Goal: Task Accomplishment & Management: Manage account settings

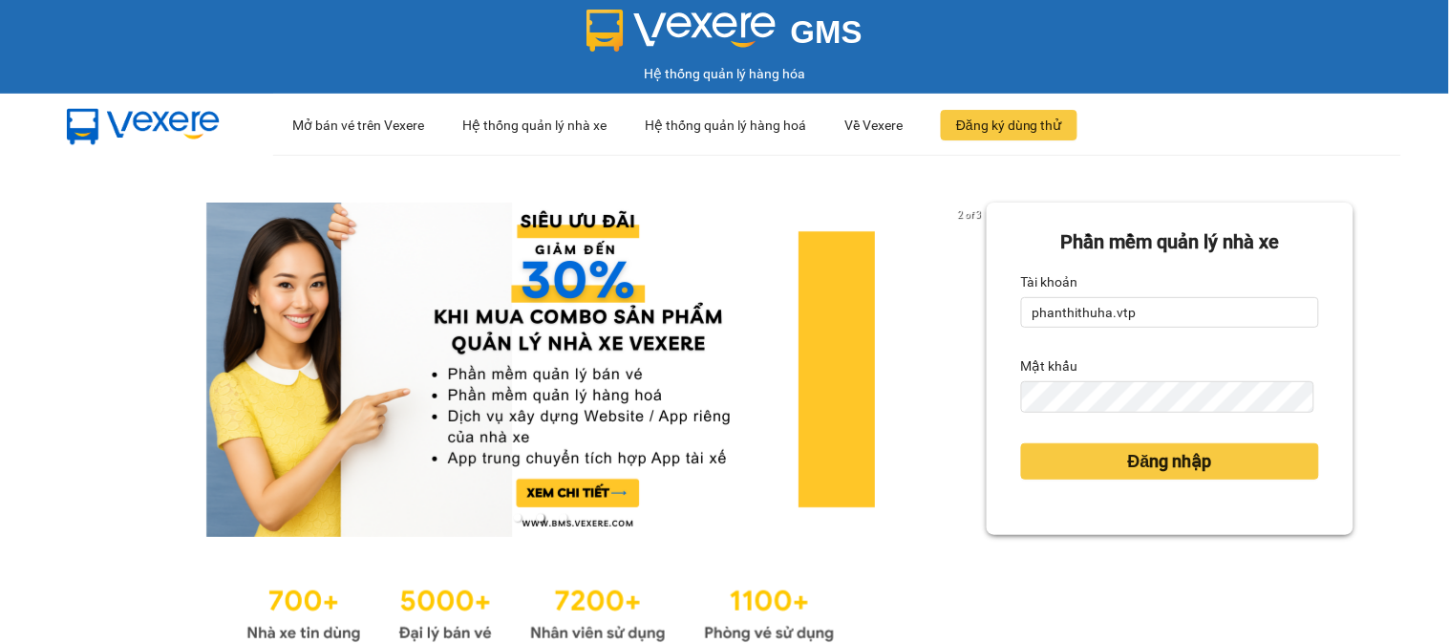
click at [1138, 335] on form "Phần mềm quản lý nhà xe Tài khoản phanthithuha.vtp Mật khẩu Đăng nhập" at bounding box center [1170, 368] width 298 height 283
click at [1147, 320] on input "phanthithuha.vtp" at bounding box center [1170, 312] width 298 height 31
type input "thihang.vtp"
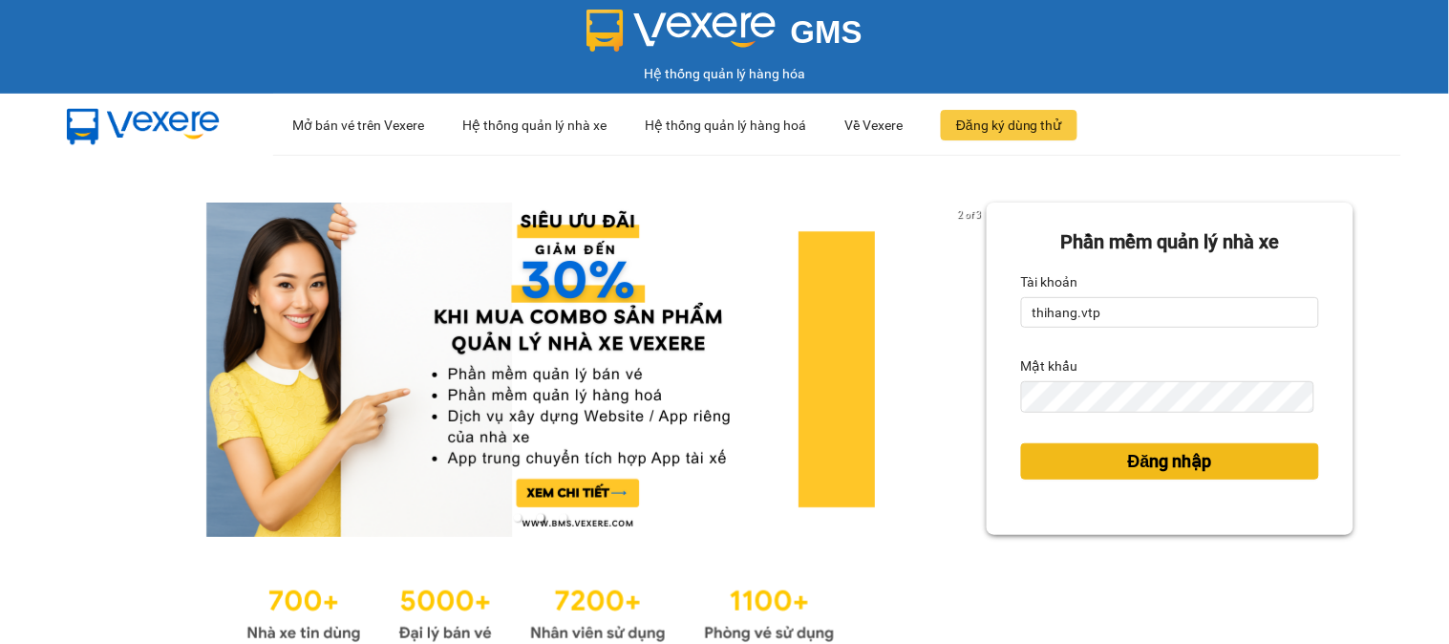
click at [1141, 456] on span "Đăng nhập" at bounding box center [1170, 461] width 84 height 27
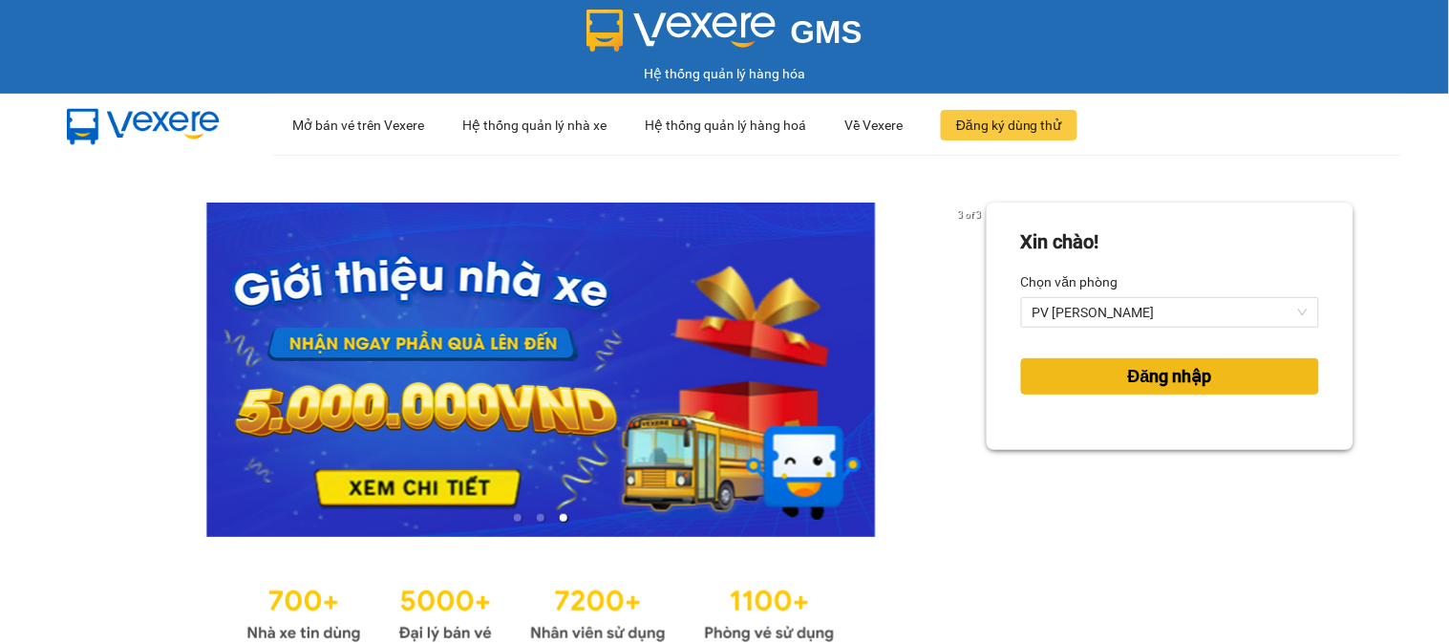
click at [1164, 387] on span "Đăng nhập" at bounding box center [1170, 376] width 84 height 27
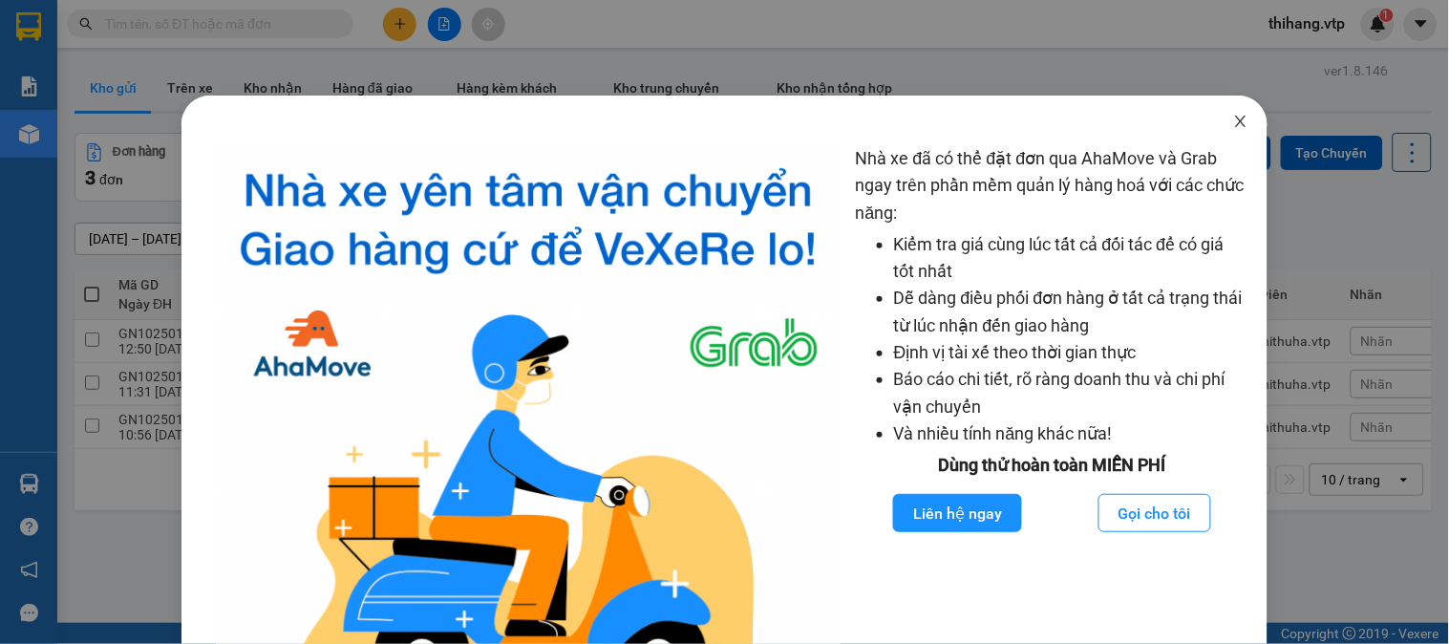
click at [1233, 122] on icon "close" at bounding box center [1240, 121] width 15 height 15
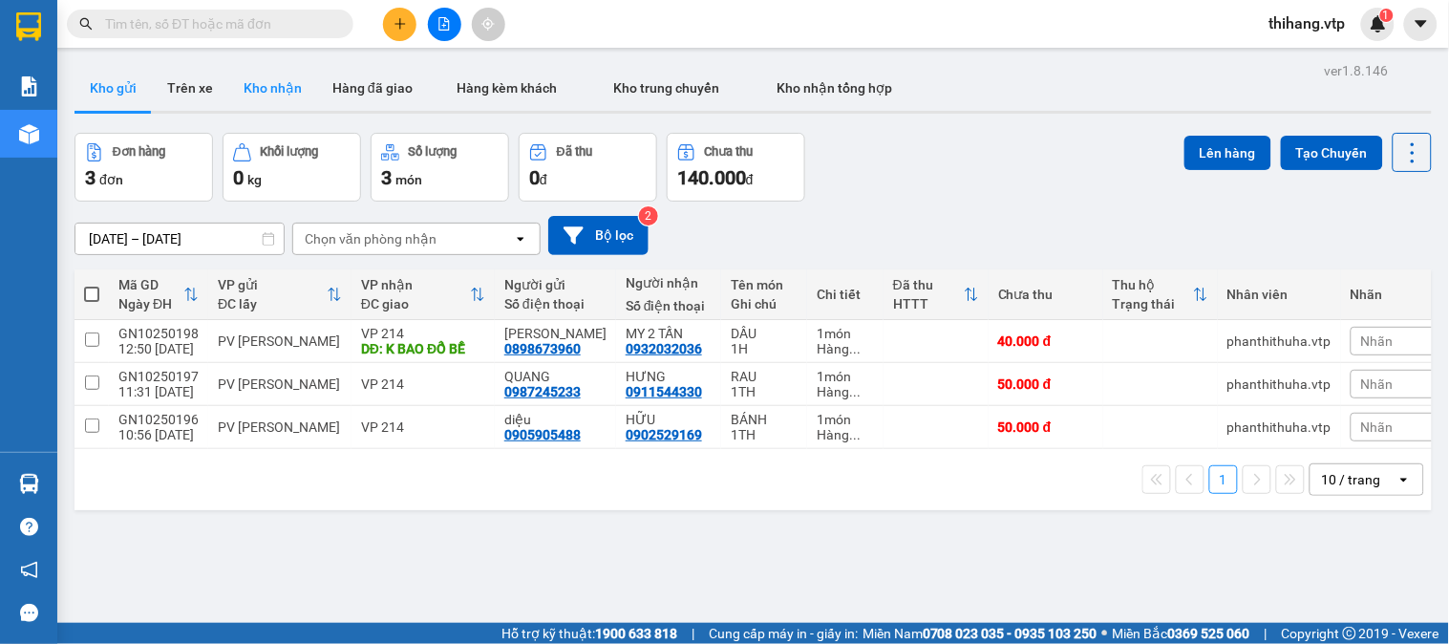
click at [254, 98] on button "Kho nhận" at bounding box center [272, 88] width 89 height 46
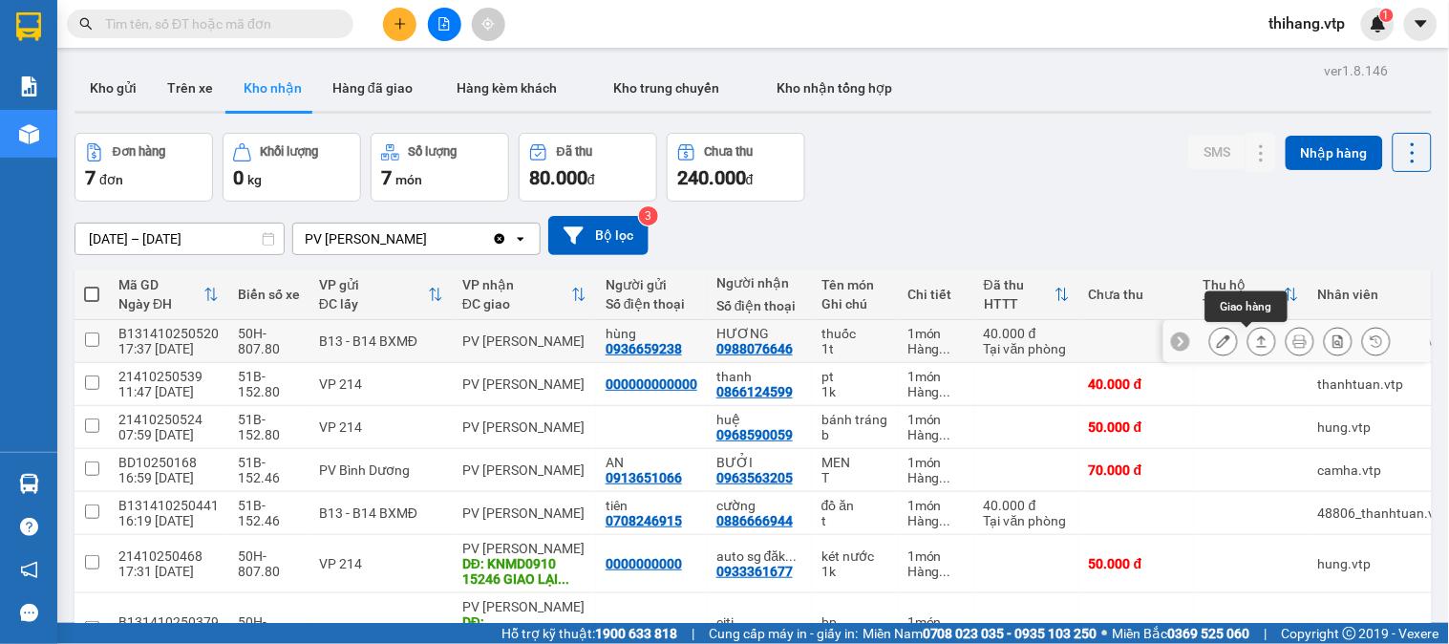
click at [1255, 337] on icon at bounding box center [1261, 340] width 13 height 13
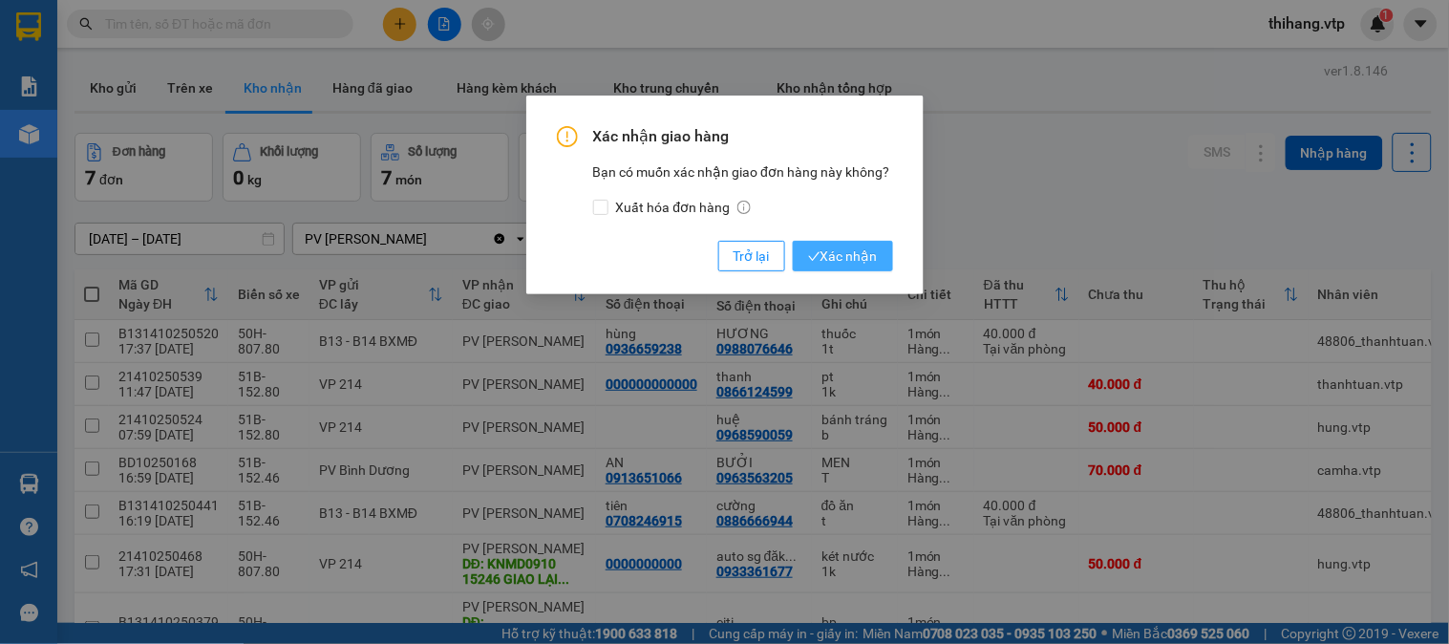
click at [870, 258] on span "Xác nhận" at bounding box center [843, 256] width 70 height 21
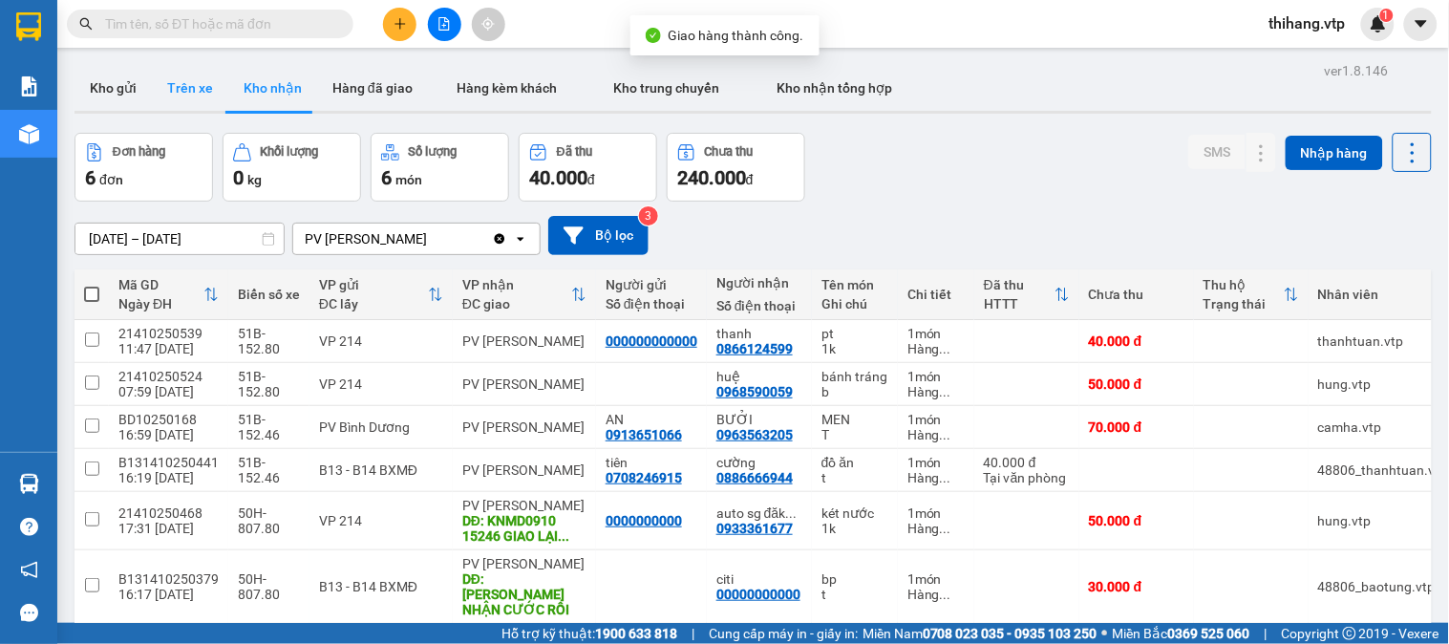
click at [207, 102] on button "Trên xe" at bounding box center [190, 88] width 76 height 46
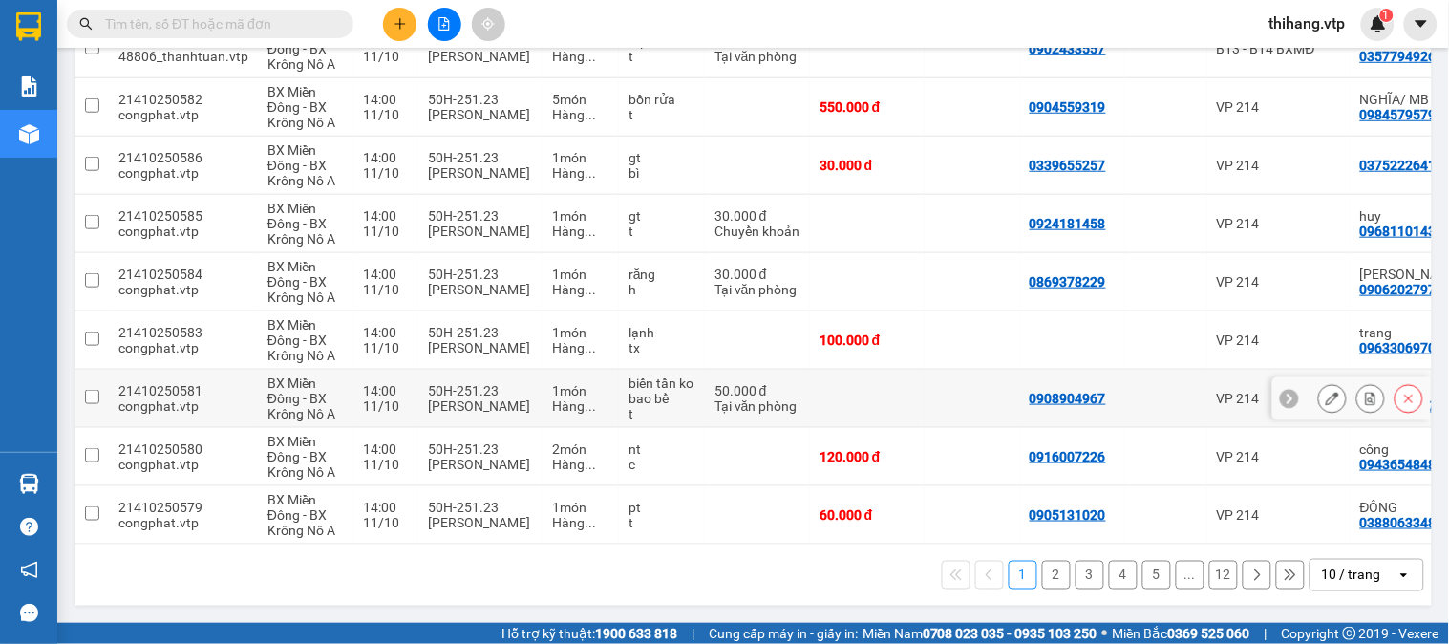
scroll to position [367, 0]
click at [1348, 568] on div "10 / trang" at bounding box center [1351, 575] width 59 height 19
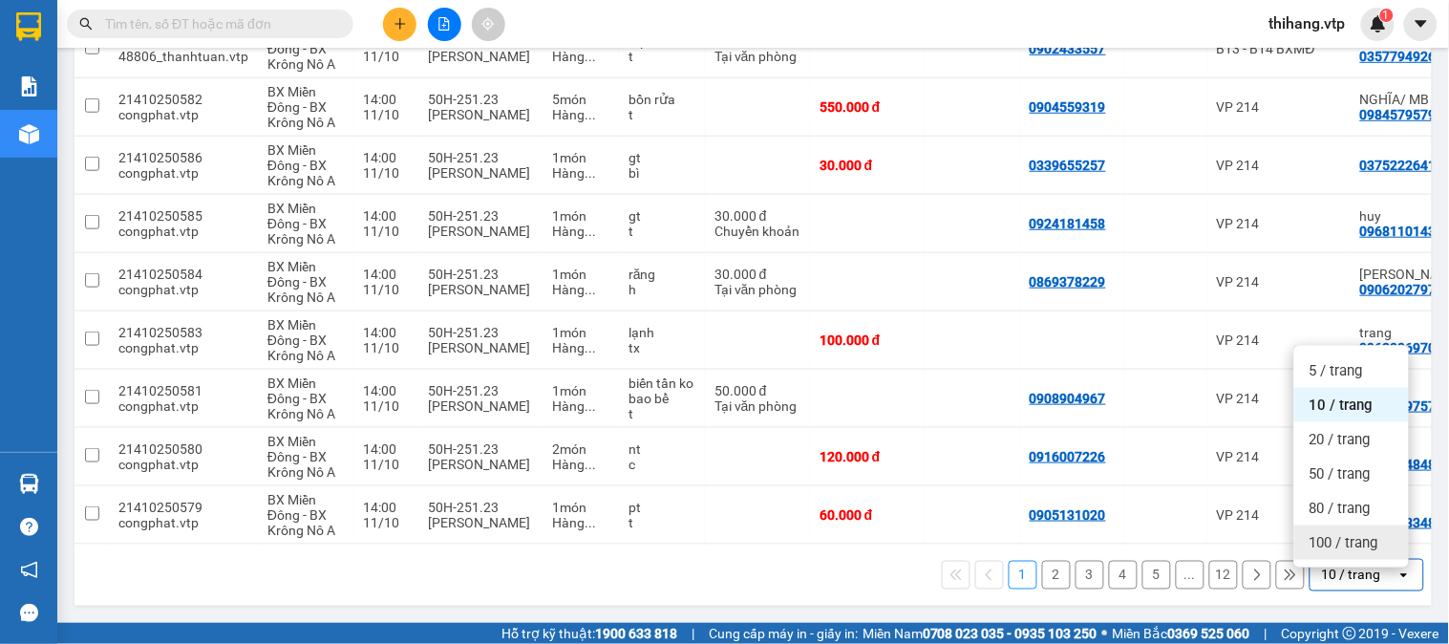
click at [1348, 533] on span "100 / trang" at bounding box center [1344, 542] width 69 height 19
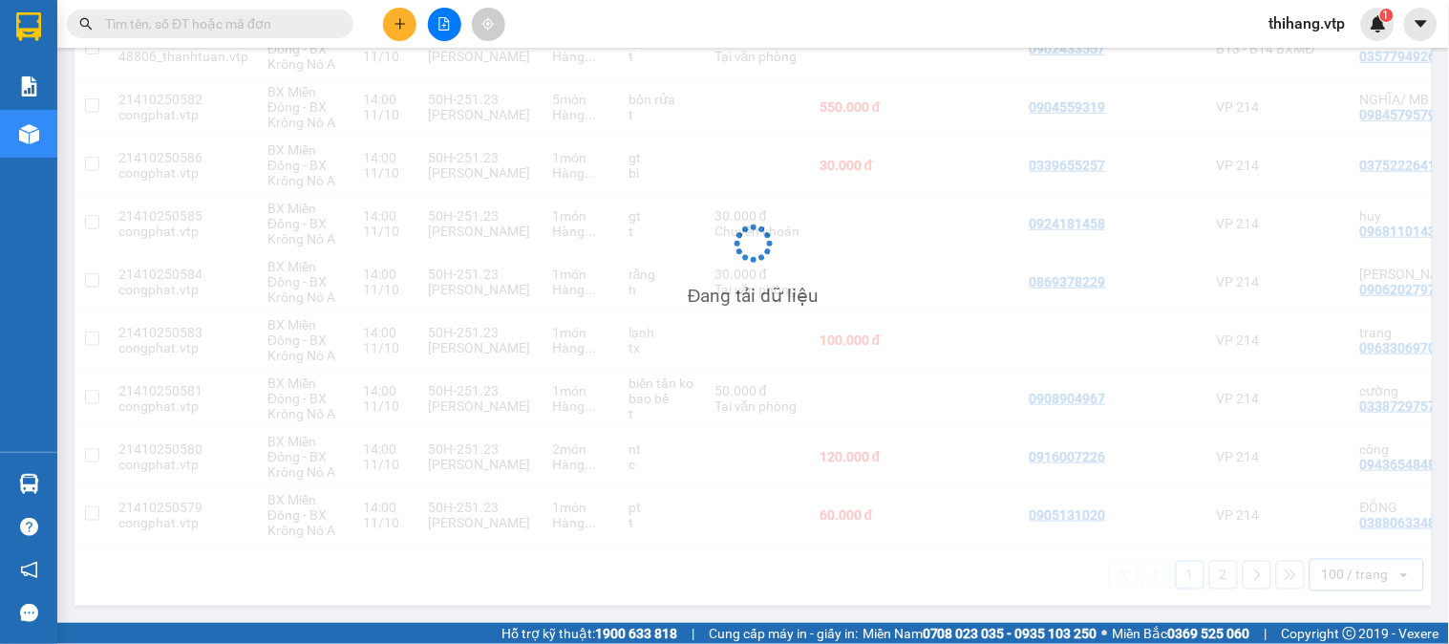
scroll to position [0, 0]
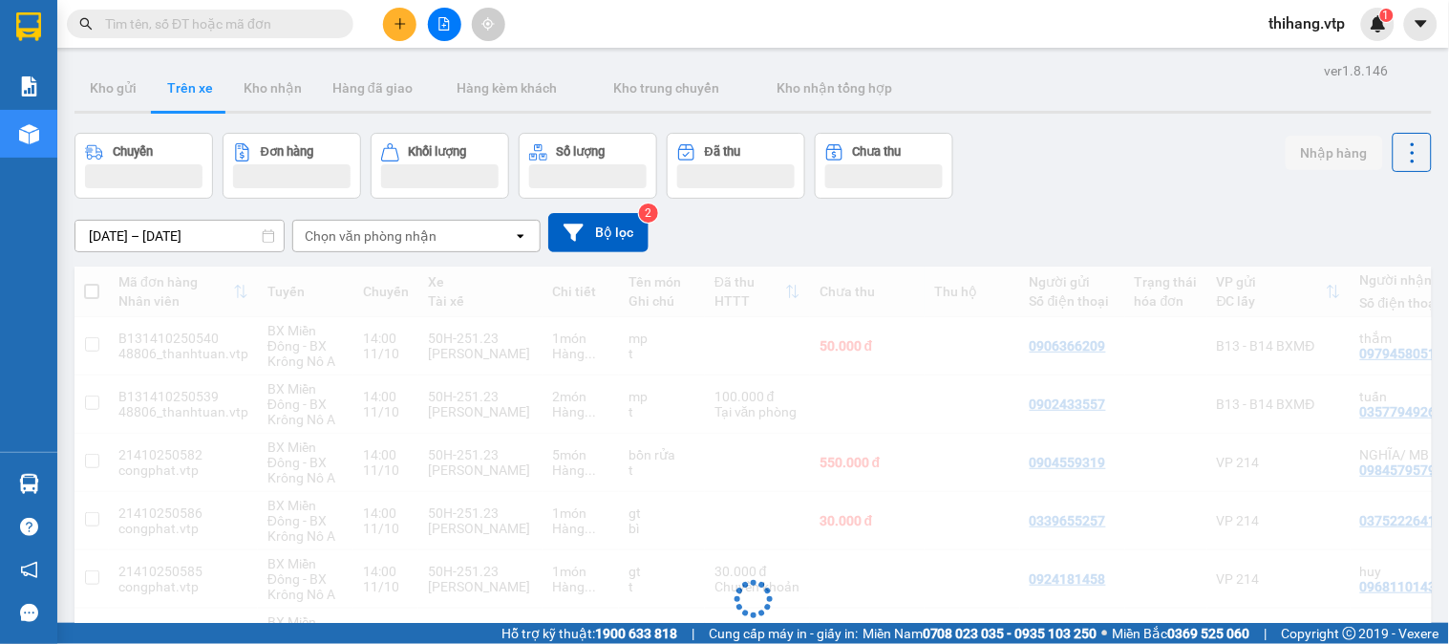
click at [451, 245] on div "Chọn văn phòng nhận" at bounding box center [403, 236] width 220 height 31
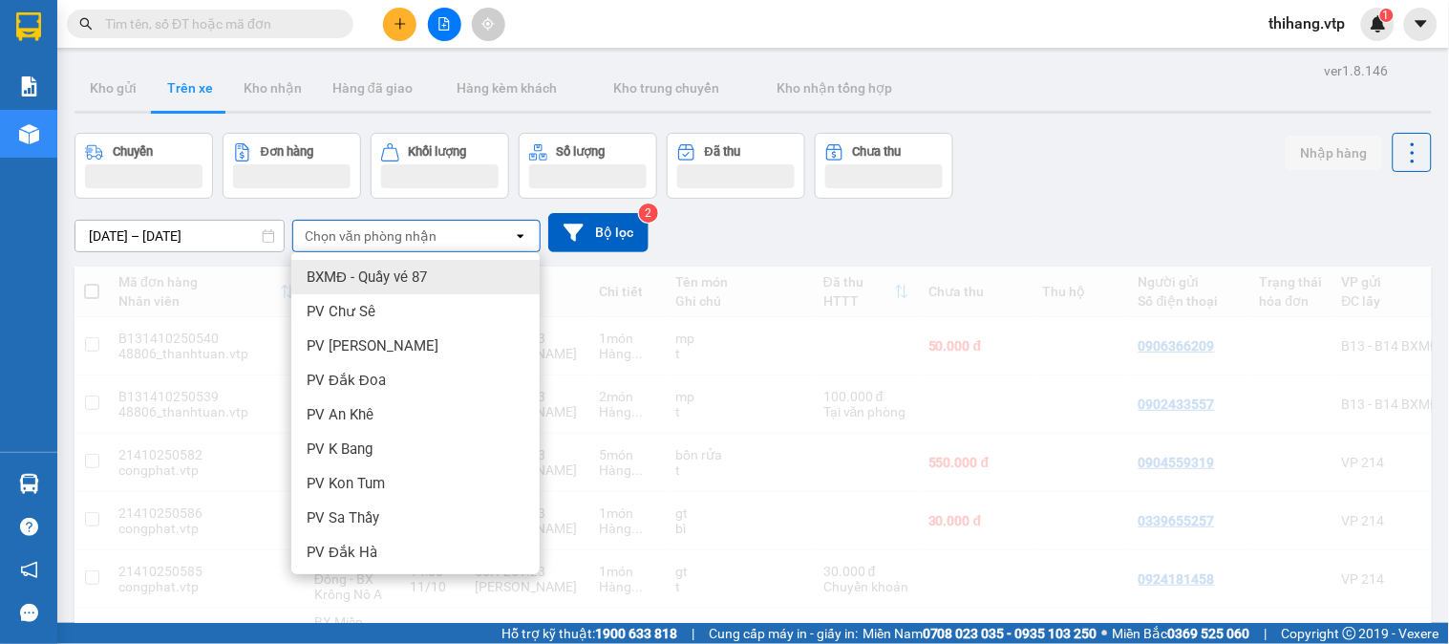
click at [451, 245] on div "Chọn văn phòng nhận" at bounding box center [403, 236] width 220 height 31
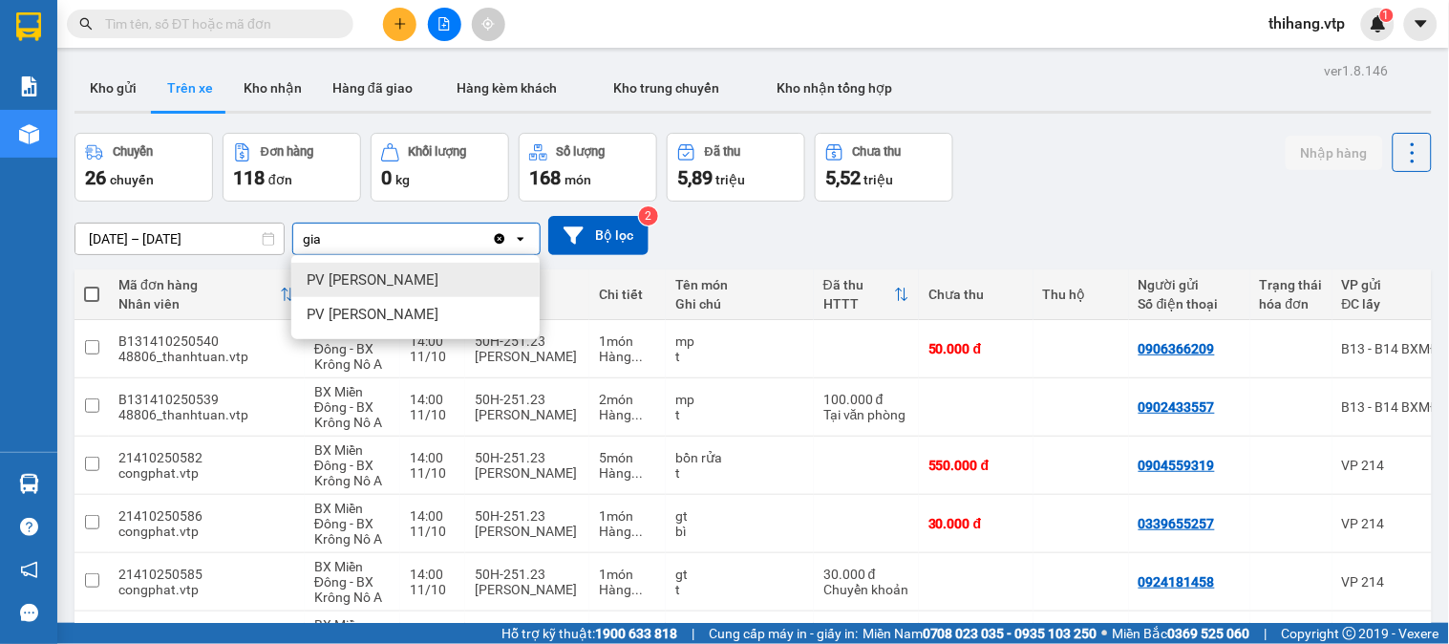
type input "gia"
click at [414, 275] on div "PV [PERSON_NAME]" at bounding box center [415, 280] width 248 height 34
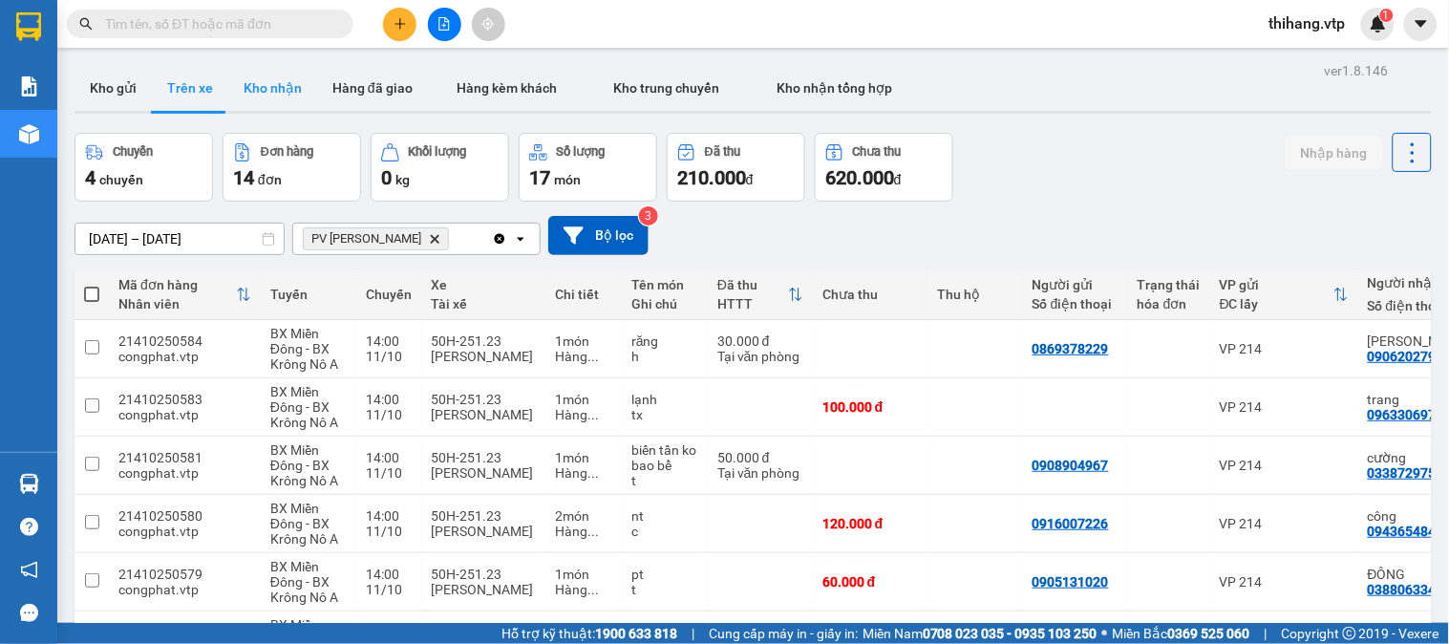
click at [269, 97] on button "Kho nhận" at bounding box center [272, 88] width 89 height 46
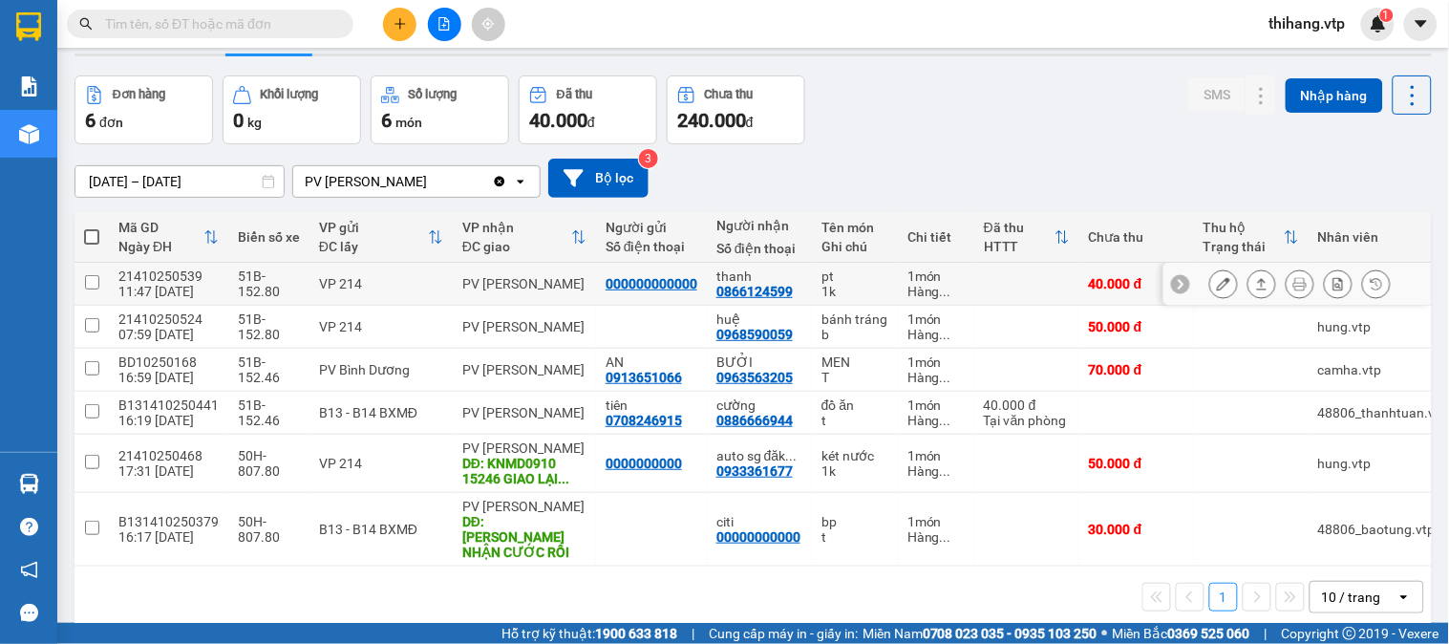
scroll to position [88, 0]
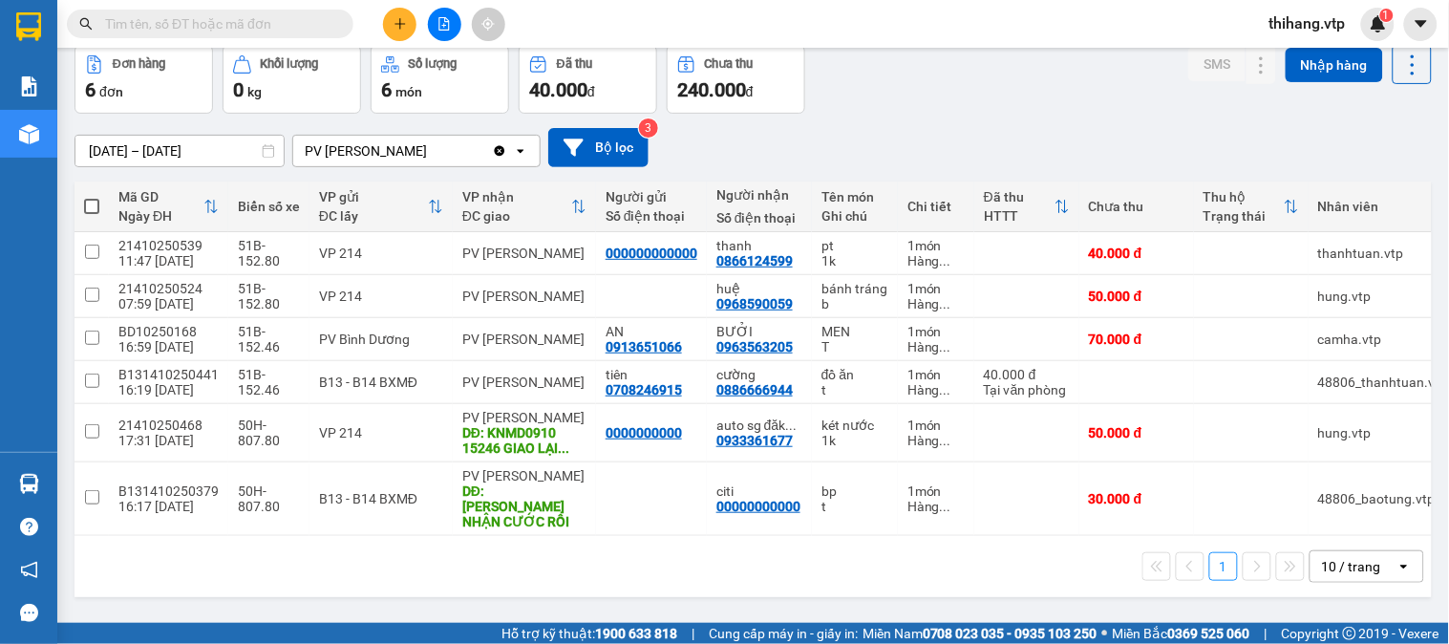
click at [1322, 564] on div "10 / trang" at bounding box center [1351, 566] width 59 height 19
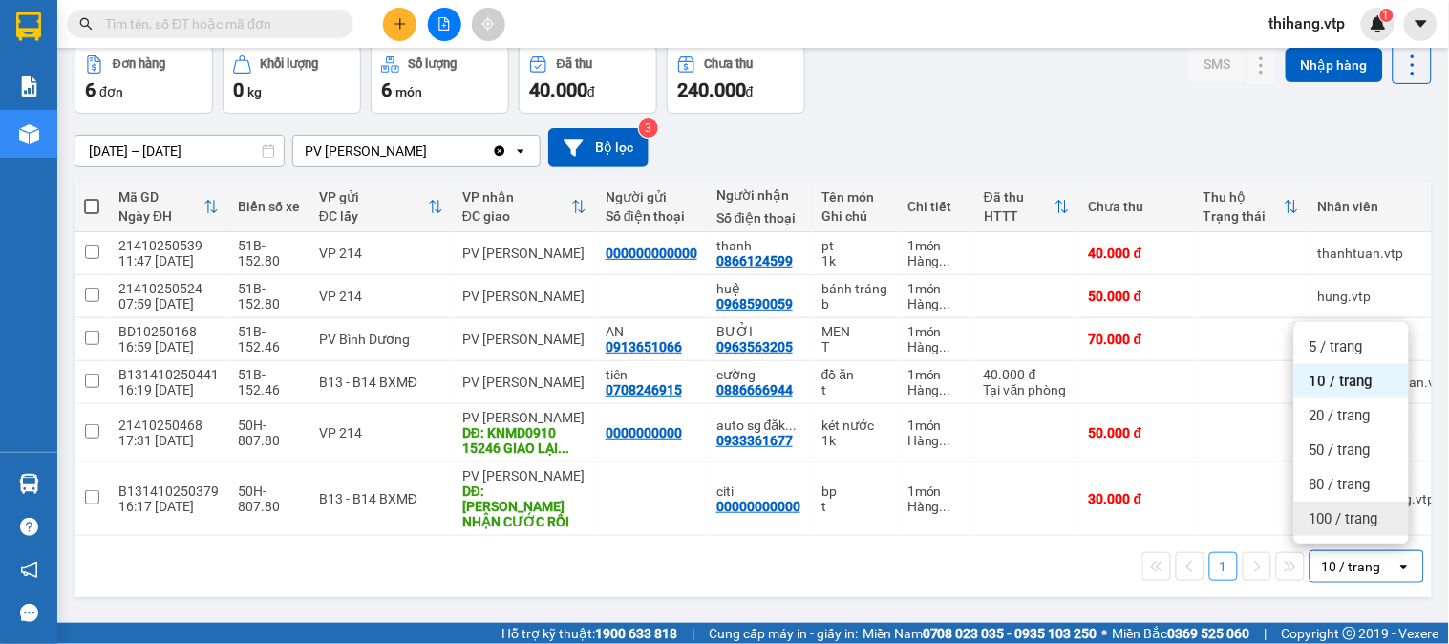
click at [1340, 520] on span "100 / trang" at bounding box center [1344, 518] width 69 height 19
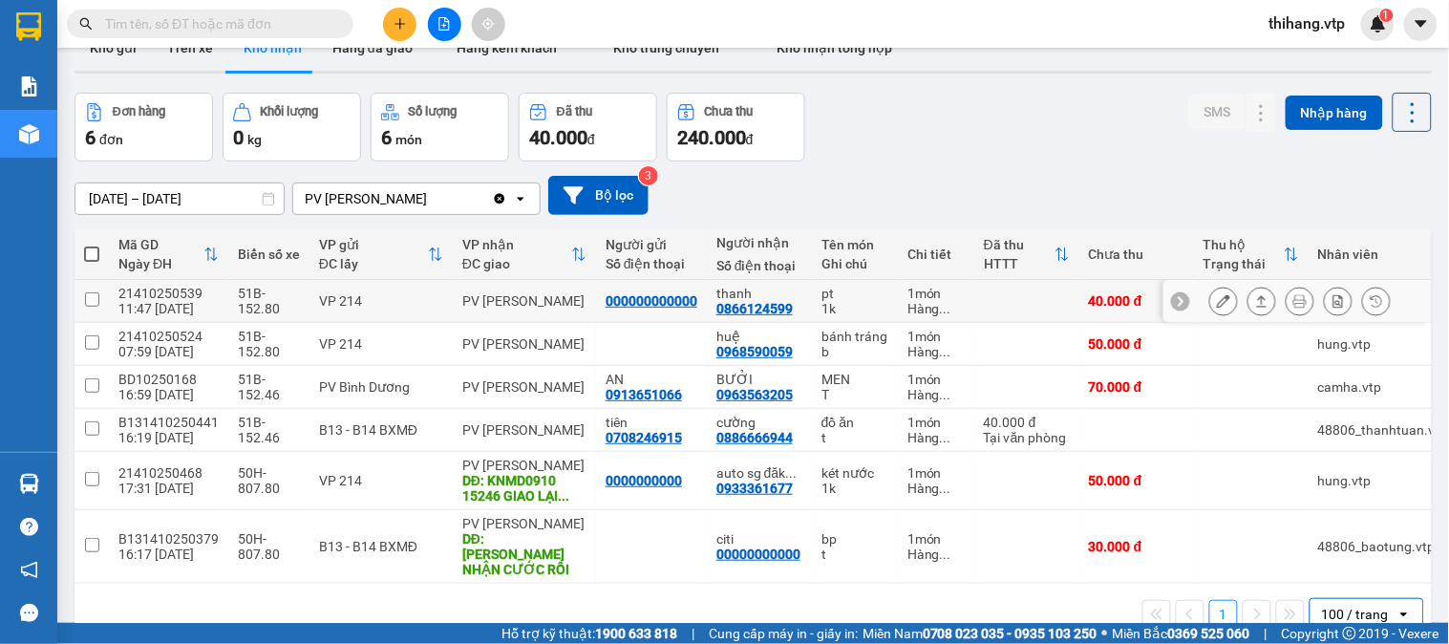
scroll to position [0, 0]
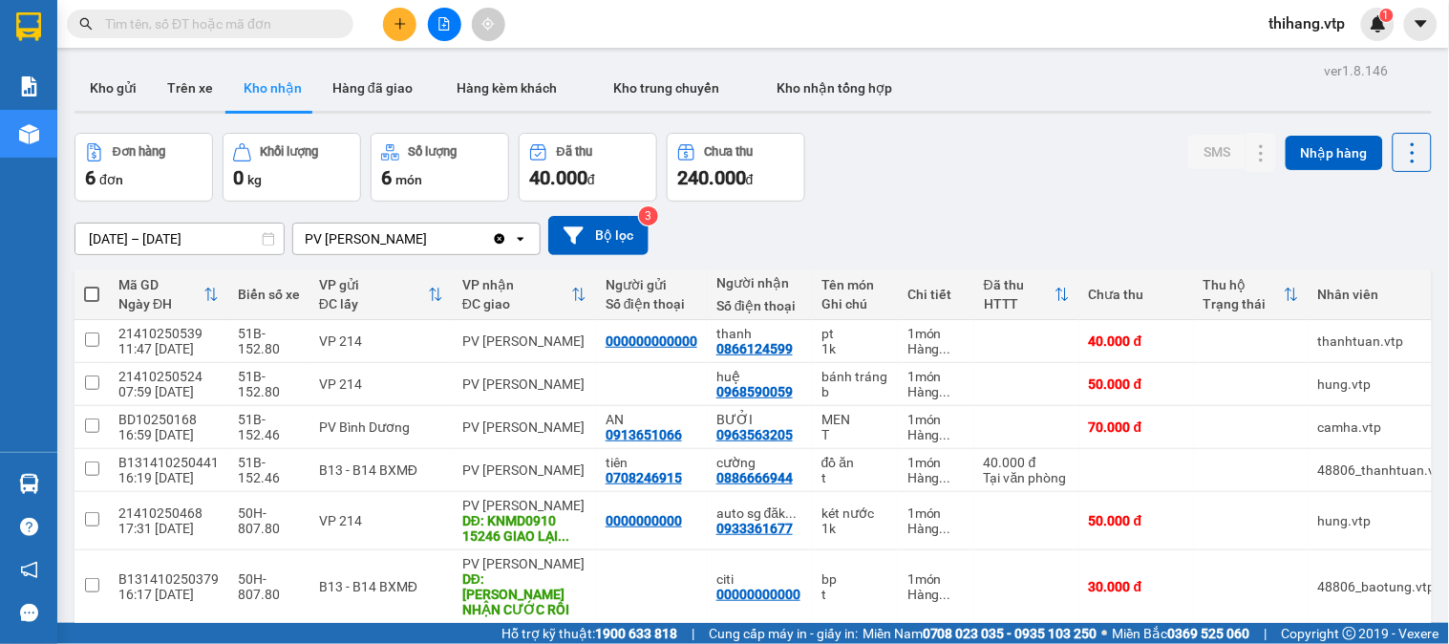
click at [172, 223] on div "[DATE] – [DATE]" at bounding box center [180, 239] width 210 height 32
click at [172, 236] on input "[DATE] – [DATE]" at bounding box center [179, 239] width 208 height 31
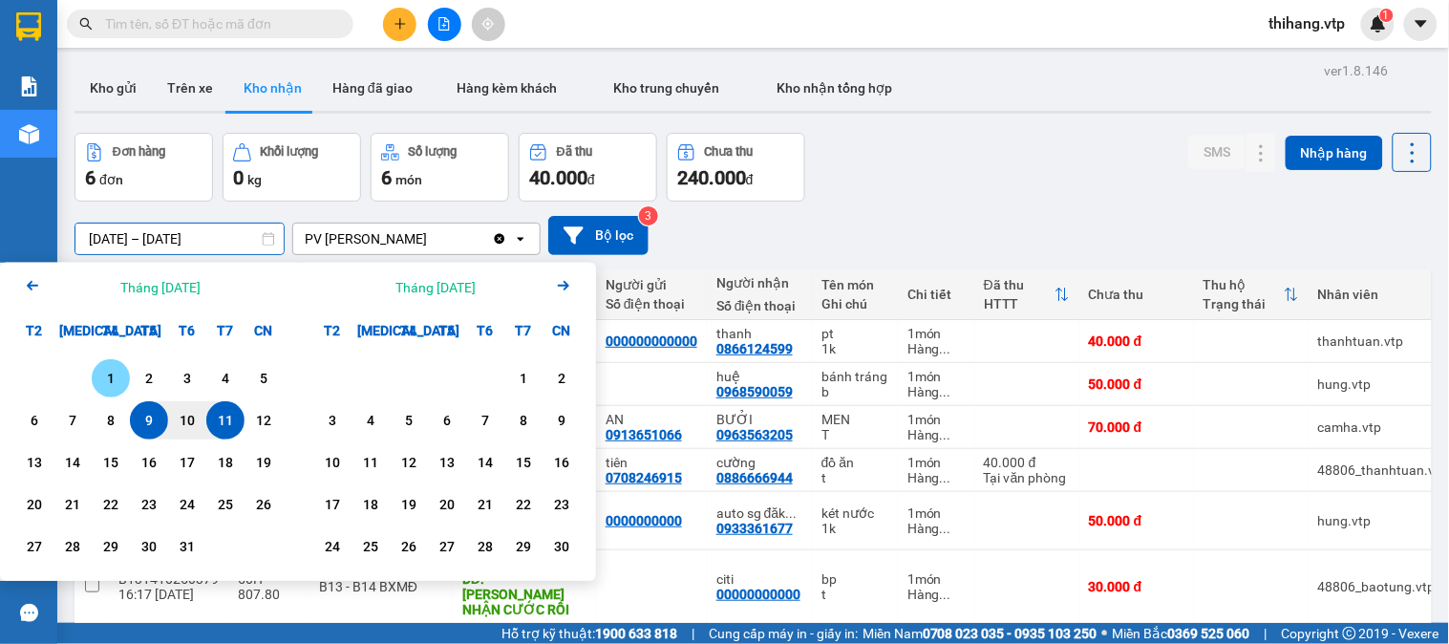
click at [115, 385] on div "1" at bounding box center [110, 378] width 27 height 23
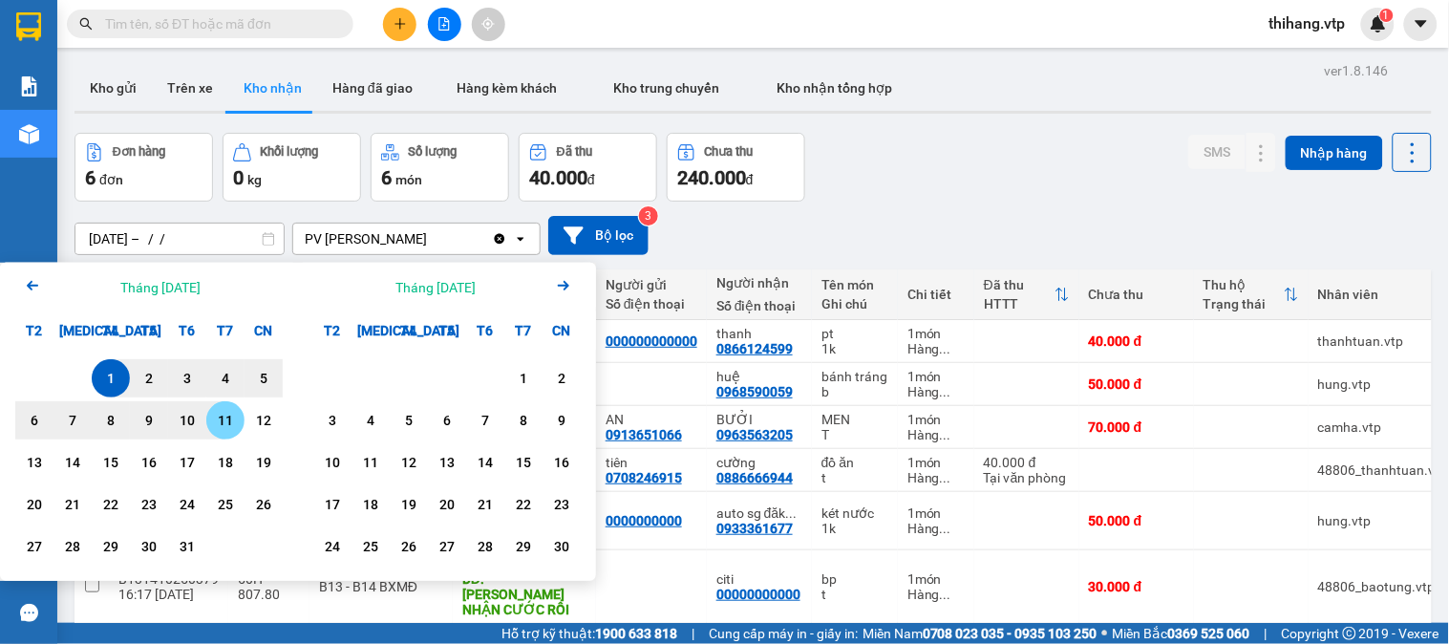
click at [236, 412] on div "11" at bounding box center [225, 420] width 27 height 23
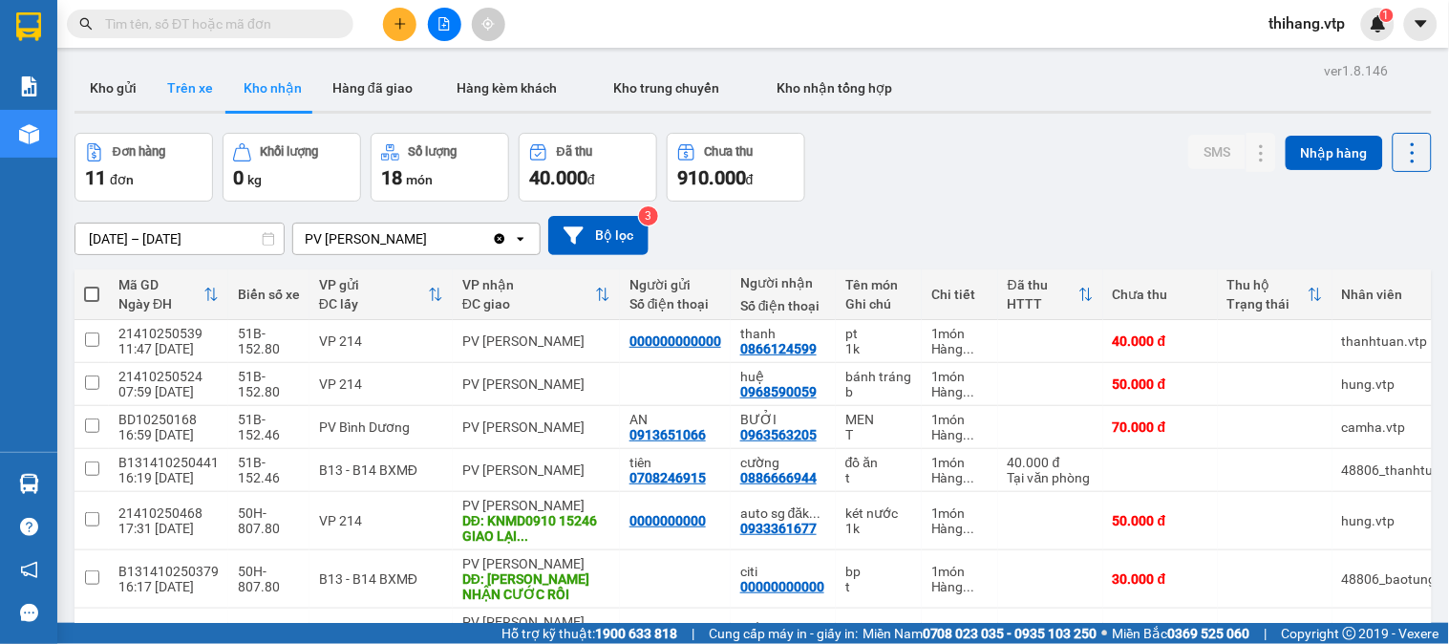
click at [183, 86] on button "Trên xe" at bounding box center [190, 88] width 76 height 46
type input "[DATE] – [DATE]"
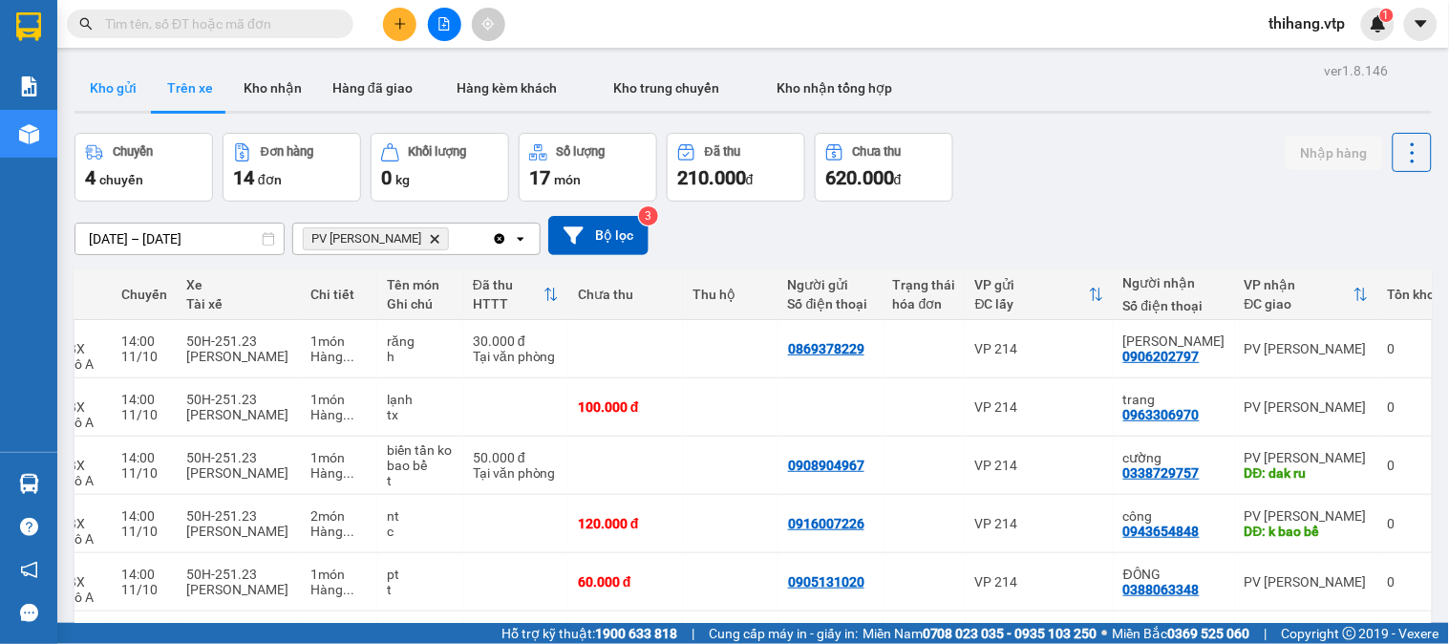
click at [100, 79] on button "Kho gửi" at bounding box center [113, 88] width 77 height 46
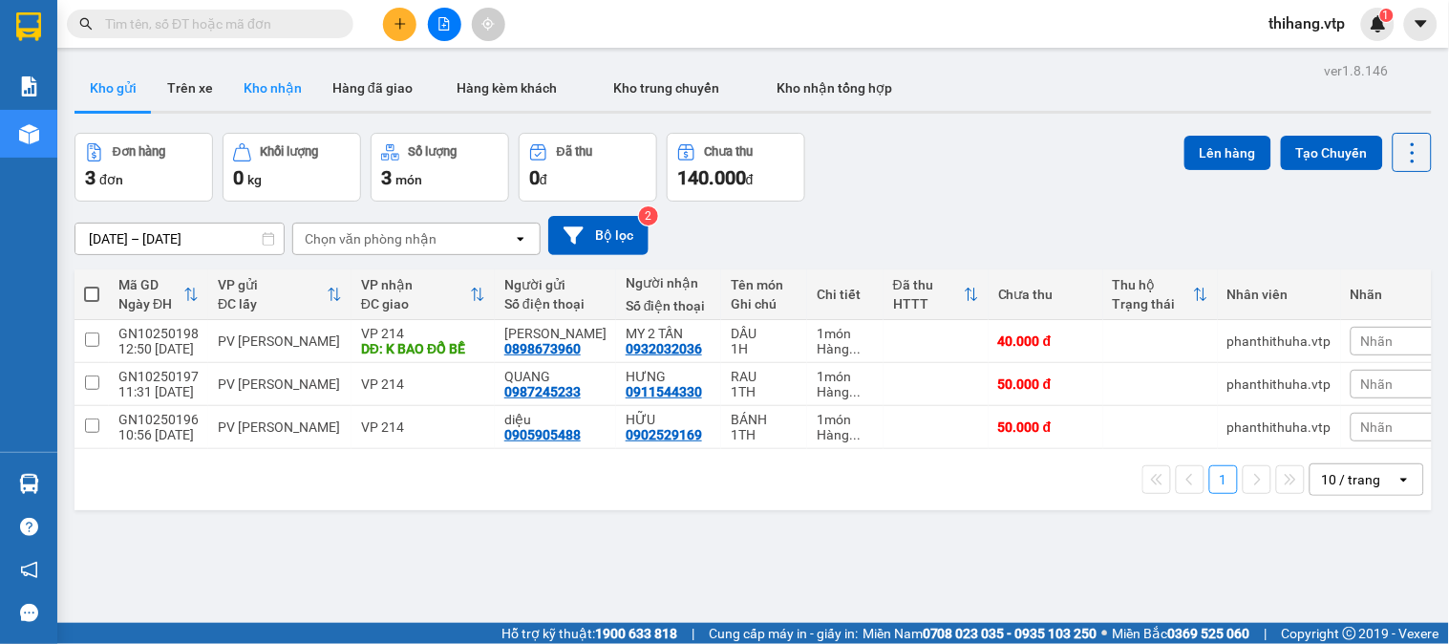
click at [273, 77] on button "Kho nhận" at bounding box center [272, 88] width 89 height 46
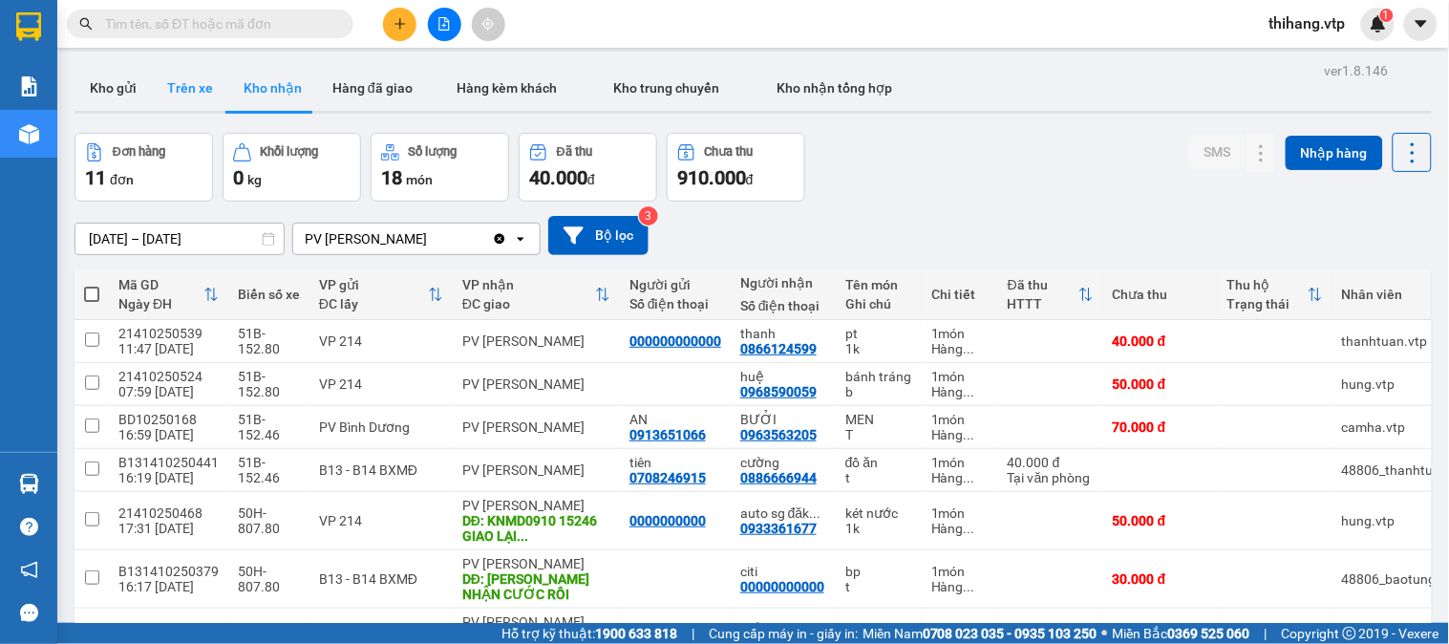
click at [207, 93] on button "Trên xe" at bounding box center [190, 88] width 76 height 46
type input "[DATE] – [DATE]"
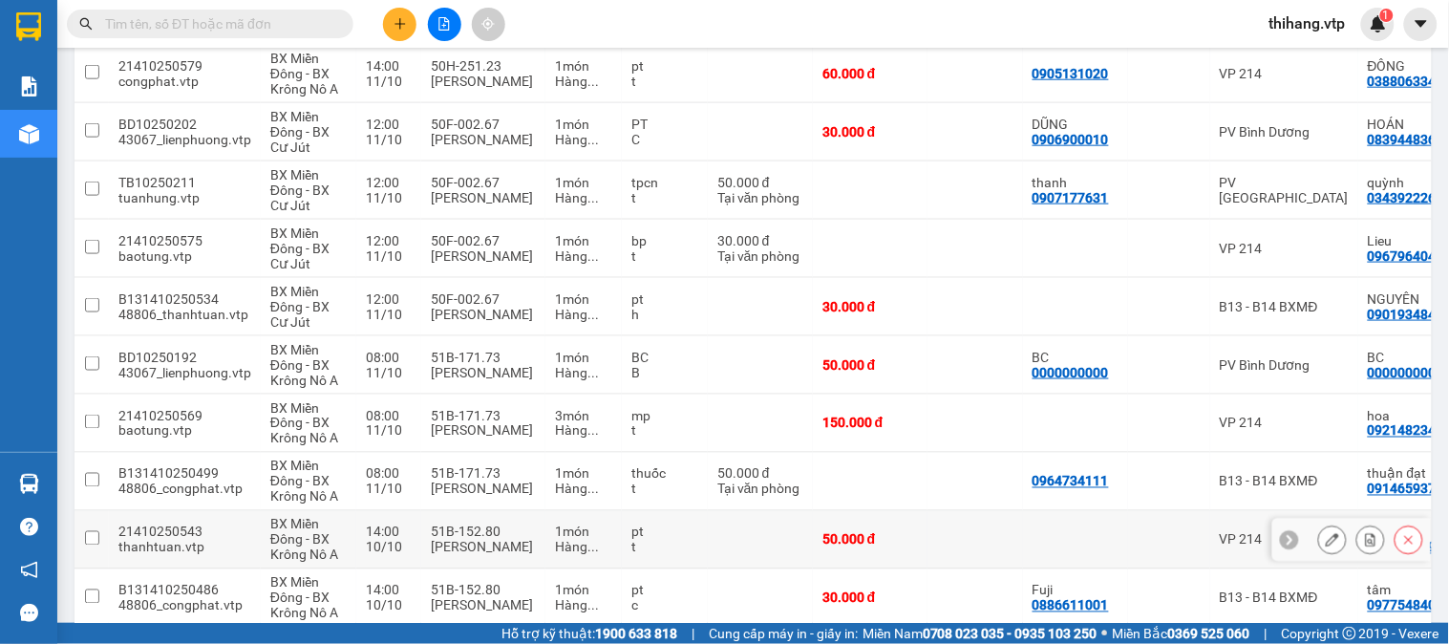
scroll to position [600, 0]
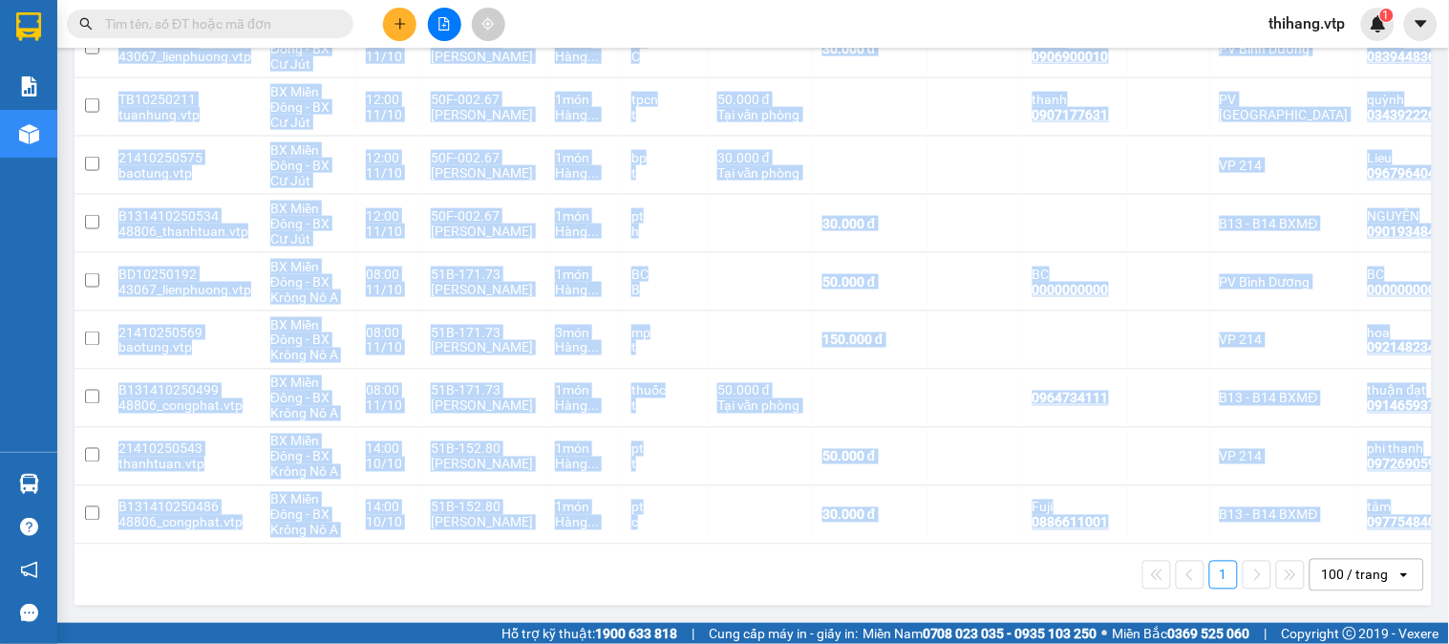
drag, startPoint x: 912, startPoint y: 545, endPoint x: 1029, endPoint y: 539, distance: 117.7
click at [1029, 539] on div "Mã đơn hàng Nhân viên Tuyến Chuyến Xe Tài xế Chi tiết Tên món Ghi chú Đã thu HT…" at bounding box center [754, 142] width 1358 height 928
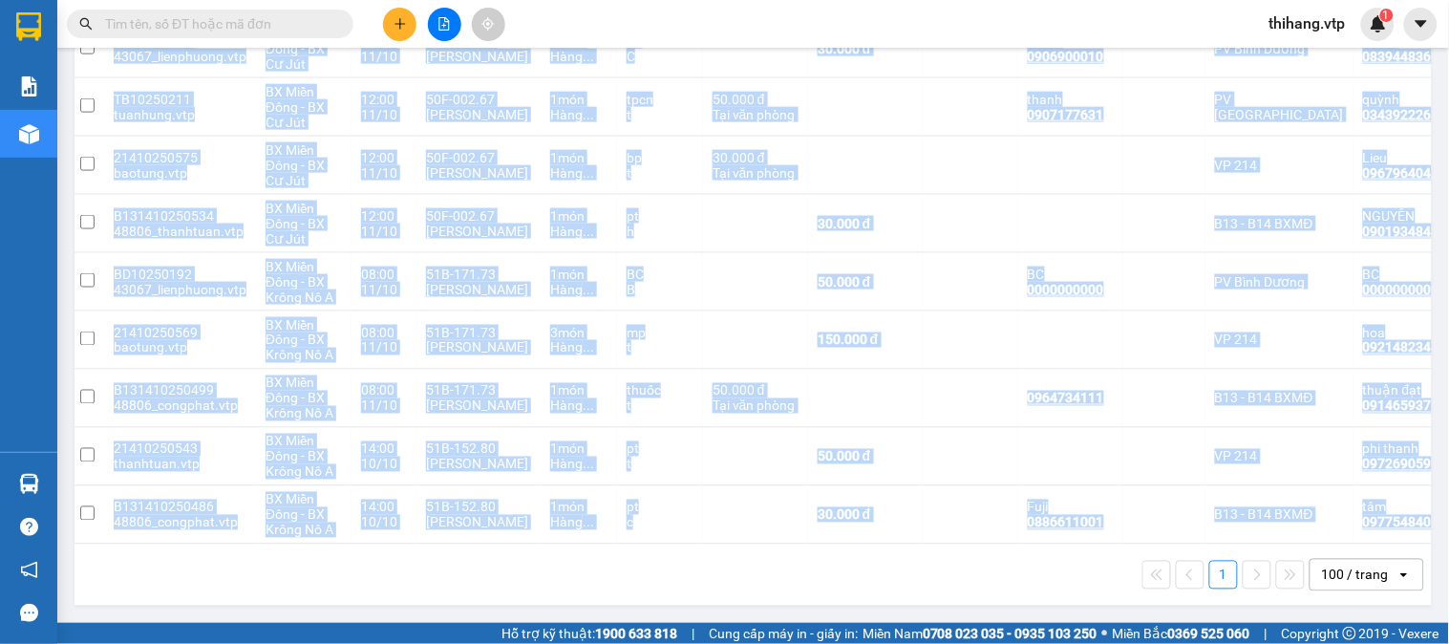
scroll to position [0, 0]
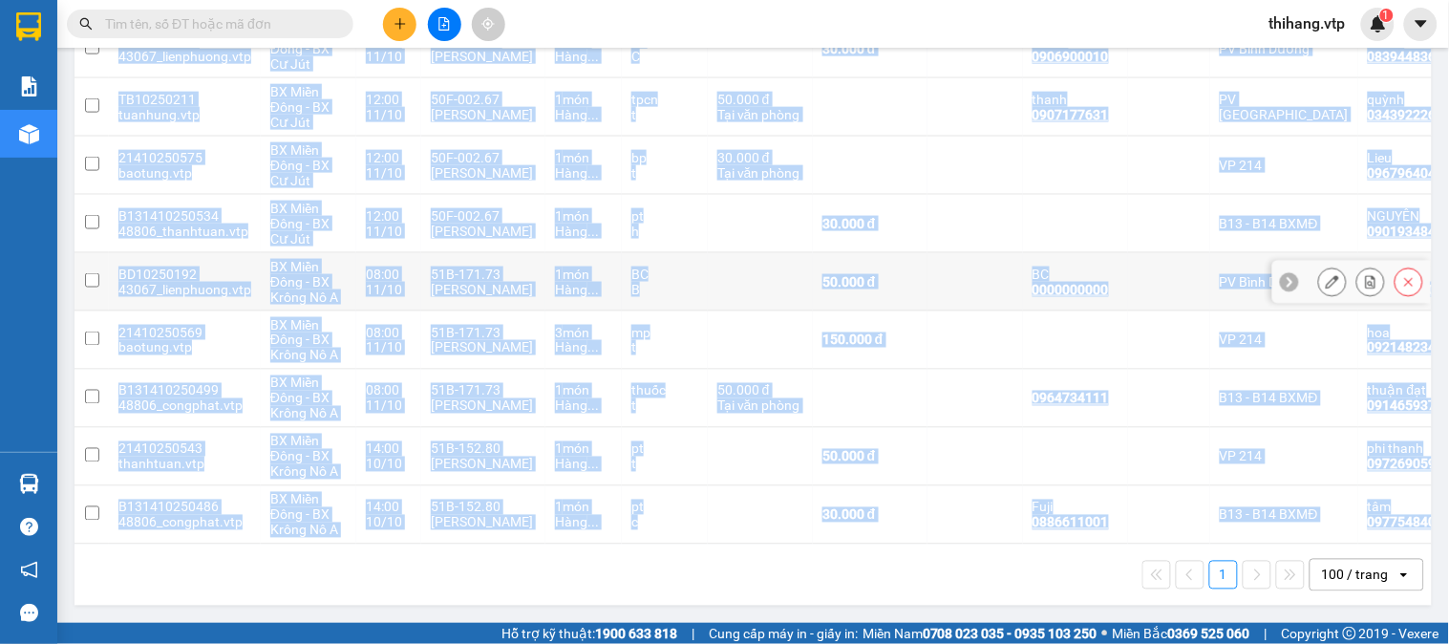
click at [93, 273] on input "checkbox" at bounding box center [92, 280] width 14 height 14
checkbox input "true"
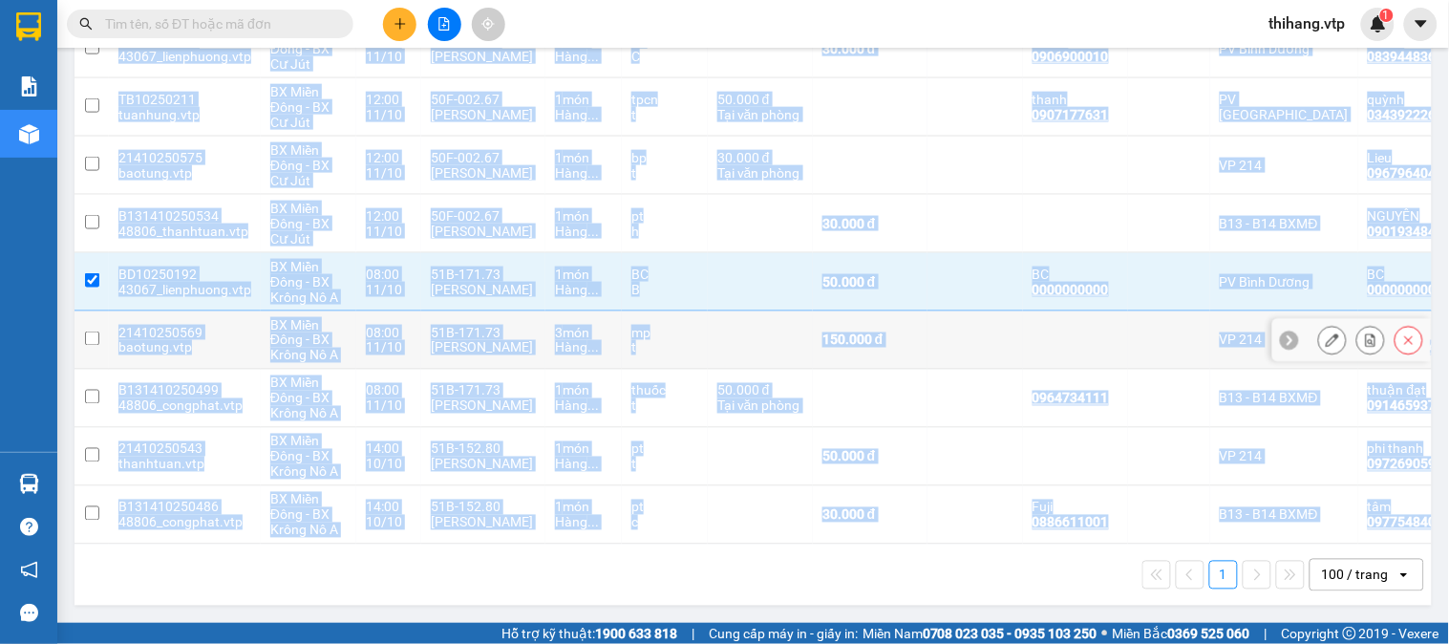
click at [91, 332] on input "checkbox" at bounding box center [92, 339] width 14 height 14
checkbox input "true"
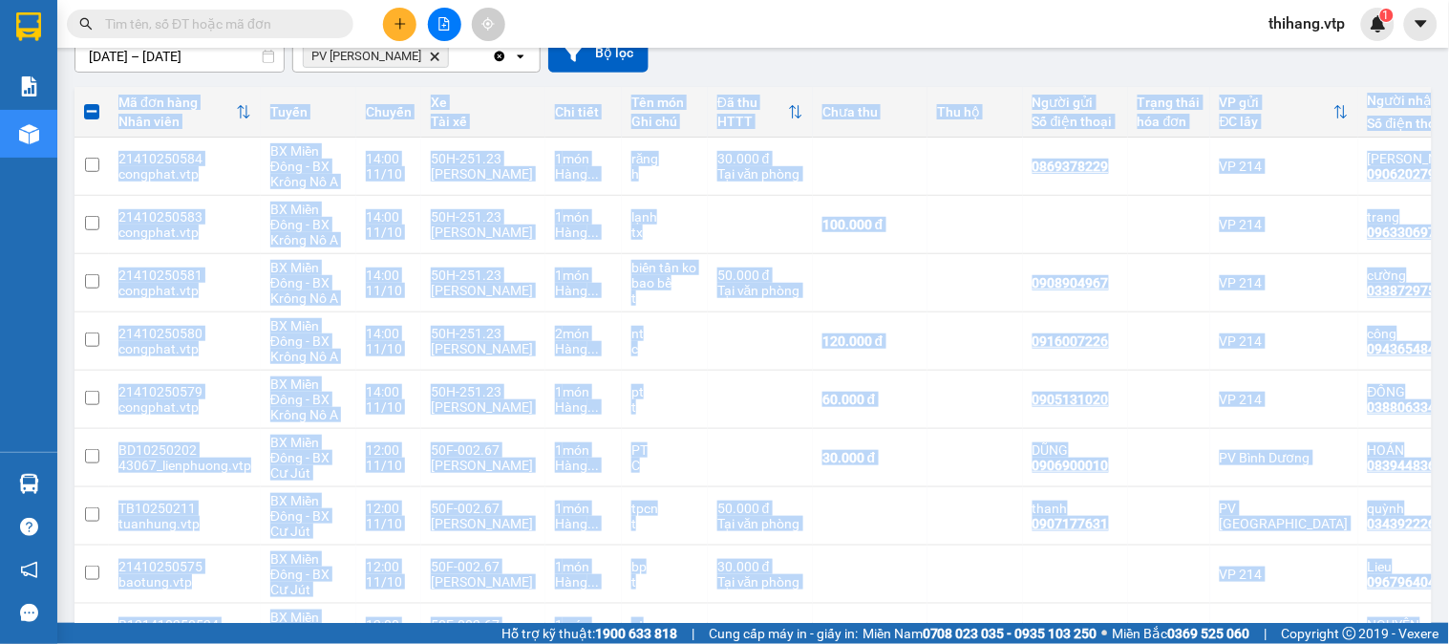
scroll to position [70, 0]
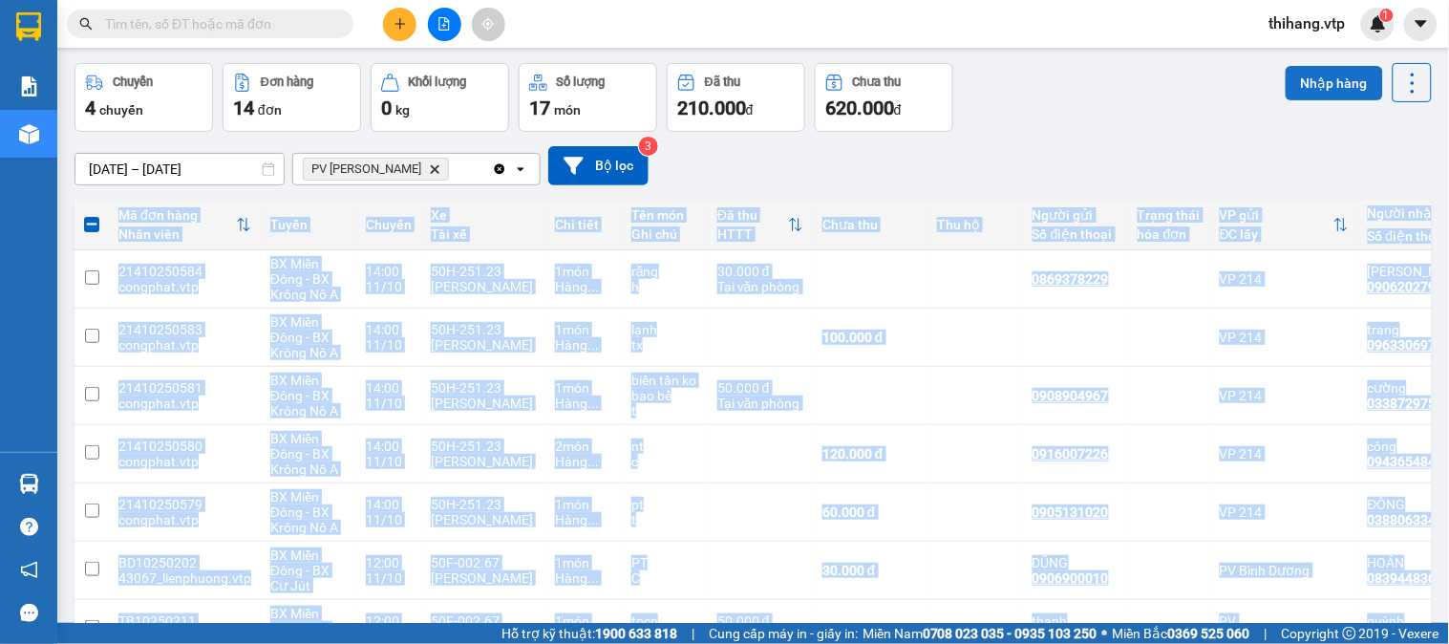
click at [1292, 96] on button "Nhập hàng" at bounding box center [1334, 83] width 97 height 34
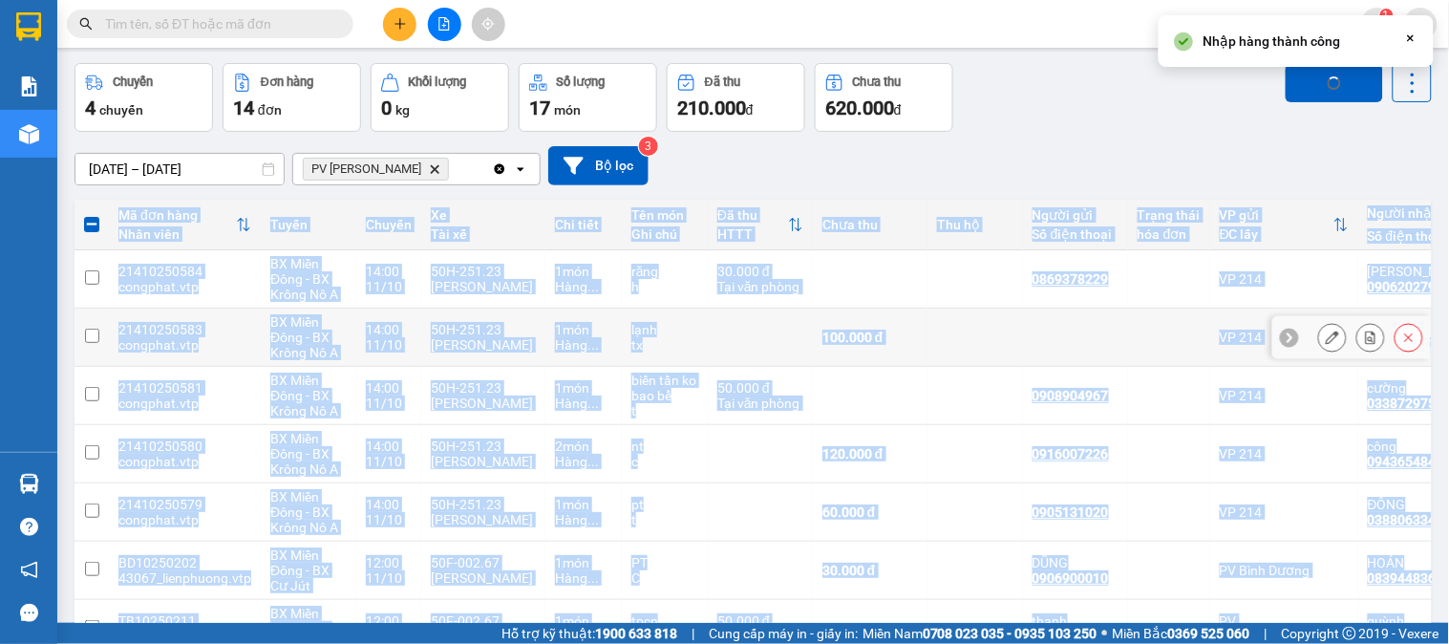
checkbox input "false"
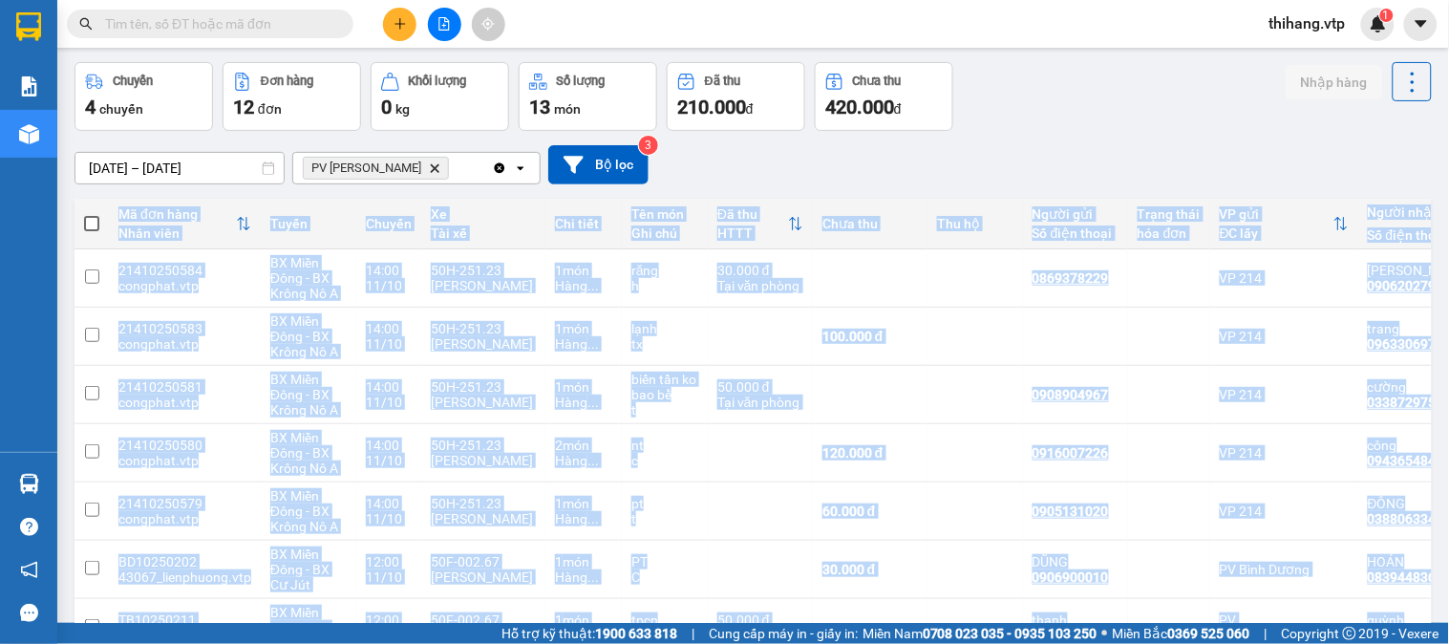
scroll to position [0, 0]
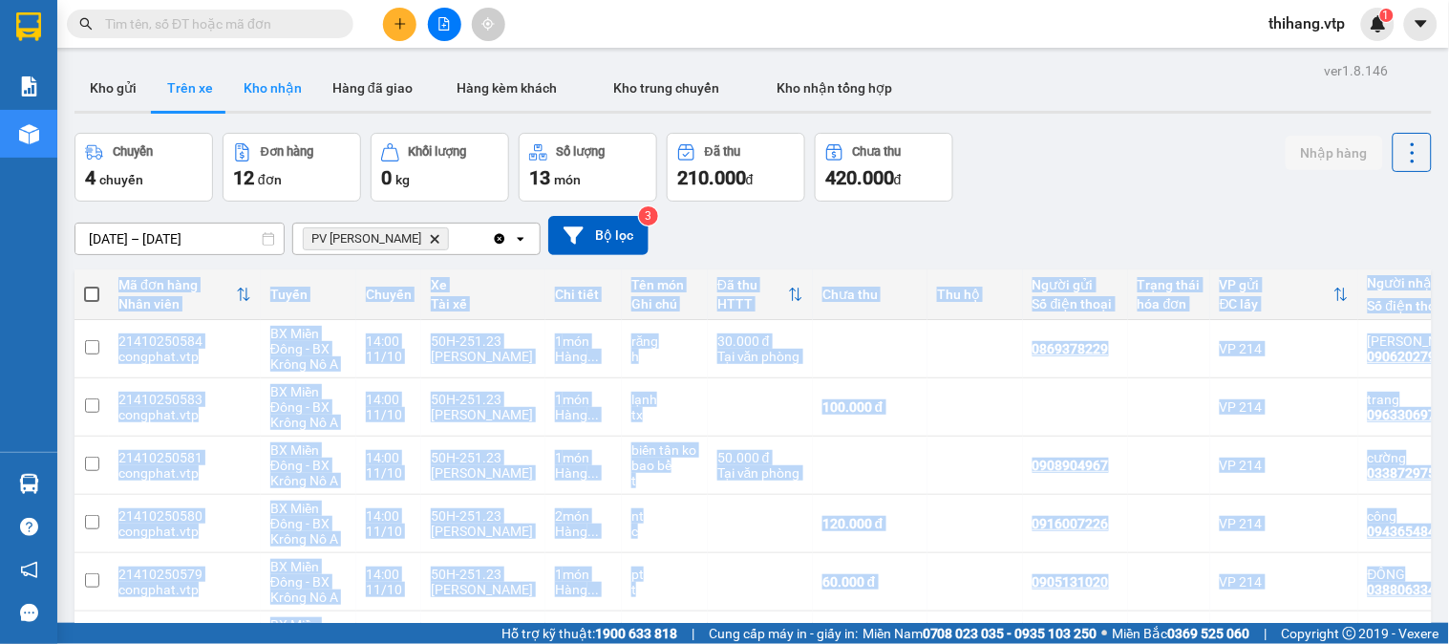
click at [263, 93] on button "Kho nhận" at bounding box center [272, 88] width 89 height 46
type input "[DATE] – [DATE]"
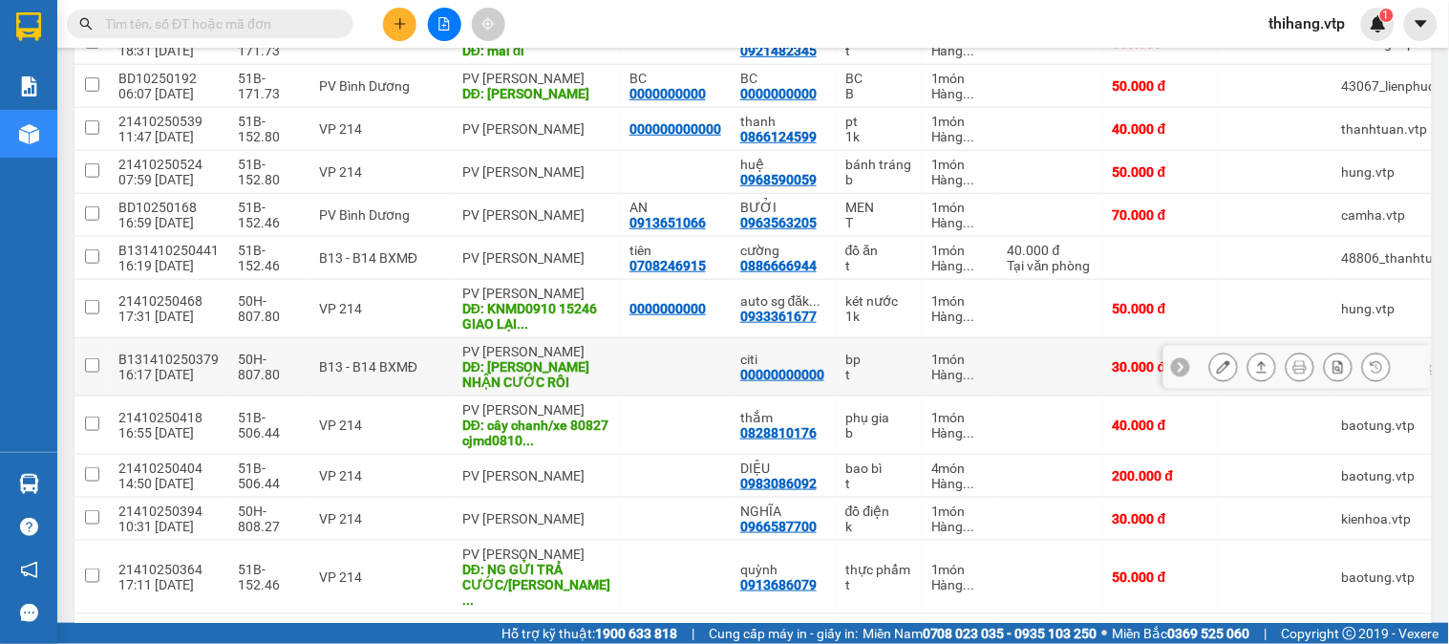
scroll to position [404, 0]
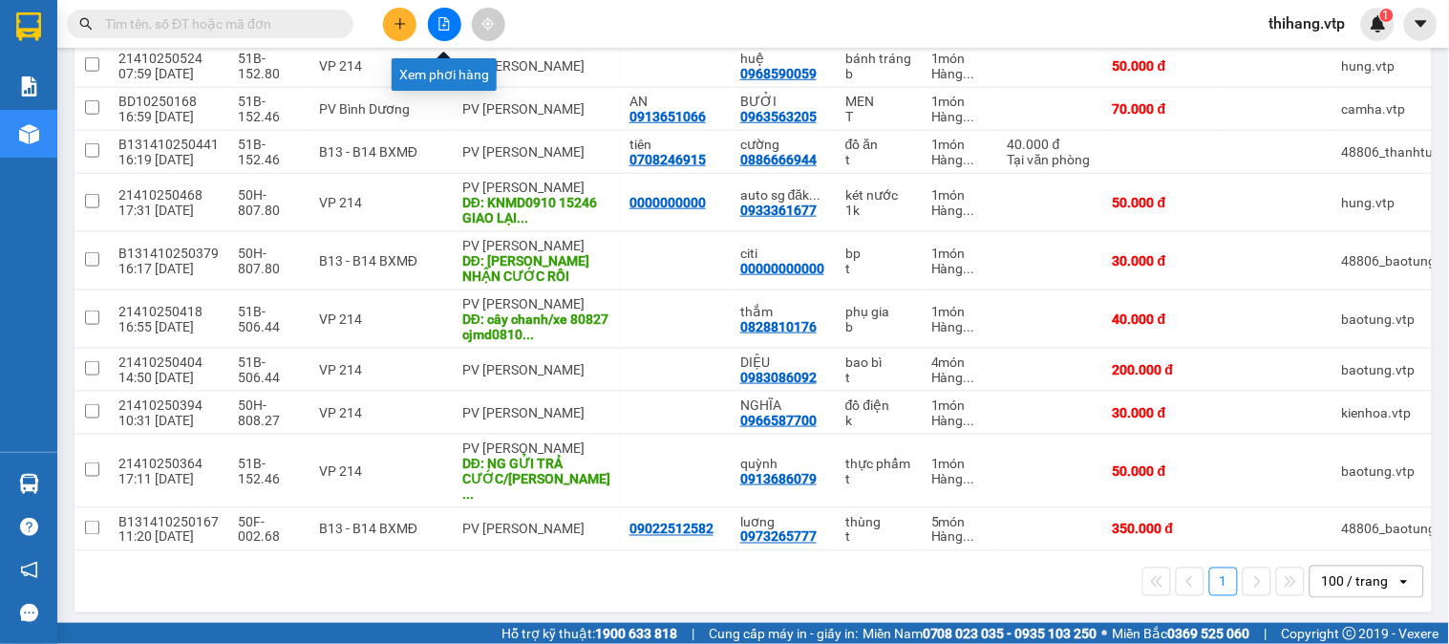
click at [434, 32] on button at bounding box center [444, 24] width 33 height 33
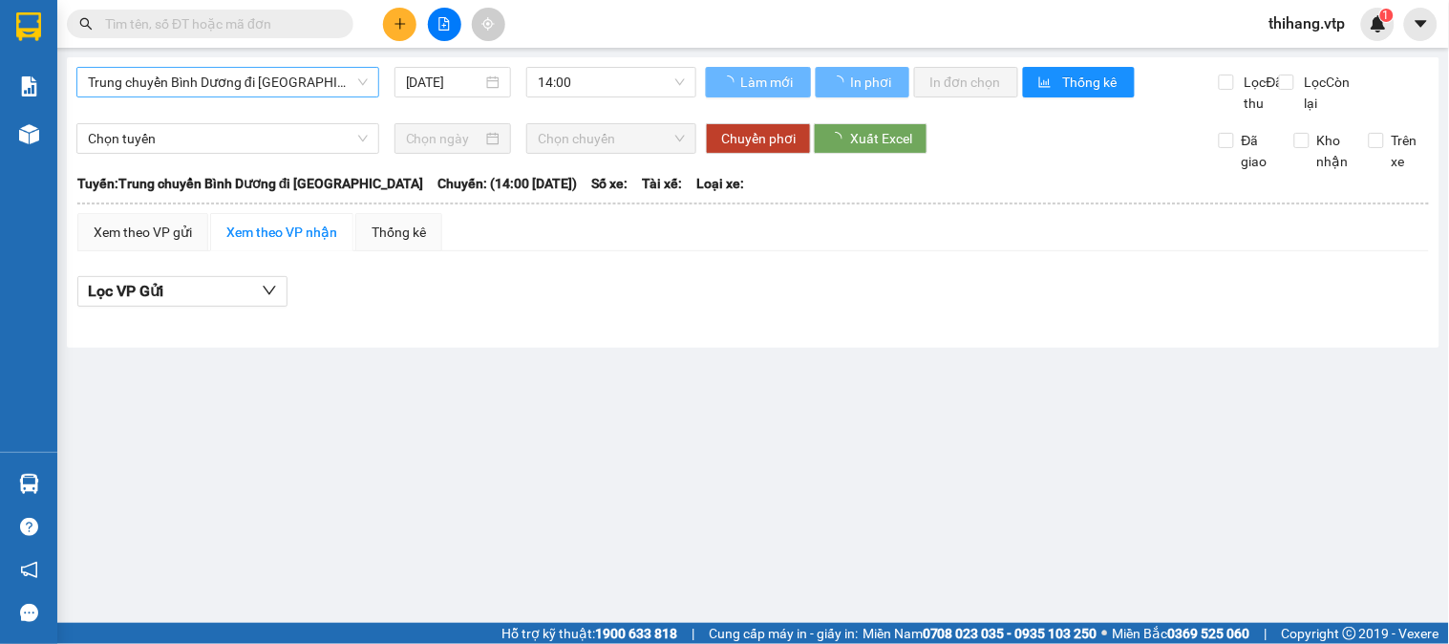
click at [306, 87] on span "Trung chuyển Bình Dương đi [GEOGRAPHIC_DATA]" at bounding box center [228, 82] width 280 height 29
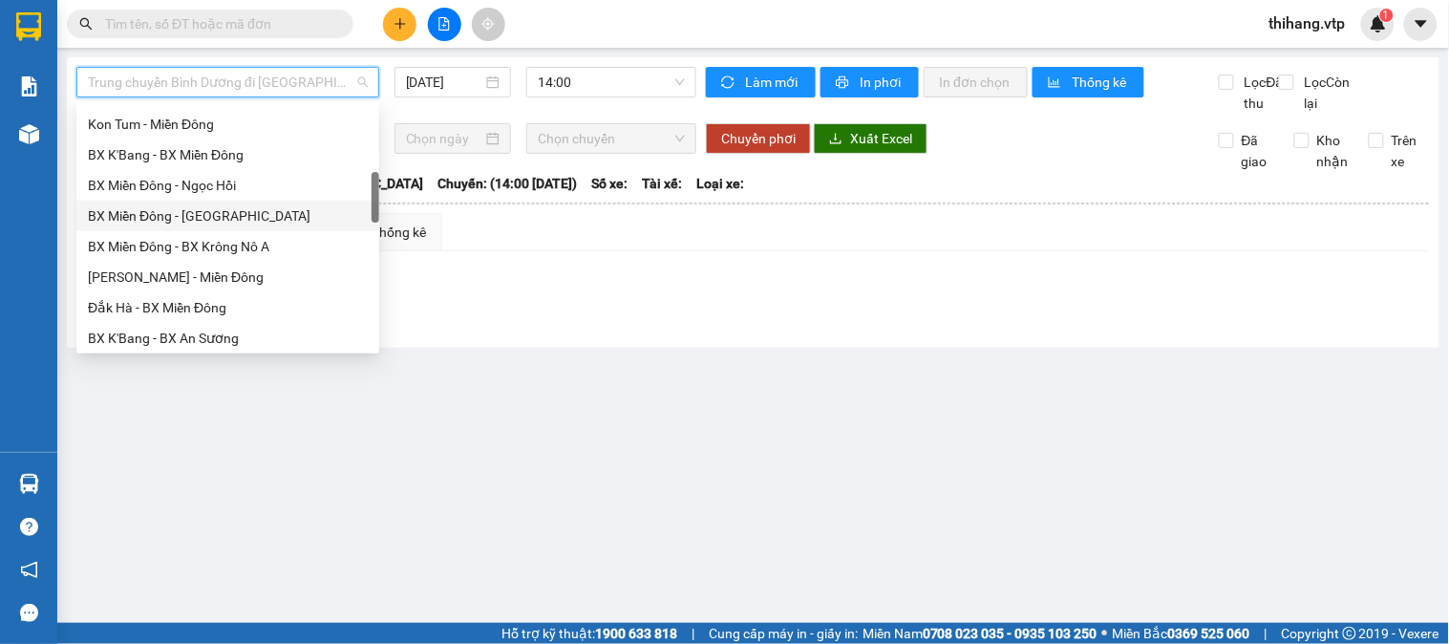
scroll to position [212, 0]
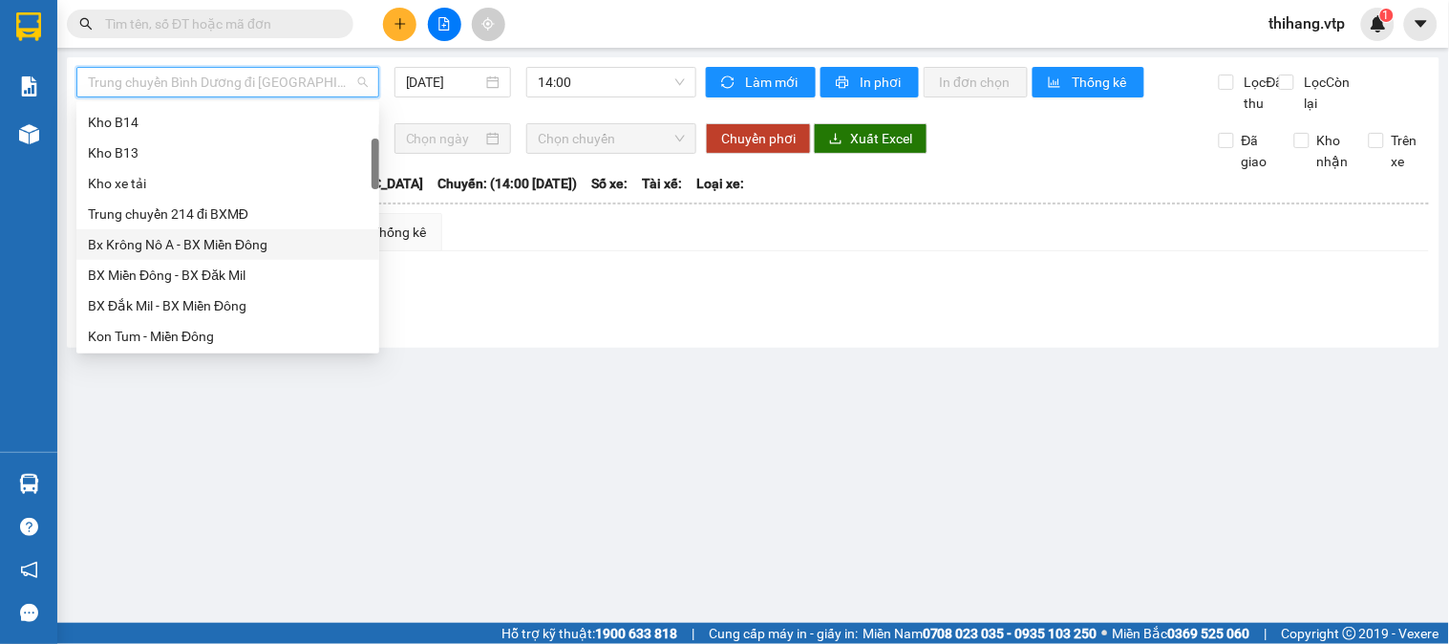
click at [173, 241] on div "Bx Krông Nô A - BX Miền Đông" at bounding box center [228, 244] width 280 height 21
type input "[DATE]"
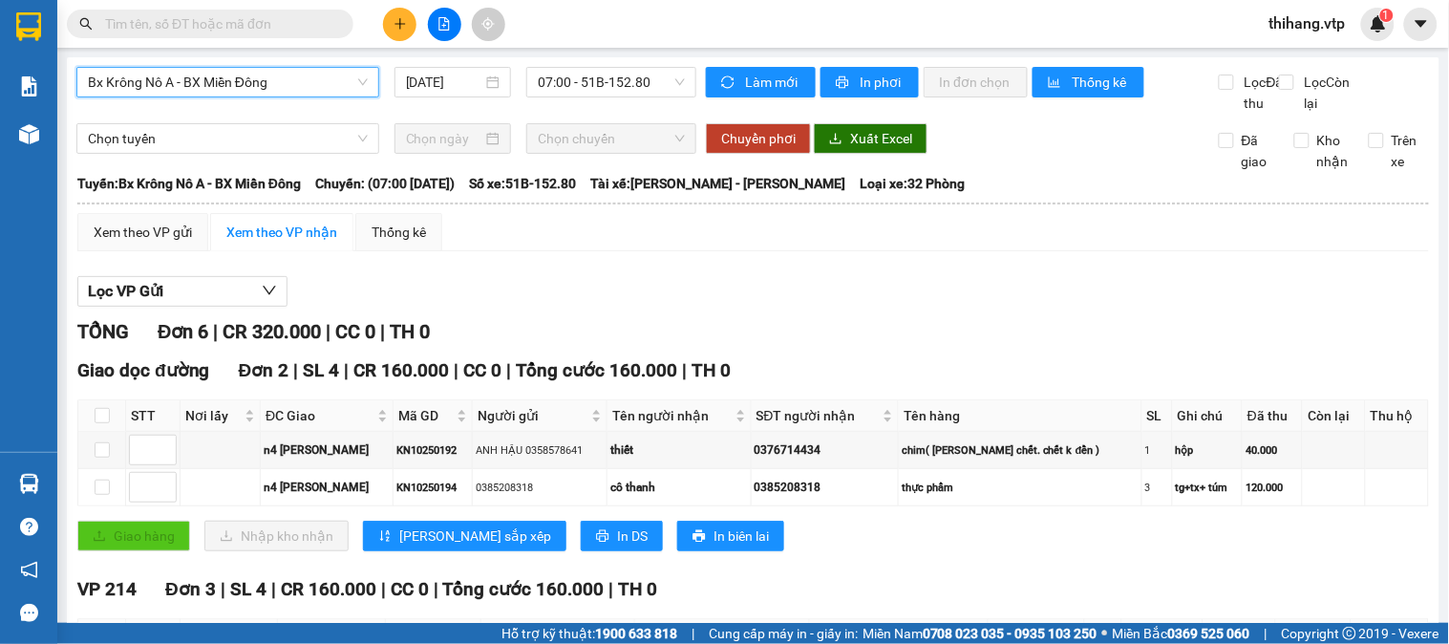
click at [322, 81] on span "Bx Krông Nô A - BX Miền Đông" at bounding box center [228, 82] width 280 height 29
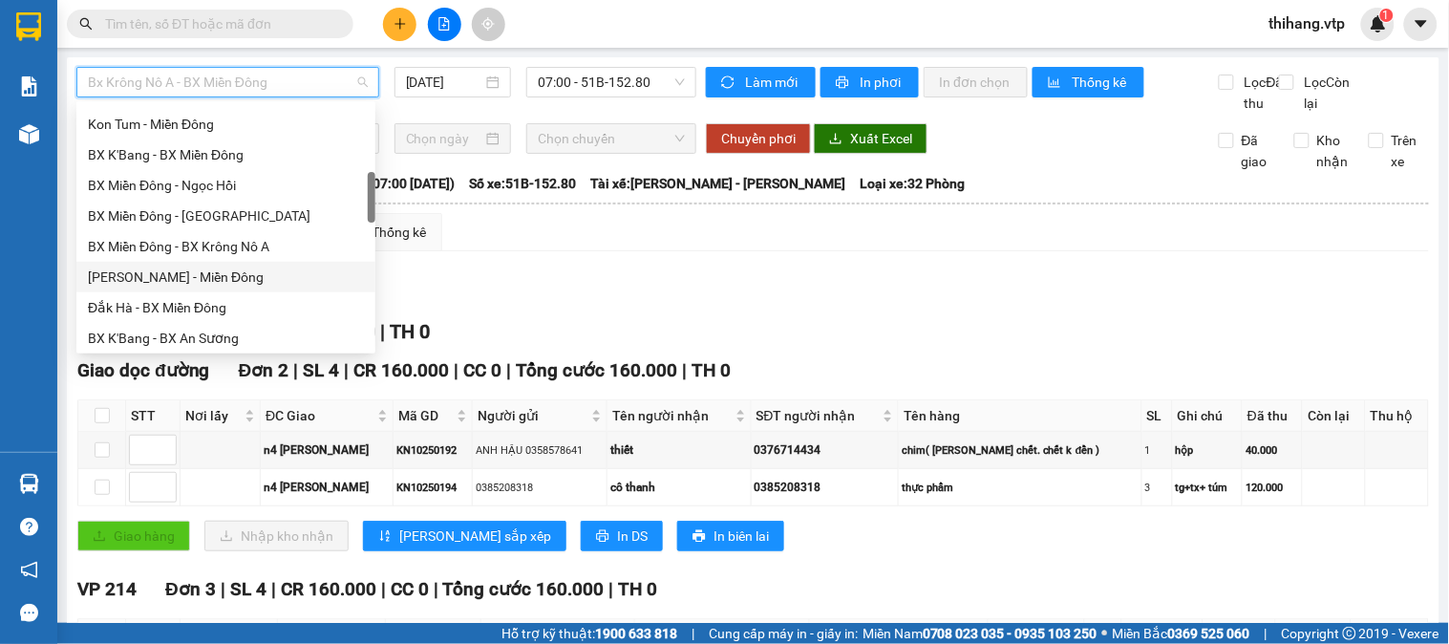
scroll to position [636, 0]
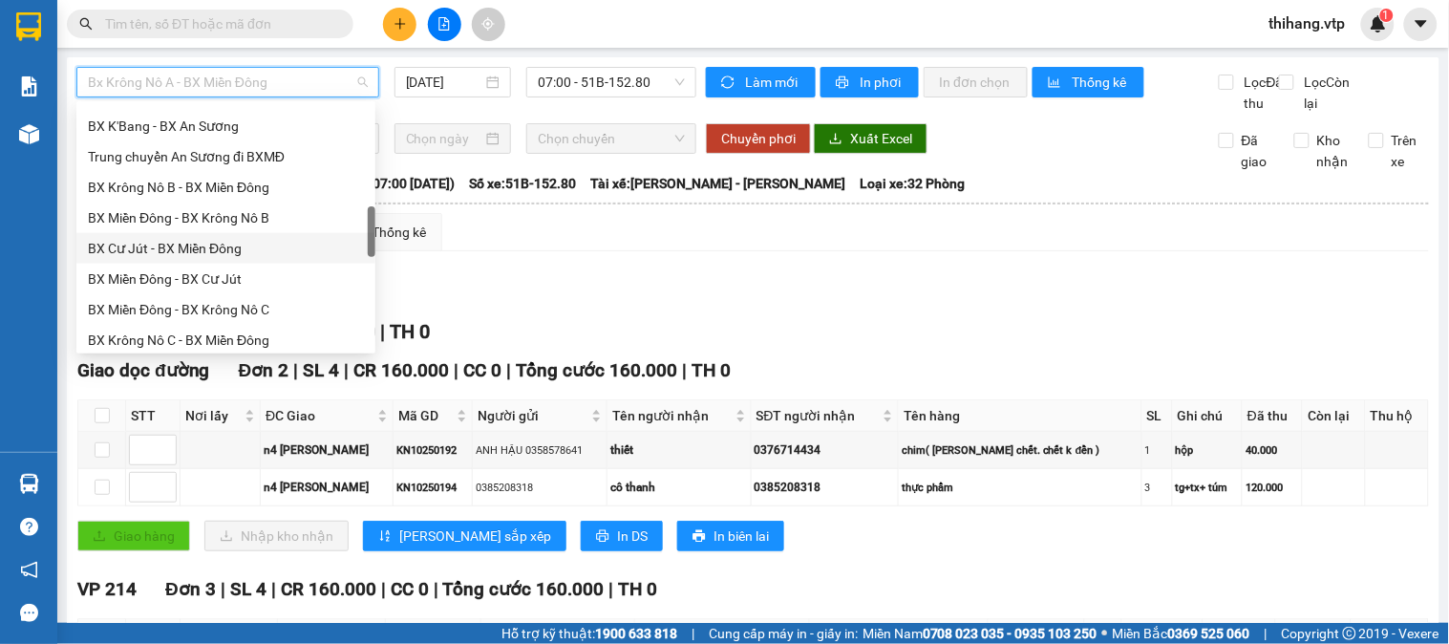
click at [188, 239] on div "BX Cư Jút - BX Miền Đông" at bounding box center [226, 248] width 276 height 21
type input "[DATE]"
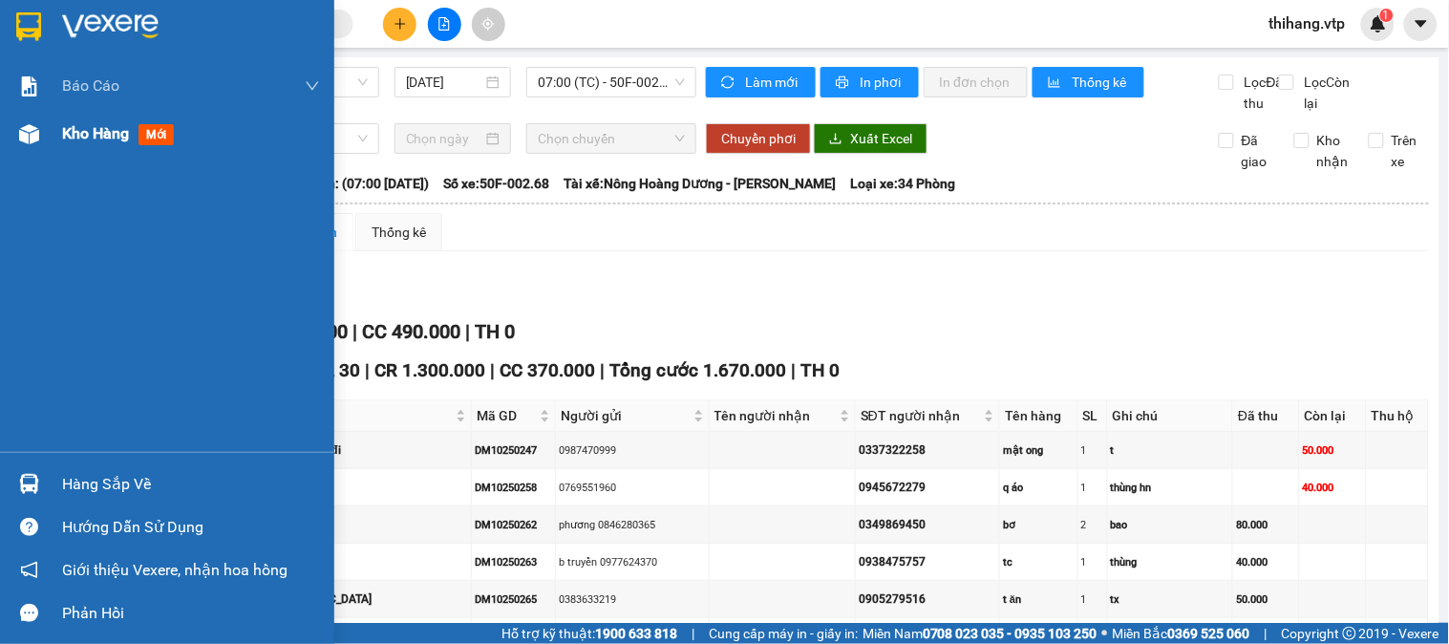
click at [74, 139] on span "Kho hàng" at bounding box center [95, 133] width 67 height 18
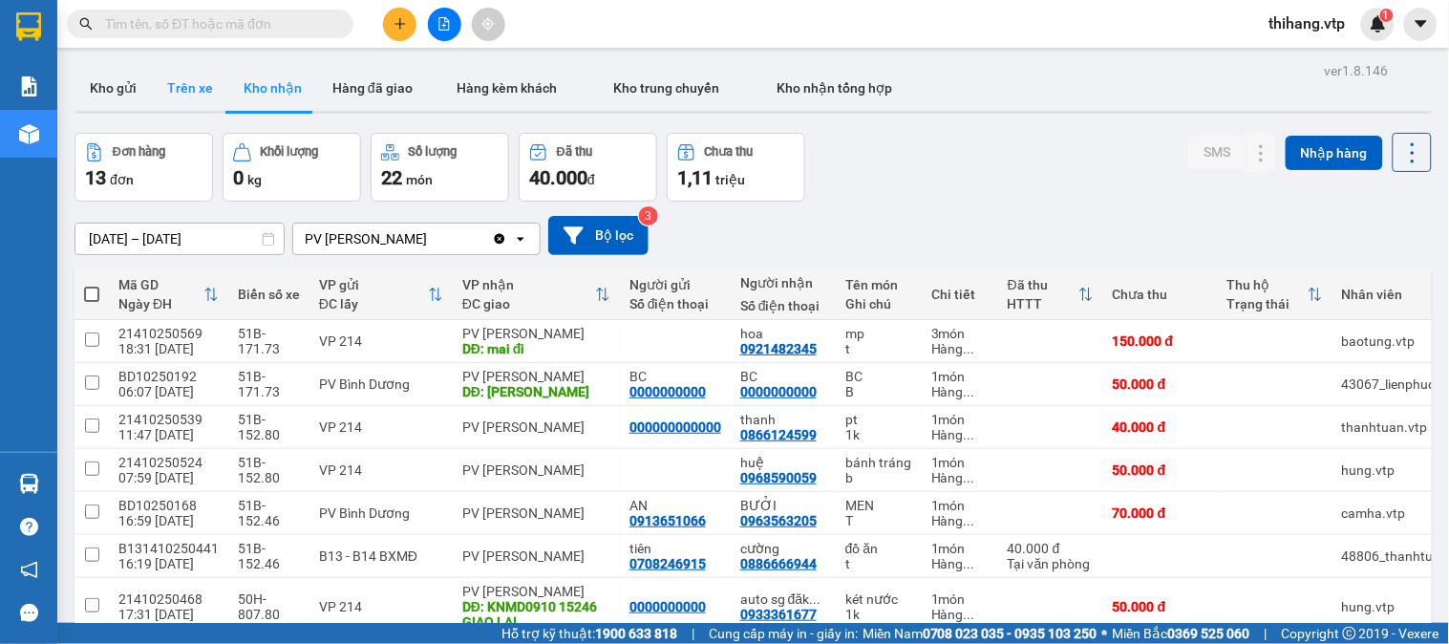
click at [189, 99] on button "Trên xe" at bounding box center [190, 88] width 76 height 46
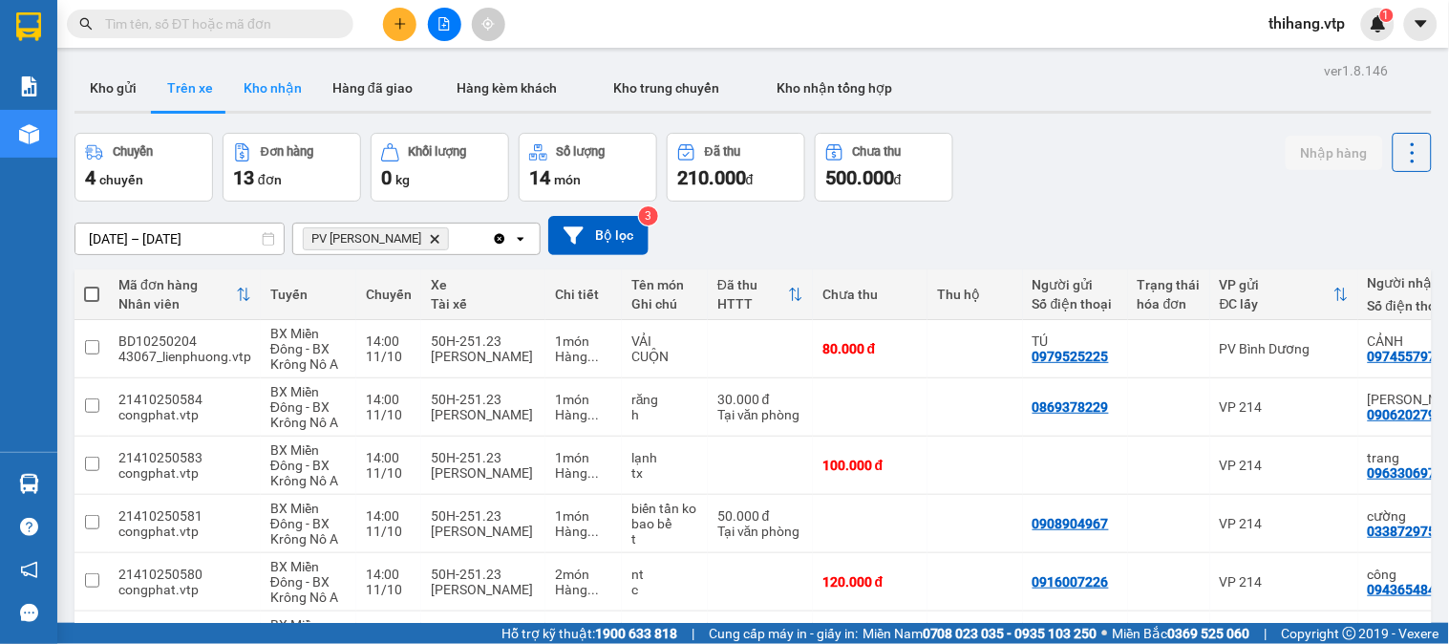
click at [306, 90] on button "Kho nhận" at bounding box center [272, 88] width 89 height 46
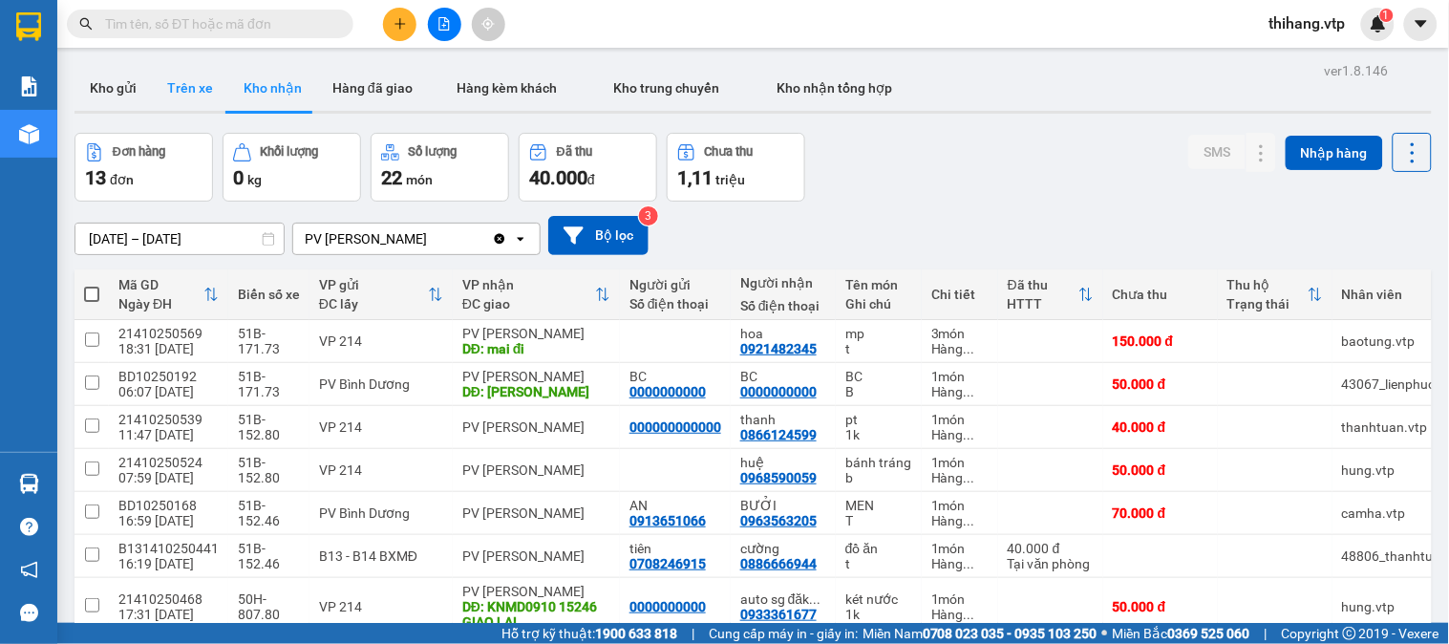
click at [170, 87] on button "Trên xe" at bounding box center [190, 88] width 76 height 46
type input "[DATE] – [DATE]"
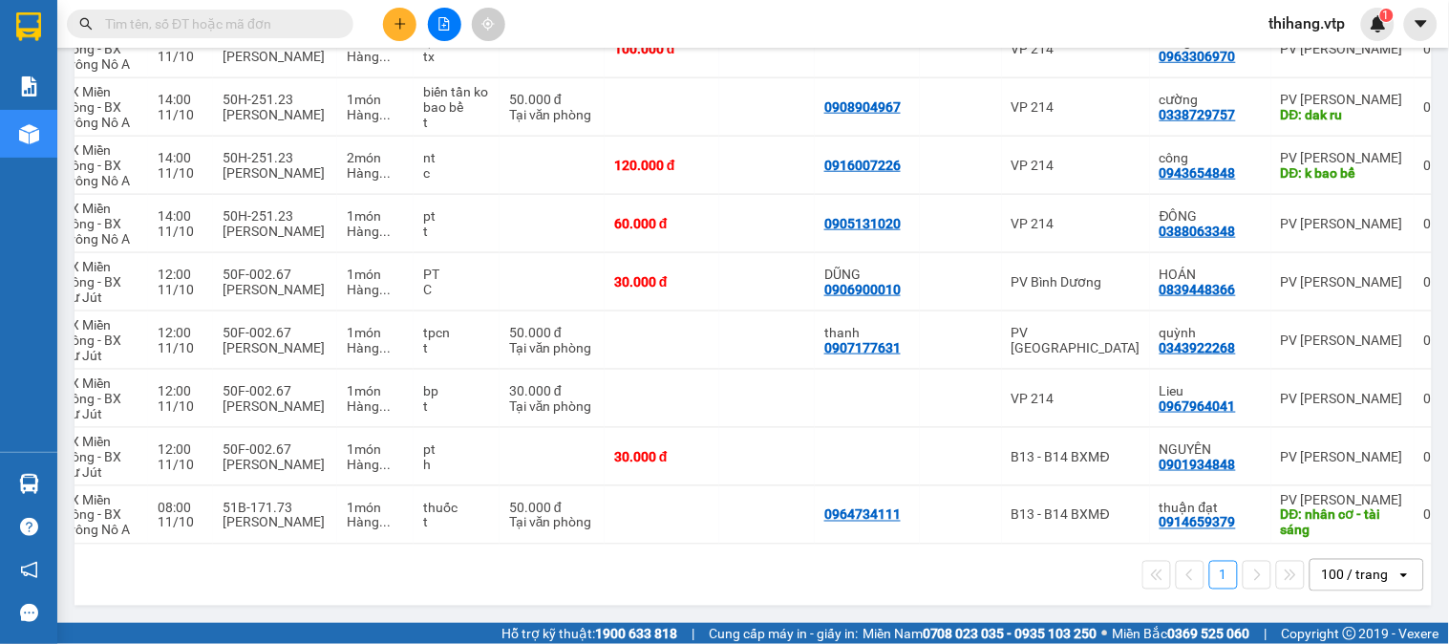
scroll to position [0, 216]
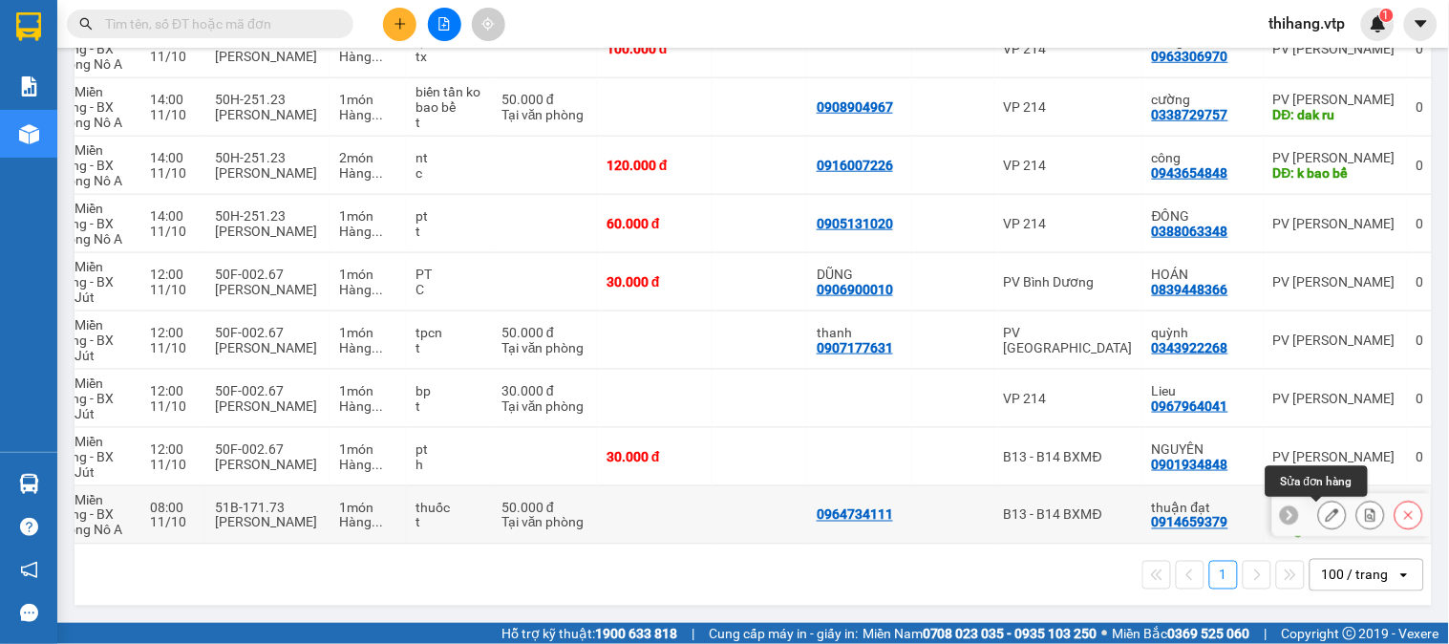
click at [1326, 508] on icon at bounding box center [1332, 514] width 13 height 13
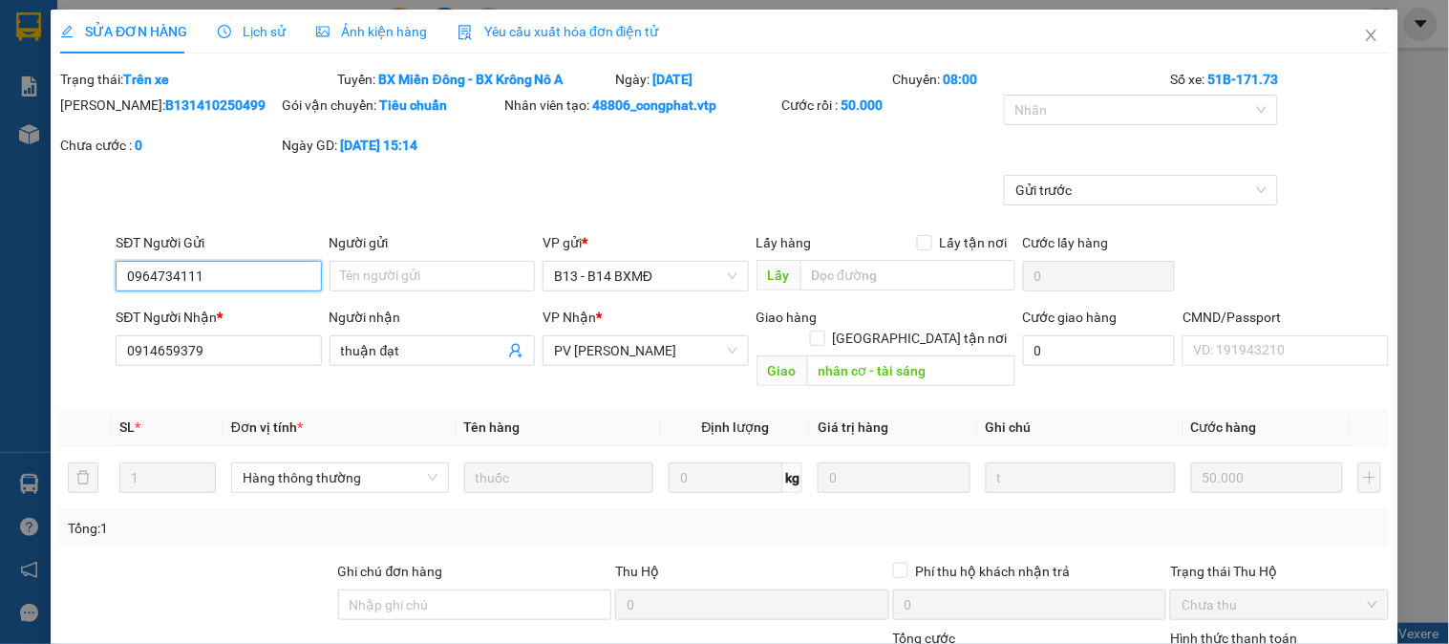
type input "0964734111"
type input "0914659379"
type input "thuận đạt"
type input "nhân cơ - tài sáng"
type input "0"
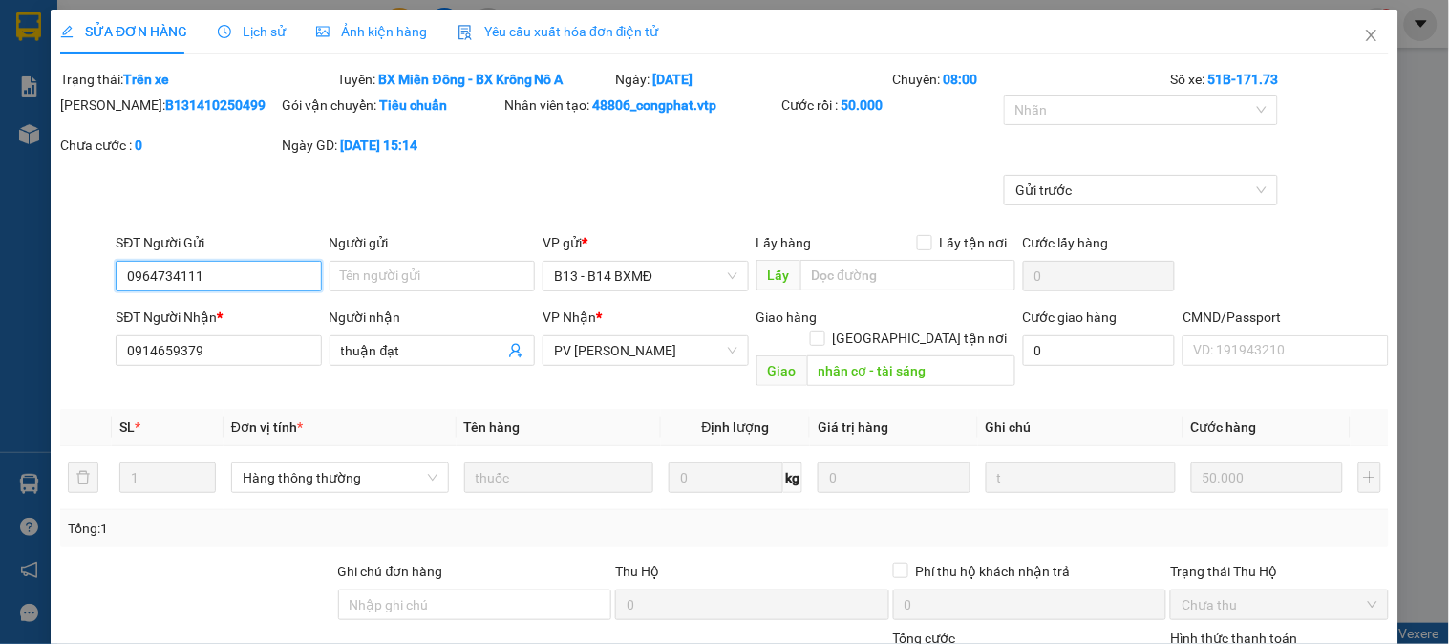
type input "50.000"
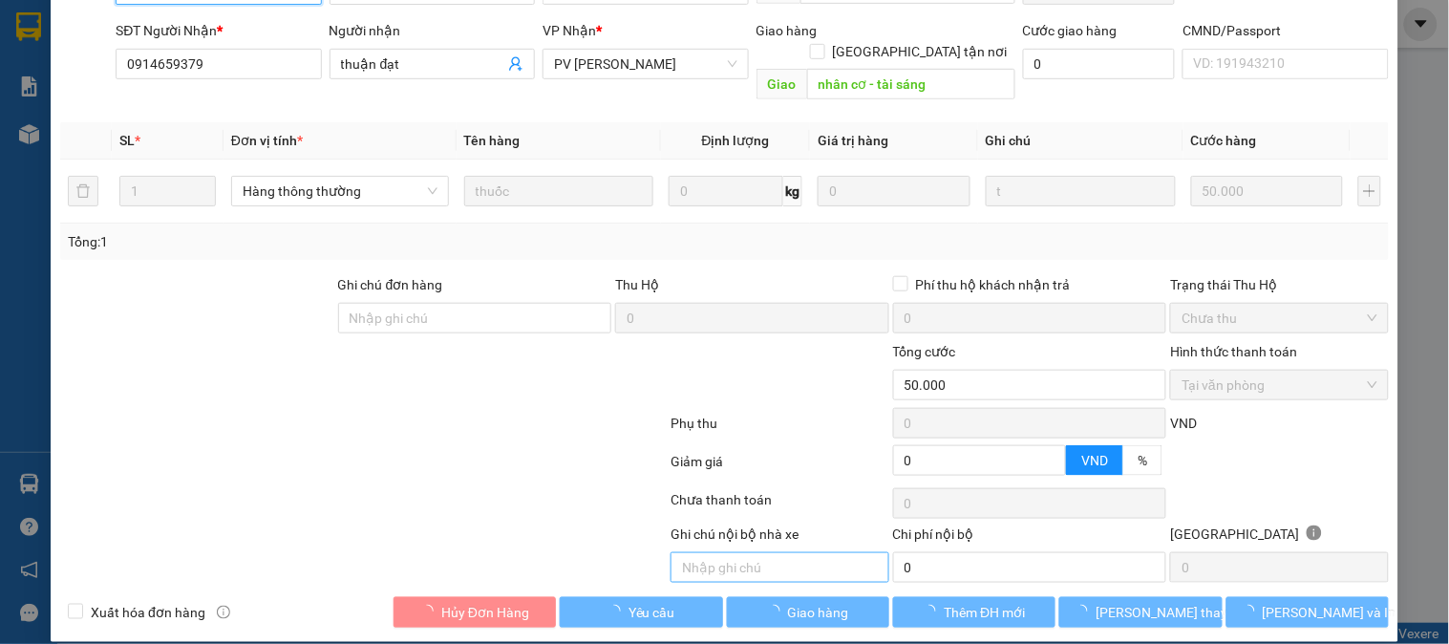
type input "2.500"
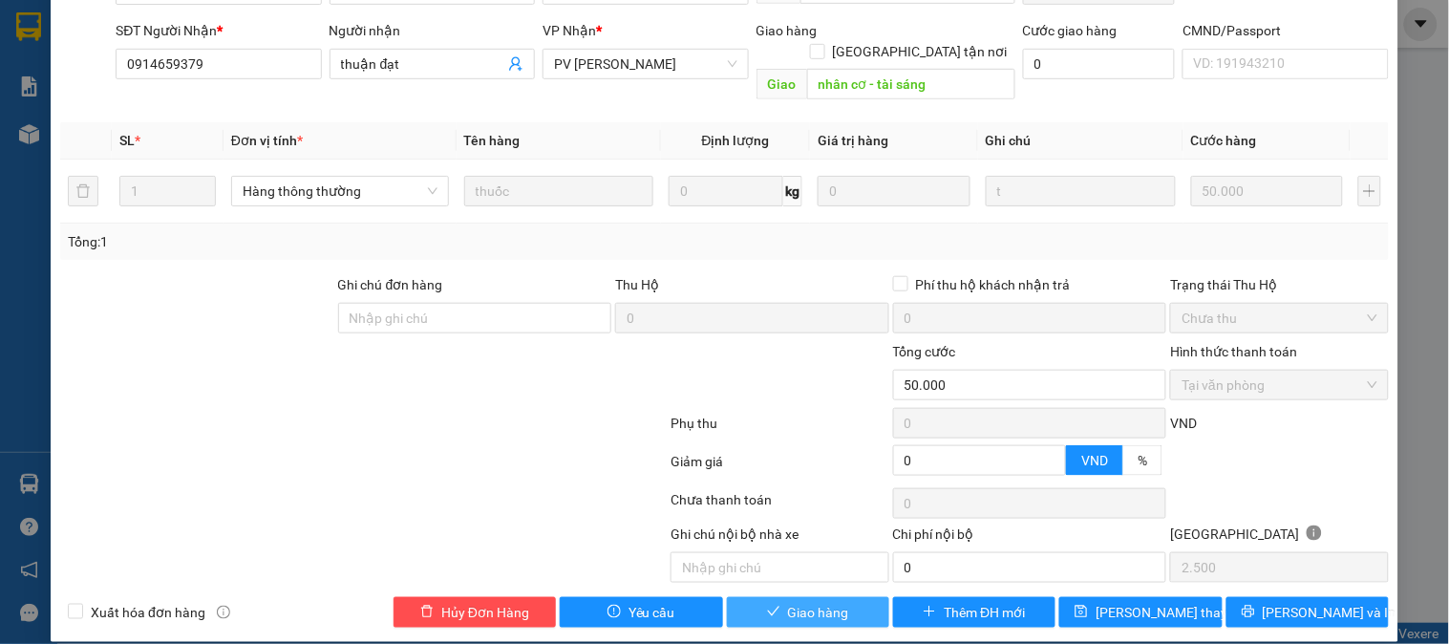
click at [788, 602] on span "Giao hàng" at bounding box center [818, 612] width 61 height 21
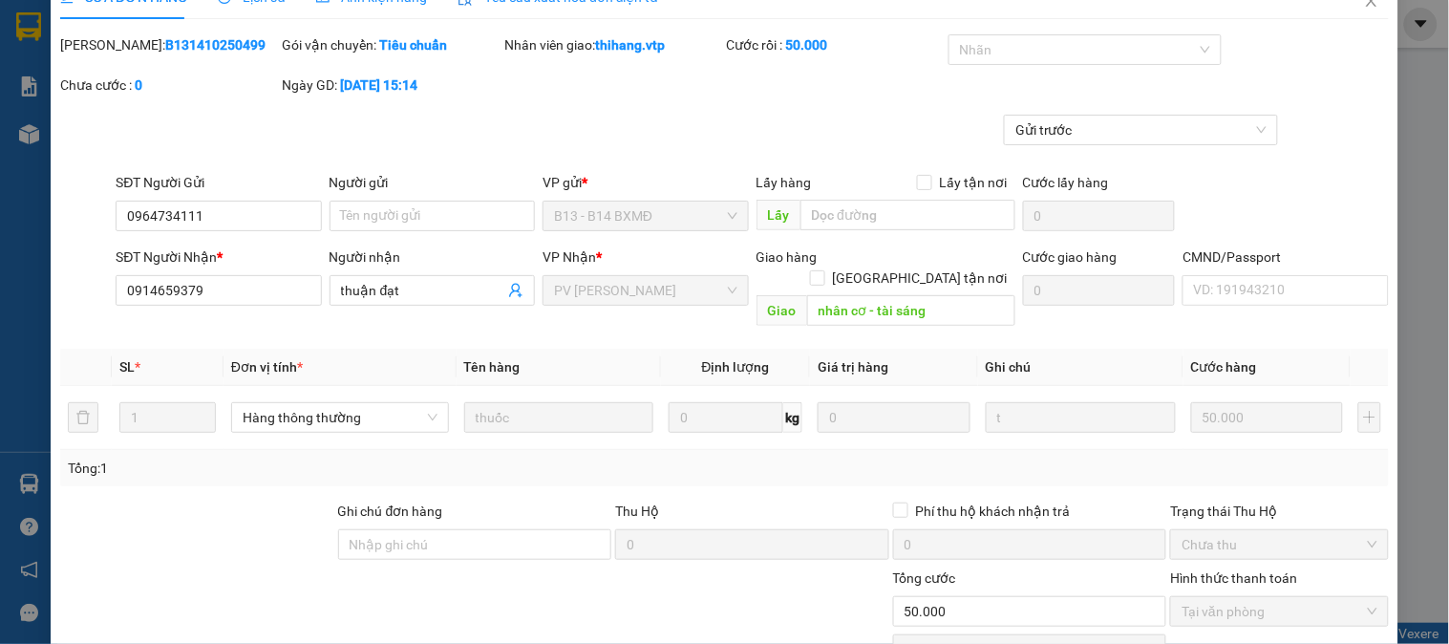
scroll to position [0, 0]
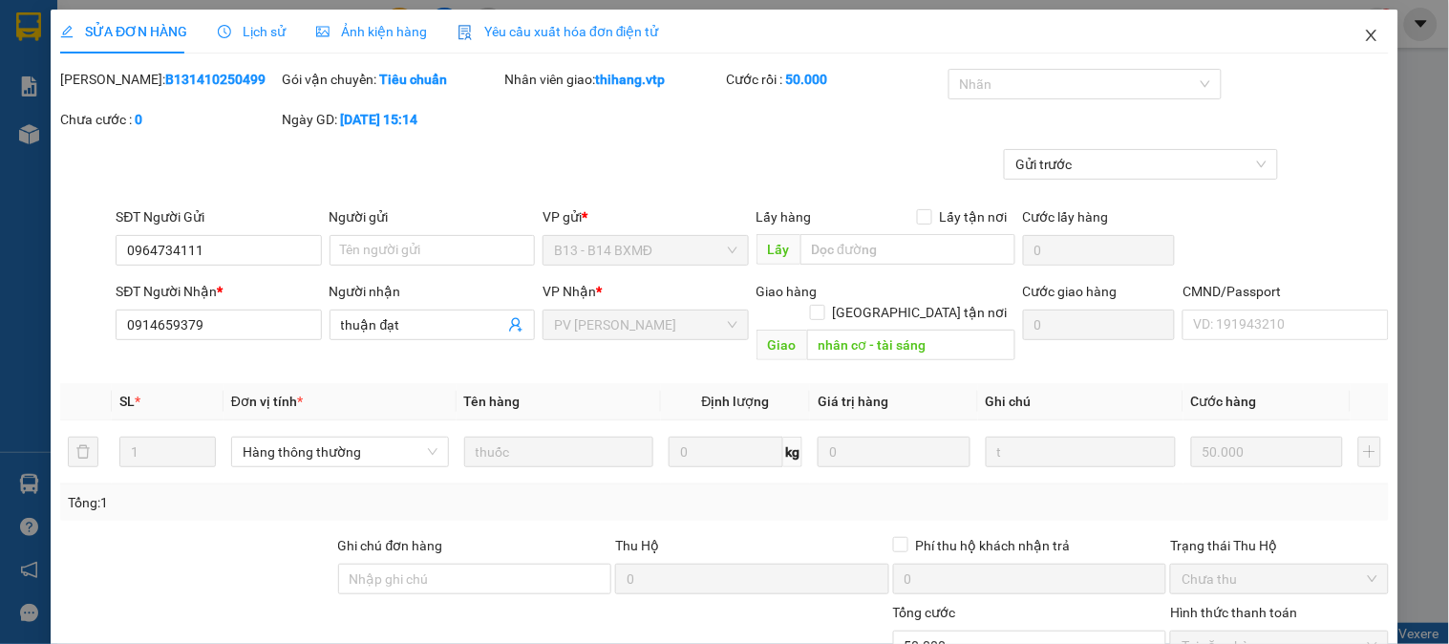
click at [1366, 39] on icon "close" at bounding box center [1371, 35] width 11 height 11
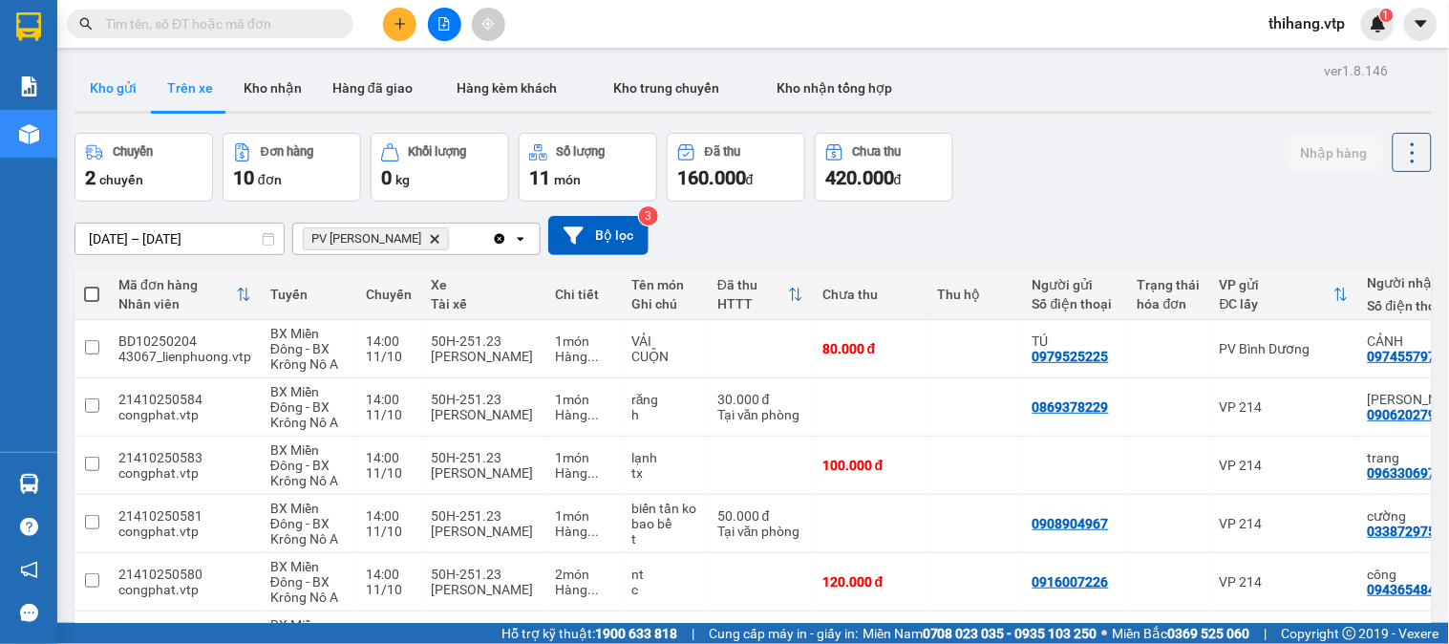
click at [102, 100] on button "Kho gửi" at bounding box center [113, 88] width 77 height 46
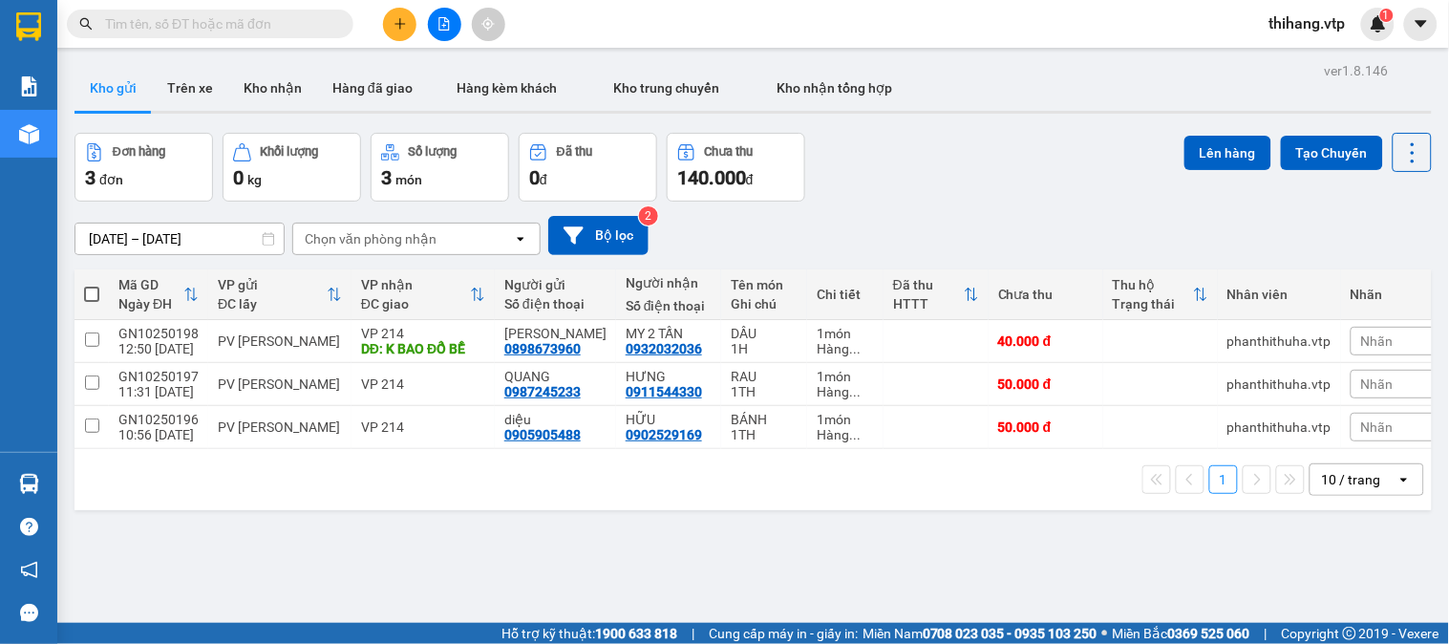
click at [397, 14] on button at bounding box center [399, 24] width 33 height 33
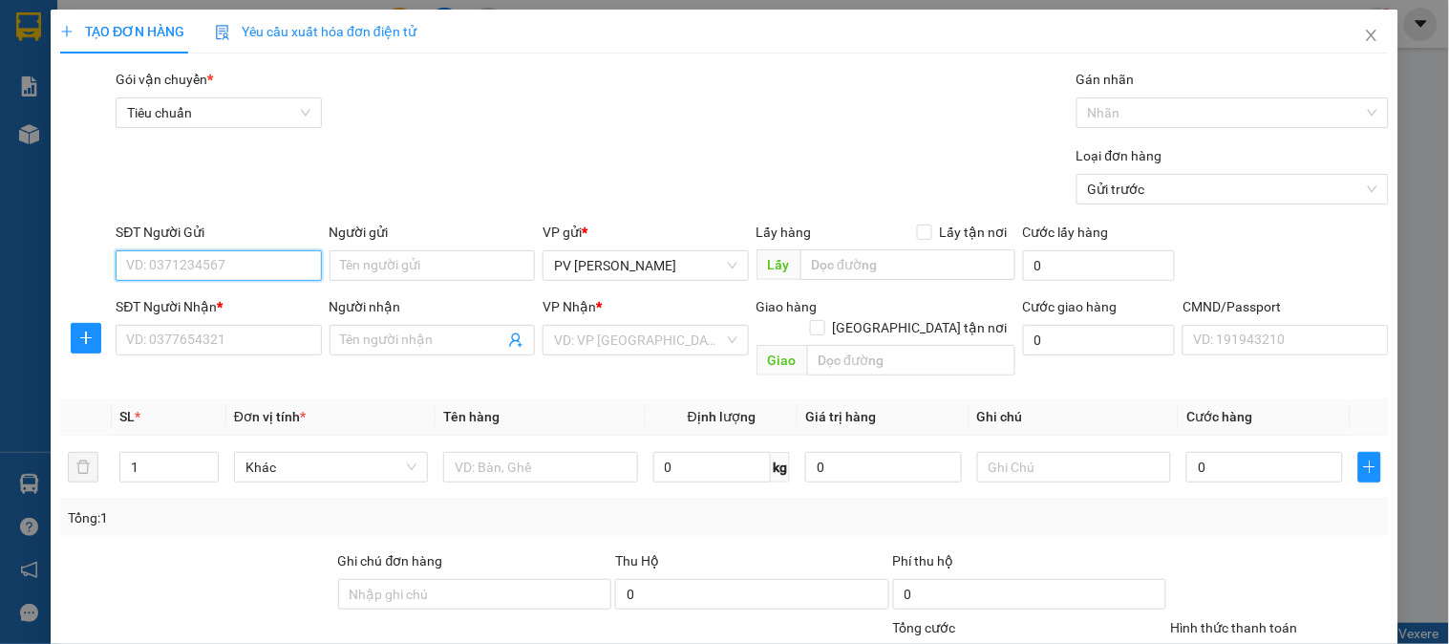
click at [253, 269] on input "SĐT Người Gửi" at bounding box center [218, 265] width 205 height 31
type input "0966717066"
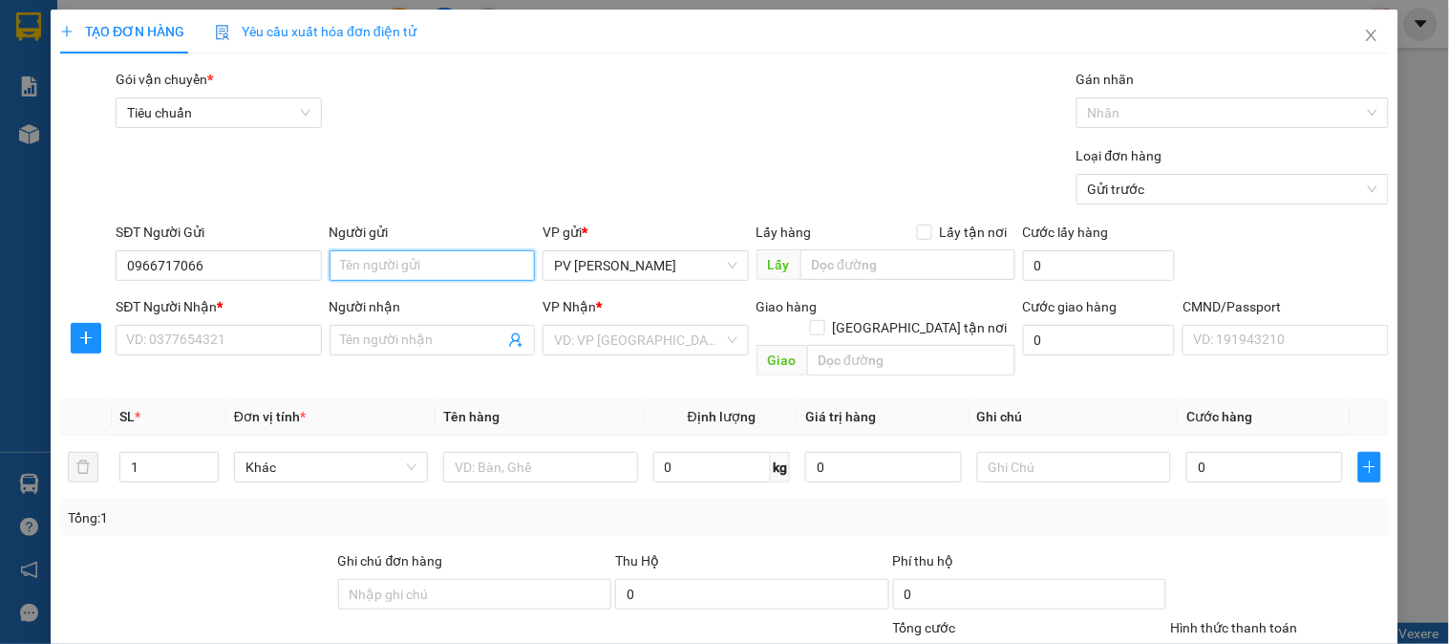
click at [345, 261] on input "Người gửi" at bounding box center [432, 265] width 205 height 31
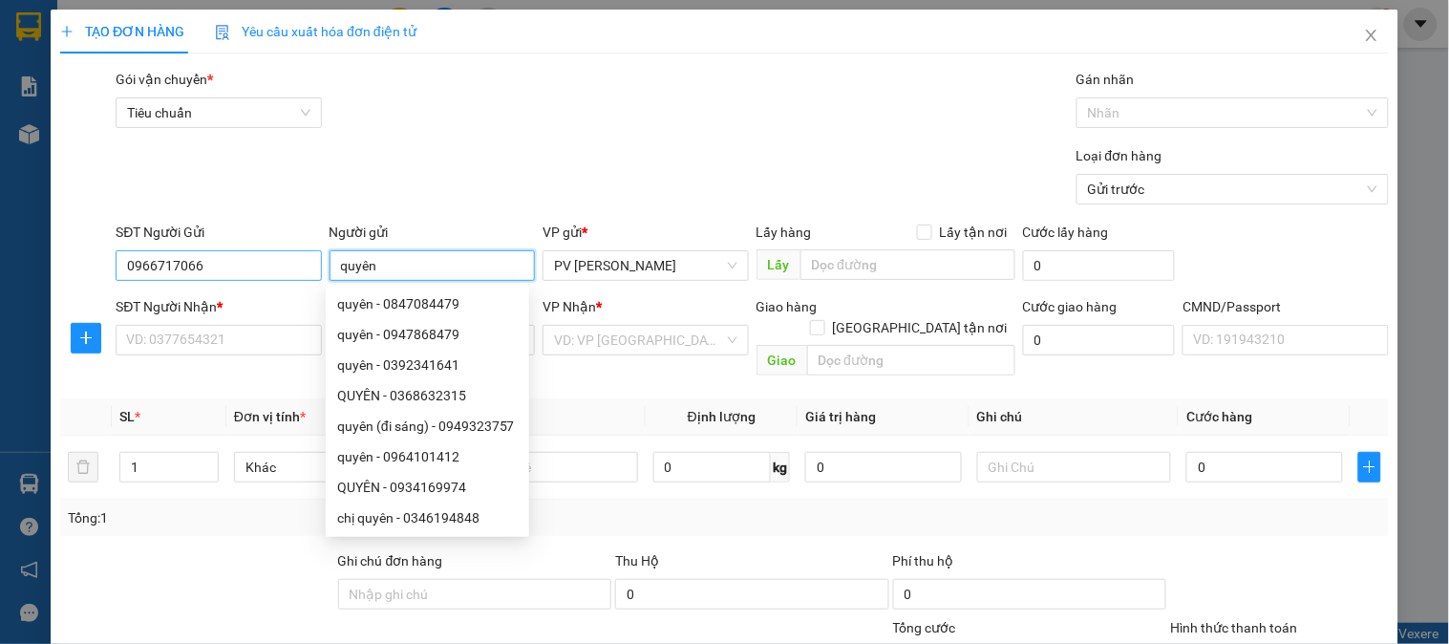
type input "quyên"
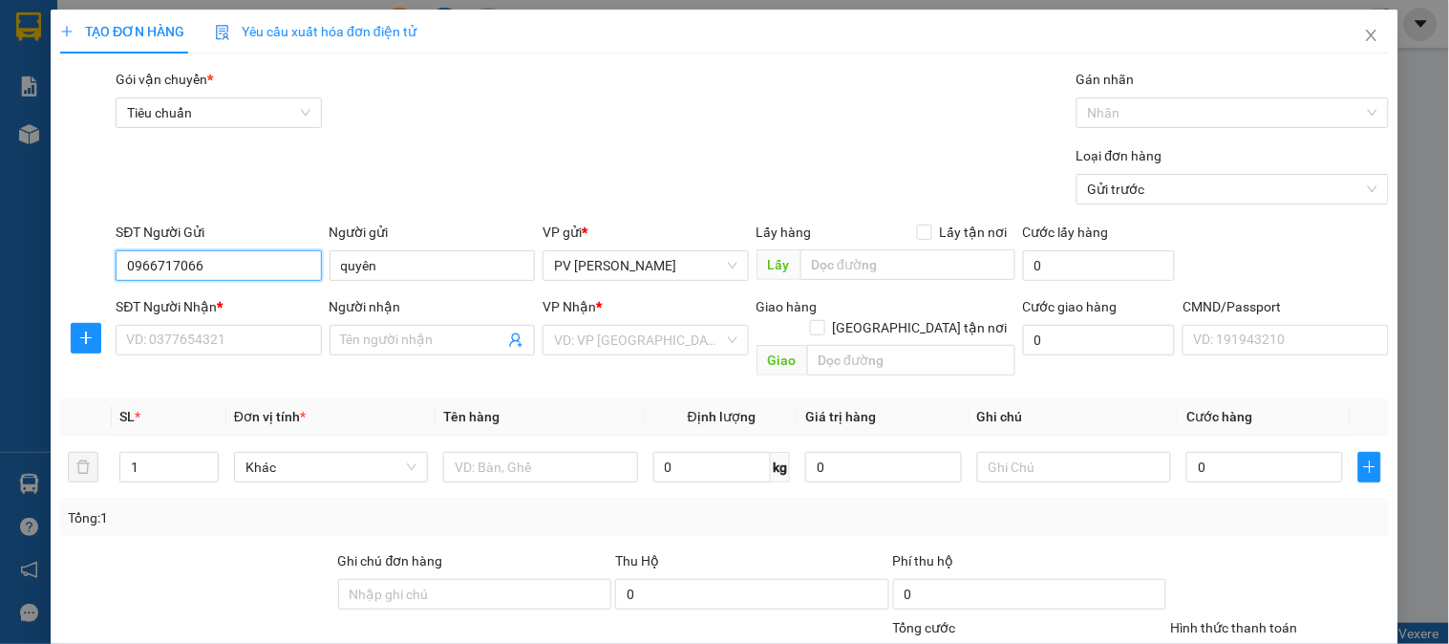
drag, startPoint x: 208, startPoint y: 263, endPoint x: 101, endPoint y: 266, distance: 107.0
click at [101, 266] on div "SĐT Người Gửi 0966717066 0966717066 Người gửi quyên VP gửi * PV [PERSON_NAME] L…" at bounding box center [724, 255] width 1333 height 67
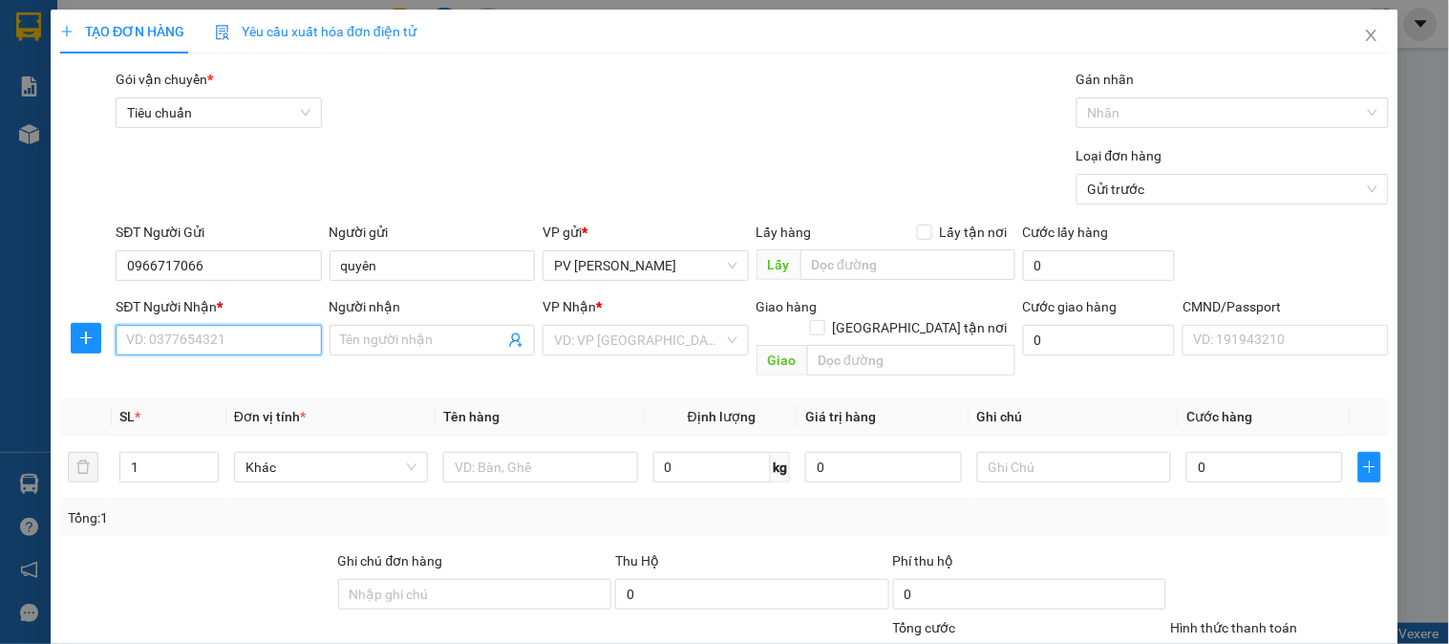
click at [204, 345] on input "SĐT Người Nhận *" at bounding box center [218, 340] width 205 height 31
type input "0986797817"
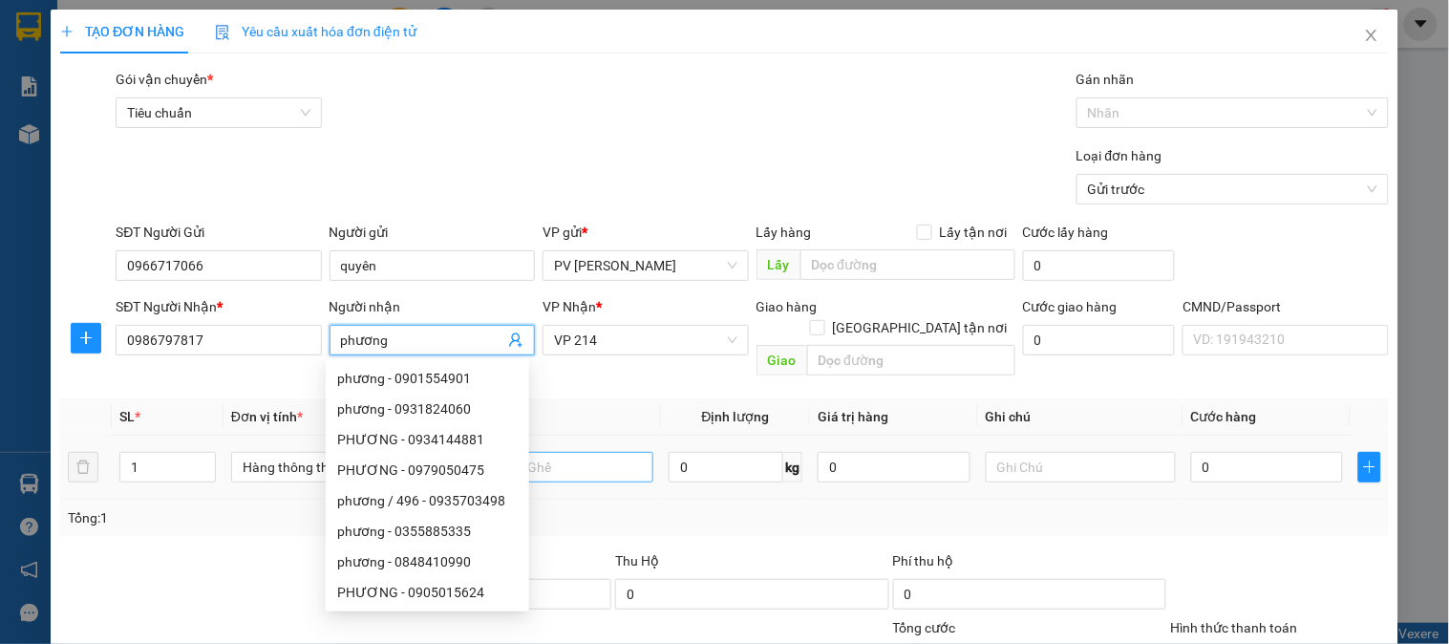
type input "phương"
click at [599, 452] on input "text" at bounding box center [559, 467] width 190 height 31
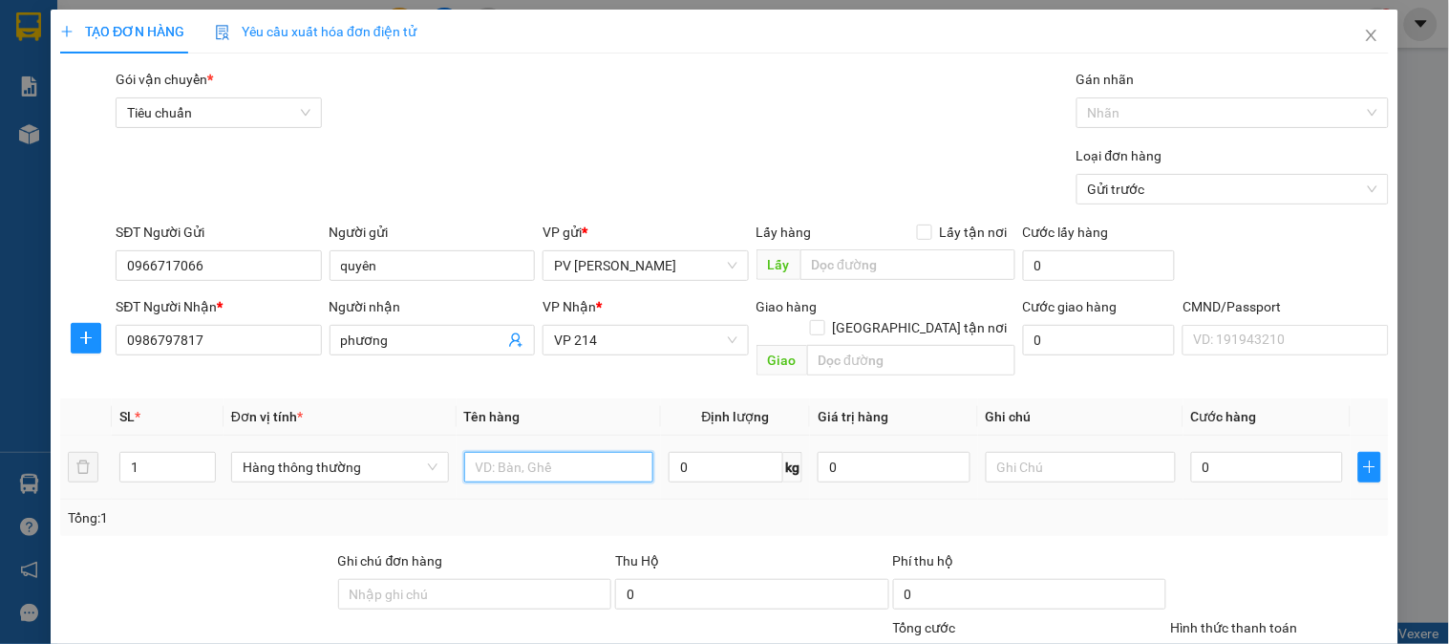
type input "d"
type input "đồ ăn"
type input "1tx"
type input "6"
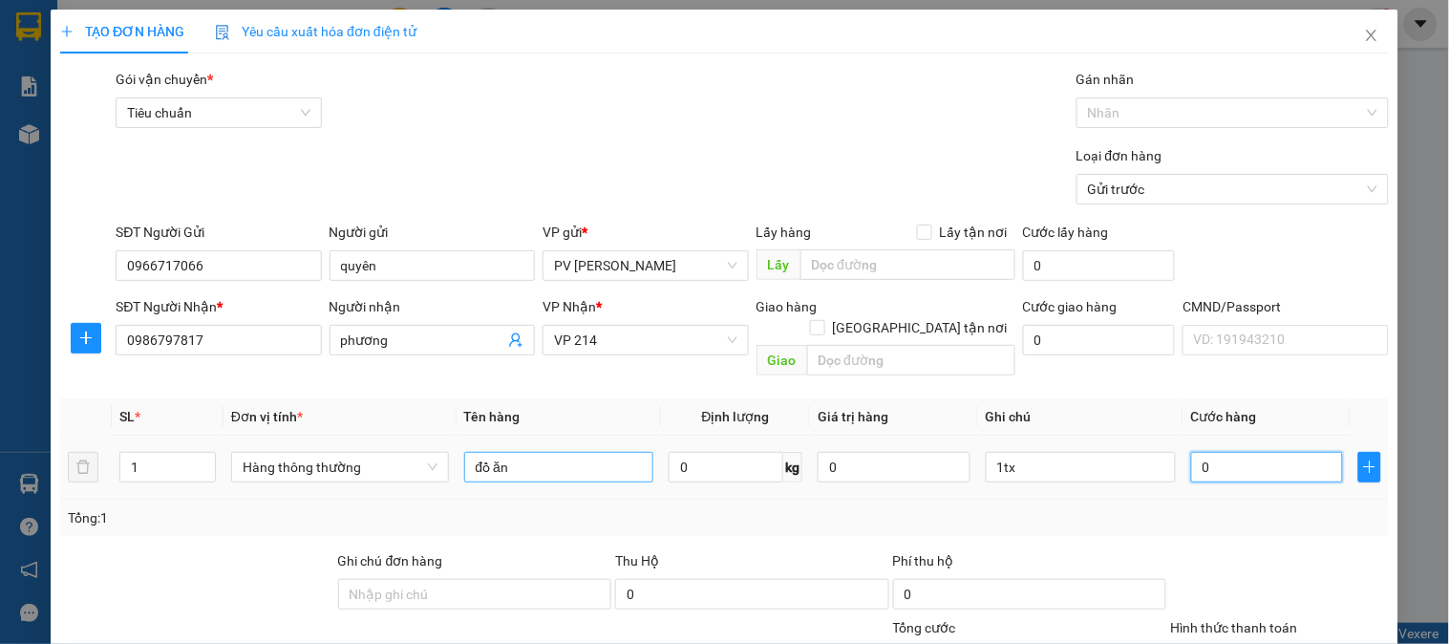
type input "6"
type input "60"
type input "600"
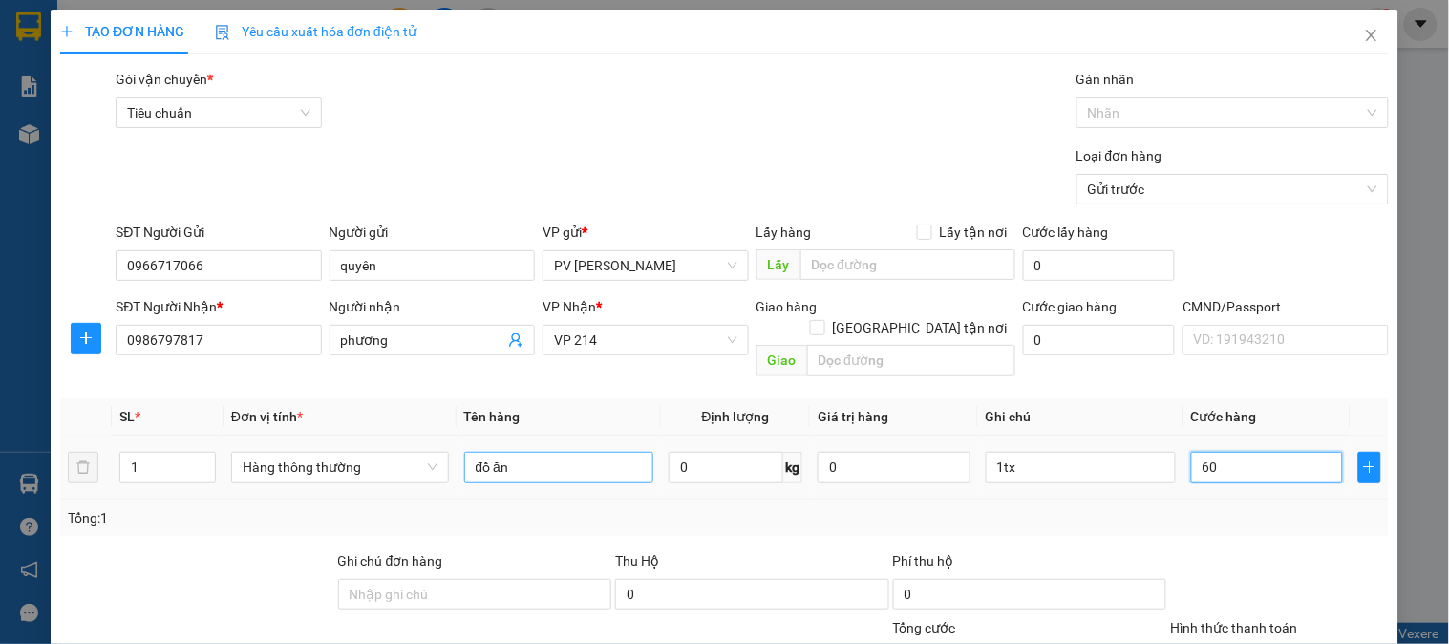
type input "600"
type input "6.000"
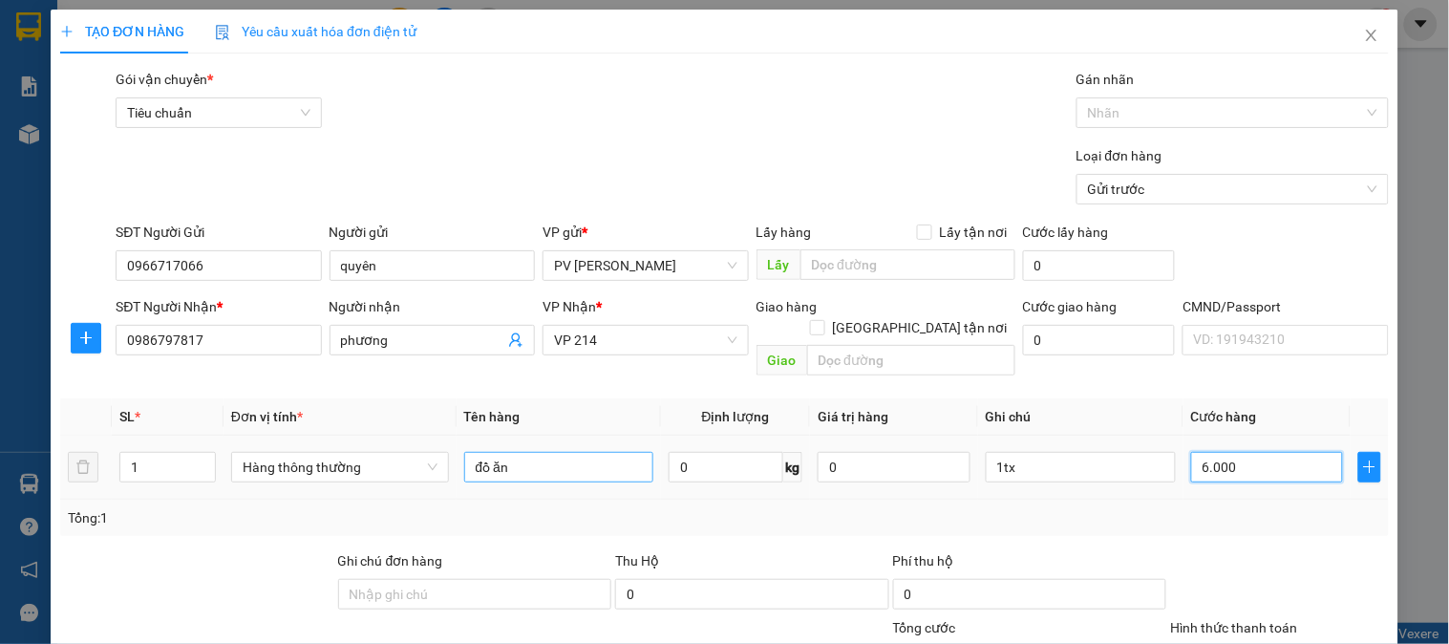
type input "60.000"
drag, startPoint x: 598, startPoint y: 425, endPoint x: 457, endPoint y: 420, distance: 141.5
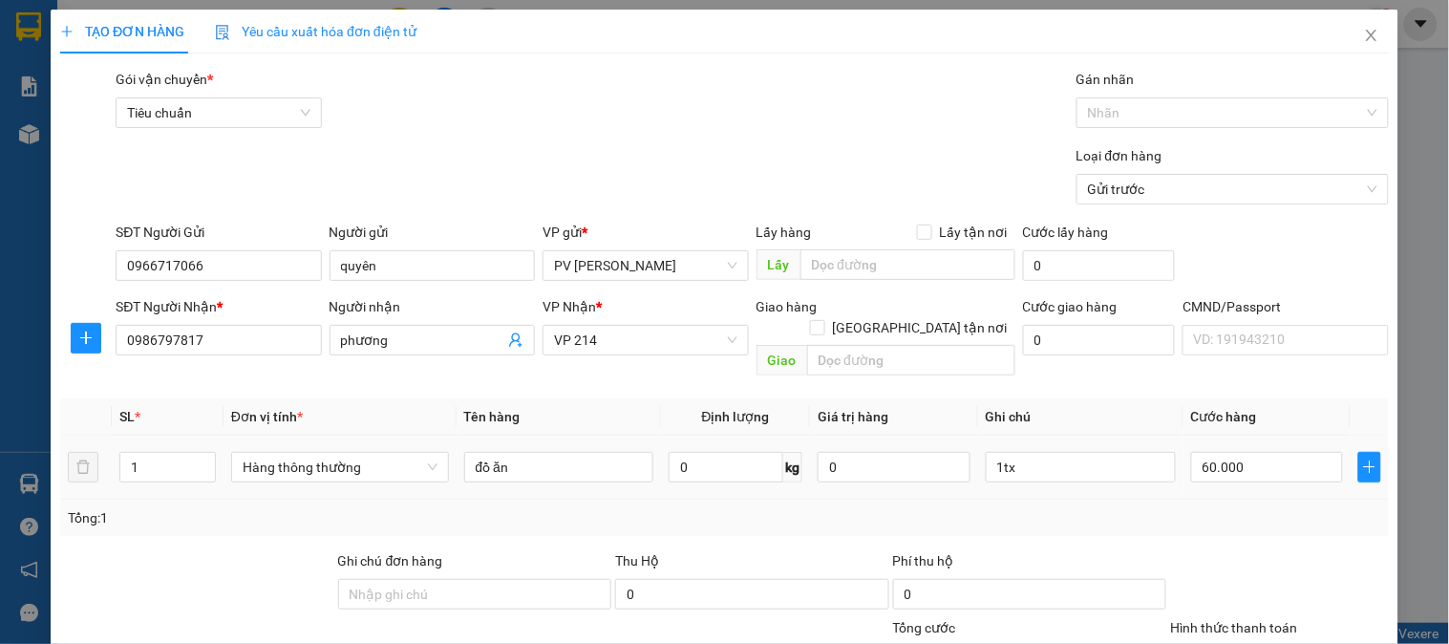
click at [457, 436] on td "đồ ăn" at bounding box center [559, 468] width 205 height 64
drag, startPoint x: 516, startPoint y: 450, endPoint x: 384, endPoint y: 450, distance: 131.9
click at [384, 450] on tr "1 Hàng thông thường đồ ăn 0 kg 0 1tx 60.000" at bounding box center [724, 468] width 1329 height 64
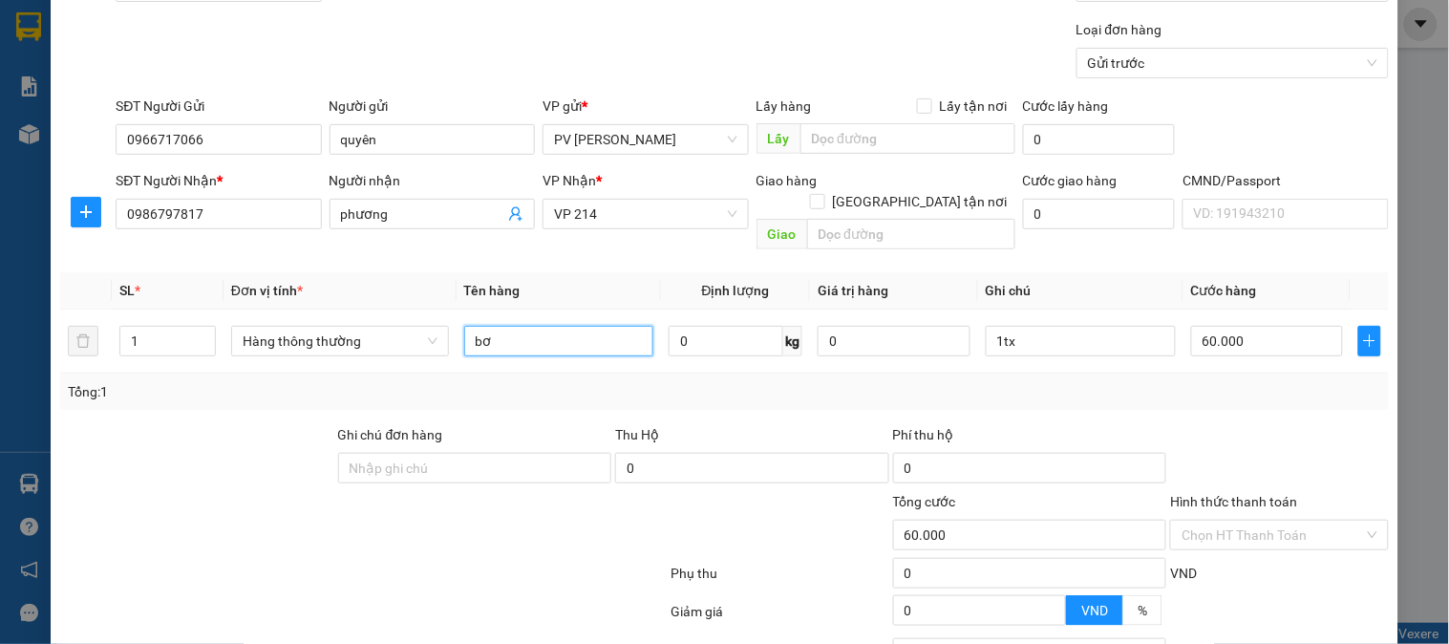
scroll to position [274, 0]
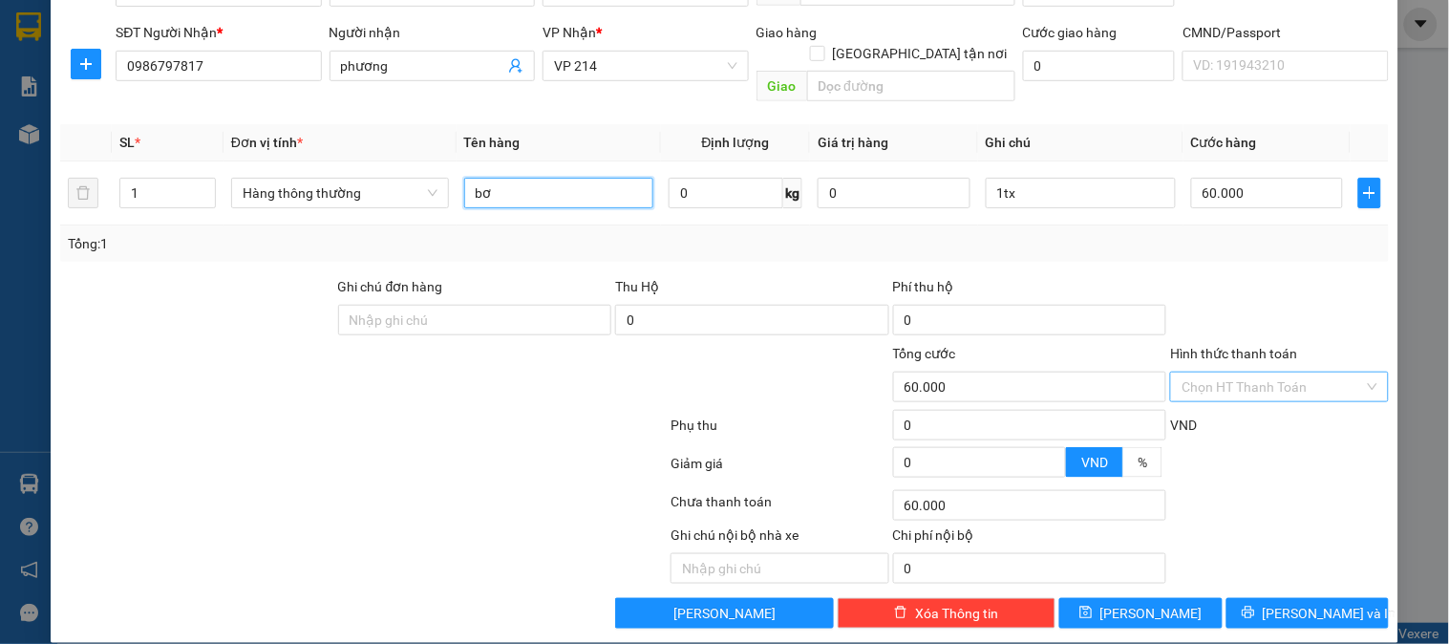
type input "bơ"
click at [1182, 373] on input "Hình thức thanh toán" at bounding box center [1273, 387] width 182 height 29
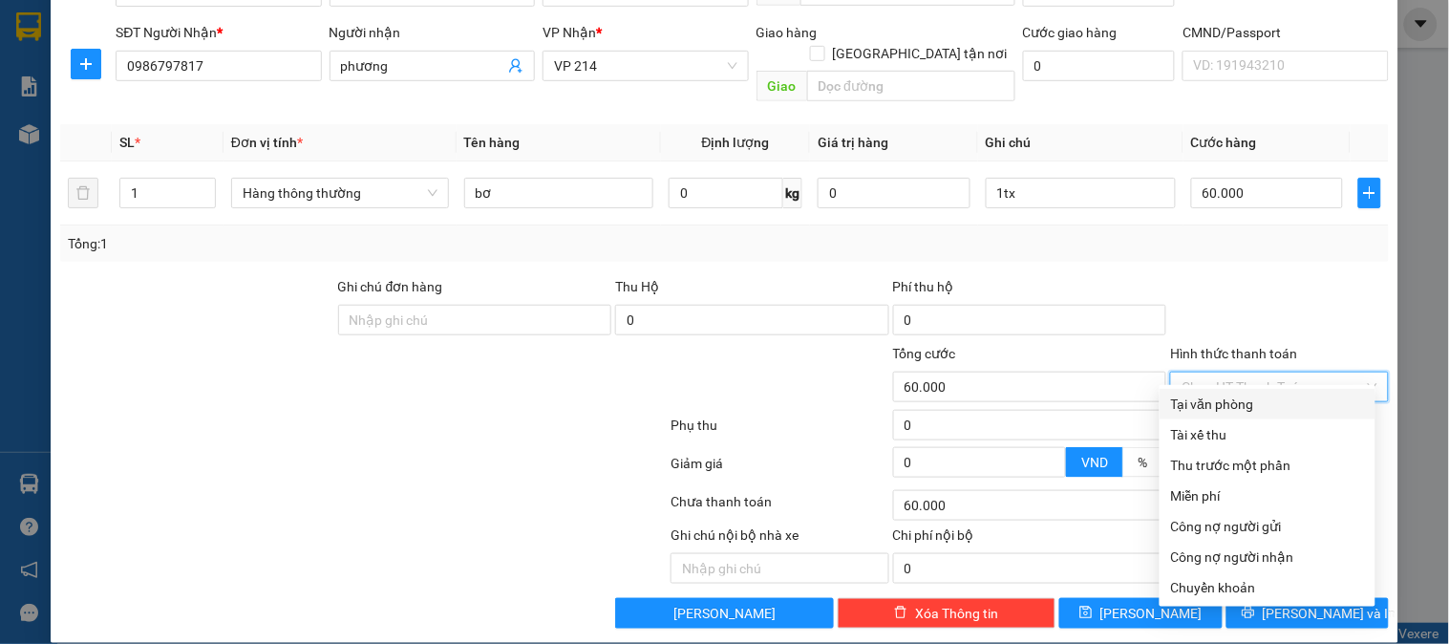
click at [1197, 397] on div "Tại văn phòng" at bounding box center [1267, 404] width 193 height 21
type input "0"
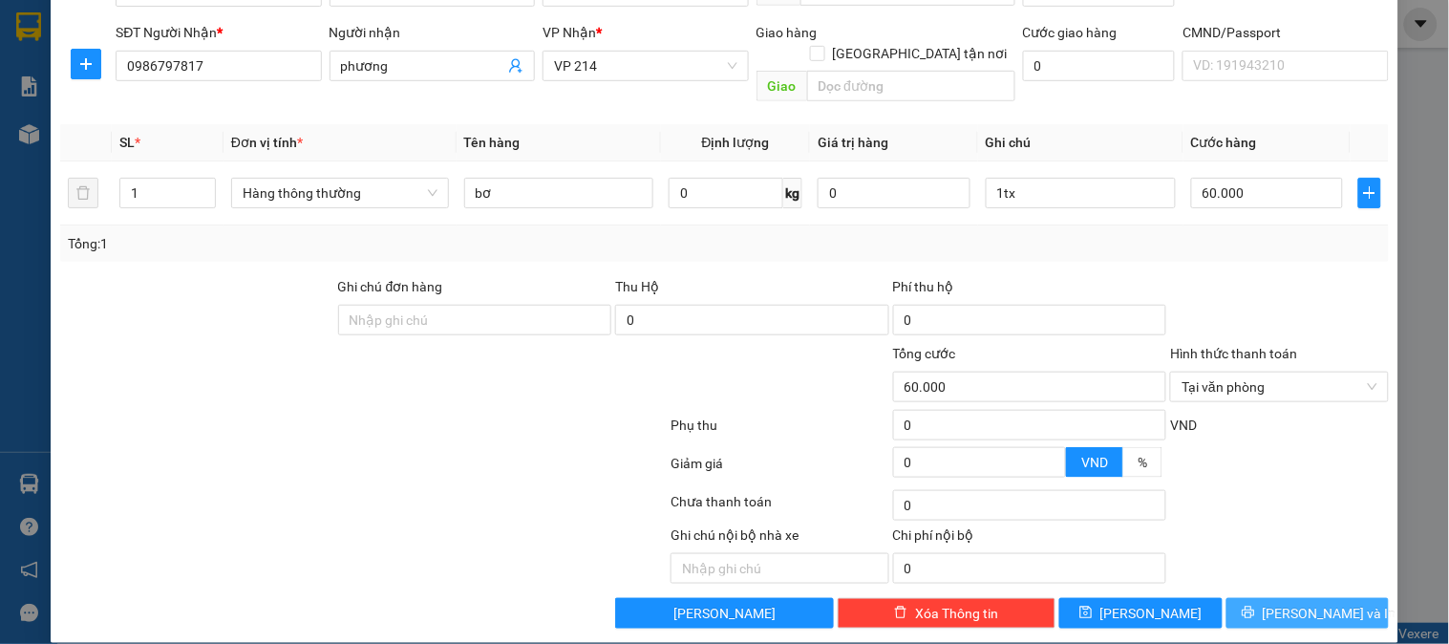
click at [1334, 598] on button "[PERSON_NAME] và In" at bounding box center [1308, 613] width 162 height 31
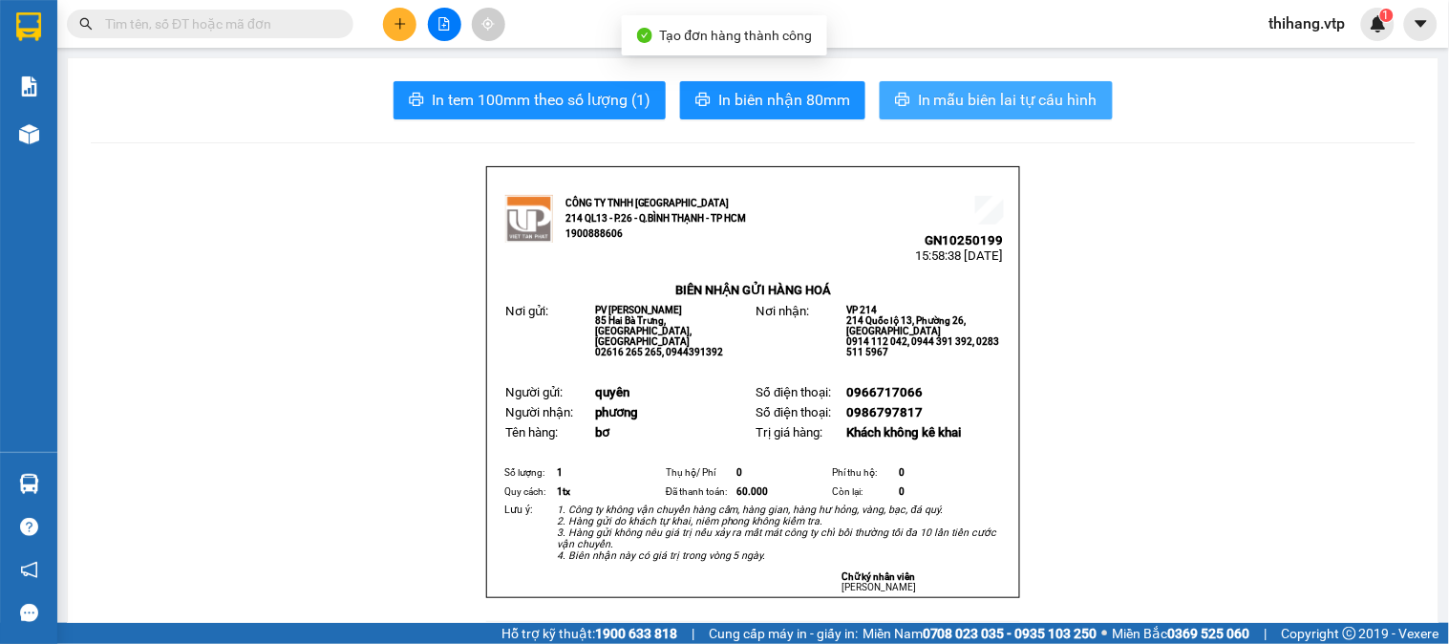
click at [959, 102] on span "In mẫu biên lai tự cấu hình" at bounding box center [1008, 100] width 180 height 24
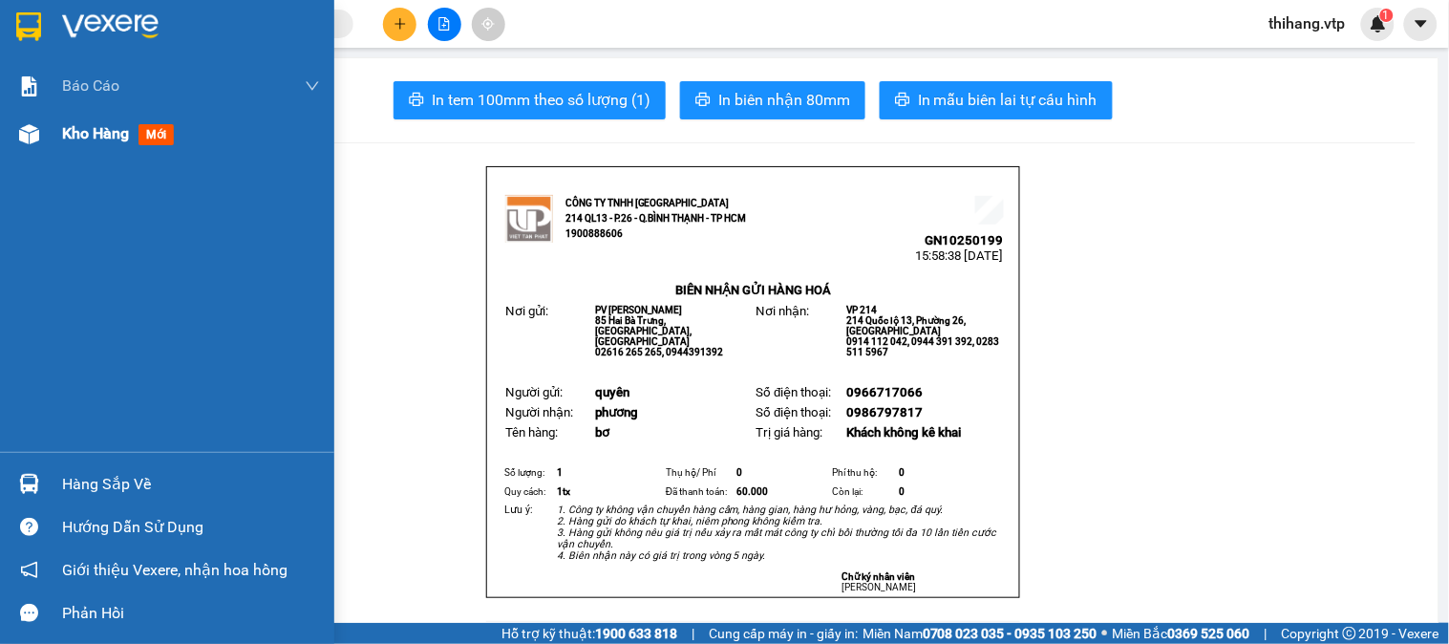
click at [121, 119] on div "Kho hàng mới" at bounding box center [191, 134] width 258 height 48
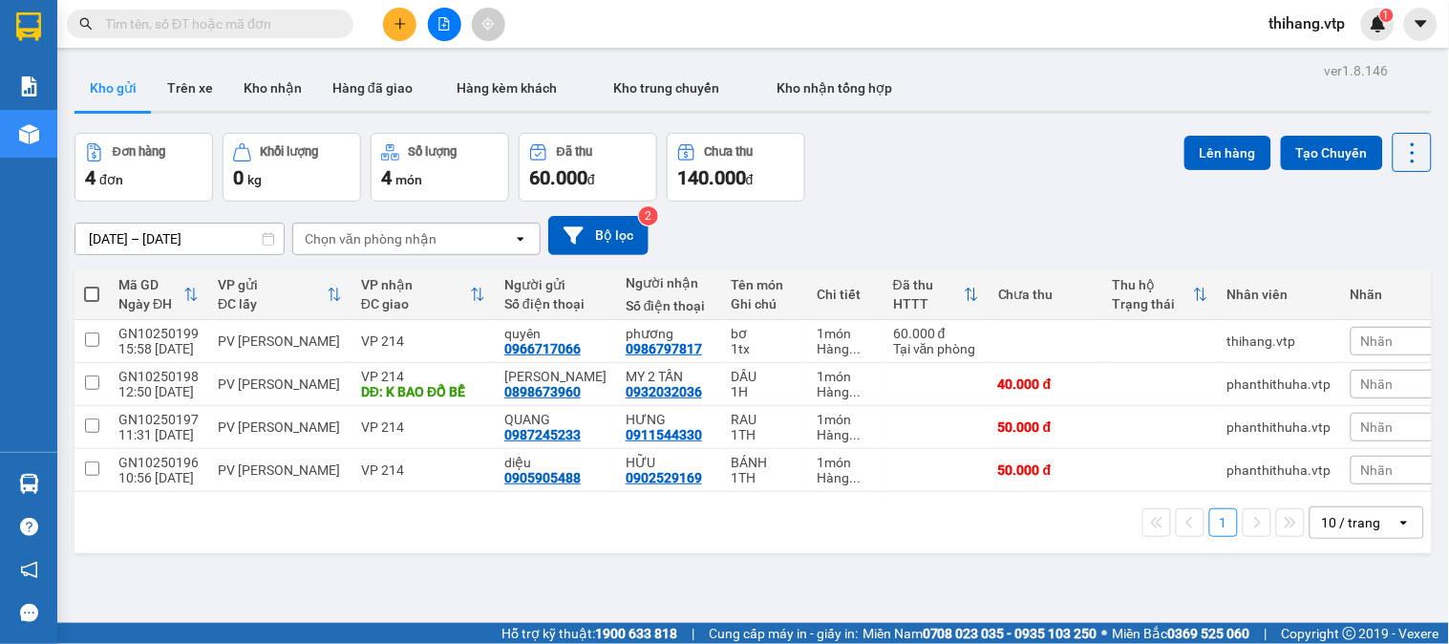
drag, startPoint x: 268, startPoint y: 88, endPoint x: 445, endPoint y: 132, distance: 183.1
click at [272, 92] on button "Kho nhận" at bounding box center [272, 88] width 89 height 46
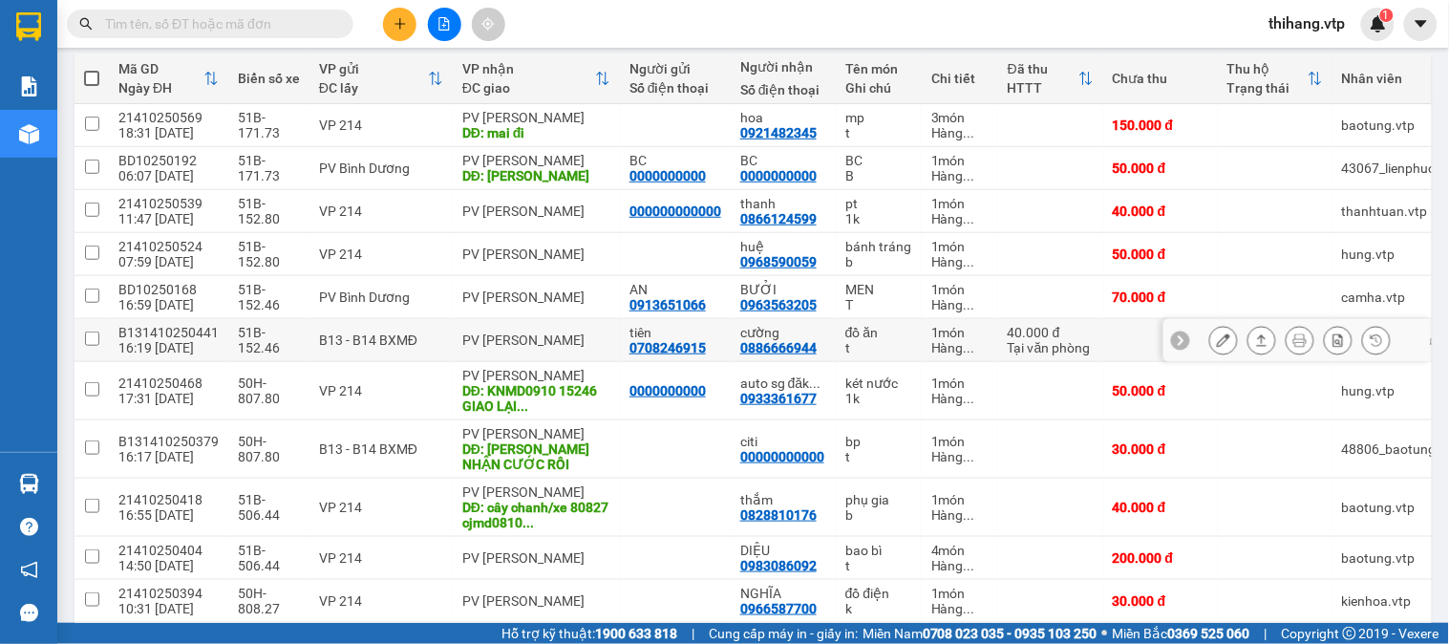
scroll to position [192, 0]
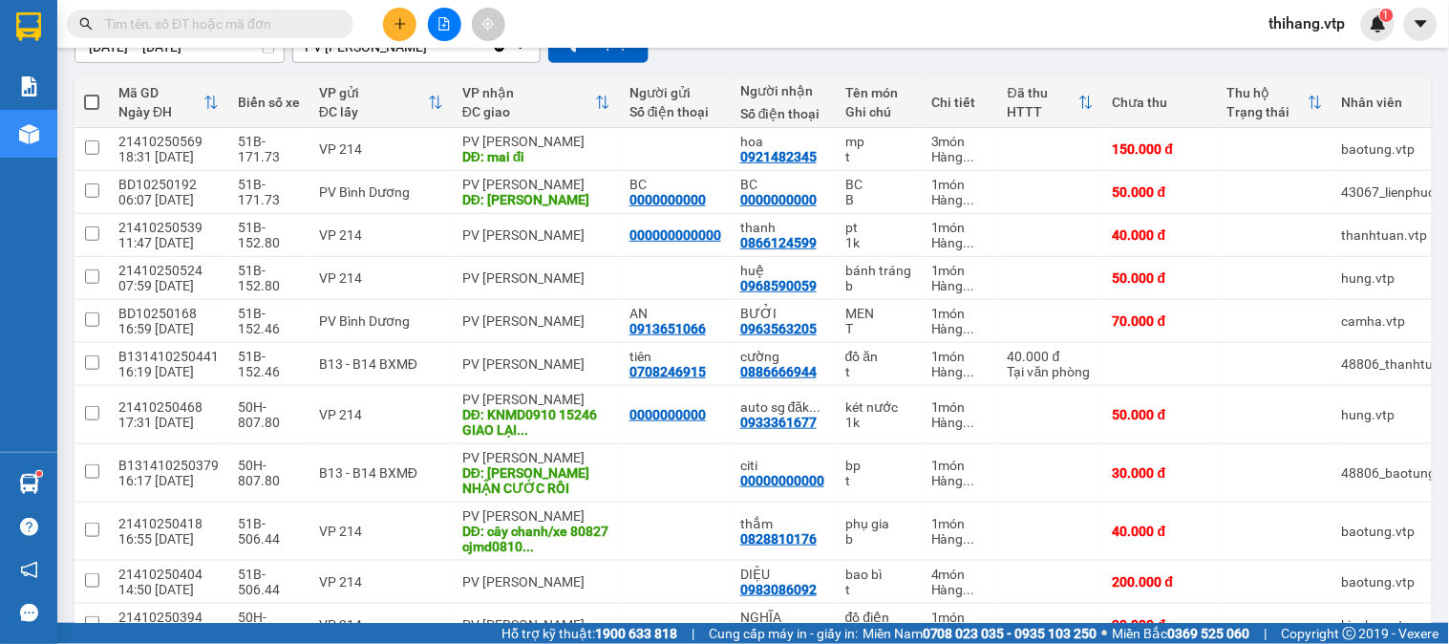
click at [415, 16] on button at bounding box center [399, 24] width 33 height 33
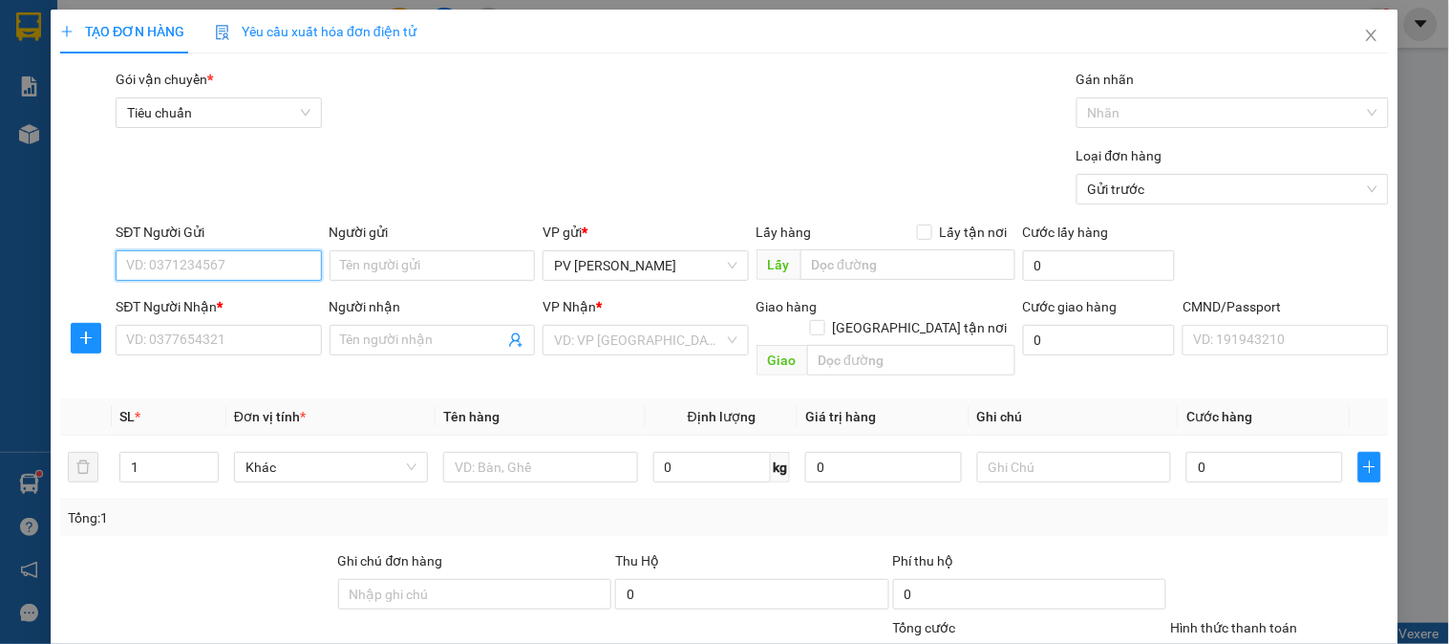
click at [183, 268] on input "SĐT Người Gửi" at bounding box center [218, 265] width 205 height 31
click at [196, 296] on div "0938791868 - bảo" at bounding box center [216, 303] width 181 height 21
type input "0938791868"
type input "bảo"
type input "0908782848"
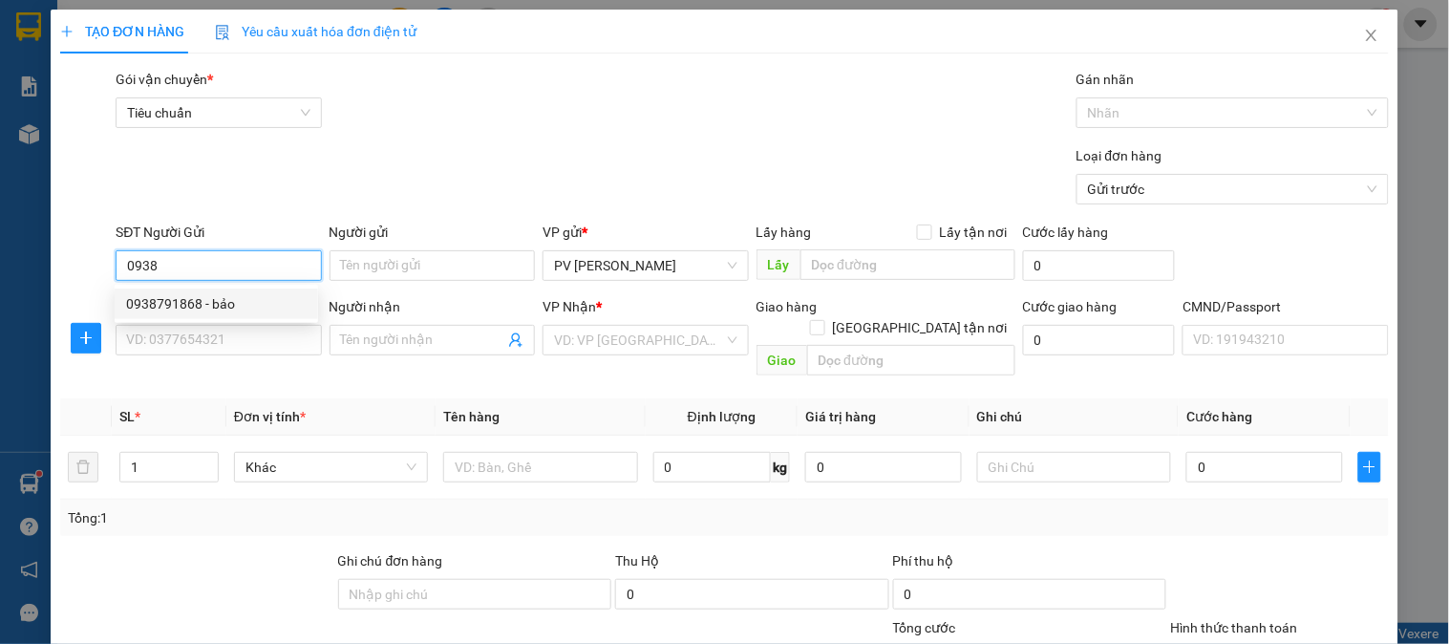
type input "ĐỒNG"
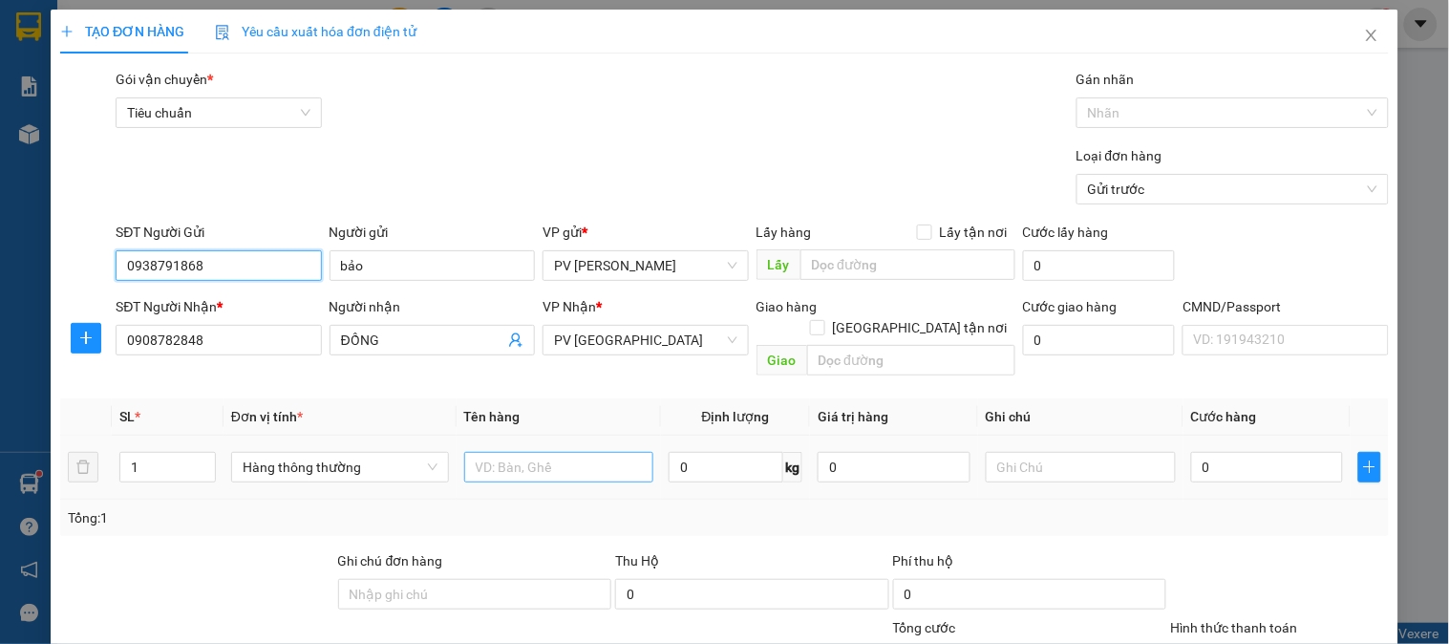
type input "0938791868"
click at [625, 454] on input "text" at bounding box center [559, 467] width 190 height 31
type input "lk"
type input "1th"
type input "5"
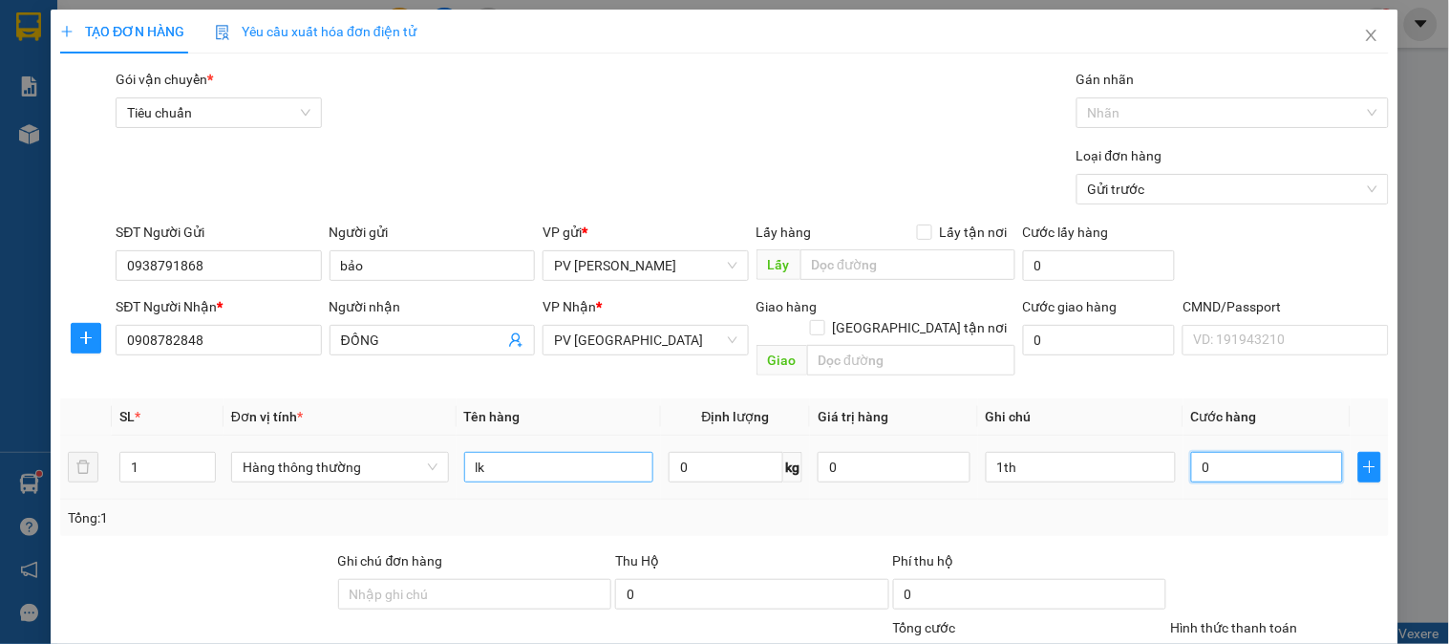
type input "5"
type input "50"
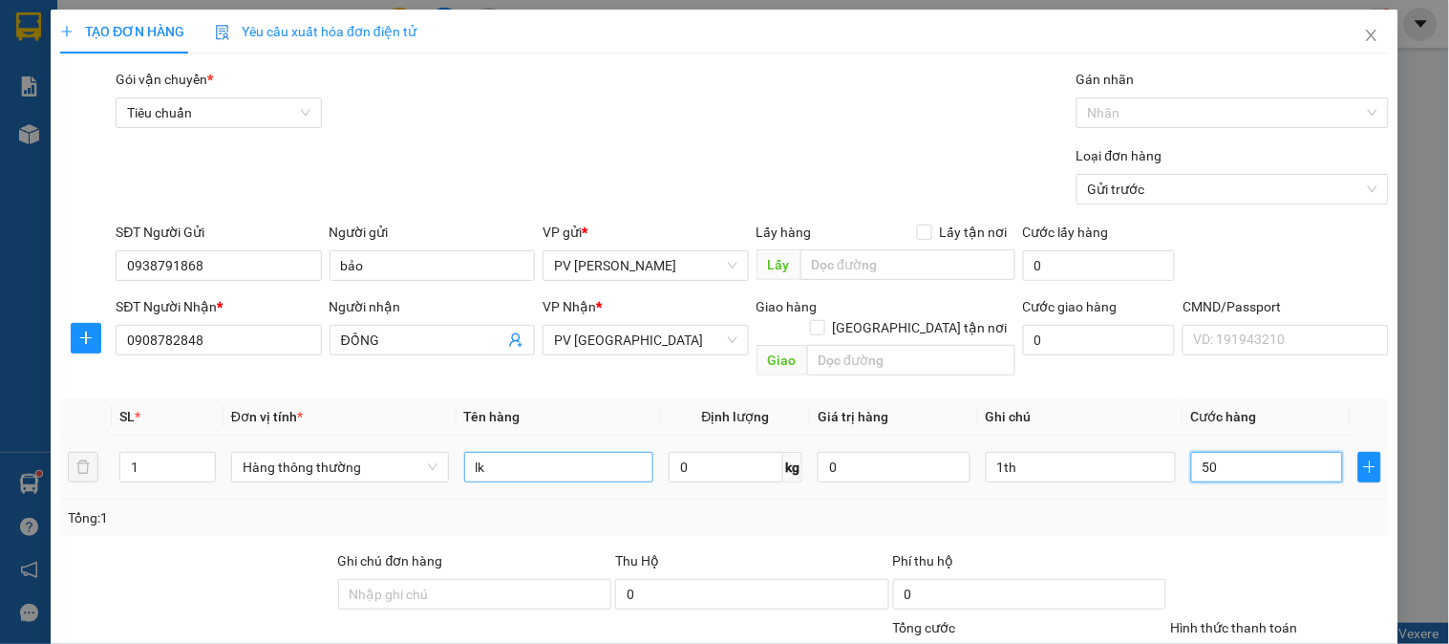
type input "500"
type input "5.000"
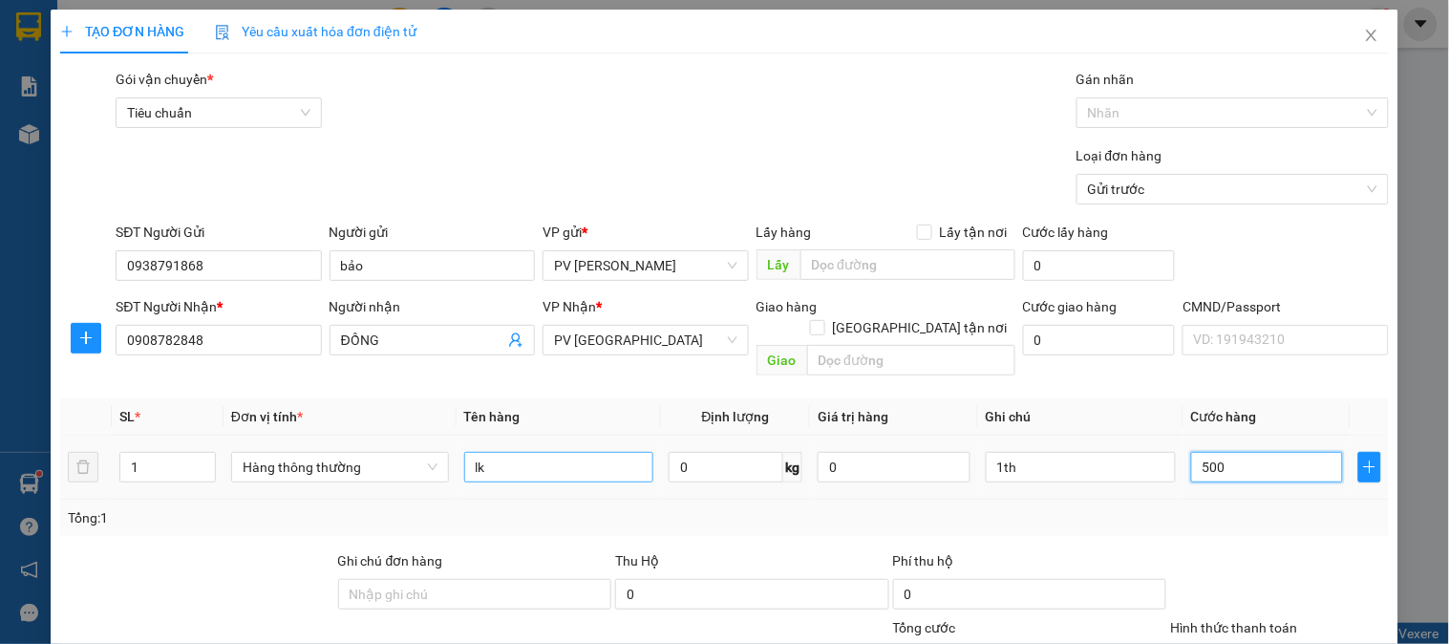
type input "5.000"
type input "50.000"
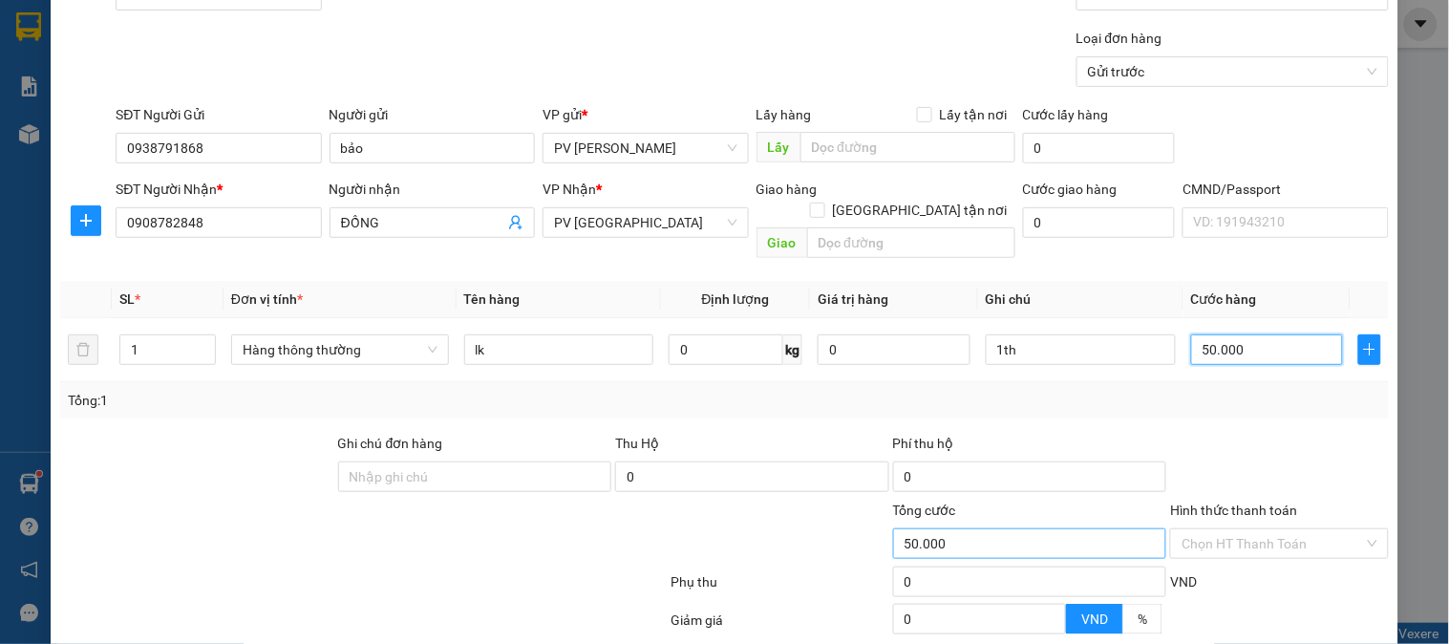
scroll to position [274, 0]
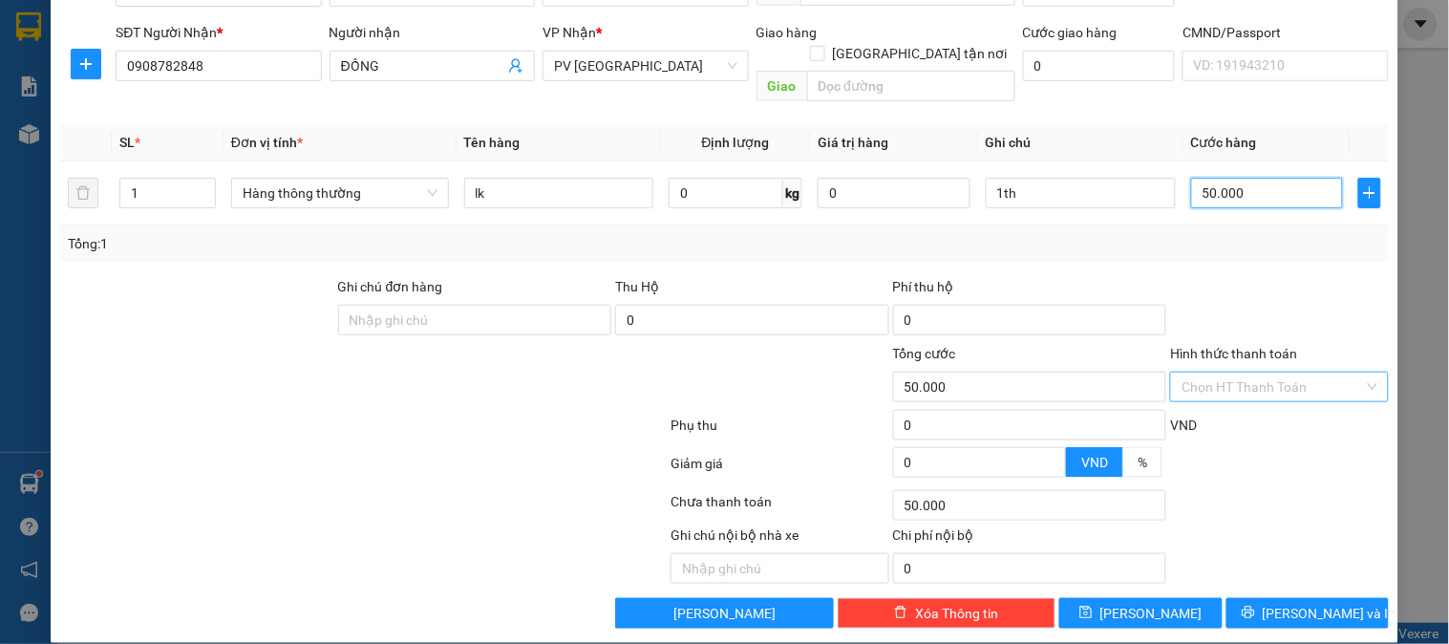
type input "50.000"
click at [1194, 377] on input "Hình thức thanh toán" at bounding box center [1273, 387] width 182 height 29
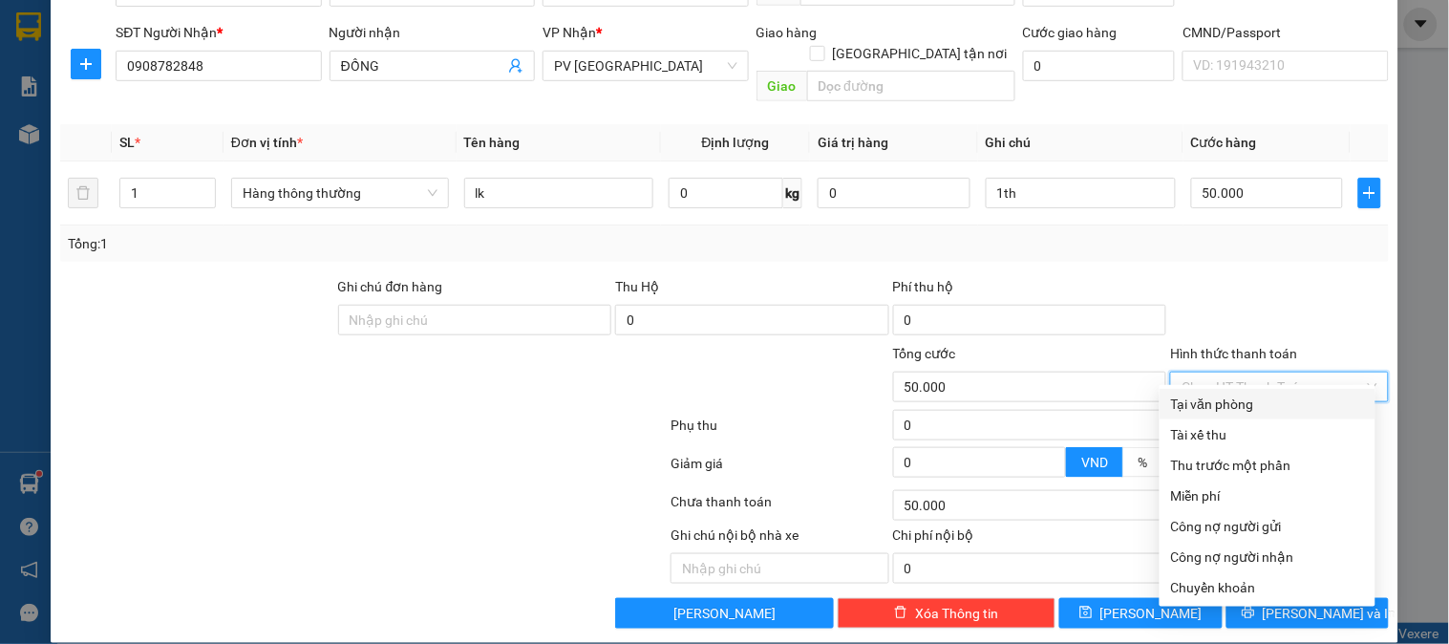
click at [1200, 401] on div "Tại văn phòng" at bounding box center [1267, 404] width 193 height 21
type input "0"
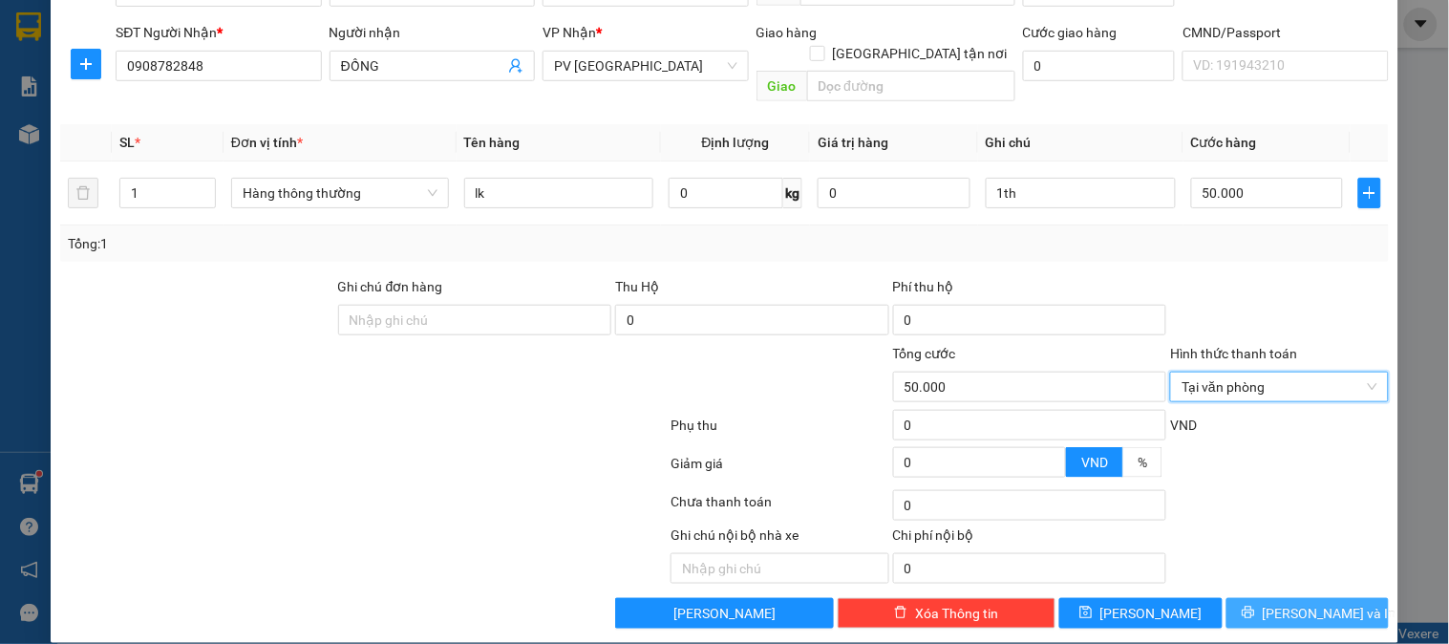
click at [1281, 603] on span "[PERSON_NAME] và In" at bounding box center [1330, 613] width 134 height 21
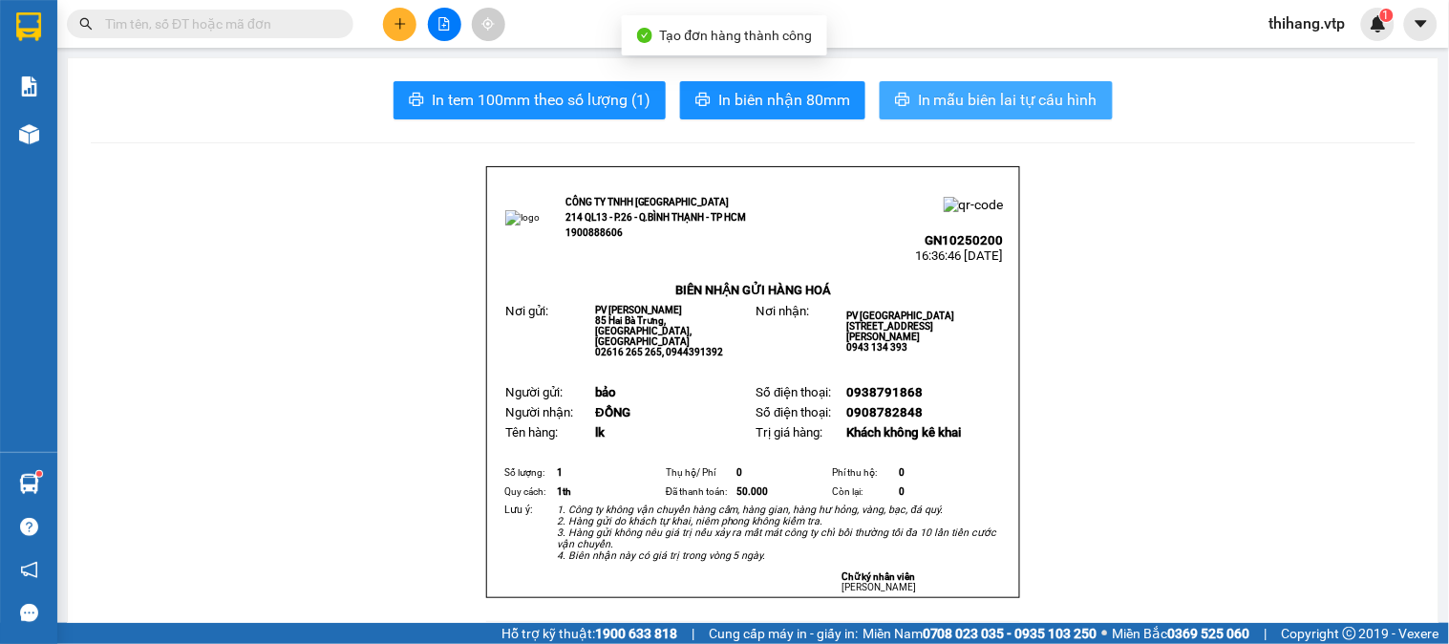
click at [1073, 88] on span "In mẫu biên lai tự cấu hình" at bounding box center [1008, 100] width 180 height 24
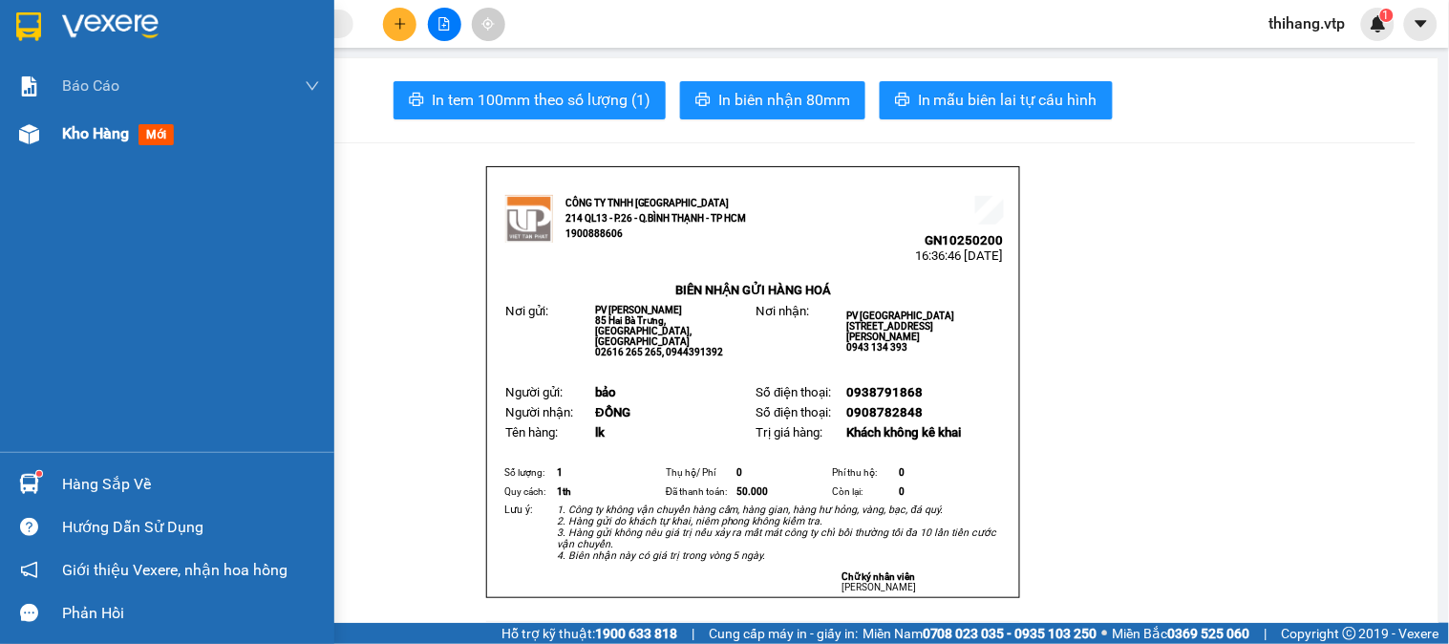
click at [62, 136] on span "Kho hàng" at bounding box center [95, 133] width 67 height 18
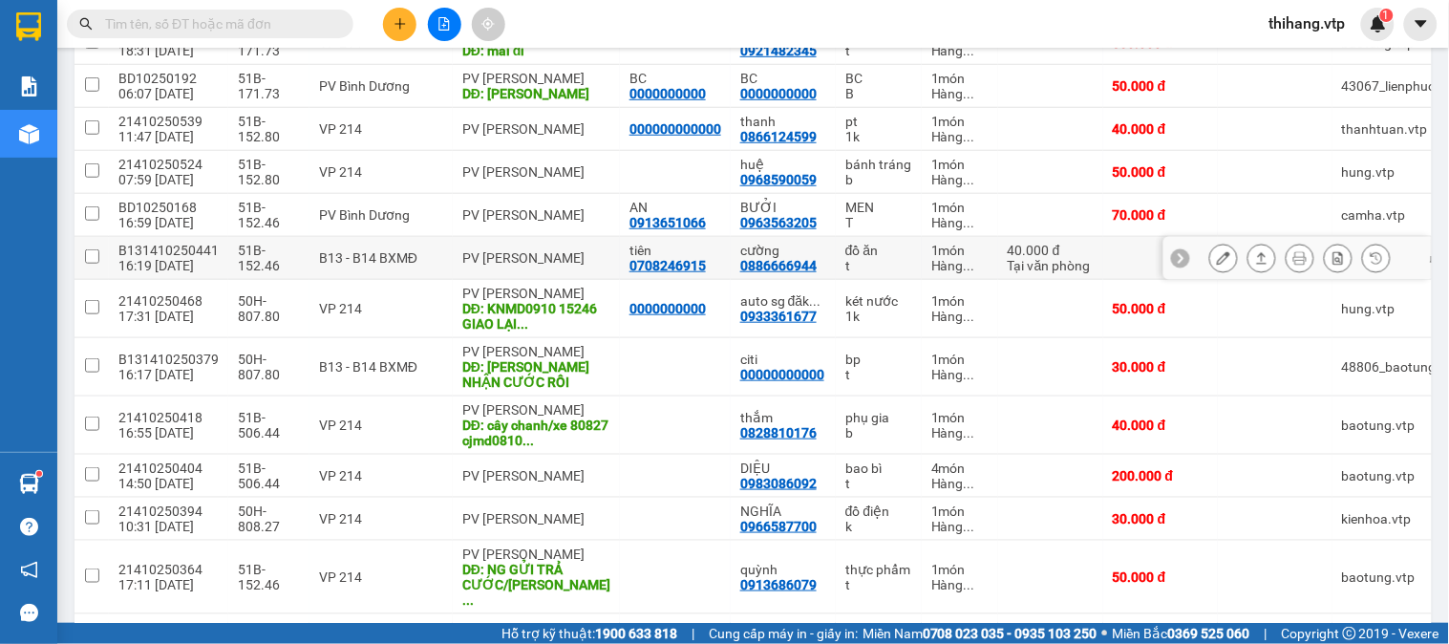
scroll to position [192, 0]
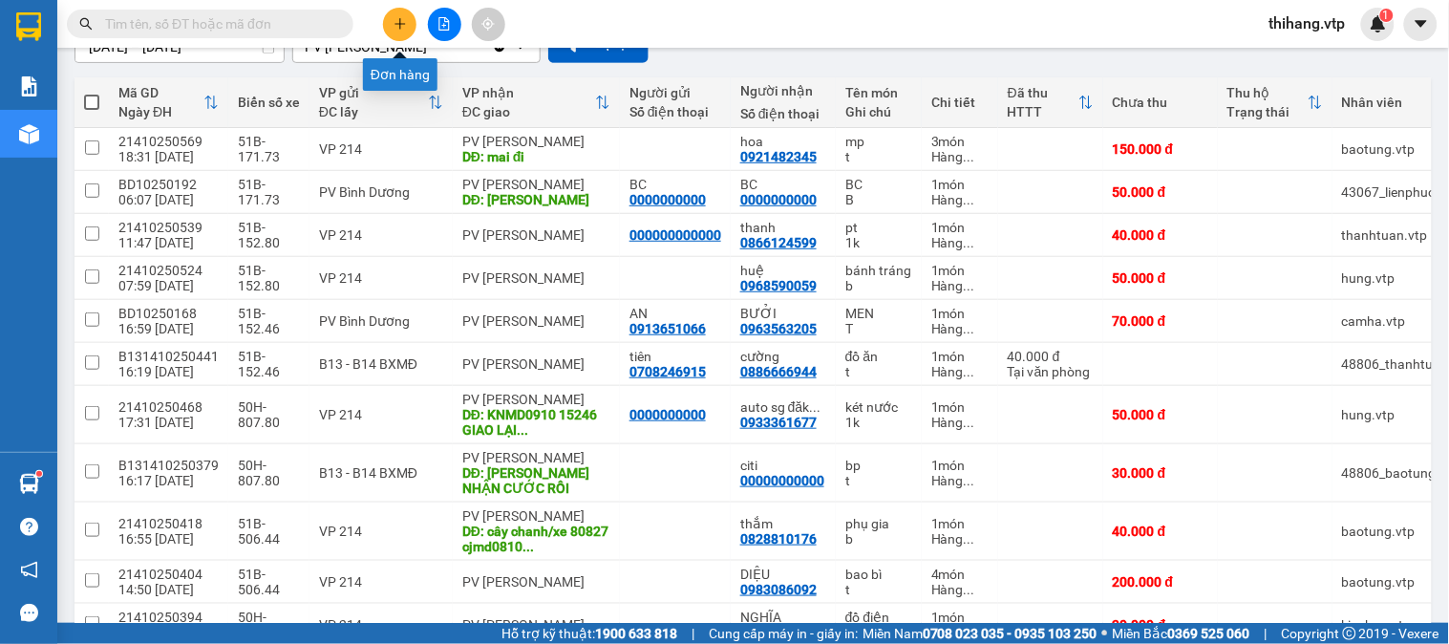
click at [404, 14] on button at bounding box center [399, 24] width 33 height 33
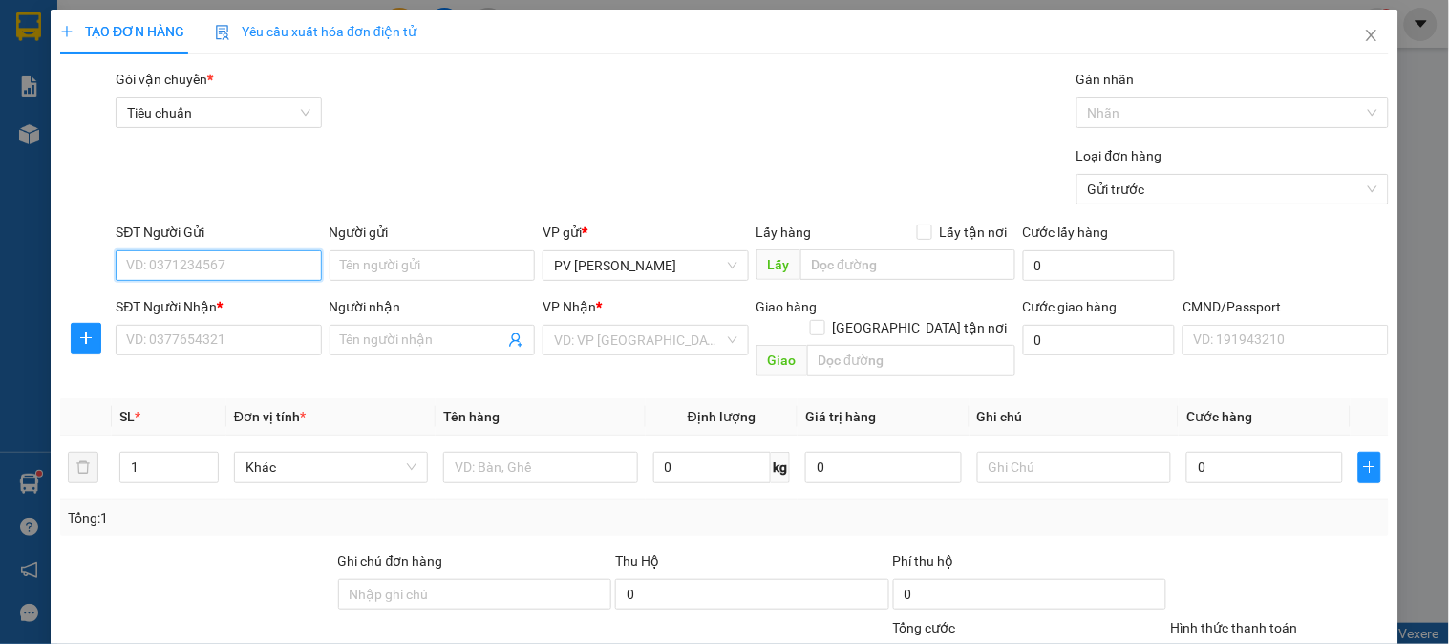
click at [244, 274] on input "SĐT Người Gửi" at bounding box center [218, 265] width 205 height 31
click at [227, 336] on div "0935924886 - THÀNH" at bounding box center [216, 334] width 181 height 21
type input "0935924886"
type input "THÀNH"
type input "0342658998"
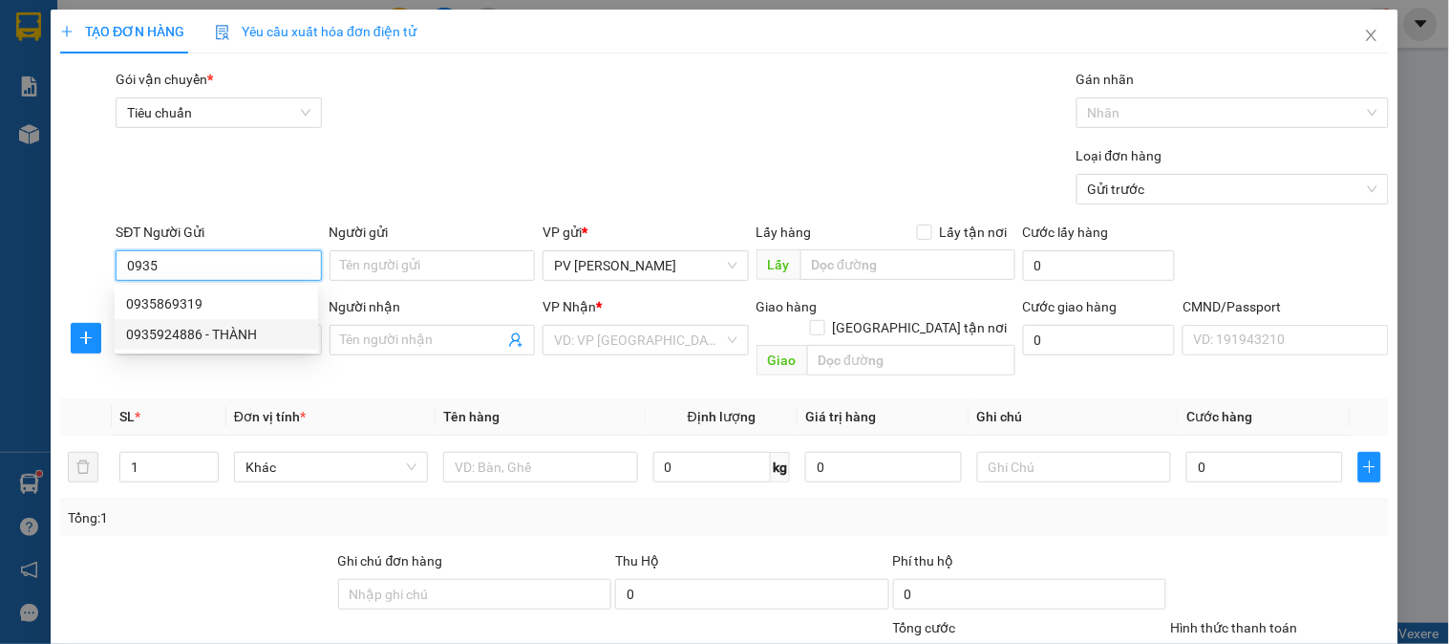
type input "THẠCH"
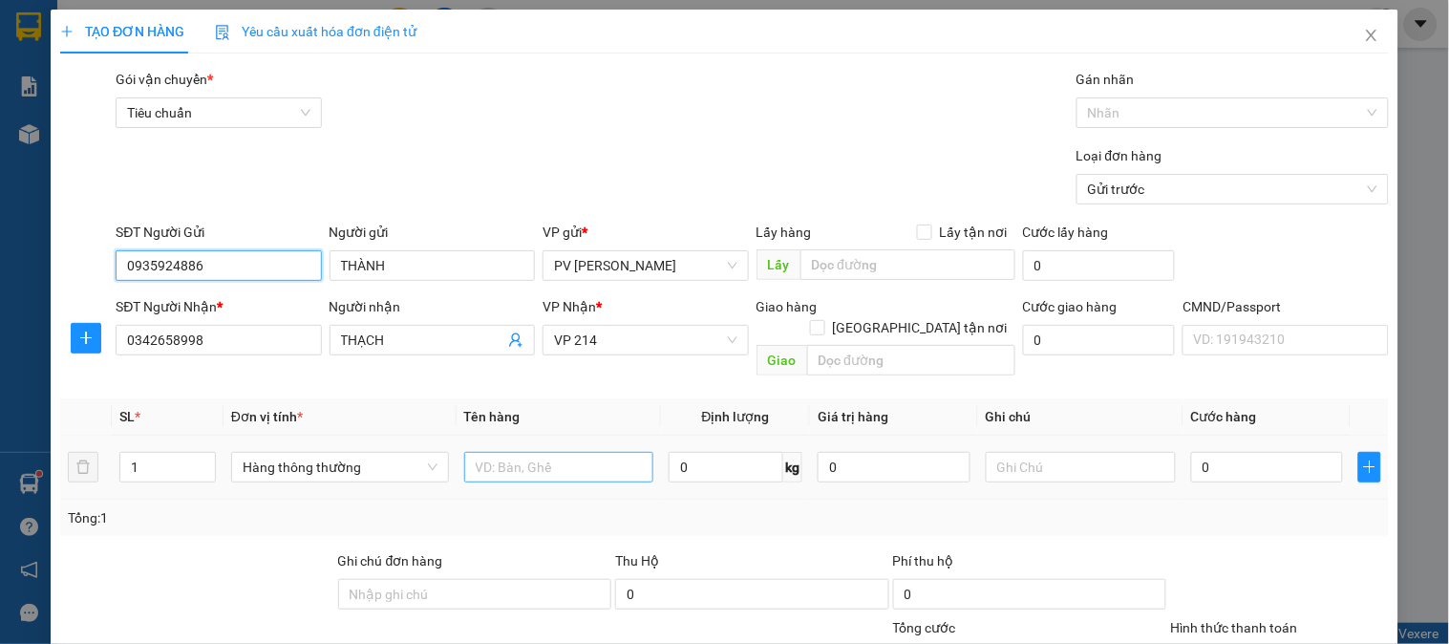
type input "0935924886"
click at [555, 452] on input "text" at bounding box center [559, 467] width 190 height 31
type input "lab"
type input "1h"
type input "30"
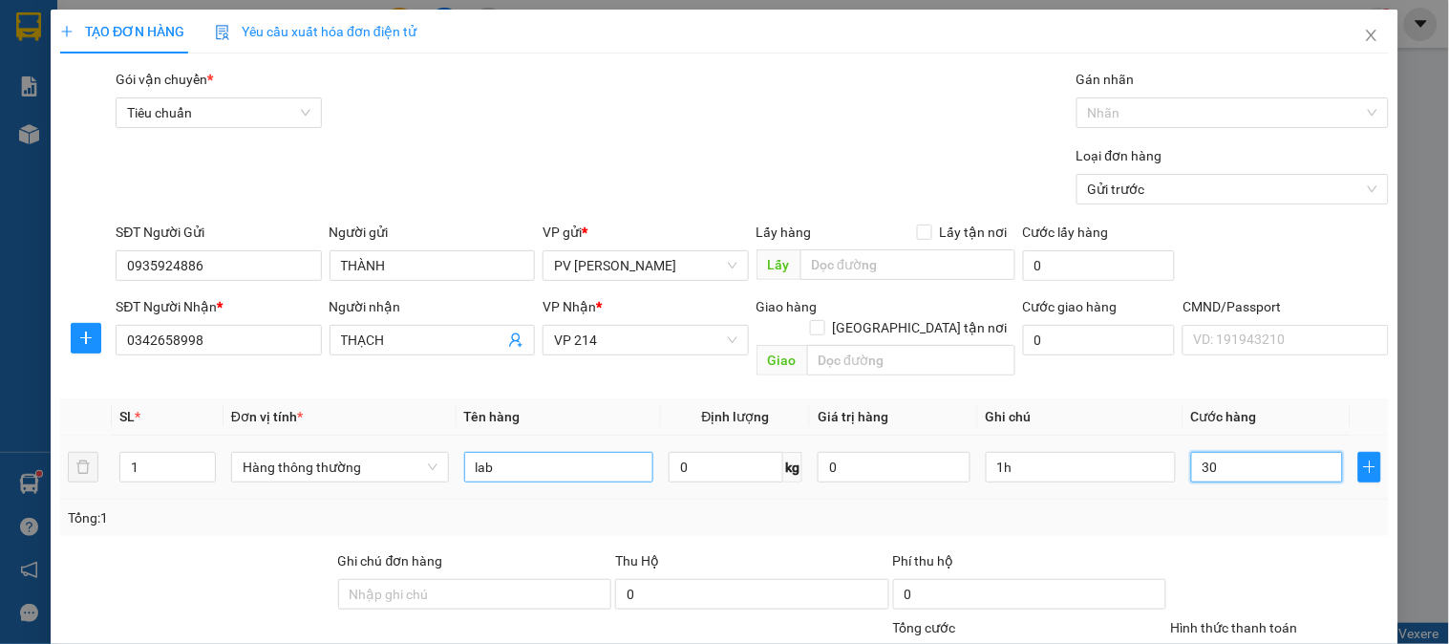
type input "30"
type input "300"
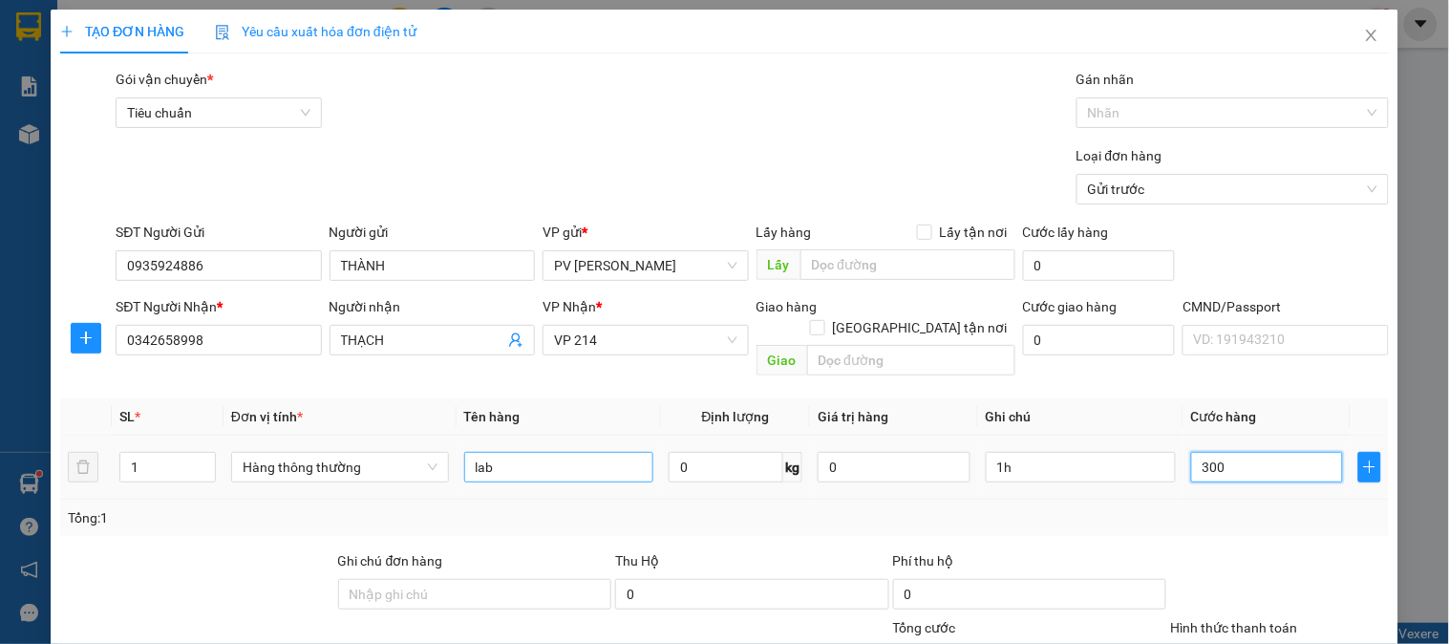
type input "3.000"
type input "30.000"
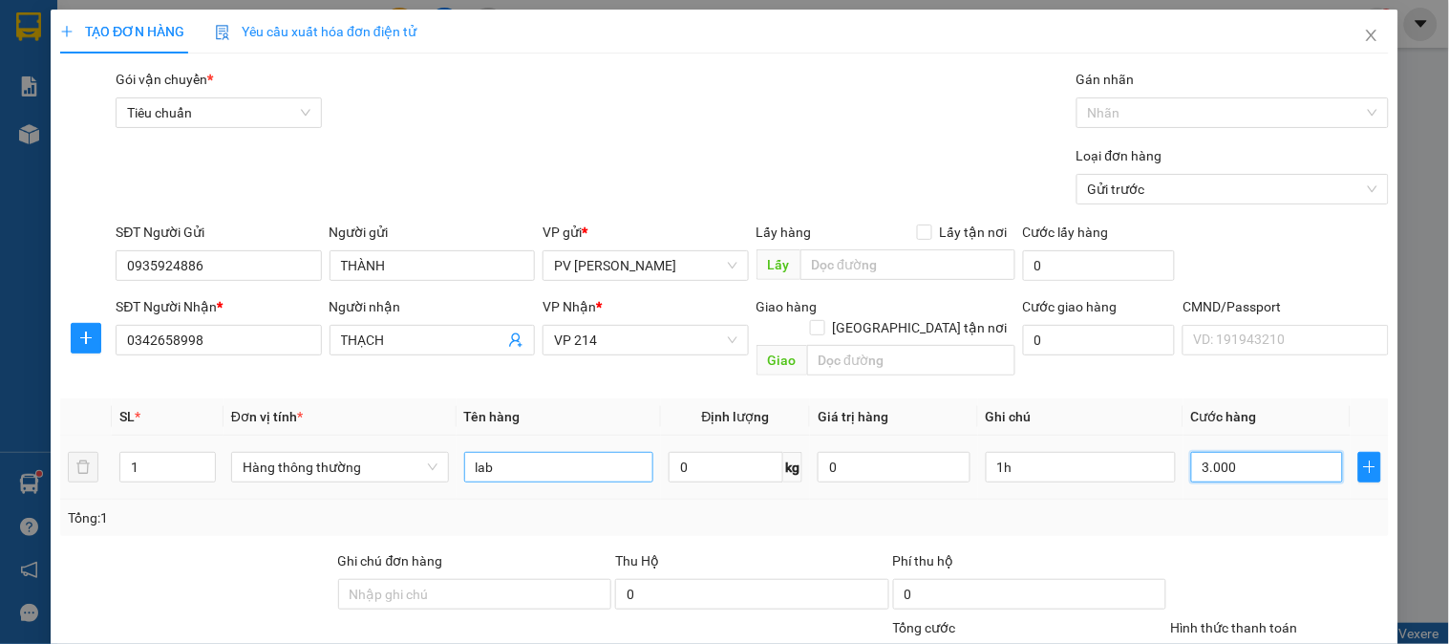
type input "30.000"
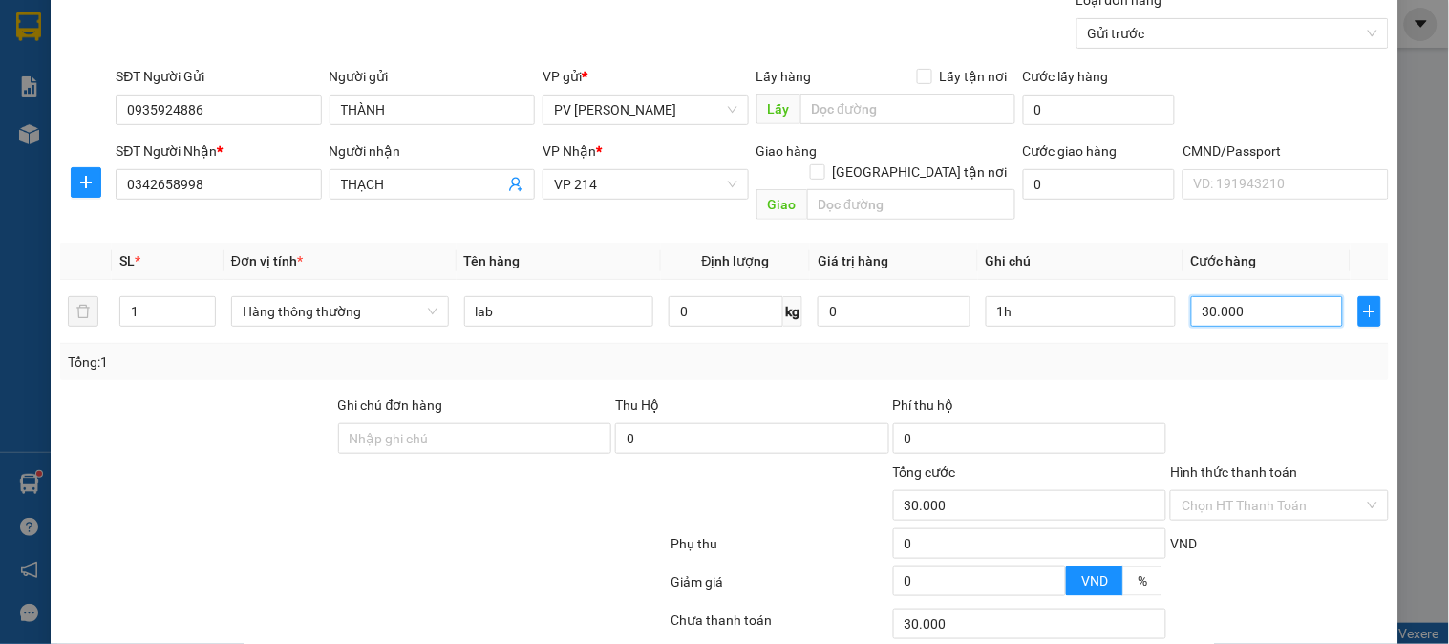
scroll to position [274, 0]
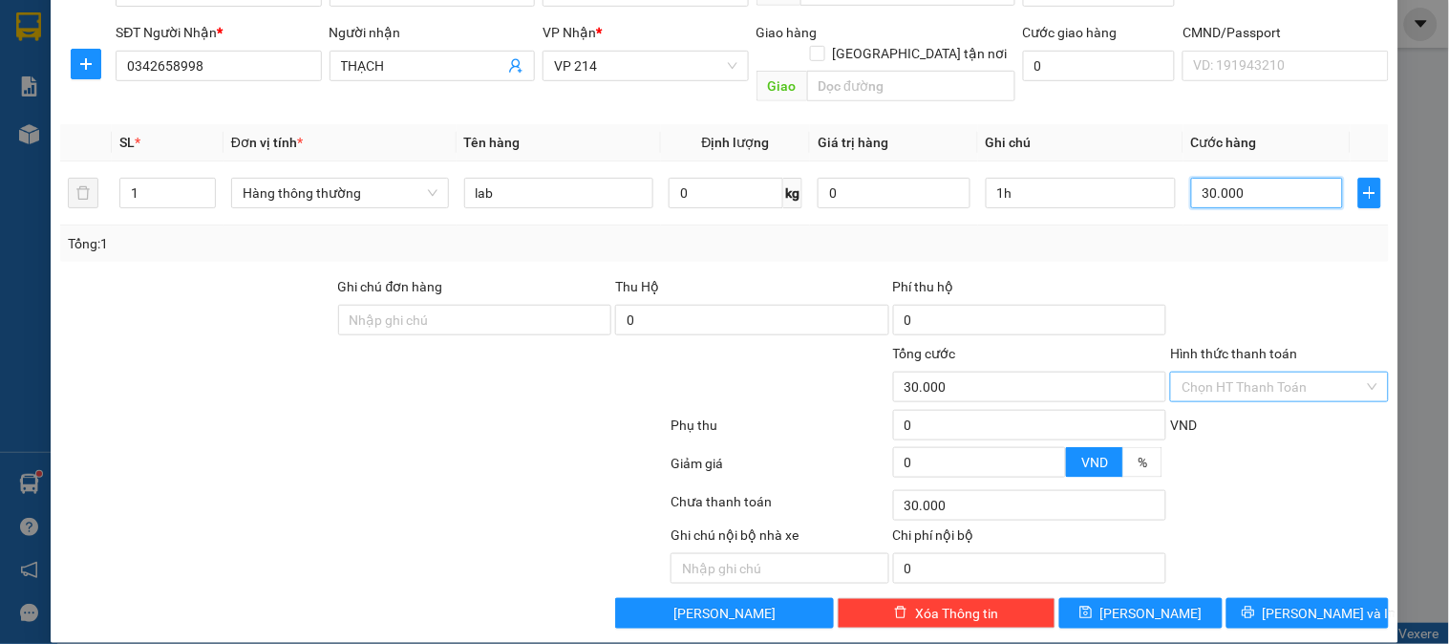
type input "30.000"
click at [1274, 373] on input "Hình thức thanh toán" at bounding box center [1273, 387] width 182 height 29
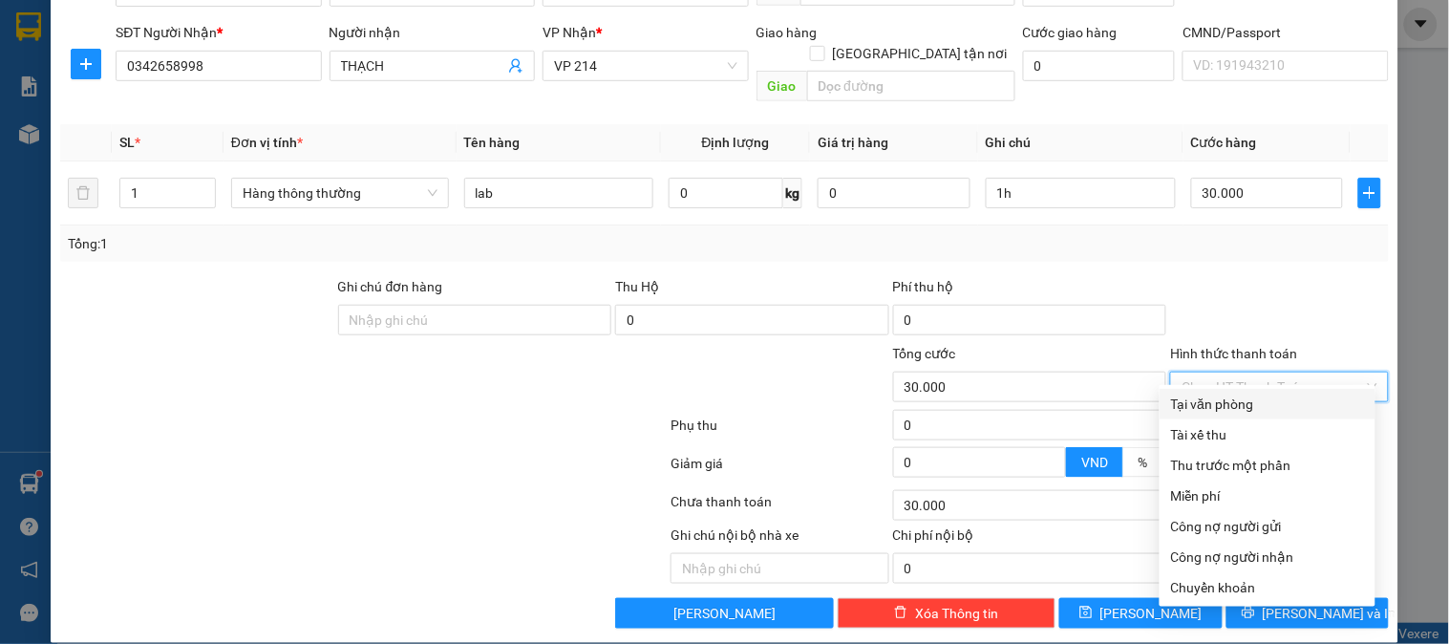
click at [1230, 405] on div "Tại văn phòng" at bounding box center [1267, 404] width 193 height 21
type input "0"
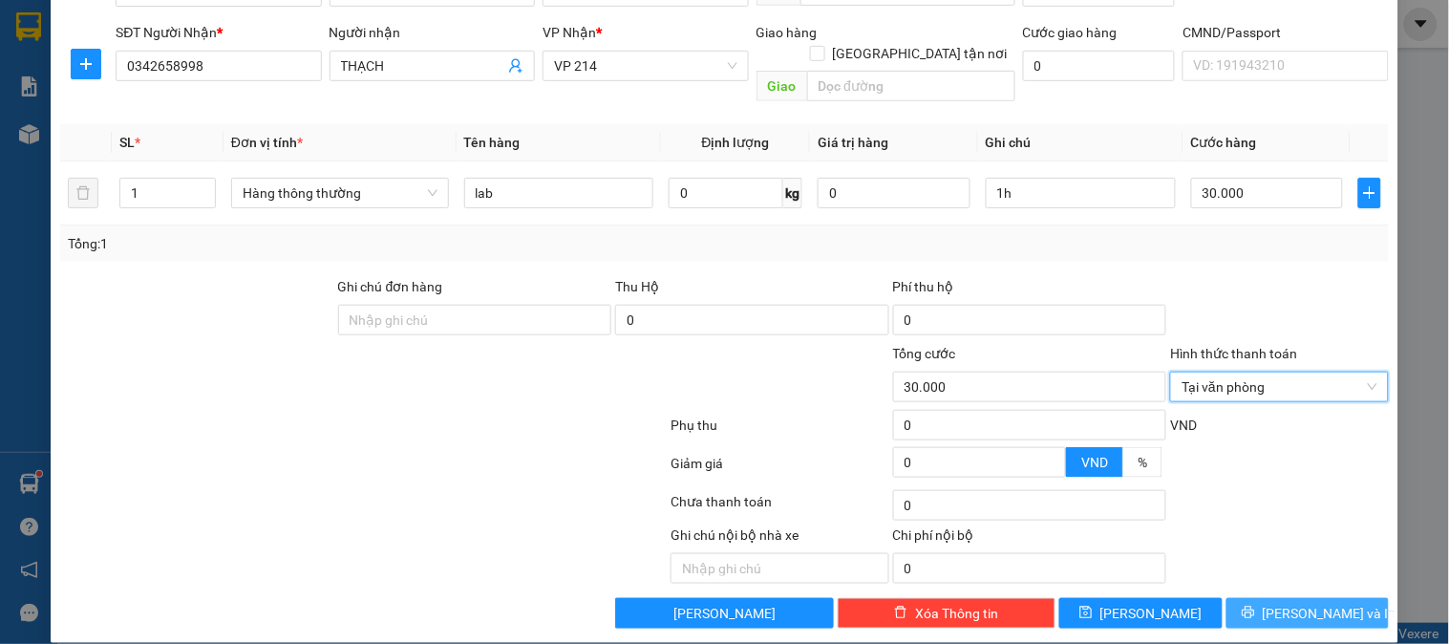
click at [1324, 603] on span "[PERSON_NAME] và In" at bounding box center [1330, 613] width 134 height 21
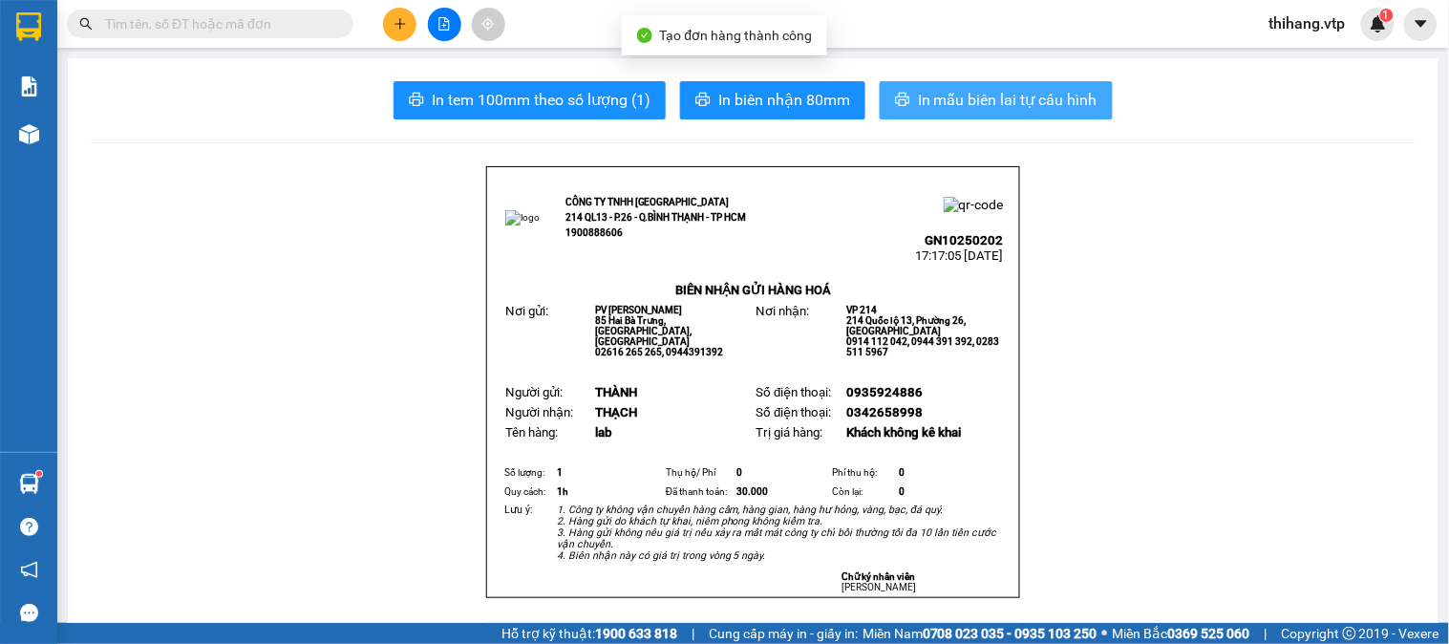
drag, startPoint x: 947, startPoint y: 76, endPoint x: 960, endPoint y: 100, distance: 27.4
click at [960, 100] on span "In mẫu biên lai tự cấu hình" at bounding box center [1008, 100] width 180 height 24
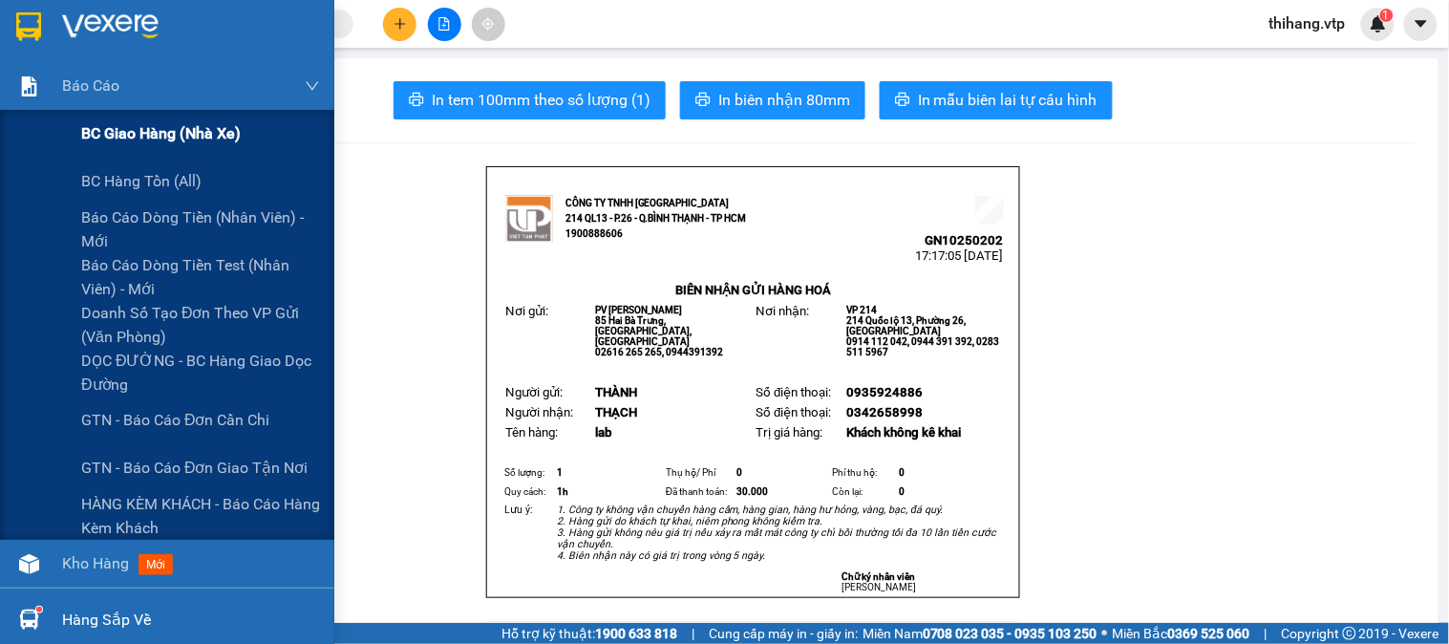
click at [81, 139] on span "BC giao hàng (nhà xe)" at bounding box center [161, 133] width 160 height 24
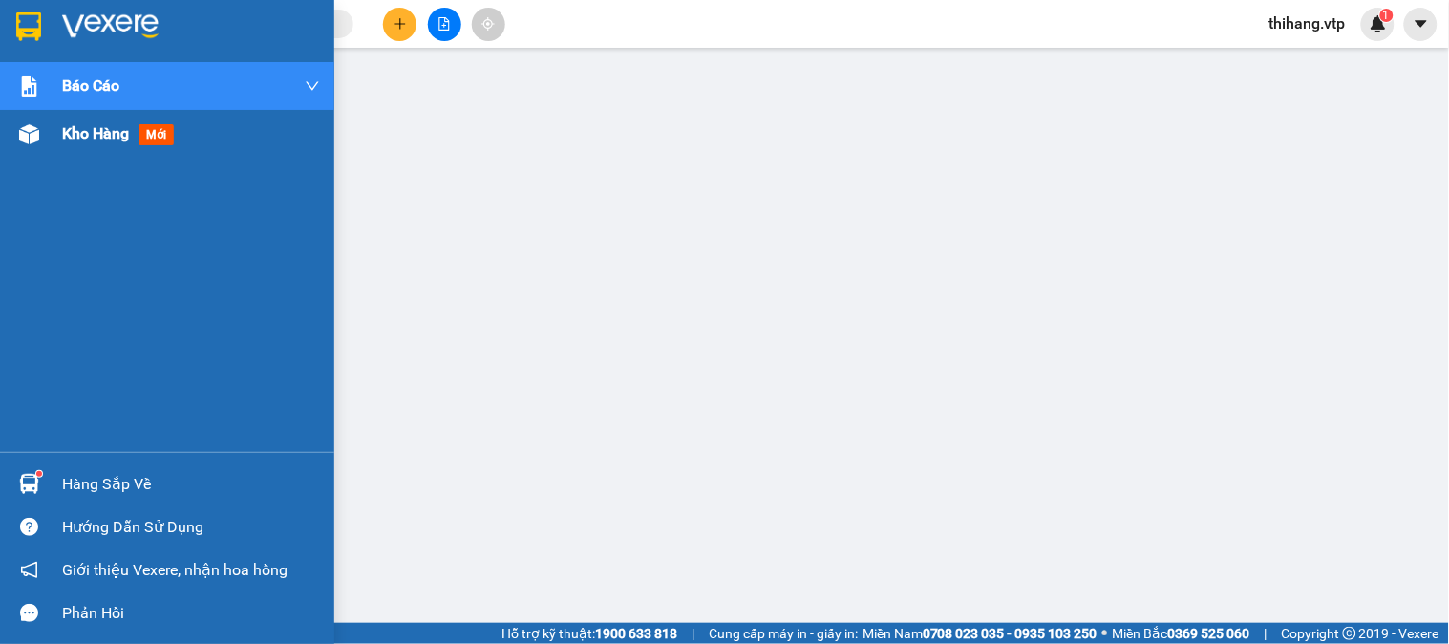
click at [69, 144] on div "Kho hàng mới" at bounding box center [121, 133] width 119 height 24
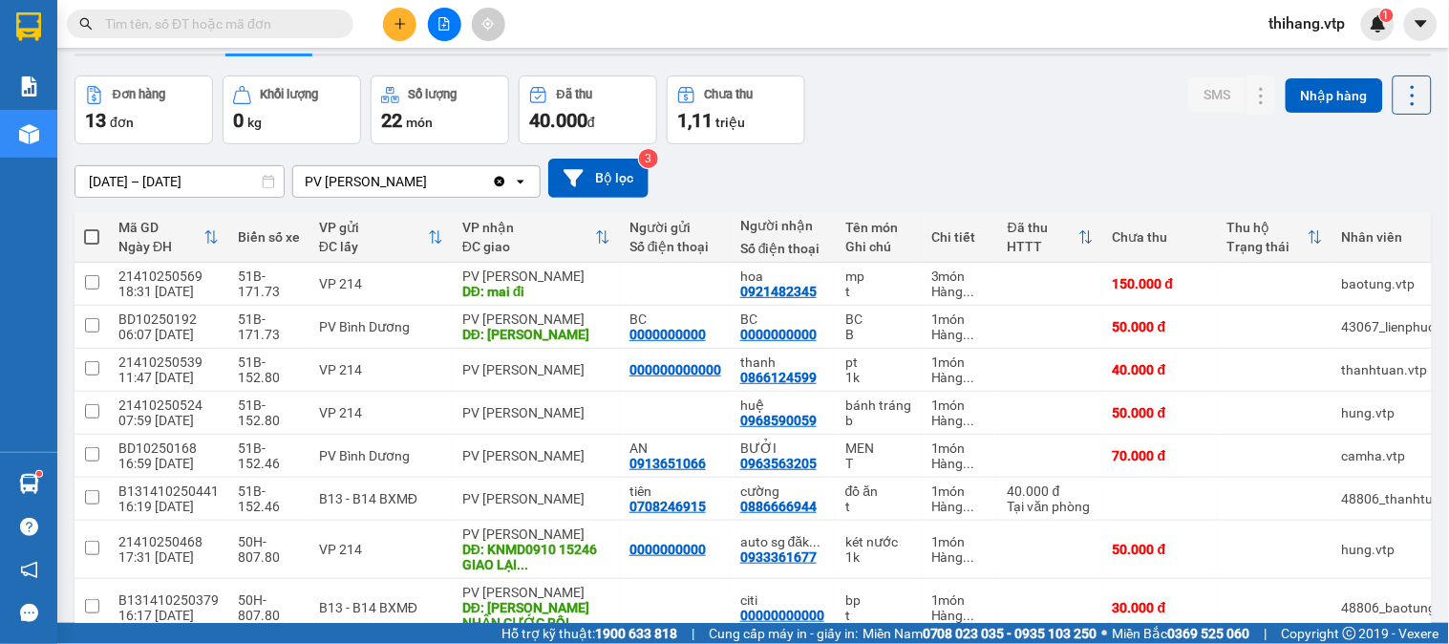
scroll to position [106, 0]
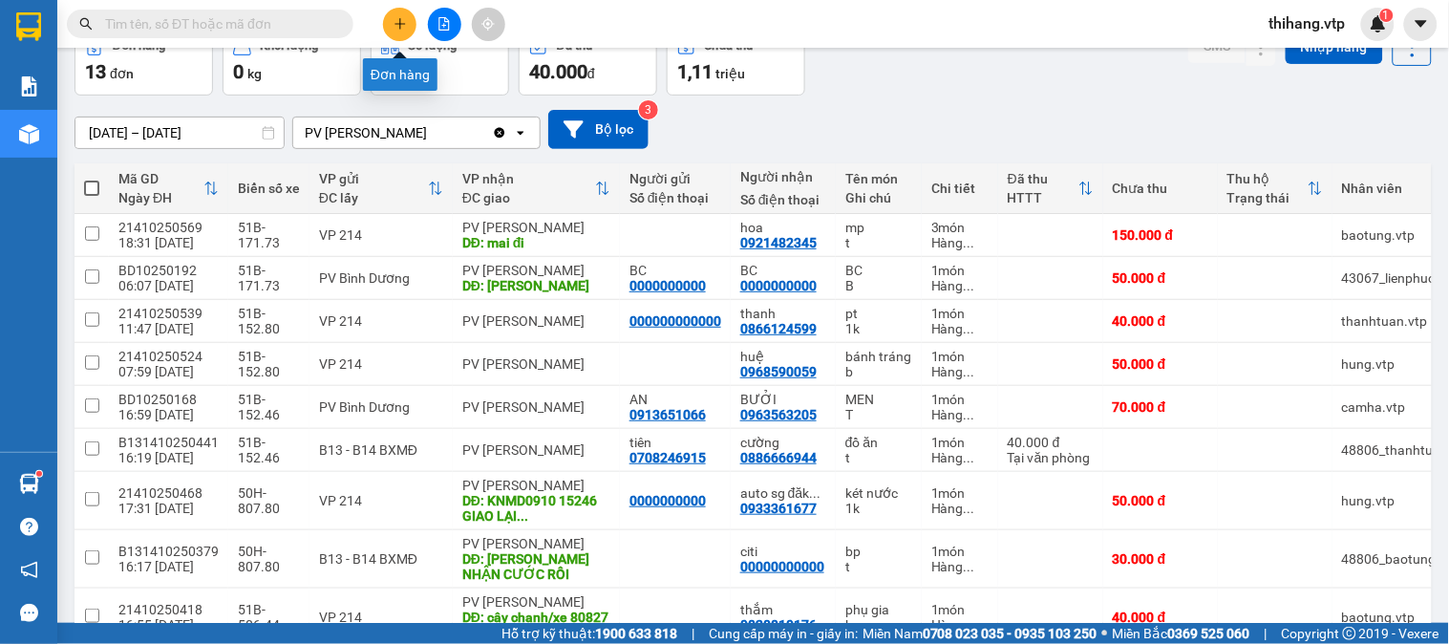
click at [395, 31] on button at bounding box center [399, 24] width 33 height 33
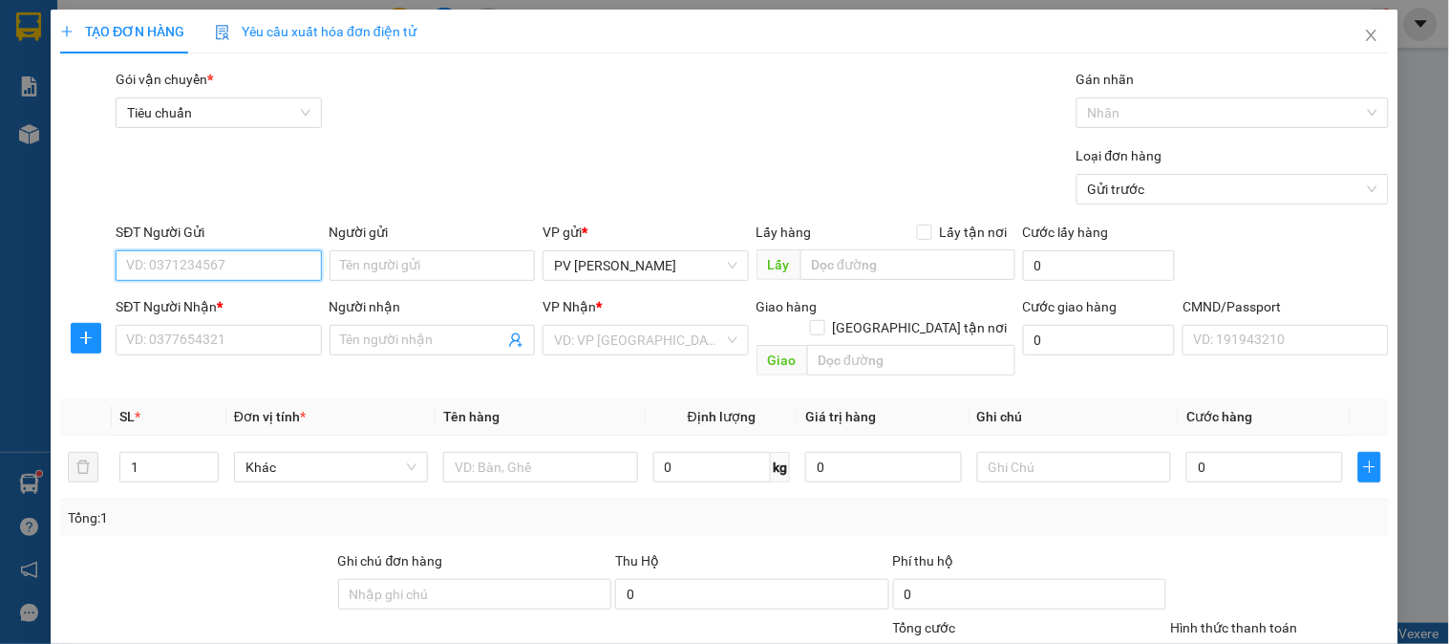
click at [239, 264] on input "SĐT Người Gửi" at bounding box center [218, 265] width 205 height 31
type input "0"
click at [156, 259] on input "08666658908" at bounding box center [218, 265] width 205 height 31
type input "0866658908"
click at [177, 289] on div "0866658908 - lai nhự" at bounding box center [217, 304] width 204 height 31
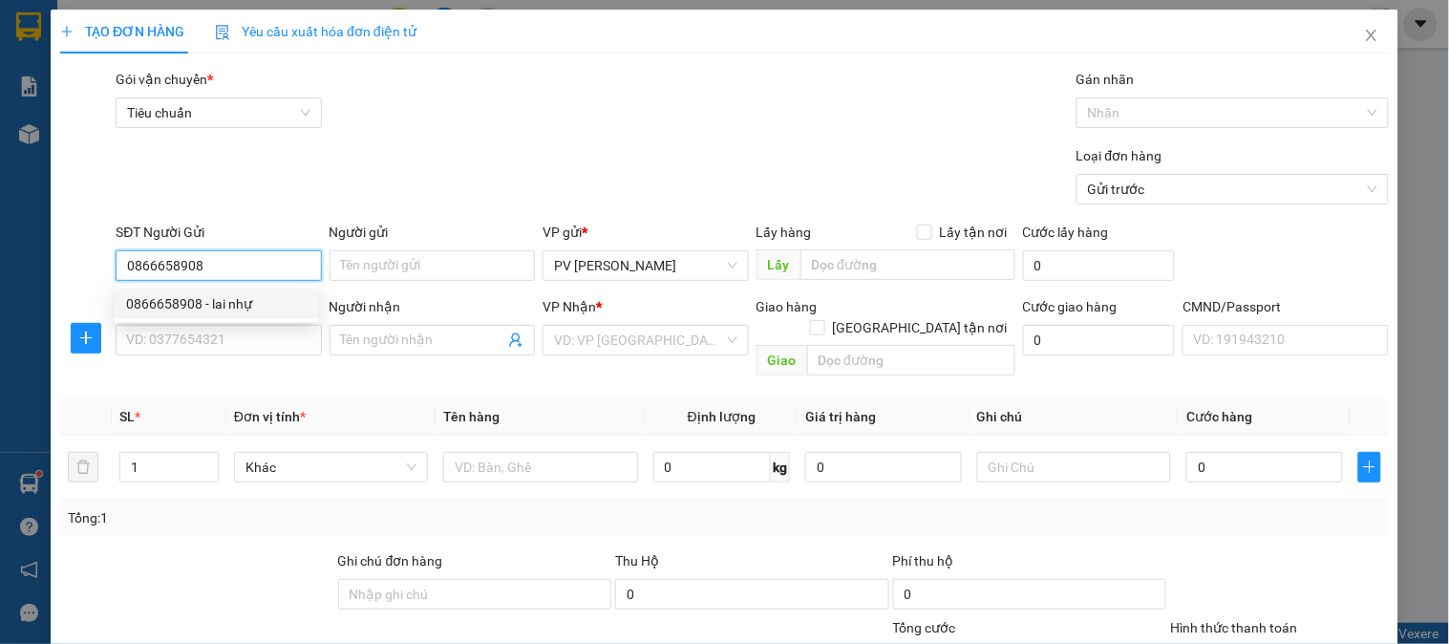
type input "lai nhự"
type input "0941881927"
type input "THƯ TÍM"
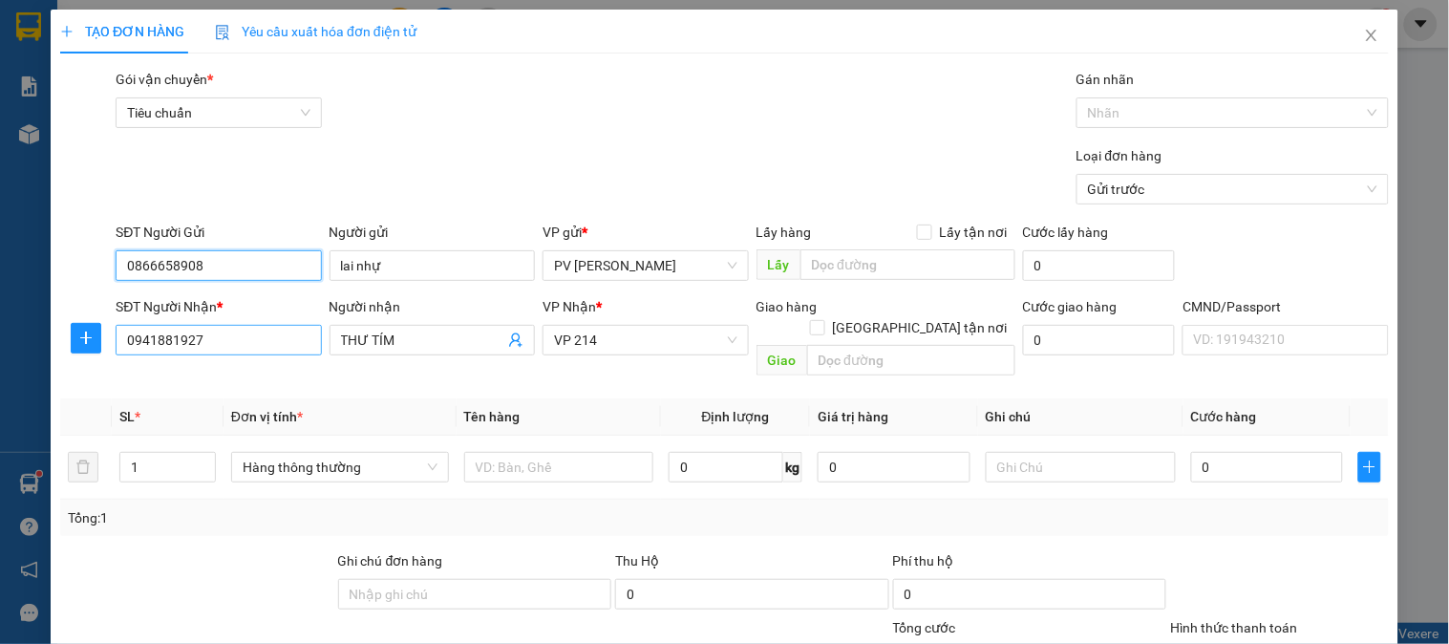
type input "0866658908"
click at [227, 327] on input "0941881927" at bounding box center [218, 340] width 205 height 31
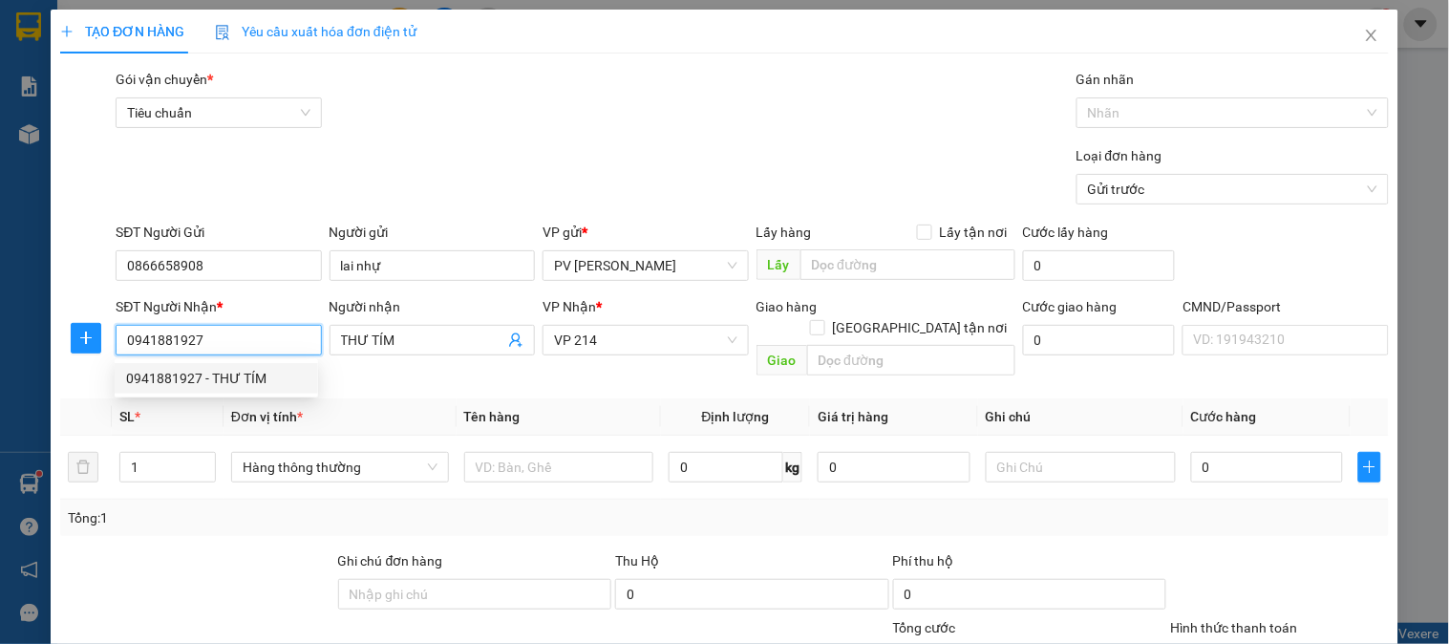
drag, startPoint x: 240, startPoint y: 350, endPoint x: 135, endPoint y: 347, distance: 105.1
click at [135, 347] on input "0941881927" at bounding box center [218, 340] width 205 height 31
type input "0979886839"
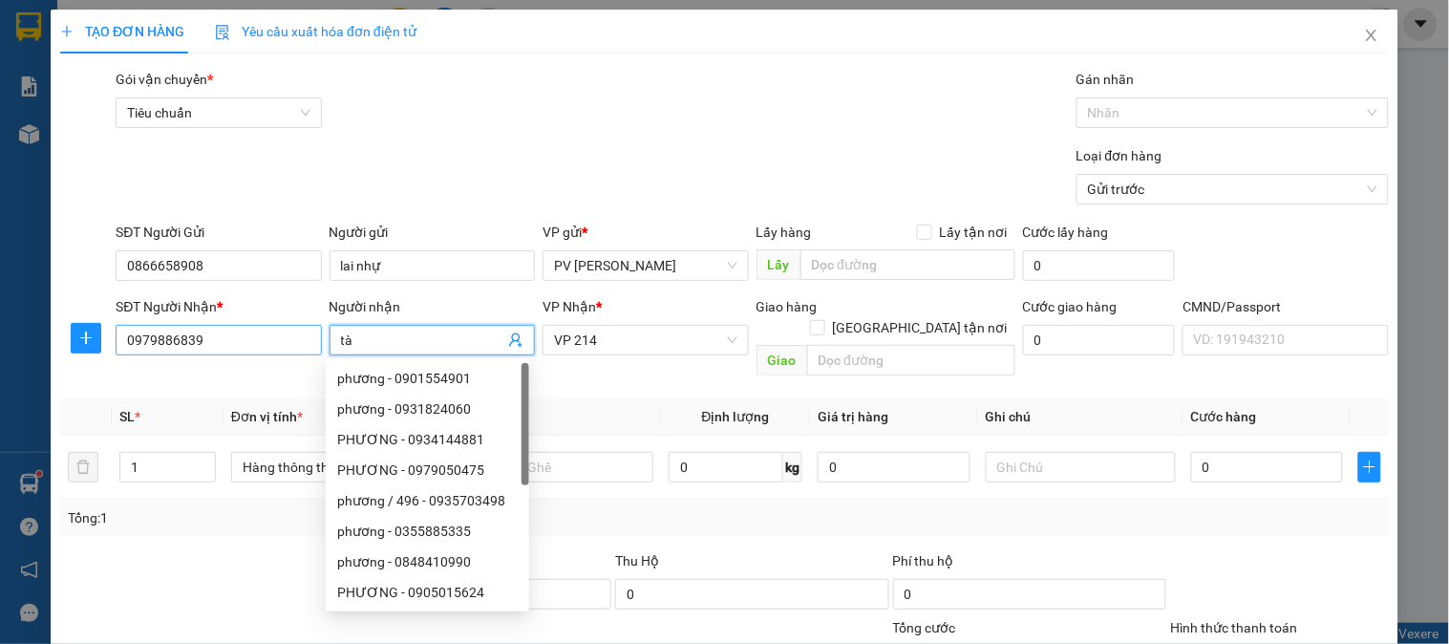
type input "t"
click at [631, 339] on span "VP 214" at bounding box center [645, 340] width 182 height 29
type input "TÀI"
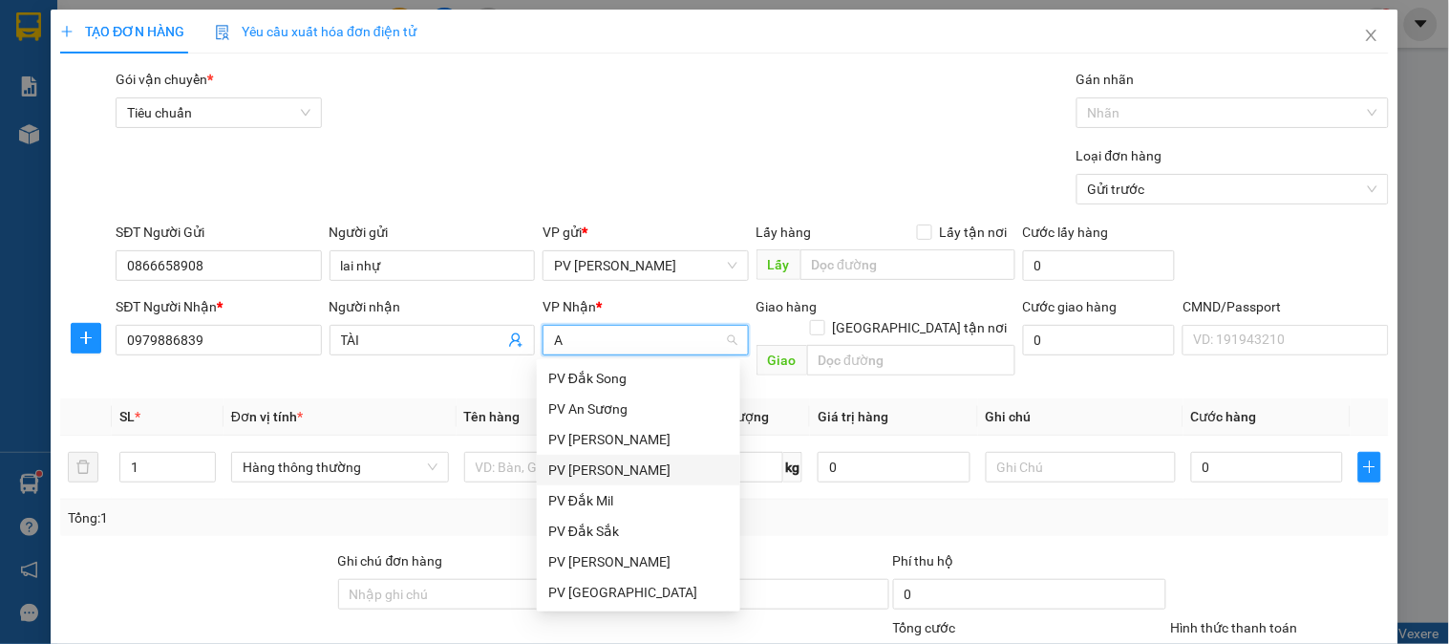
type input "AN"
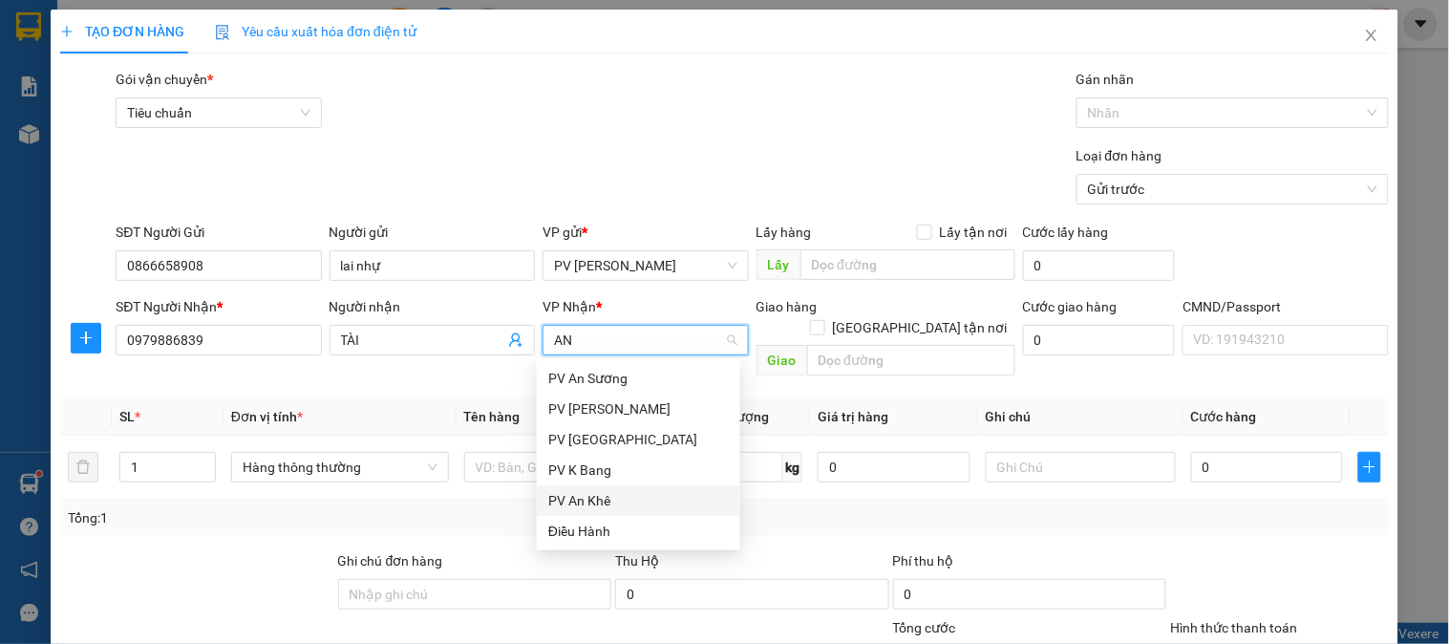
click at [611, 492] on div "PV An Khê" at bounding box center [638, 500] width 181 height 21
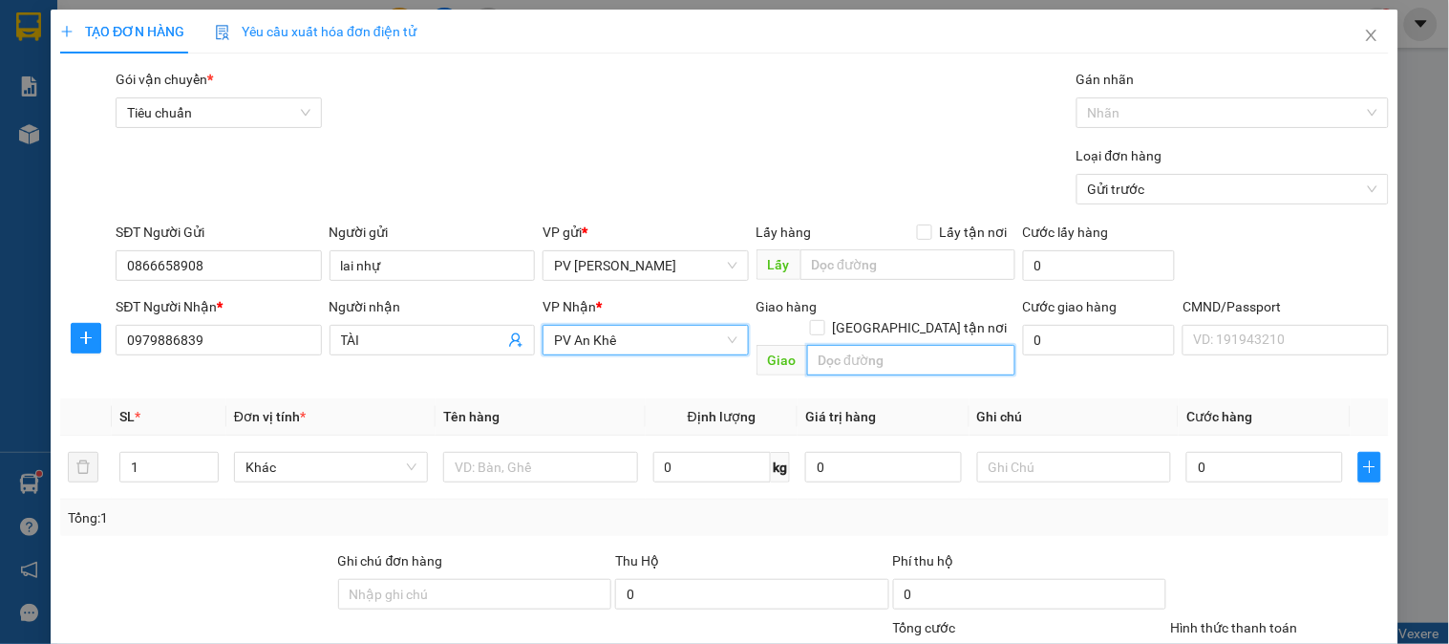
click at [896, 348] on input "text" at bounding box center [911, 360] width 208 height 31
type input "PV AN KHÊ"
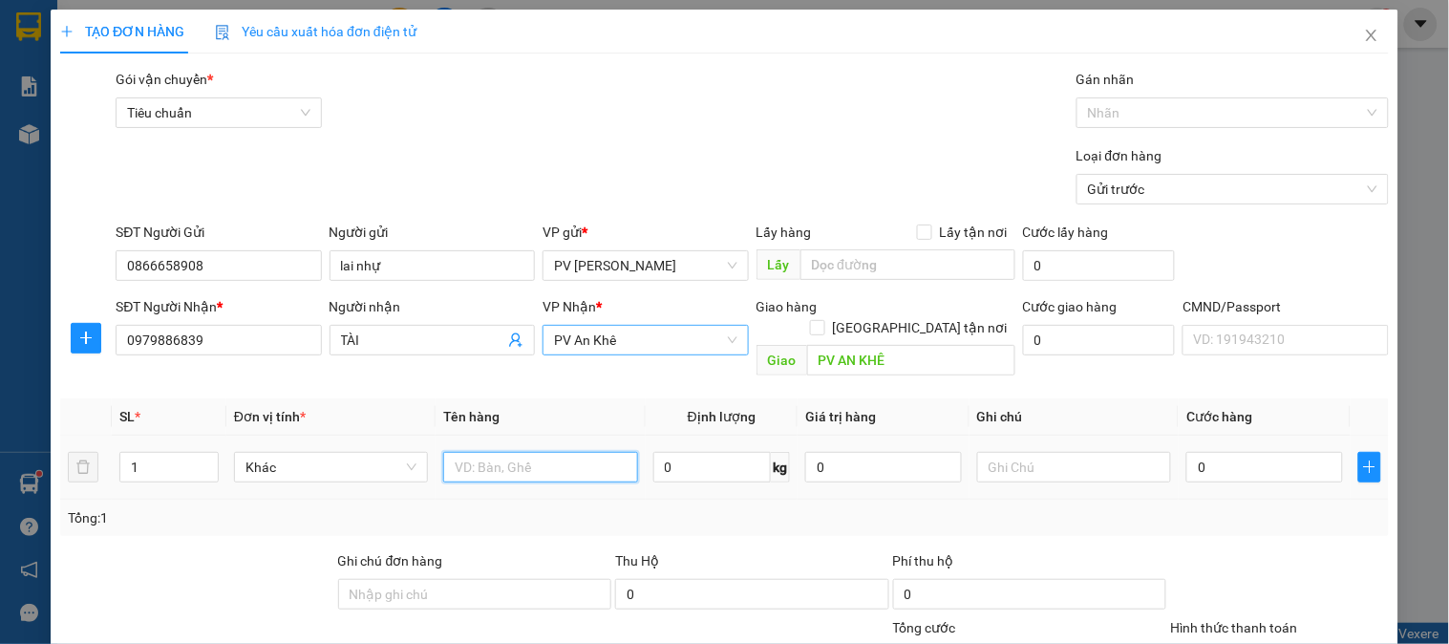
drag, startPoint x: 559, startPoint y: 440, endPoint x: 564, endPoint y: 414, distance: 27.2
click at [562, 436] on td at bounding box center [540, 468] width 209 height 64
type input "THỨC ĂN CMEO"
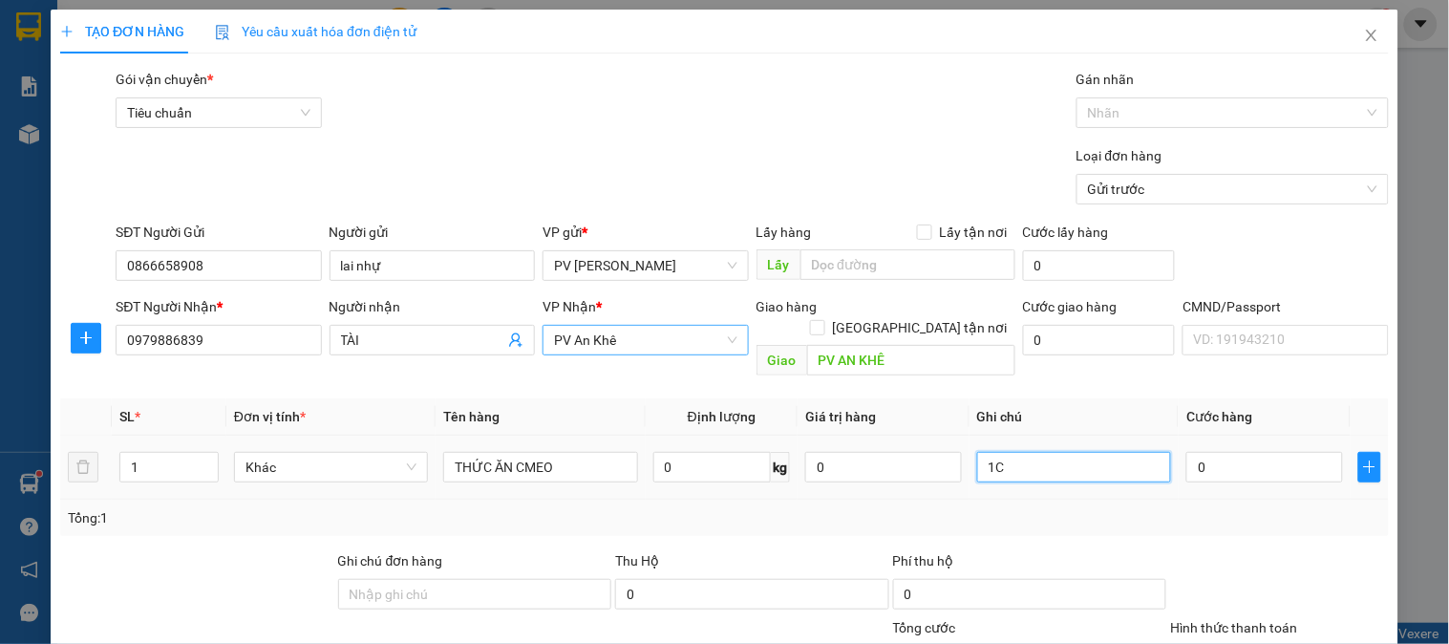
type input "1C"
type input "1"
type input "15"
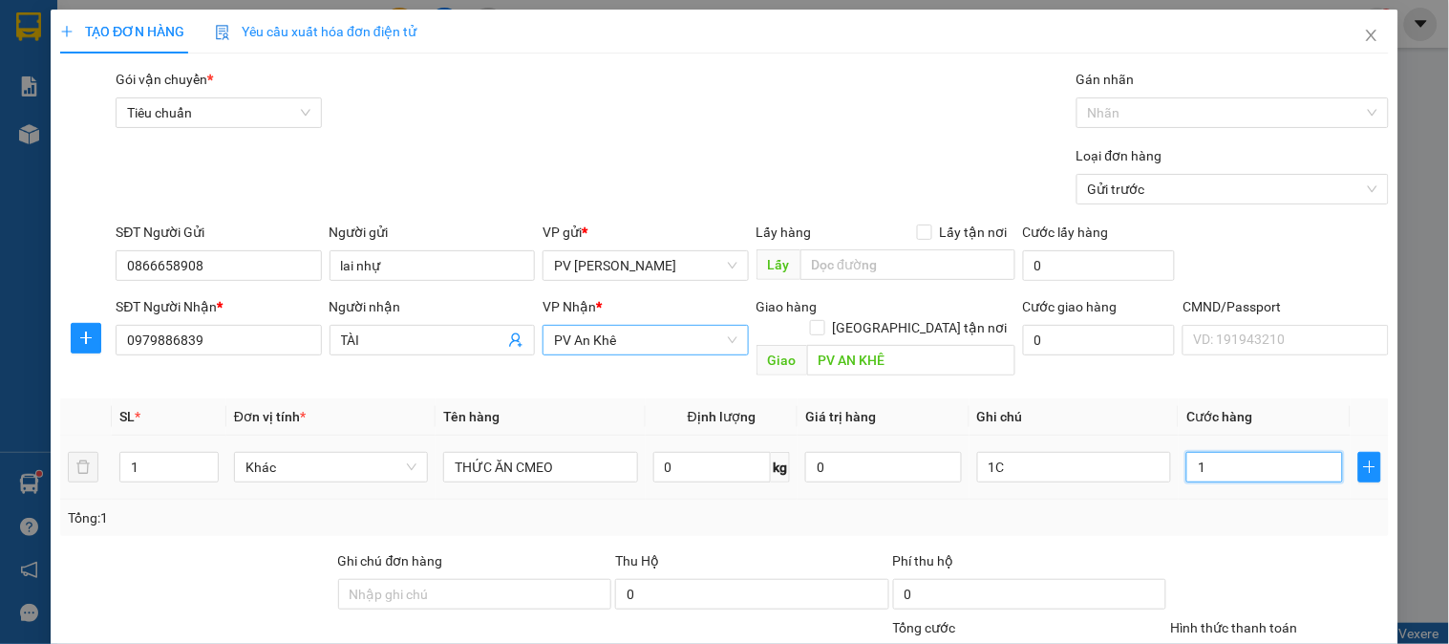
type input "15"
type input "150"
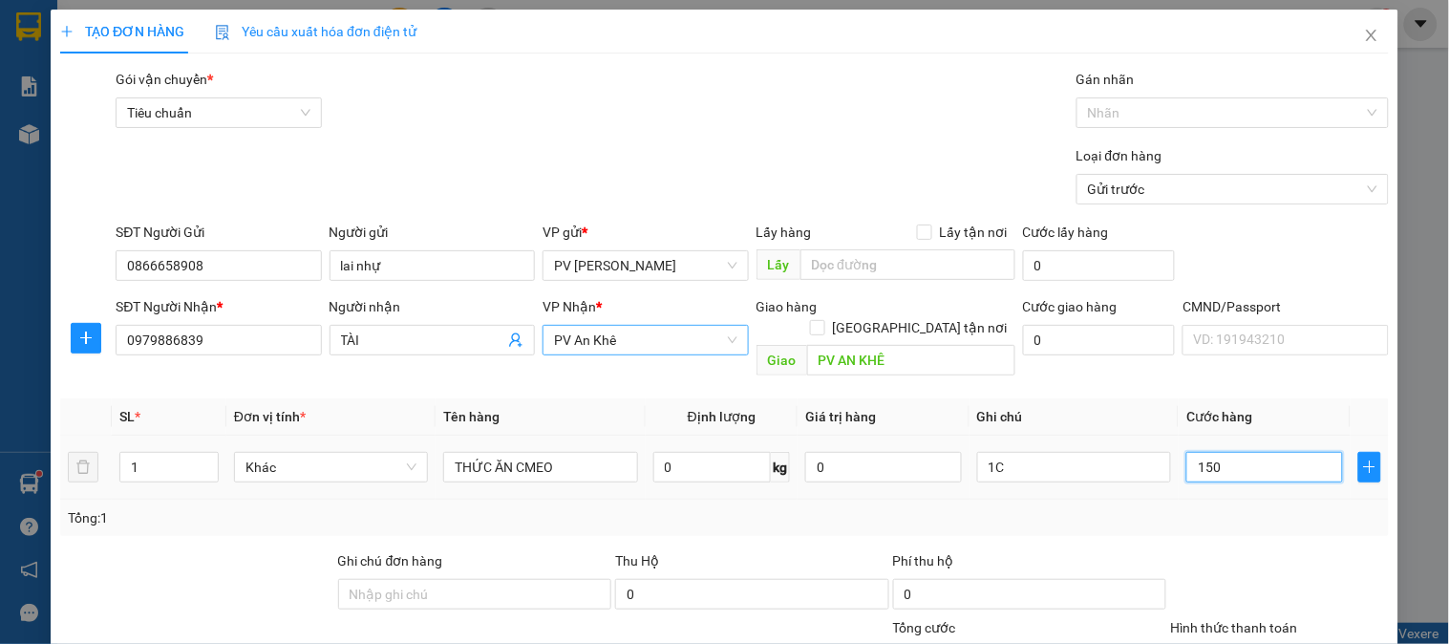
type input "1.500"
type input "15.000"
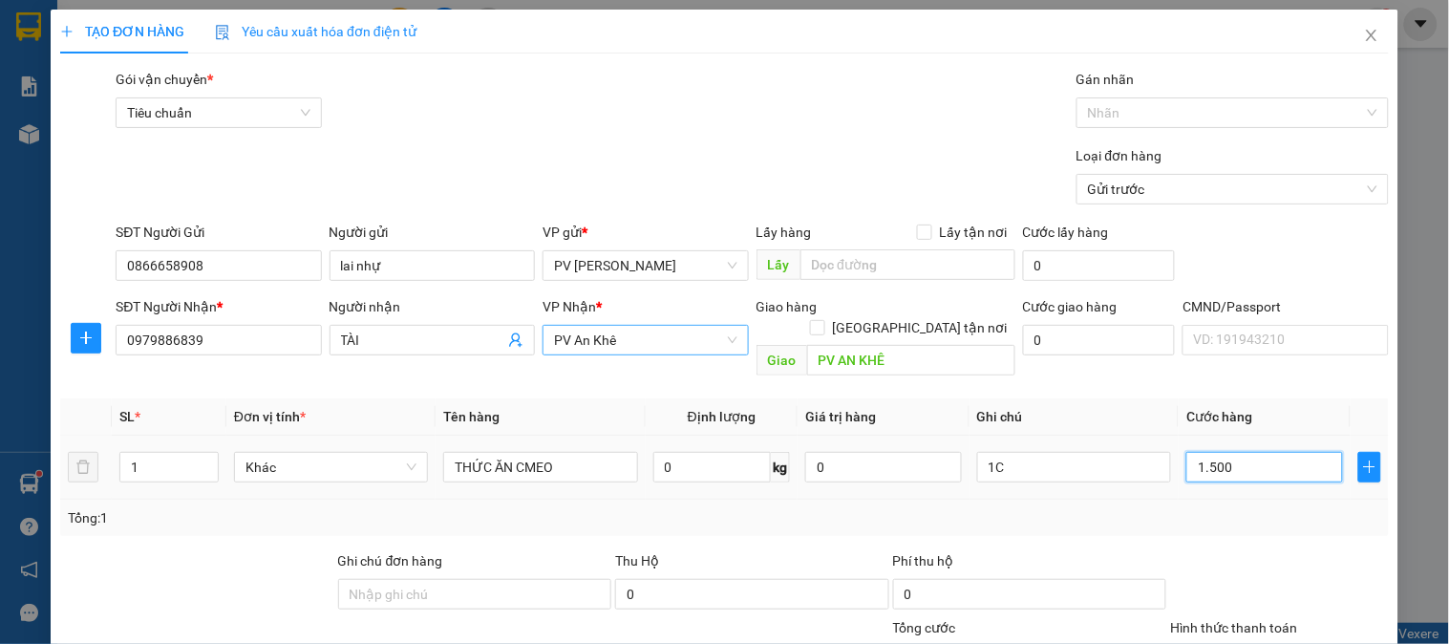
type input "15.000"
type input "150.000"
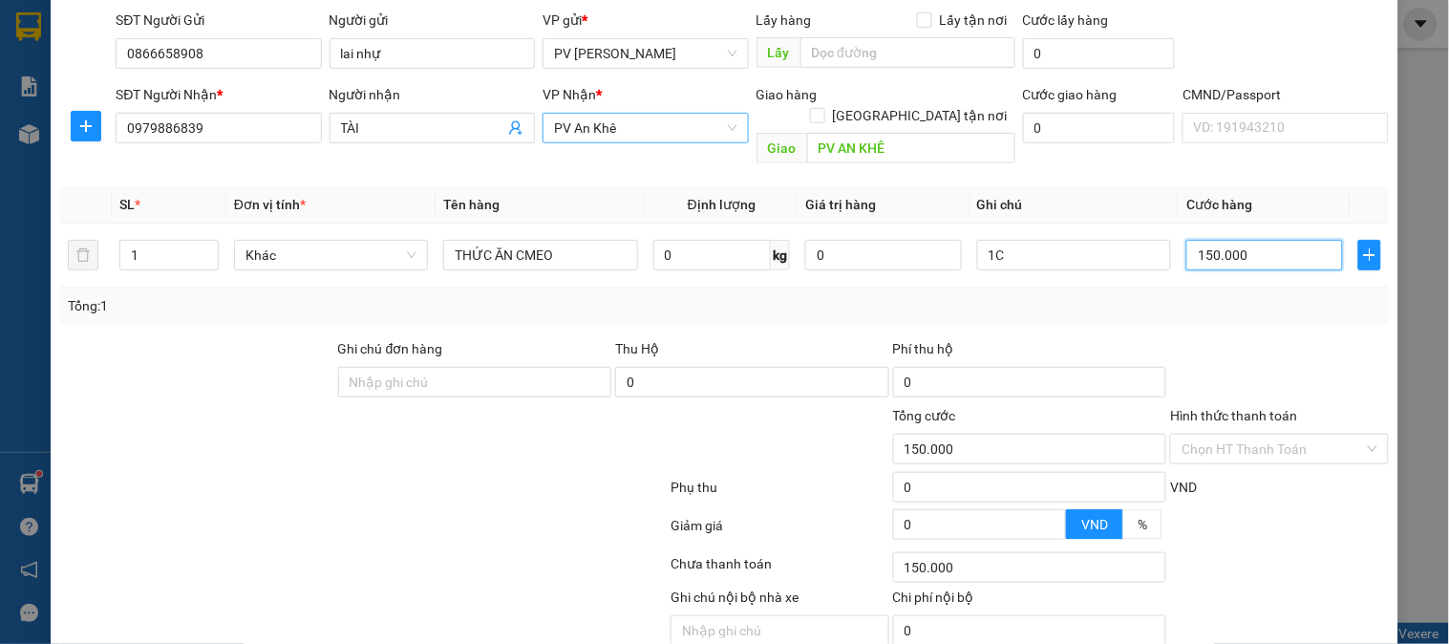
scroll to position [274, 0]
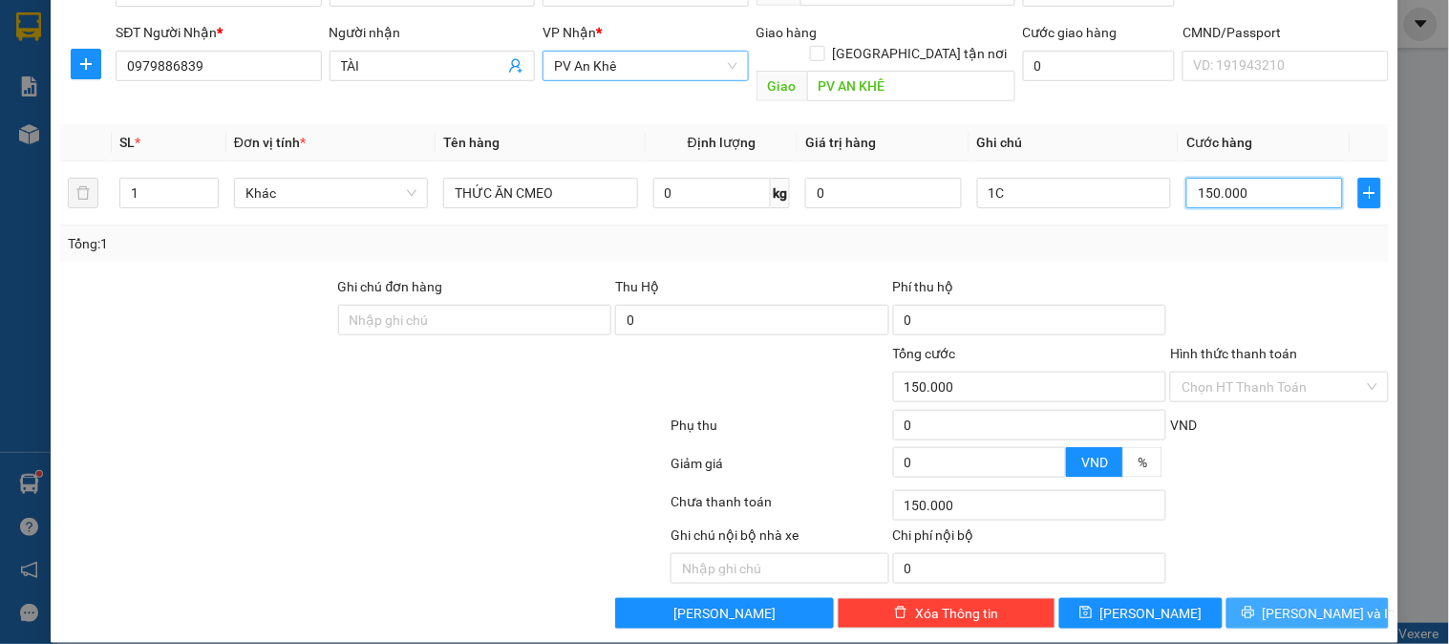
type input "150.000"
click at [1304, 603] on span "[PERSON_NAME] và In" at bounding box center [1330, 613] width 134 height 21
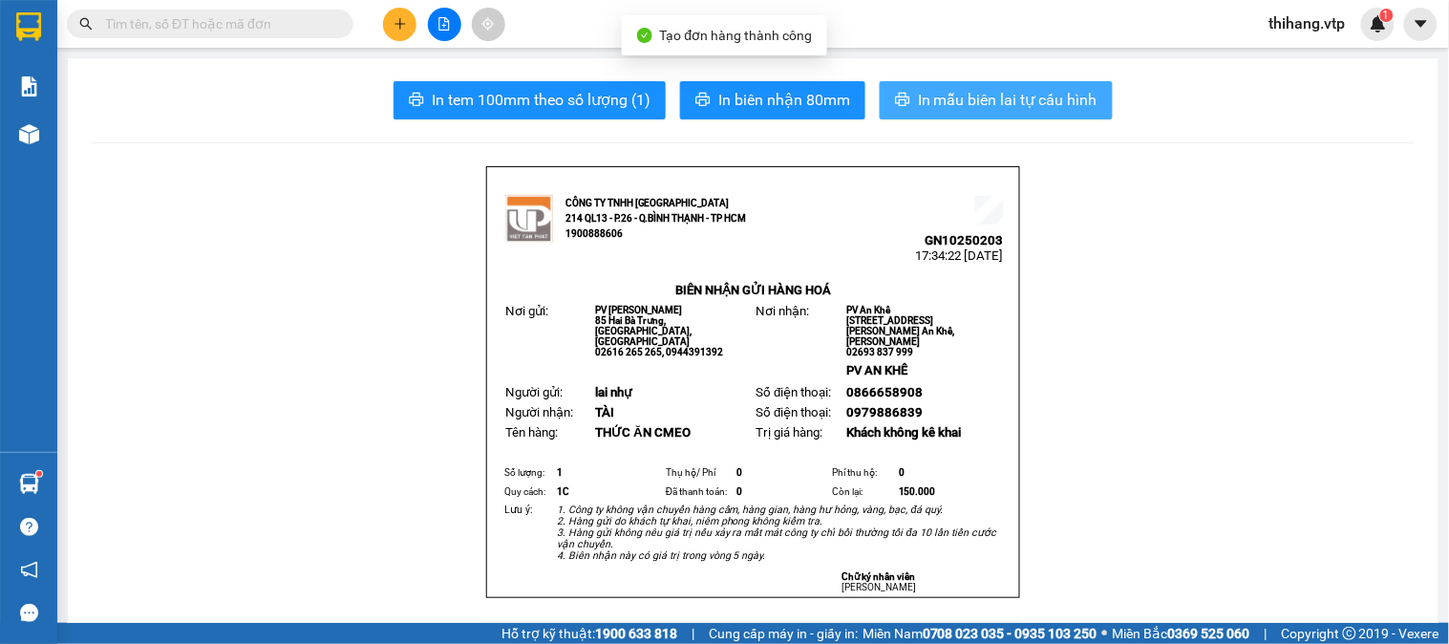
click at [987, 97] on span "In mẫu biên lai tự cấu hình" at bounding box center [1008, 100] width 180 height 24
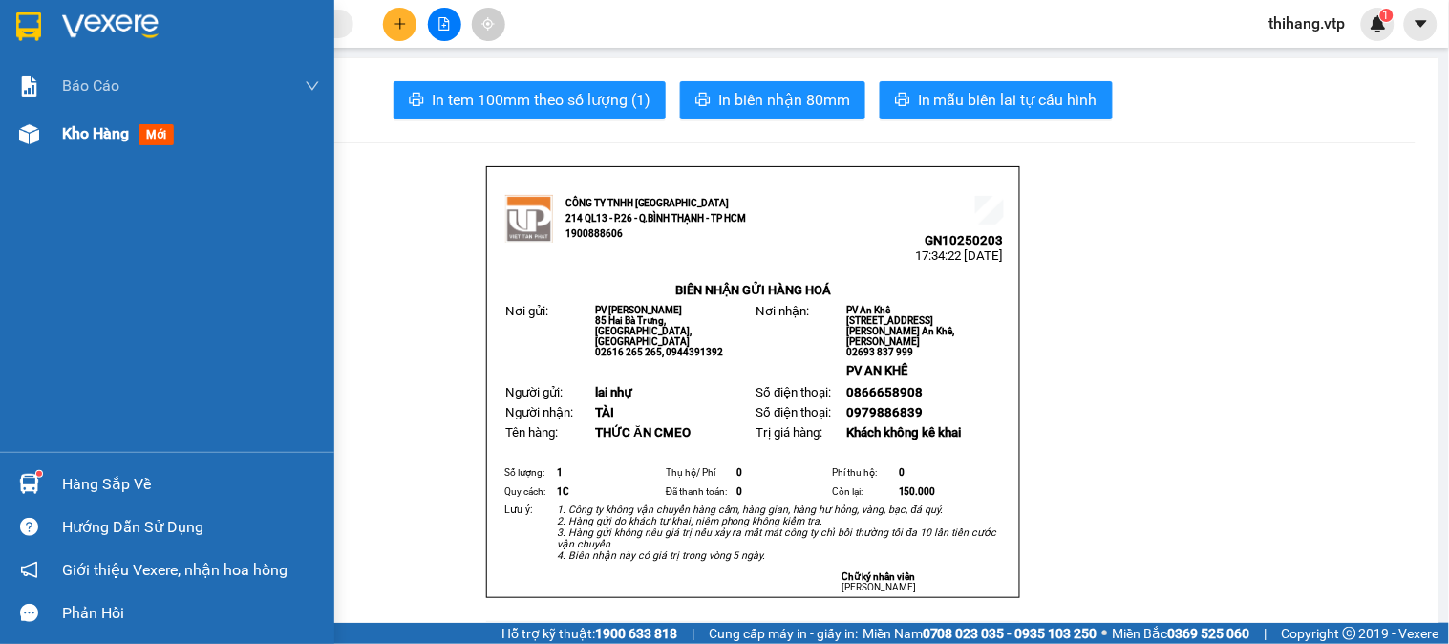
click at [126, 139] on span "Kho hàng" at bounding box center [95, 133] width 67 height 18
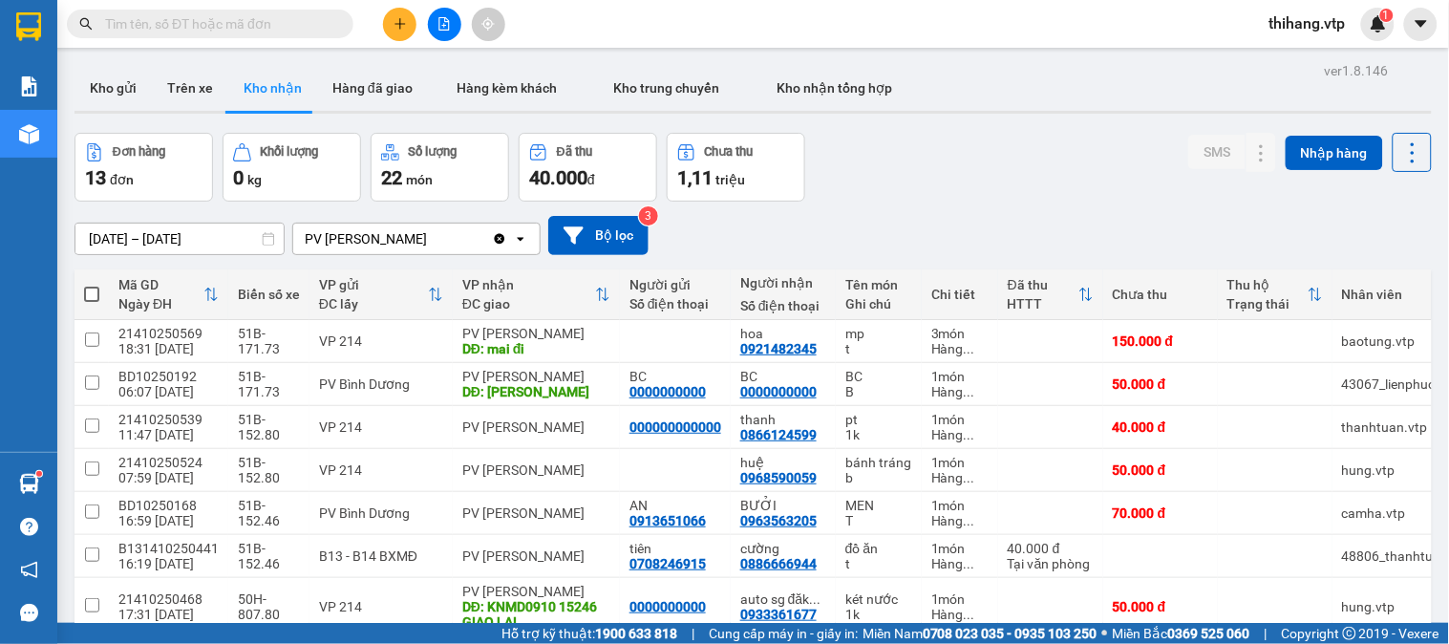
click at [399, 20] on icon "plus" at bounding box center [399, 23] width 1 height 11
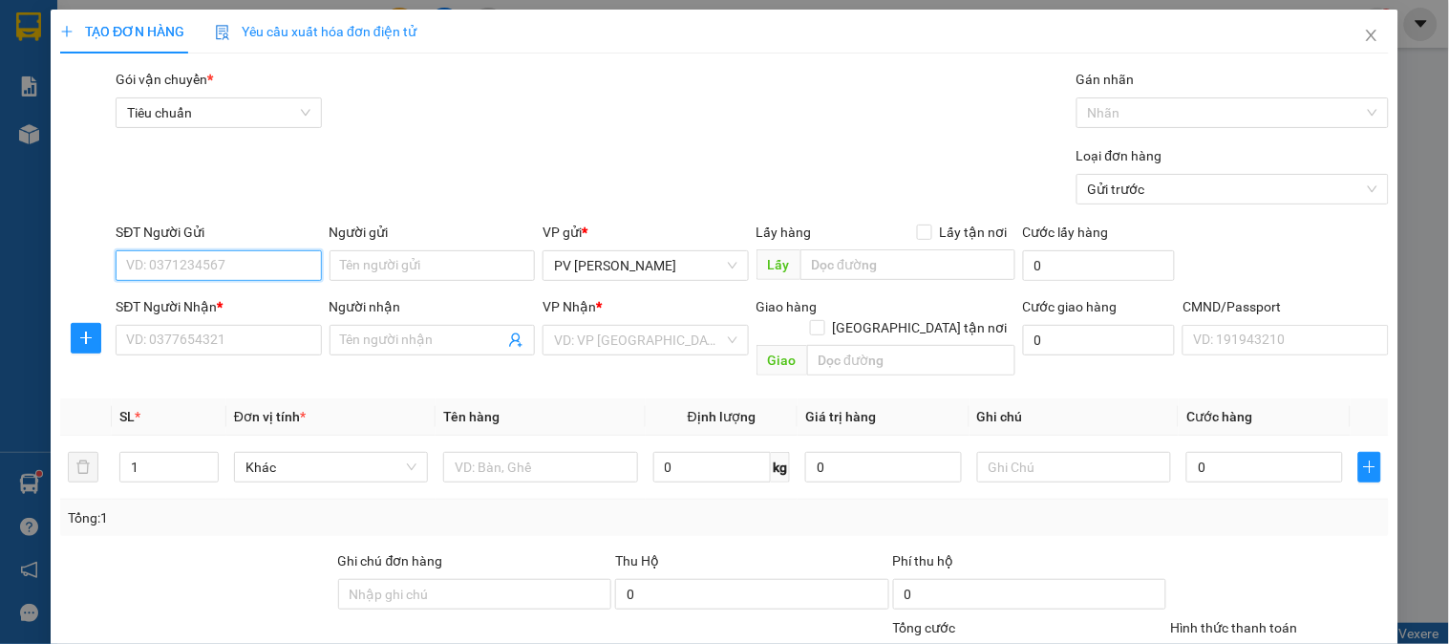
click at [268, 260] on input "SĐT Người Gửi" at bounding box center [218, 265] width 205 height 31
click at [249, 306] on div "0974285285 - PVGN" at bounding box center [216, 303] width 181 height 21
type input "0974285285"
type input "PVGN"
type input "000000000000"
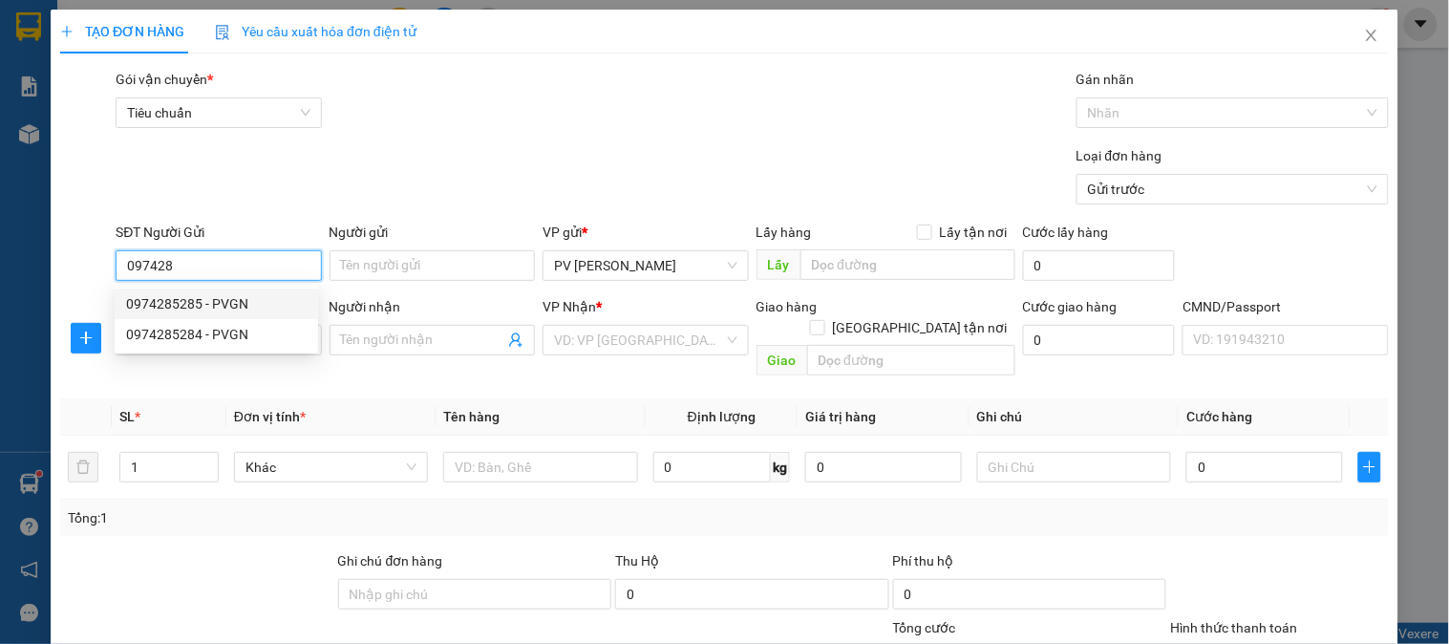
type input "kế toán"
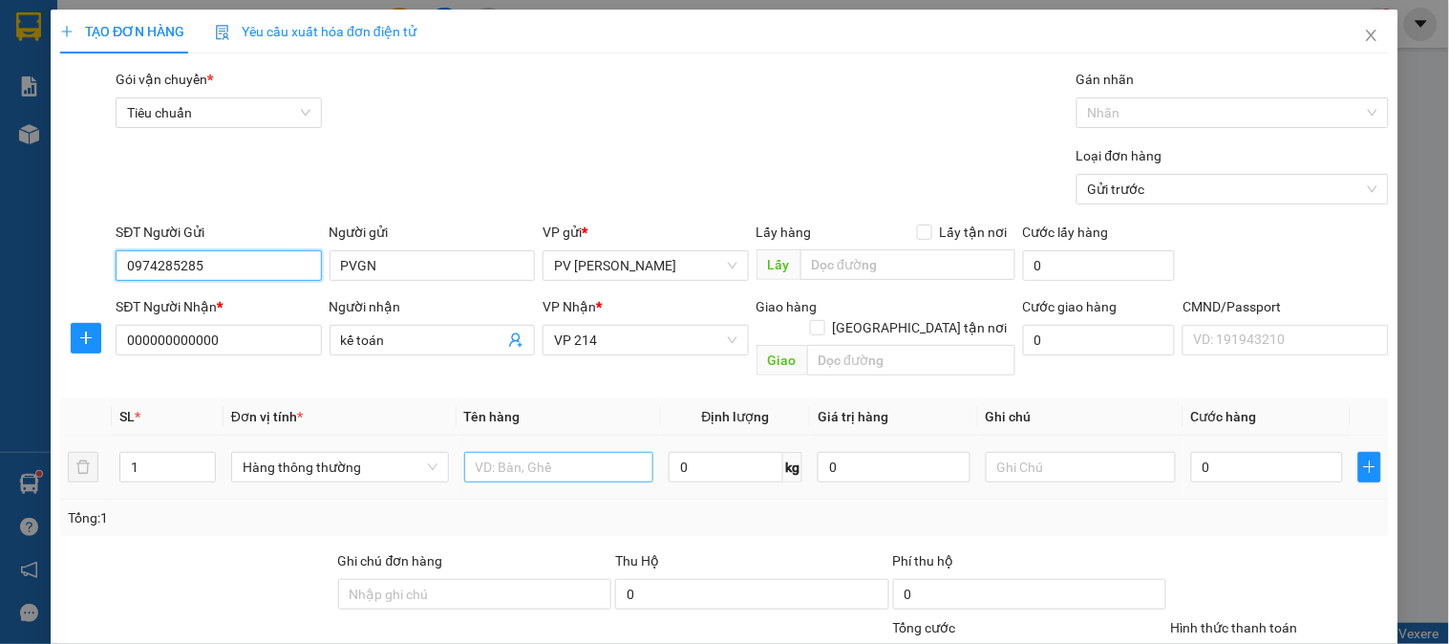
type input "0974285285"
click at [494, 452] on input "text" at bounding box center [559, 467] width 190 height 31
type input "TIỀN"
type input "0"
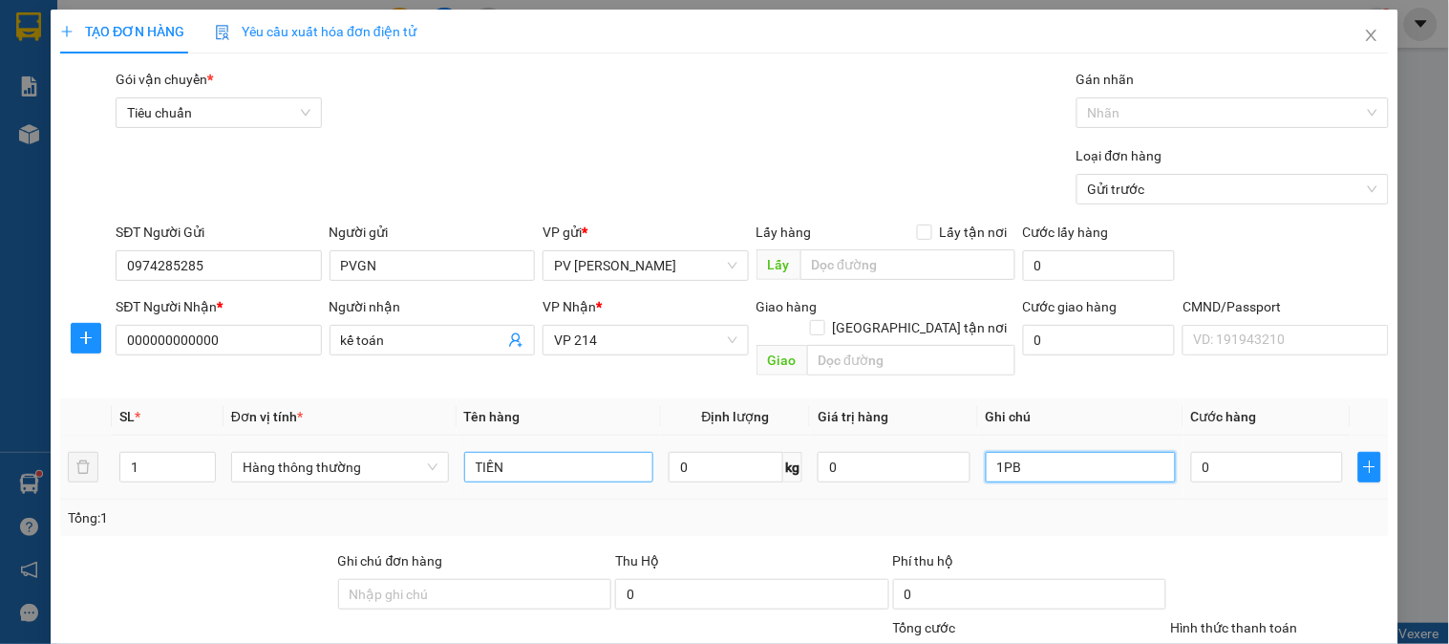
type input "1PB"
type input "3"
type input "0"
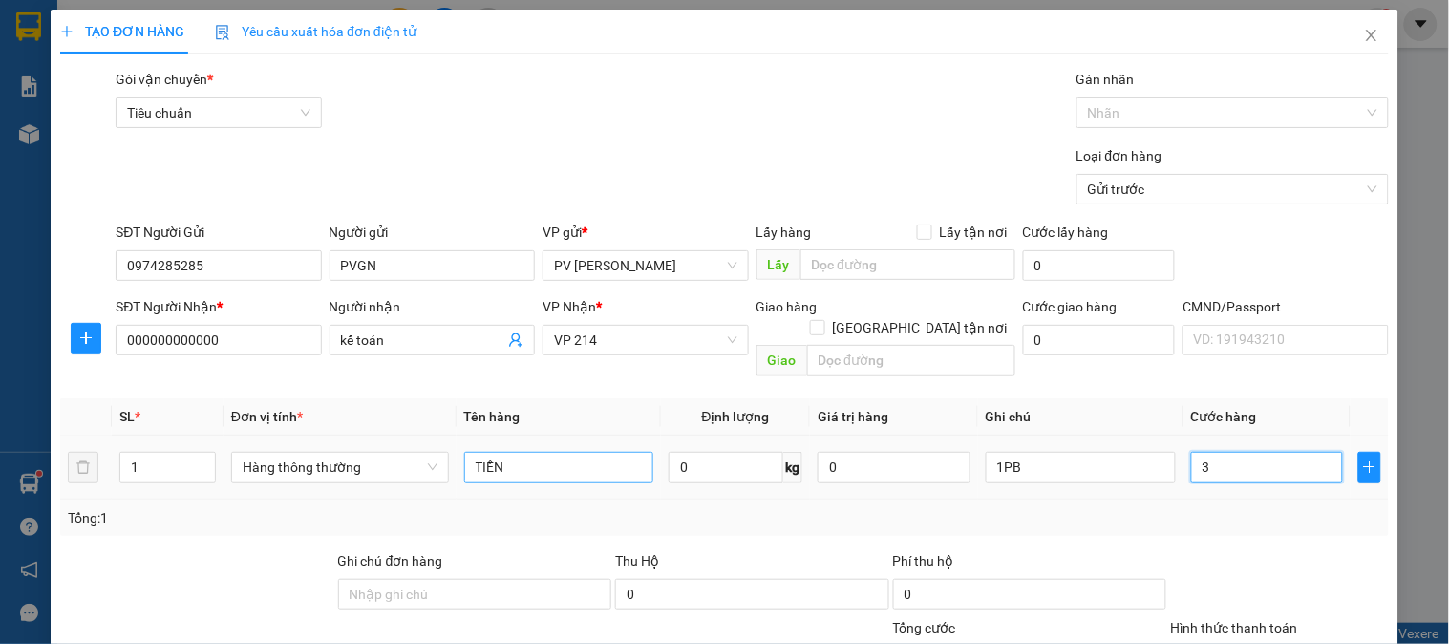
type input "0"
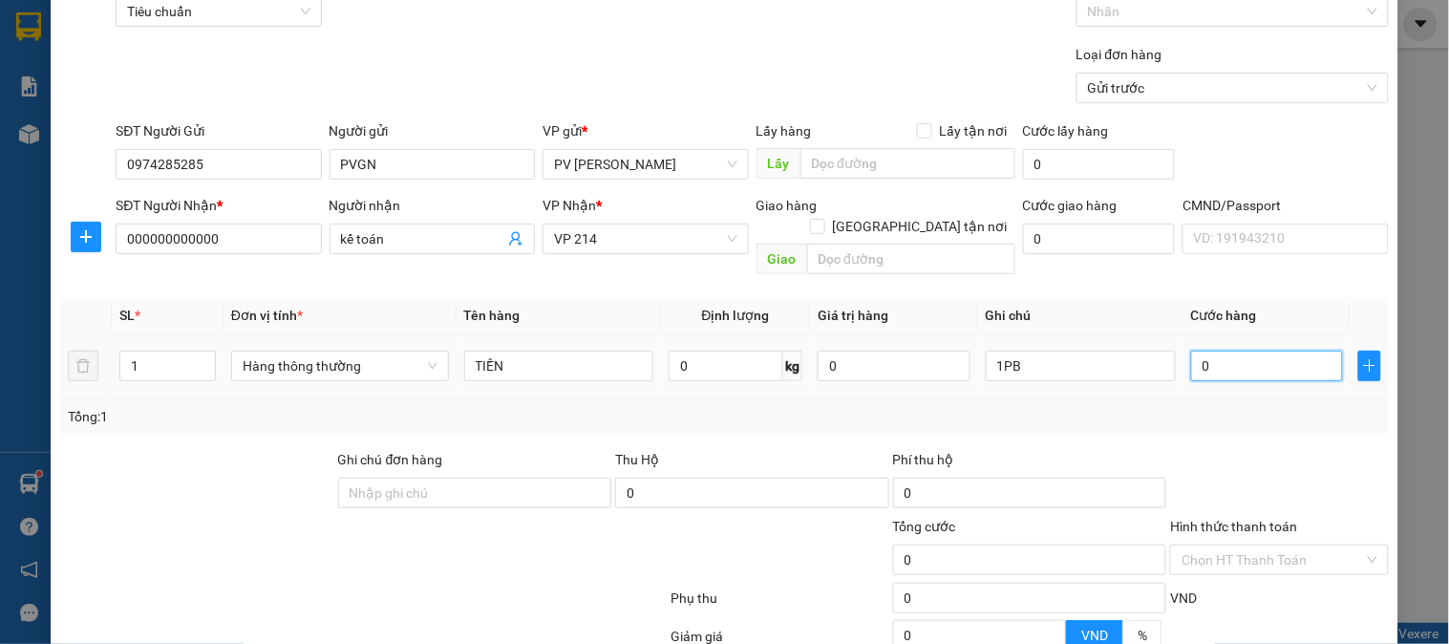
scroll to position [212, 0]
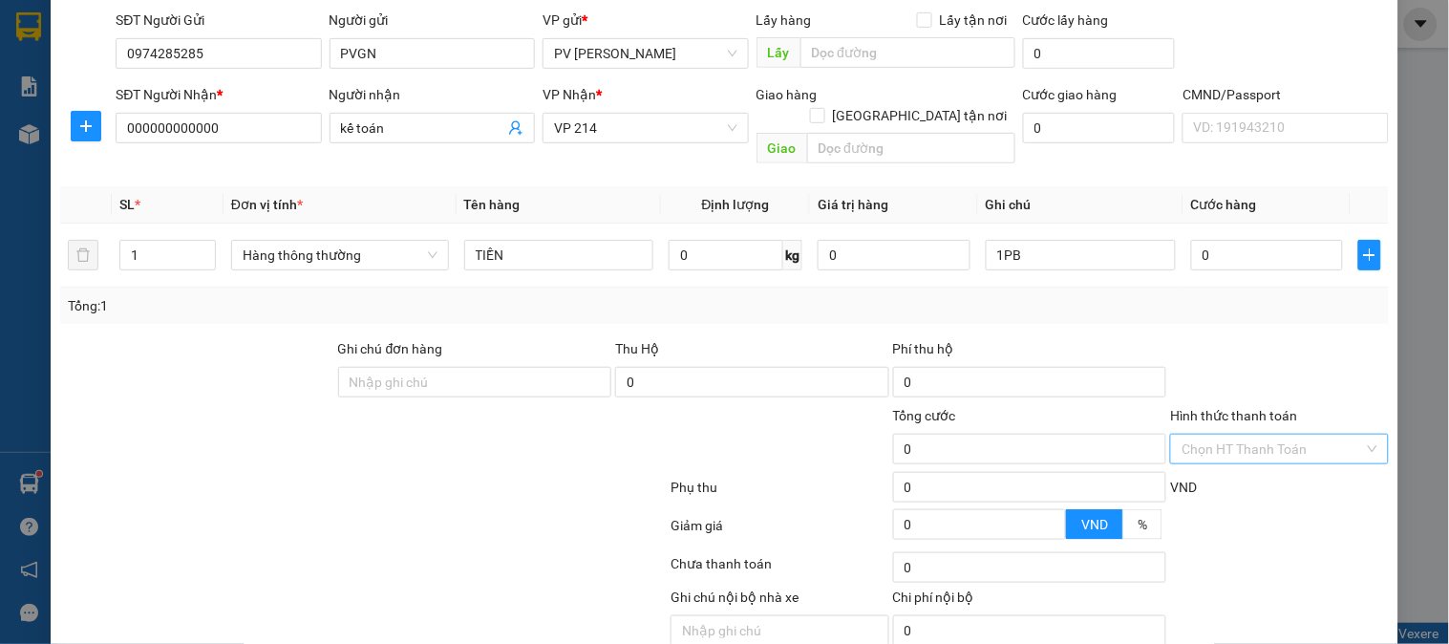
click at [1186, 435] on input "Hình thức thanh toán" at bounding box center [1273, 449] width 182 height 29
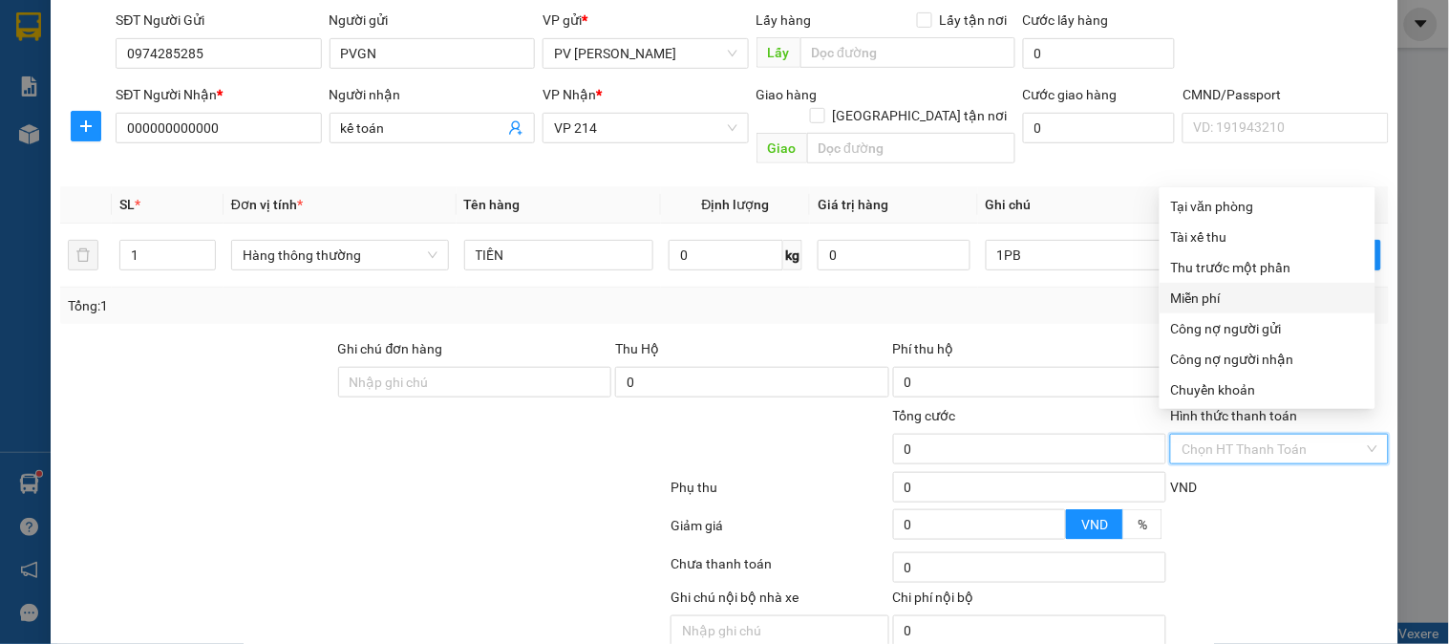
click at [1192, 300] on div "Miễn phí" at bounding box center [1267, 298] width 193 height 21
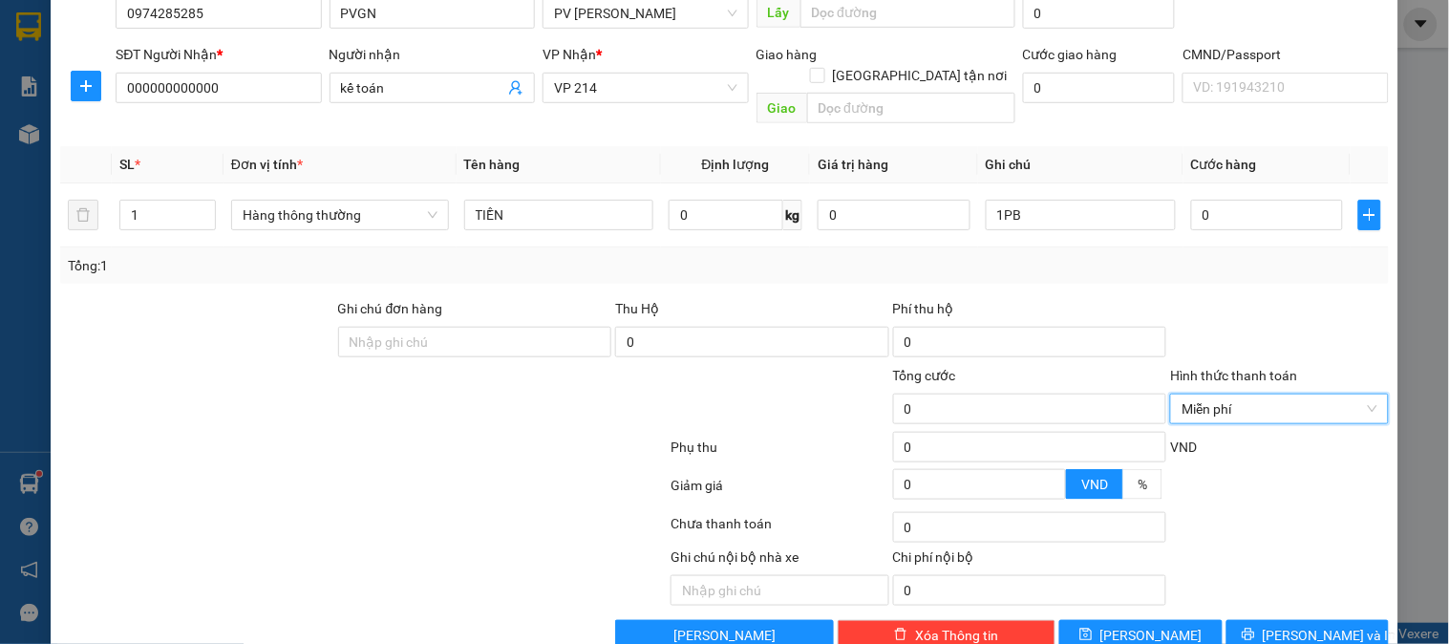
scroll to position [274, 0]
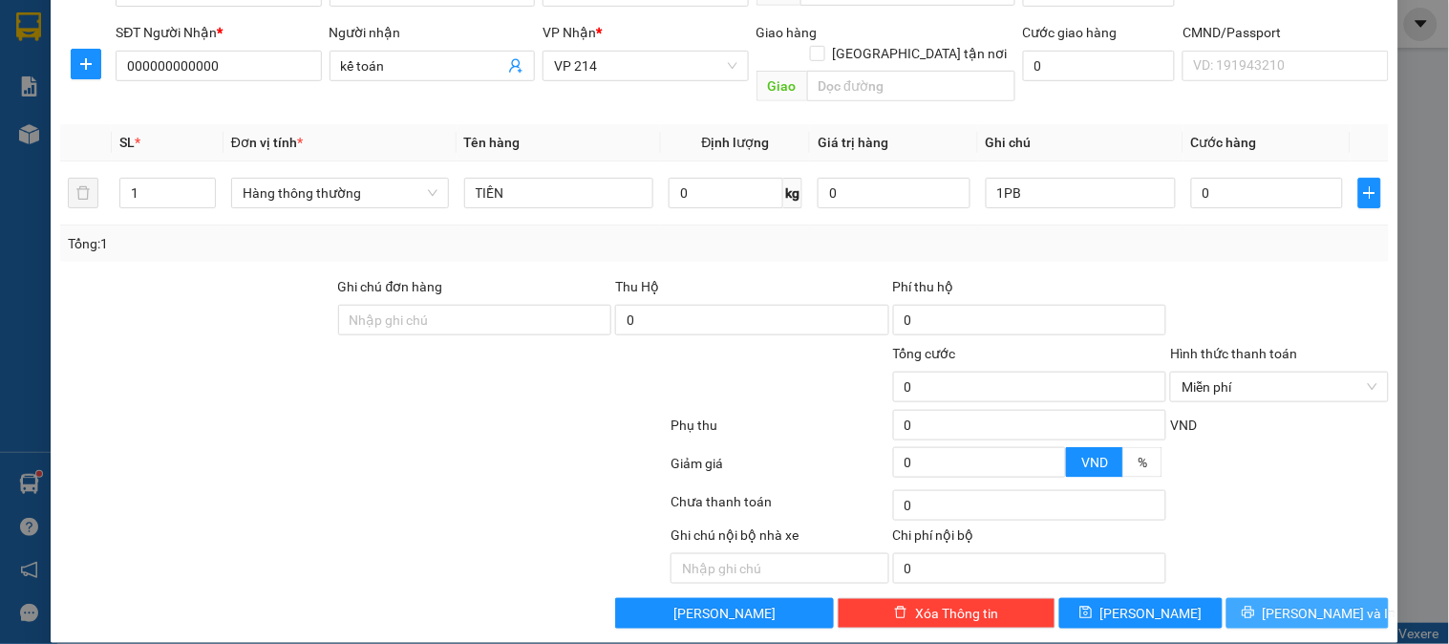
click at [1293, 603] on span "[PERSON_NAME] và In" at bounding box center [1330, 613] width 134 height 21
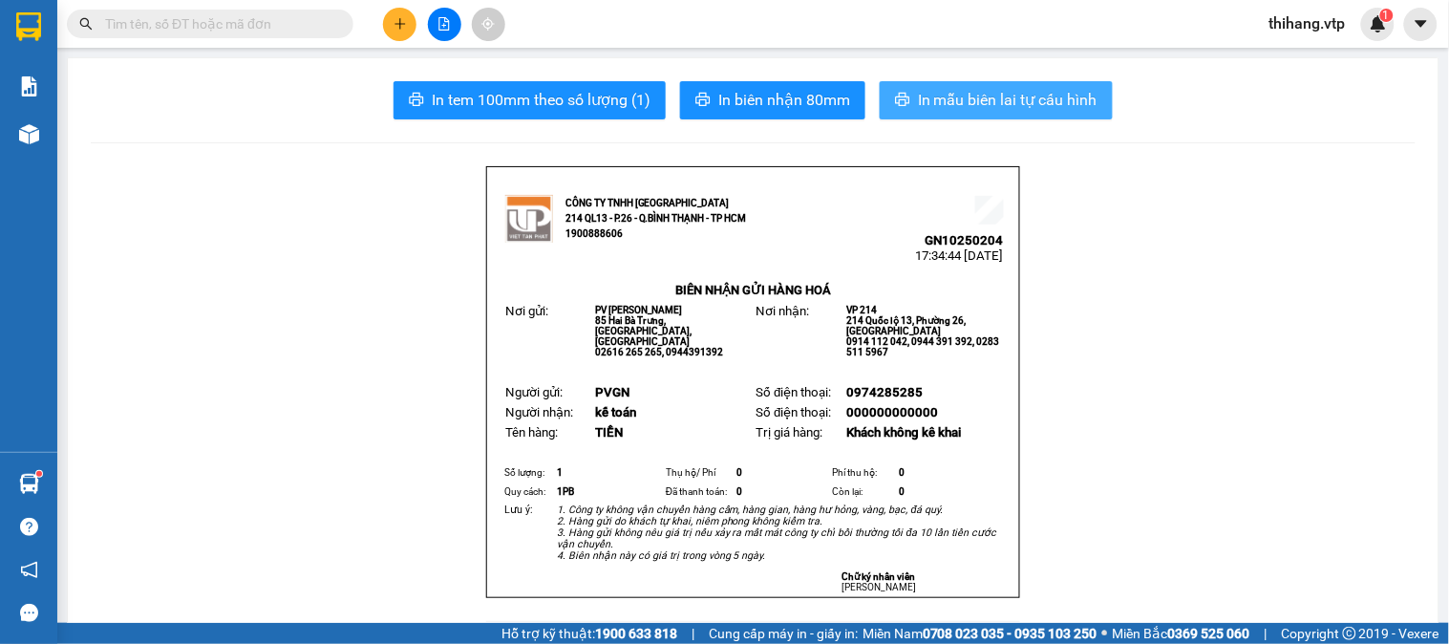
click at [967, 96] on span "In mẫu biên lai tự cấu hình" at bounding box center [1008, 100] width 180 height 24
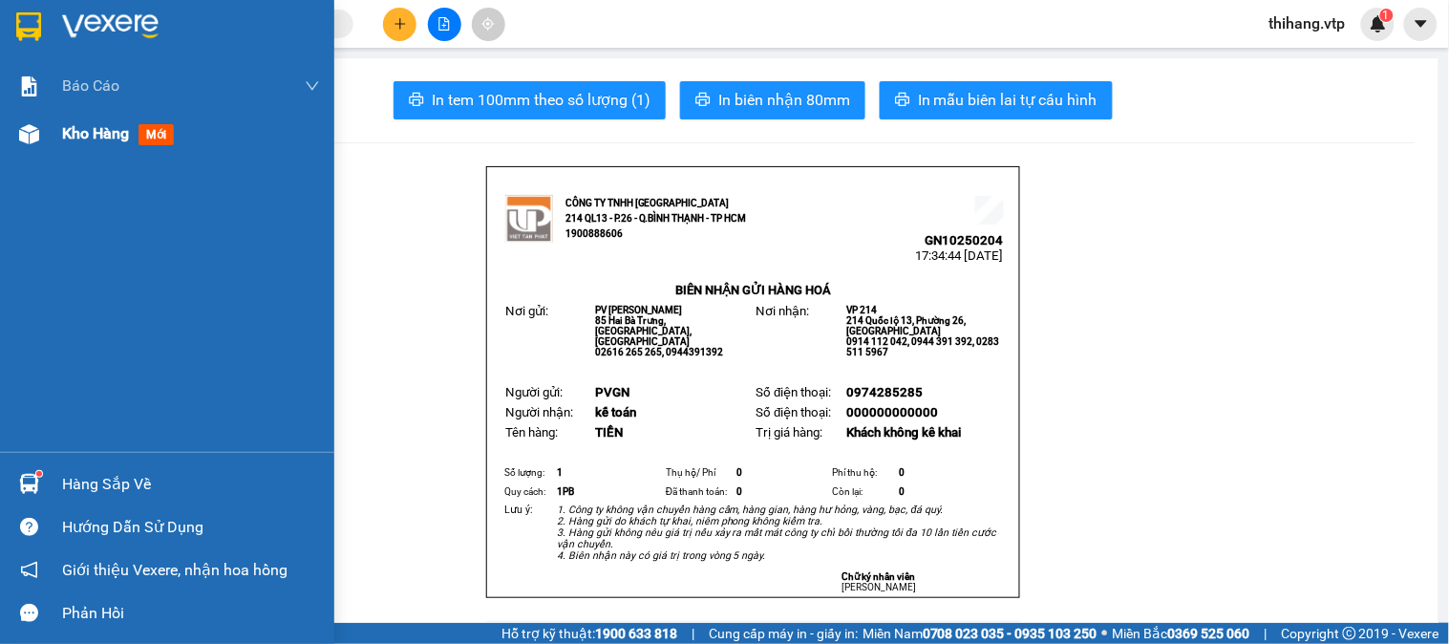
click at [78, 137] on span "Kho hàng" at bounding box center [95, 133] width 67 height 18
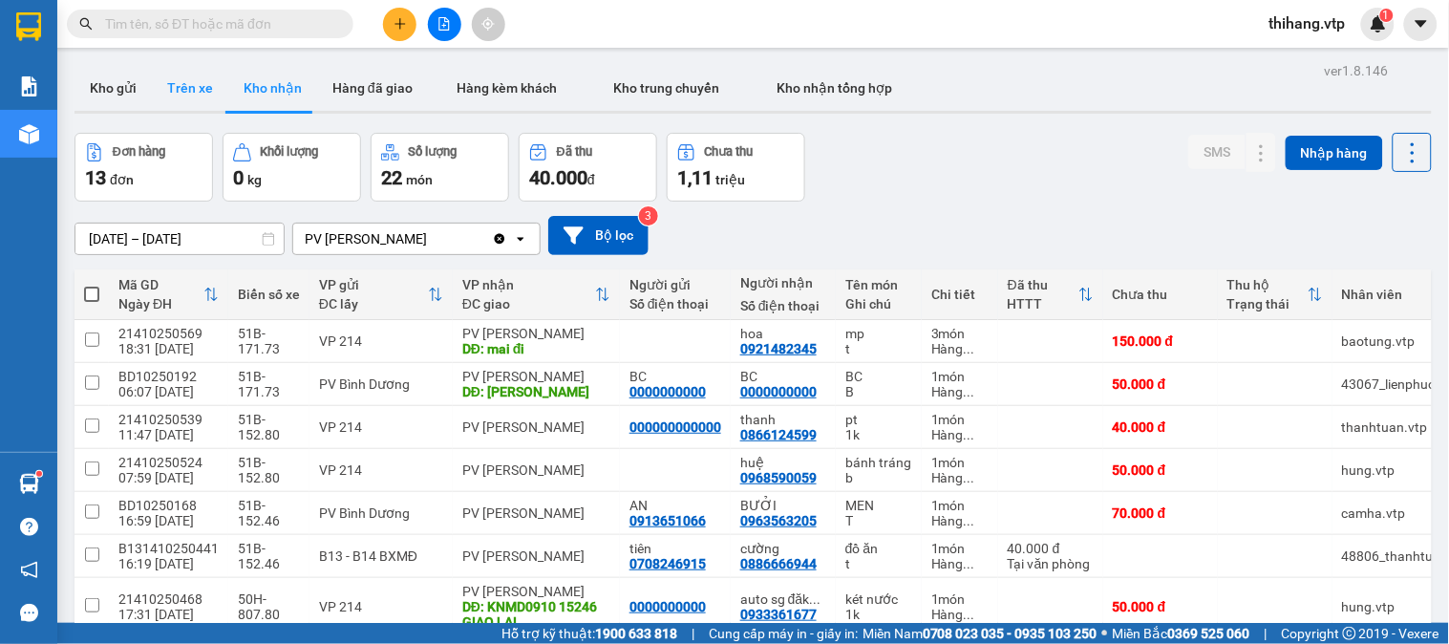
click at [182, 92] on button "Trên xe" at bounding box center [190, 88] width 76 height 46
type input "[DATE] – [DATE]"
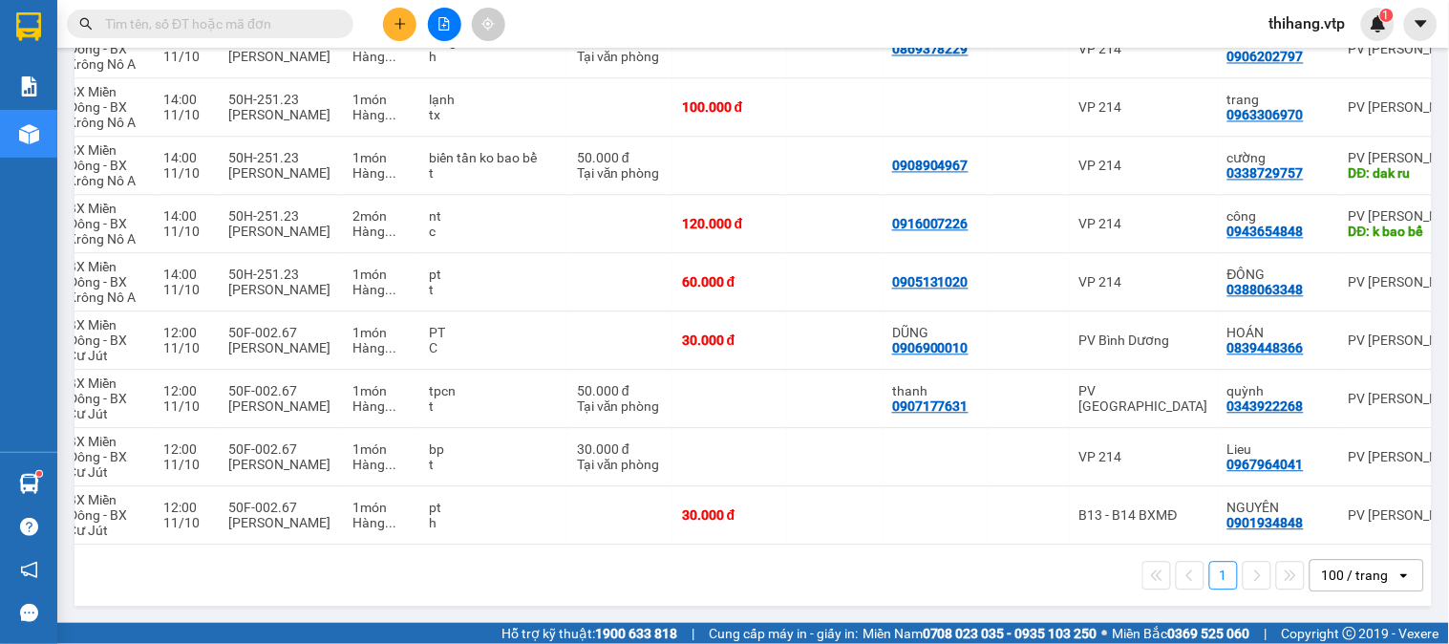
scroll to position [0, 204]
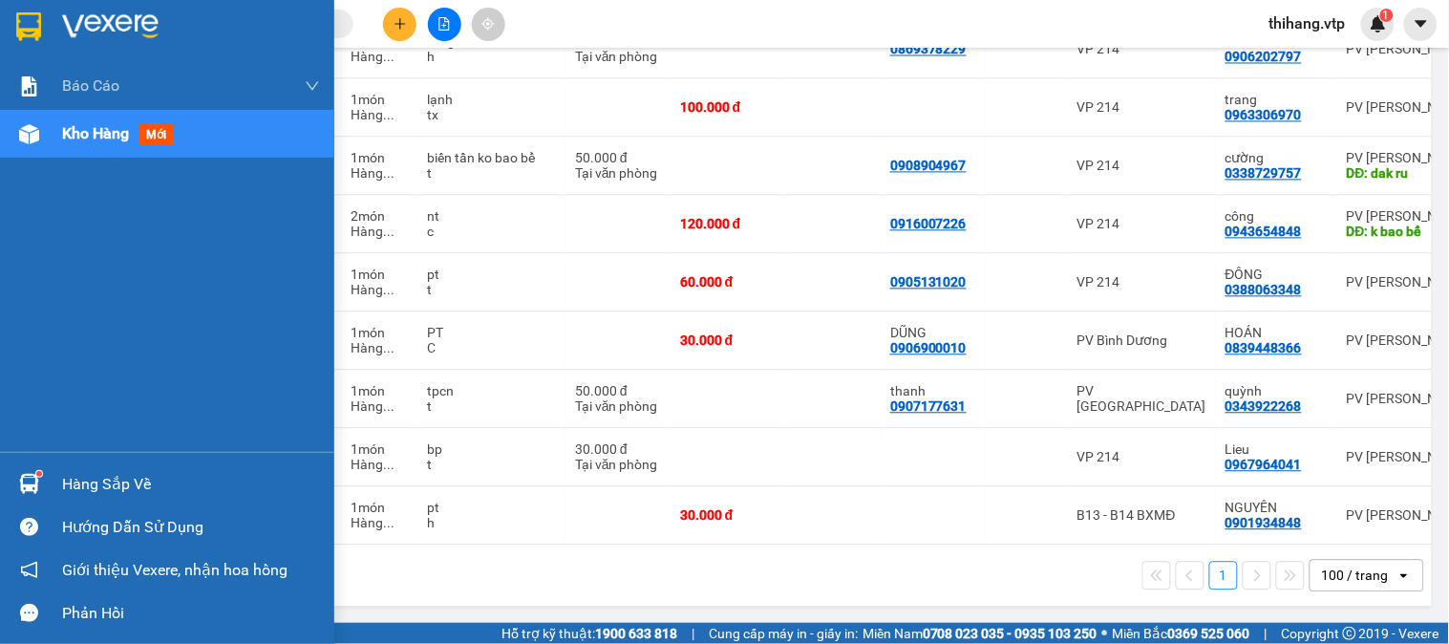
click at [116, 489] on div "Hàng sắp về" at bounding box center [191, 484] width 258 height 29
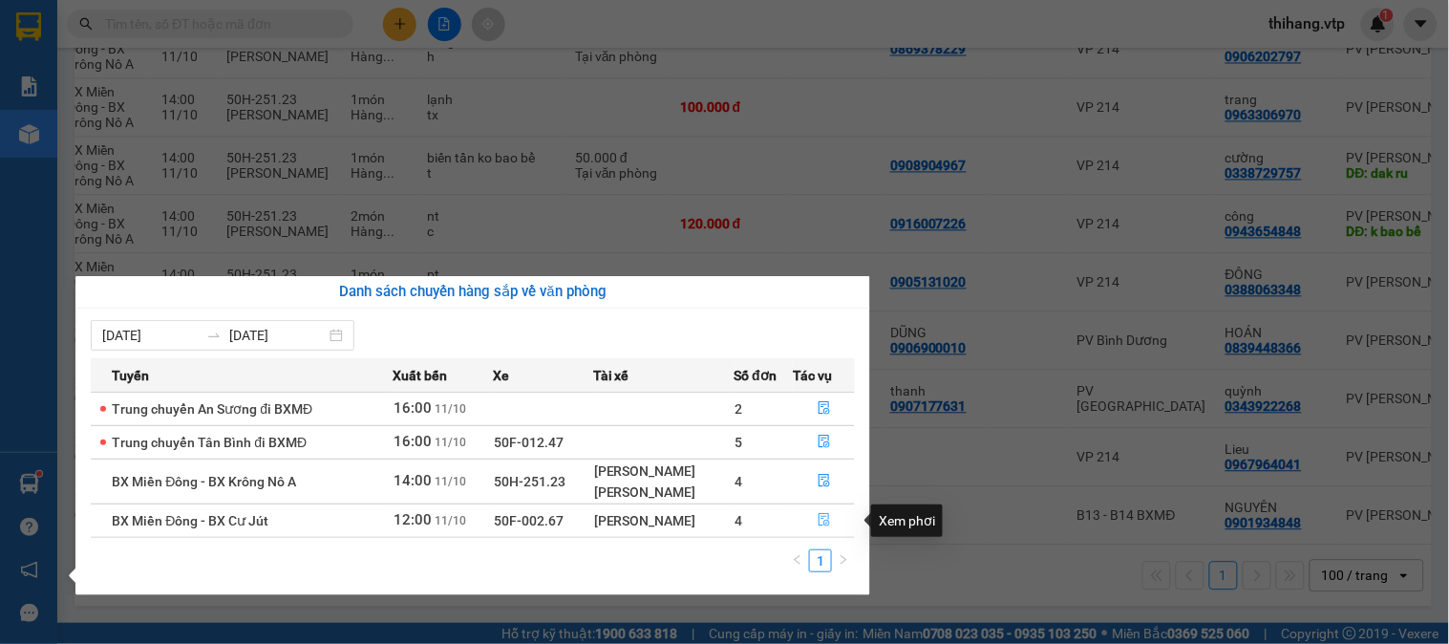
click at [823, 519] on icon "file-done" at bounding box center [824, 519] width 13 height 13
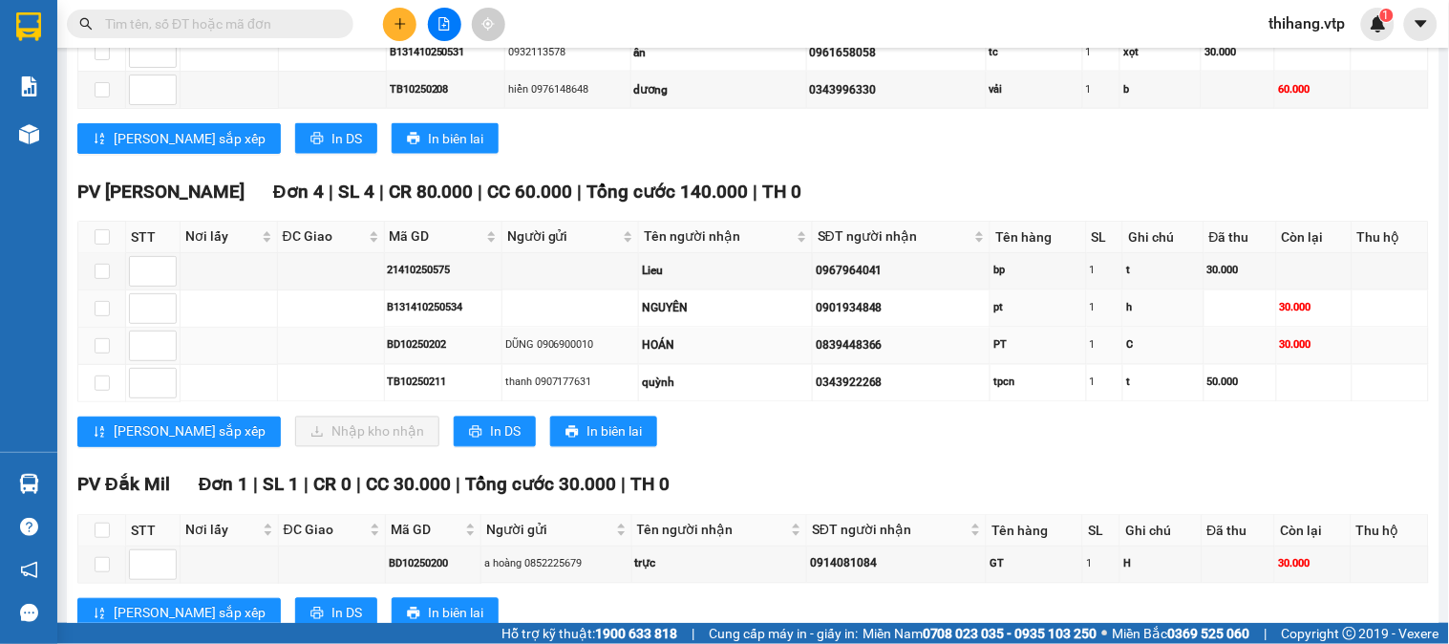
scroll to position [742, 0]
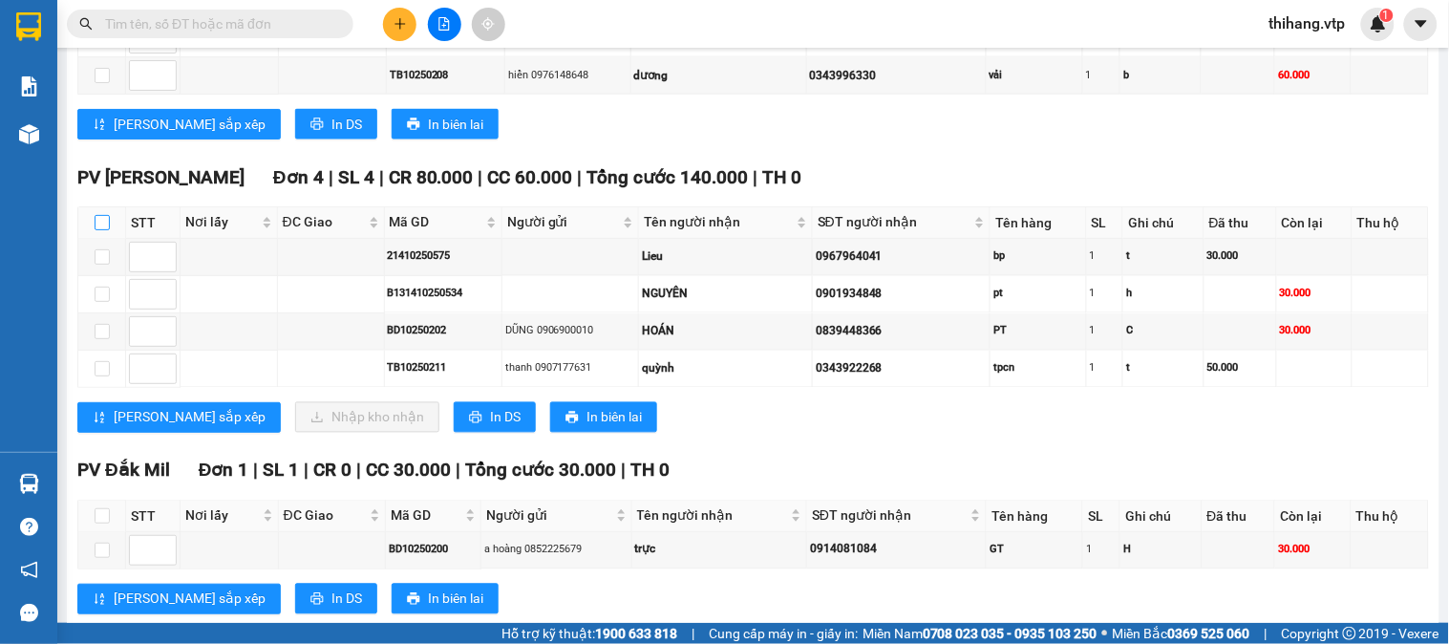
click at [96, 230] on input "checkbox" at bounding box center [102, 222] width 15 height 15
checkbox input "true"
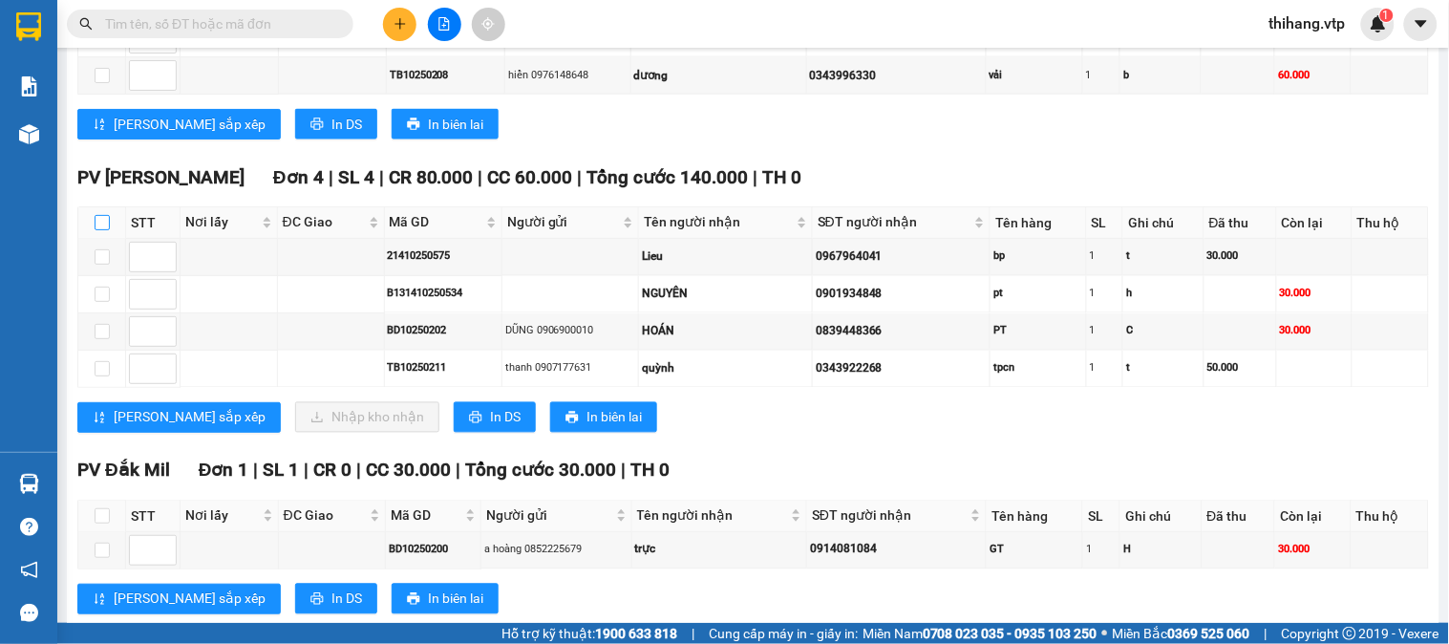
checkbox input "true"
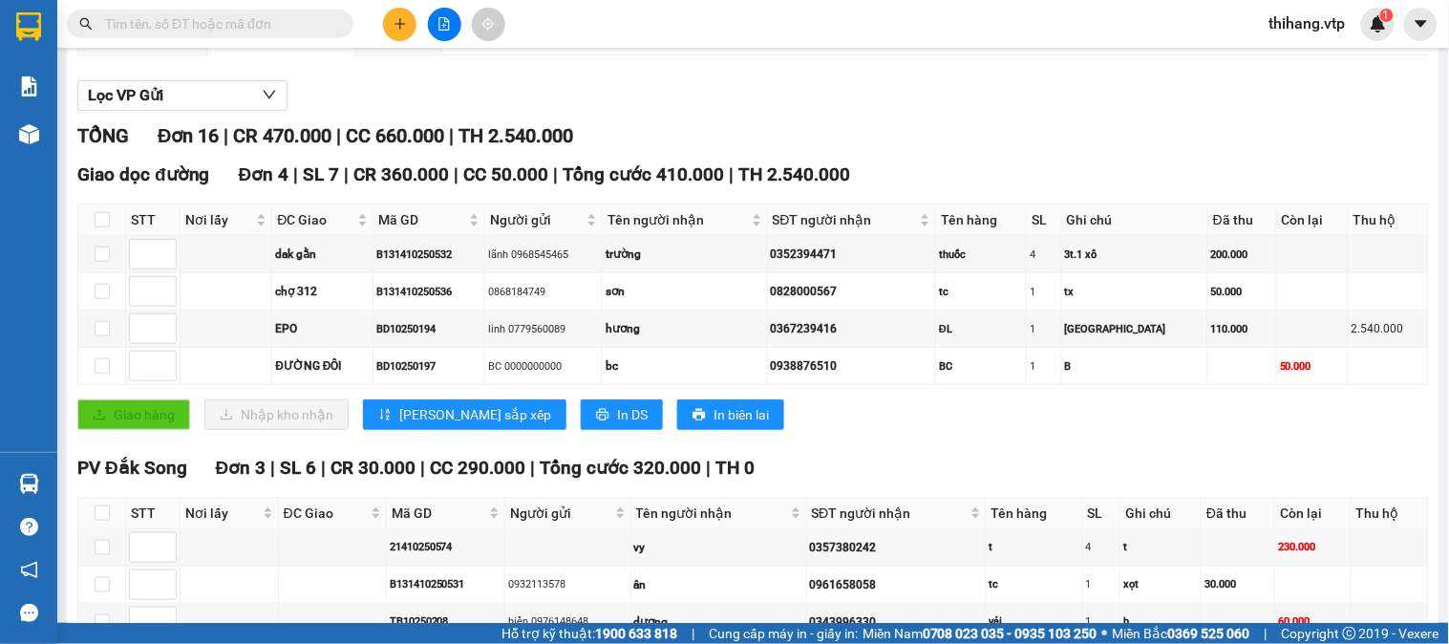
scroll to position [0, 0]
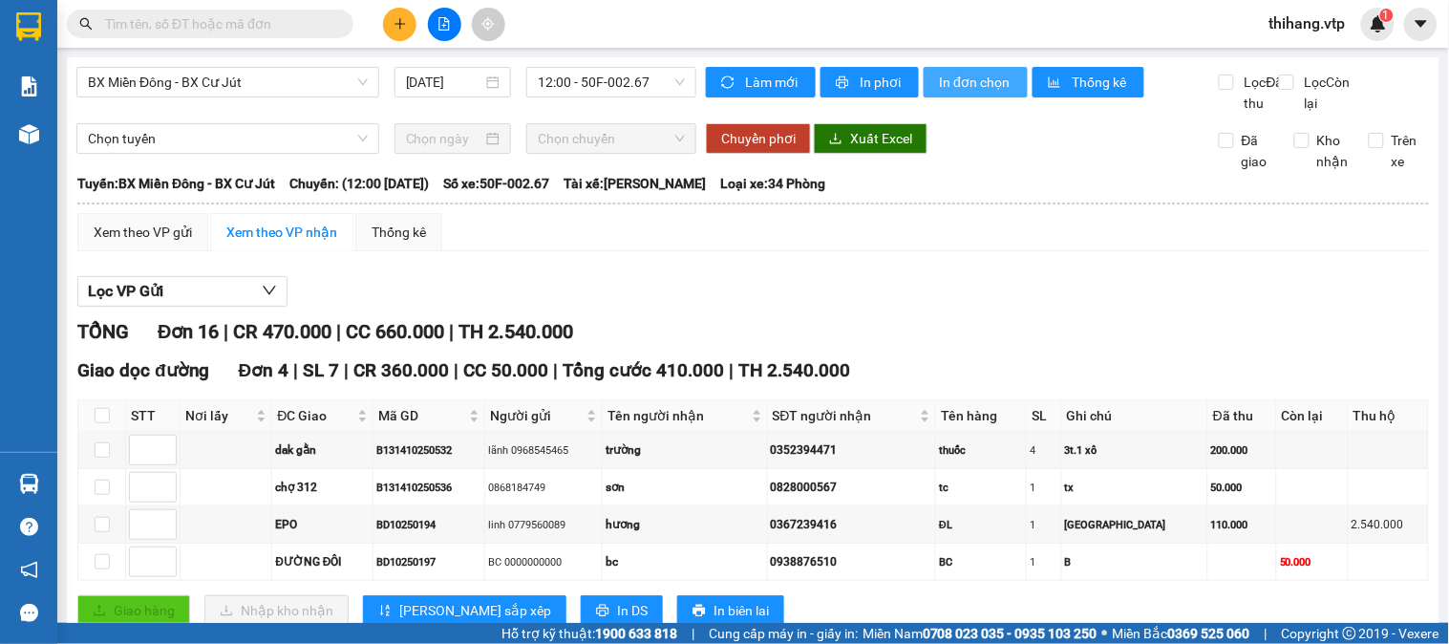
click at [952, 92] on span "In đơn chọn" at bounding box center [976, 82] width 74 height 21
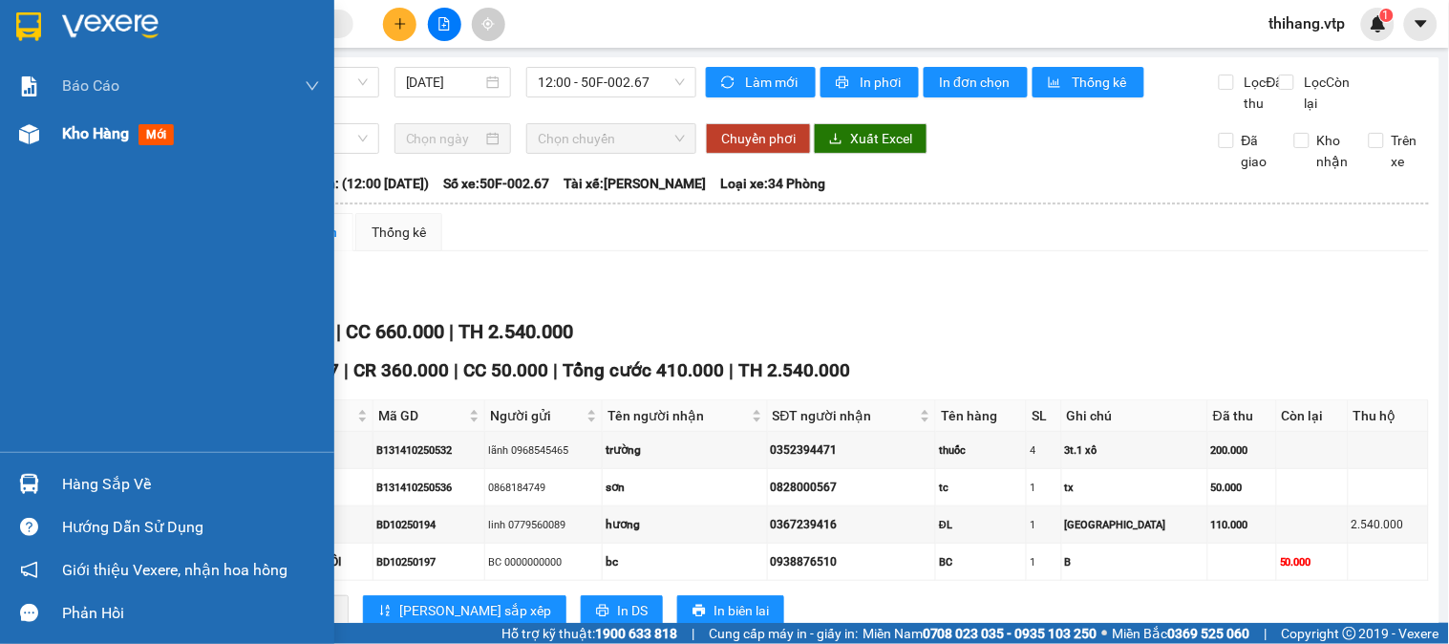
click at [96, 124] on span "Kho hàng" at bounding box center [95, 133] width 67 height 18
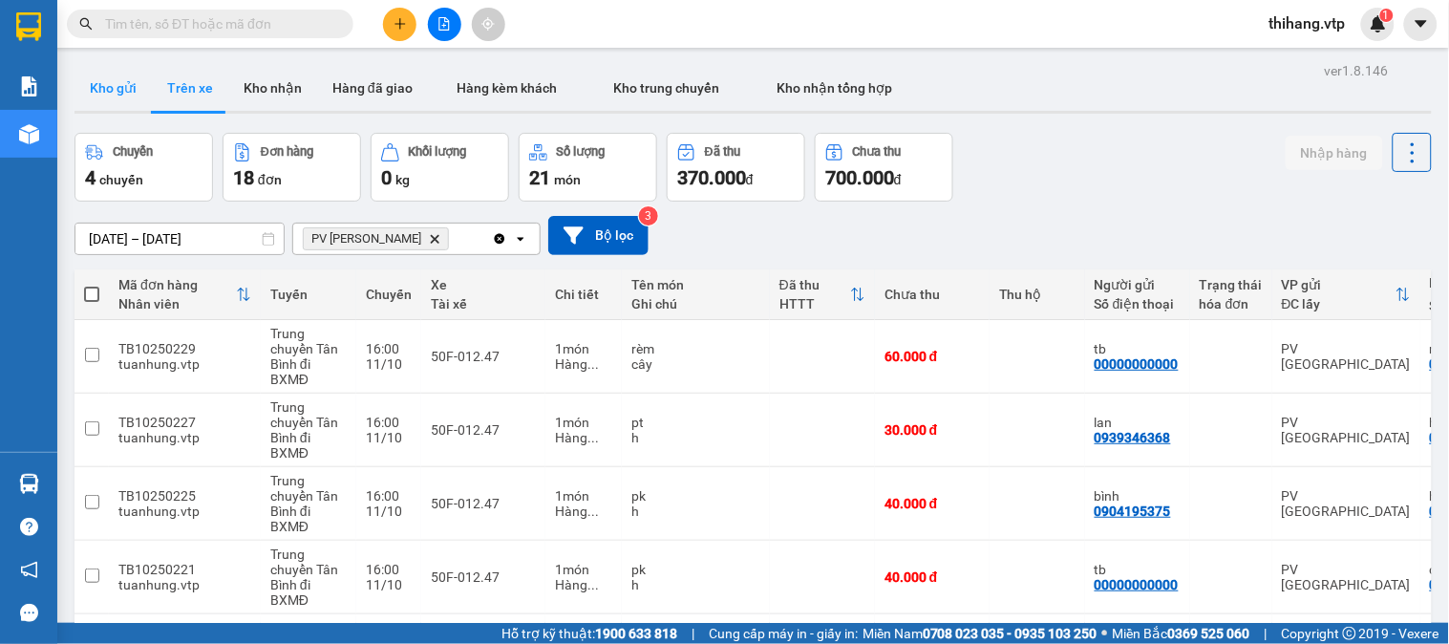
click at [112, 89] on button "Kho gửi" at bounding box center [113, 88] width 77 height 46
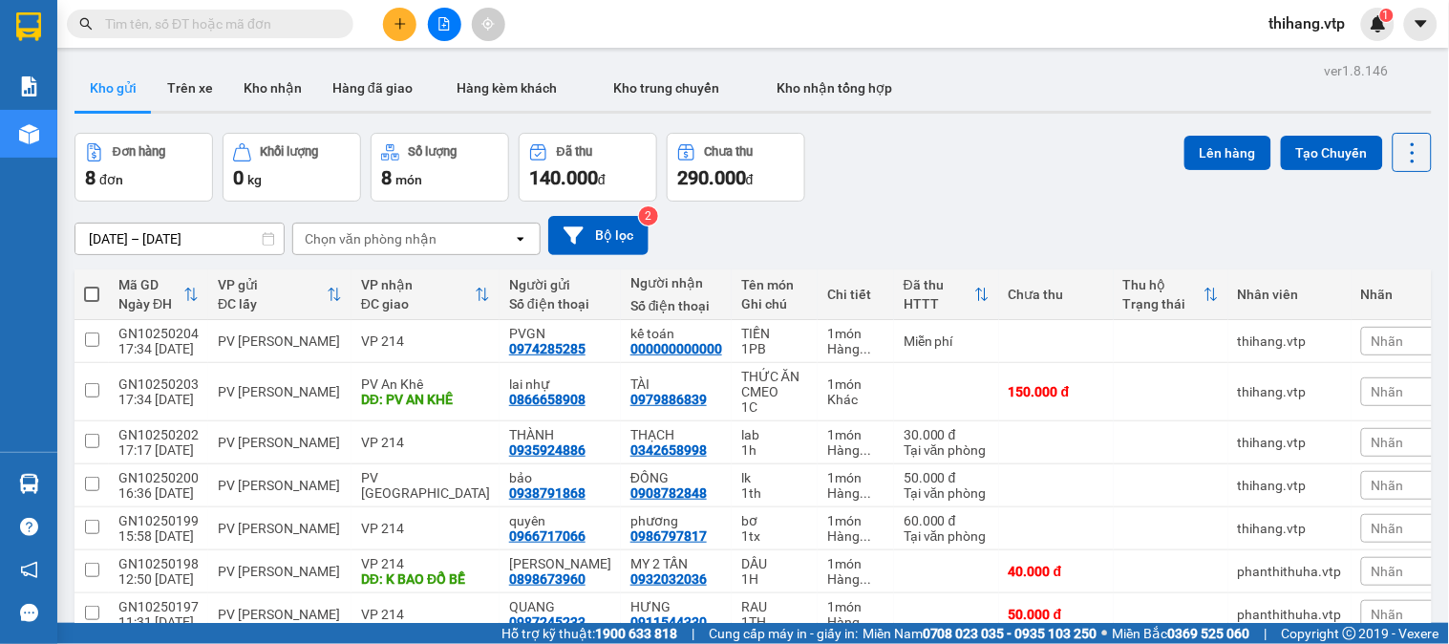
click at [94, 290] on span at bounding box center [91, 294] width 15 height 15
click at [92, 285] on input "checkbox" at bounding box center [92, 285] width 0 height 0
checkbox input "true"
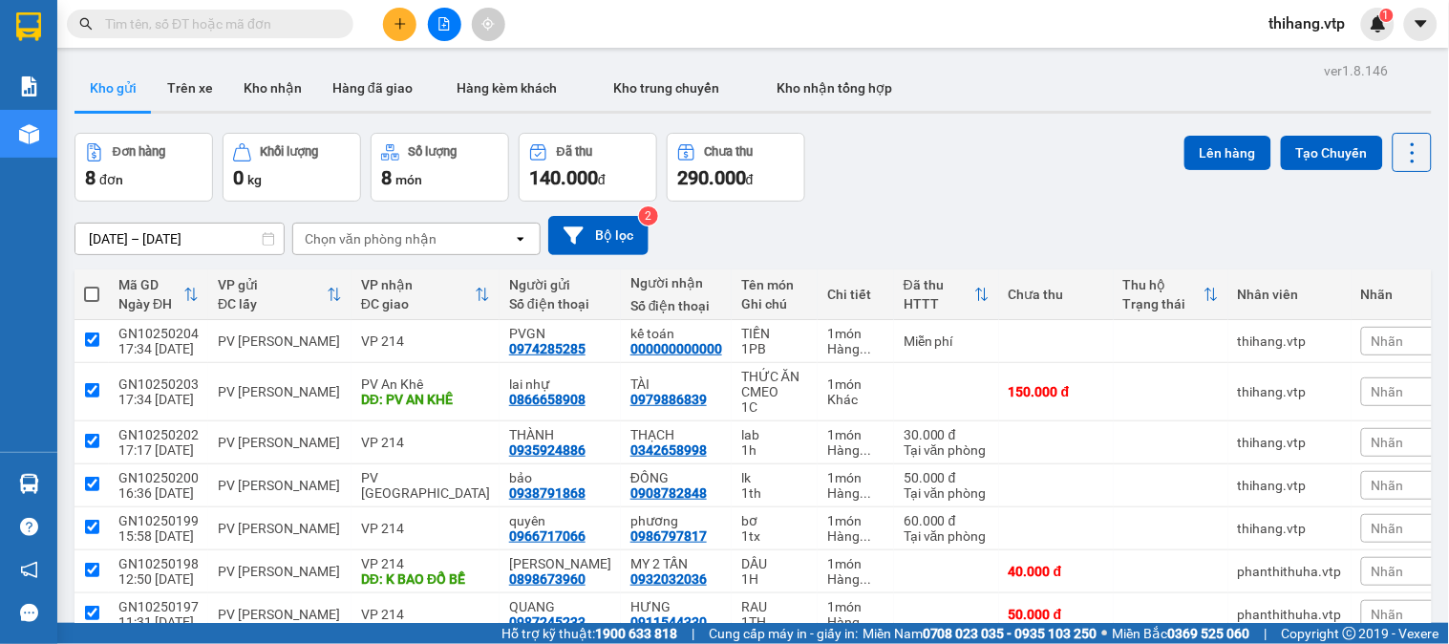
checkbox input "true"
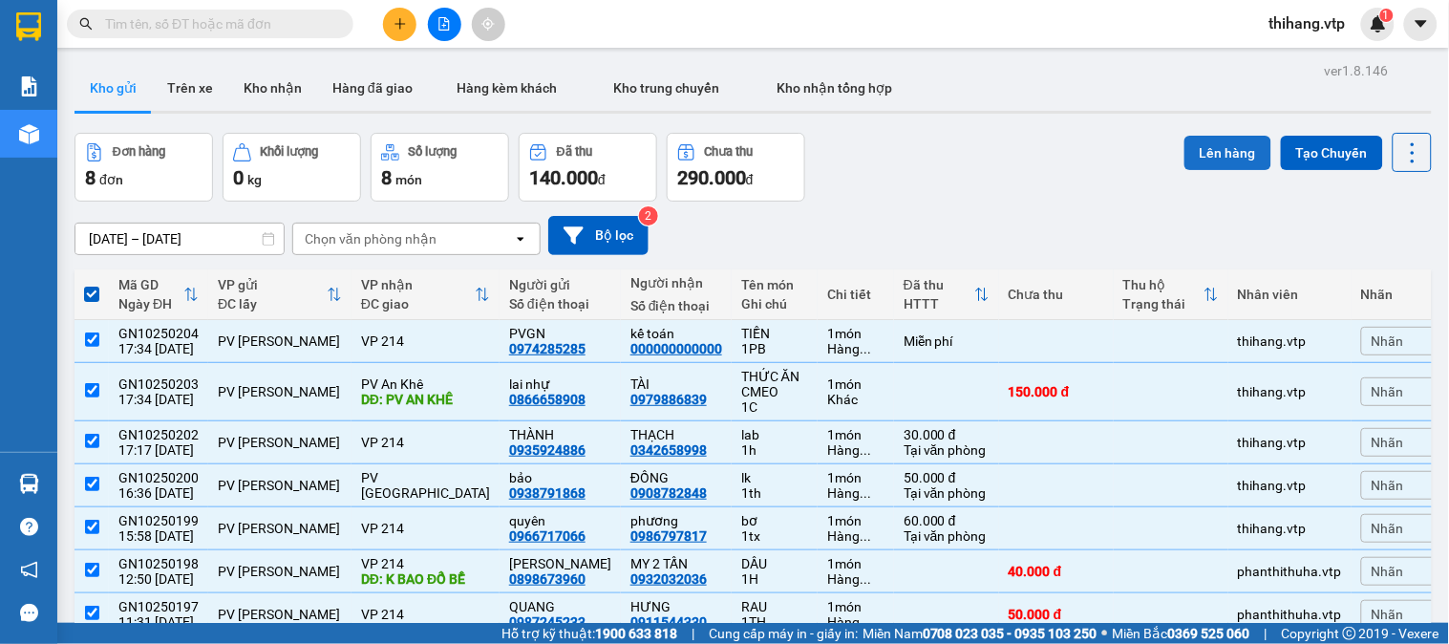
click at [1202, 147] on button "Lên hàng" at bounding box center [1228, 153] width 87 height 34
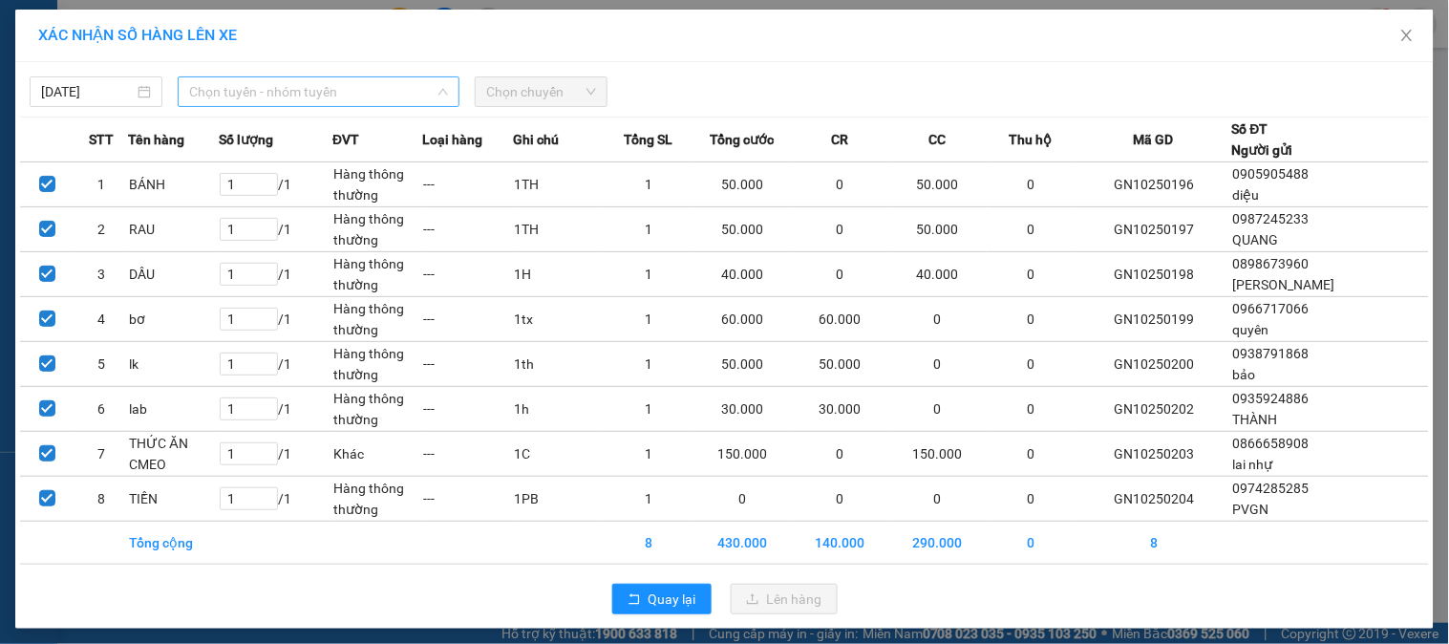
click at [316, 98] on span "Chọn tuyến - nhóm tuyến" at bounding box center [318, 91] width 259 height 29
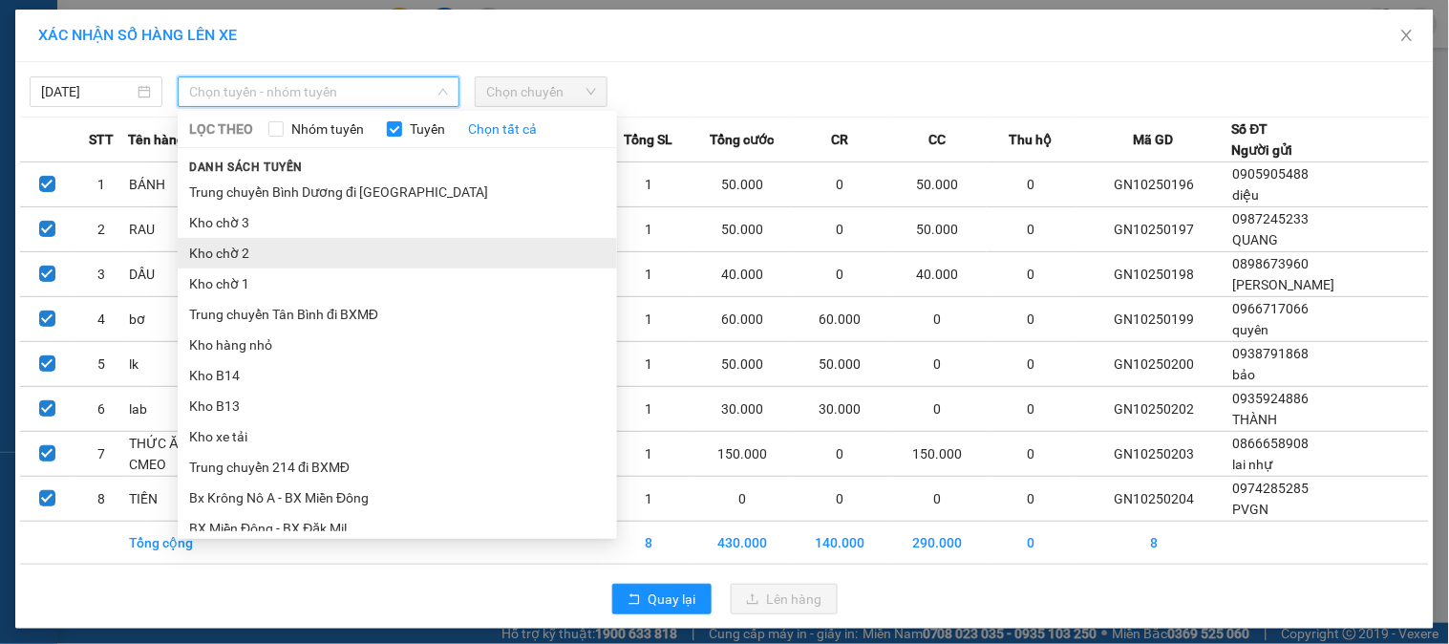
scroll to position [424, 0]
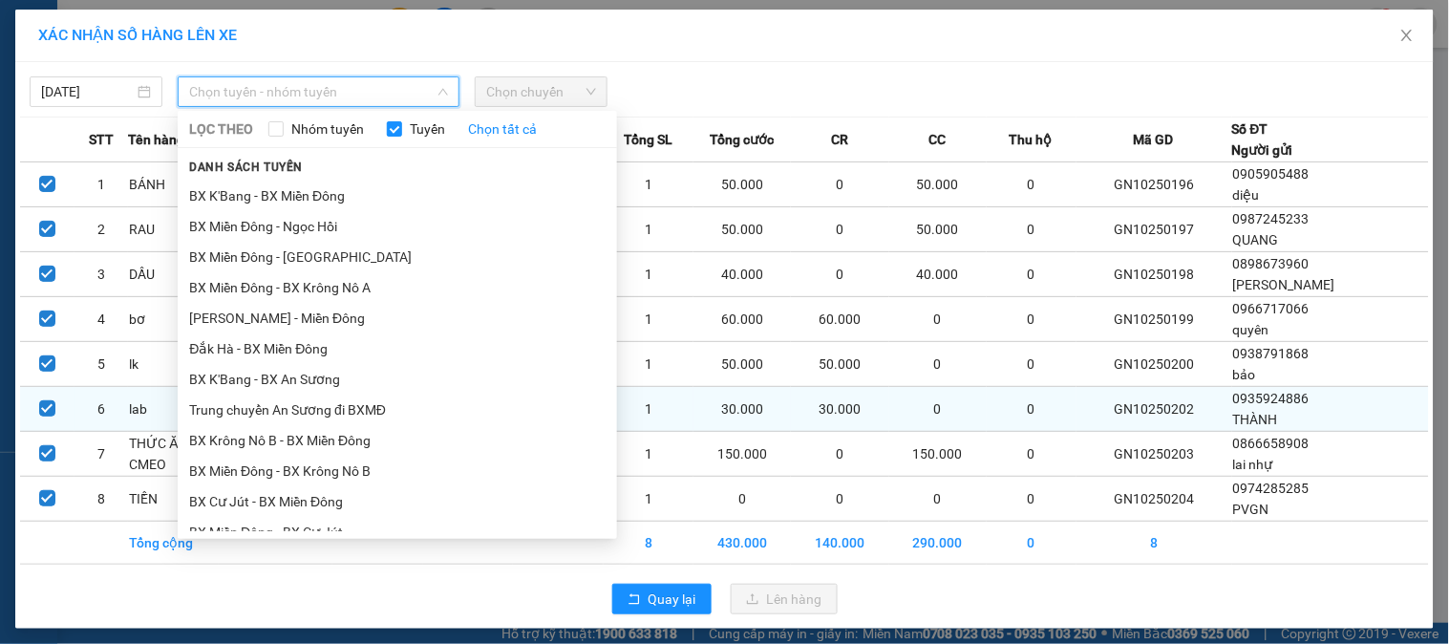
drag, startPoint x: 287, startPoint y: 428, endPoint x: 304, endPoint y: 413, distance: 23.0
click at [290, 425] on li "BX Krông Nô B - BX Miền Đông" at bounding box center [398, 440] width 440 height 31
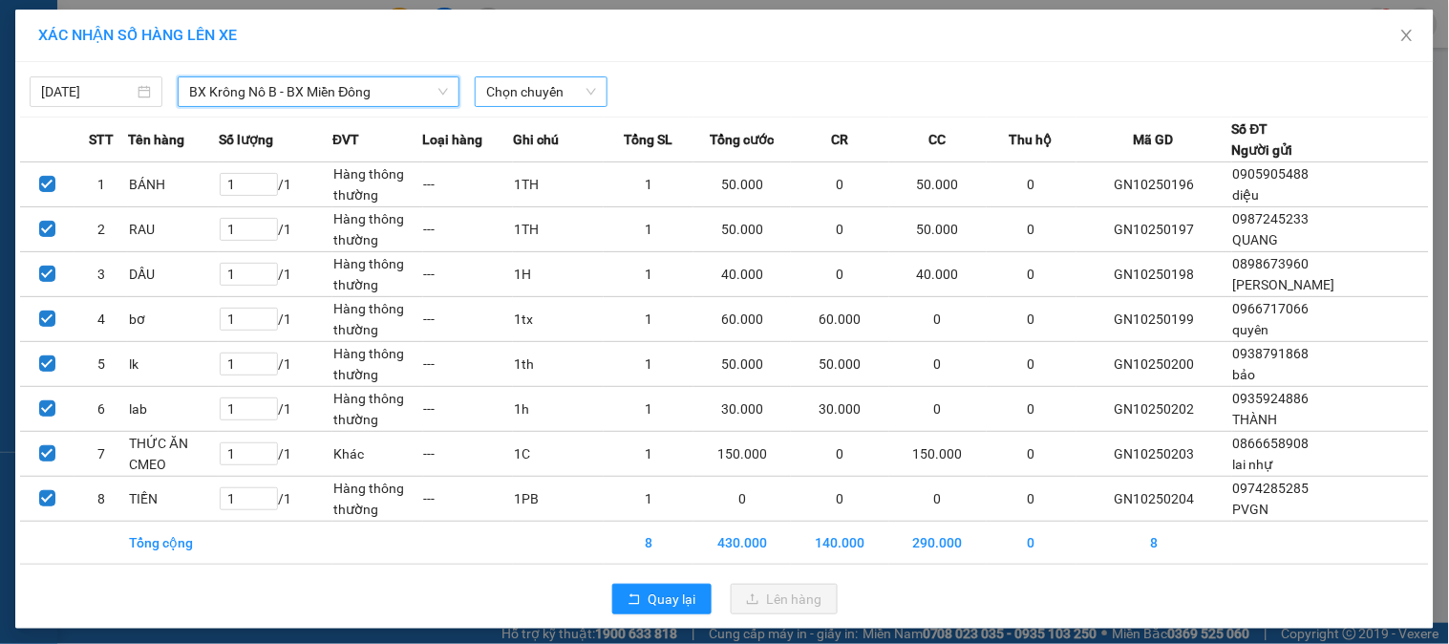
click at [517, 82] on span "Chọn chuyến" at bounding box center [541, 91] width 110 height 29
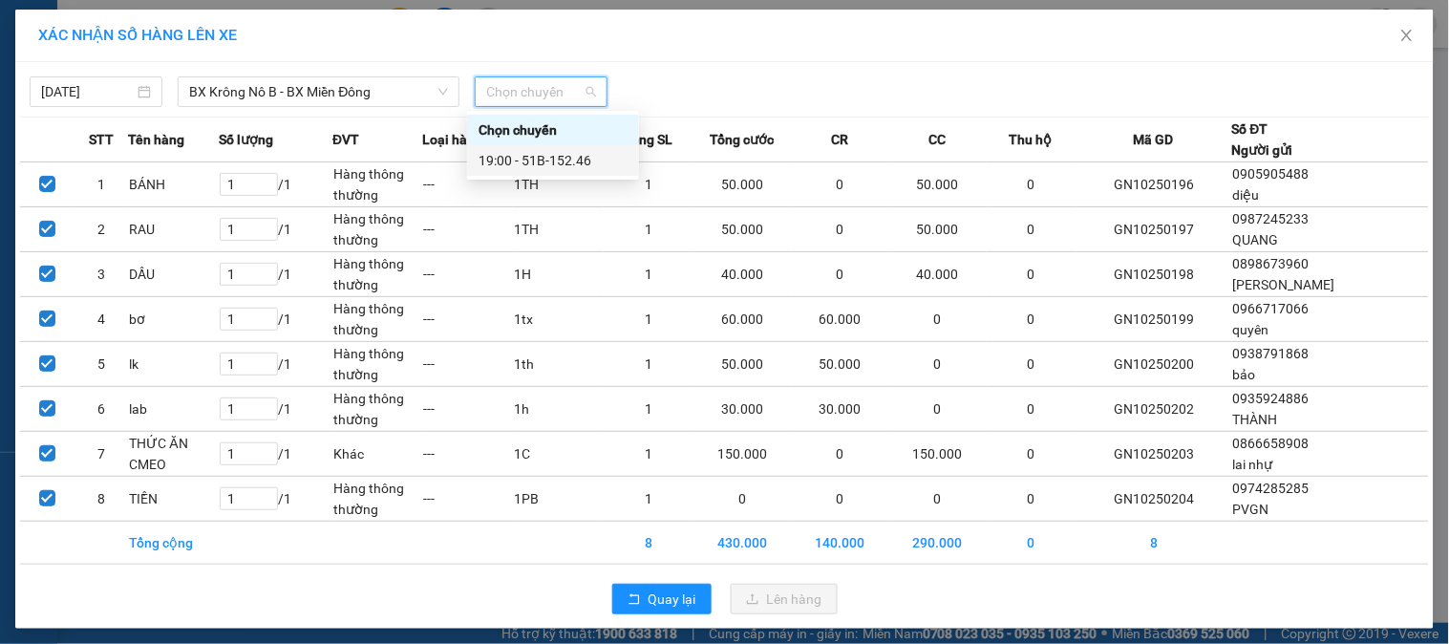
drag, startPoint x: 546, startPoint y: 166, endPoint x: 577, endPoint y: 167, distance: 31.5
click at [547, 166] on div "19:00 - 51B-152.46" at bounding box center [553, 160] width 149 height 21
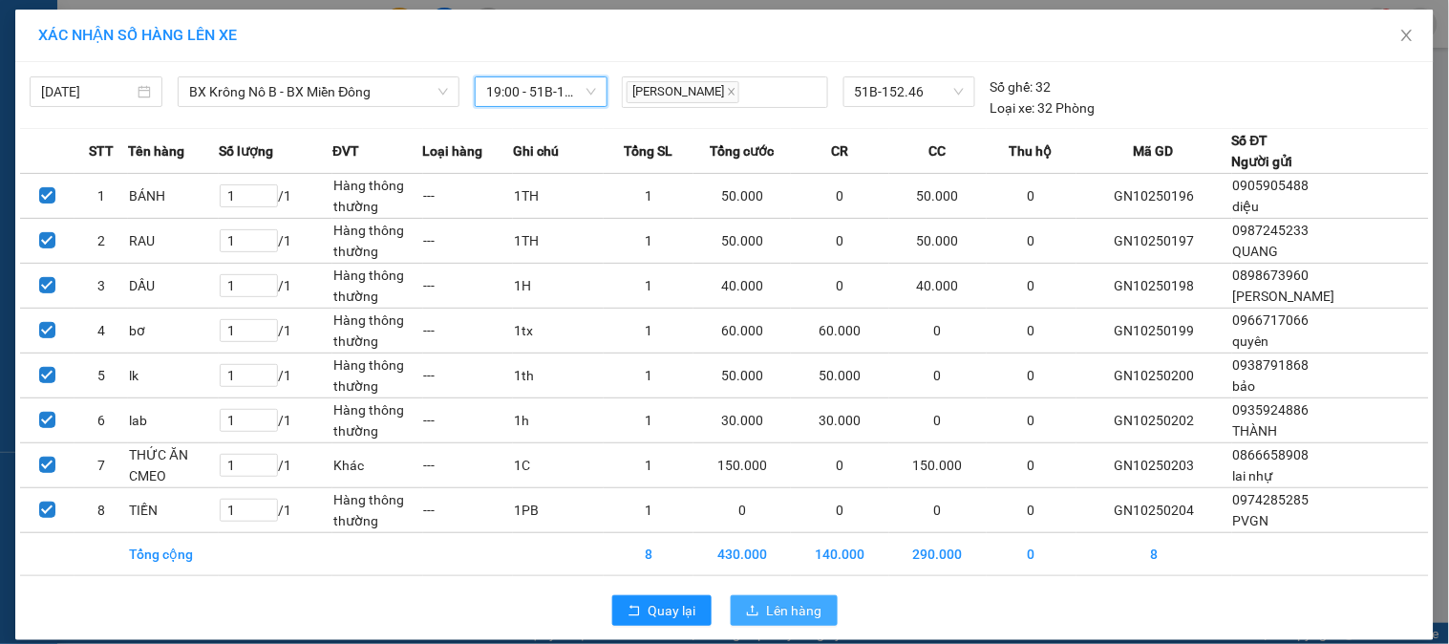
click at [791, 613] on span "Lên hàng" at bounding box center [794, 610] width 55 height 21
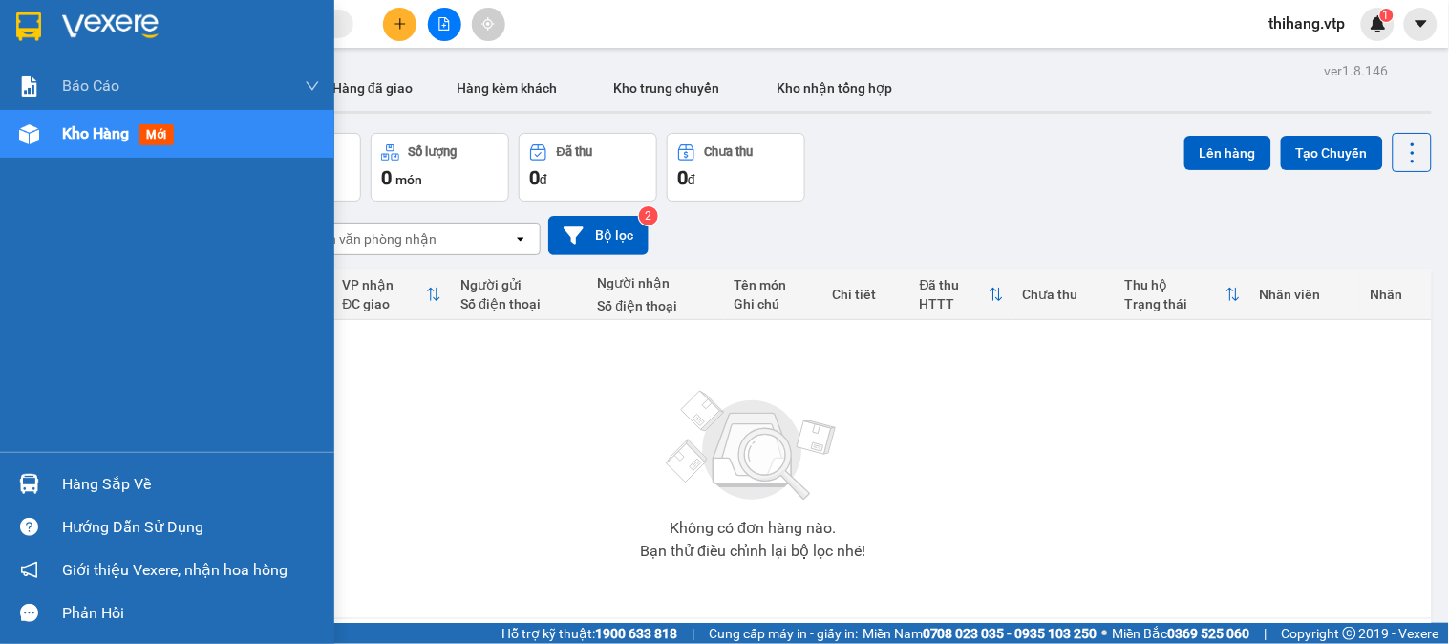
click at [53, 485] on div "Hàng sắp về" at bounding box center [167, 483] width 334 height 43
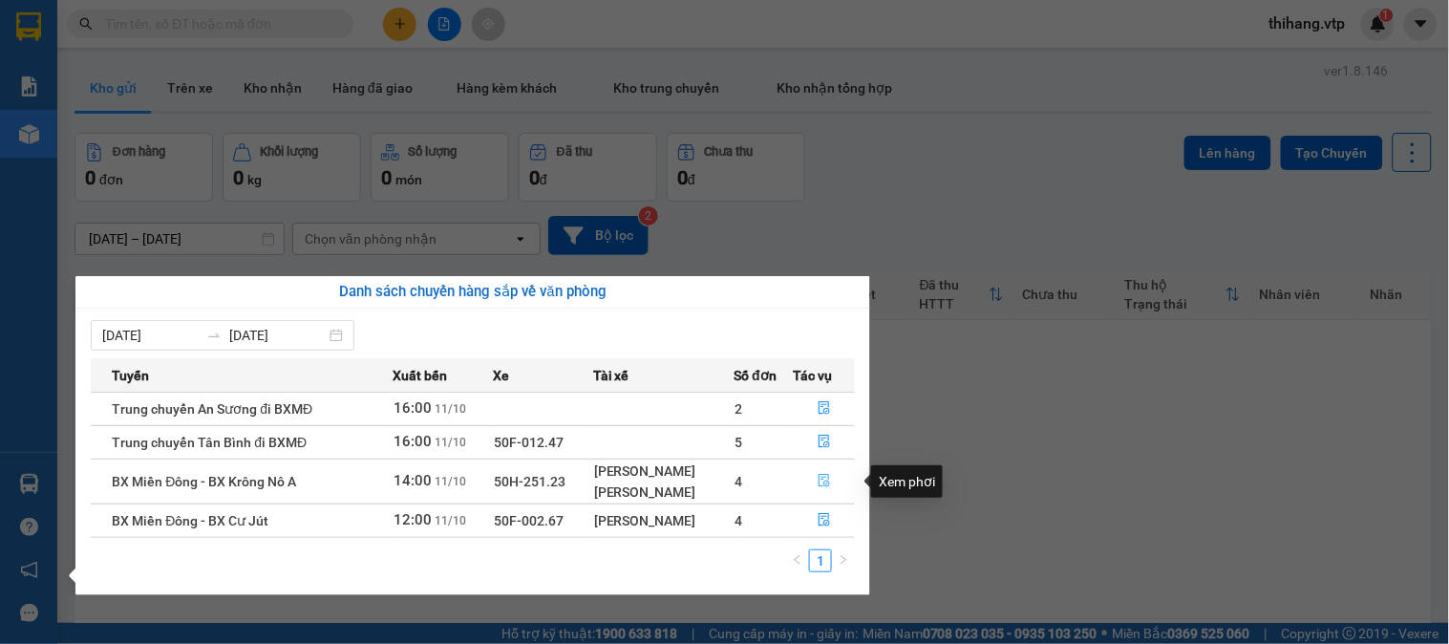
click at [823, 478] on icon "file-done" at bounding box center [824, 480] width 13 height 13
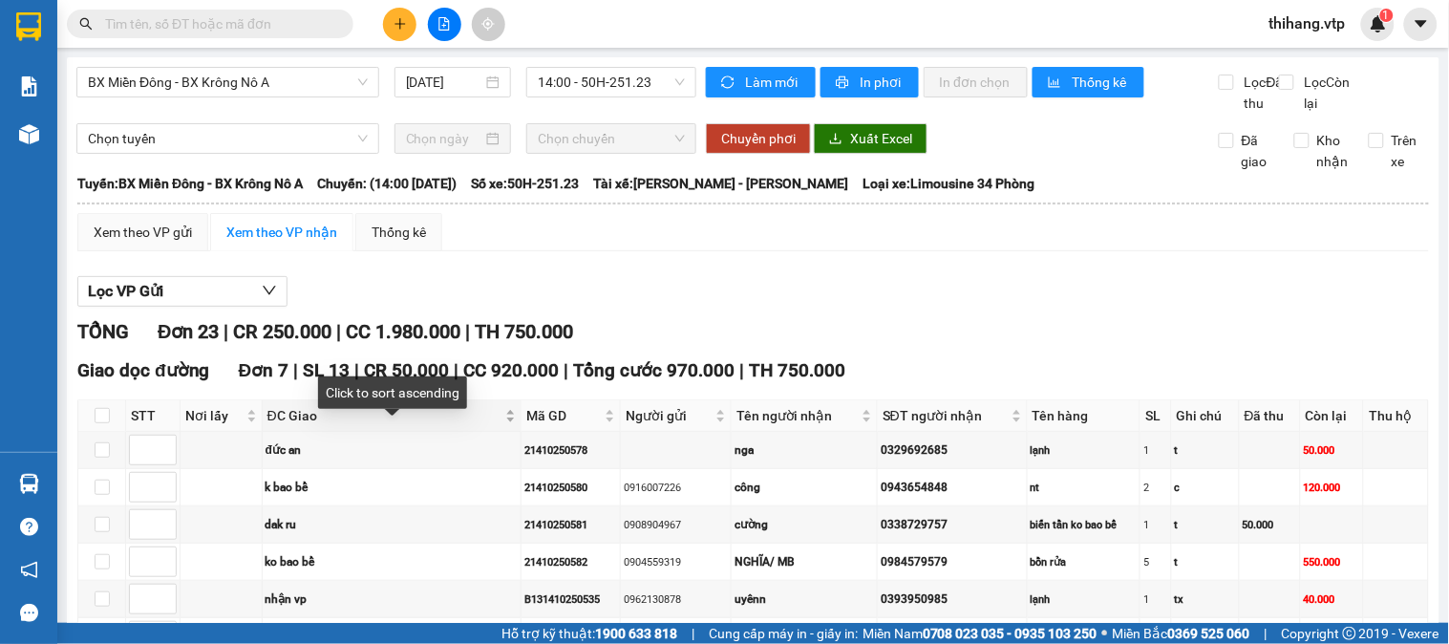
scroll to position [212, 0]
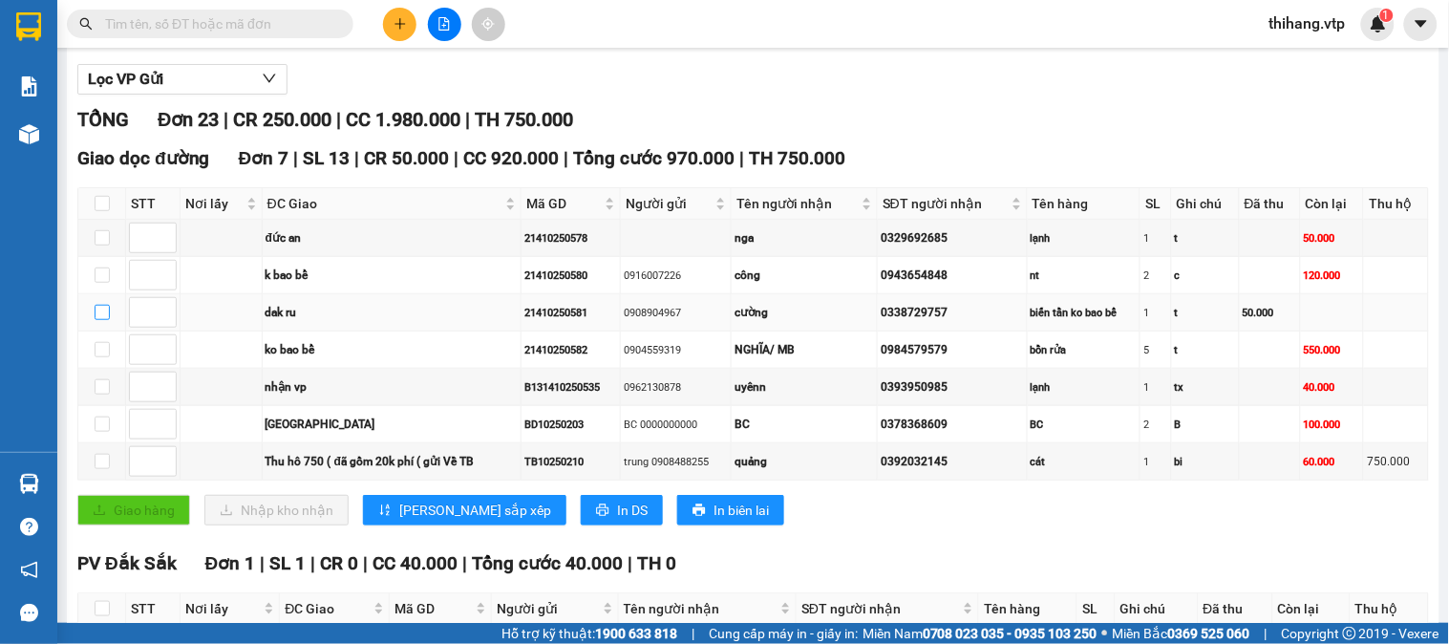
click at [100, 320] on input "checkbox" at bounding box center [102, 312] width 15 height 15
checkbox input "true"
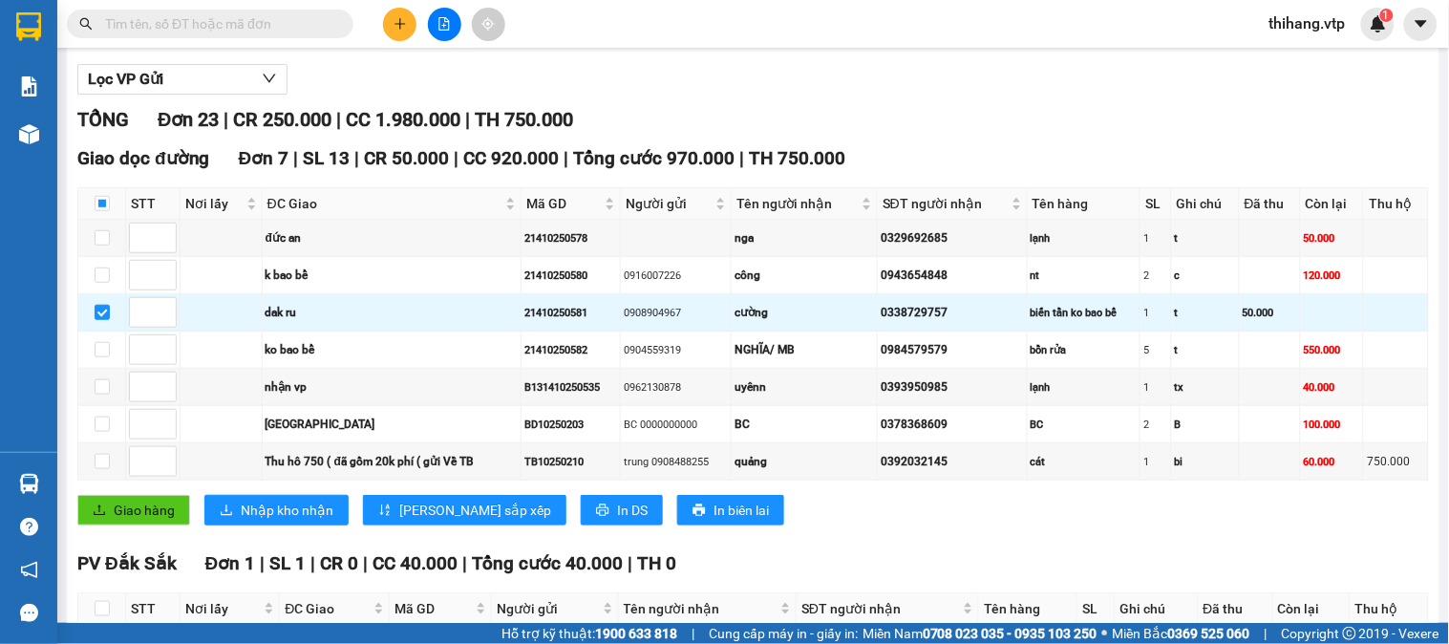
scroll to position [0, 0]
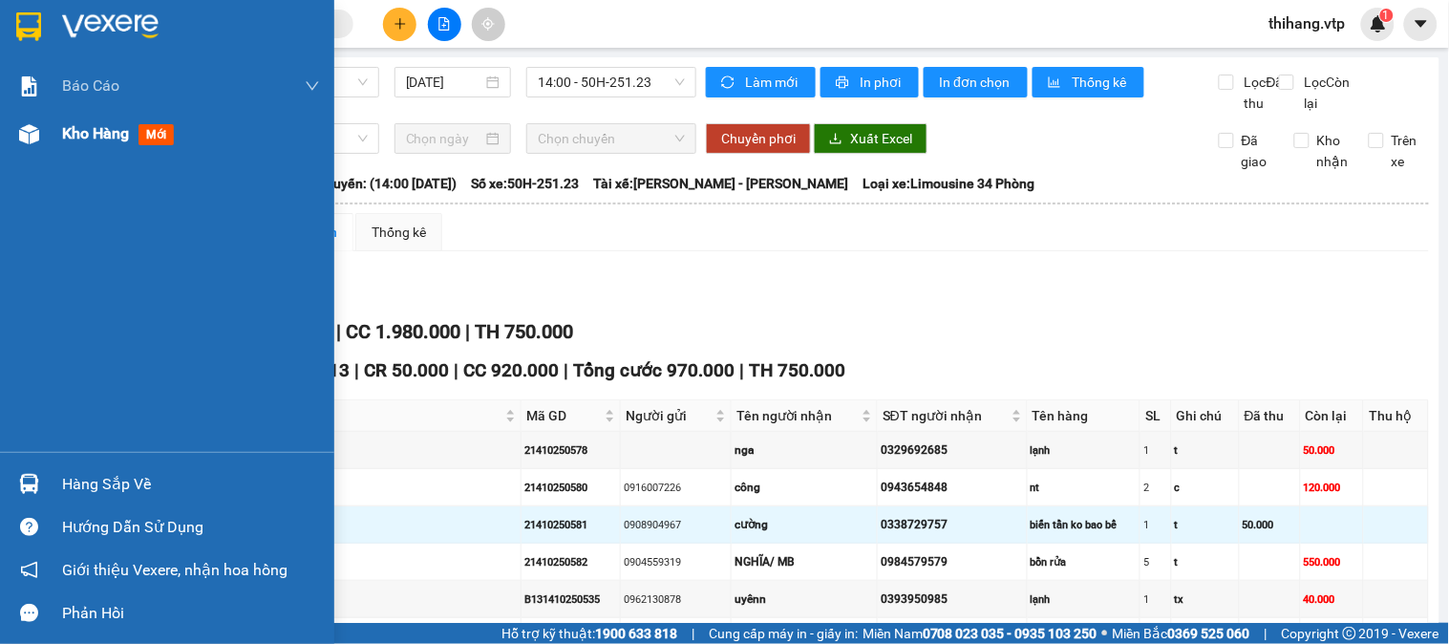
click at [84, 129] on span "Kho hàng" at bounding box center [95, 133] width 67 height 18
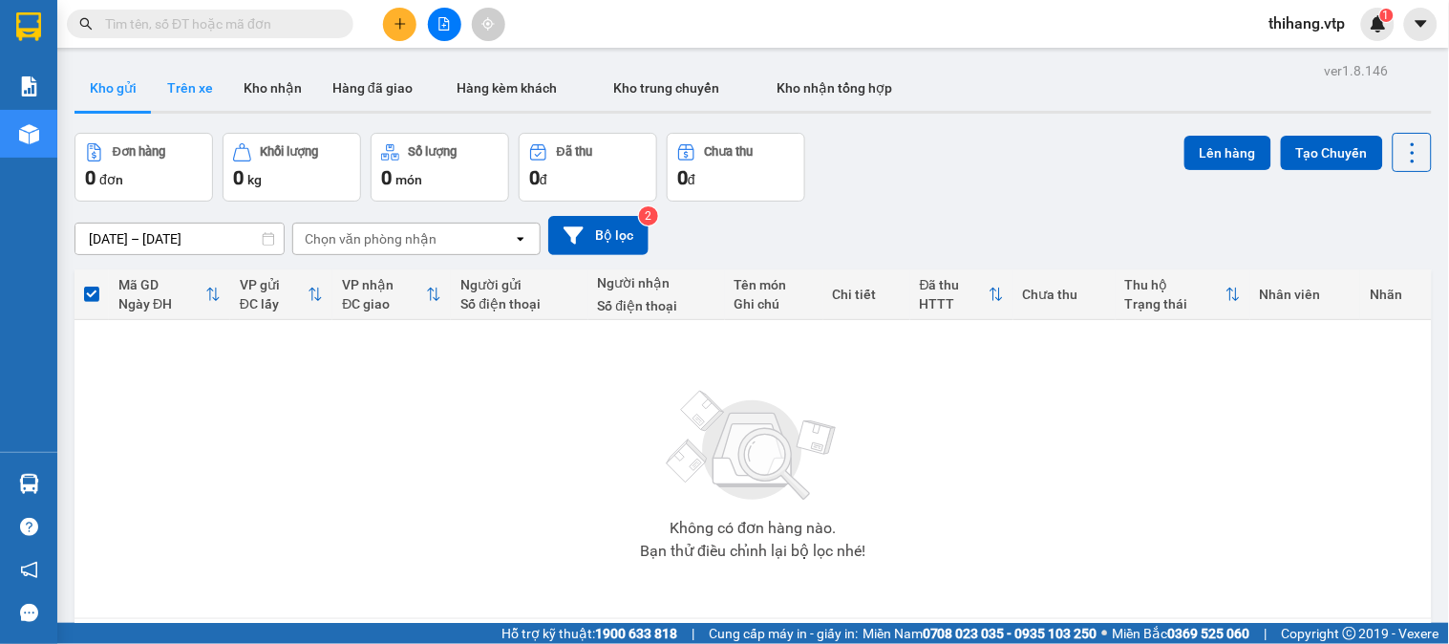
click at [180, 89] on button "Trên xe" at bounding box center [190, 88] width 76 height 46
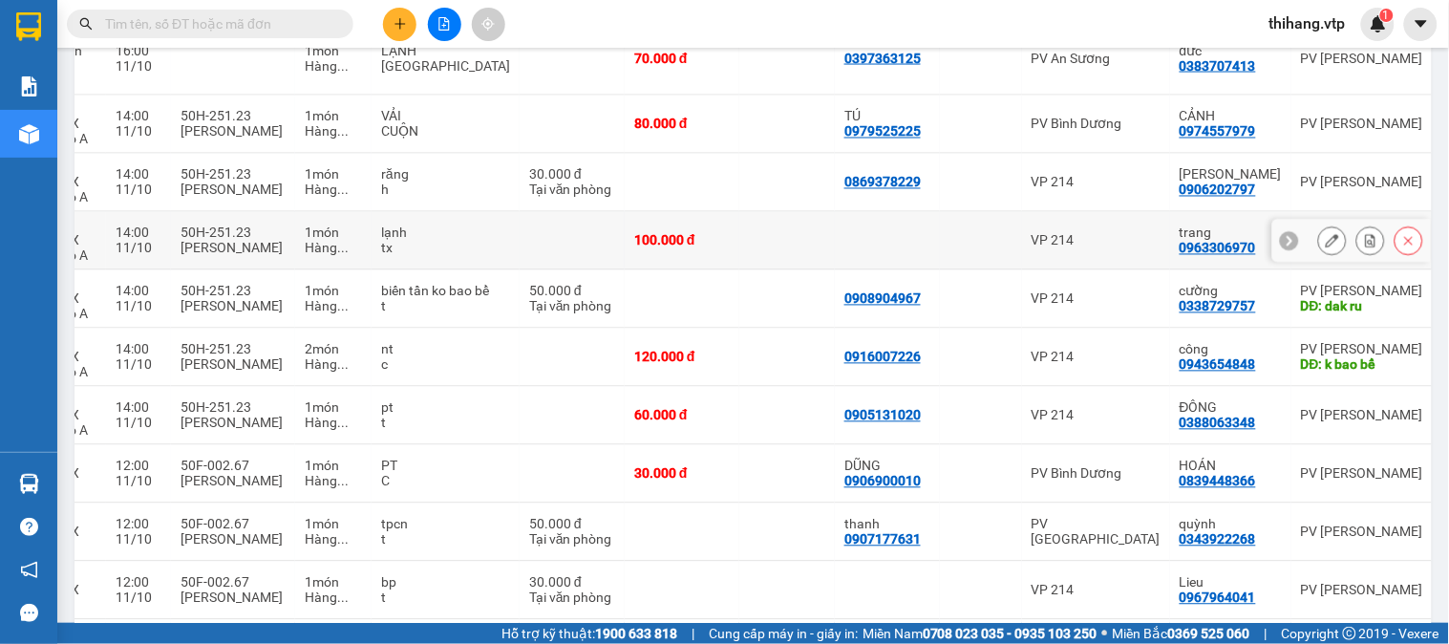
scroll to position [850, 0]
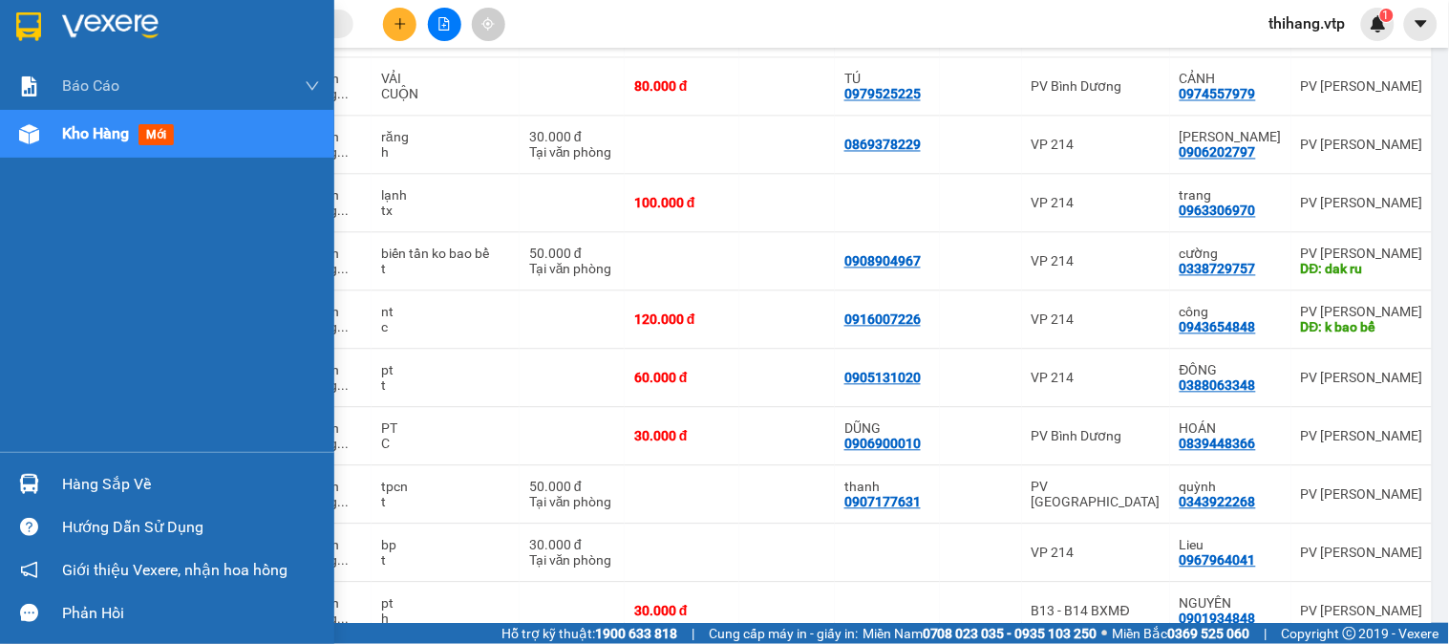
click at [112, 489] on div "Hàng sắp về" at bounding box center [191, 484] width 258 height 29
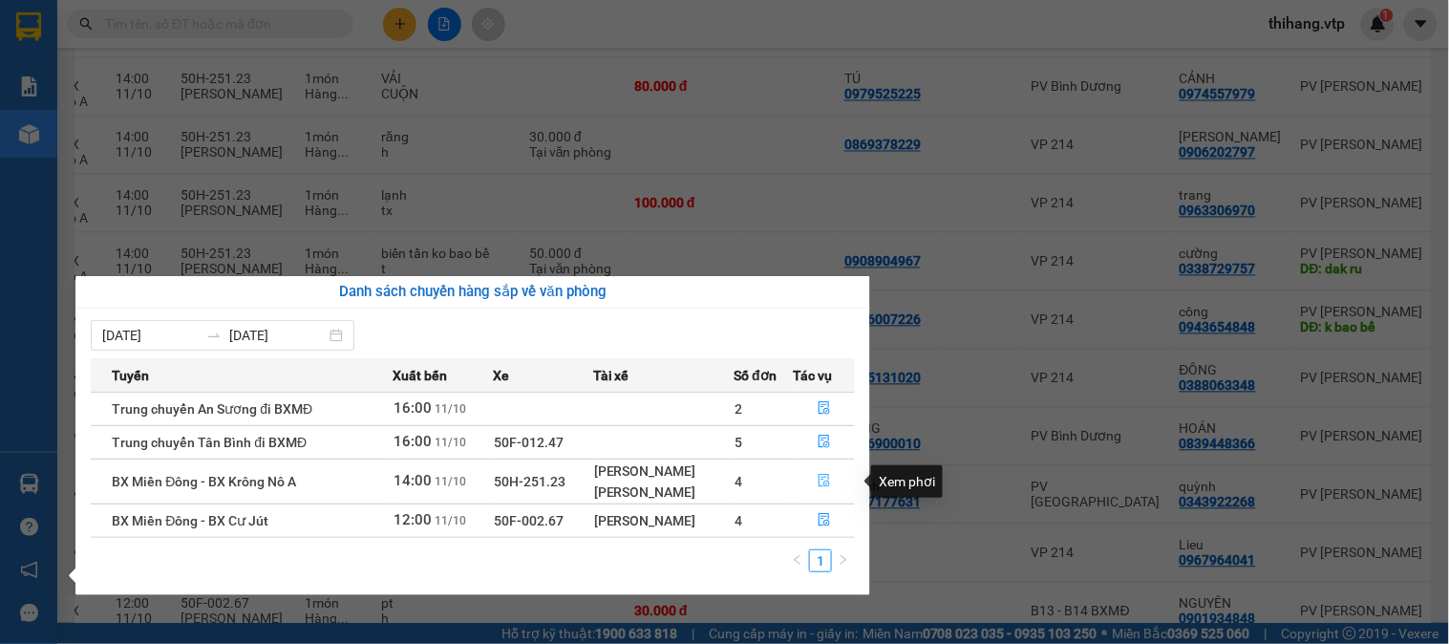
click at [824, 485] on icon "file-done" at bounding box center [824, 480] width 11 height 13
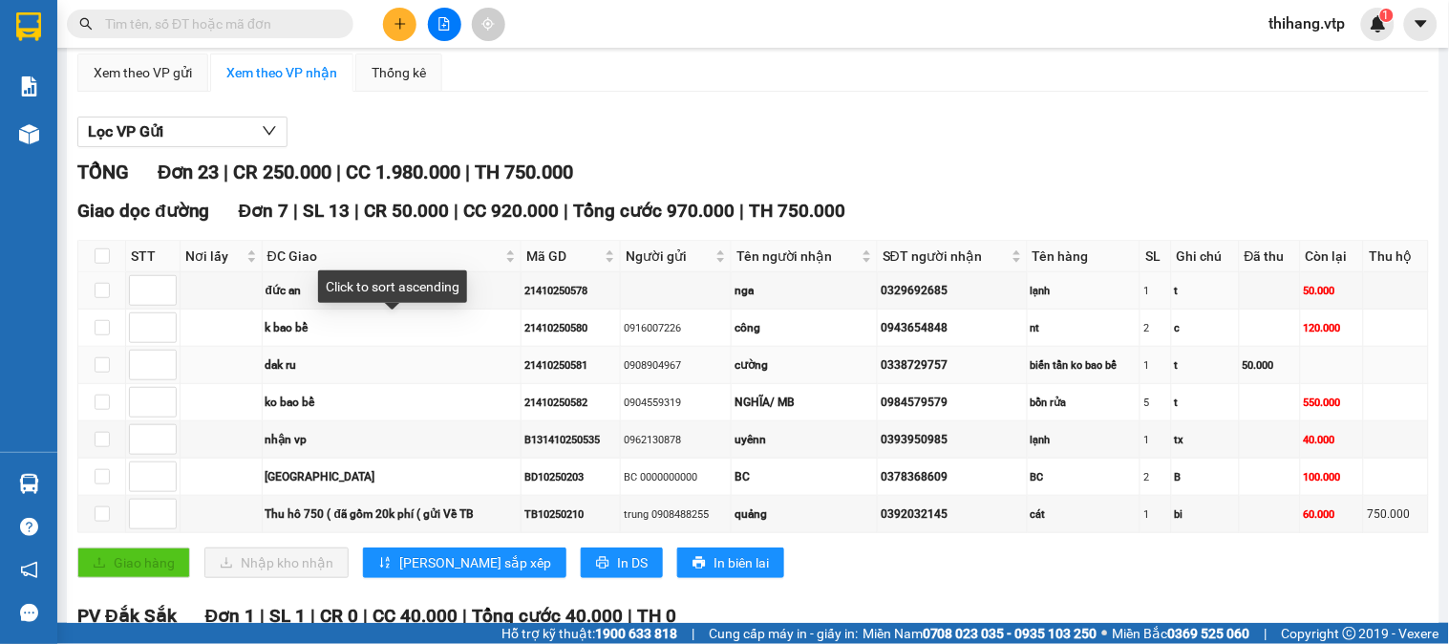
scroll to position [212, 0]
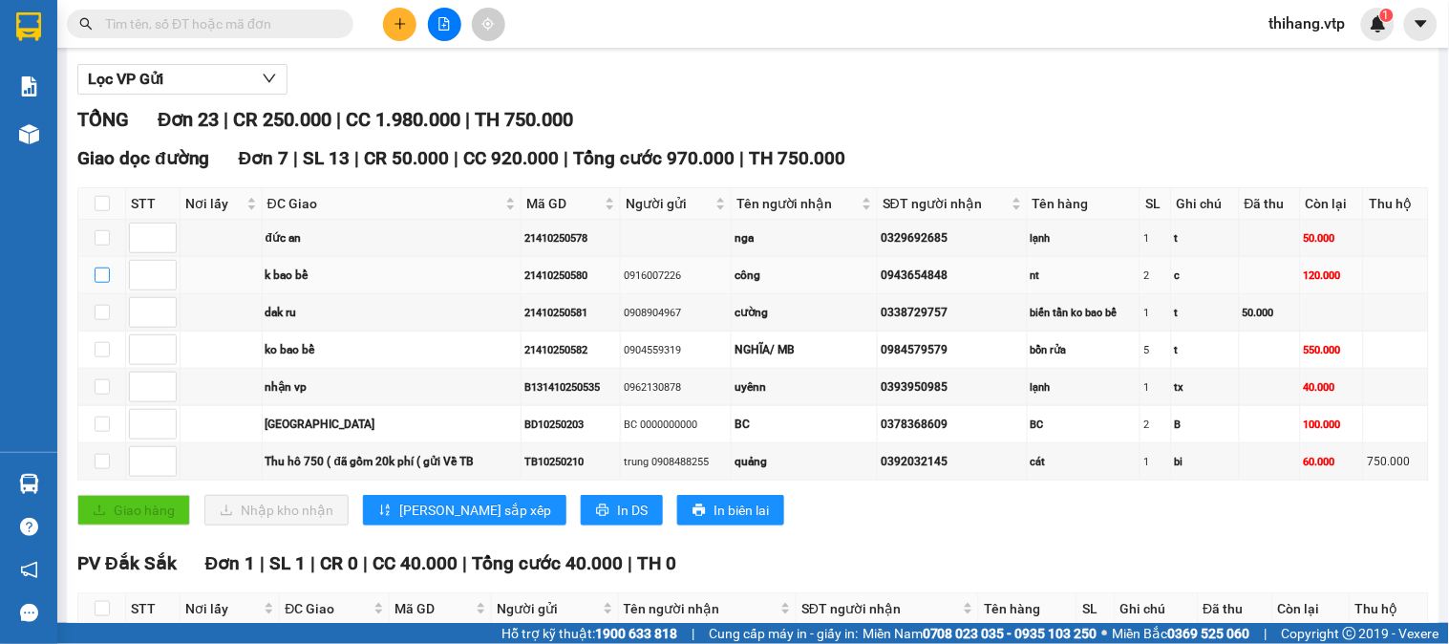
click at [100, 283] on input "checkbox" at bounding box center [102, 275] width 15 height 15
checkbox input "true"
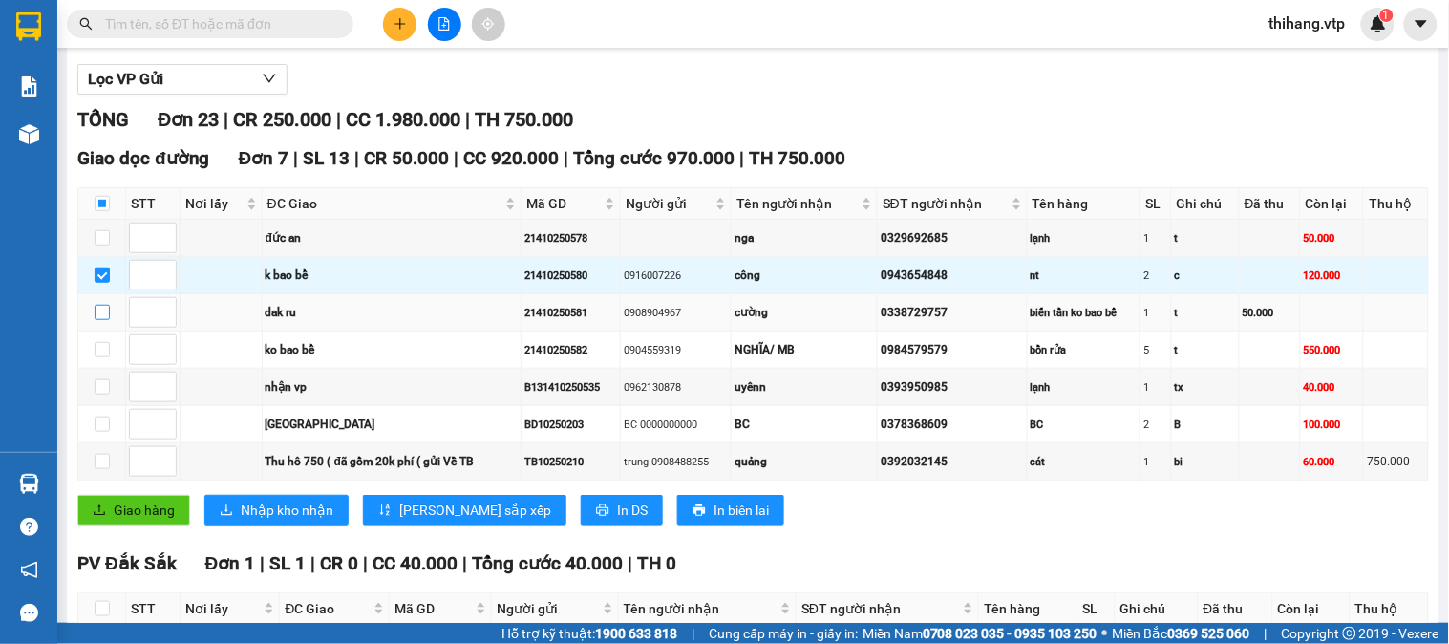
click at [103, 320] on input "checkbox" at bounding box center [102, 312] width 15 height 15
checkbox input "true"
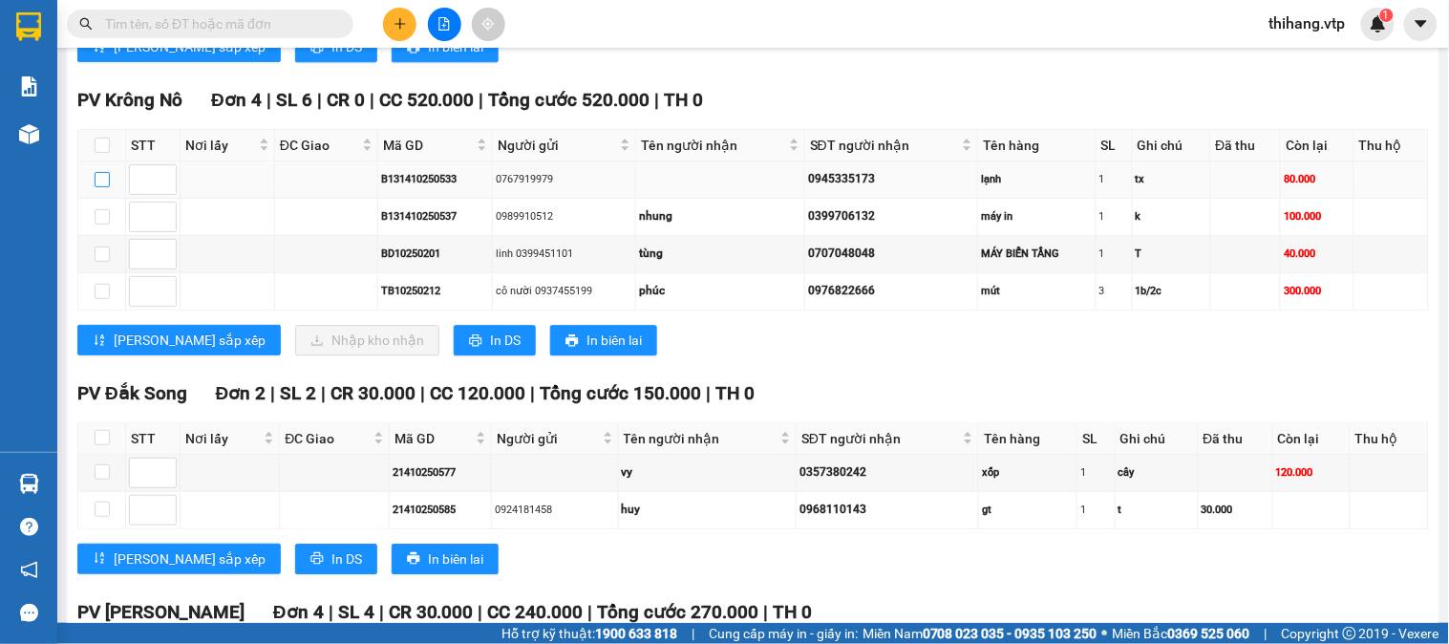
scroll to position [1486, 0]
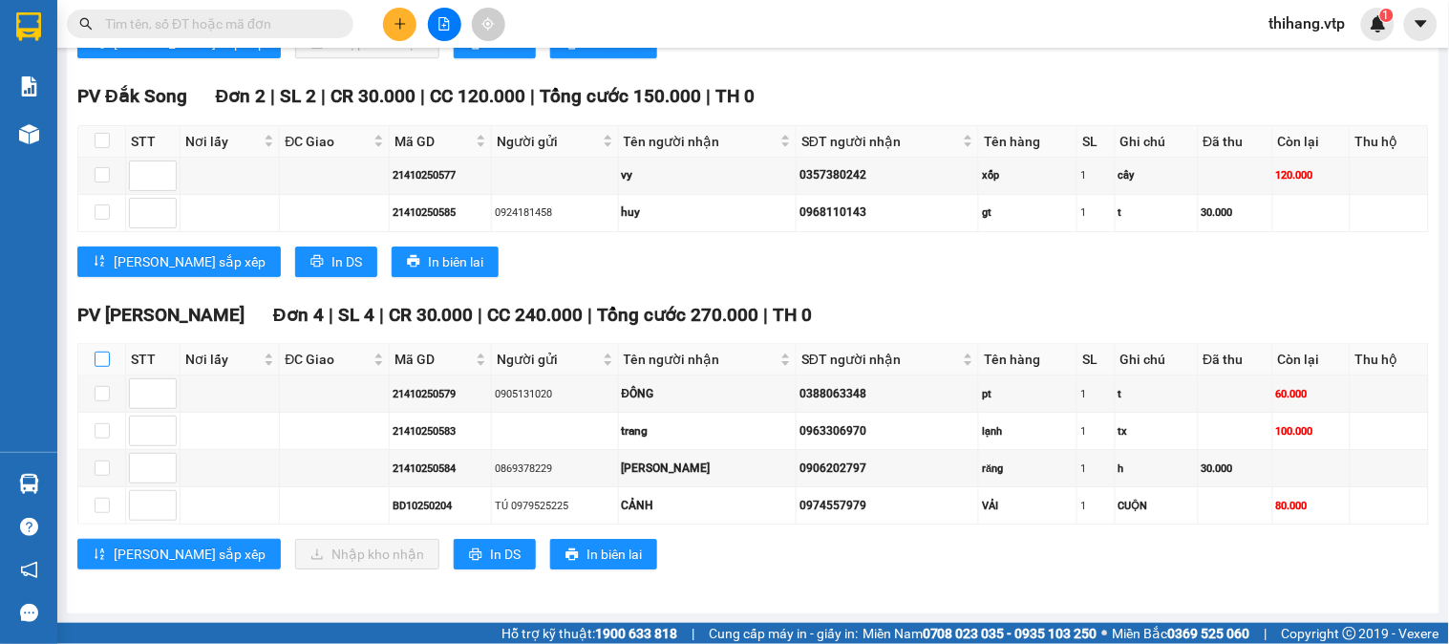
click at [103, 367] on input "checkbox" at bounding box center [102, 359] width 15 height 15
checkbox input "true"
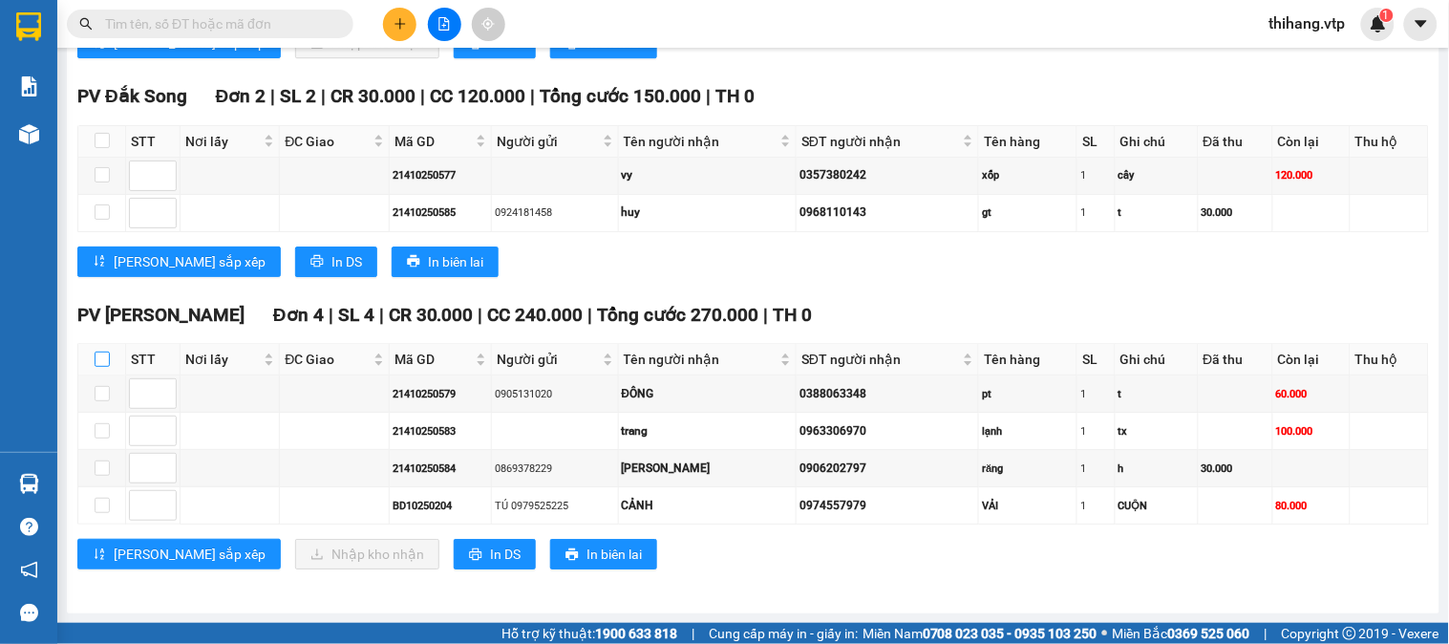
checkbox input "true"
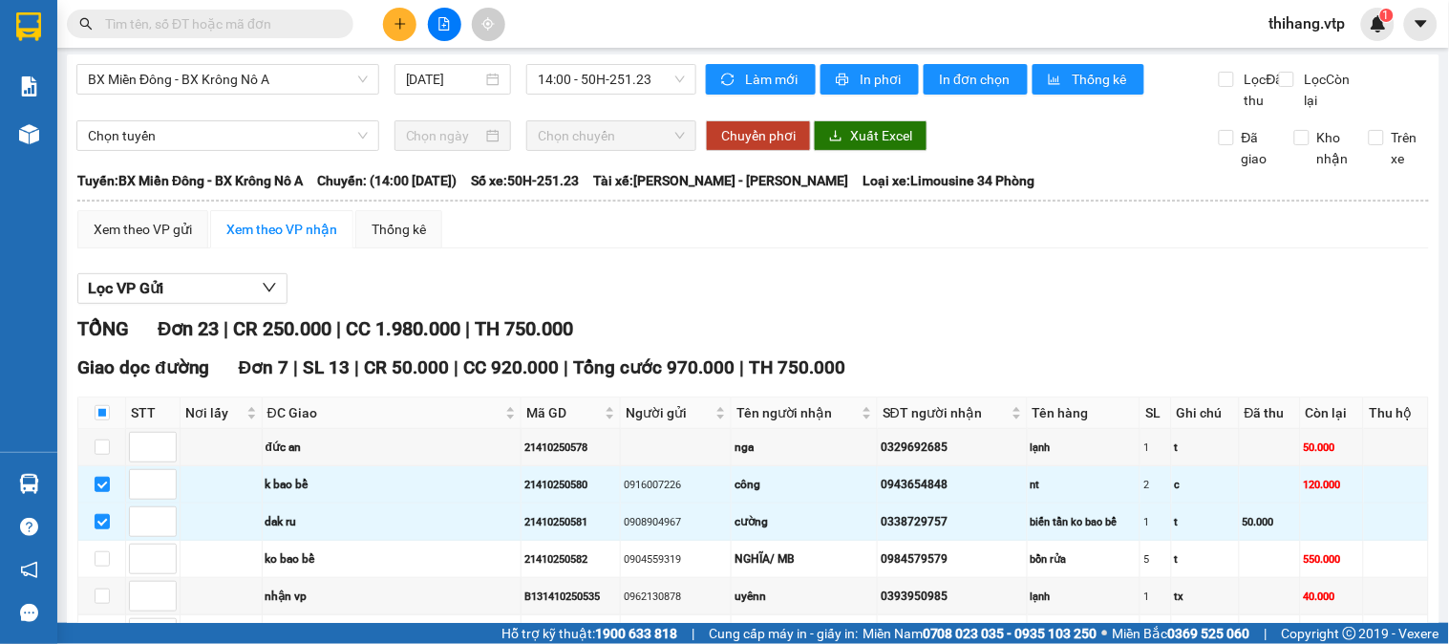
scroll to position [0, 0]
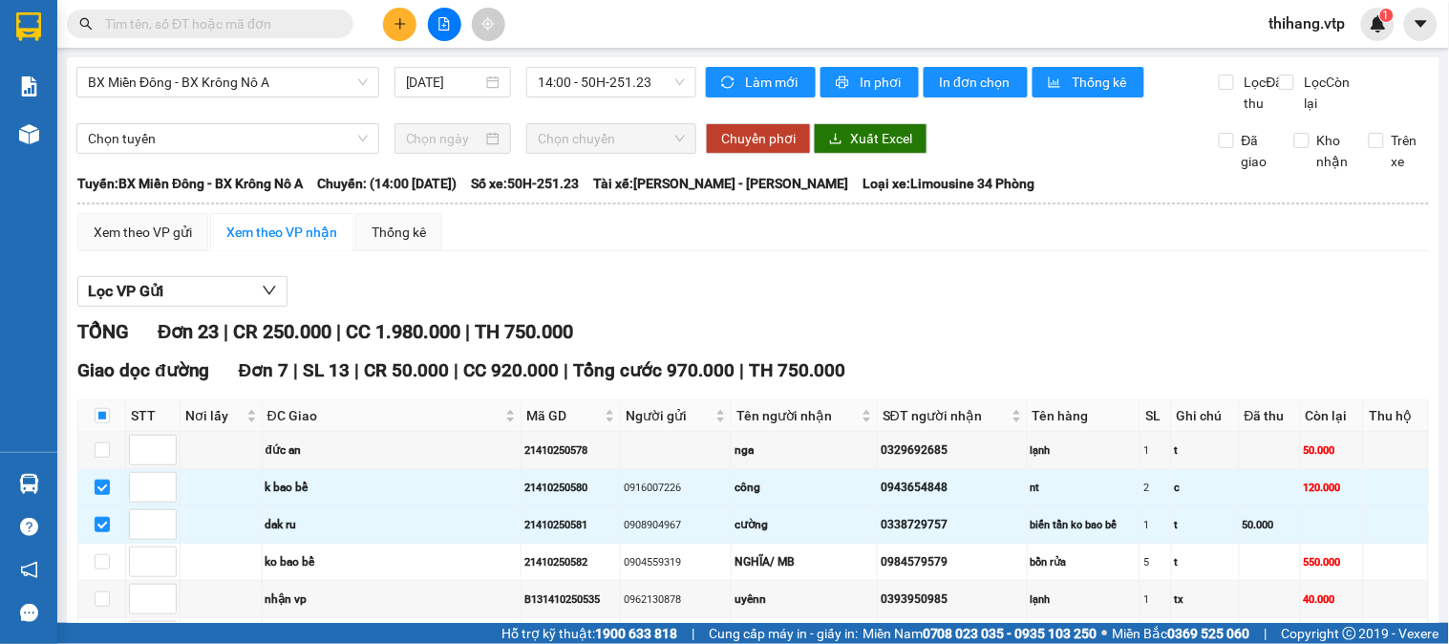
click at [970, 101] on div "Làm mới In phơi In đơn chọn Thống kê" at bounding box center [962, 90] width 513 height 47
click at [968, 91] on span "In đơn chọn" at bounding box center [976, 82] width 74 height 21
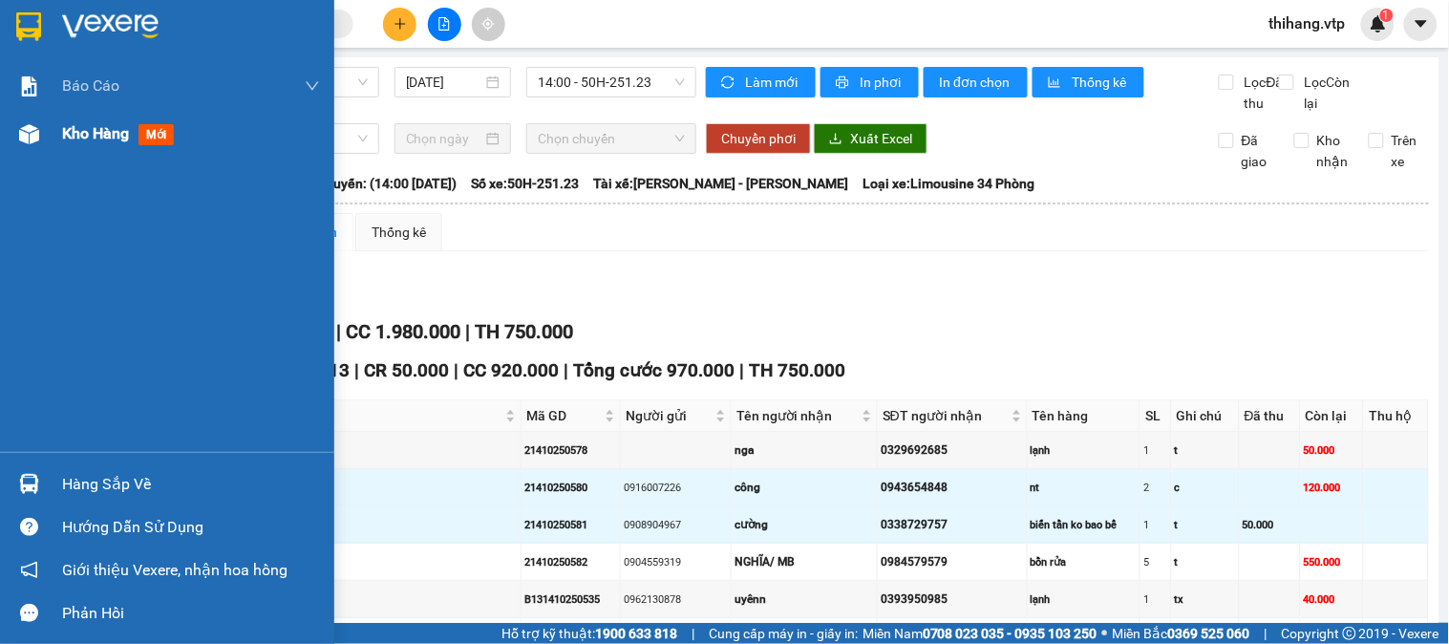
click at [102, 132] on span "Kho hàng" at bounding box center [95, 133] width 67 height 18
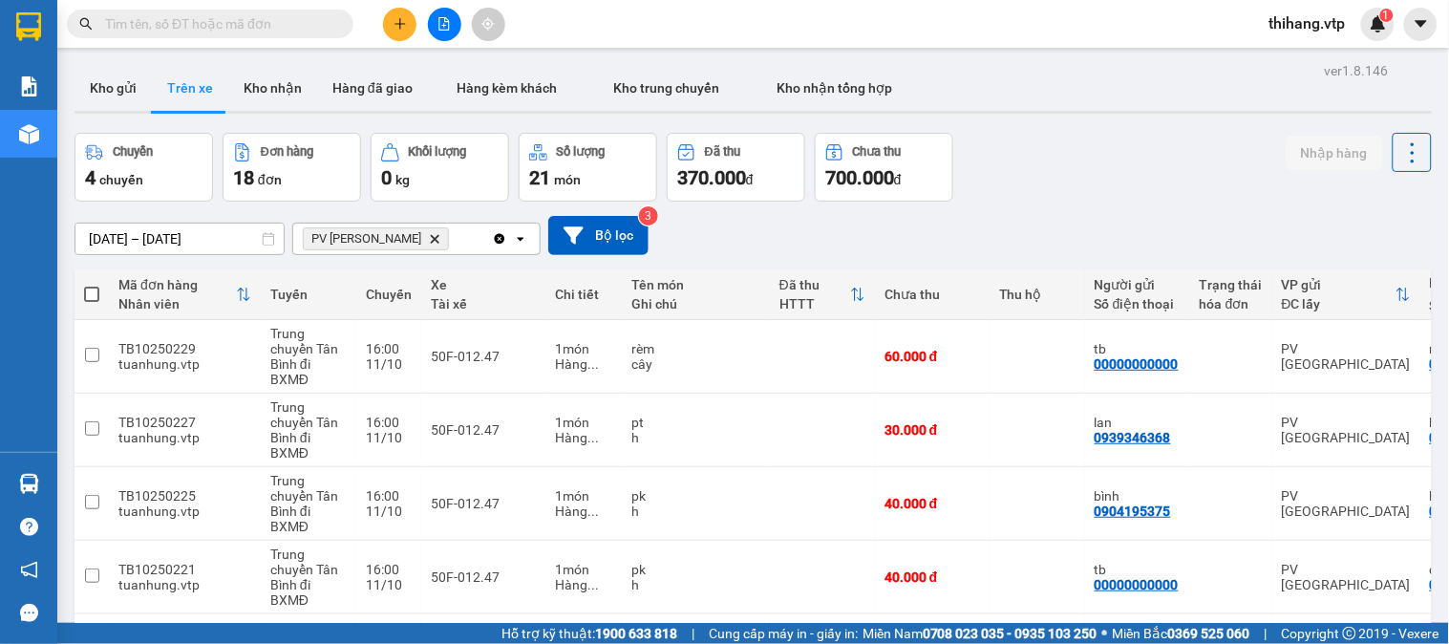
checkbox input "true"
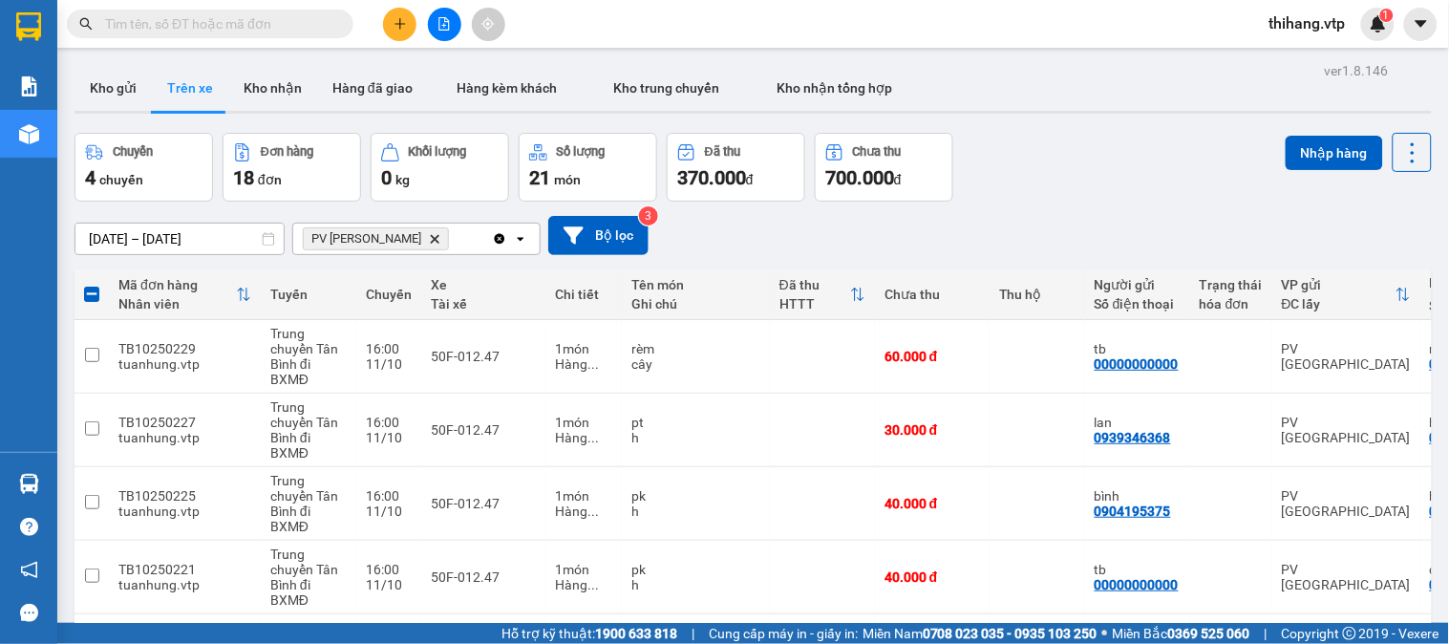
checkbox input "true"
click at [1311, 133] on div "Nhập hàng" at bounding box center [1359, 152] width 146 height 39
click at [1311, 136] on button "Nhập hàng" at bounding box center [1334, 153] width 97 height 34
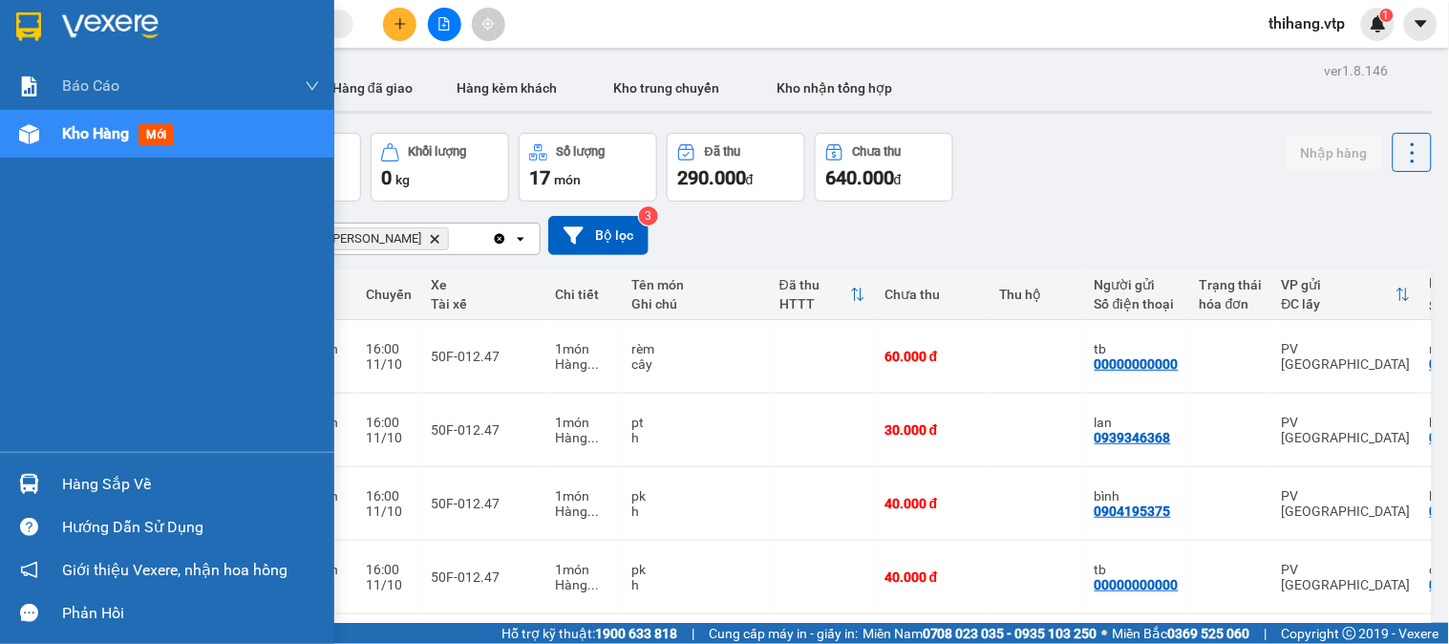
click at [96, 493] on div "Hàng sắp về" at bounding box center [191, 484] width 258 height 29
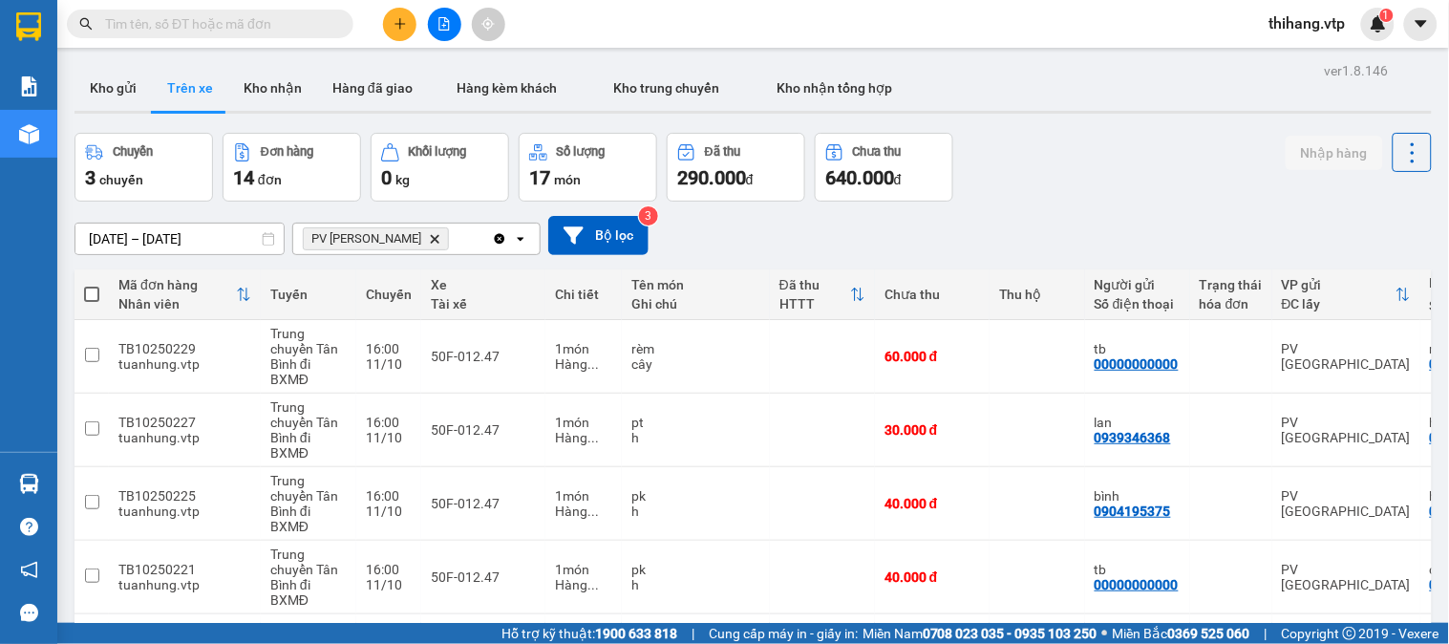
click at [606, 605] on section "Kết quả tìm kiếm ( 0 ) Bộ lọc No Data thihang.vtp 1 Báo cáo BC giao hàng (nhà x…" at bounding box center [724, 322] width 1449 height 644
click at [254, 78] on button "Kho nhận" at bounding box center [272, 88] width 89 height 46
type input "[DATE] – [DATE]"
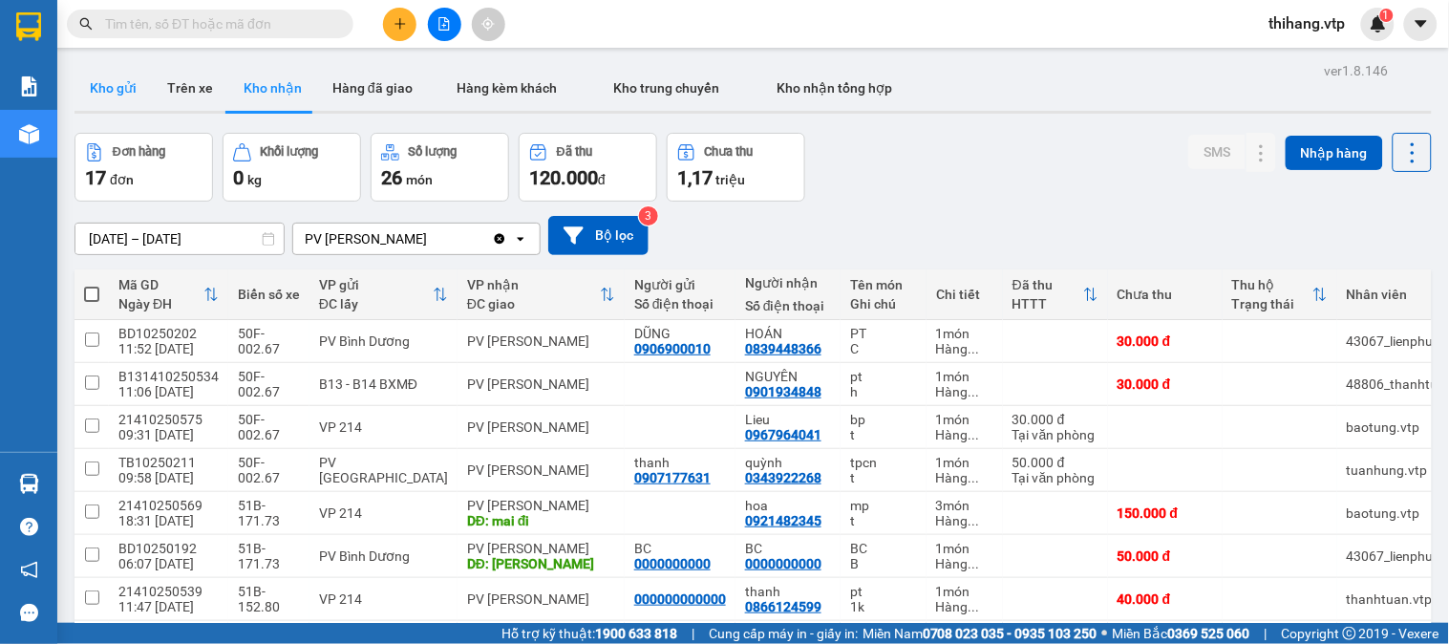
drag, startPoint x: 93, startPoint y: 93, endPoint x: 251, endPoint y: 55, distance: 162.9
click at [93, 92] on button "Kho gửi" at bounding box center [113, 88] width 77 height 46
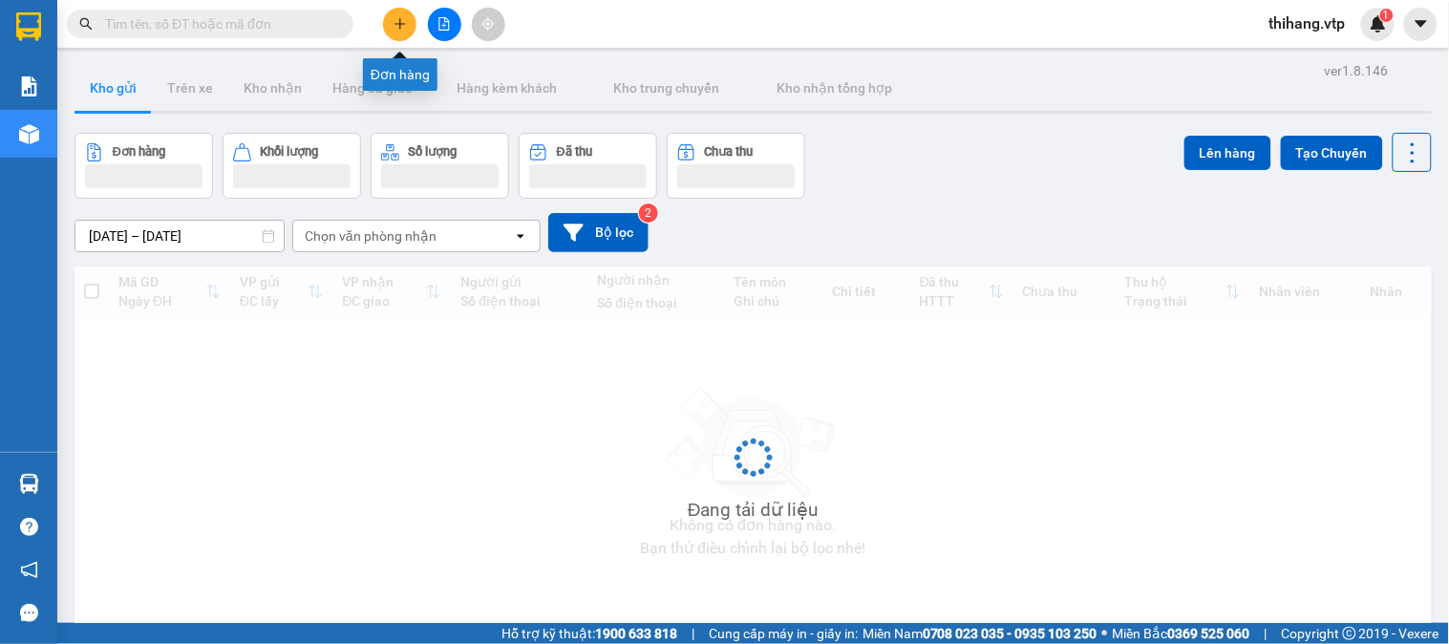
click at [409, 19] on button at bounding box center [399, 24] width 33 height 33
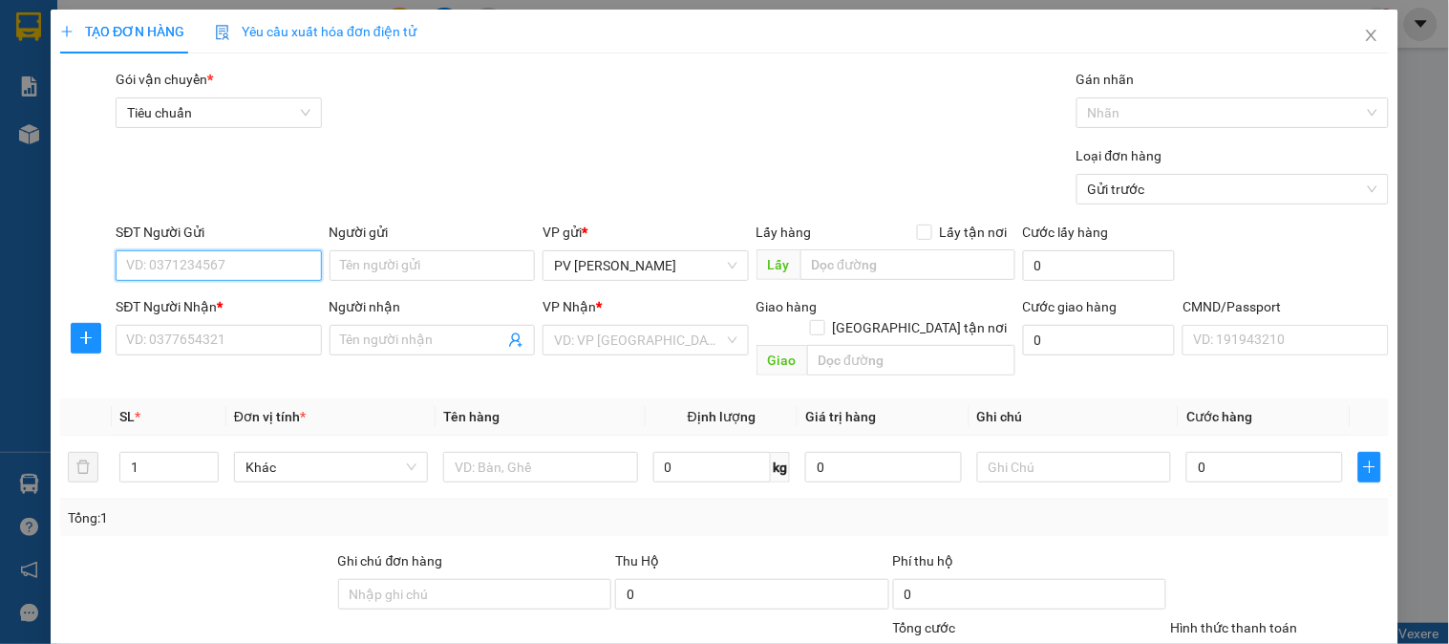
click at [250, 269] on input "SĐT Người Gửi" at bounding box center [218, 265] width 205 height 31
click at [206, 270] on input "SĐT Người Gửi" at bounding box center [218, 265] width 205 height 31
click at [217, 299] on div "0974918315 - an bình" at bounding box center [216, 303] width 181 height 21
type input "0974918315"
type input "an bình"
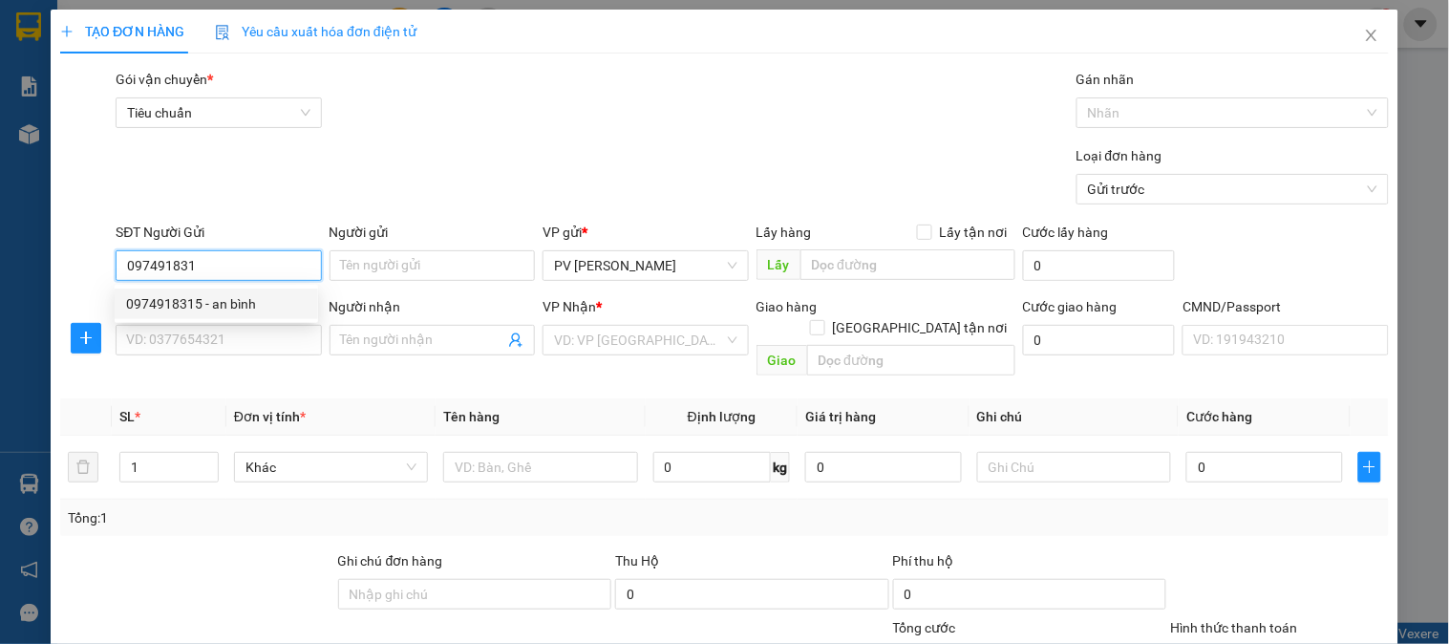
type input "0862201081"
type input "LAB HOA SỨ"
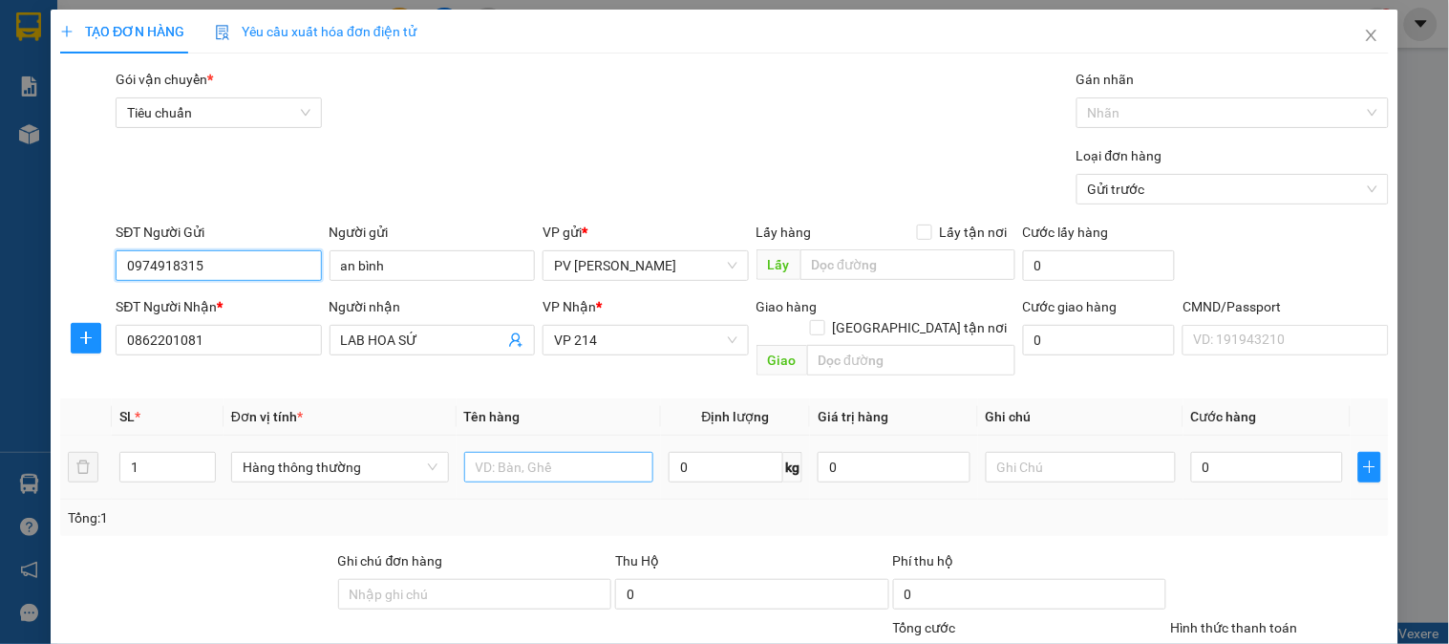
type input "0974918315"
click at [554, 452] on input "text" at bounding box center [559, 467] width 190 height 31
type input "lab"
type input "1h"
type input "3.000"
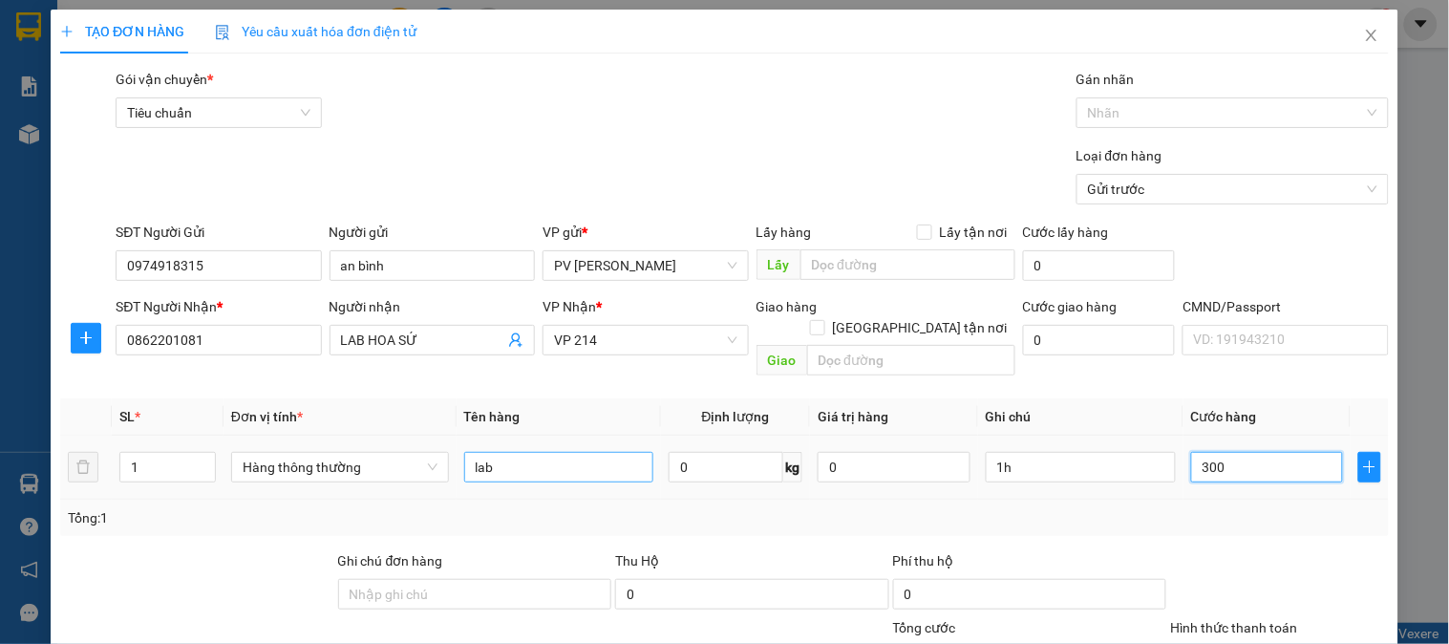
type input "3.000"
type input "30.000"
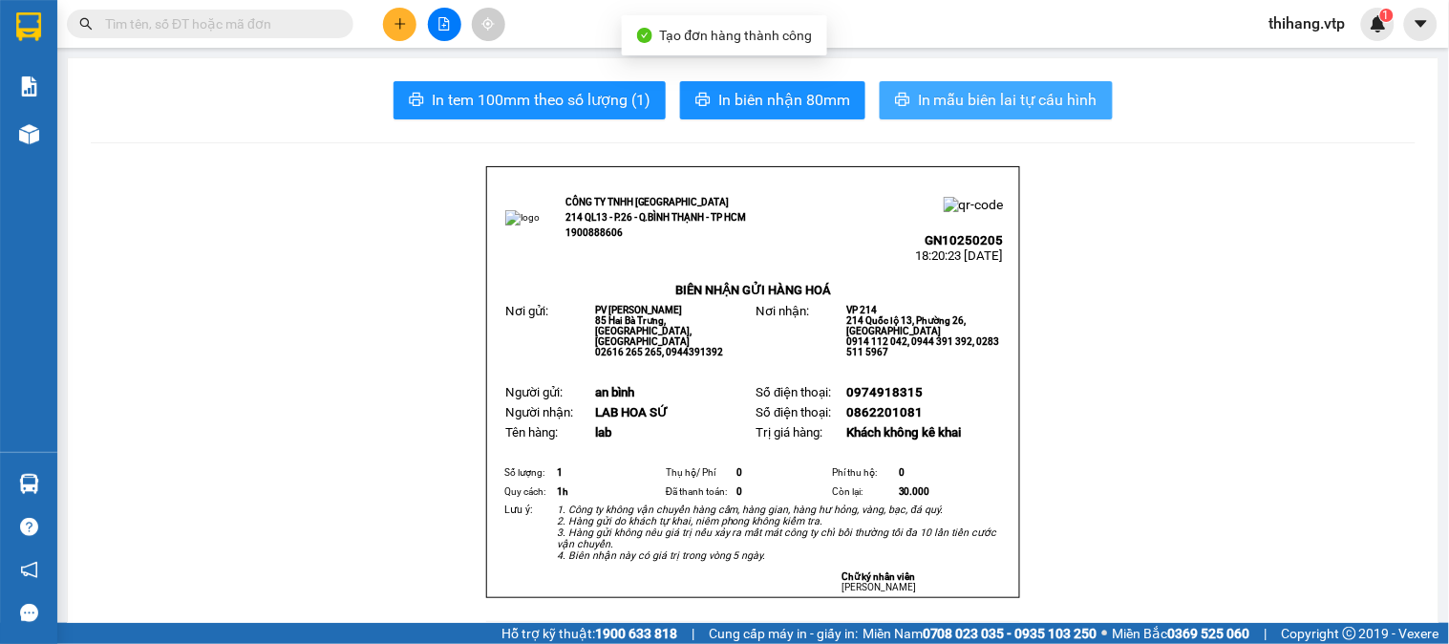
click at [984, 97] on span "In mẫu biên lai tự cấu hình" at bounding box center [1008, 100] width 180 height 24
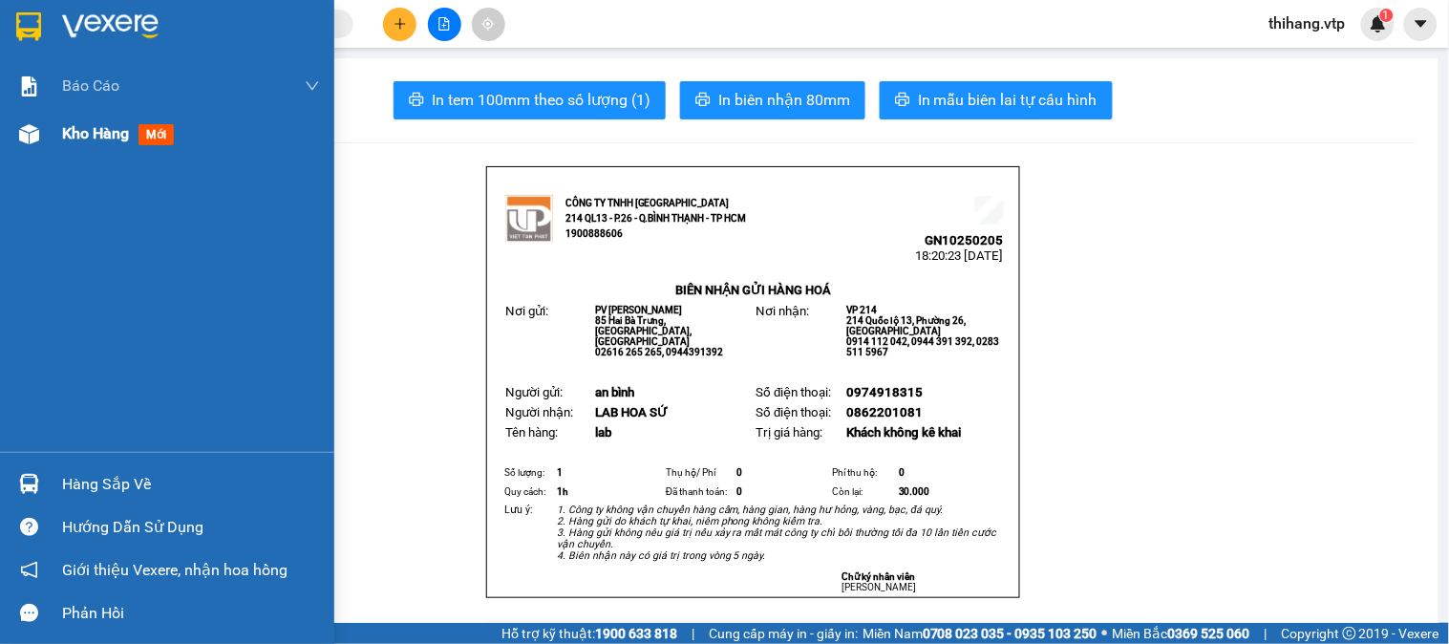
click at [92, 124] on span "Kho hàng" at bounding box center [95, 133] width 67 height 18
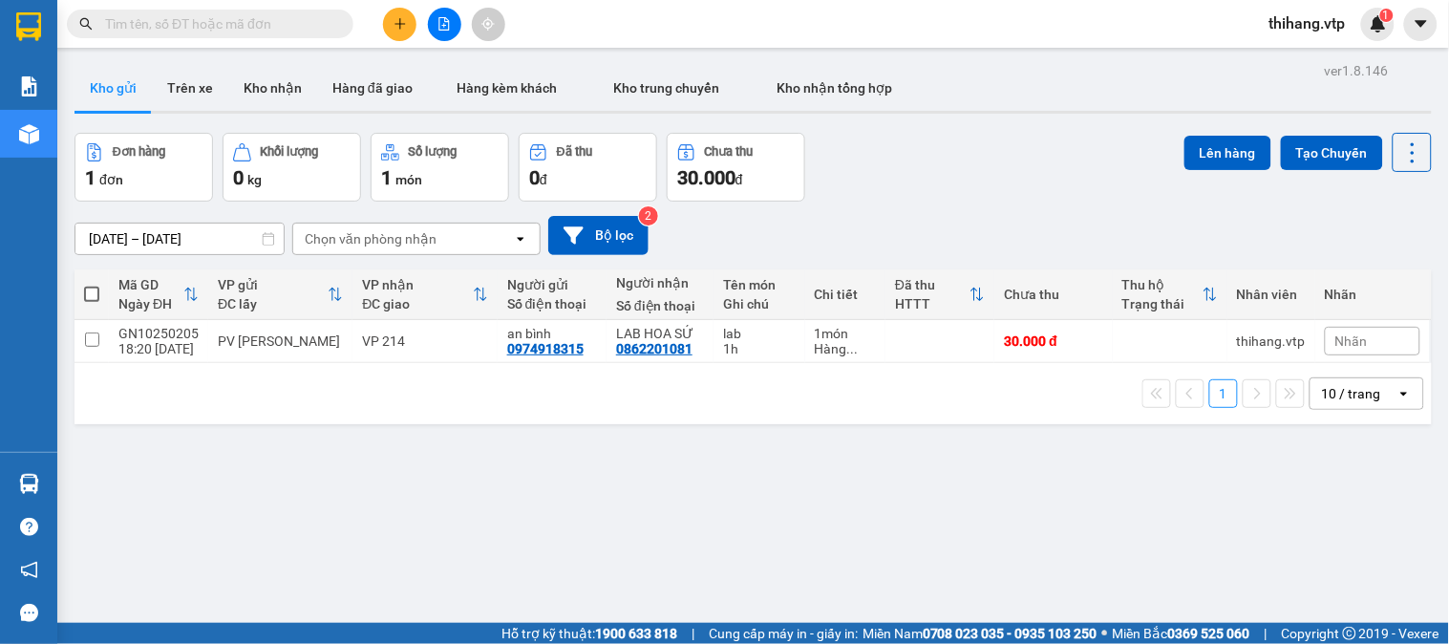
click at [94, 290] on span at bounding box center [91, 294] width 15 height 15
click at [92, 285] on input "checkbox" at bounding box center [92, 285] width 0 height 0
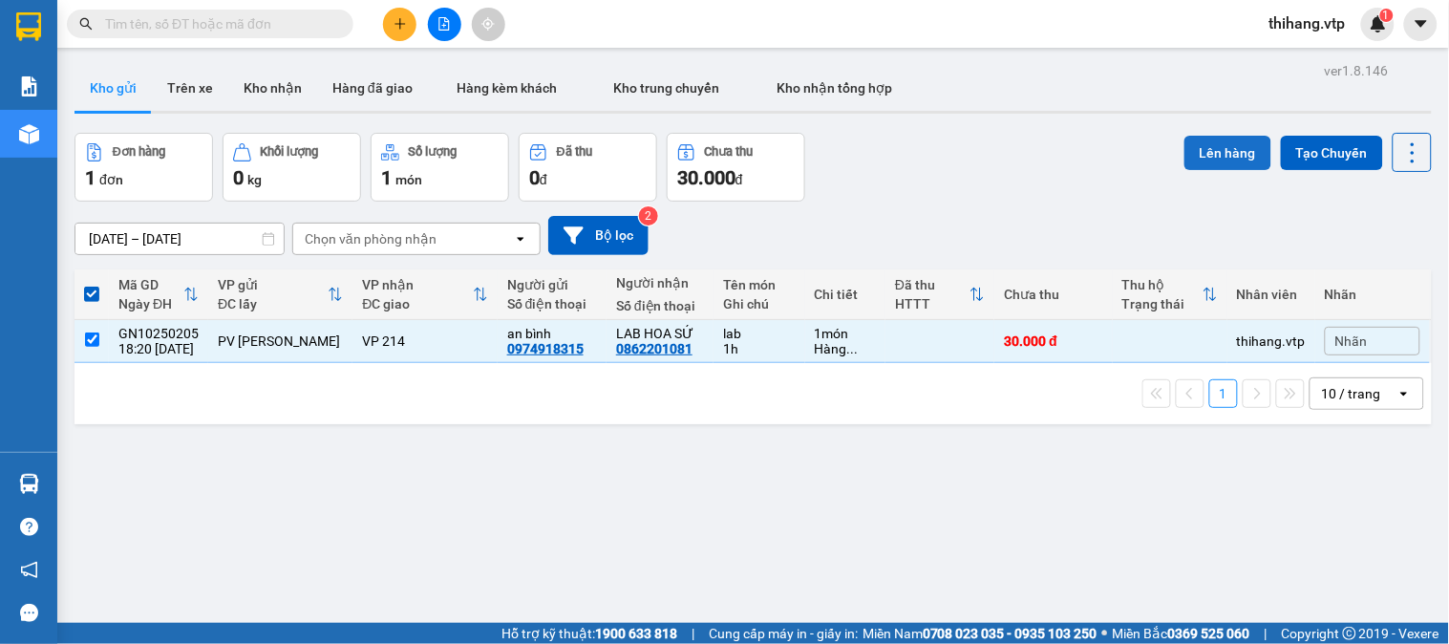
click at [1185, 168] on button "Lên hàng" at bounding box center [1228, 153] width 87 height 34
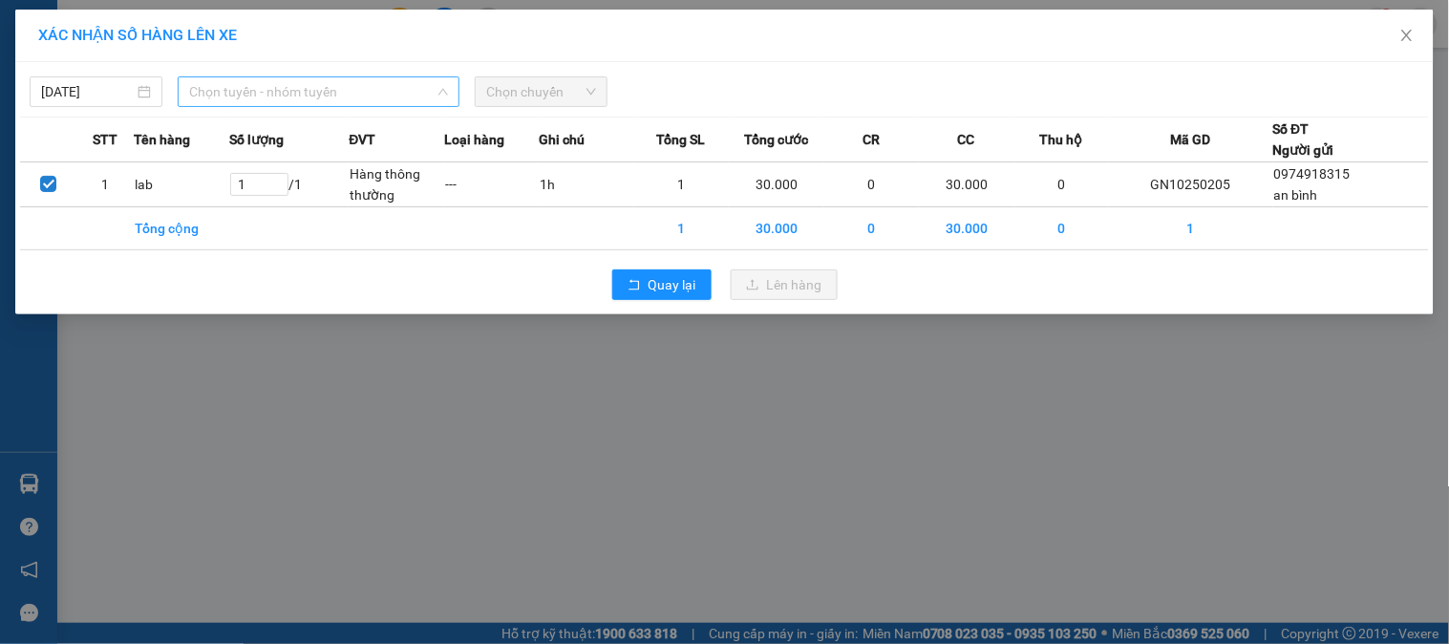
click at [345, 102] on span "Chọn tuyến - nhóm tuyến" at bounding box center [318, 91] width 259 height 29
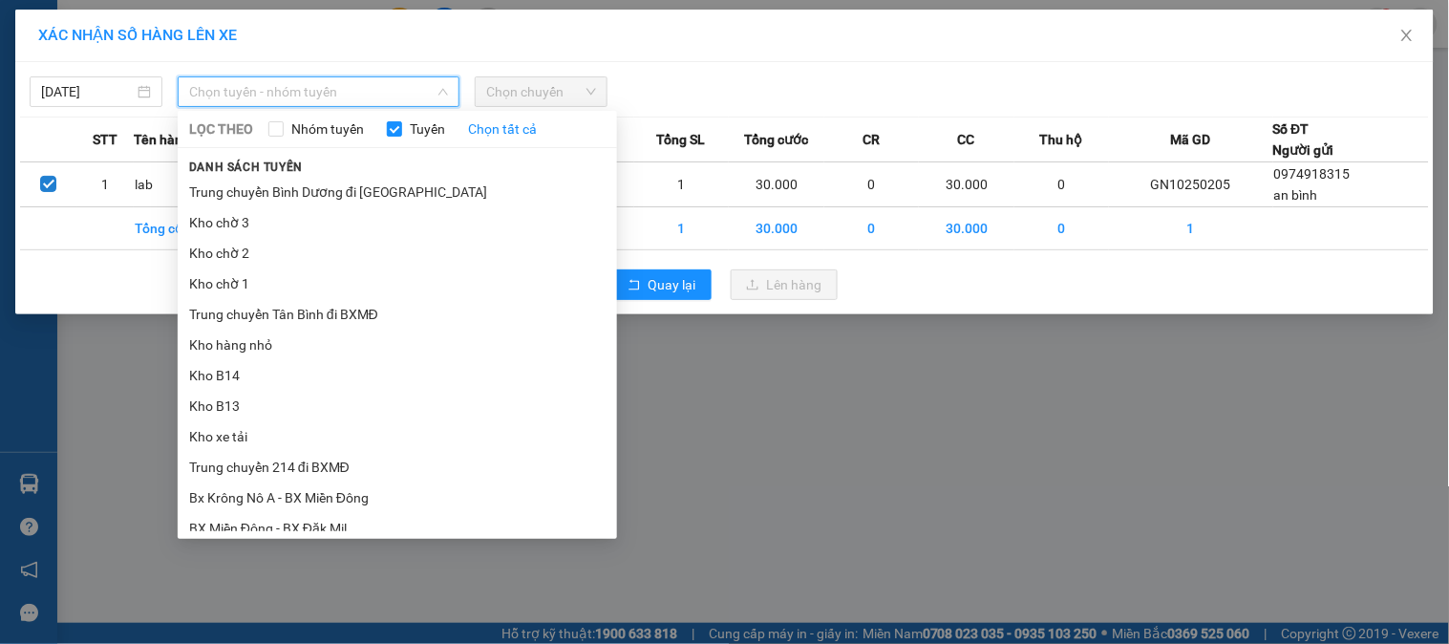
drag, startPoint x: 263, startPoint y: 434, endPoint x: 284, endPoint y: 395, distance: 44.5
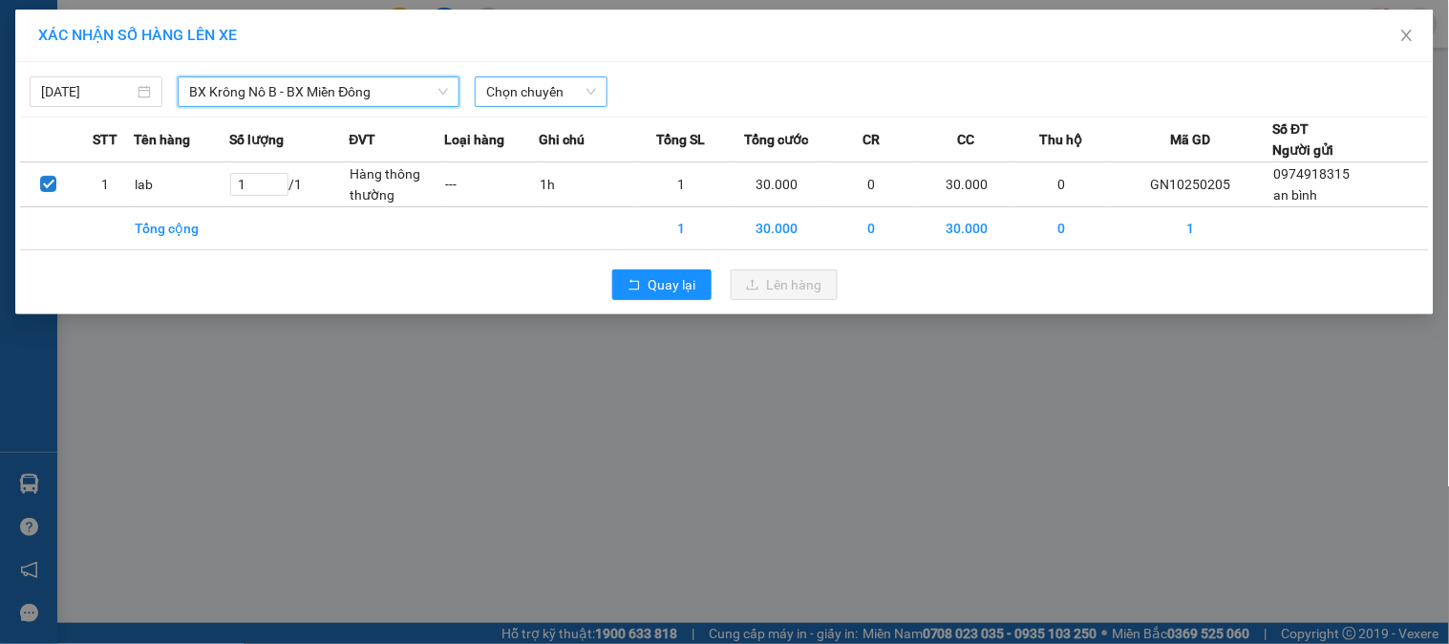
click at [497, 86] on span "Chọn chuyến" at bounding box center [541, 91] width 110 height 29
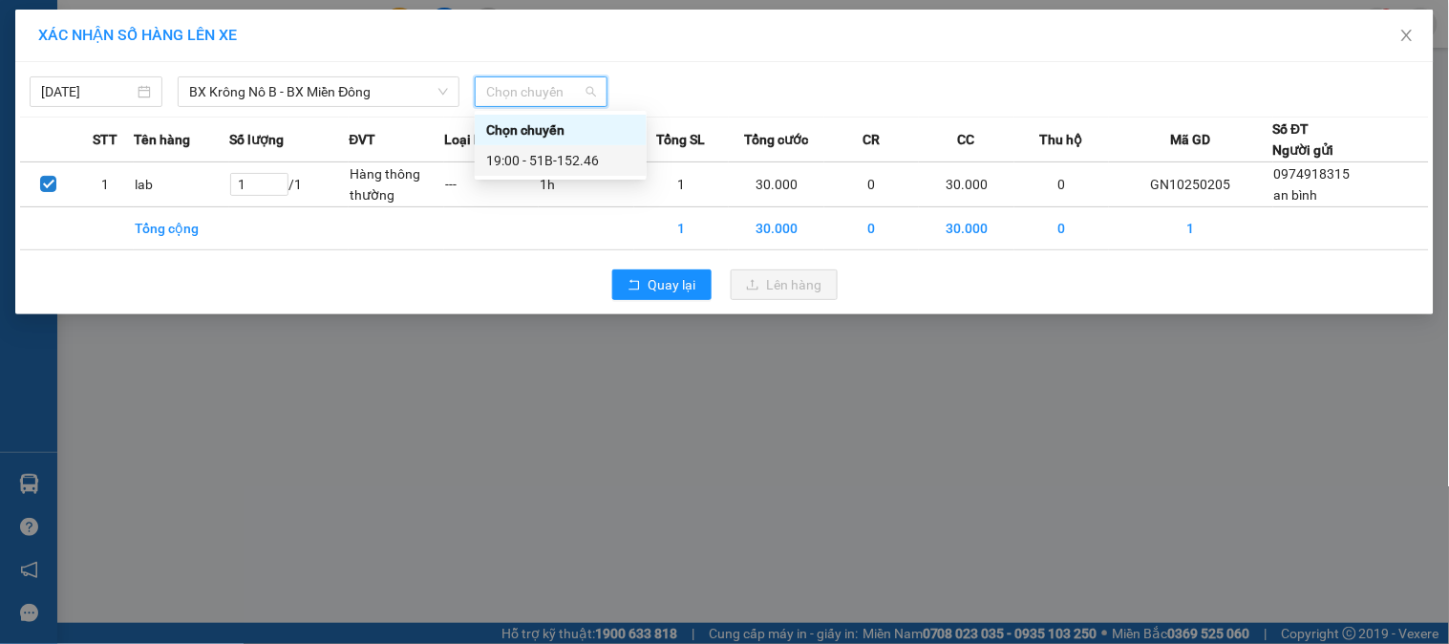
click at [581, 155] on div "19:00 - 51B-152.46" at bounding box center [560, 160] width 149 height 21
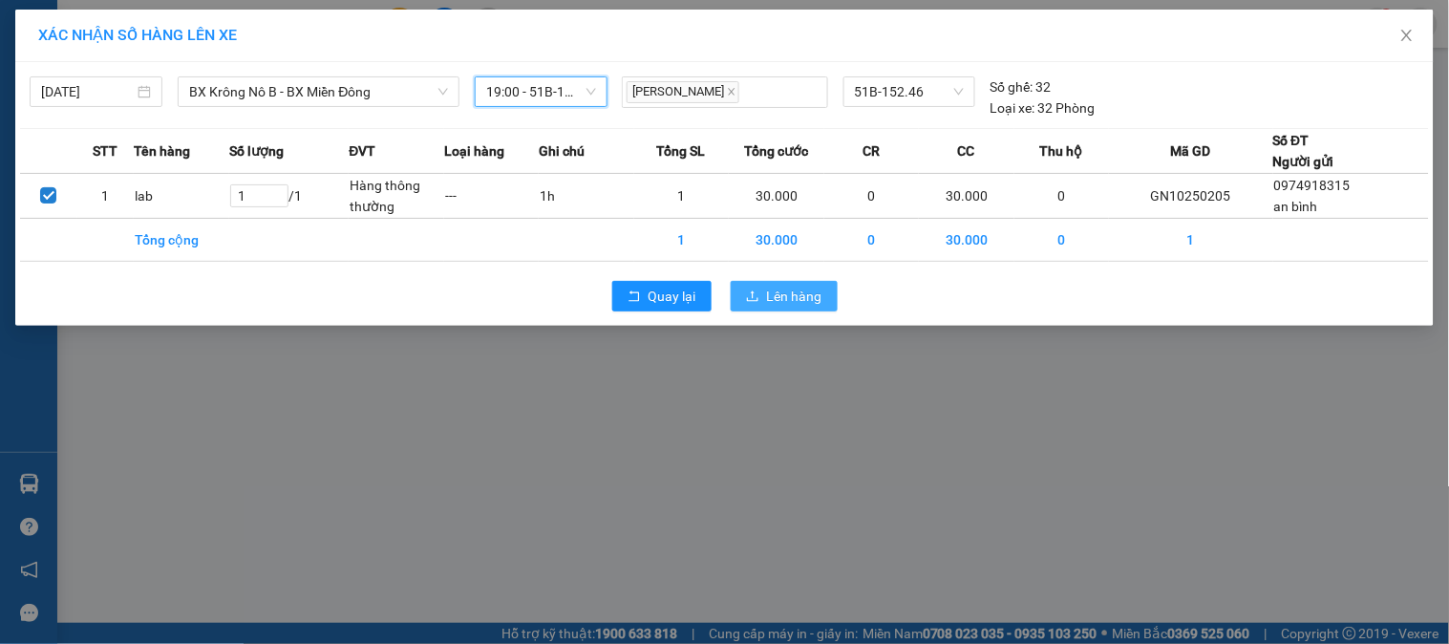
click at [762, 303] on button "Lên hàng" at bounding box center [784, 296] width 107 height 31
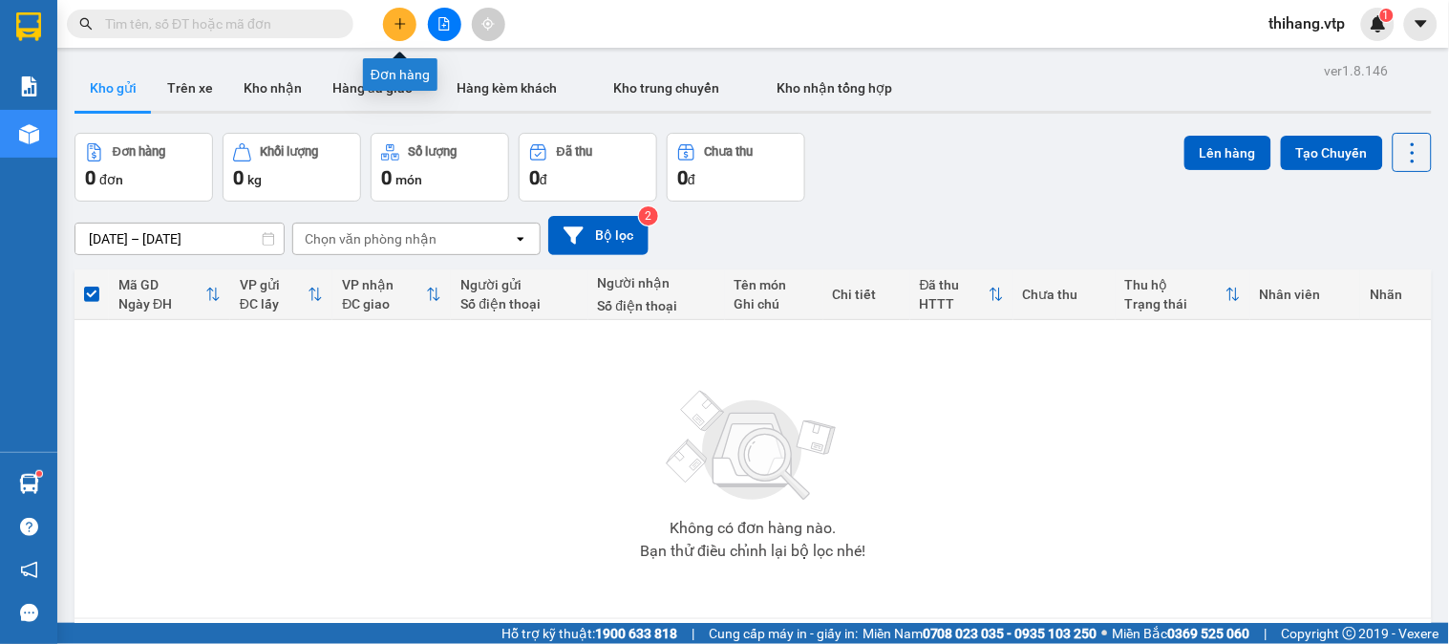
click at [392, 23] on button at bounding box center [399, 24] width 33 height 33
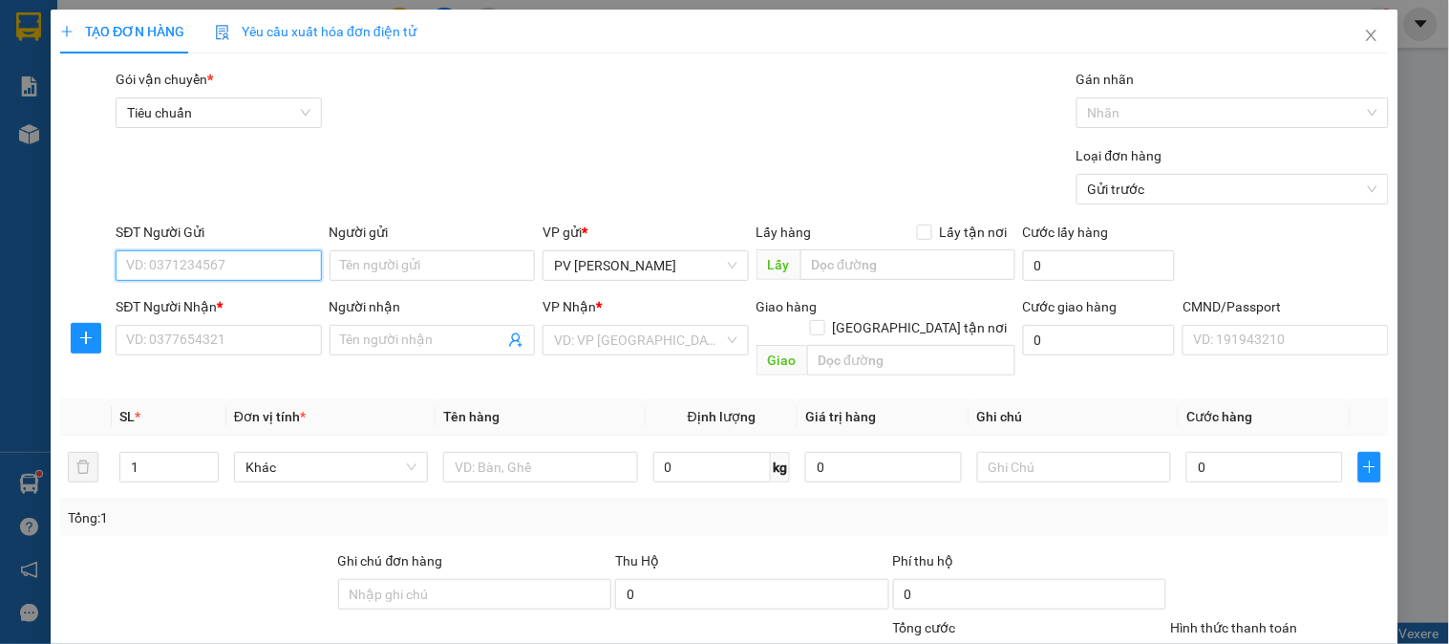
click at [213, 277] on input "SĐT Người Gửi" at bounding box center [218, 265] width 205 height 31
click at [204, 269] on input "0375170" at bounding box center [218, 265] width 205 height 31
click at [204, 297] on div "0375170026 - HƯƠNG" at bounding box center [216, 303] width 181 height 21
type input "0375170026"
type input "HƯƠNG"
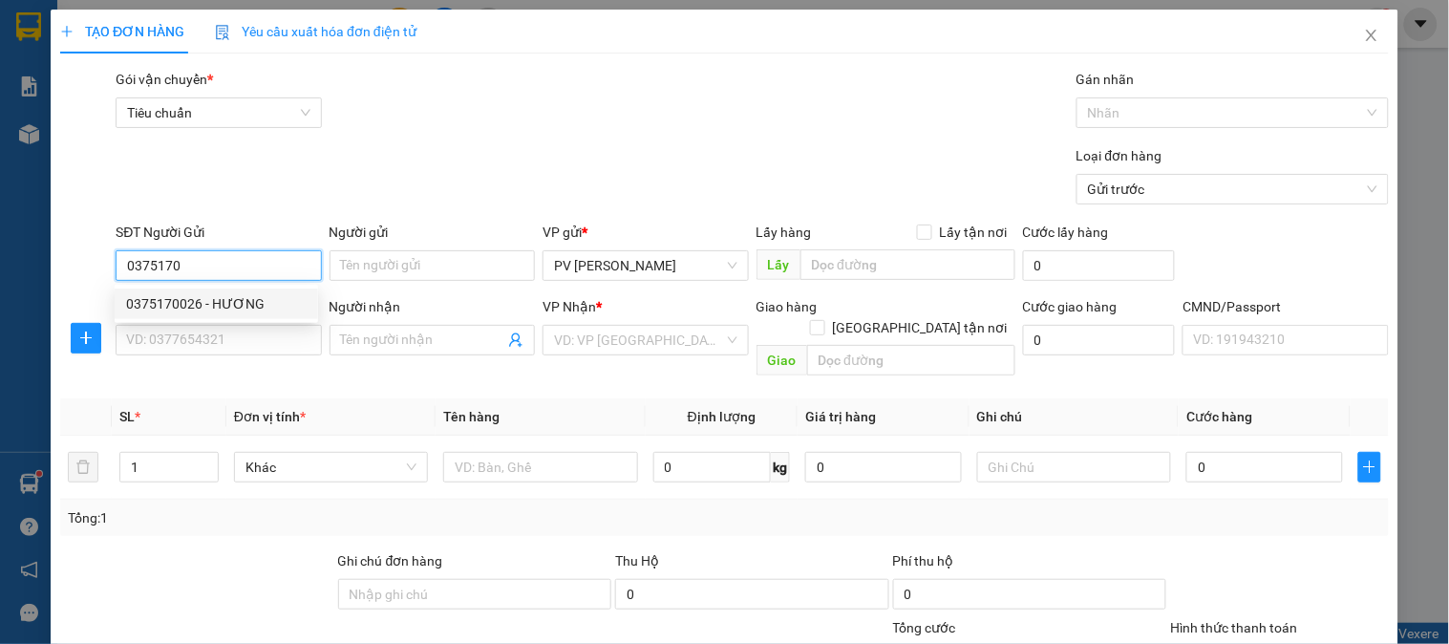
type input "0932045294"
type input "NGA"
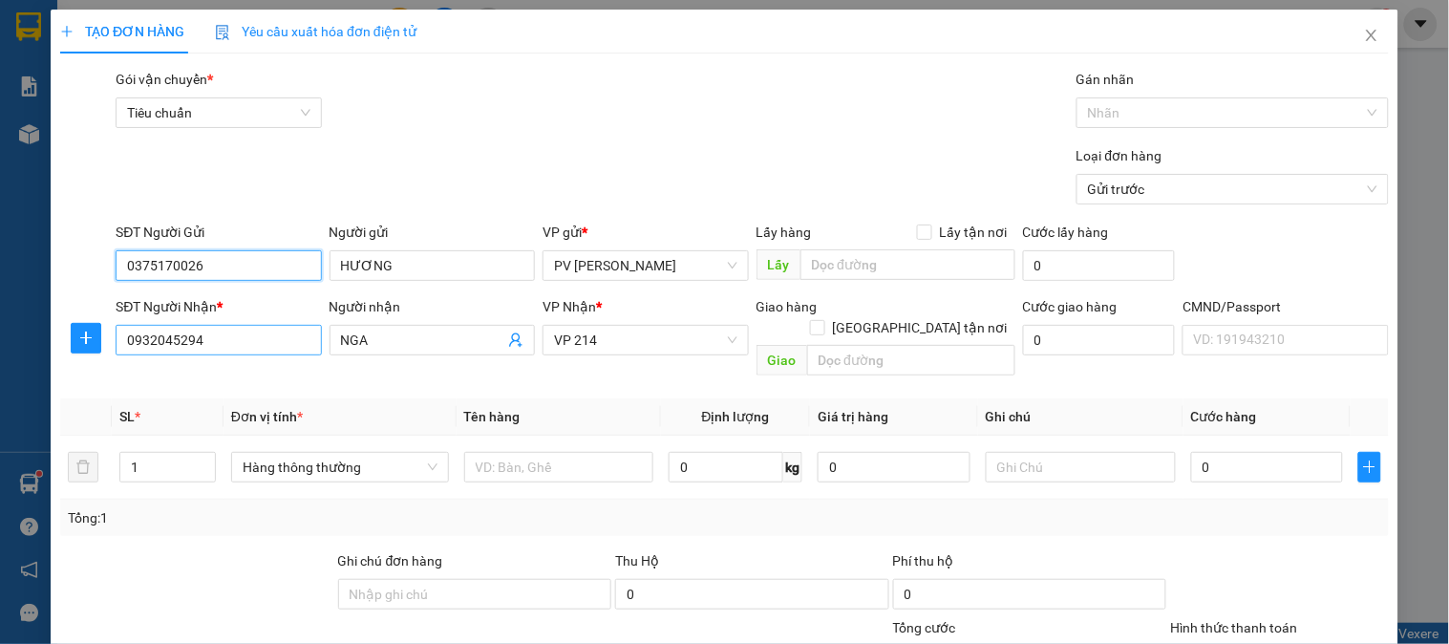
type input "0375170026"
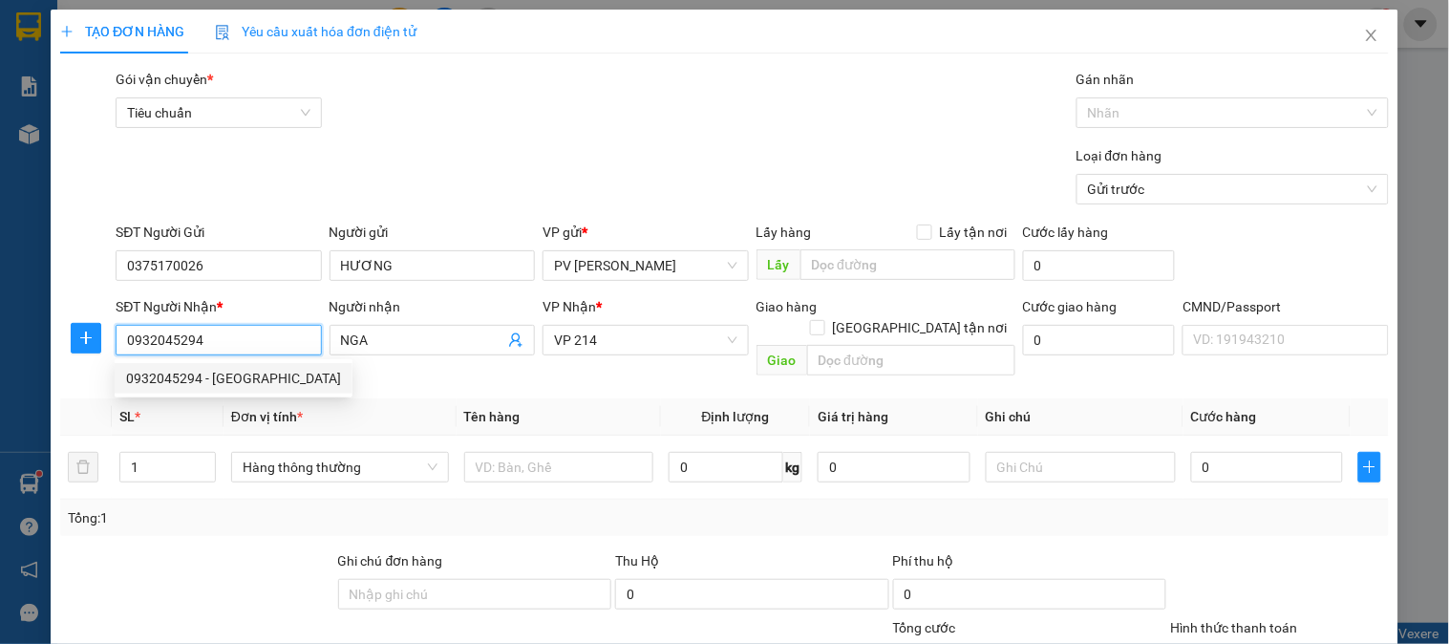
drag, startPoint x: 253, startPoint y: 346, endPoint x: 132, endPoint y: 344, distance: 121.4
click at [132, 344] on input "0932045294" at bounding box center [218, 340] width 205 height 31
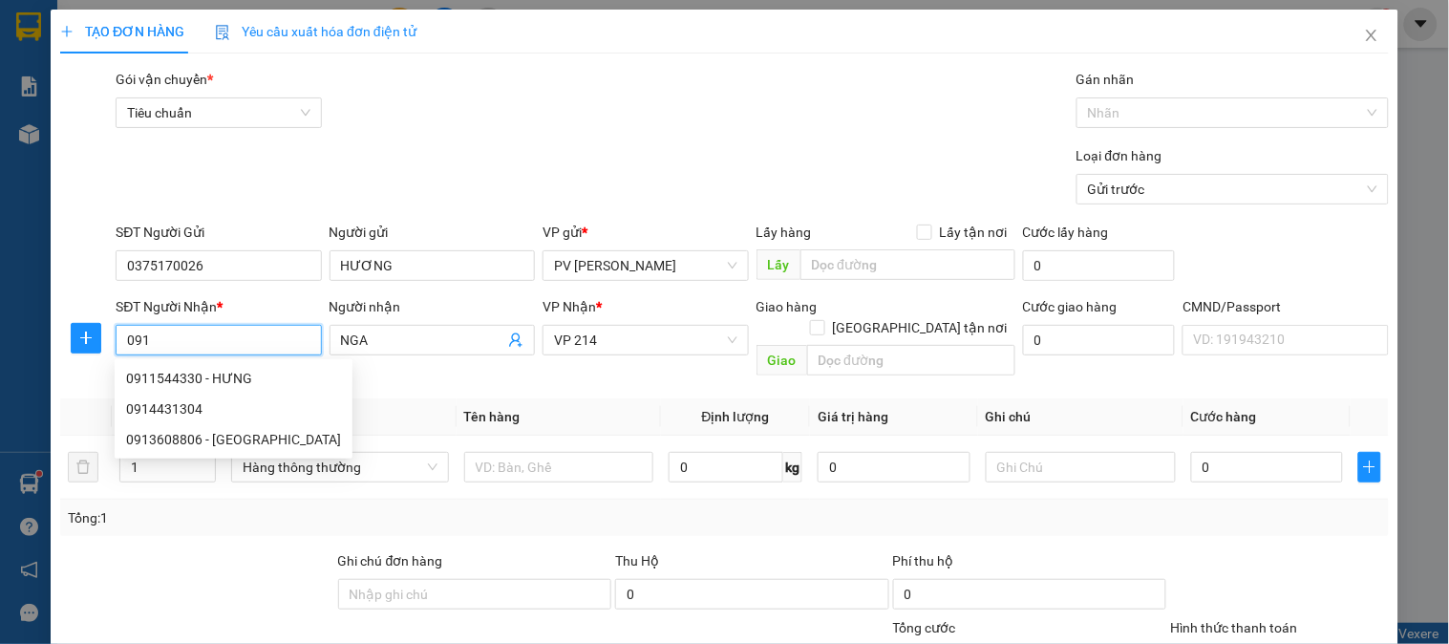
click at [162, 389] on div "0911544330 - HƯNG" at bounding box center [234, 378] width 238 height 31
type input "0911544330"
type input "HƯNG"
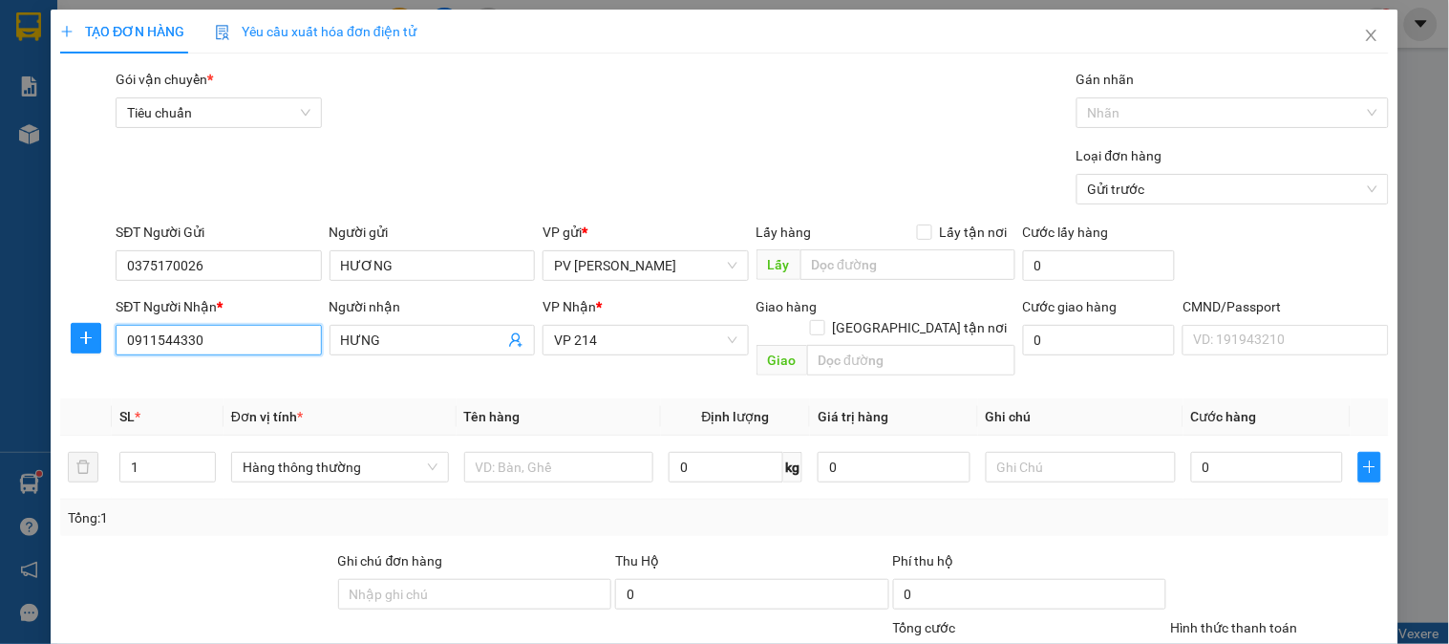
click at [261, 345] on input "0911544330" at bounding box center [218, 340] width 205 height 31
drag, startPoint x: 261, startPoint y: 345, endPoint x: 141, endPoint y: 345, distance: 119.4
click at [141, 345] on input "0911544330" at bounding box center [218, 340] width 205 height 31
click at [176, 376] on div "0917365339 - phương" at bounding box center [216, 378] width 181 height 21
type input "0917365339"
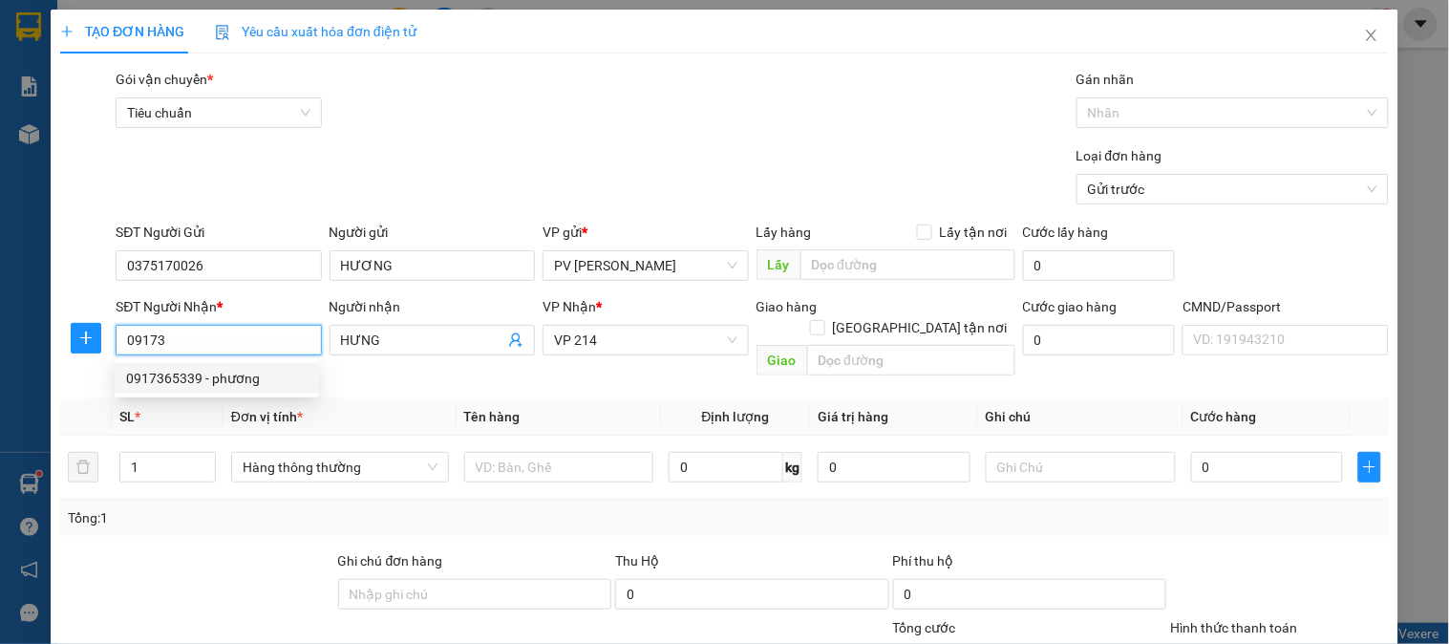
type input "phương"
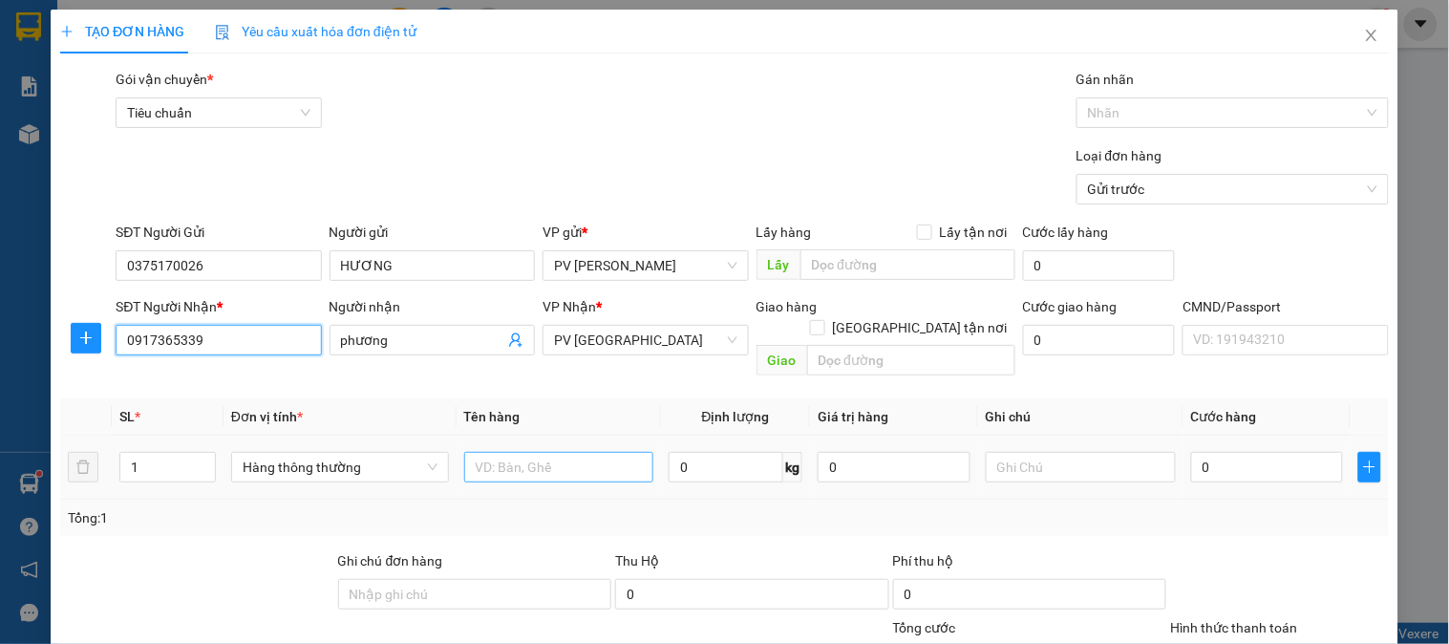
type input "0917365339"
click at [522, 452] on input "text" at bounding box center [559, 467] width 190 height 31
type input "rau củ"
click at [203, 460] on icon "up" at bounding box center [205, 463] width 7 height 7
type input "3"
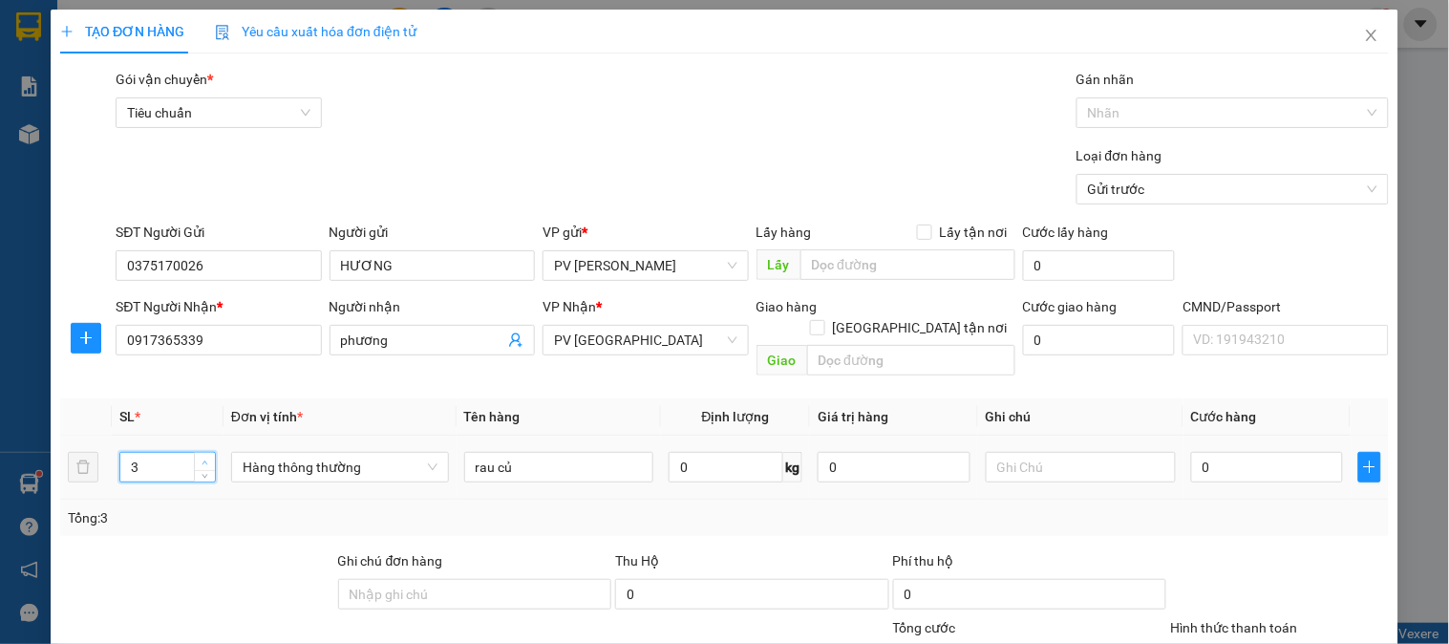
click at [203, 460] on icon "up" at bounding box center [205, 463] width 7 height 7
click at [913, 452] on input "0" at bounding box center [894, 467] width 153 height 31
click at [995, 452] on input "text" at bounding box center [1081, 467] width 190 height 31
type input "2"
type input "3th"
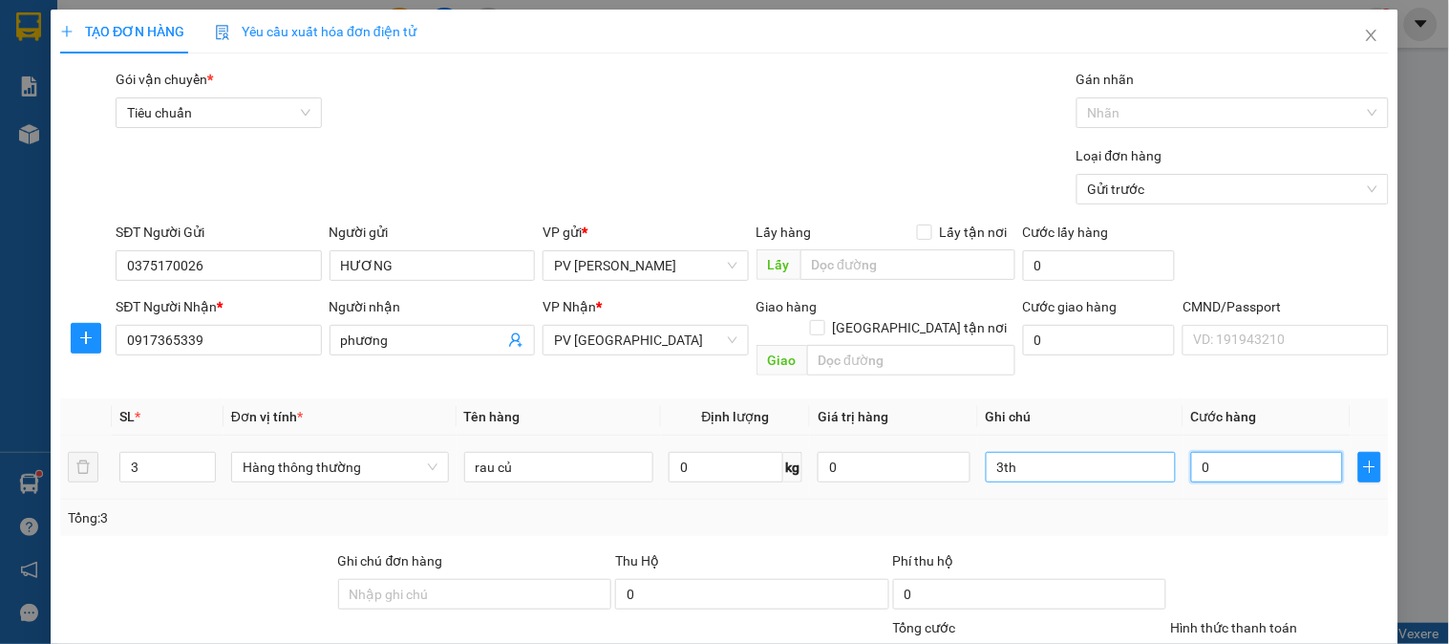
type input "1"
type input "17"
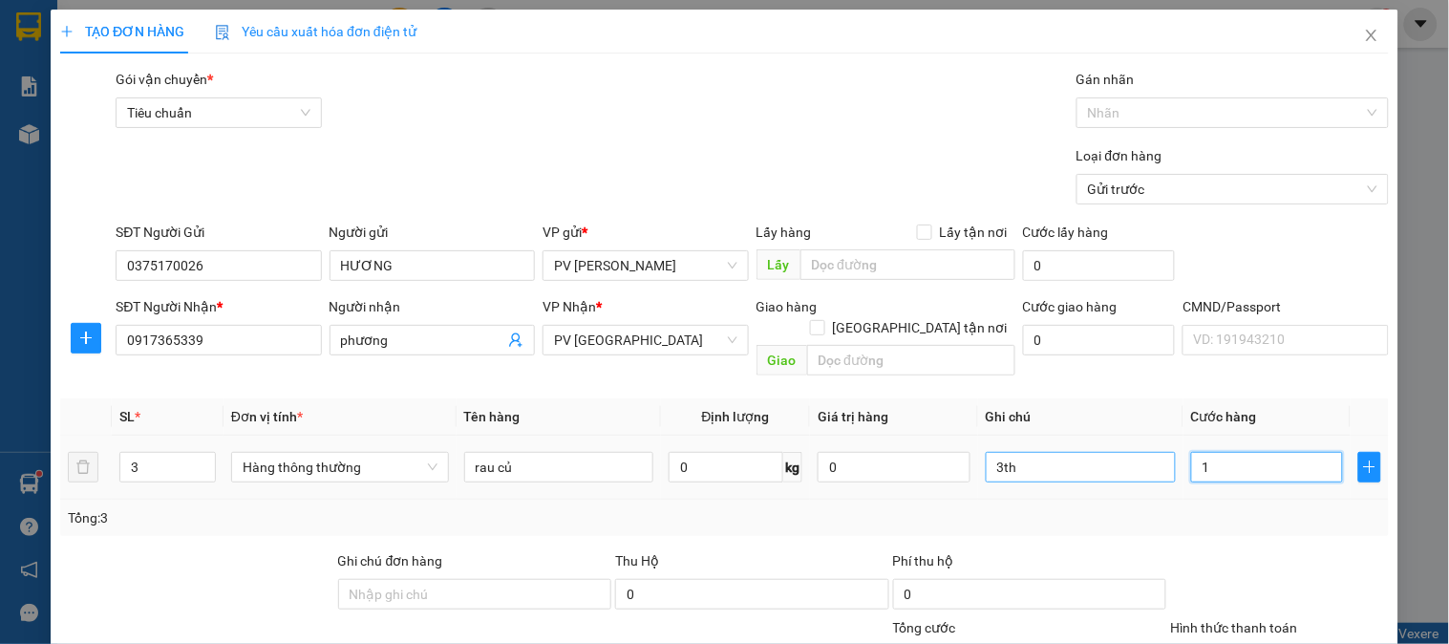
type input "17"
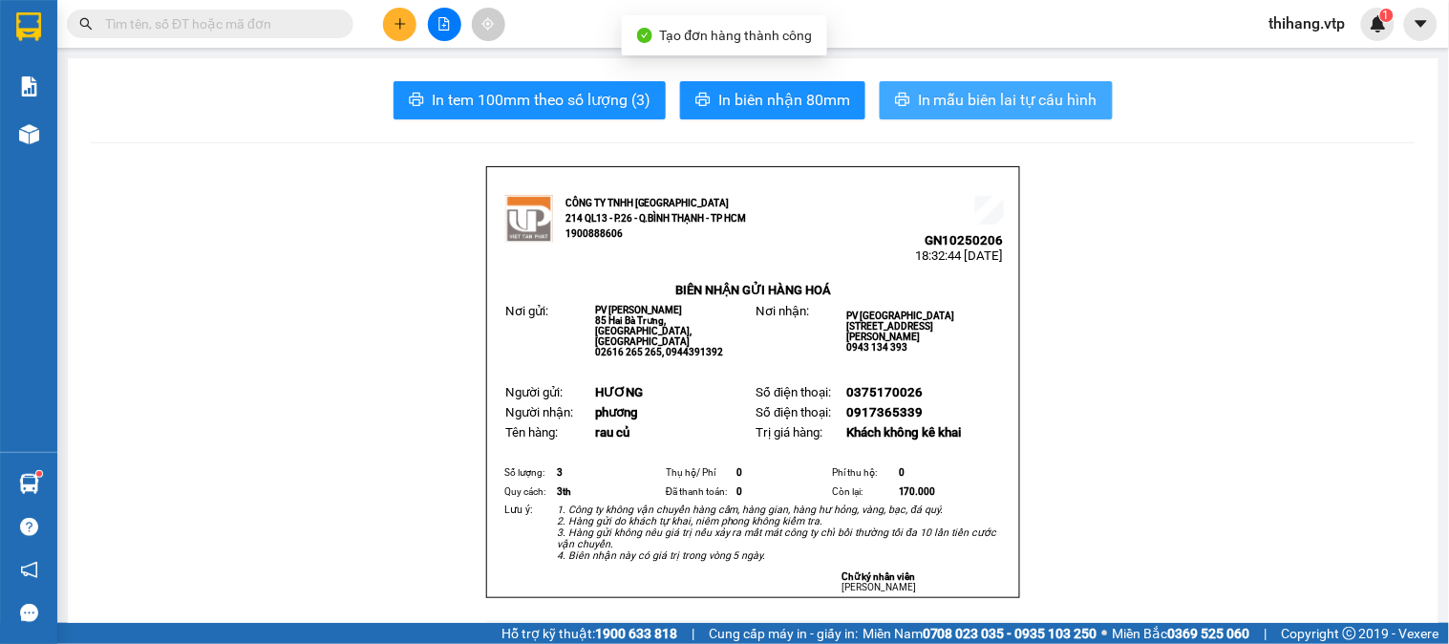
click at [979, 109] on span "In mẫu biên lai tự cấu hình" at bounding box center [1008, 100] width 180 height 24
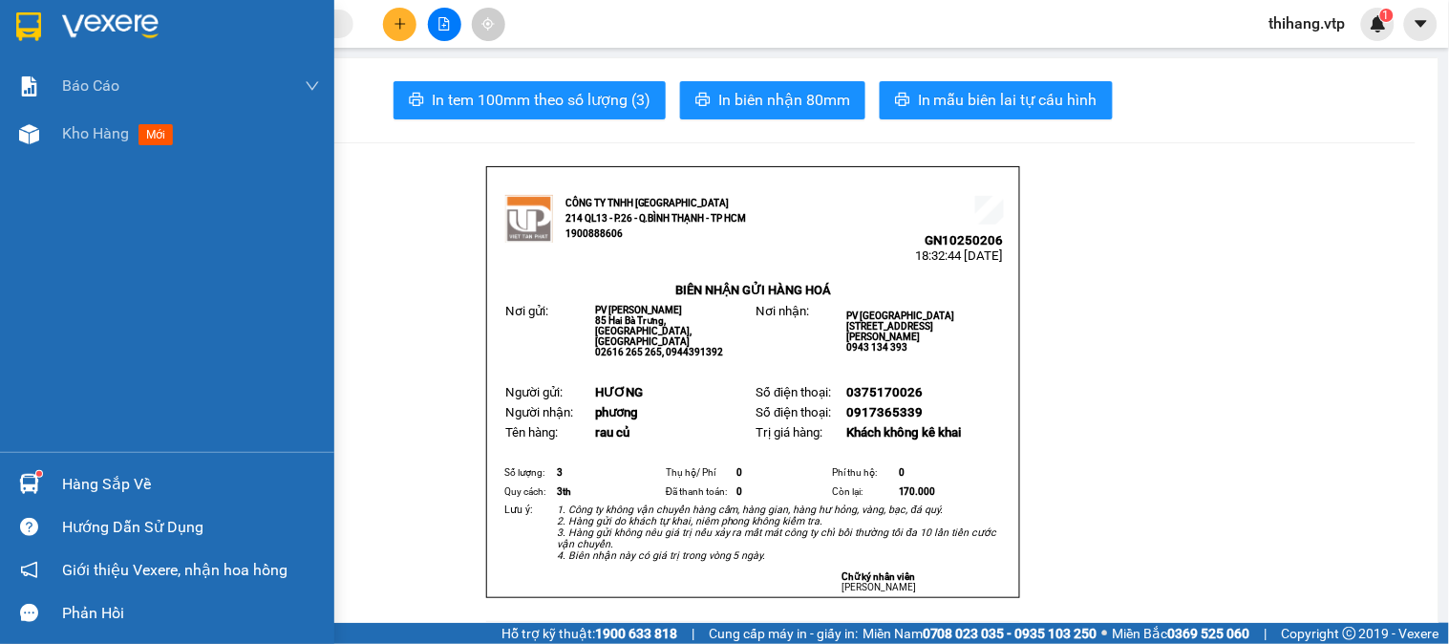
drag, startPoint x: 86, startPoint y: 140, endPoint x: 175, endPoint y: 164, distance: 92.0
click at [87, 146] on div "Kho hàng mới" at bounding box center [191, 134] width 258 height 48
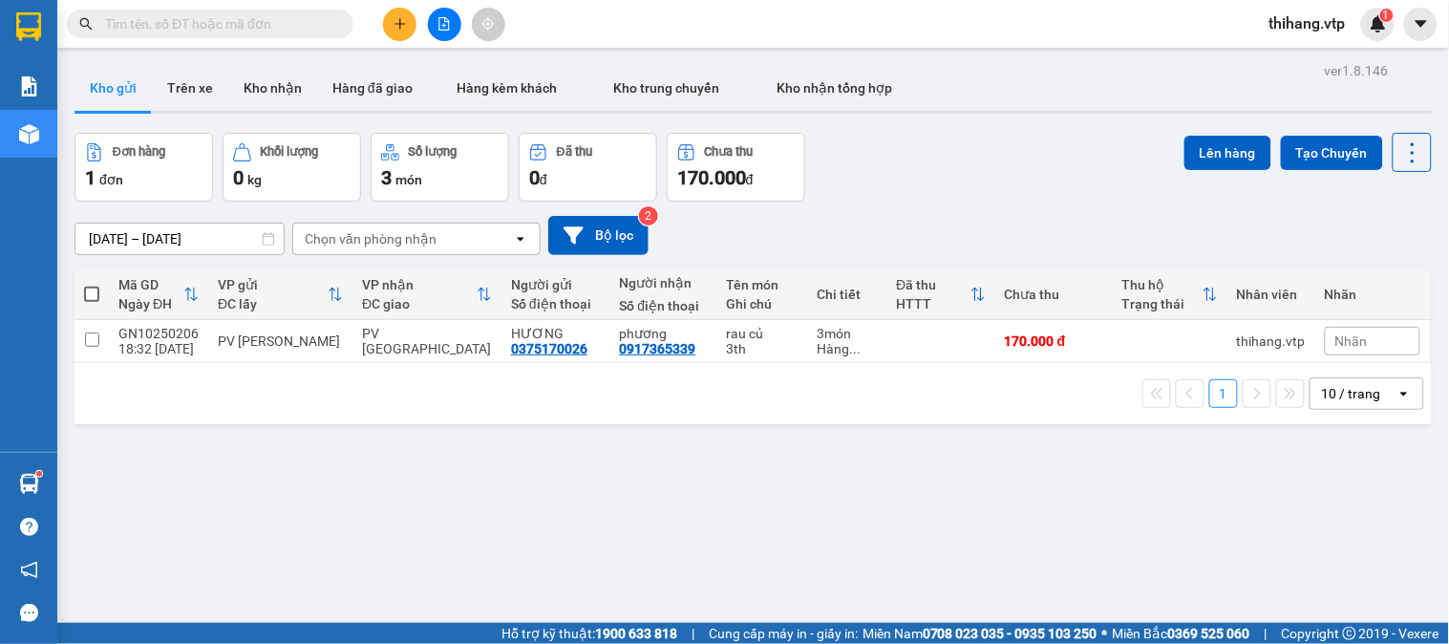
click at [88, 296] on span at bounding box center [91, 294] width 15 height 15
click at [92, 285] on input "checkbox" at bounding box center [92, 285] width 0 height 0
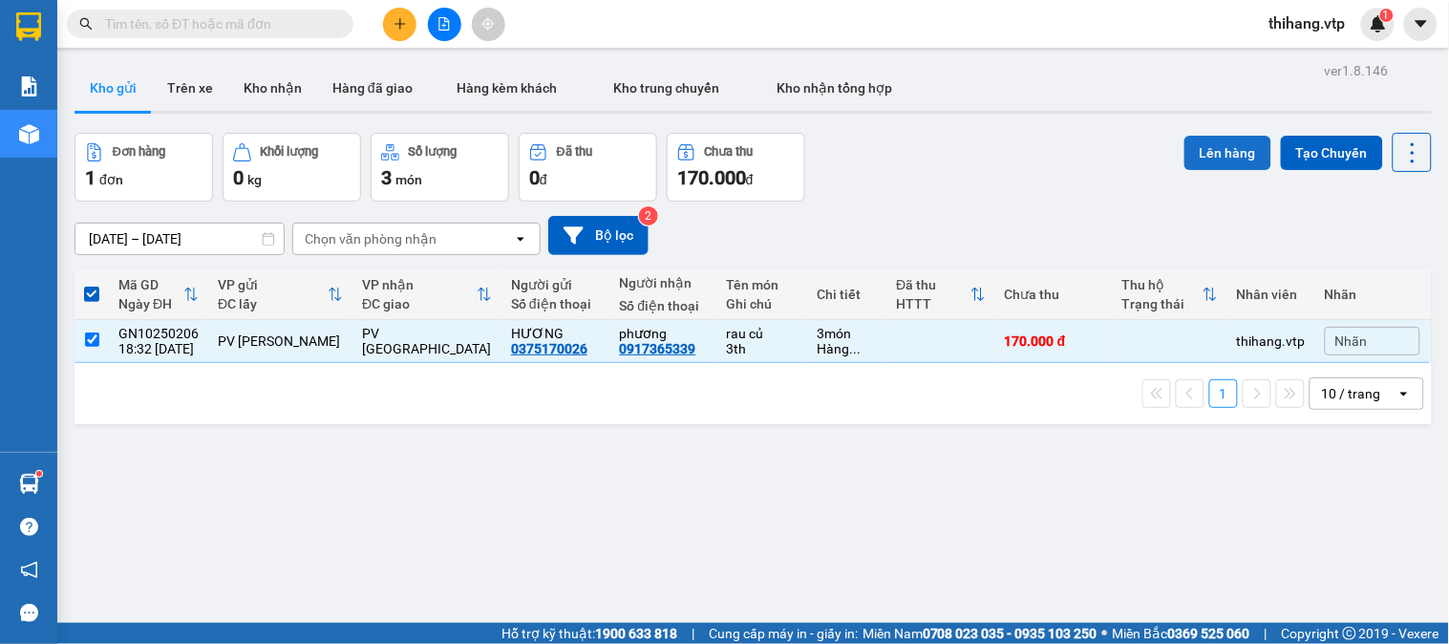
click at [1191, 159] on button "Lên hàng" at bounding box center [1228, 153] width 87 height 34
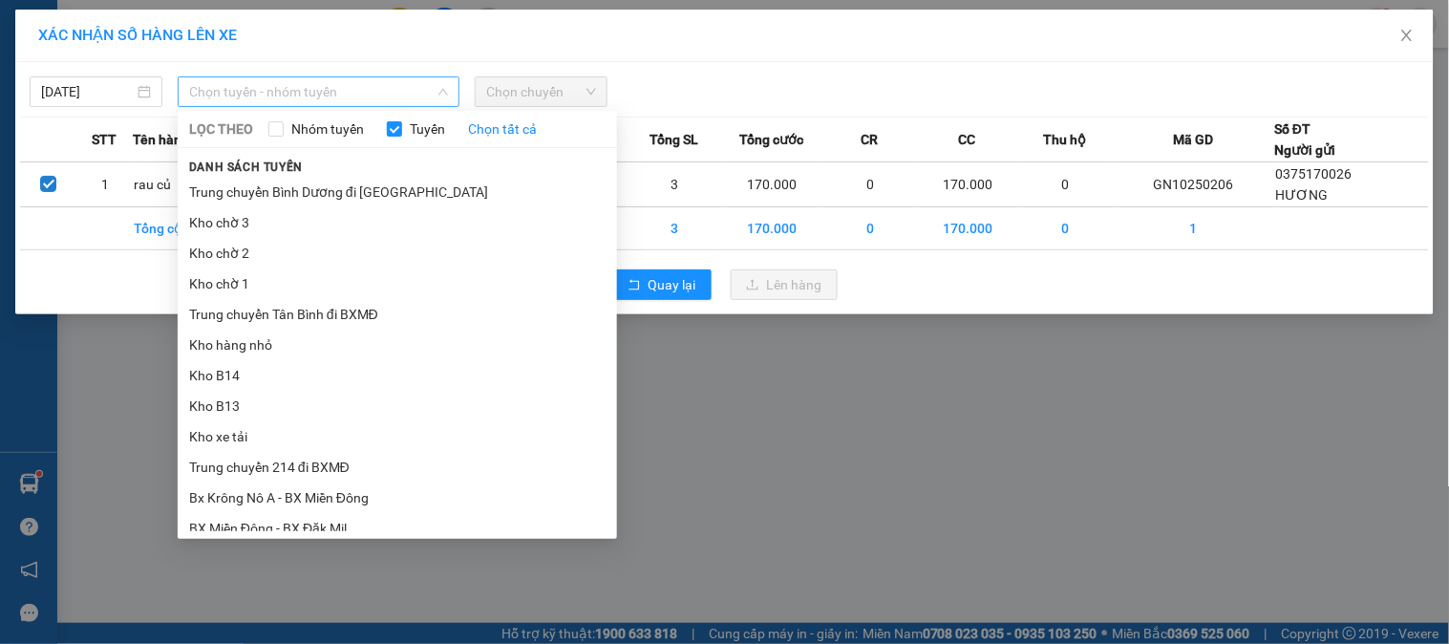
click at [384, 91] on span "Chọn tuyến - nhóm tuyến" at bounding box center [318, 91] width 259 height 29
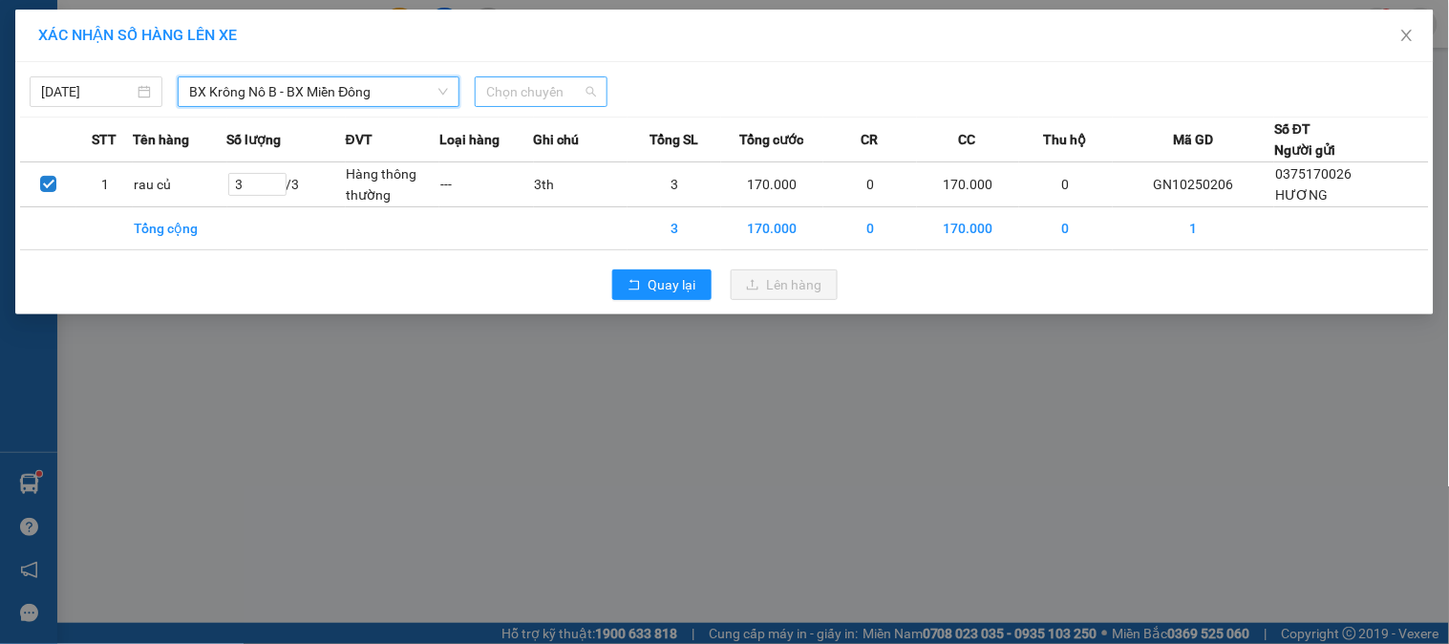
click at [529, 78] on span "Chọn chuyến" at bounding box center [541, 91] width 110 height 29
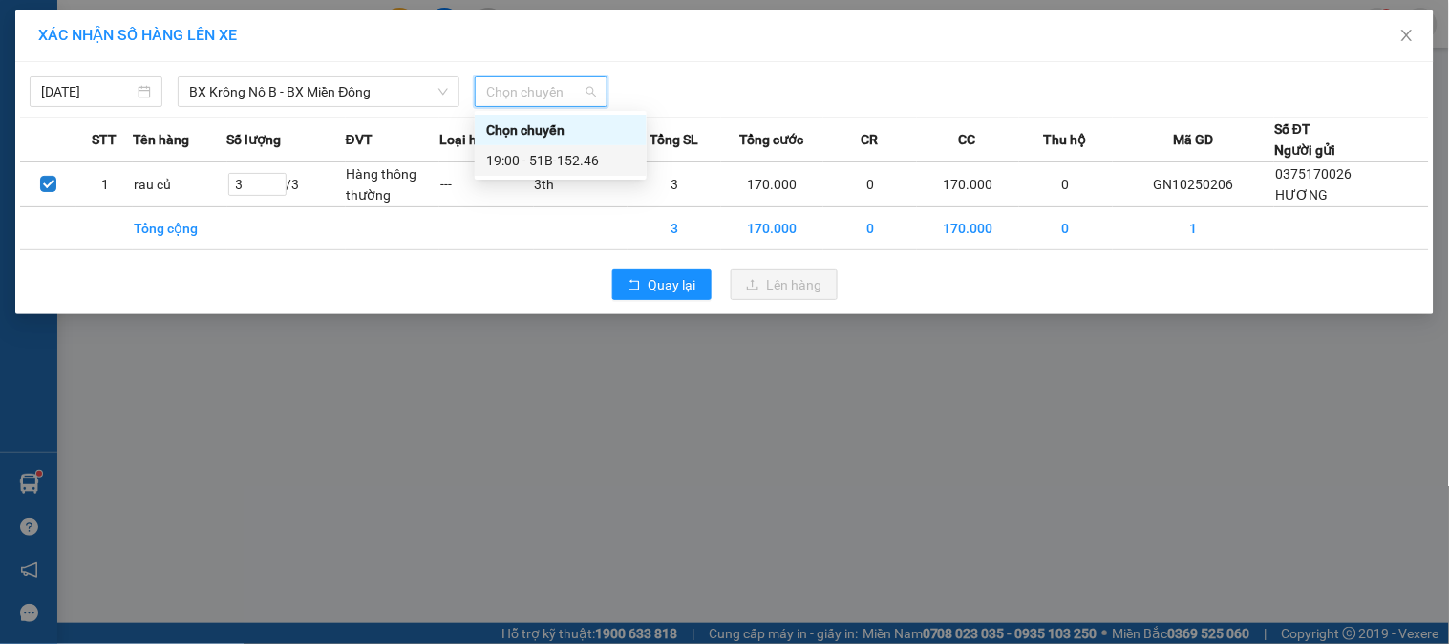
click at [551, 158] on div "19:00 - 51B-152.46" at bounding box center [560, 160] width 149 height 21
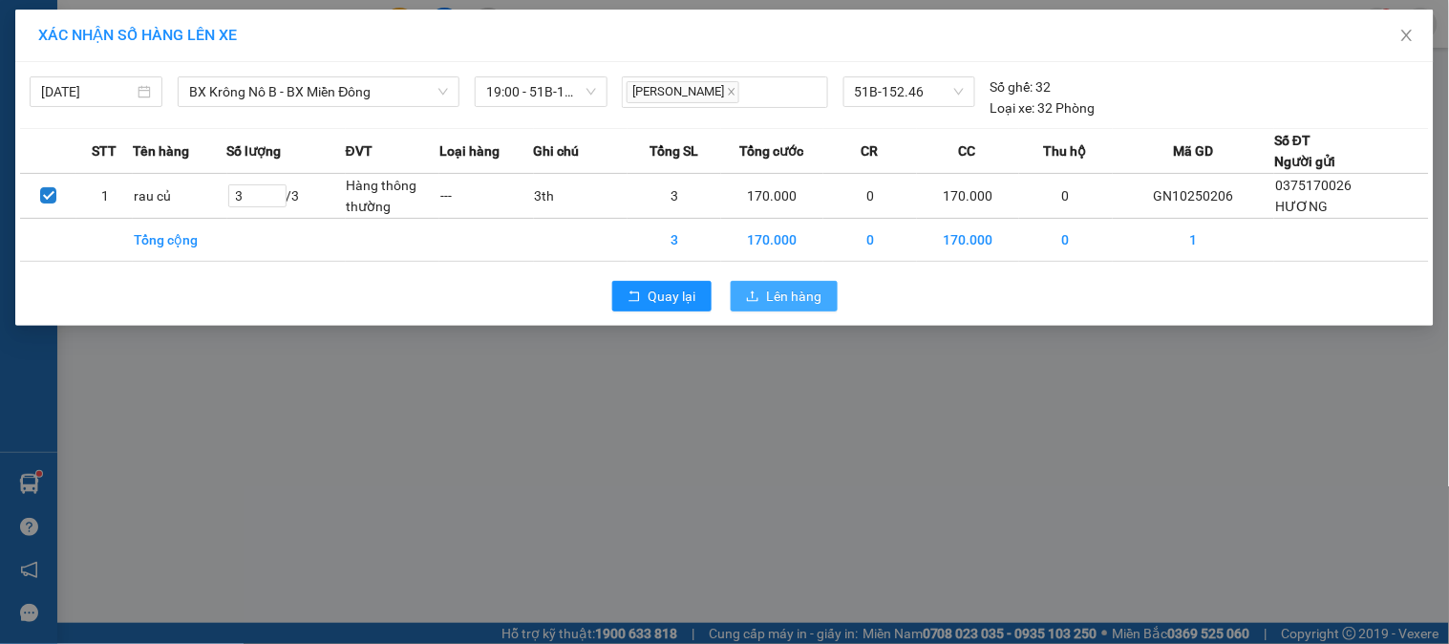
click at [772, 298] on span "Lên hàng" at bounding box center [794, 296] width 55 height 21
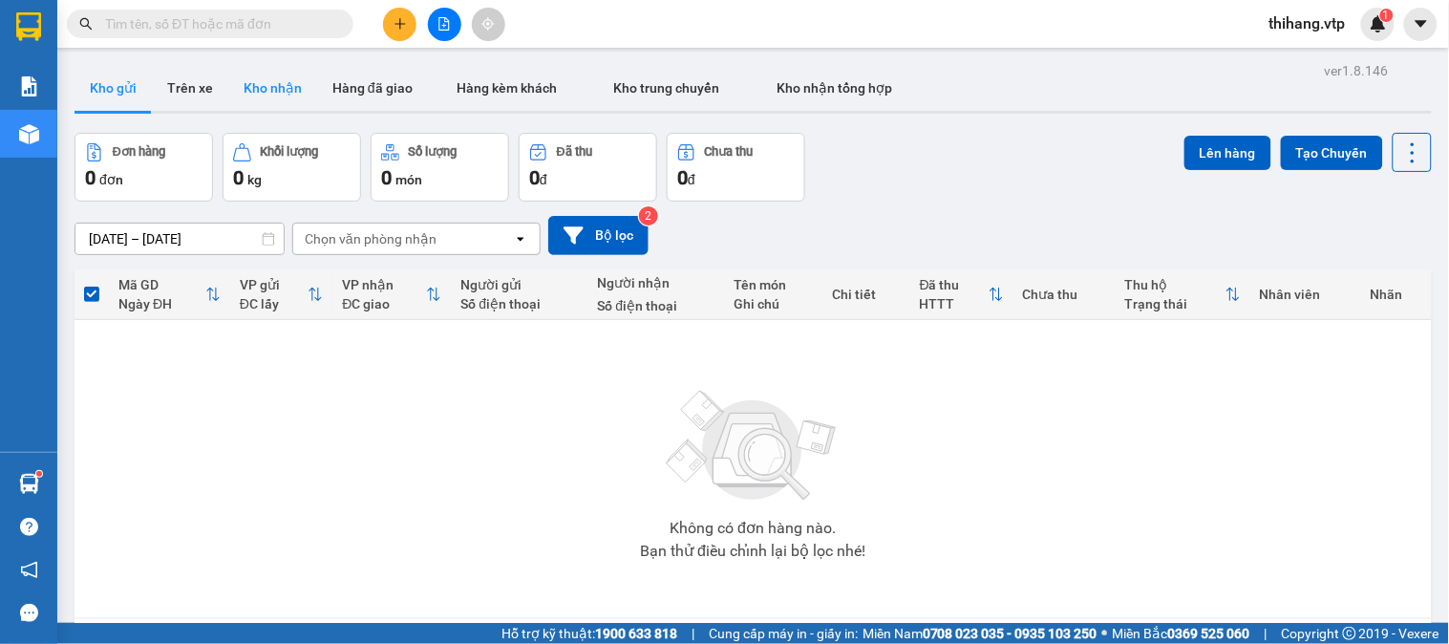
click at [277, 90] on button "Kho nhận" at bounding box center [272, 88] width 89 height 46
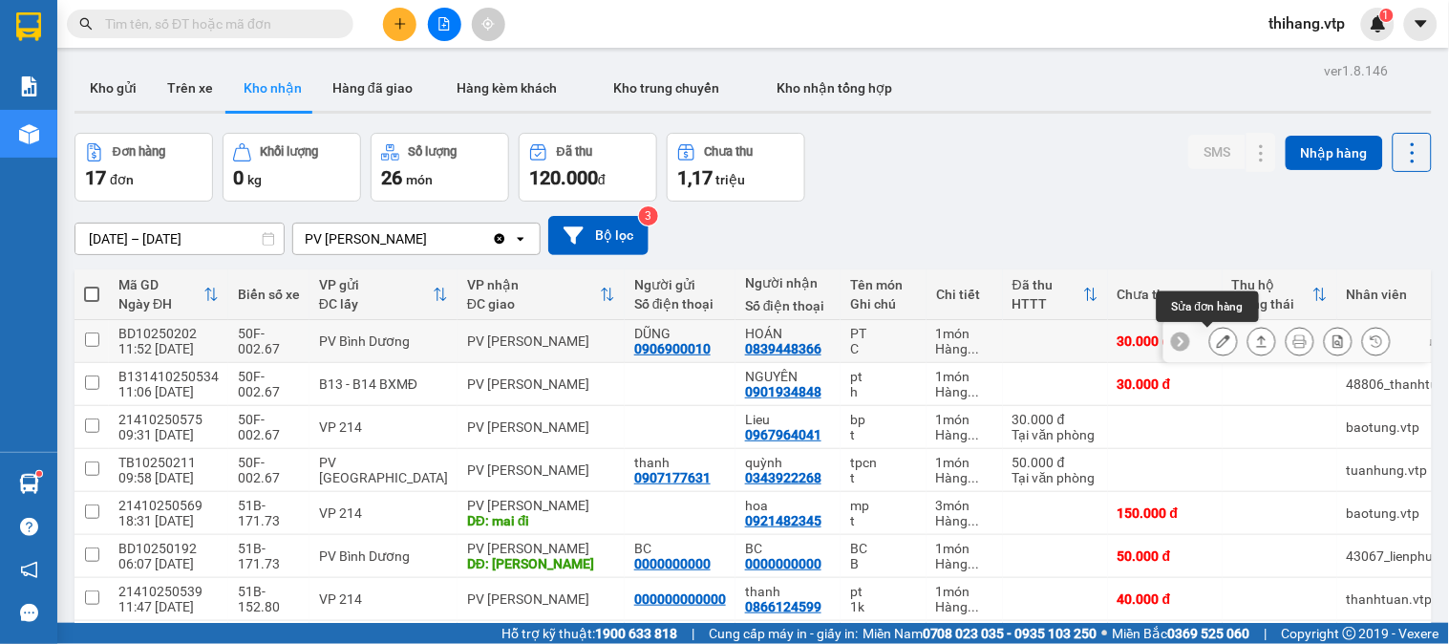
click at [1211, 351] on button at bounding box center [1224, 341] width 27 height 33
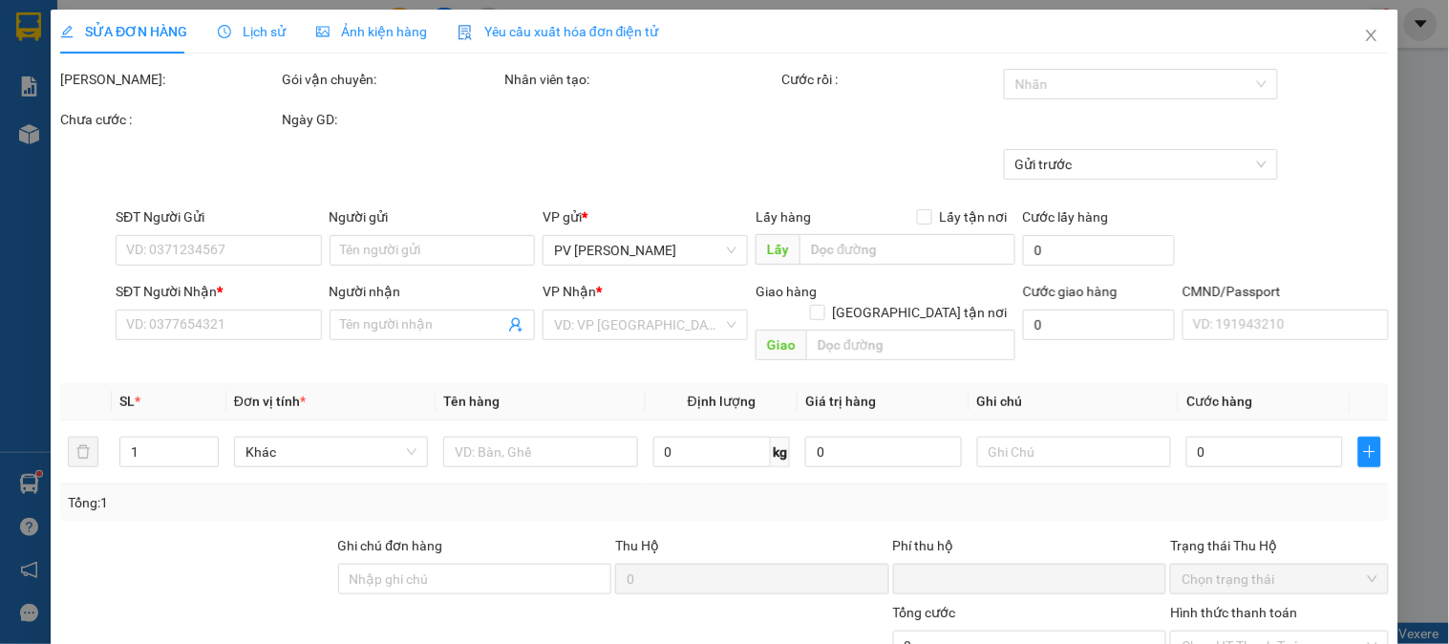
type input "0906900010"
type input "DŨNG"
type input "0839448366"
type input "HOÁN"
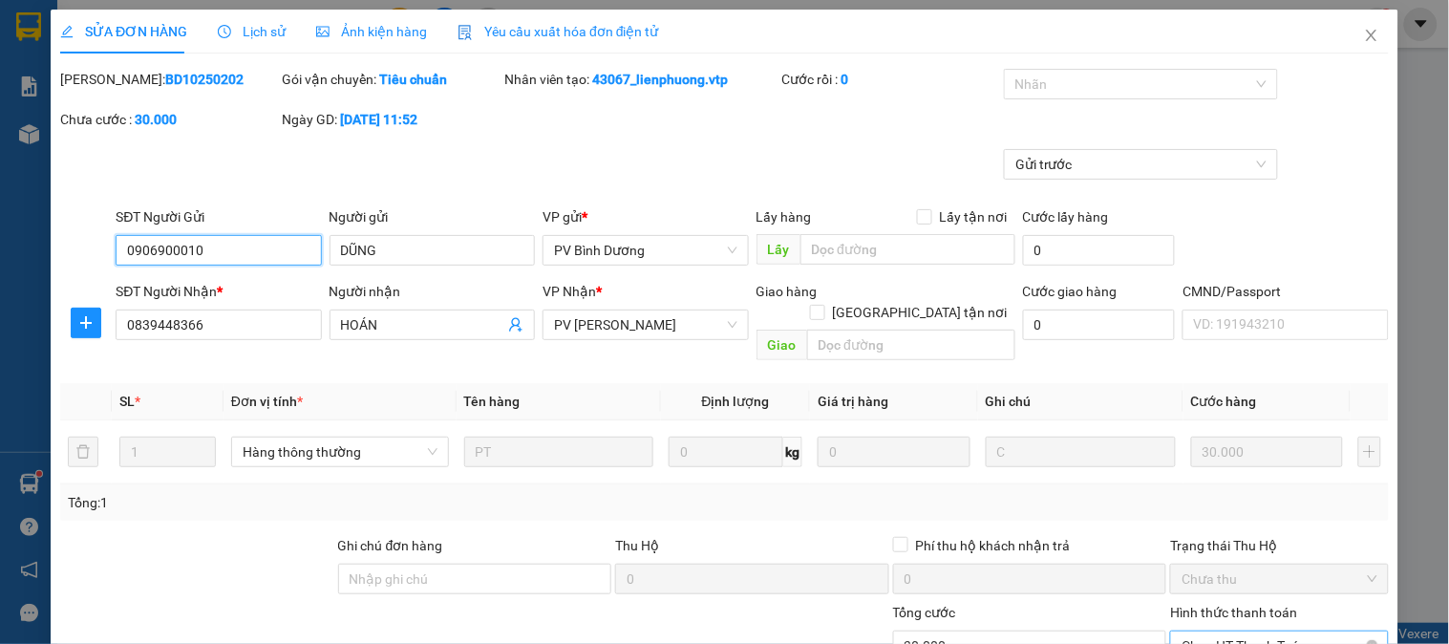
click at [1215, 632] on span "Chọn HT Thanh Toán" at bounding box center [1279, 646] width 195 height 29
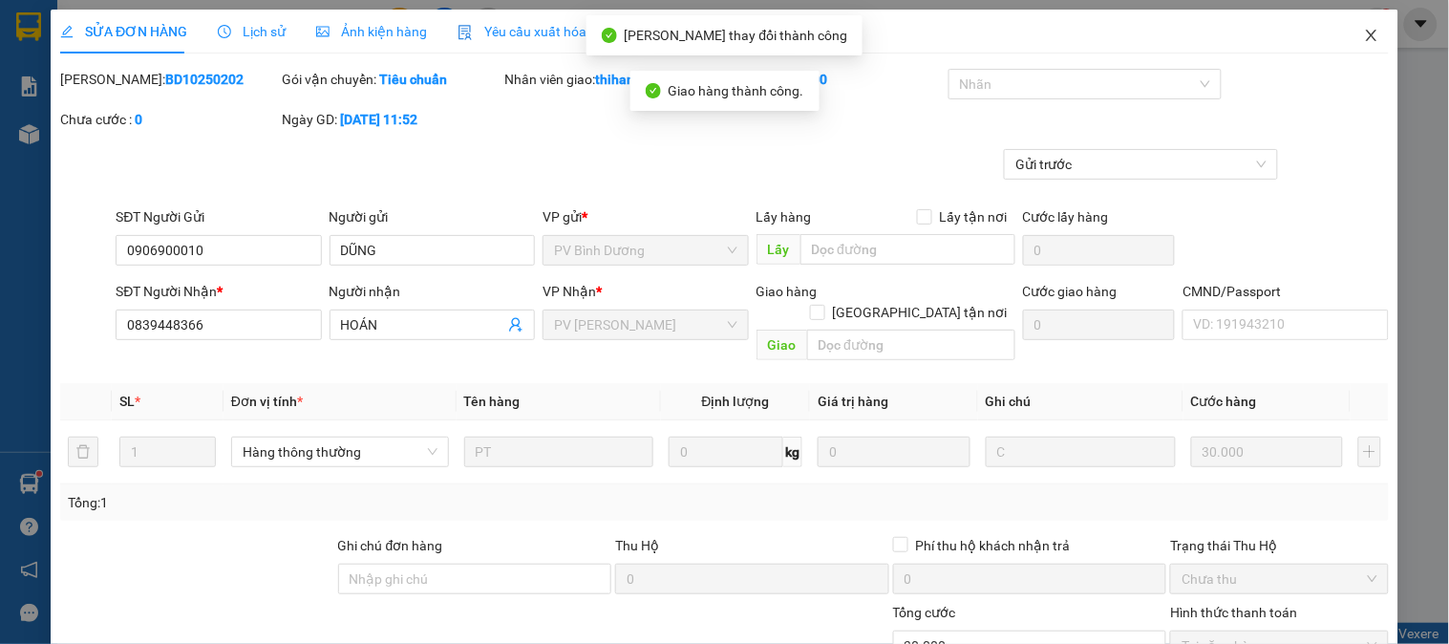
click at [1364, 34] on icon "close" at bounding box center [1371, 35] width 15 height 15
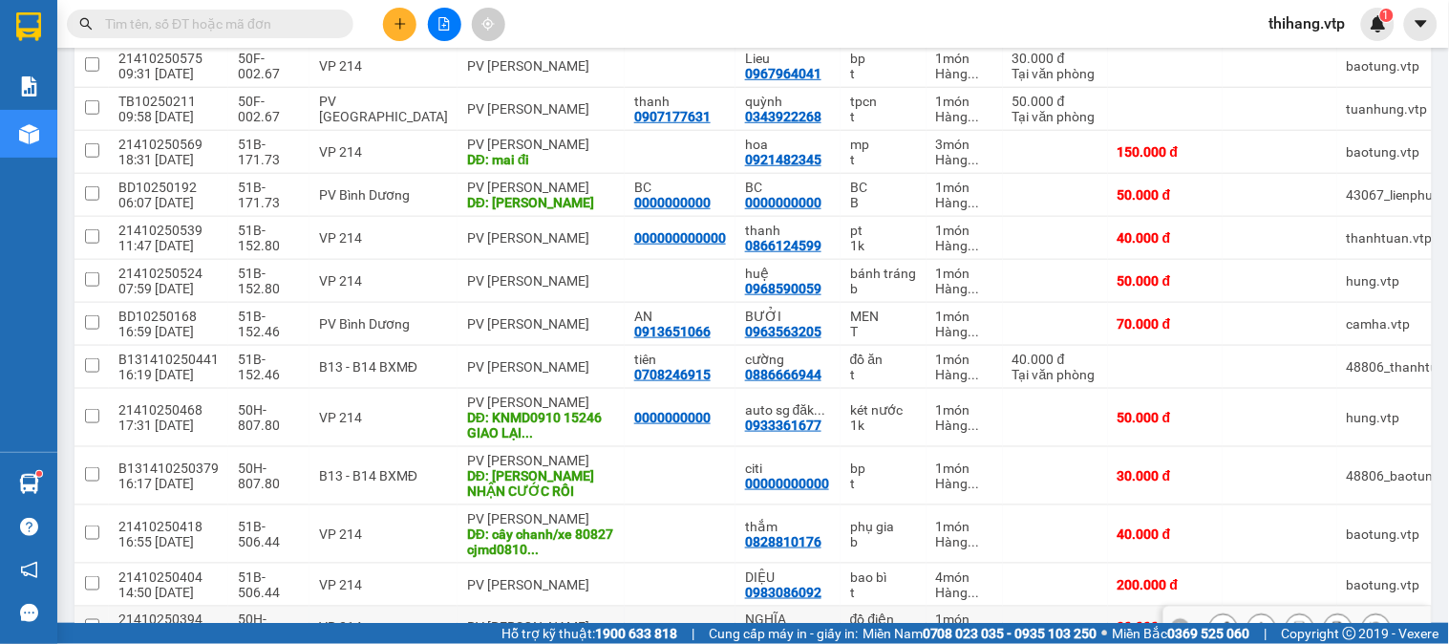
scroll to position [533, 0]
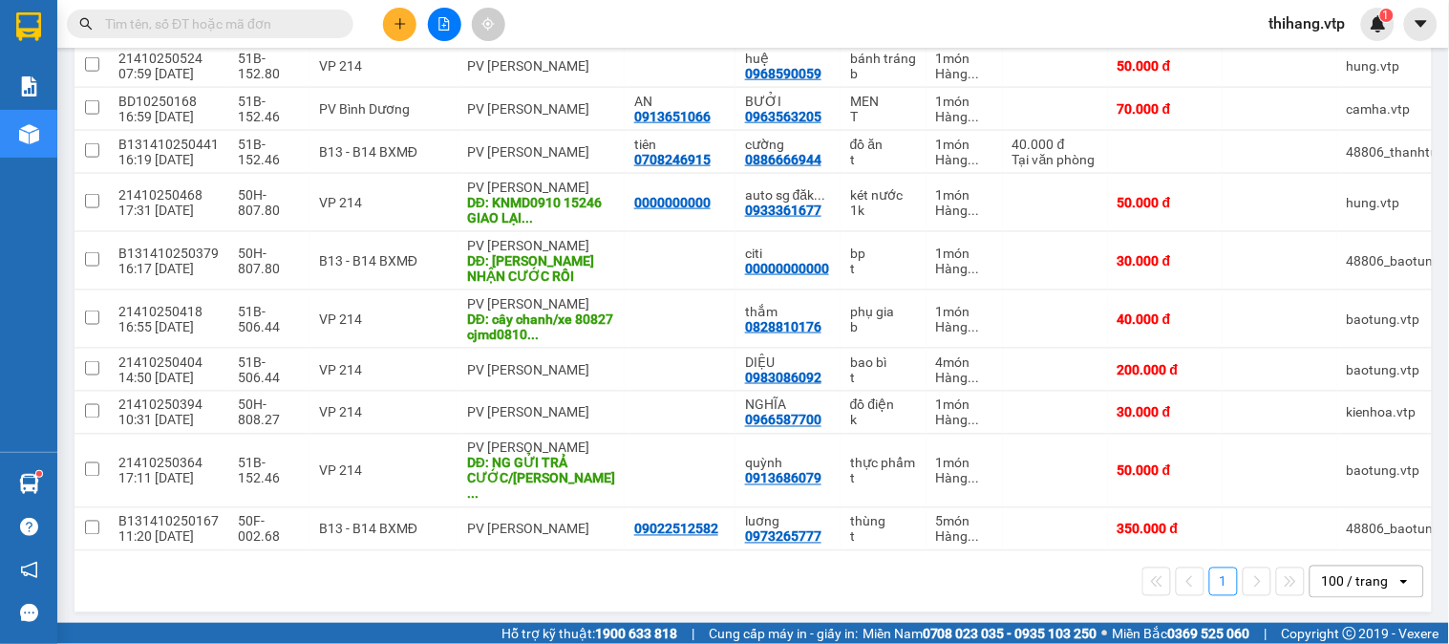
click at [370, 33] on div at bounding box center [186, 24] width 373 height 29
click at [385, 27] on button at bounding box center [399, 24] width 33 height 33
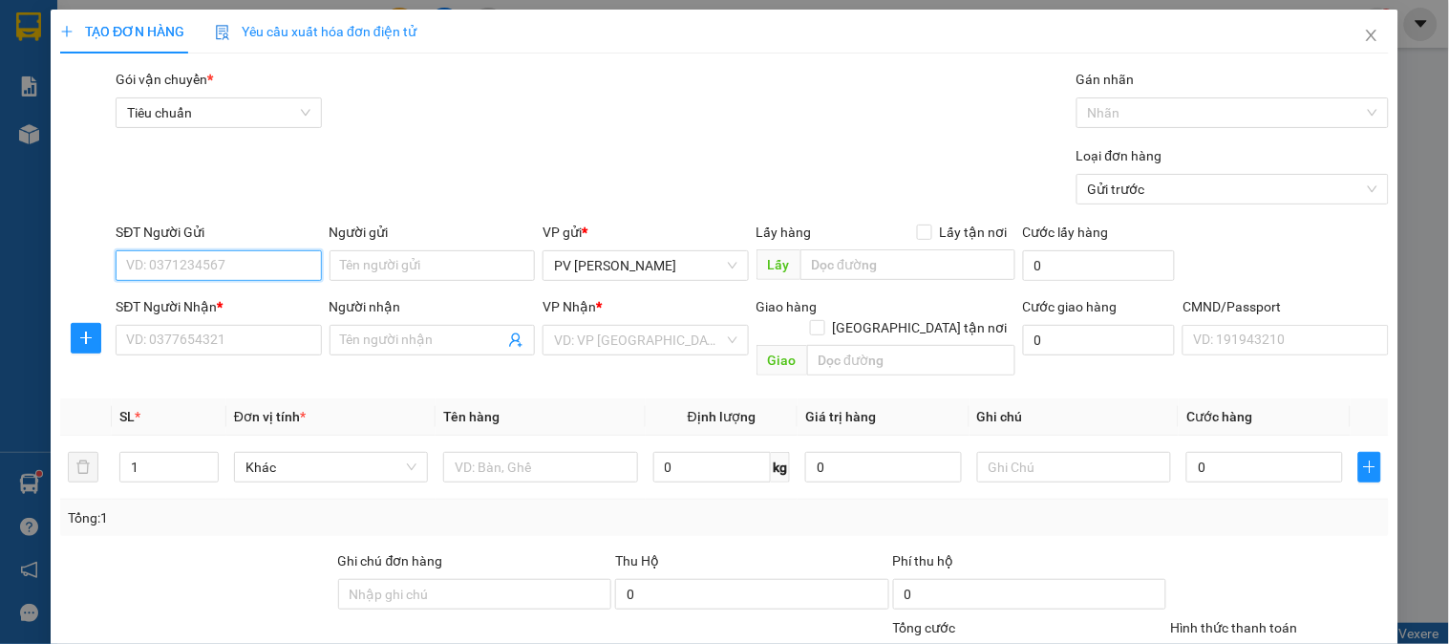
click at [275, 256] on input "SĐT Người Gửi" at bounding box center [218, 265] width 205 height 31
click at [253, 300] on div "0388304081 - DƯƠNG" at bounding box center [216, 303] width 181 height 21
type input "0388304081"
type input "DƯƠNG"
type input "0987492121"
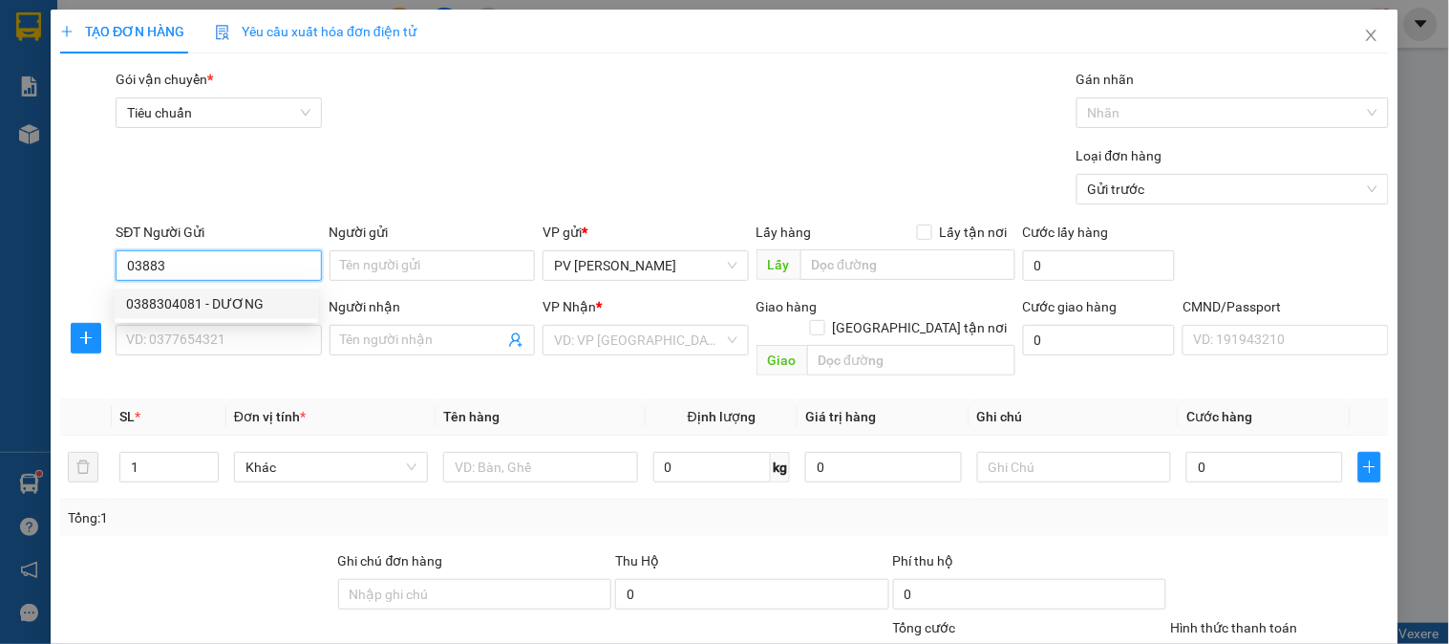
type input "huân"
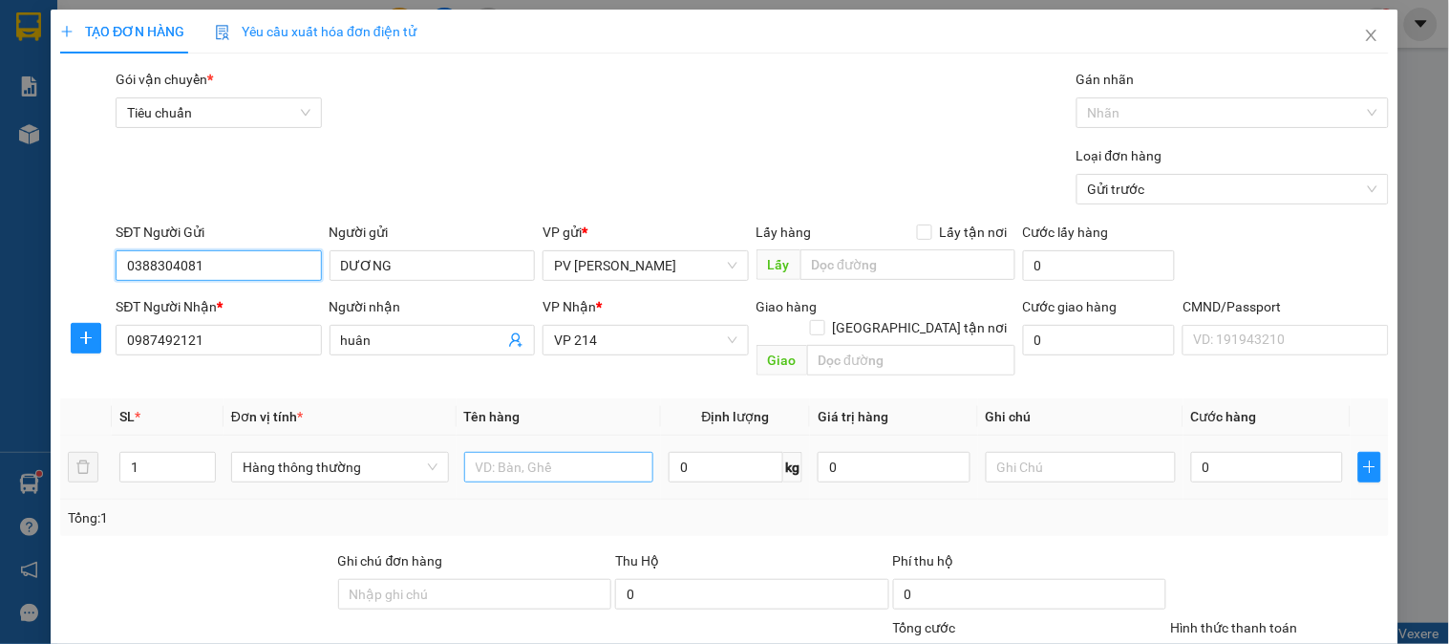
type input "0388304081"
click at [509, 455] on input "text" at bounding box center [559, 467] width 190 height 31
type input "d"
type input "đồ ăn"
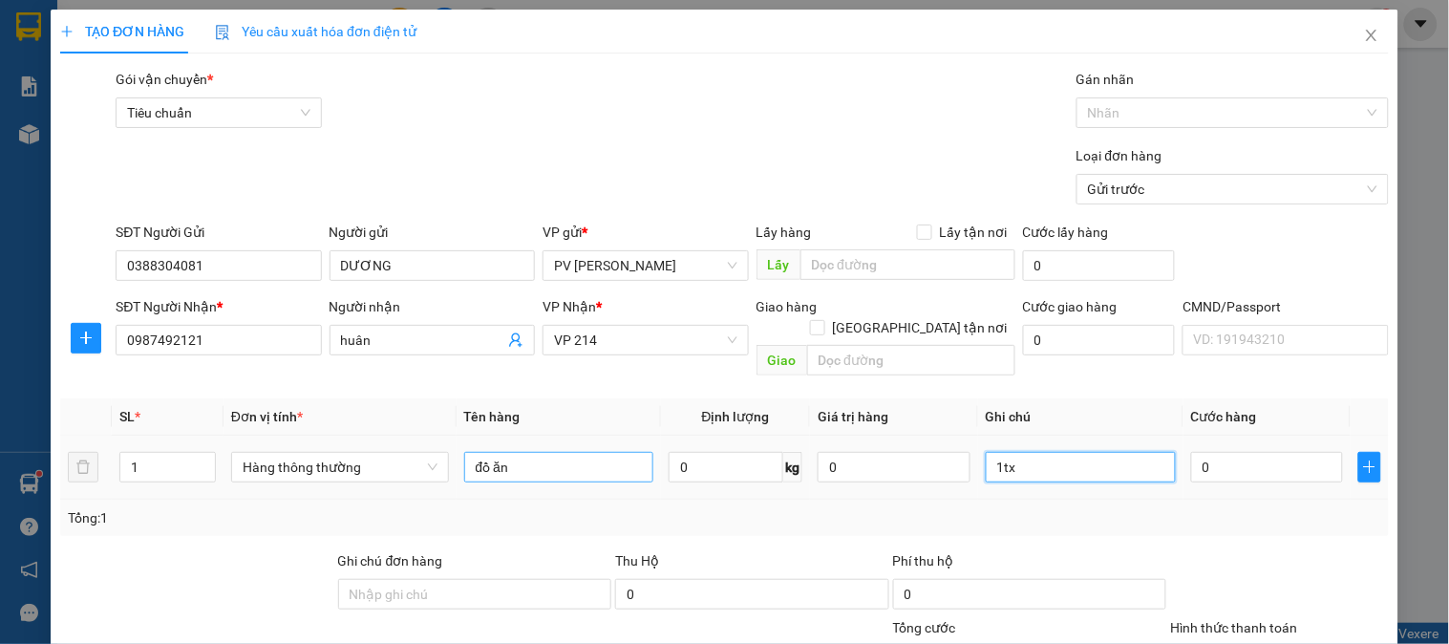
type input "1tx"
type input "4"
type input "40"
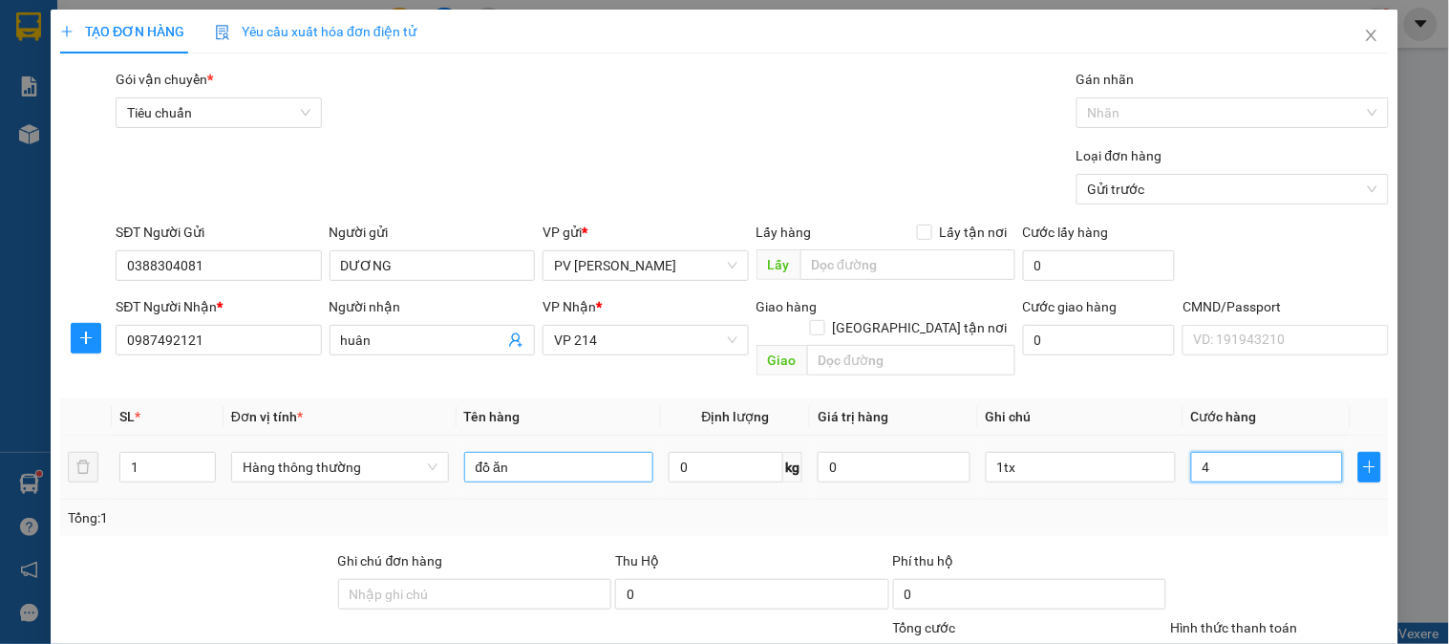
type input "40"
type input "400"
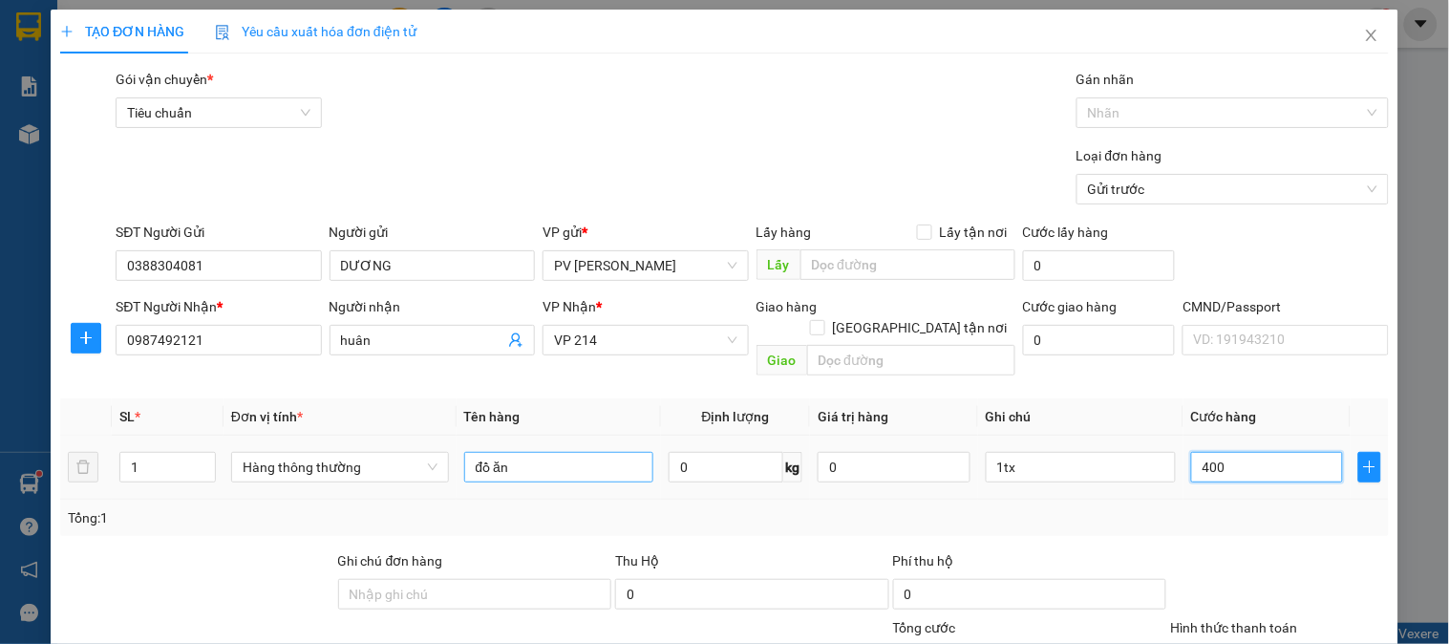
type input "4.000"
type input "40.000"
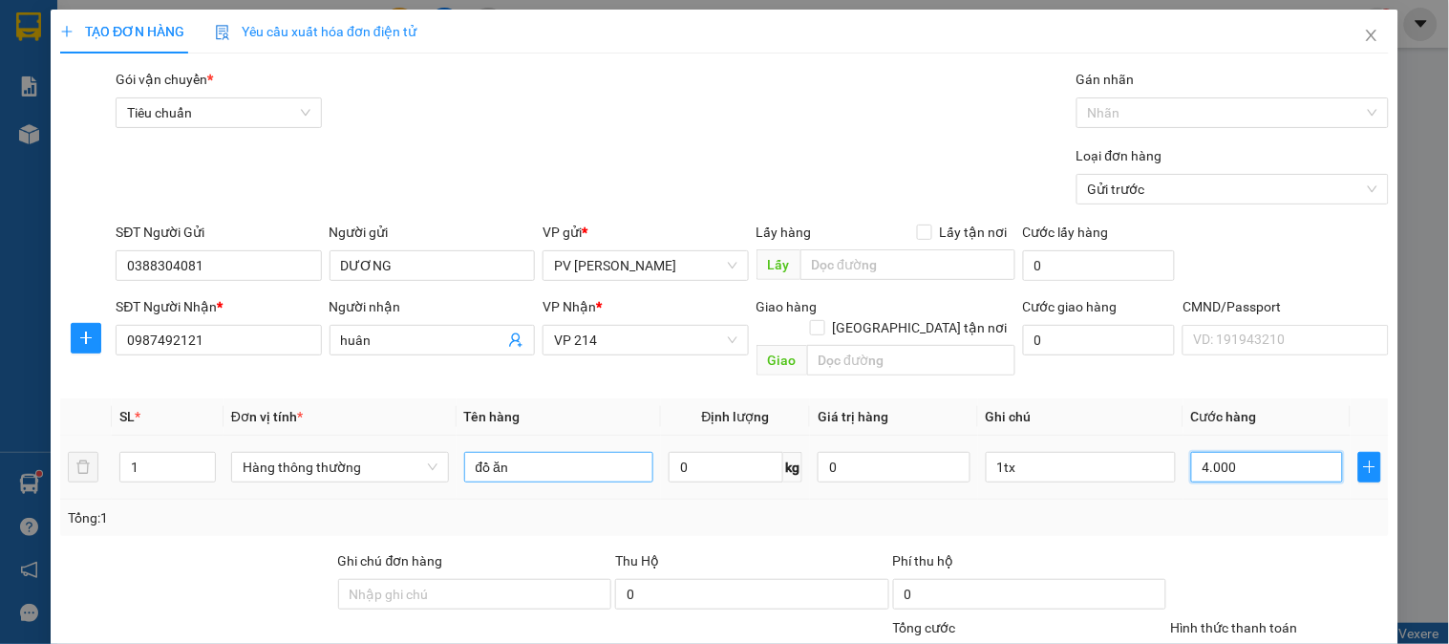
type input "40.000"
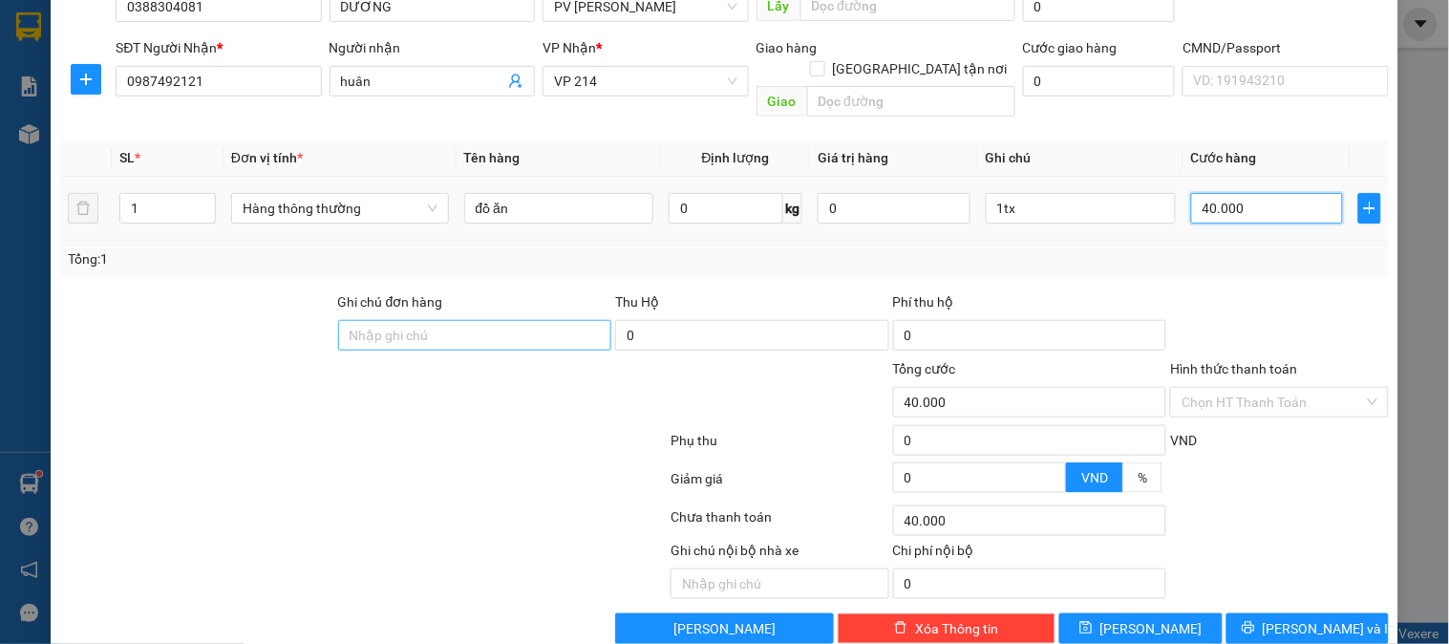
scroll to position [274, 0]
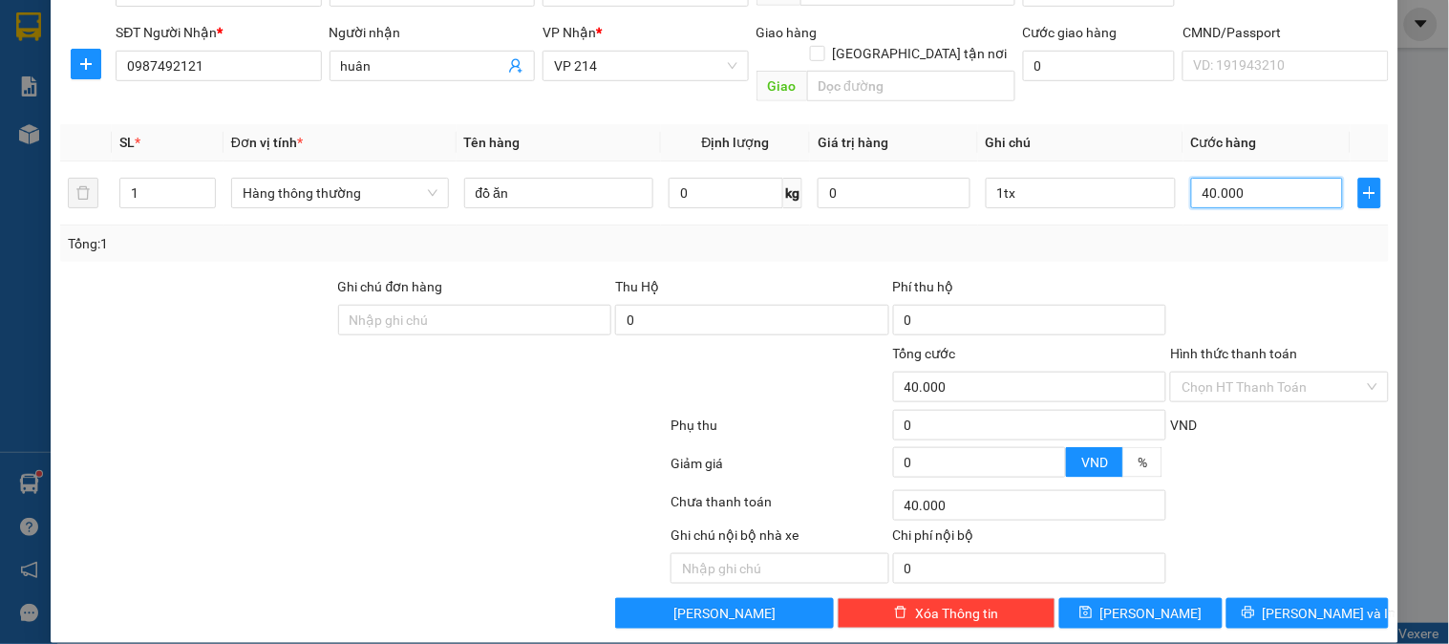
type input "40.000"
click at [1224, 373] on input "Hình thức thanh toán" at bounding box center [1273, 387] width 182 height 29
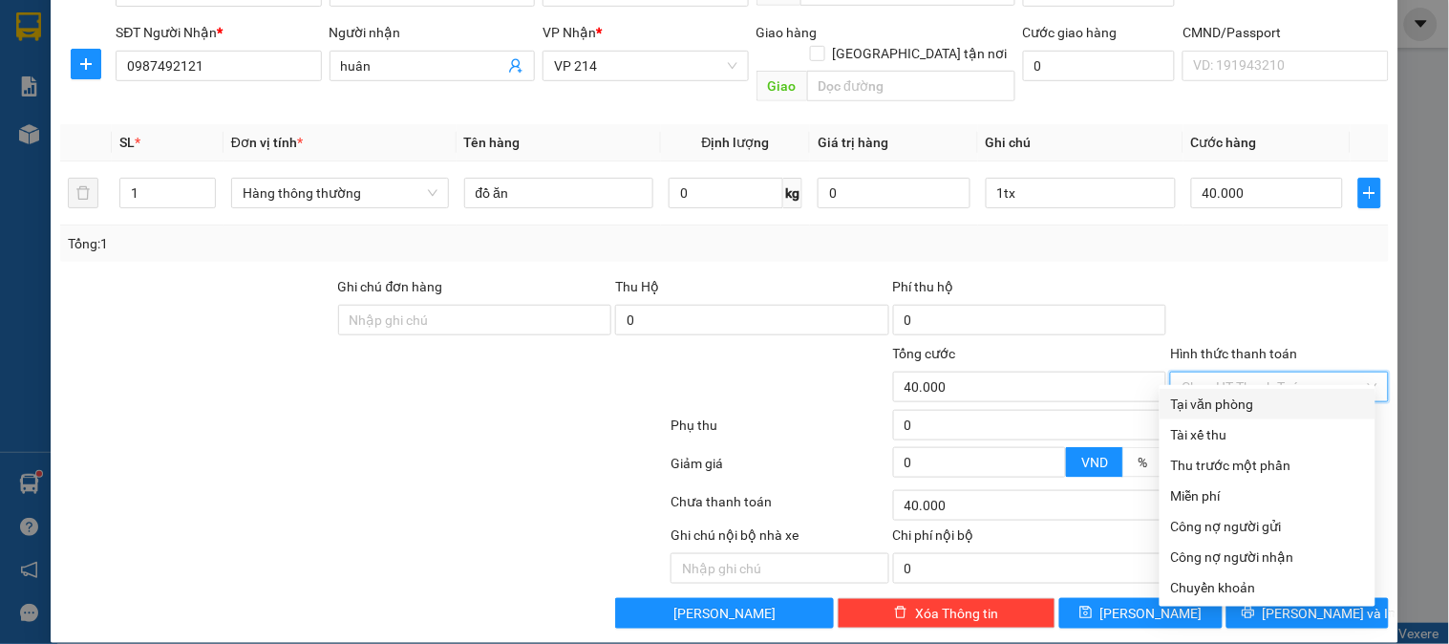
click at [1201, 403] on div "Tại văn phòng" at bounding box center [1267, 404] width 193 height 21
type input "0"
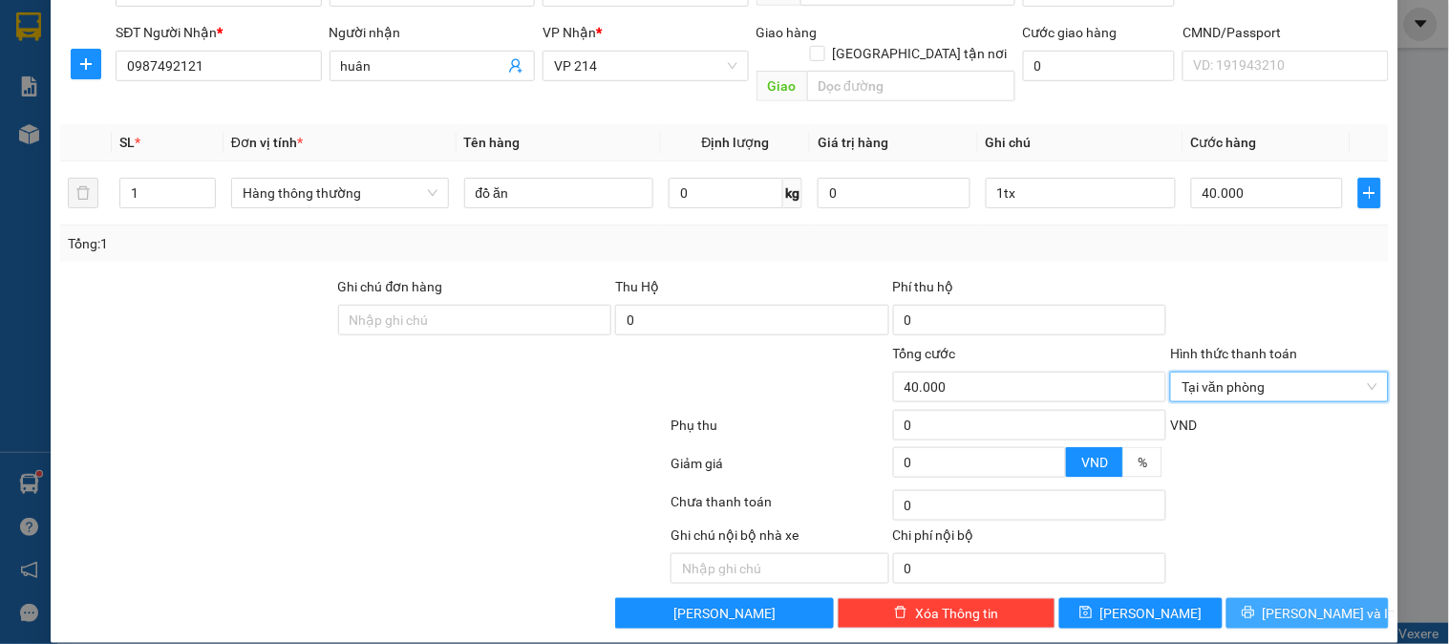
click at [1317, 603] on span "[PERSON_NAME] và In" at bounding box center [1330, 613] width 134 height 21
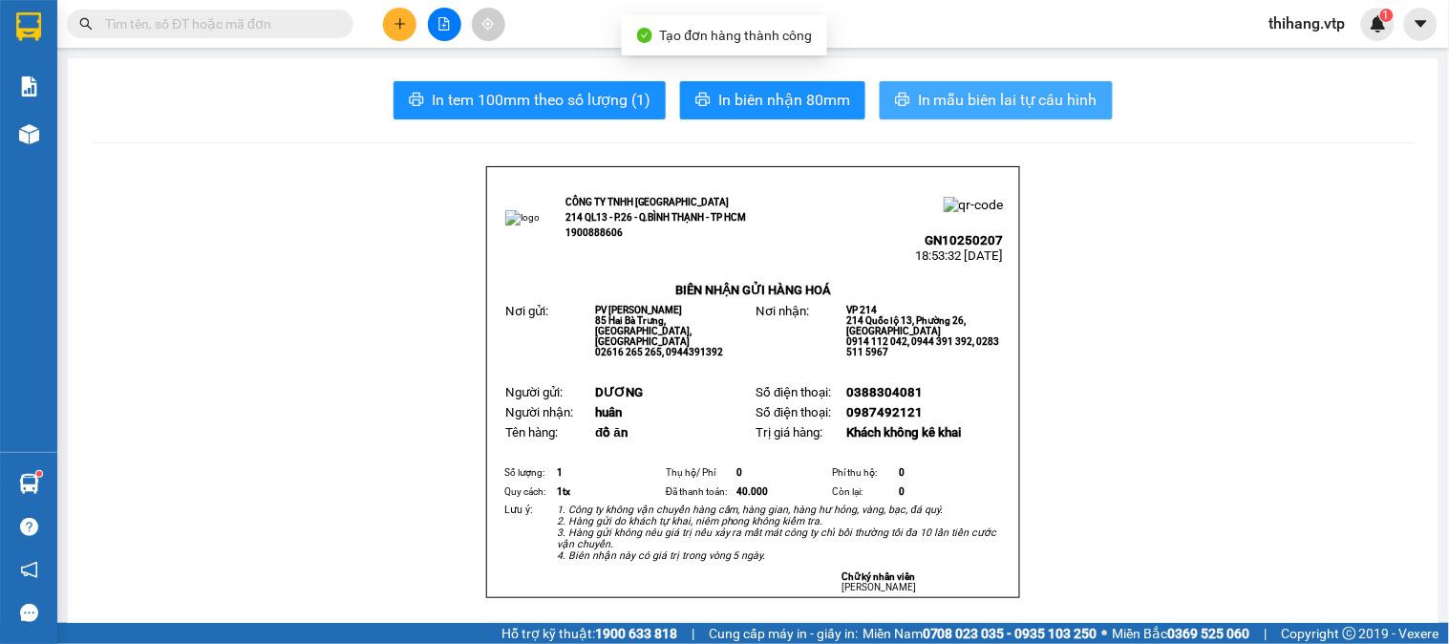
click at [978, 105] on span "In mẫu biên lai tự cấu hình" at bounding box center [1008, 100] width 180 height 24
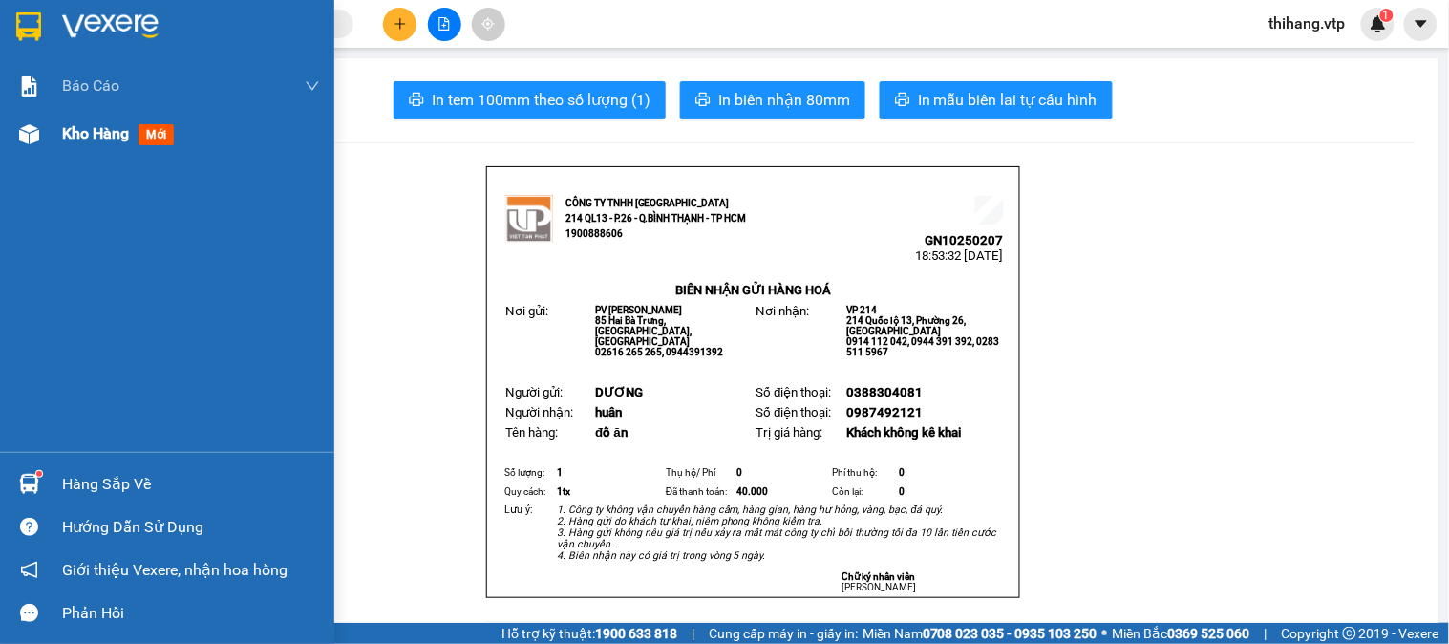
click at [97, 129] on span "Kho hàng" at bounding box center [95, 133] width 67 height 18
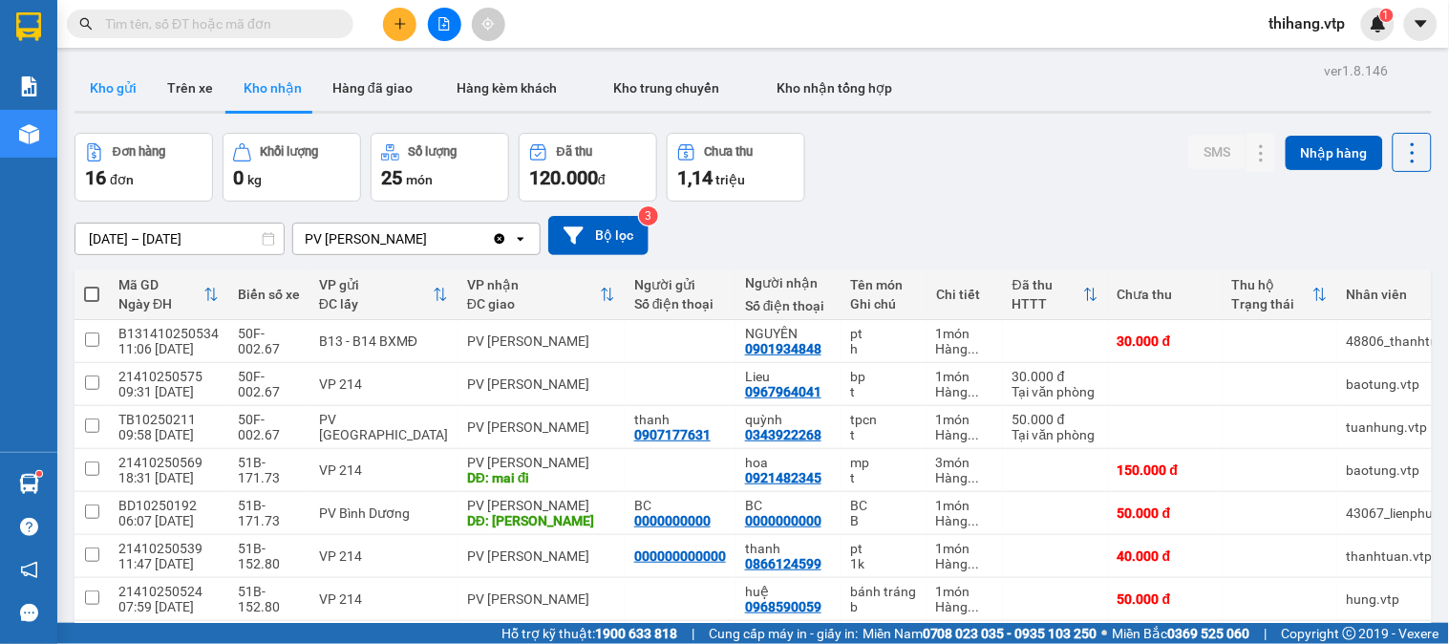
click at [111, 92] on button "Kho gửi" at bounding box center [113, 88] width 77 height 46
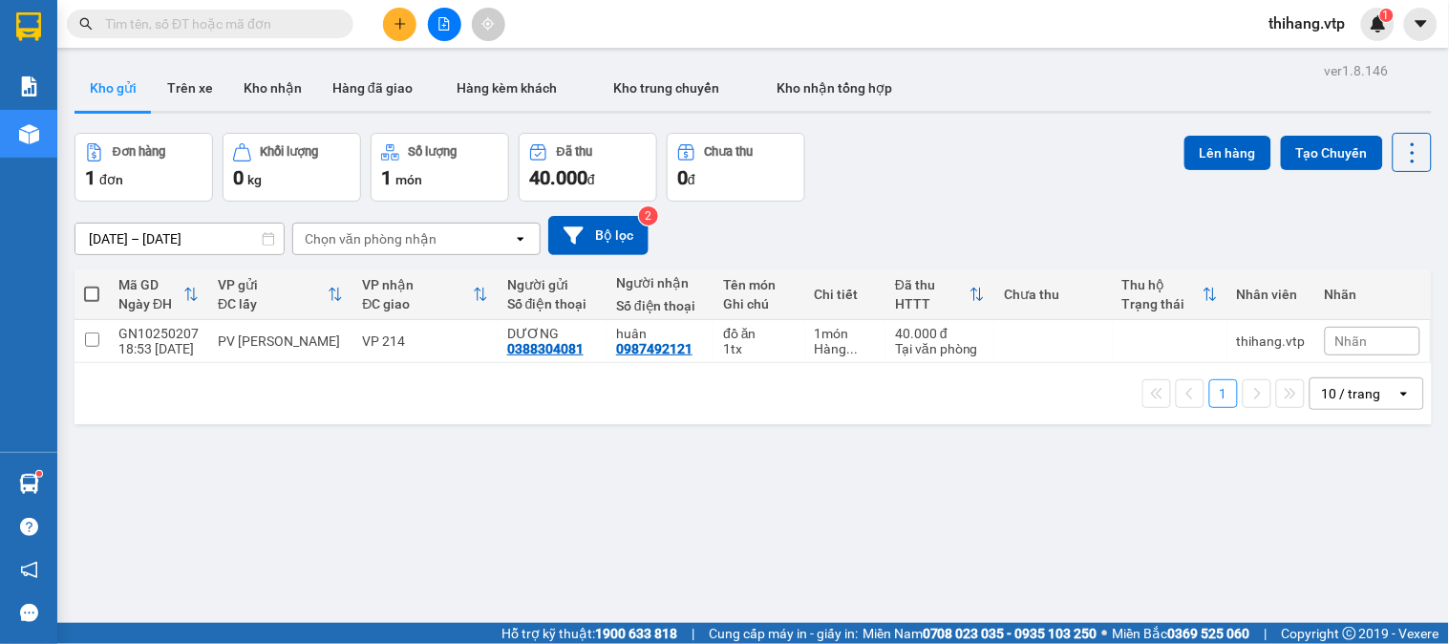
click at [93, 290] on span at bounding box center [91, 294] width 15 height 15
click at [92, 285] on input "checkbox" at bounding box center [92, 285] width 0 height 0
checkbox input "true"
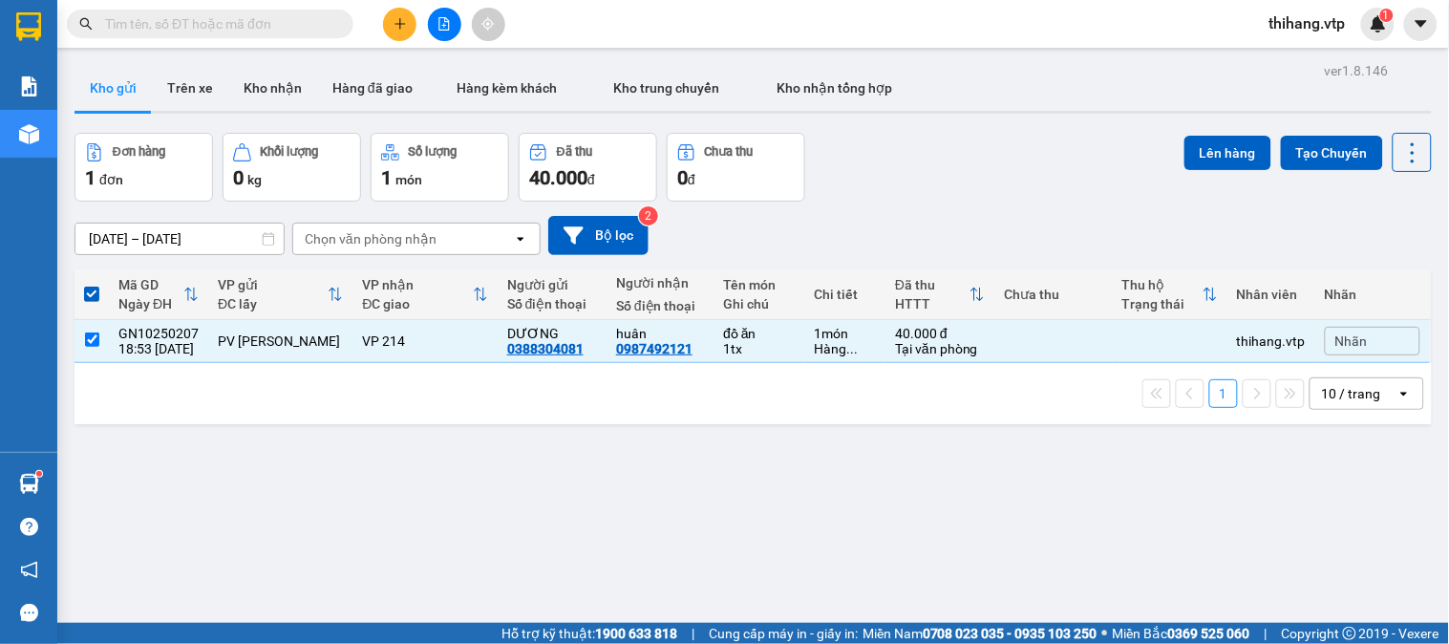
click at [1187, 172] on div "Lên hàng Tạo Chuyến" at bounding box center [1308, 167] width 247 height 69
click at [1187, 159] on button "Lên hàng" at bounding box center [1228, 153] width 87 height 34
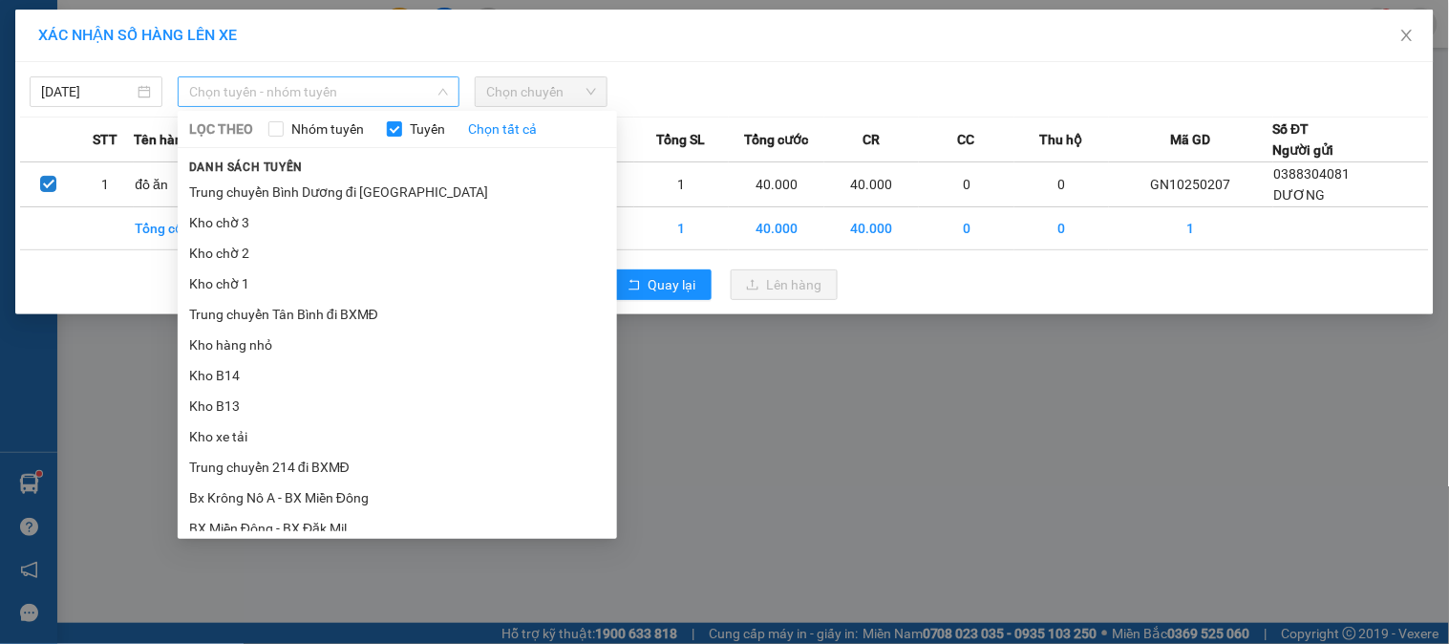
click at [290, 81] on span "Chọn tuyến - nhóm tuyến" at bounding box center [318, 91] width 259 height 29
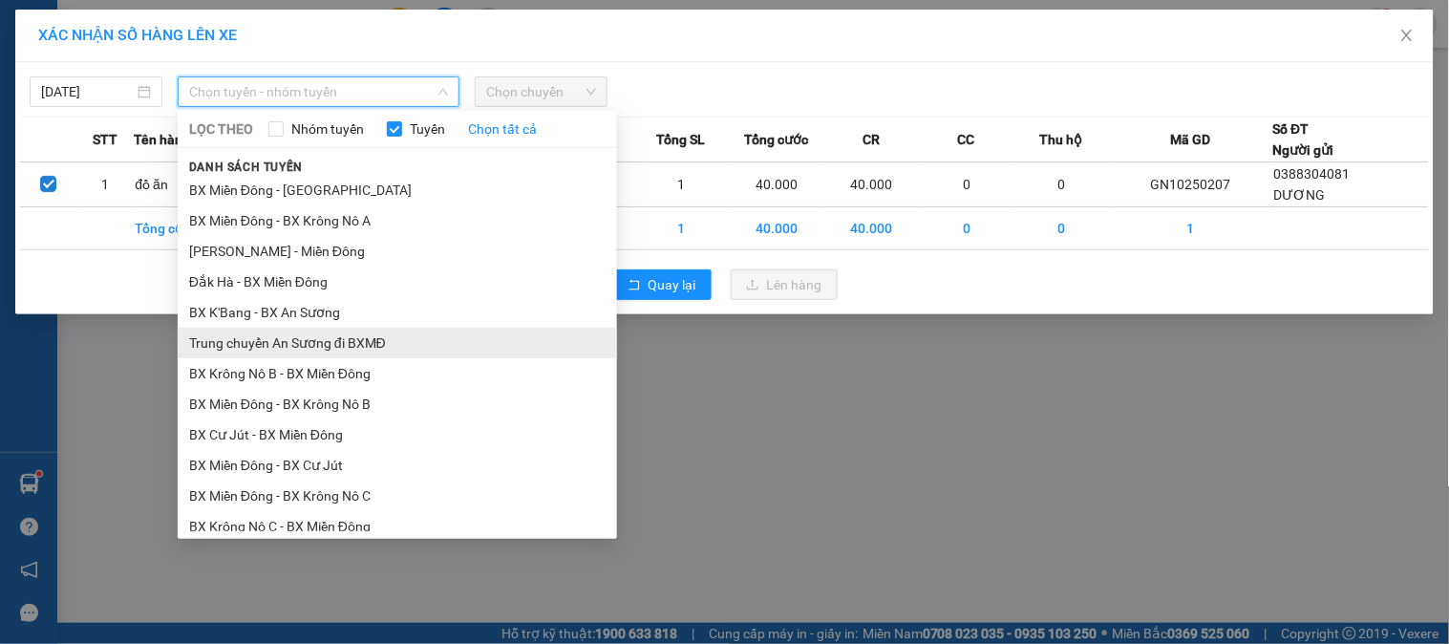
scroll to position [636, 0]
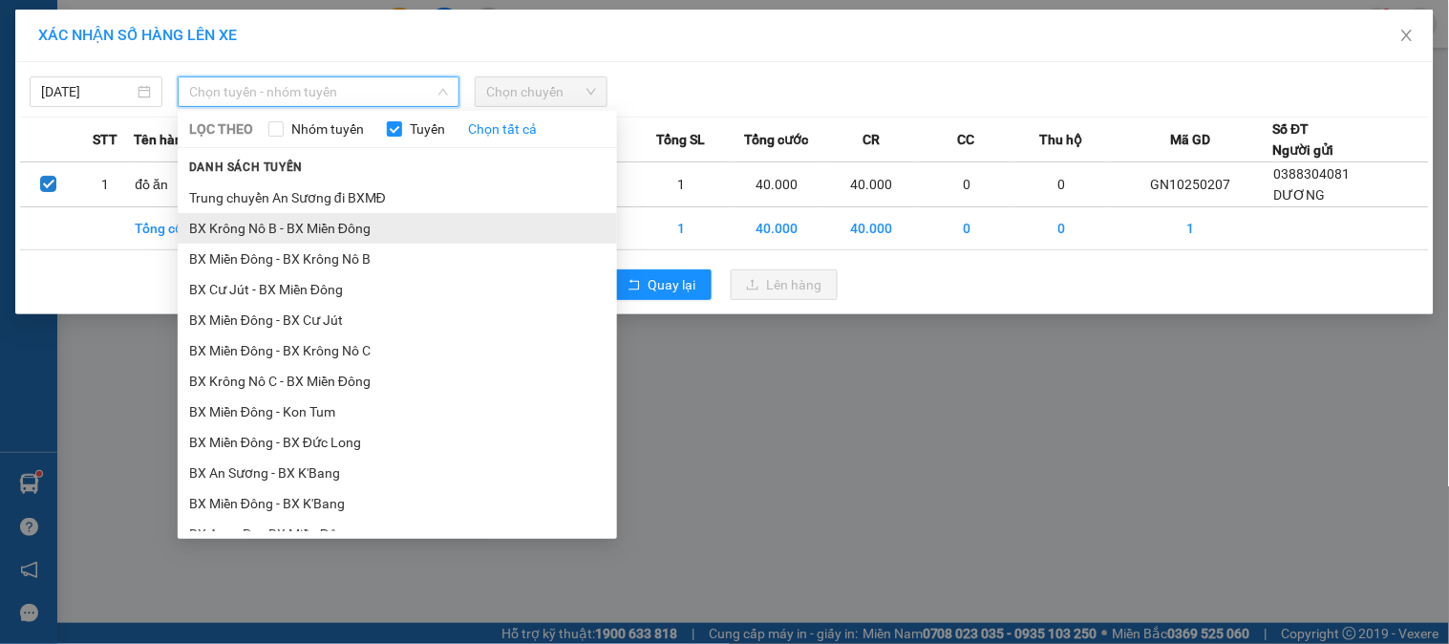
click at [287, 225] on li "BX Krông Nô B - BX Miền Đông" at bounding box center [398, 228] width 440 height 31
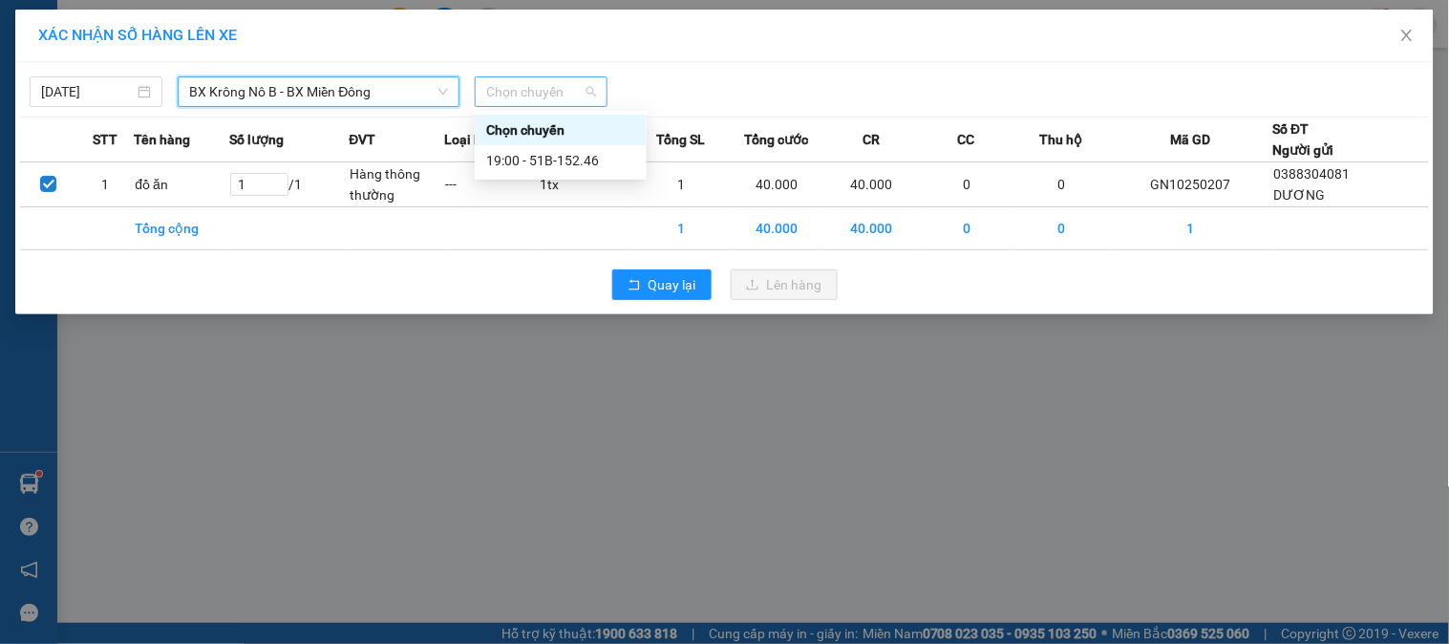
click at [598, 87] on div "Chọn chuyến" at bounding box center [541, 91] width 133 height 31
drag, startPoint x: 577, startPoint y: 163, endPoint x: 592, endPoint y: 164, distance: 15.3
click at [577, 164] on div "19:00 - 51B-152.46" at bounding box center [560, 160] width 149 height 21
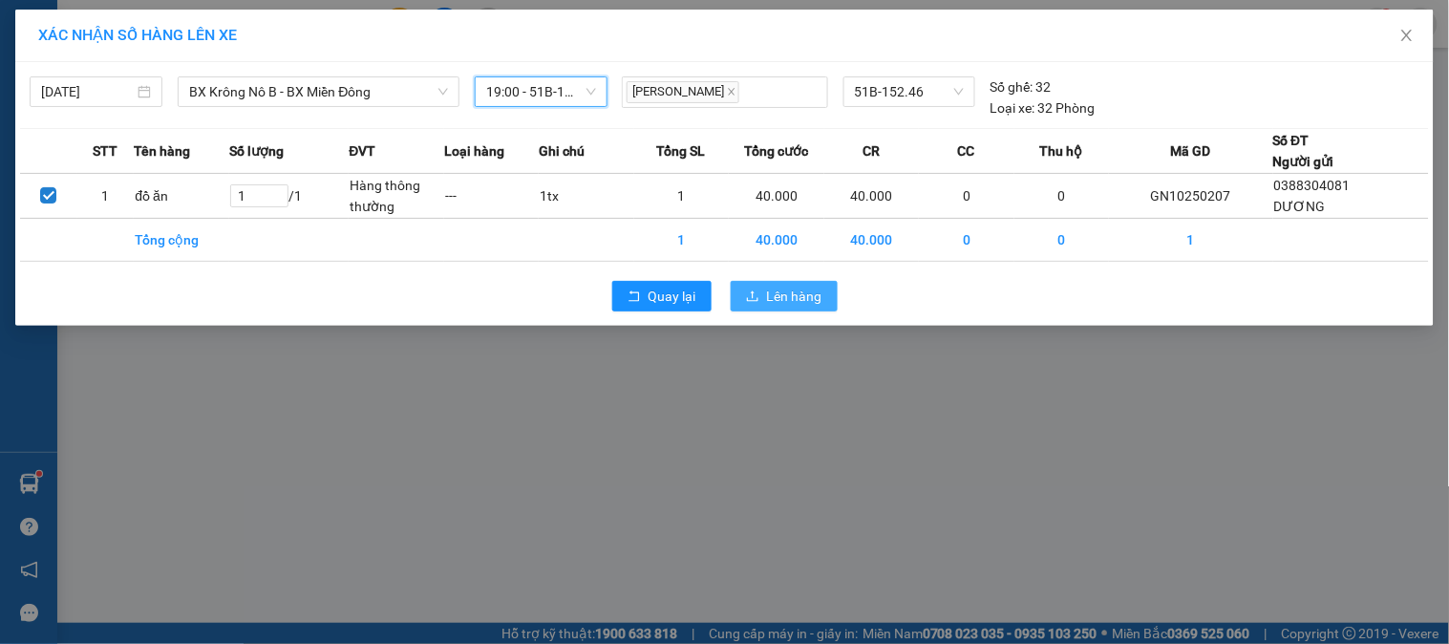
click at [771, 299] on span "Lên hàng" at bounding box center [794, 296] width 55 height 21
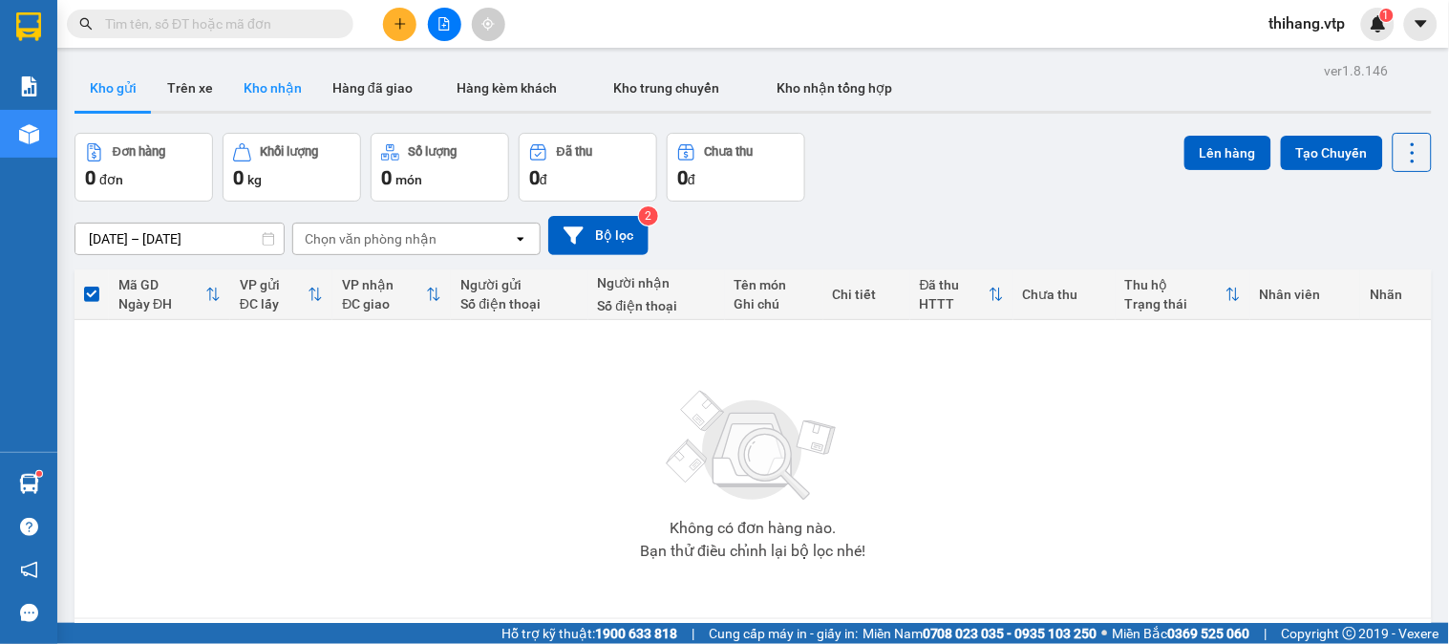
click at [271, 82] on button "Kho nhận" at bounding box center [272, 88] width 89 height 46
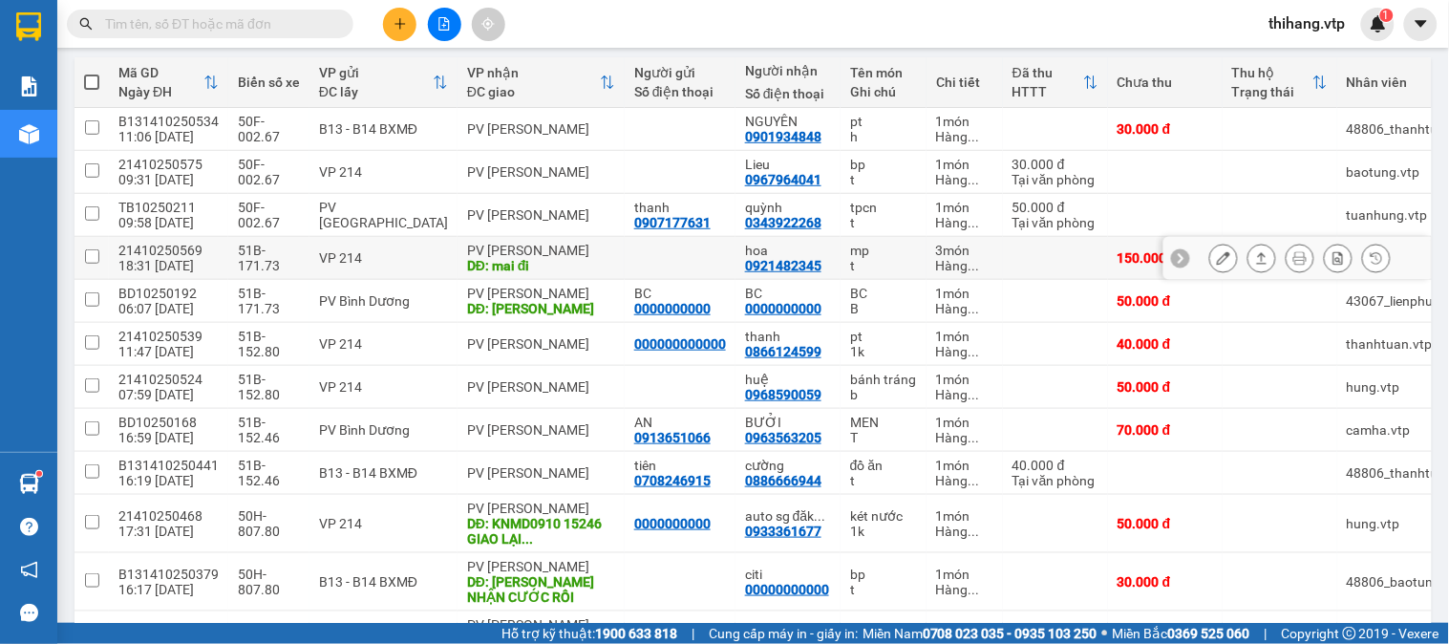
scroll to position [318, 0]
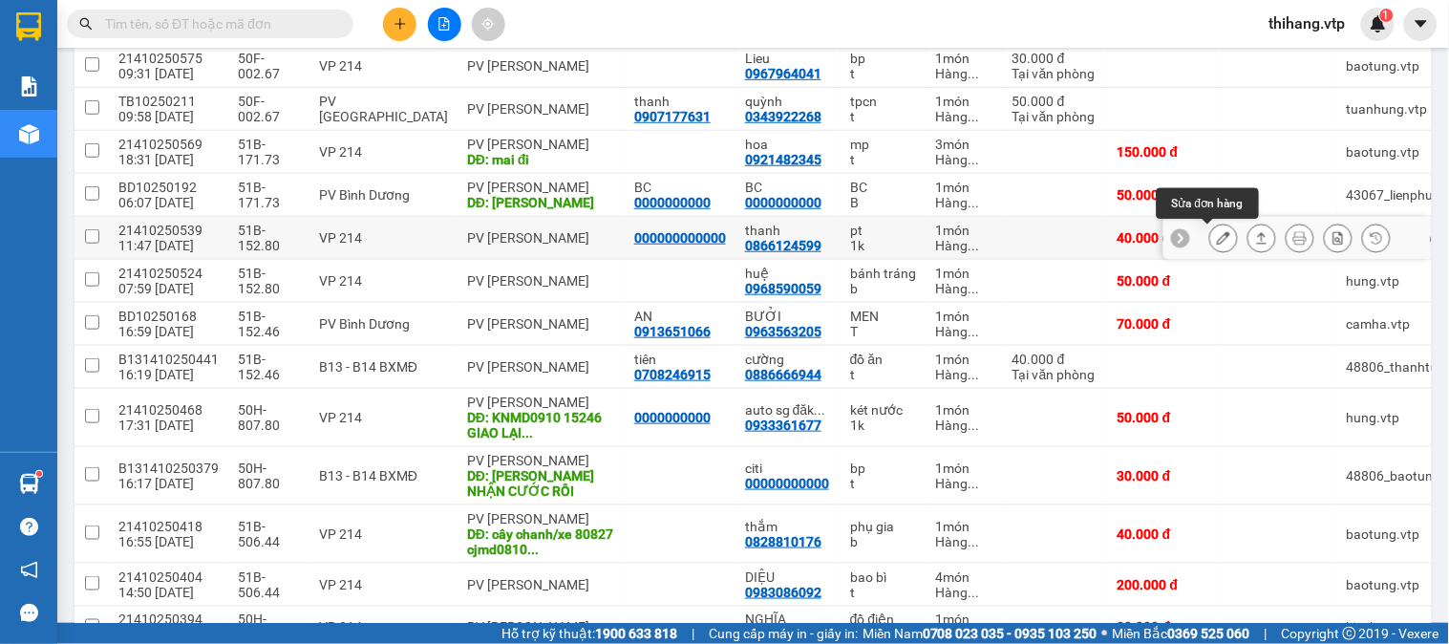
click at [1217, 236] on icon at bounding box center [1223, 237] width 13 height 13
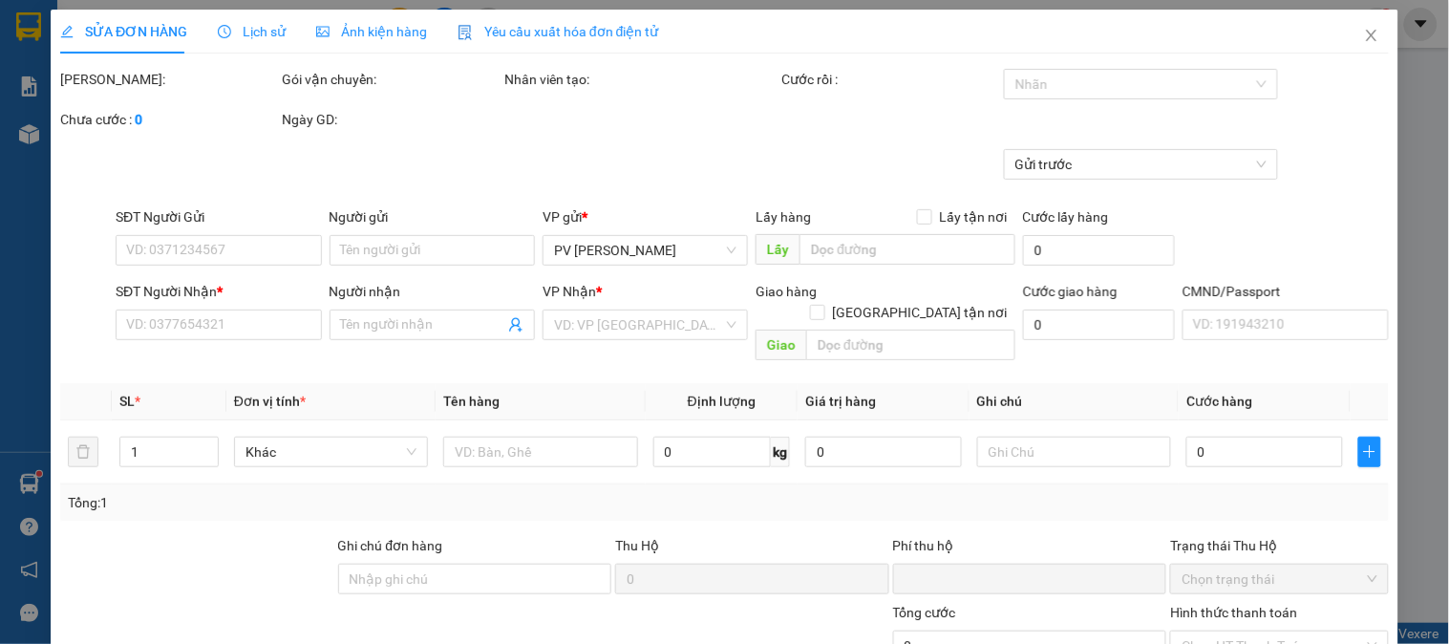
type input "000000000000"
type input "0866124599"
type input "thanh"
type input "0"
type input "40.000"
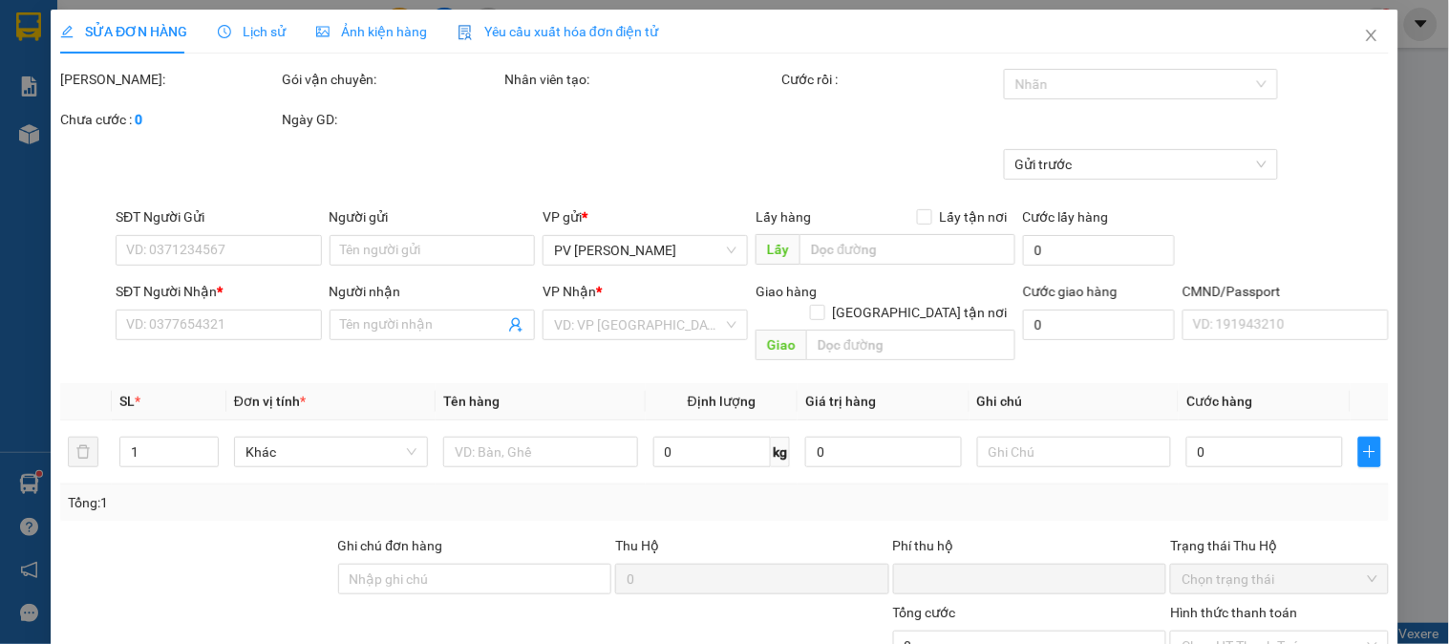
type input "40.000"
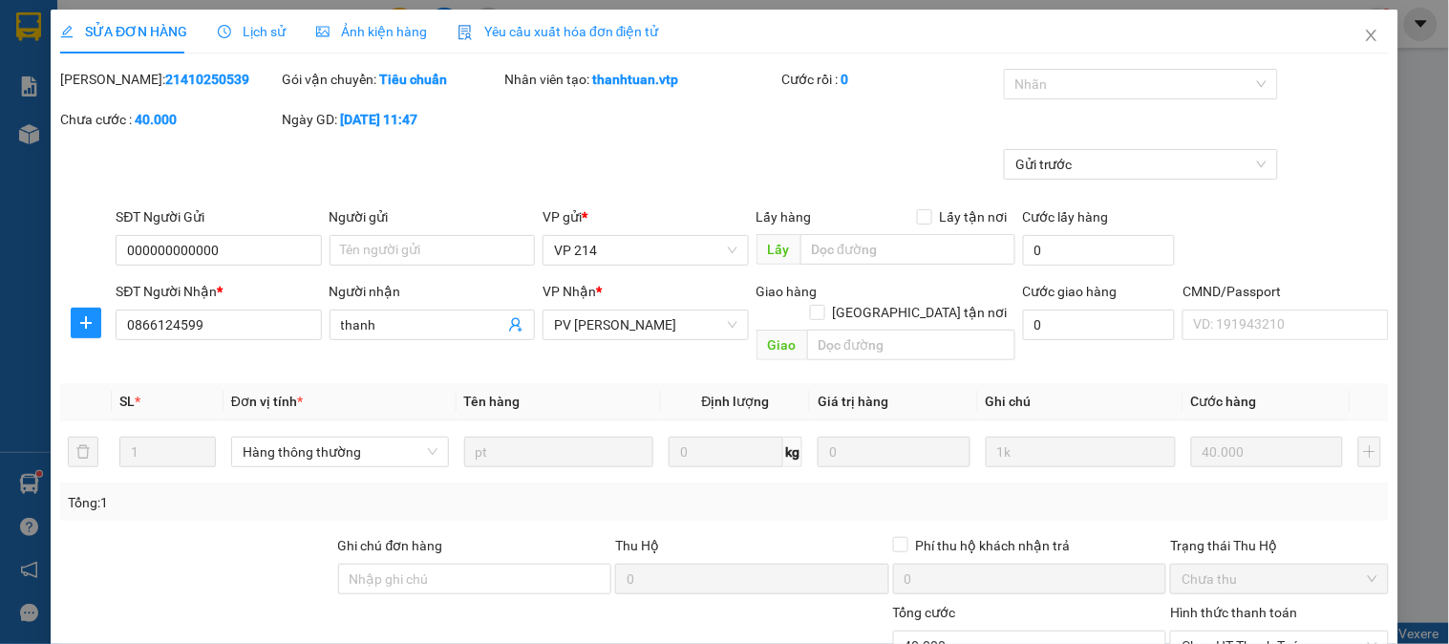
type input "2.000"
click at [1100, 82] on div at bounding box center [1132, 84] width 246 height 23
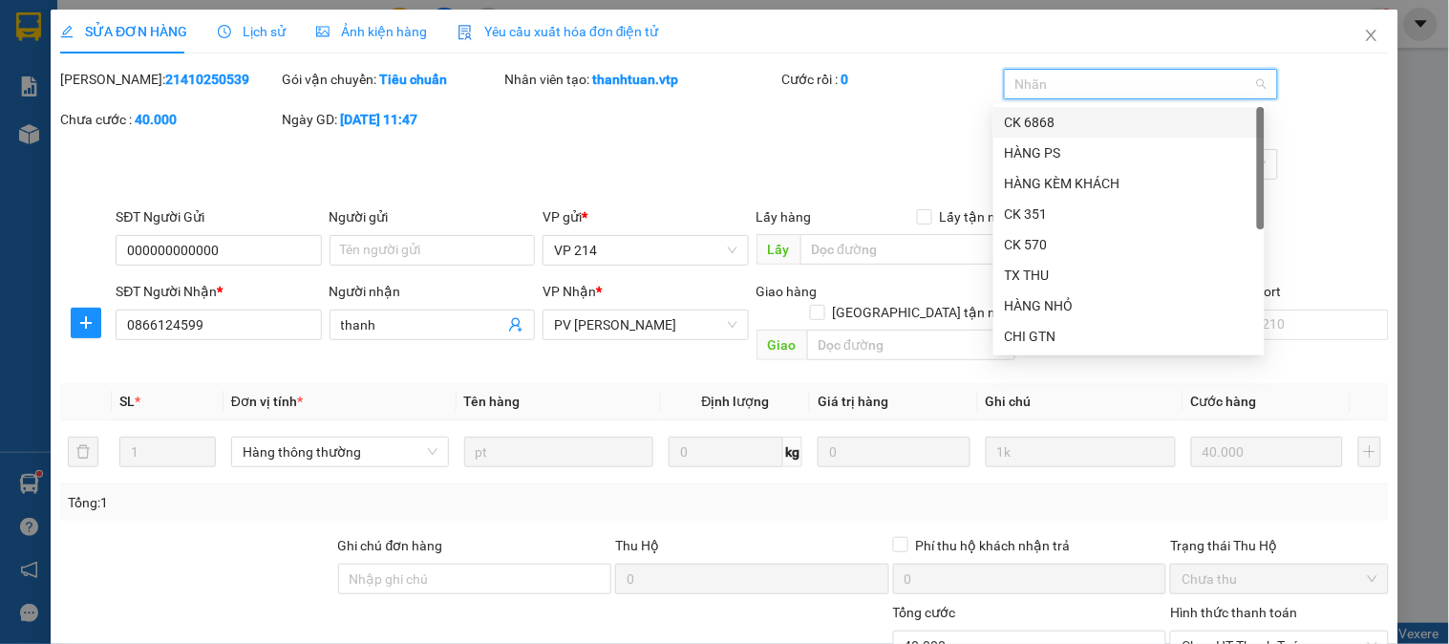
click at [1068, 113] on div "CK 6868" at bounding box center [1129, 122] width 248 height 21
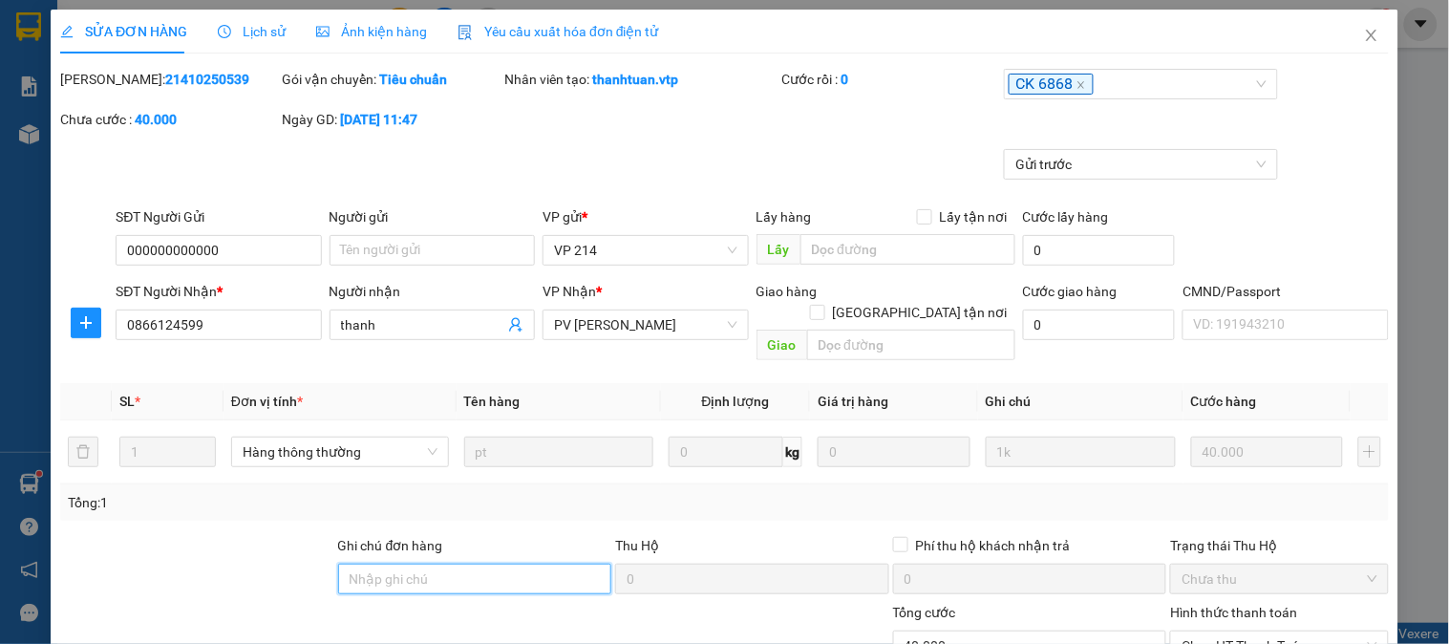
click at [545, 564] on input "Ghi chú đơn hàng" at bounding box center [475, 579] width 274 height 31
type input "e"
type input "ẽ"
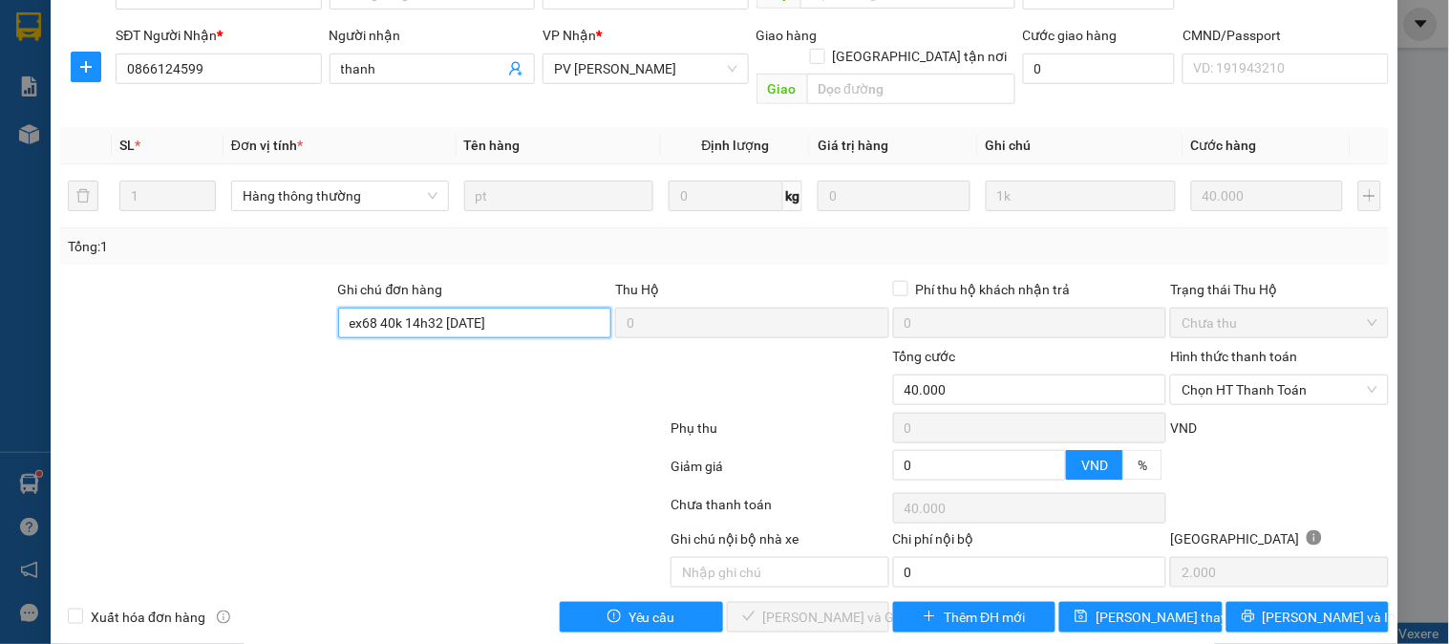
scroll to position [261, 0]
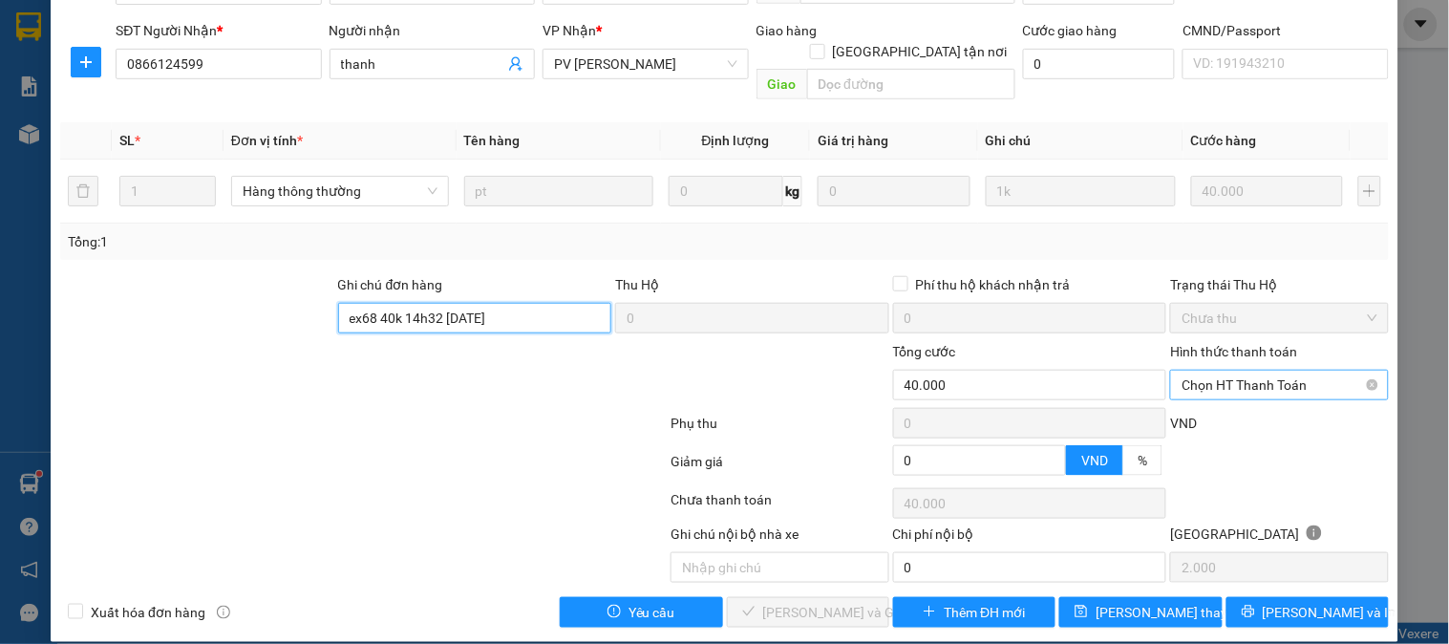
click at [1277, 375] on span "Chọn HT Thanh Toán" at bounding box center [1279, 385] width 195 height 29
type input "ex68 40k 14h32 11/10/25"
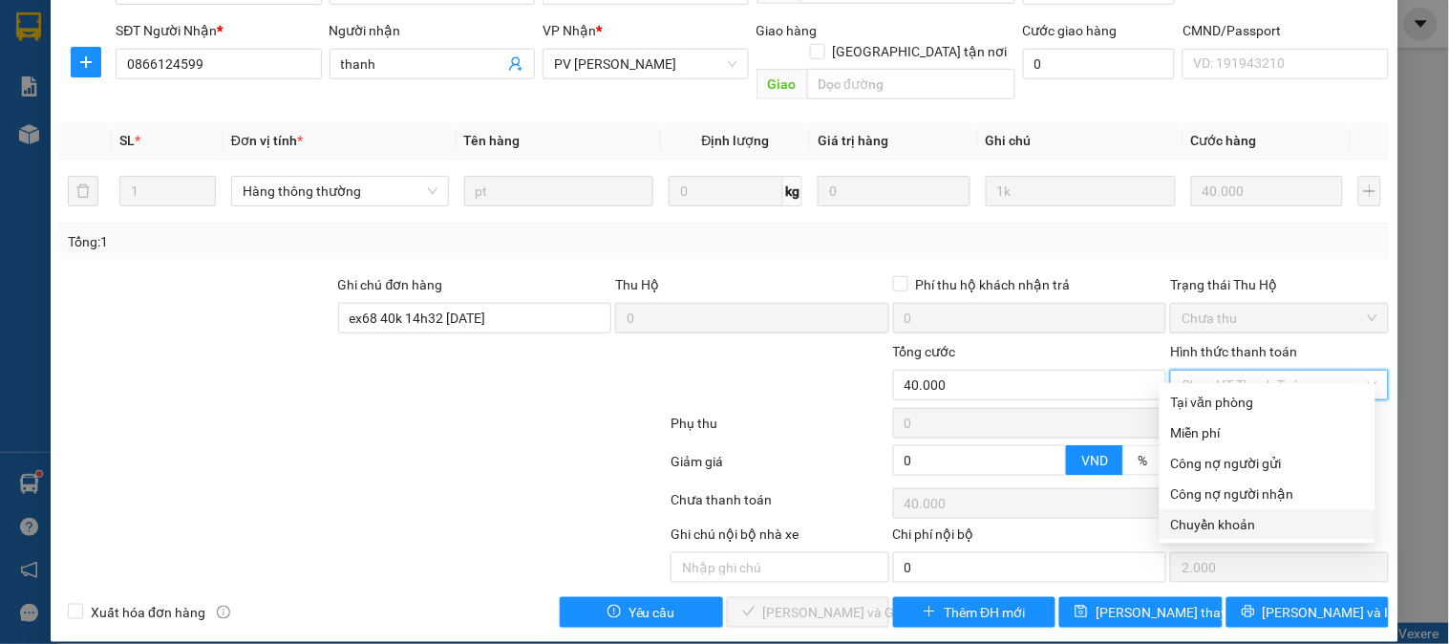
click at [1204, 519] on div "Chuyển khoản" at bounding box center [1267, 524] width 193 height 21
type input "0"
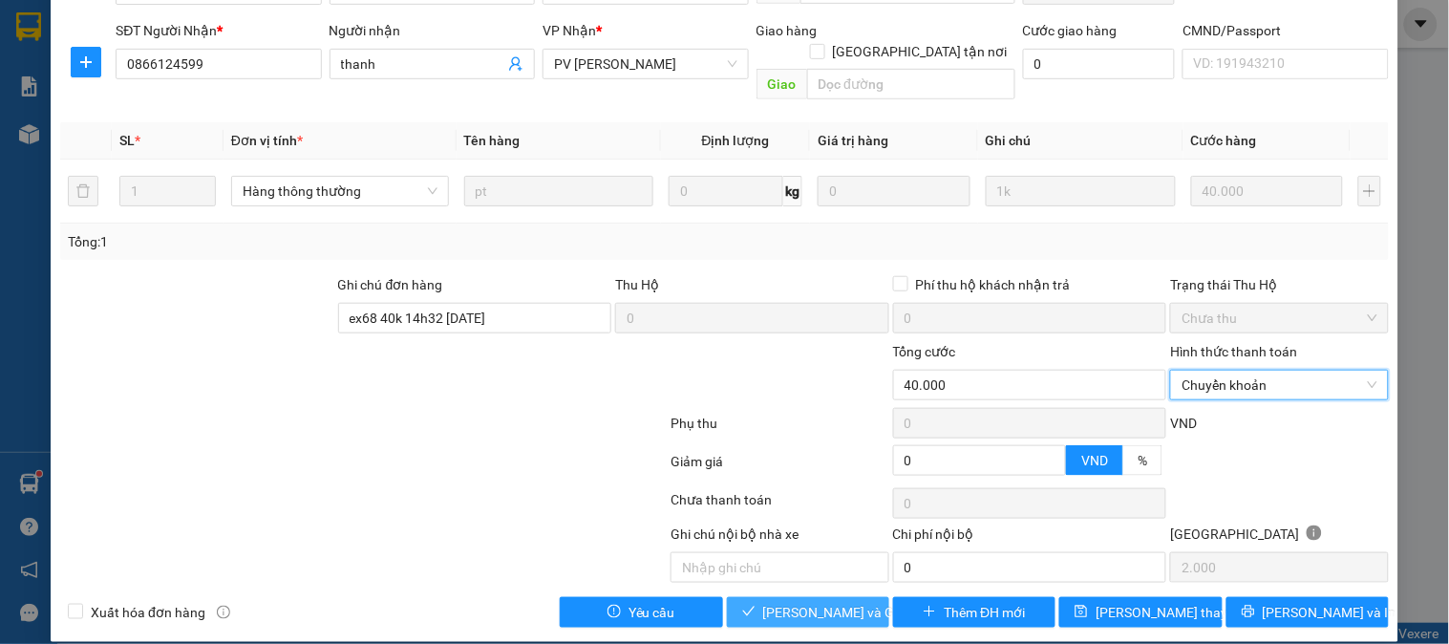
click at [824, 602] on span "[PERSON_NAME] và Giao hàng" at bounding box center [854, 612] width 183 height 21
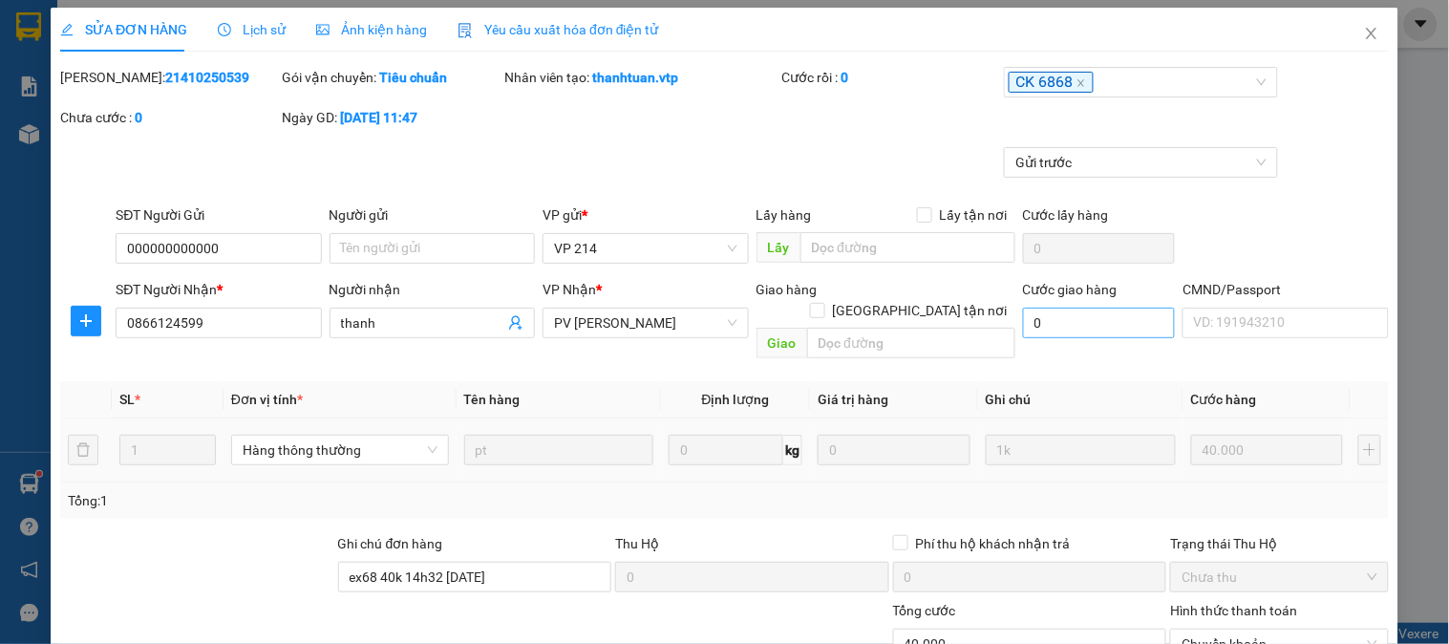
scroll to position [0, 0]
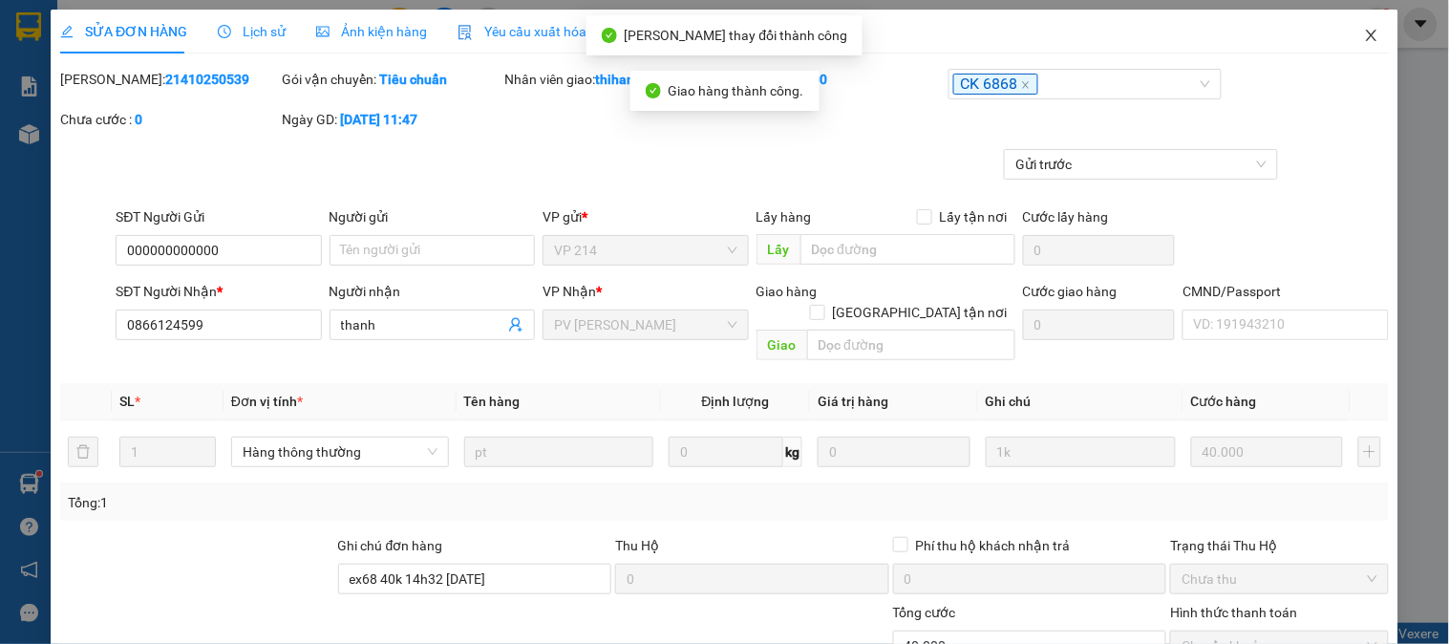
click at [1366, 34] on icon "close" at bounding box center [1371, 35] width 11 height 11
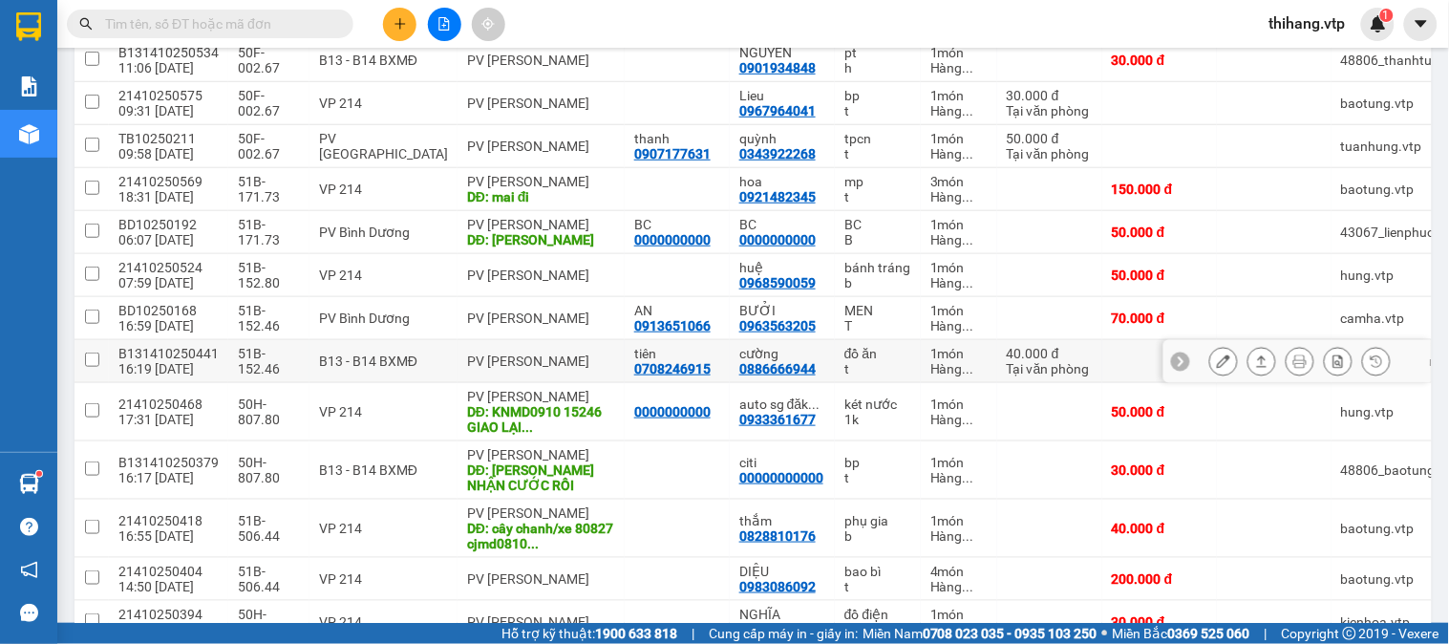
scroll to position [318, 0]
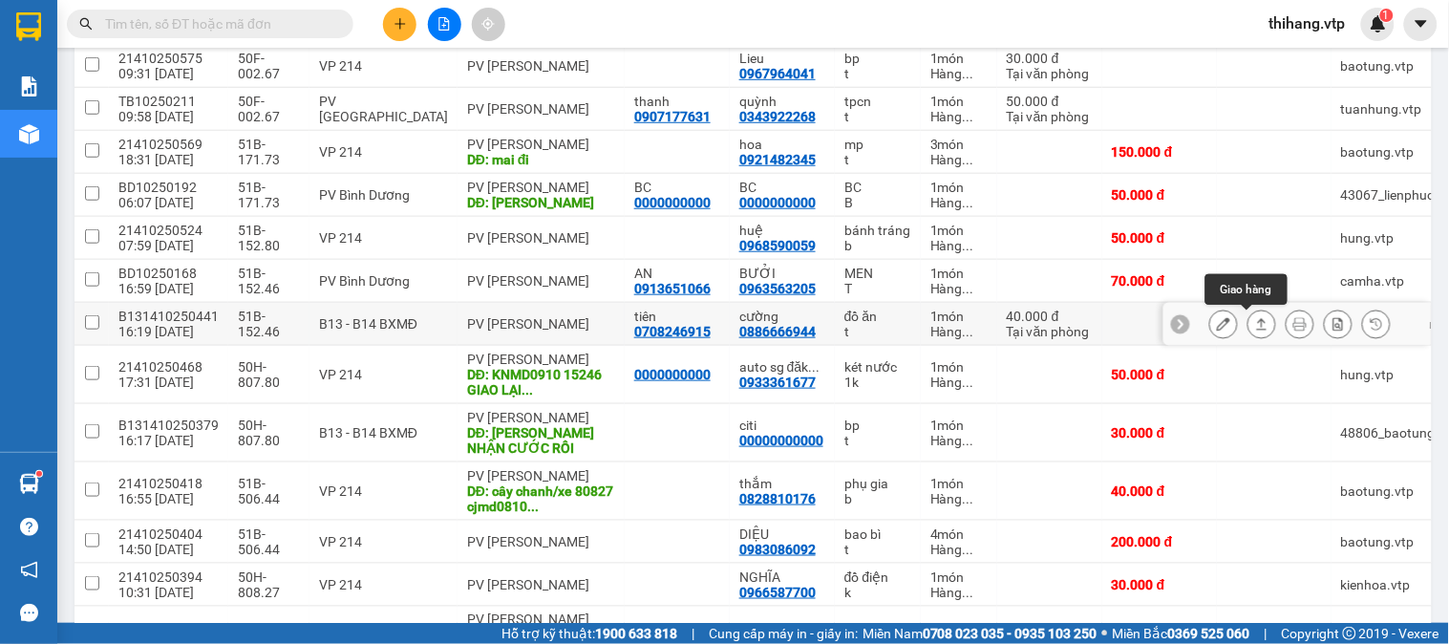
click at [1255, 327] on button at bounding box center [1262, 324] width 27 height 33
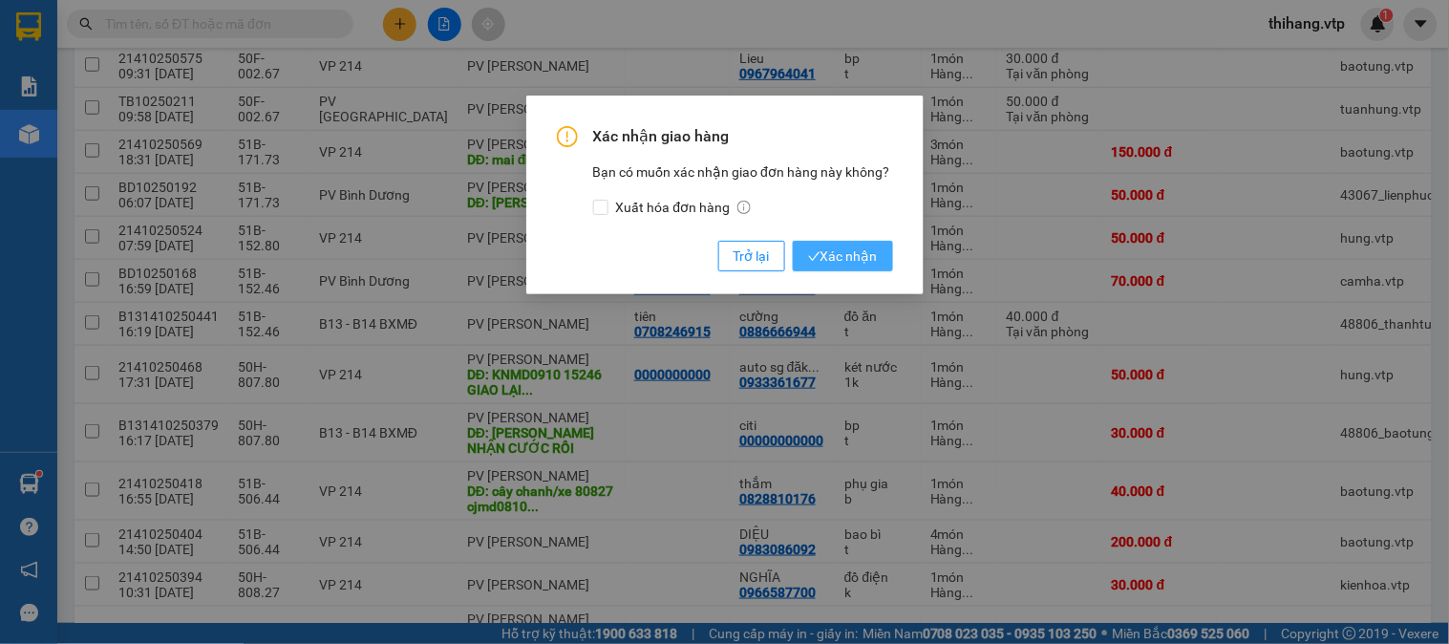
click at [846, 254] on span "Xác nhận" at bounding box center [843, 256] width 70 height 21
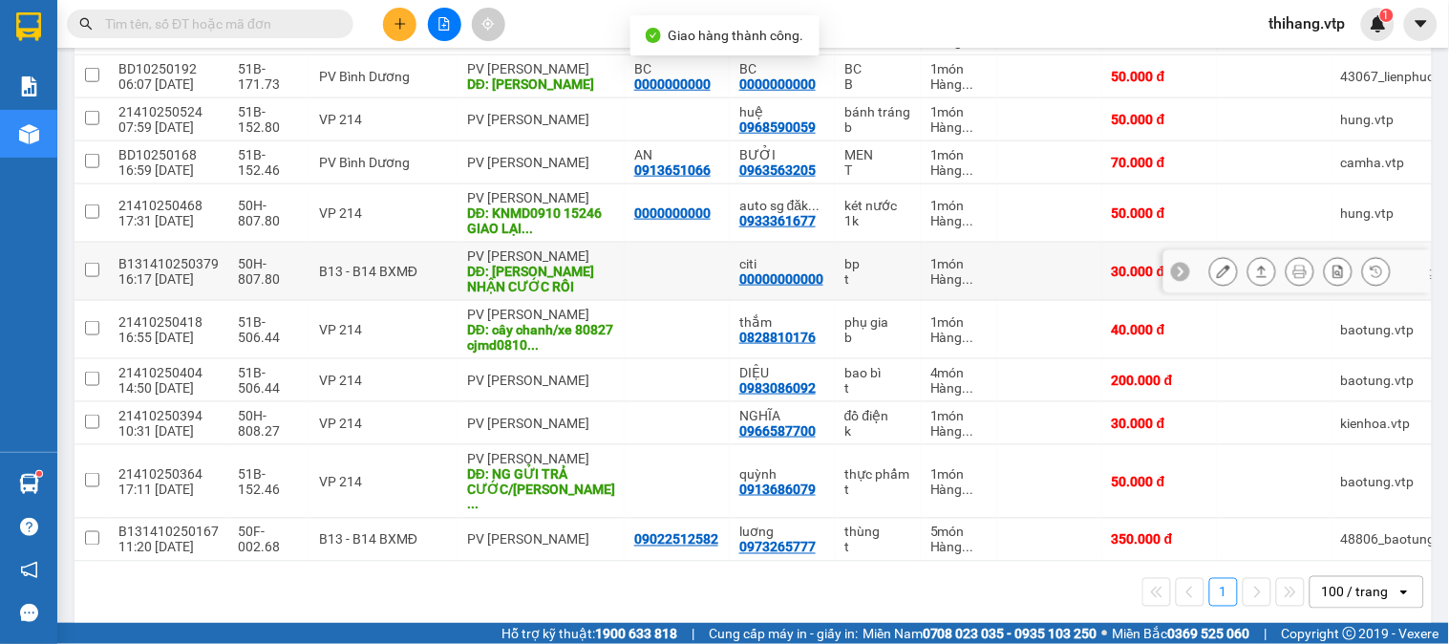
scroll to position [447, 0]
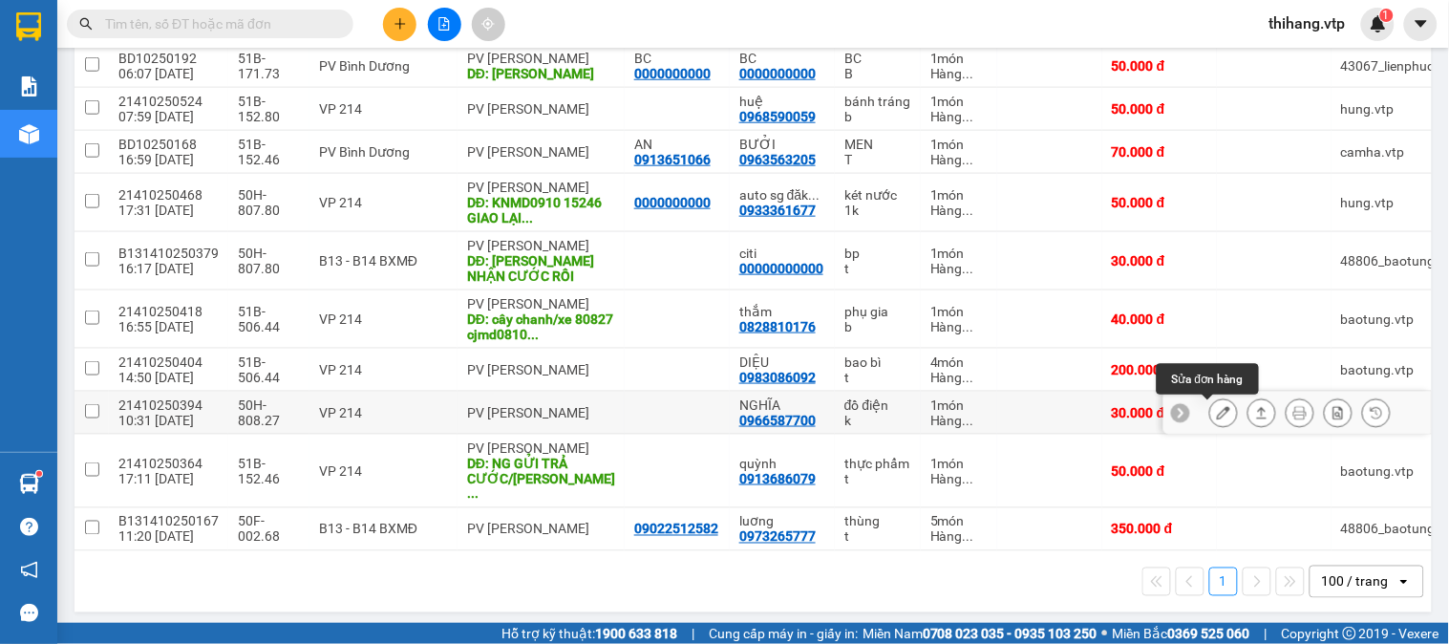
click at [1217, 418] on icon at bounding box center [1223, 412] width 13 height 13
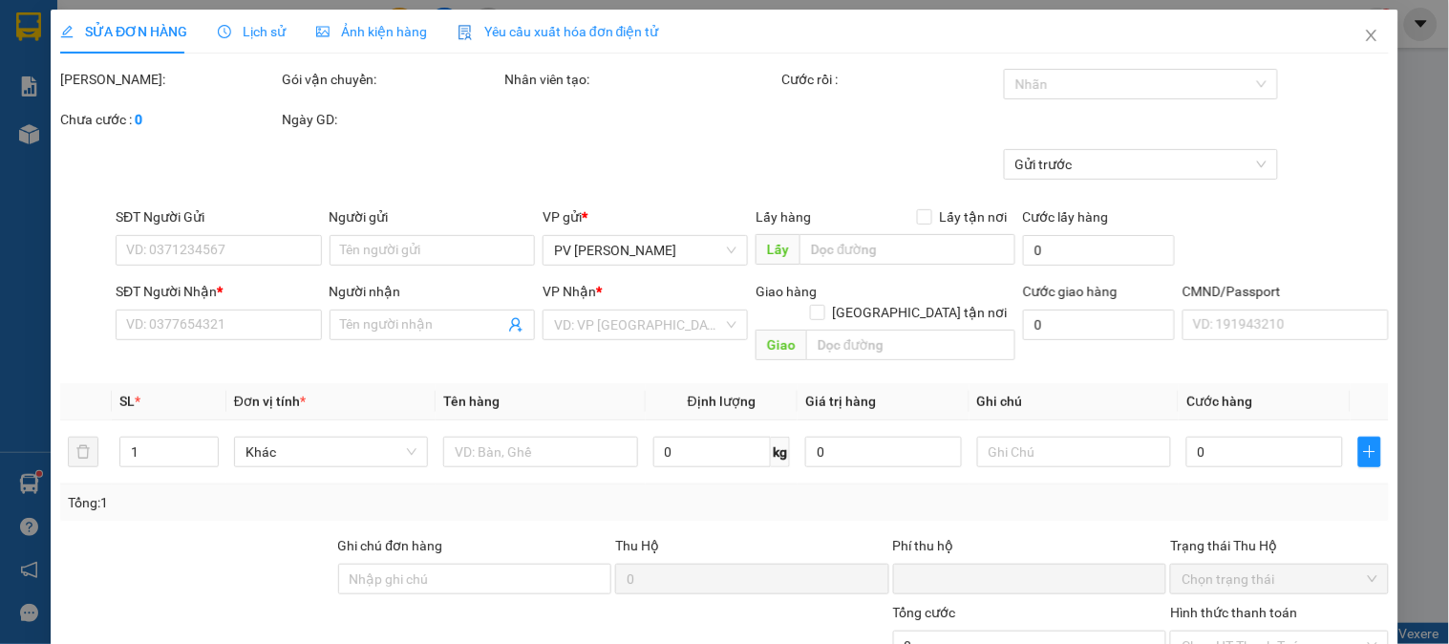
type input "0966587700"
type input "NGHĨA"
type input "0"
type input "30.000"
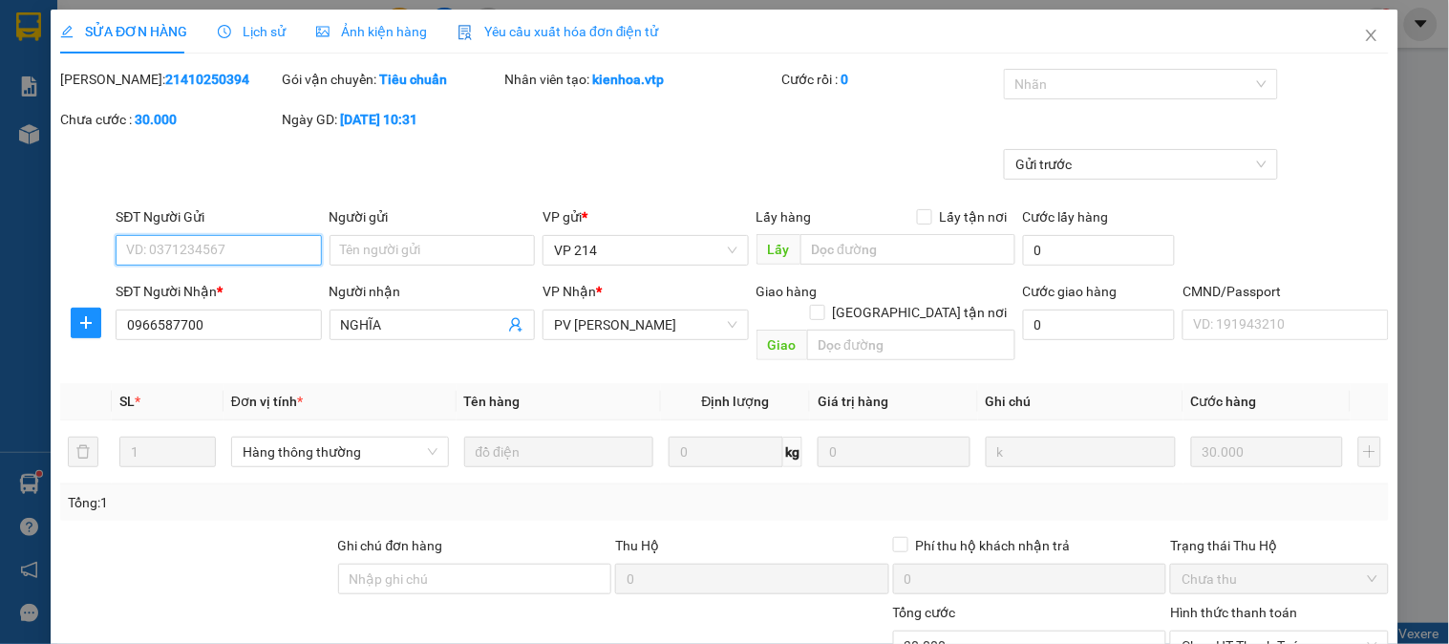
type input "1.500"
click at [1017, 71] on div "Nhãn" at bounding box center [1141, 84] width 274 height 31
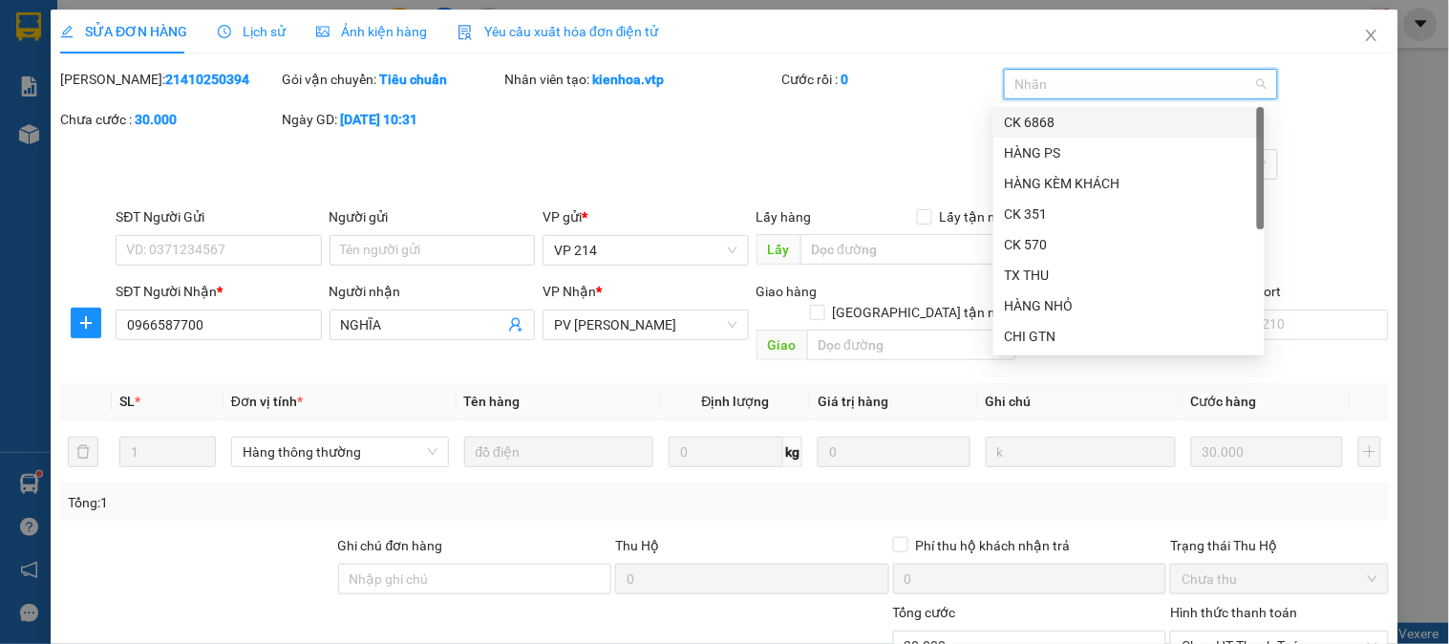
drag, startPoint x: 1027, startPoint y: 117, endPoint x: 768, endPoint y: 271, distance: 301.7
click at [1026, 117] on div "CK 6868" at bounding box center [1129, 122] width 248 height 21
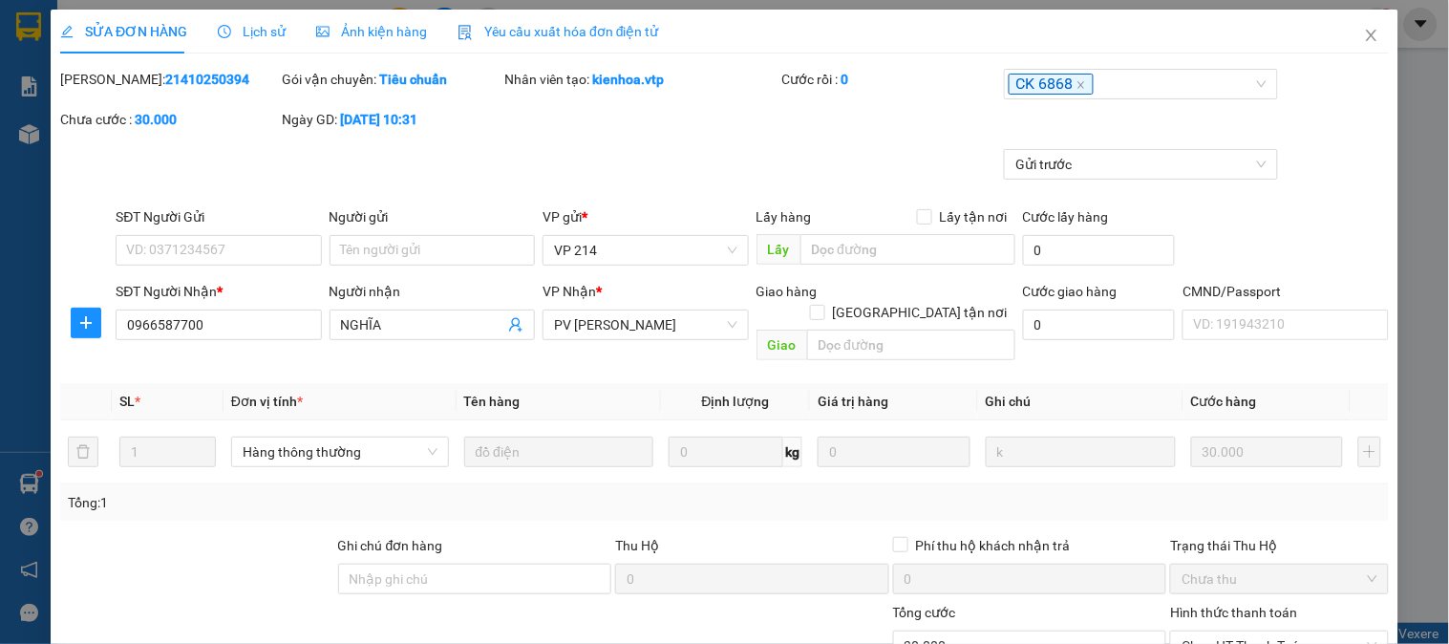
click at [476, 539] on div "Ghi chú đơn hàng" at bounding box center [475, 549] width 274 height 29
click at [456, 564] on input "Ghi chú đơn hàng" at bounding box center [475, 579] width 274 height 31
type input "e"
type input "ẽ"
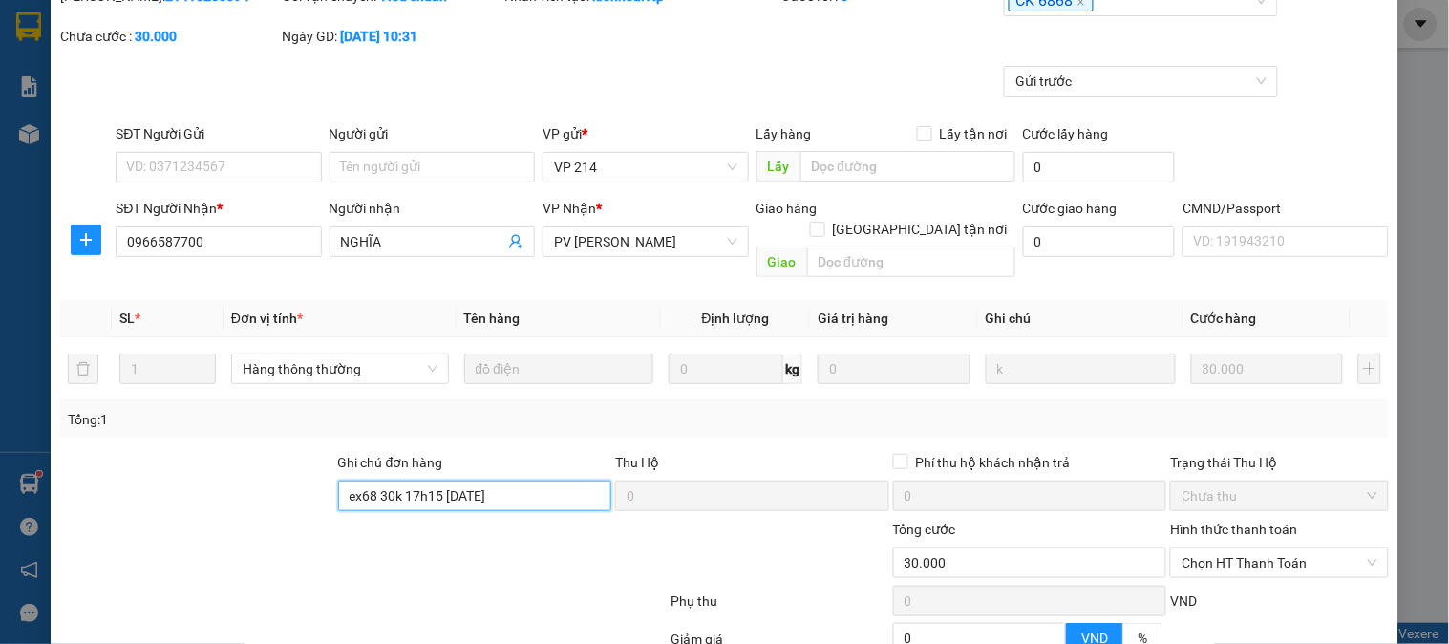
scroll to position [261, 0]
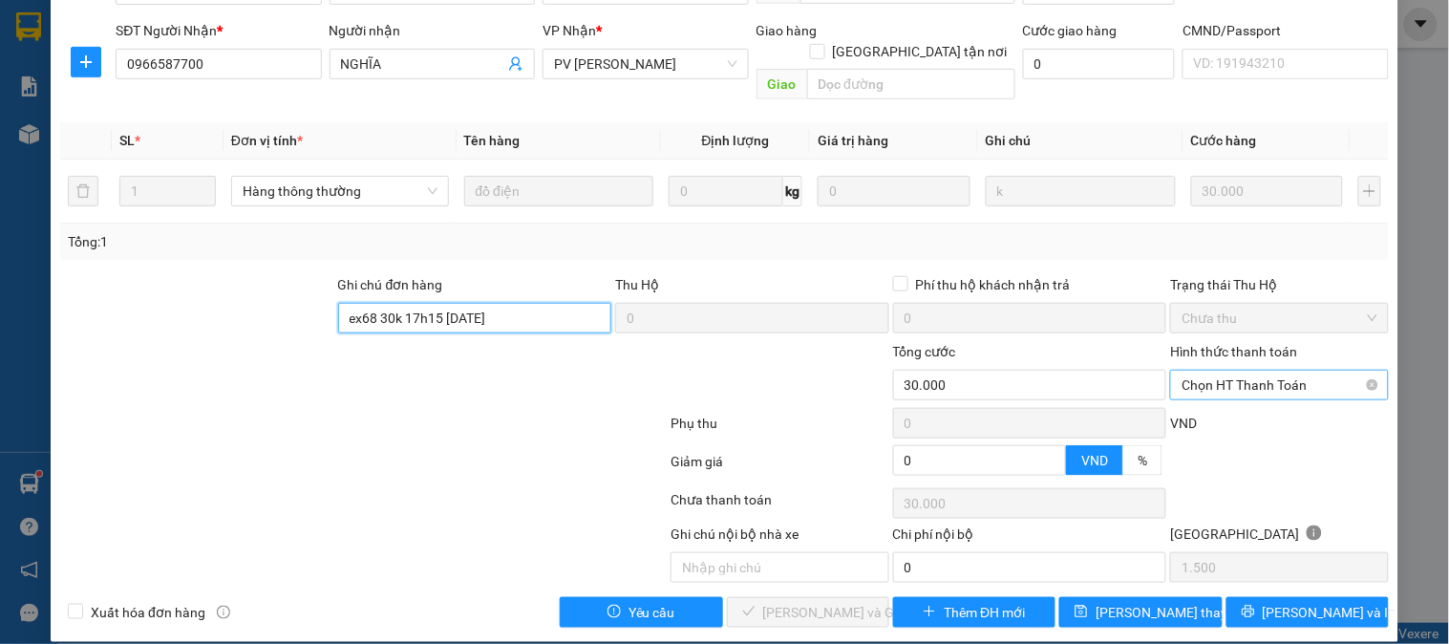
click at [1209, 375] on span "Chọn HT Thanh Toán" at bounding box center [1279, 385] width 195 height 29
type input "ex68 30k 17h15 11/10/25"
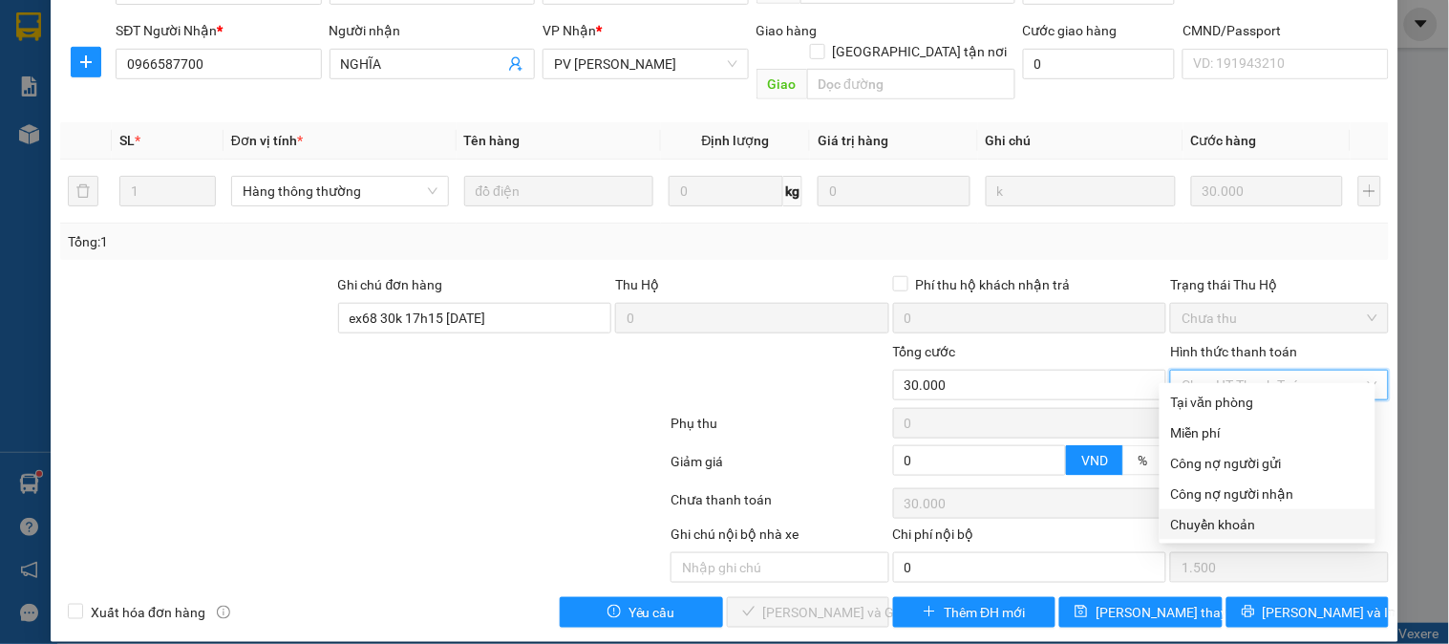
click at [1209, 528] on div "Chuyển khoản" at bounding box center [1267, 524] width 193 height 21
type input "0"
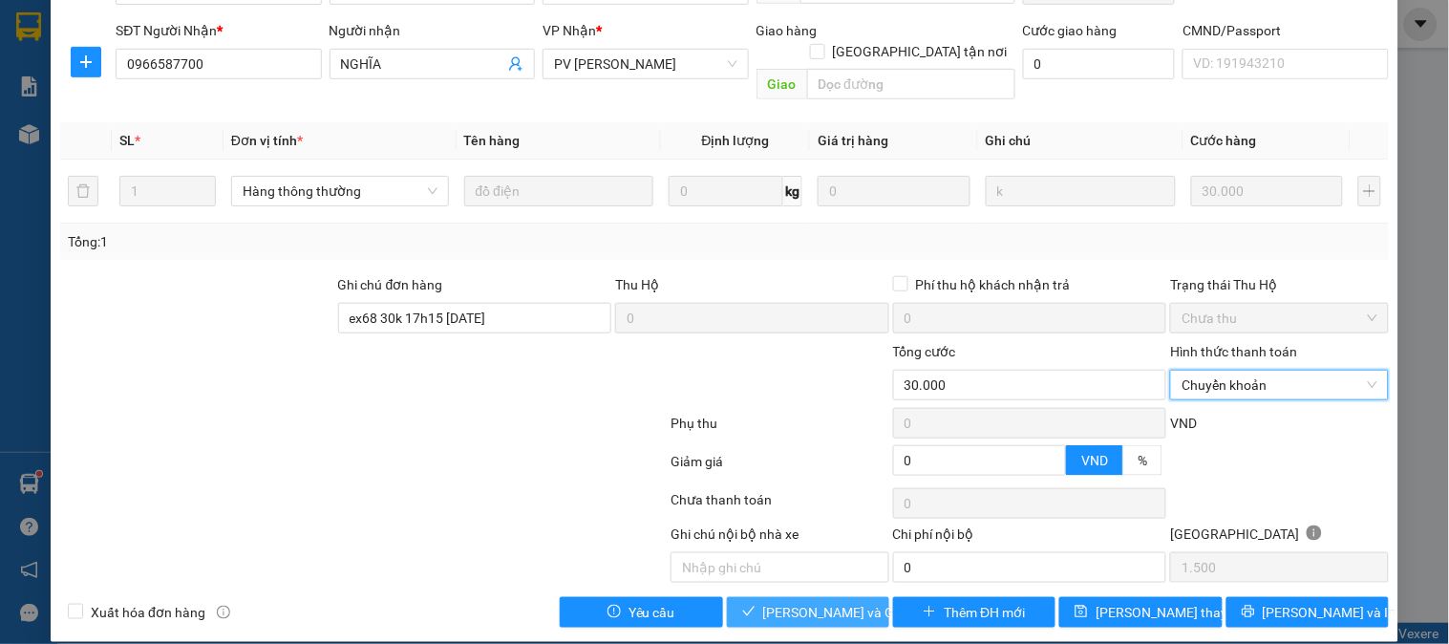
click at [814, 602] on span "[PERSON_NAME] và Giao hàng" at bounding box center [854, 612] width 183 height 21
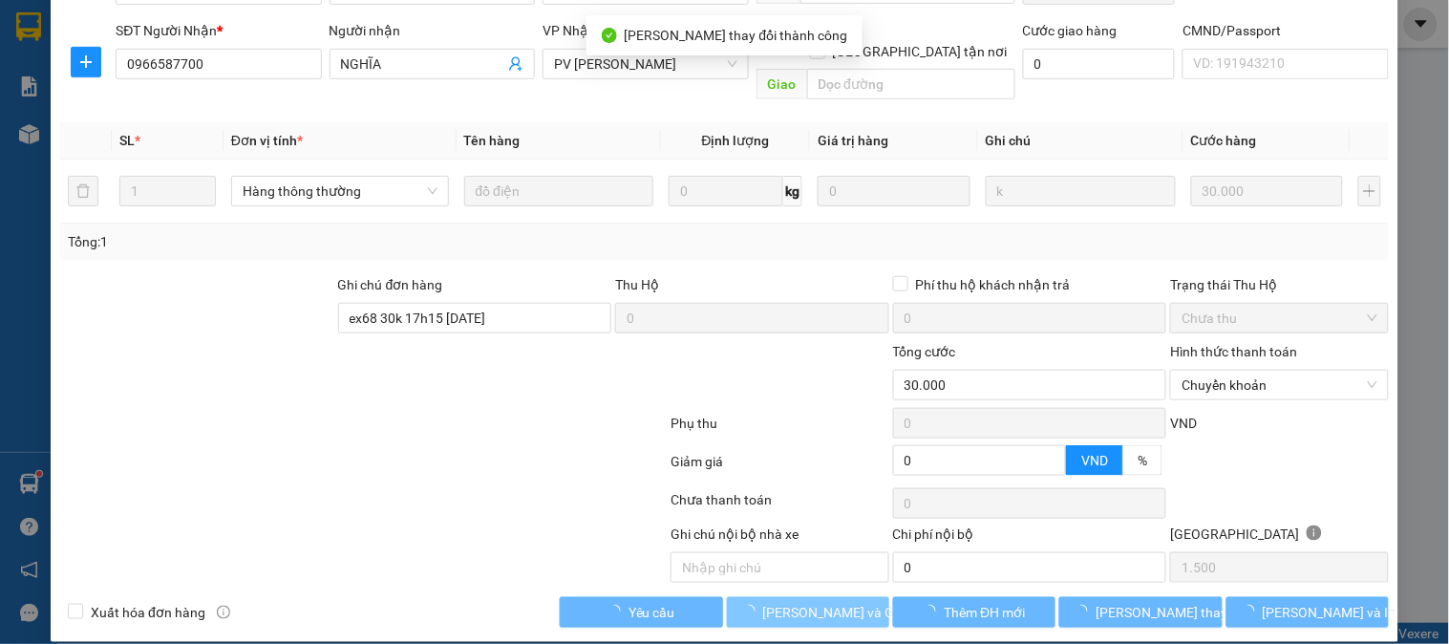
scroll to position [0, 0]
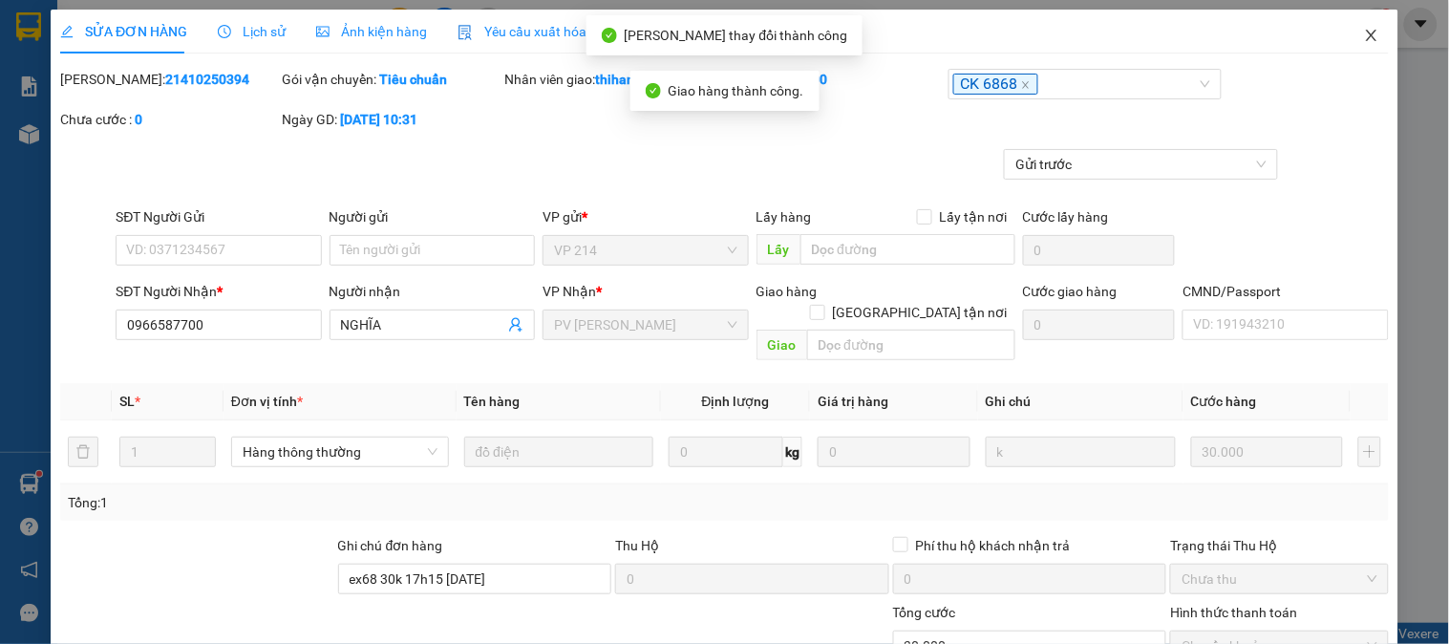
click at [1364, 32] on icon "close" at bounding box center [1371, 35] width 15 height 15
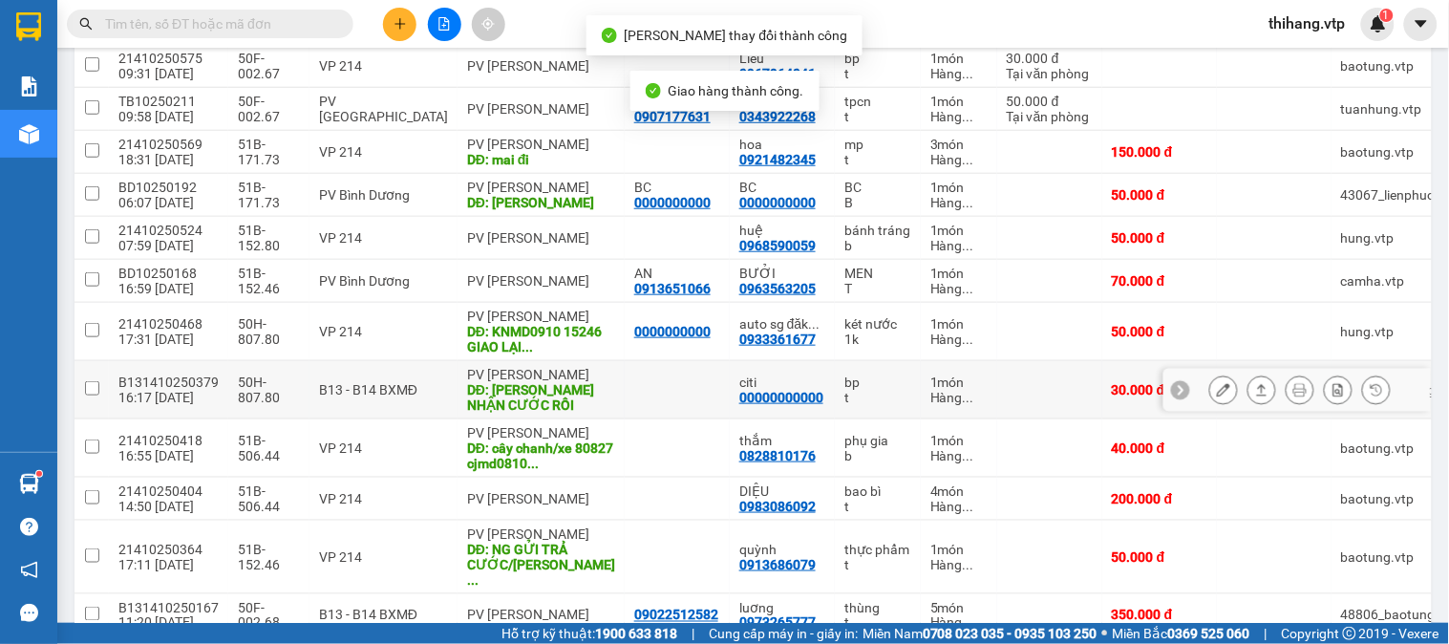
scroll to position [404, 0]
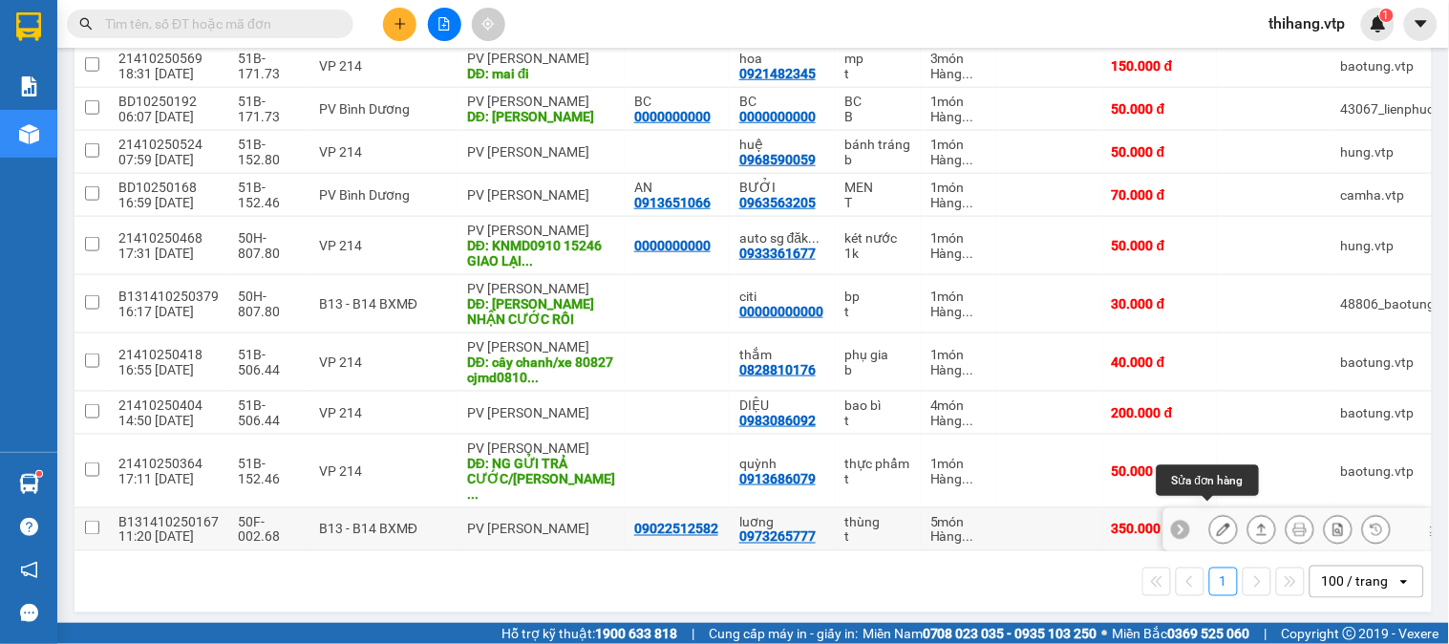
click at [1219, 519] on button at bounding box center [1224, 529] width 27 height 33
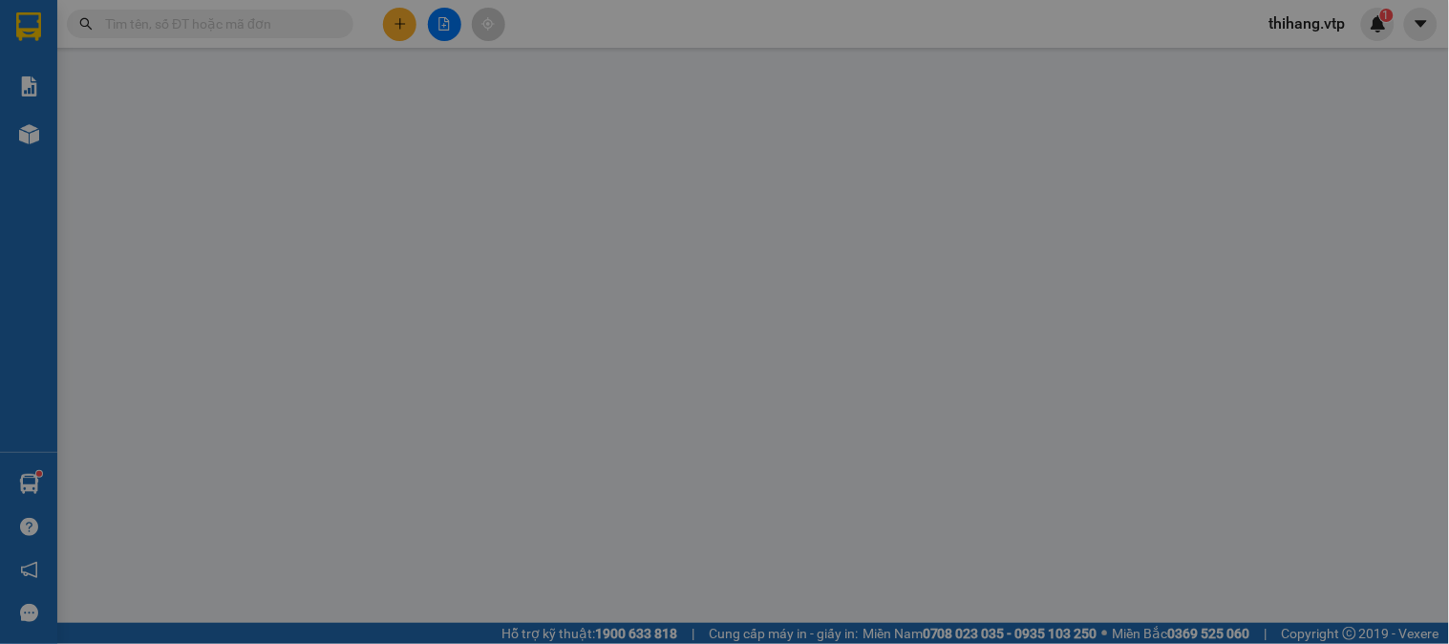
type input "09022512582"
type input "0973265777"
type input "luơng"
type input "0"
type input "350.000"
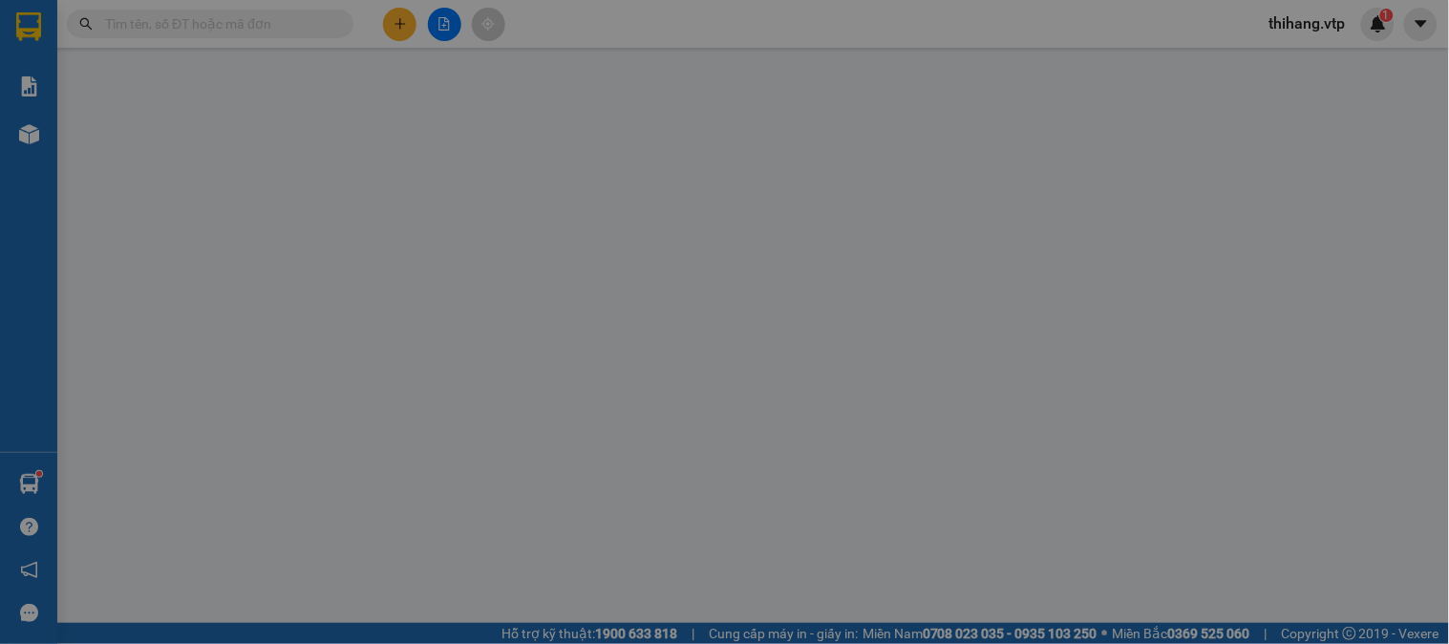
type input "350.000"
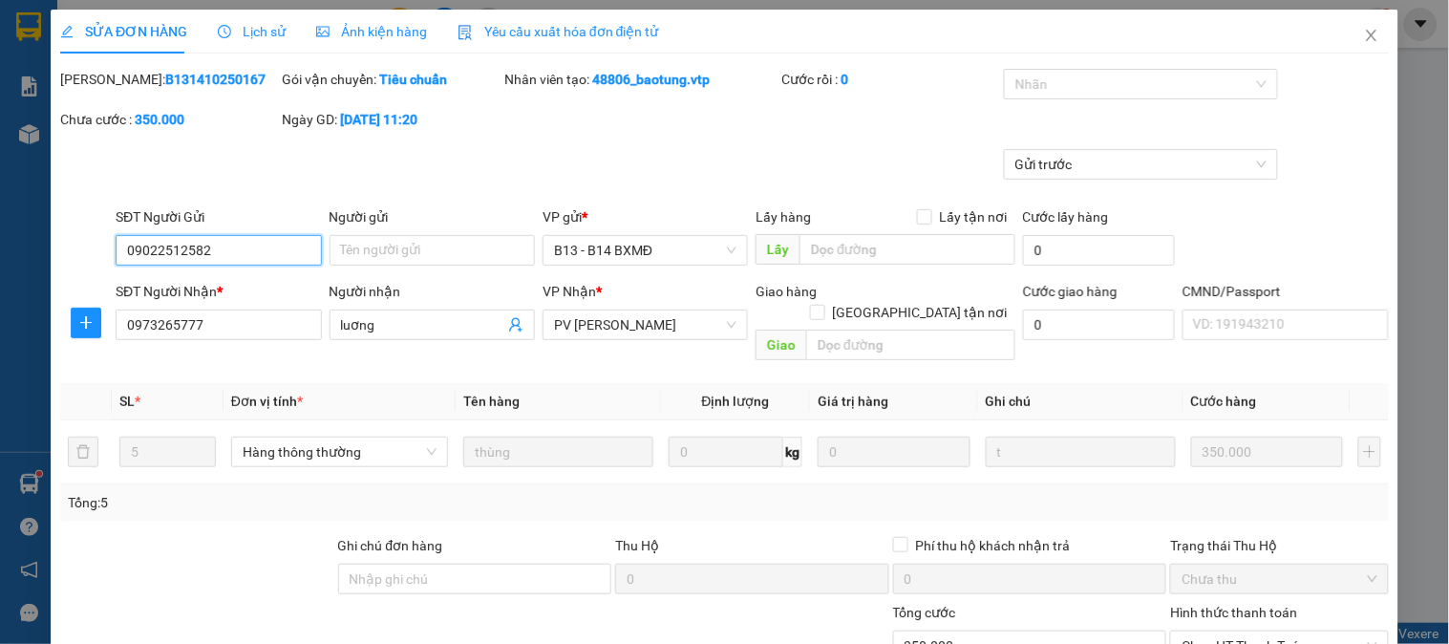
type input "17.500"
click at [1028, 97] on div "Nhãn" at bounding box center [1141, 84] width 274 height 31
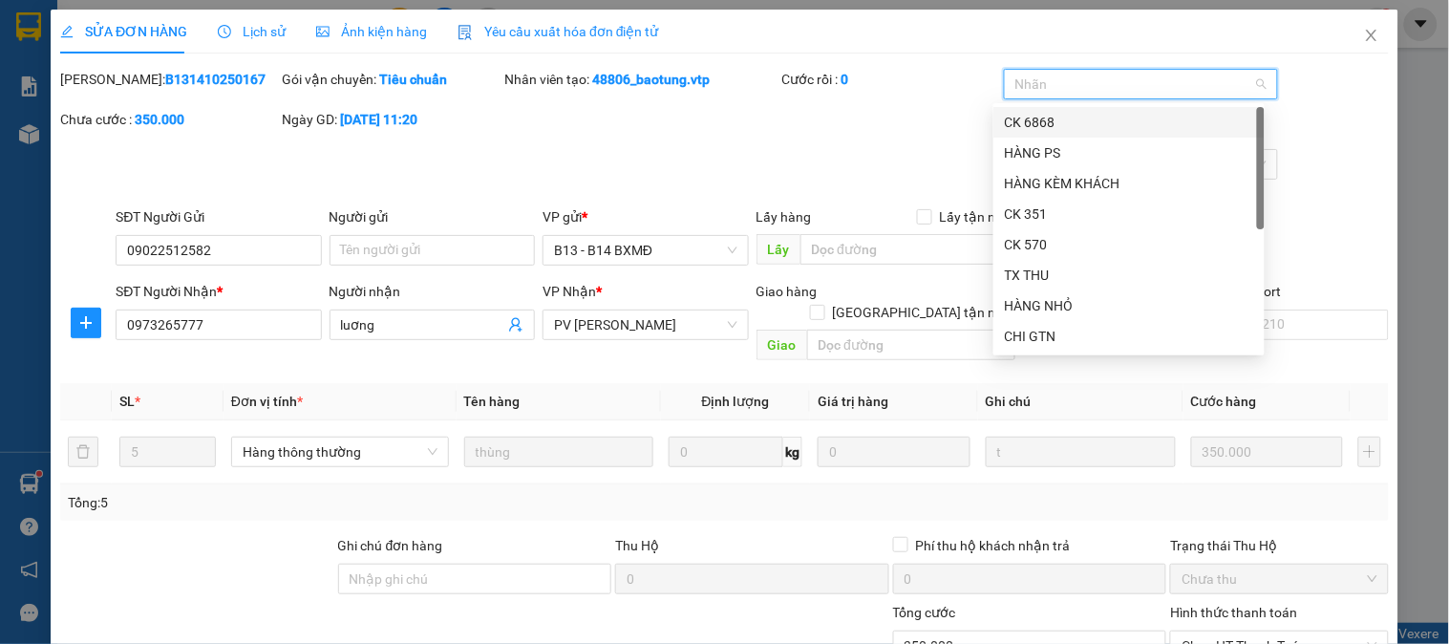
click at [1014, 122] on div "CK 6868" at bounding box center [1129, 122] width 248 height 21
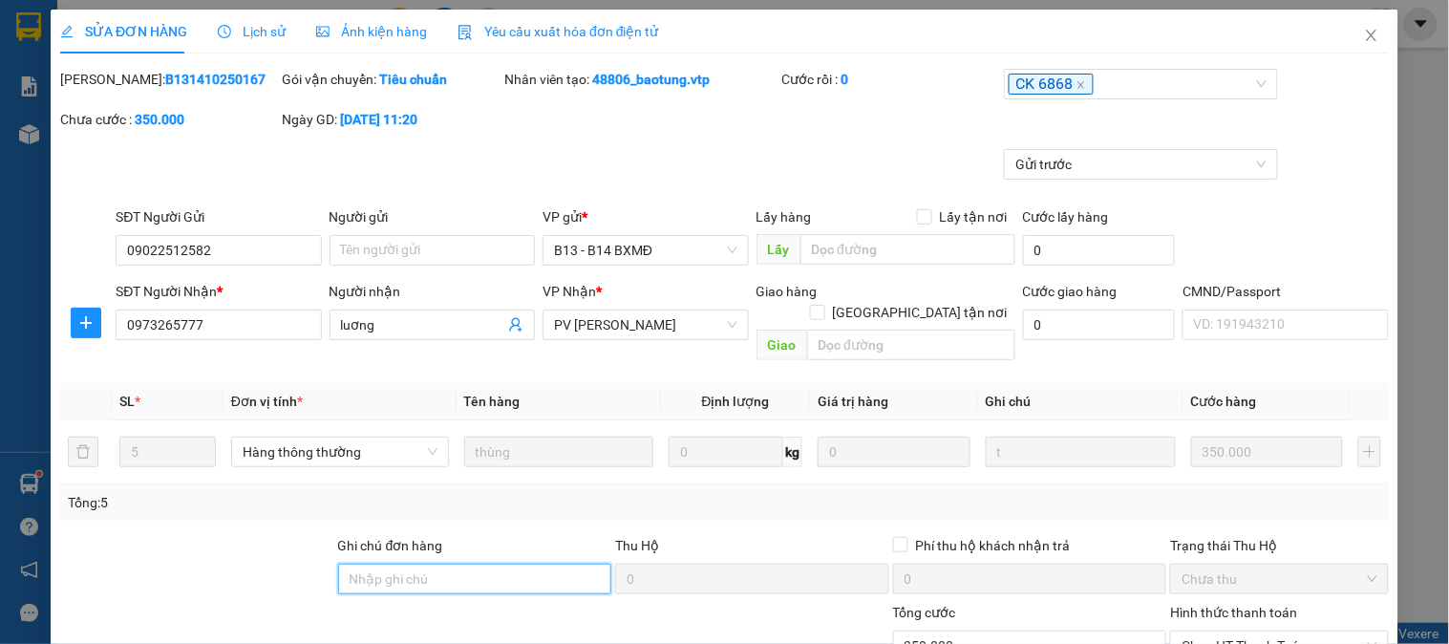
click at [449, 564] on input "Ghi chú đơn hàng" at bounding box center [475, 579] width 274 height 31
click at [390, 564] on input "Ghi chú đơn hàng" at bounding box center [475, 579] width 274 height 31
type input "e"
type input "ẽ"
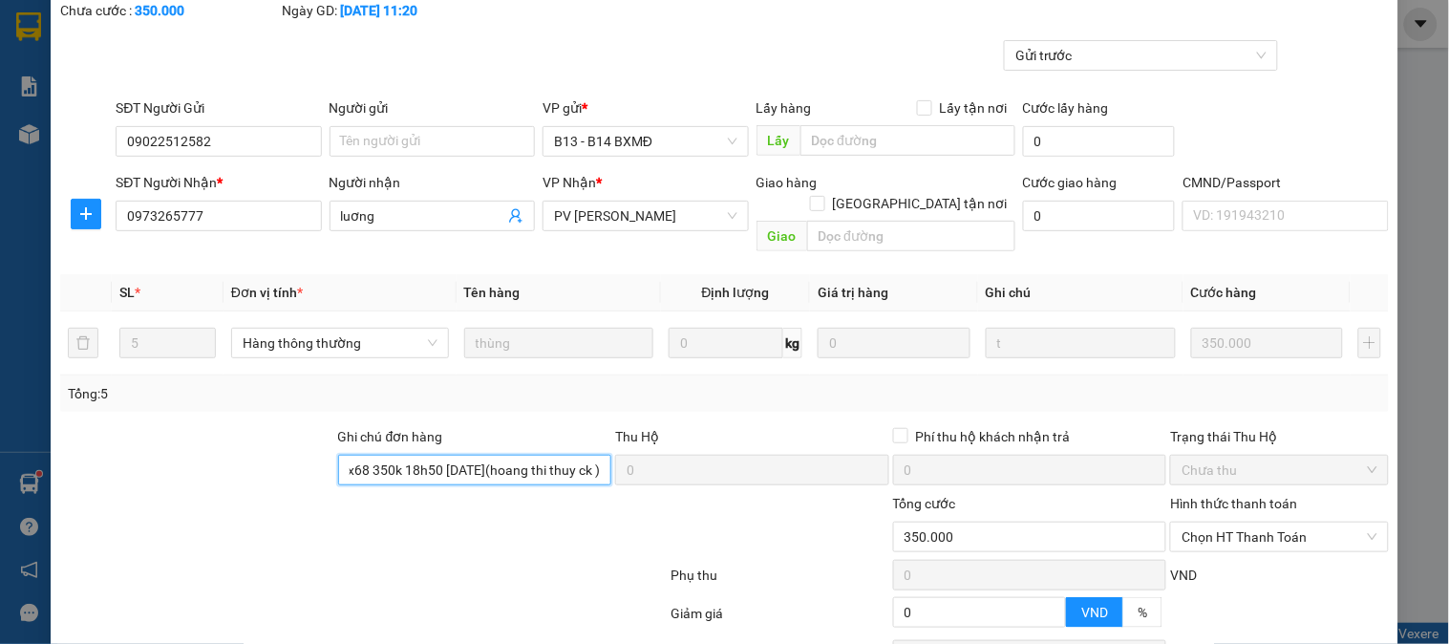
scroll to position [212, 0]
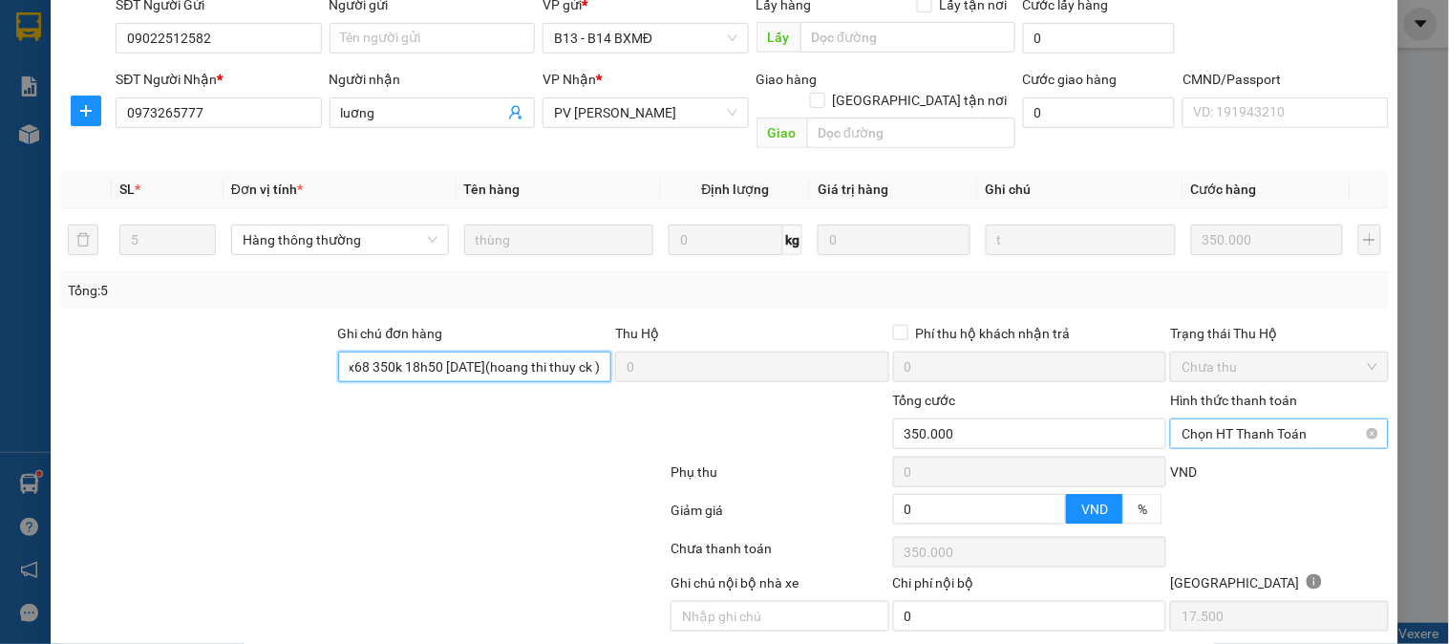
click at [1225, 419] on span "Chọn HT Thanh Toán" at bounding box center [1279, 433] width 195 height 29
type input "ex68 350k 18h50 11/10/25(hoang thi thuy ck )"
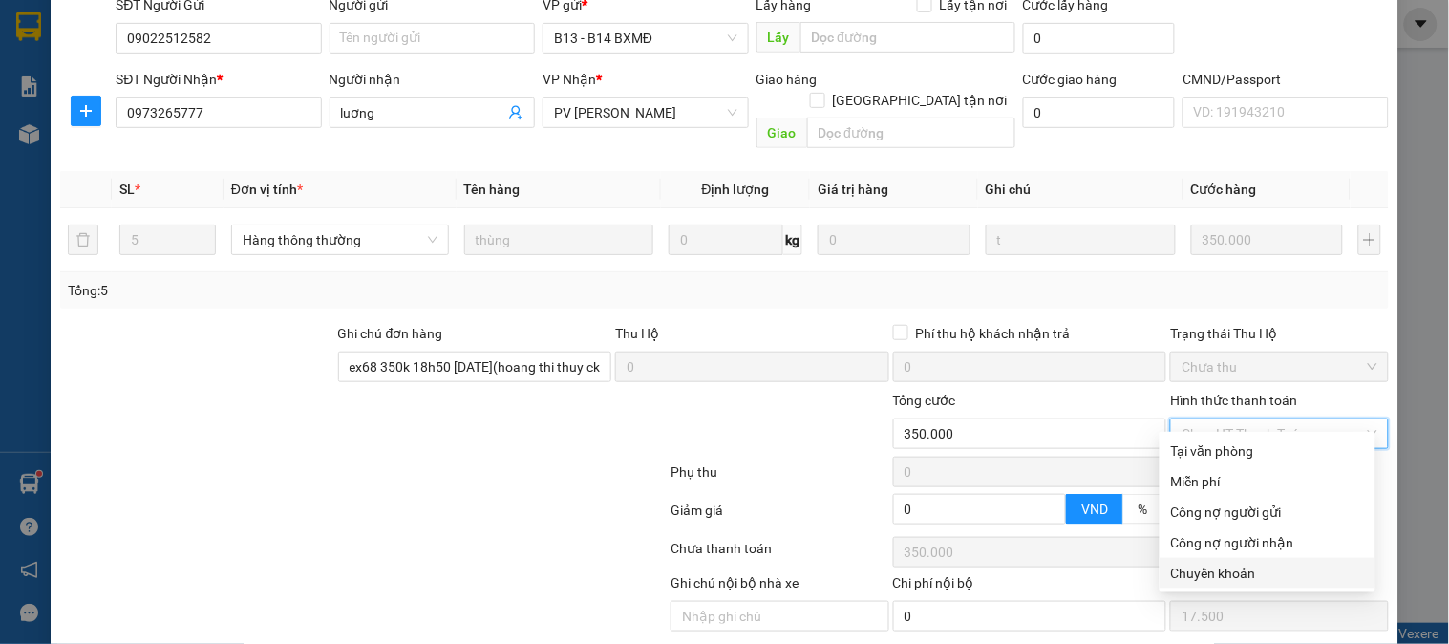
click at [1219, 571] on div "Chuyển khoản" at bounding box center [1267, 573] width 193 height 21
type input "0"
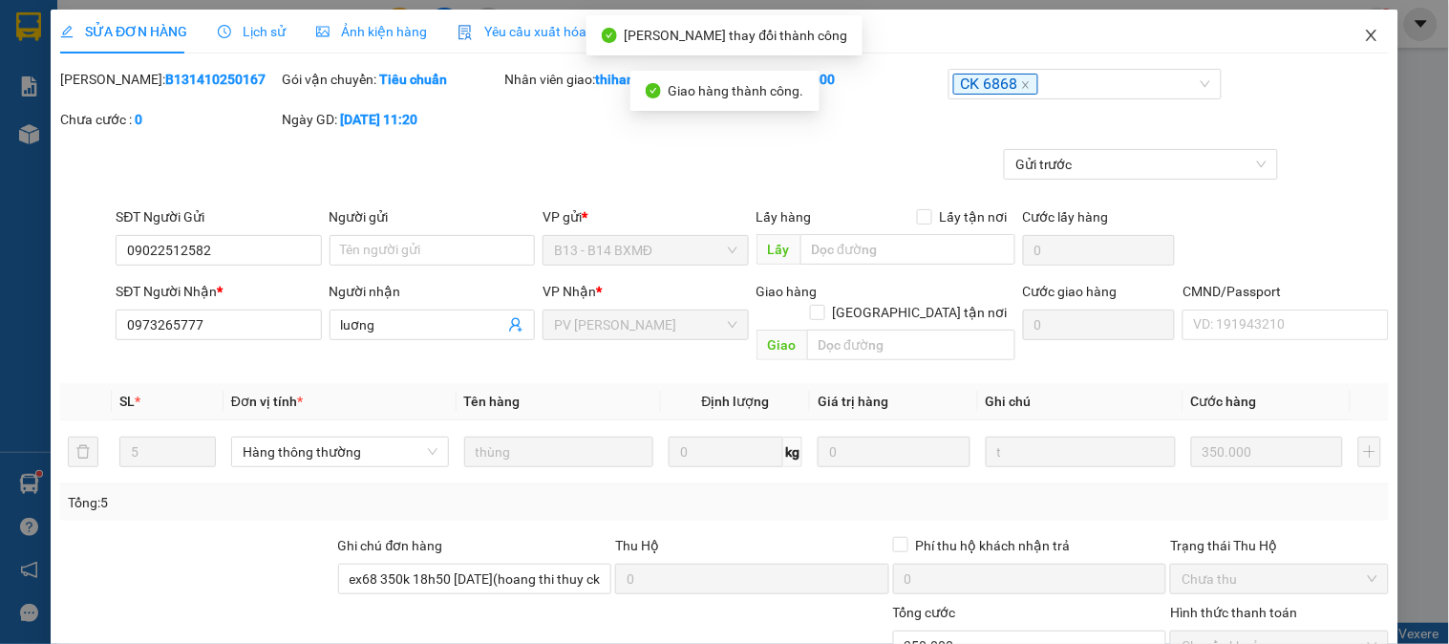
click at [1366, 38] on icon "close" at bounding box center [1371, 35] width 11 height 11
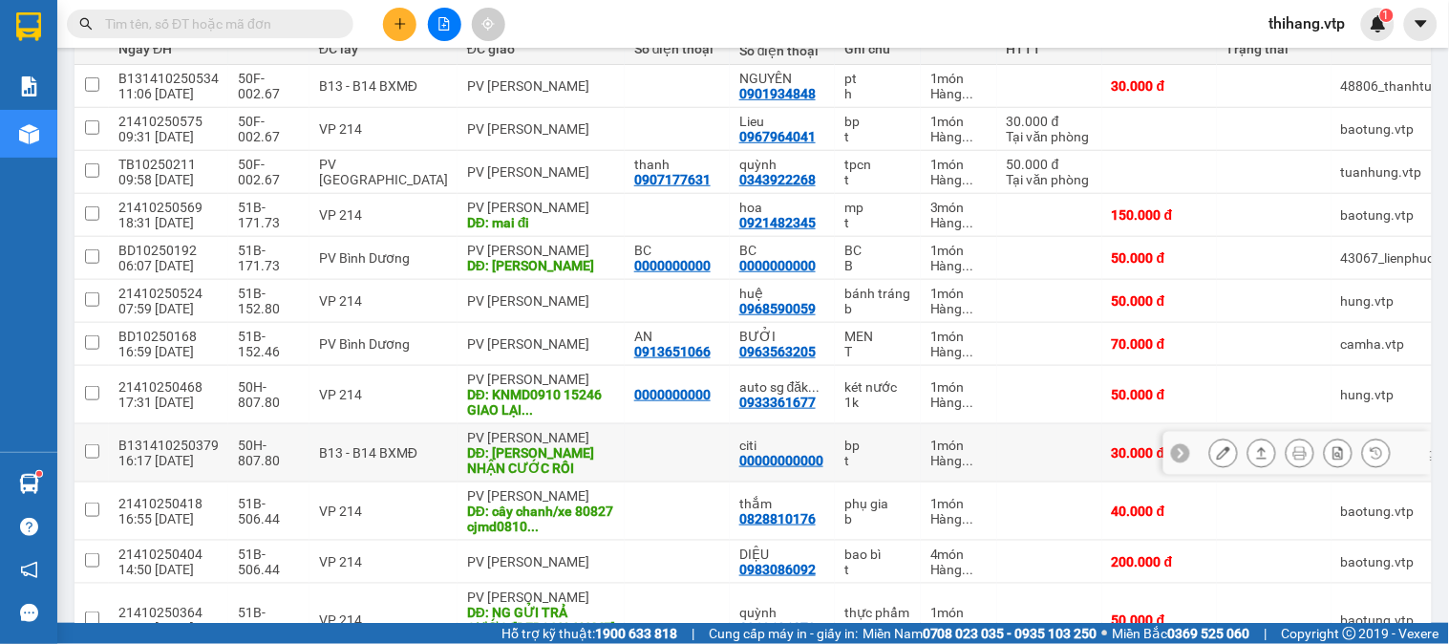
scroll to position [361, 0]
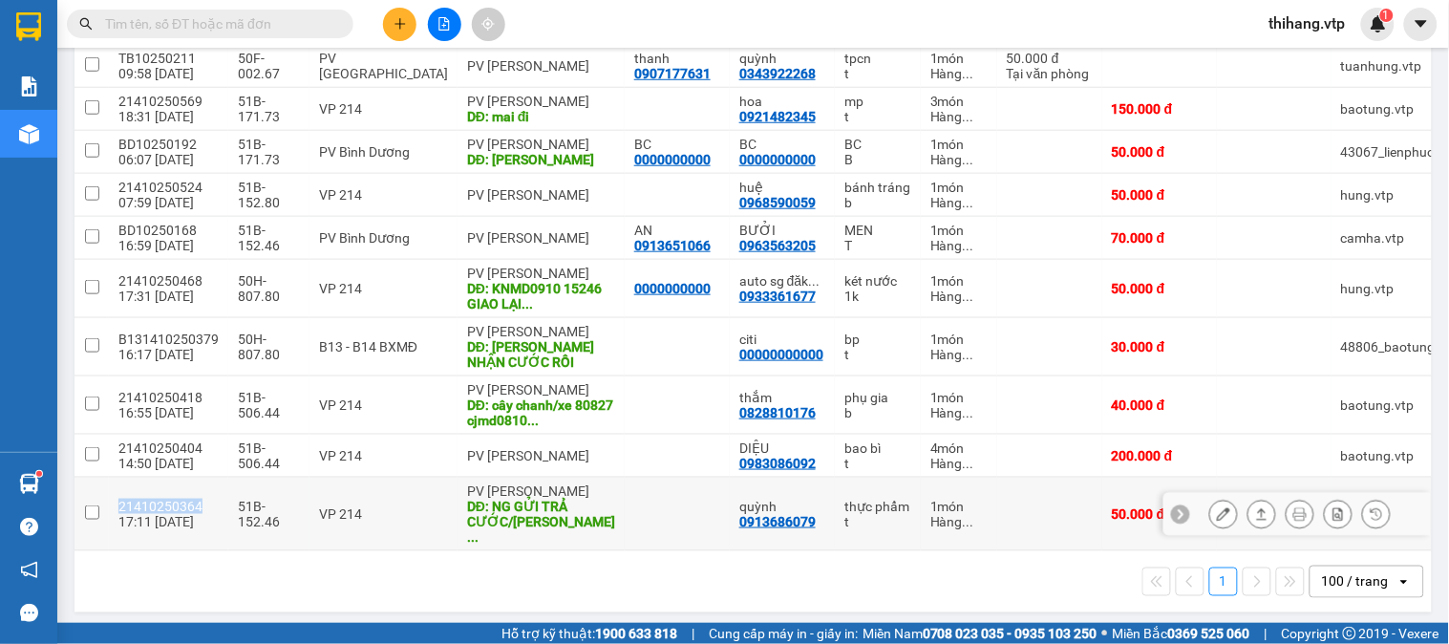
drag, startPoint x: 204, startPoint y: 494, endPoint x: 118, endPoint y: 497, distance: 87.0
click at [118, 499] on div "21410250364" at bounding box center [168, 506] width 100 height 15
checkbox input "true"
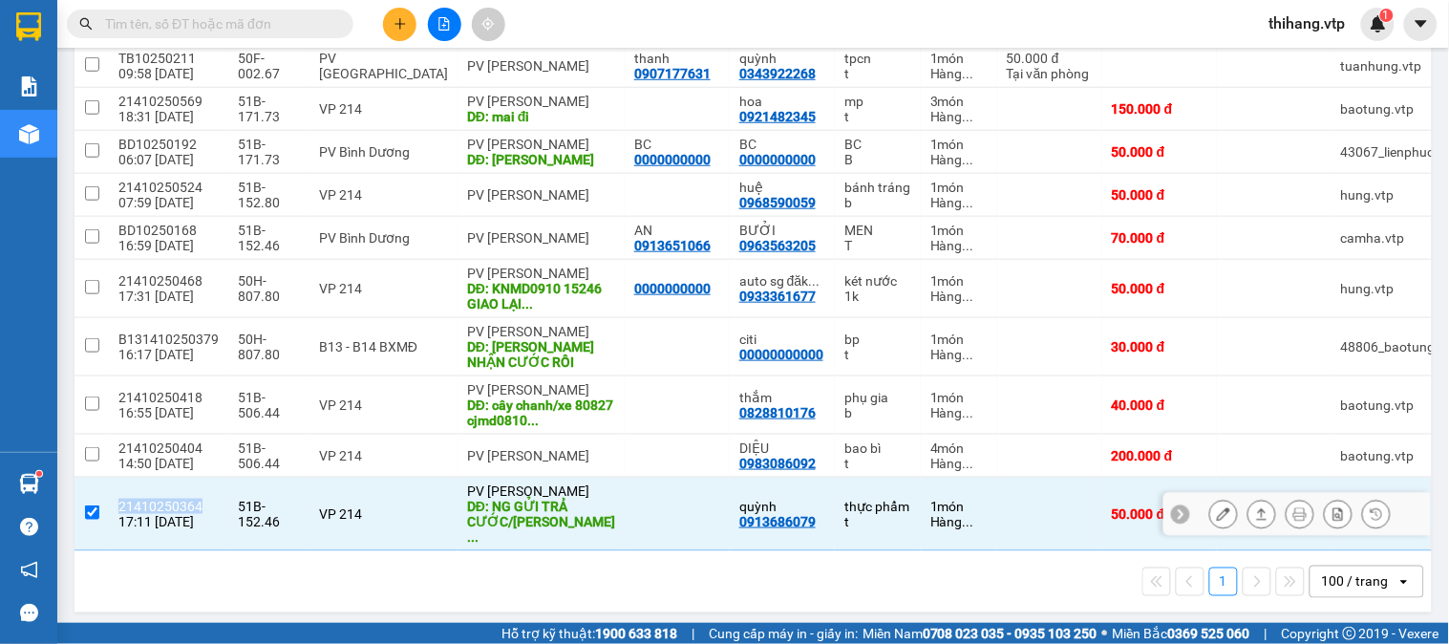
copy div "21410250364"
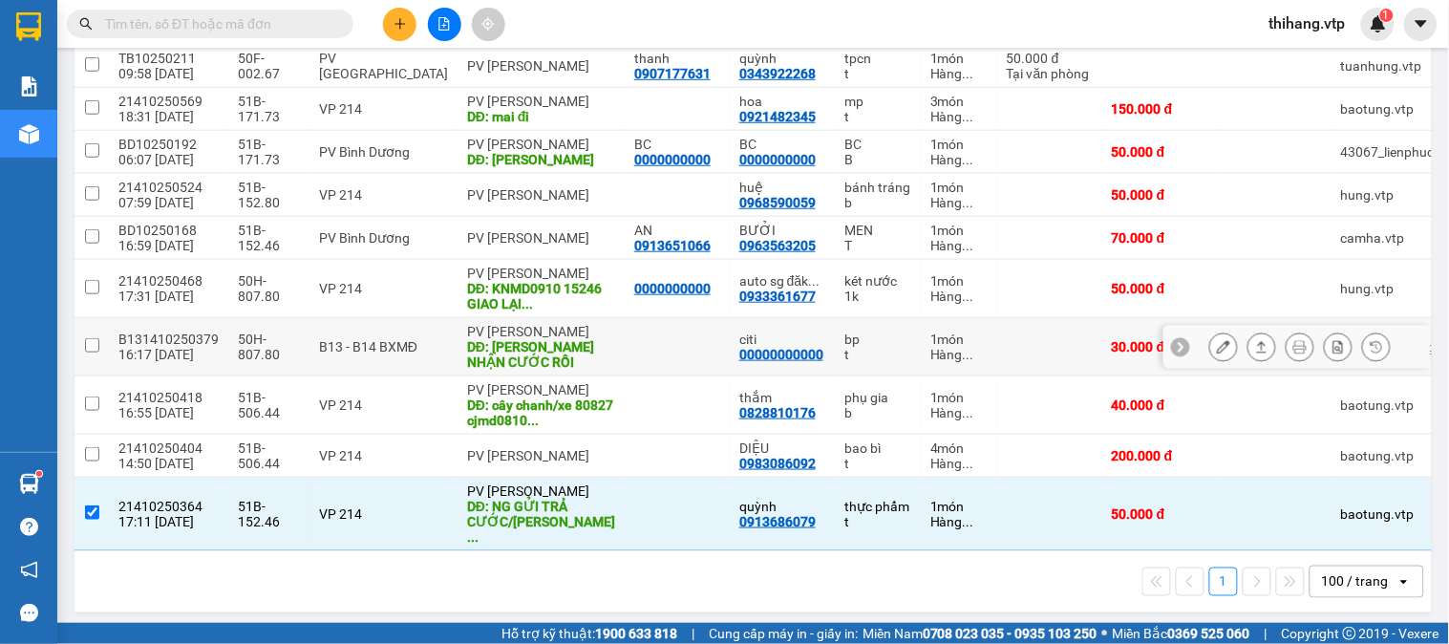
click at [215, 337] on td "B131410250379 16:17 08/10" at bounding box center [168, 347] width 119 height 58
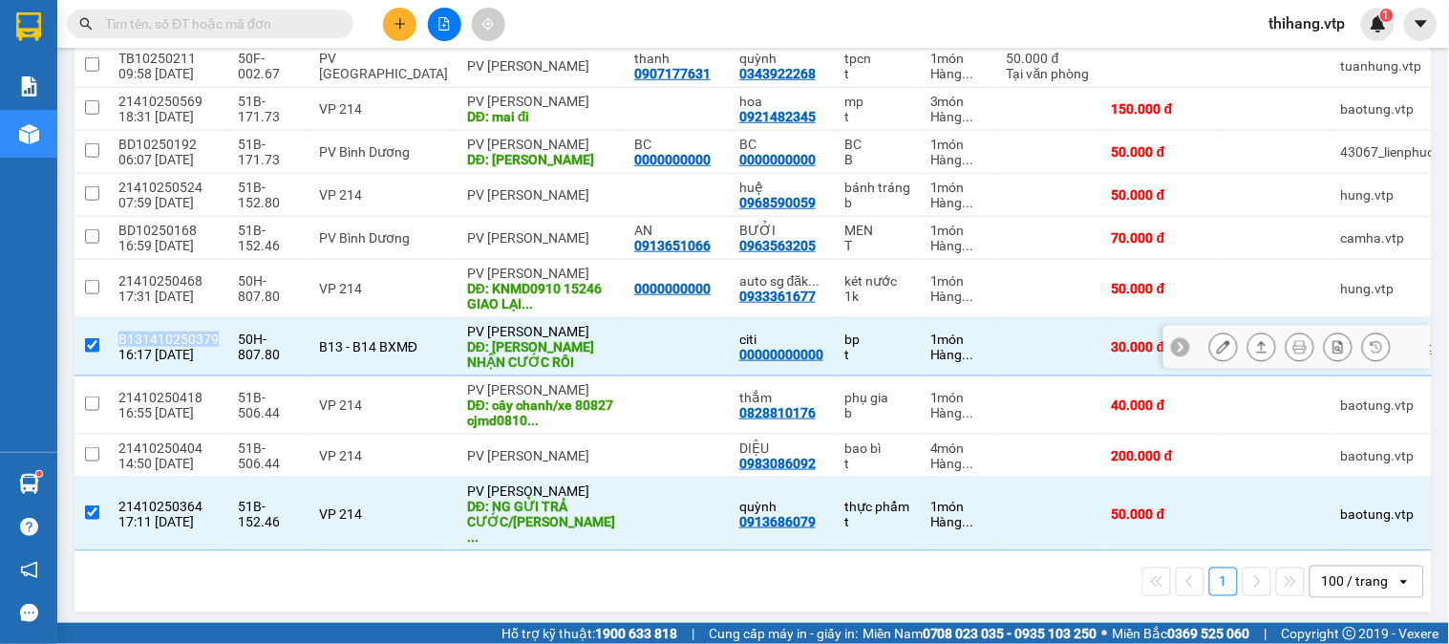
drag, startPoint x: 215, startPoint y: 337, endPoint x: 120, endPoint y: 337, distance: 94.6
click at [120, 337] on td "B131410250379 16:17 08/10" at bounding box center [168, 347] width 119 height 58
checkbox input "false"
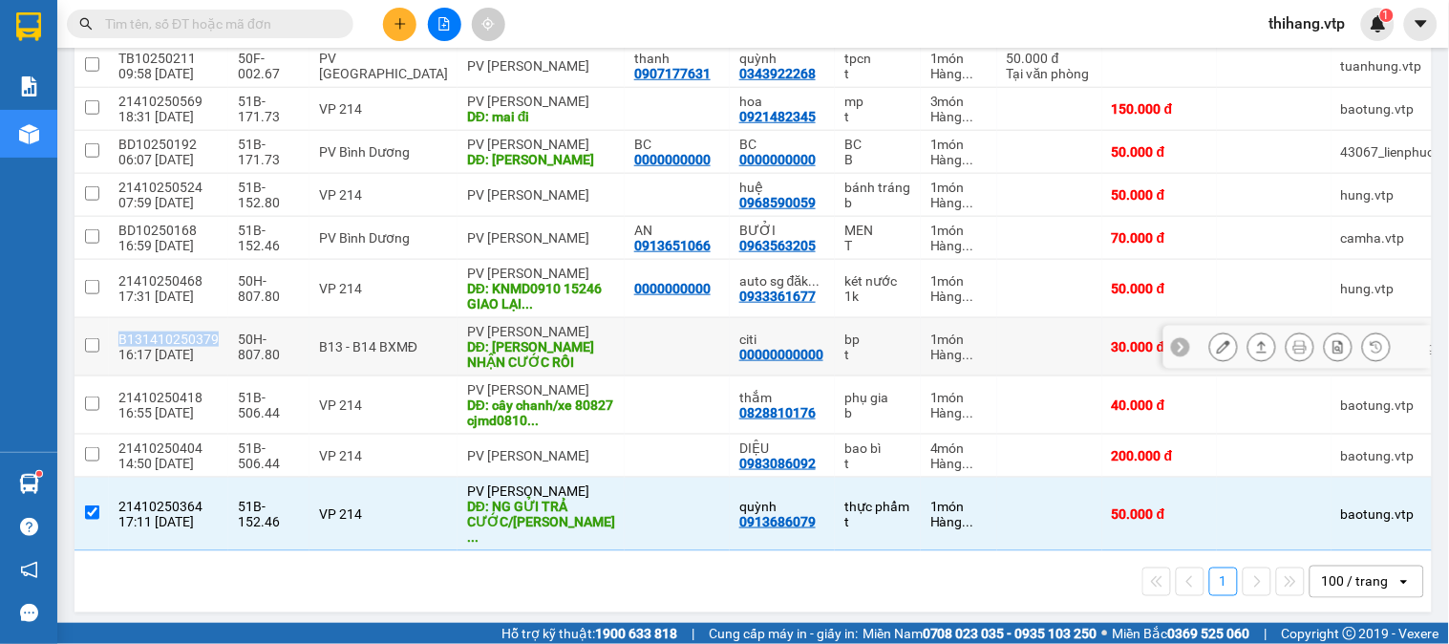
copy div "B131410250379"
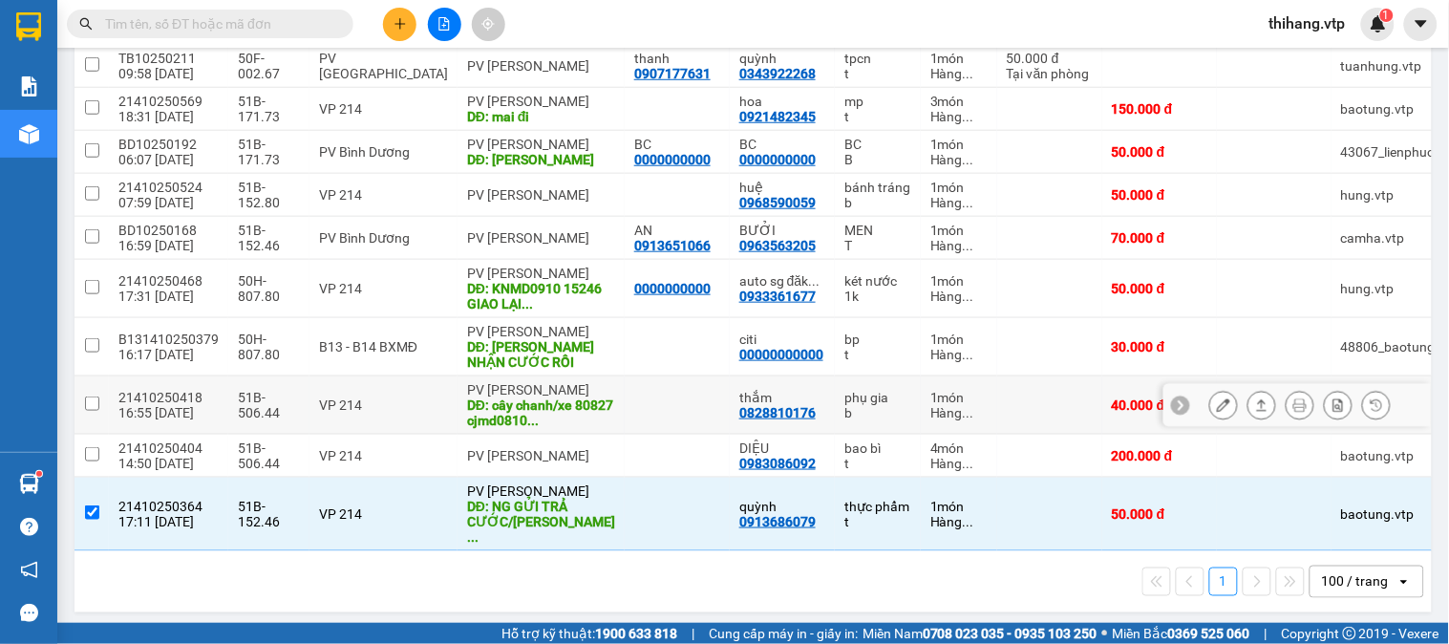
click at [499, 424] on div "DĐ: cây chanh/xe 80827 cjmd0810 ..." at bounding box center [541, 412] width 148 height 31
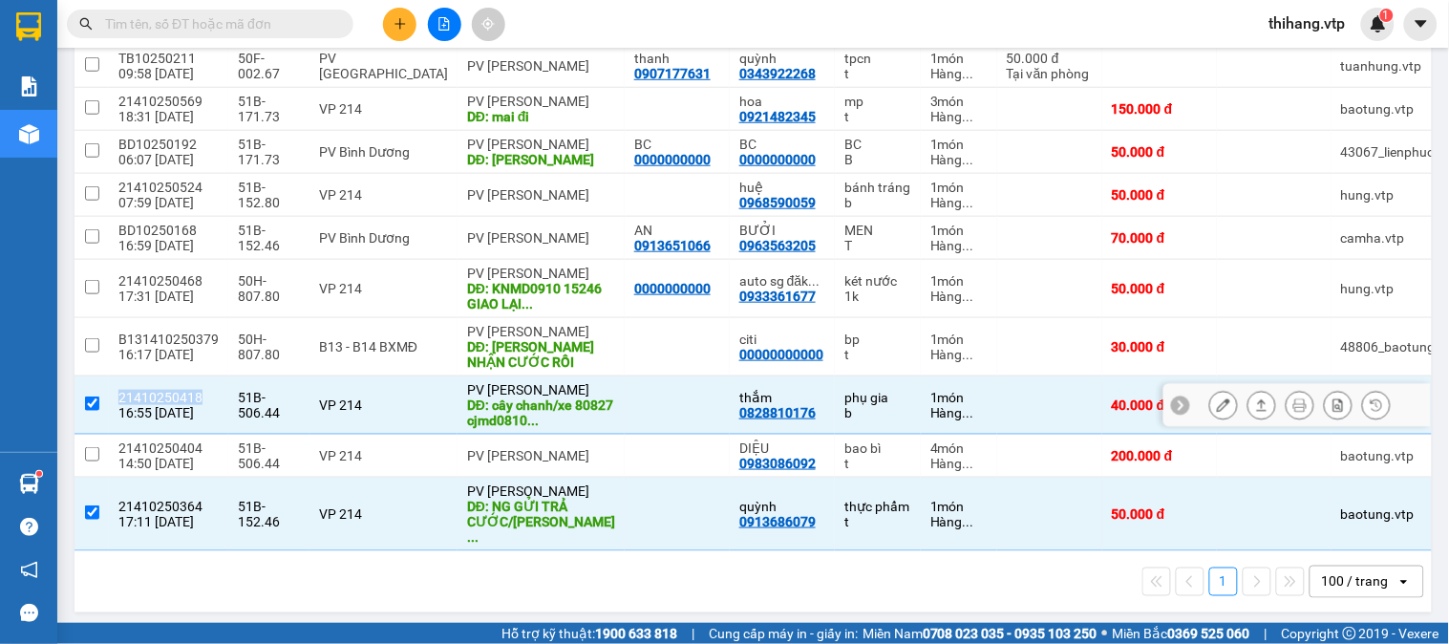
drag, startPoint x: 207, startPoint y: 394, endPoint x: 117, endPoint y: 401, distance: 91.1
click at [117, 401] on td "21410250418 16:55 07/10" at bounding box center [168, 405] width 119 height 58
checkbox input "false"
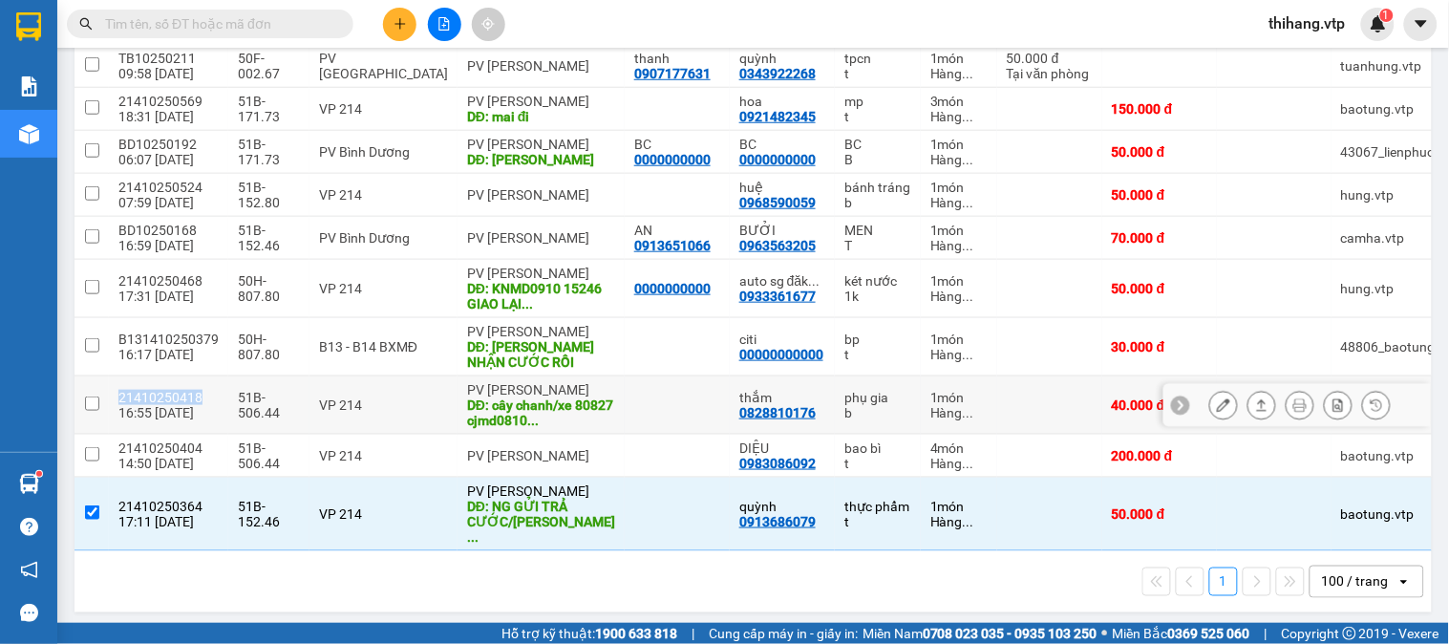
copy div "21410250418"
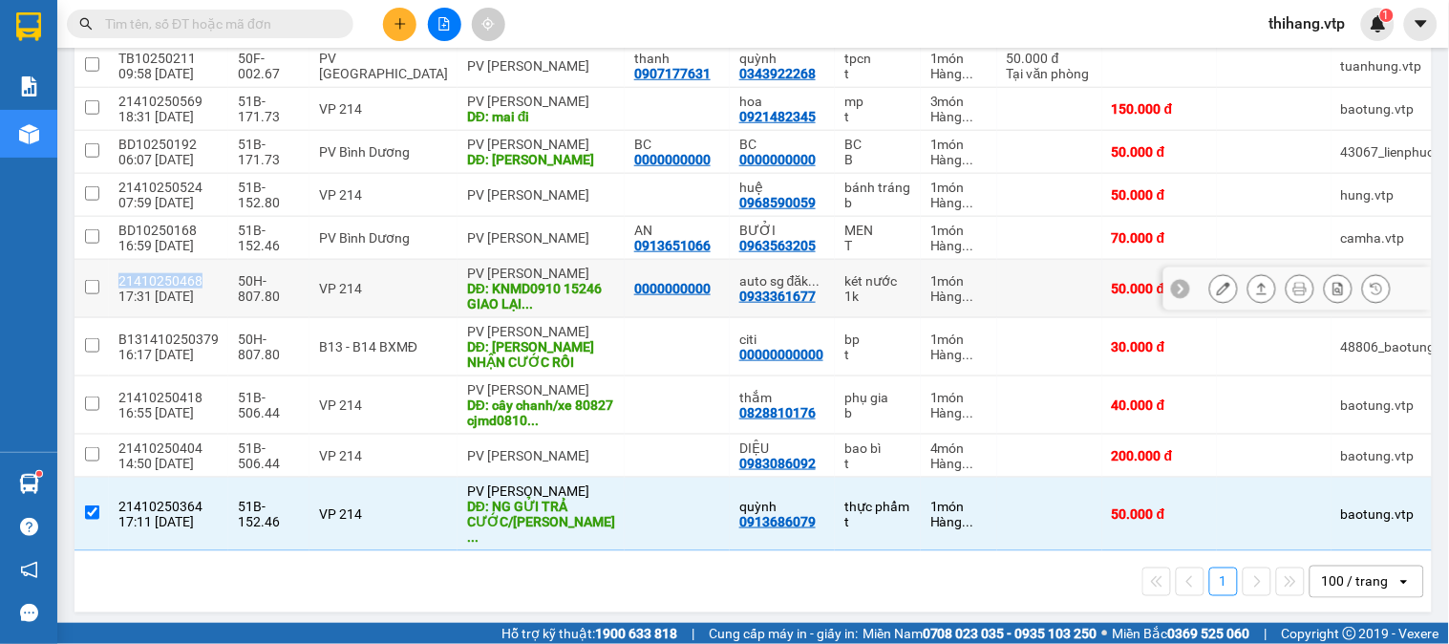
drag, startPoint x: 204, startPoint y: 283, endPoint x: 139, endPoint y: 287, distance: 65.1
click at [118, 284] on div "21410250468" at bounding box center [168, 280] width 100 height 15
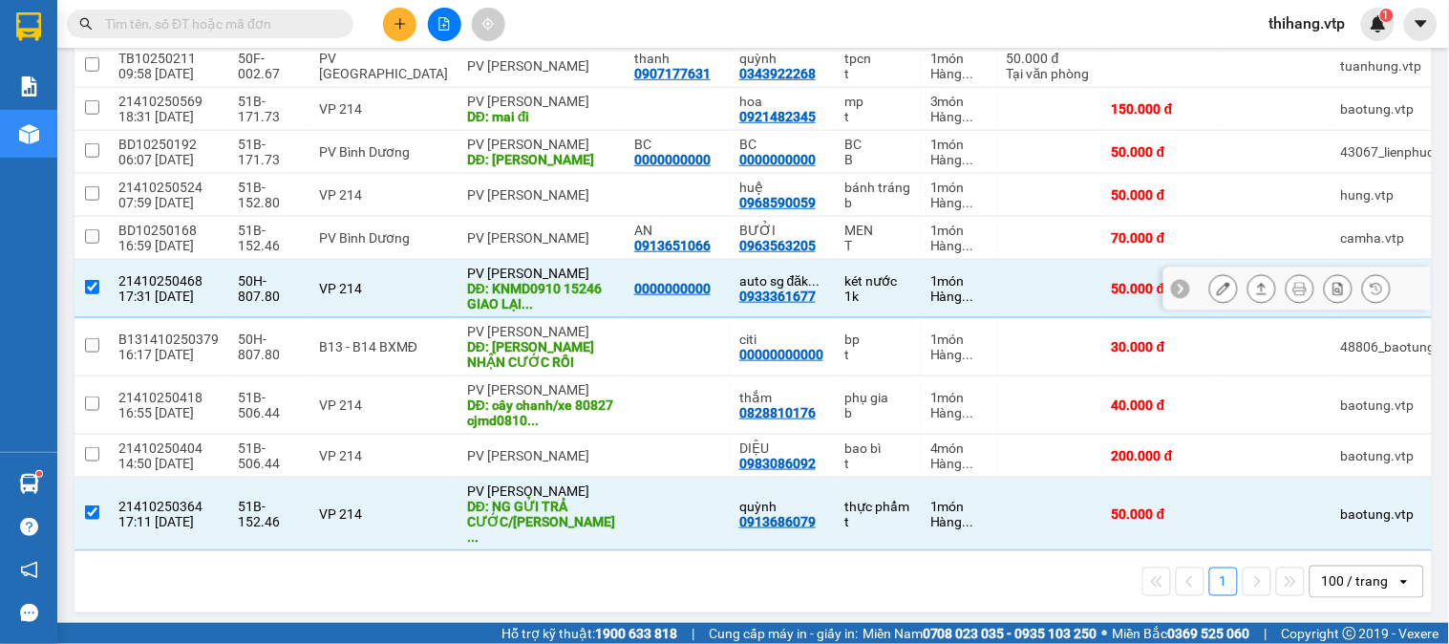
drag, startPoint x: 145, startPoint y: 287, endPoint x: 132, endPoint y: 281, distance: 14.6
click at [132, 281] on div "21410250468" at bounding box center [168, 280] width 100 height 15
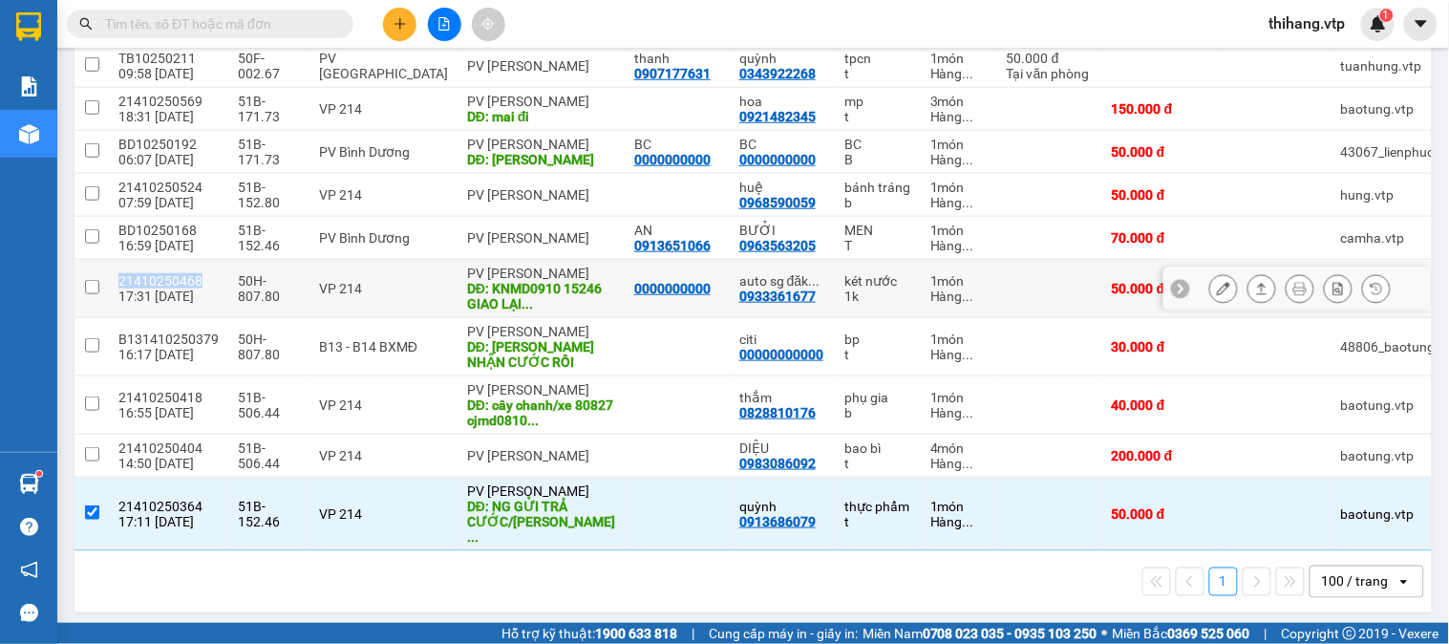
drag, startPoint x: 206, startPoint y: 287, endPoint x: 118, endPoint y: 285, distance: 88.9
click at [118, 285] on div "21410250468" at bounding box center [168, 280] width 100 height 15
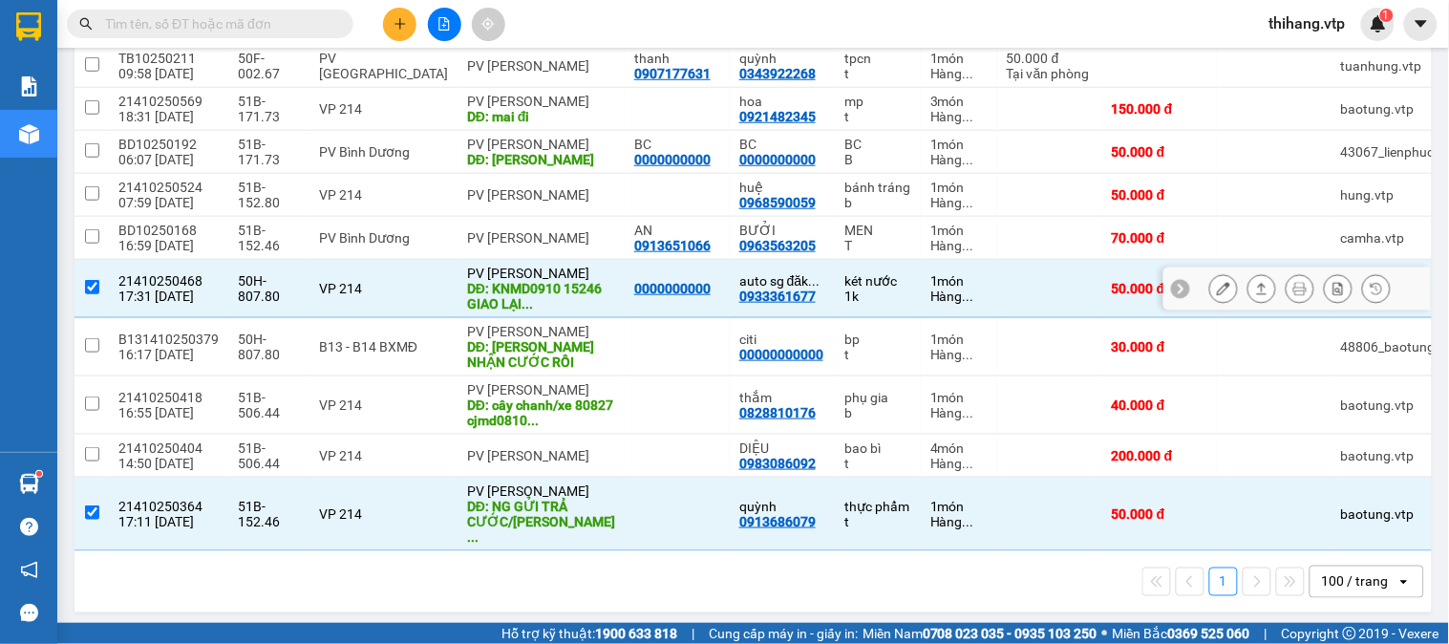
drag, startPoint x: 145, startPoint y: 287, endPoint x: 122, endPoint y: 279, distance: 24.2
click at [121, 279] on div "21410250468" at bounding box center [168, 280] width 100 height 15
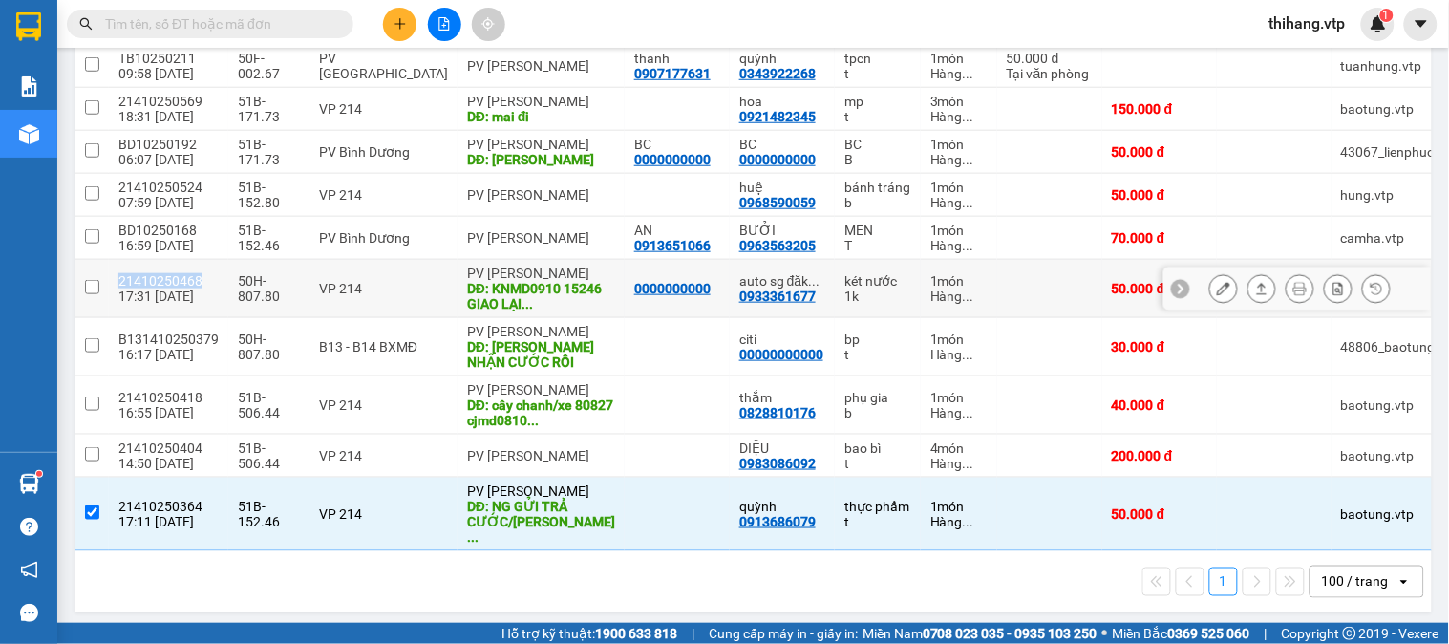
drag, startPoint x: 210, startPoint y: 279, endPoint x: 113, endPoint y: 272, distance: 97.7
click at [113, 272] on td "21410250468 17:31 08/10" at bounding box center [168, 289] width 119 height 58
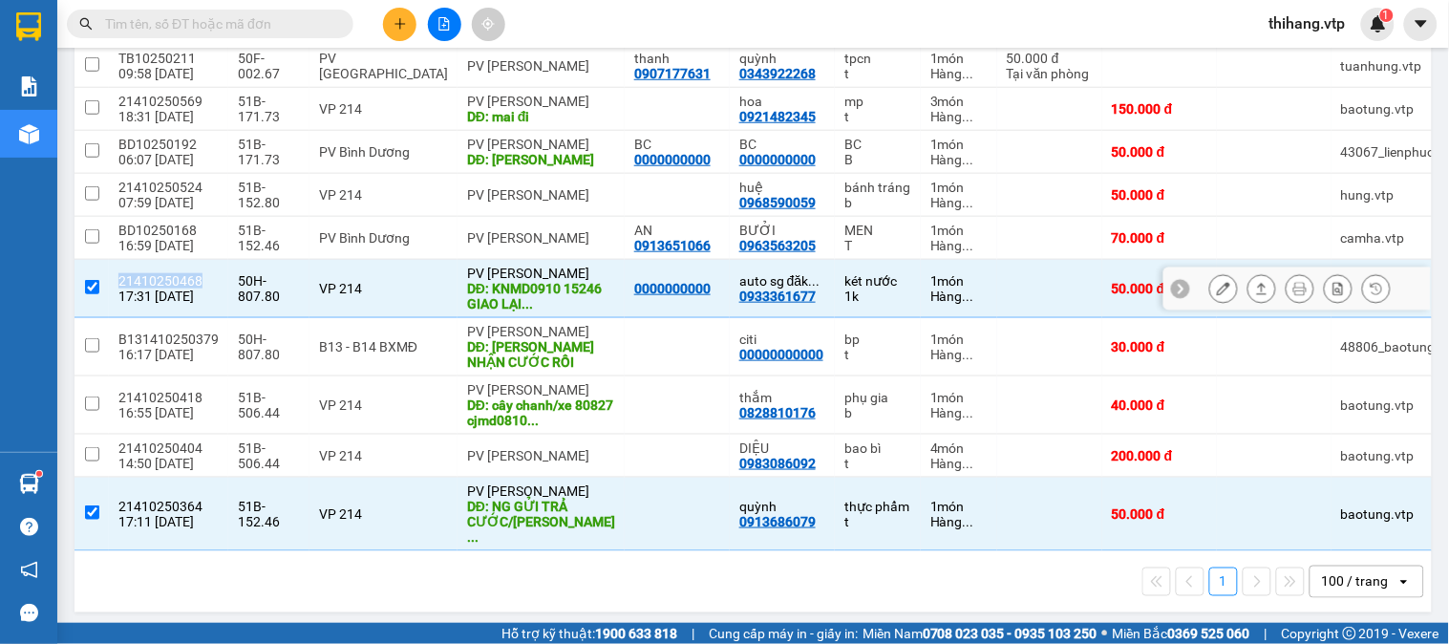
copy div "21410250468"
click at [99, 287] on td at bounding box center [92, 289] width 34 height 58
checkbox input "false"
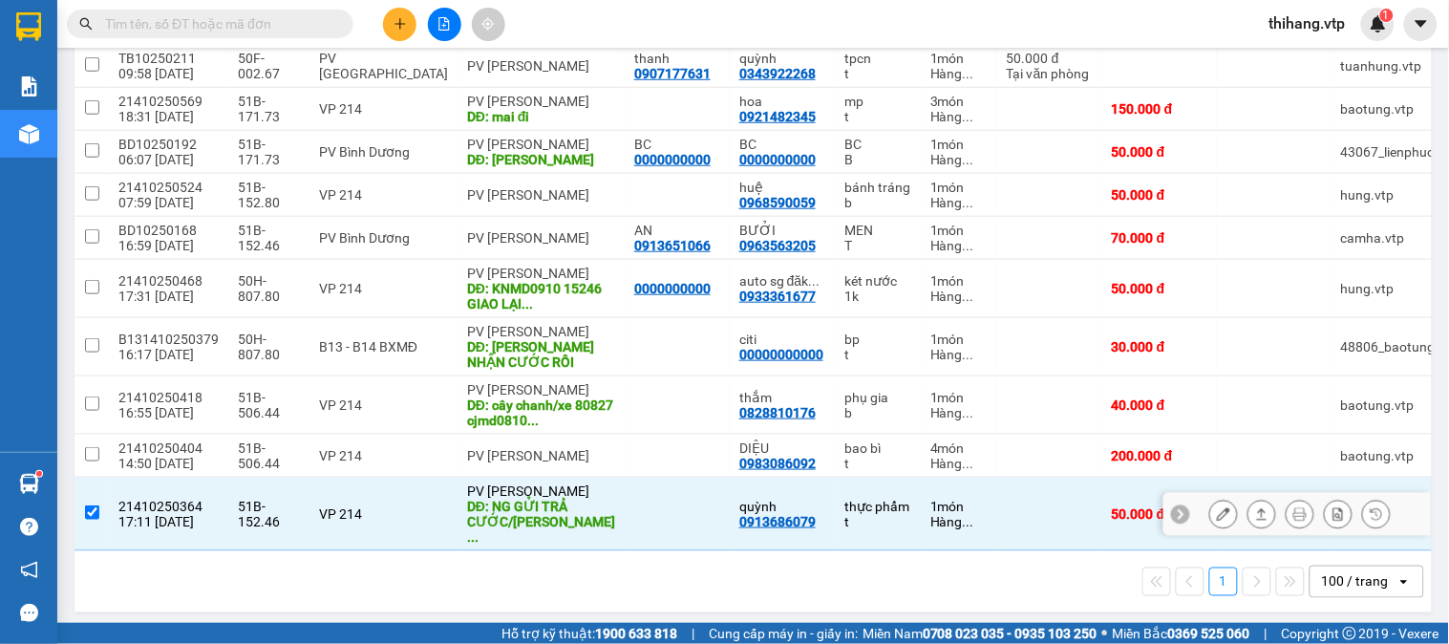
click at [93, 505] on input "checkbox" at bounding box center [92, 512] width 14 height 14
checkbox input "false"
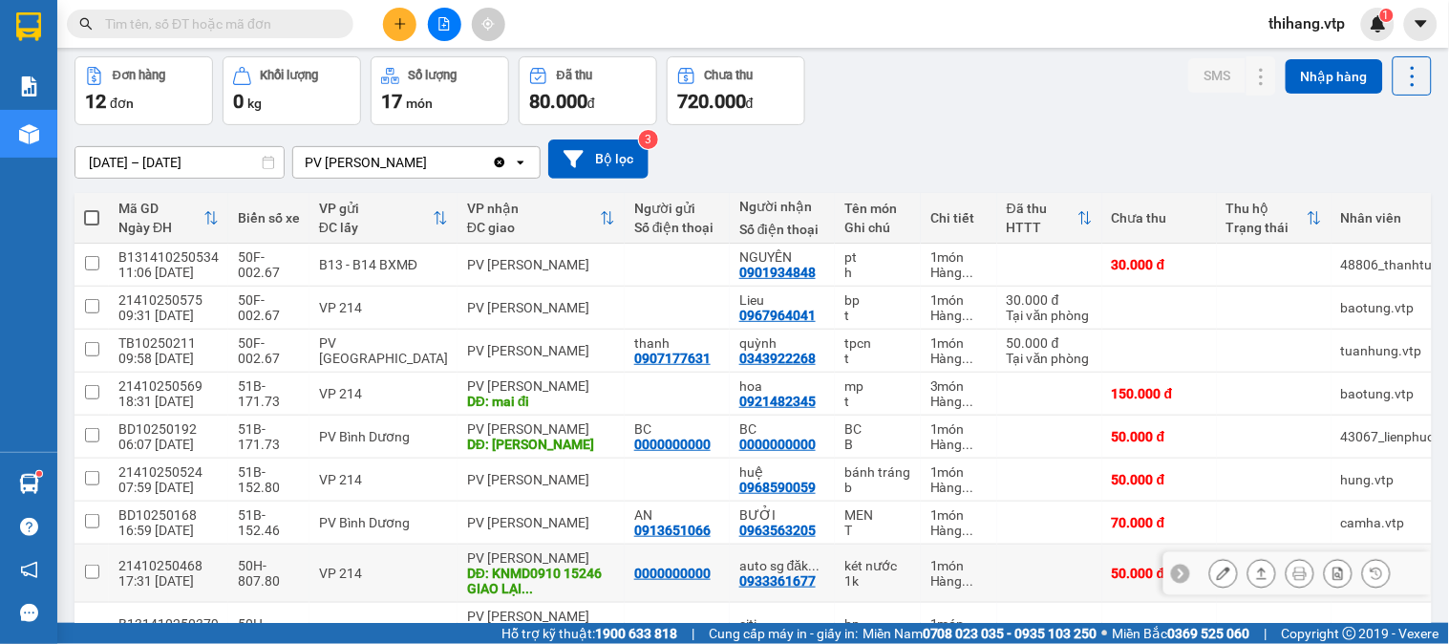
scroll to position [43, 0]
